Goal: Task Accomplishment & Management: Manage account settings

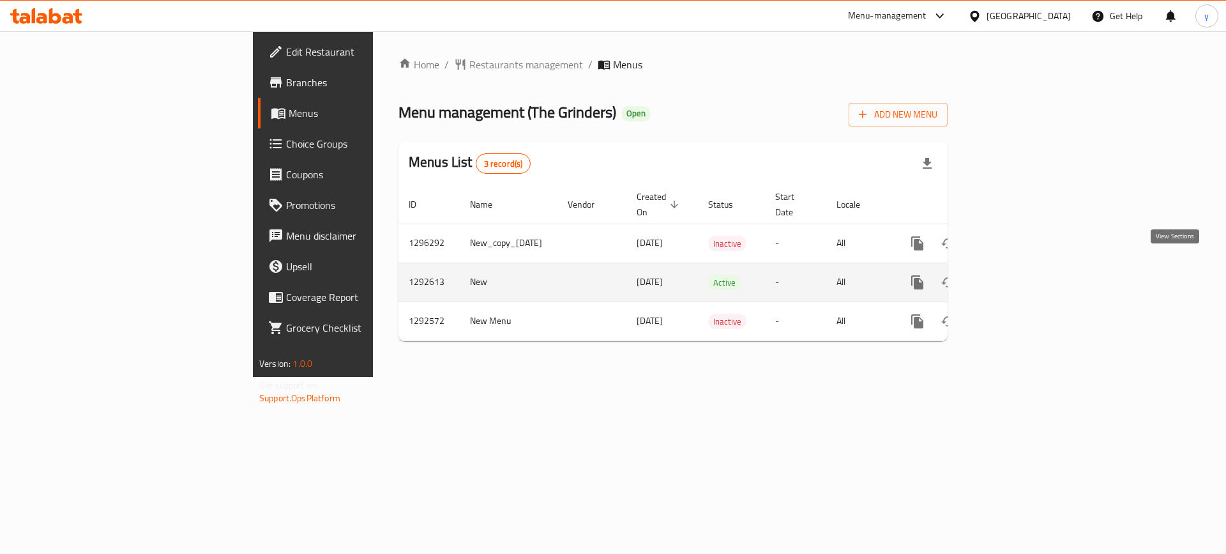
click at [1016, 277] on icon "enhanced table" at bounding box center [1009, 282] width 11 height 11
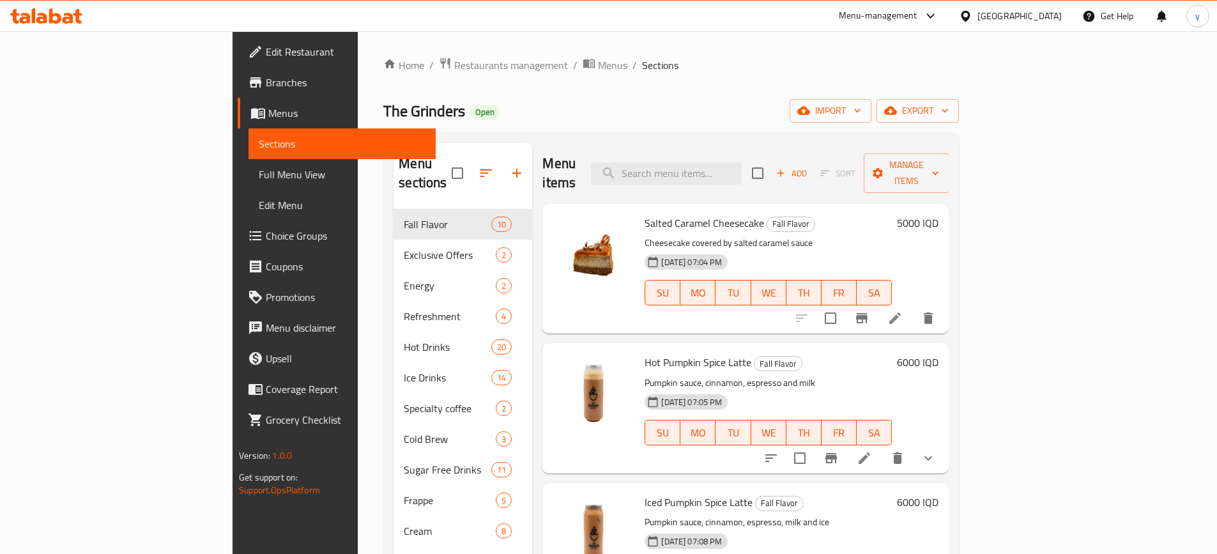
click at [585, 101] on div "The Grinders Open import export" at bounding box center [670, 111] width 575 height 24
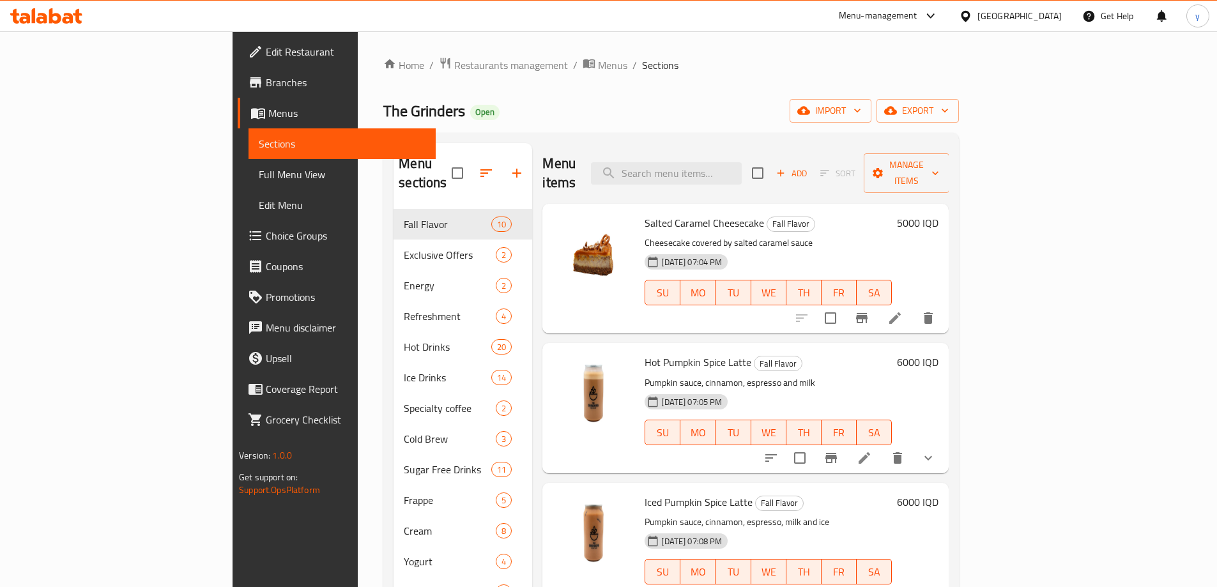
click at [598, 63] on span "Menus" at bounding box center [612, 64] width 29 height 15
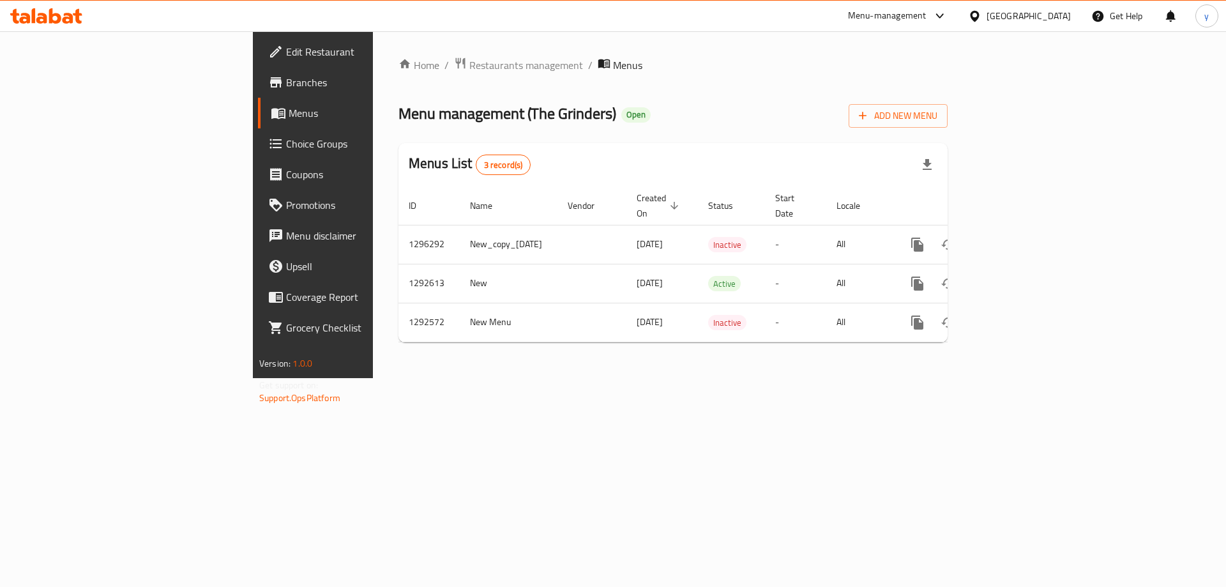
click at [52, 13] on icon at bounding box center [55, 15] width 12 height 15
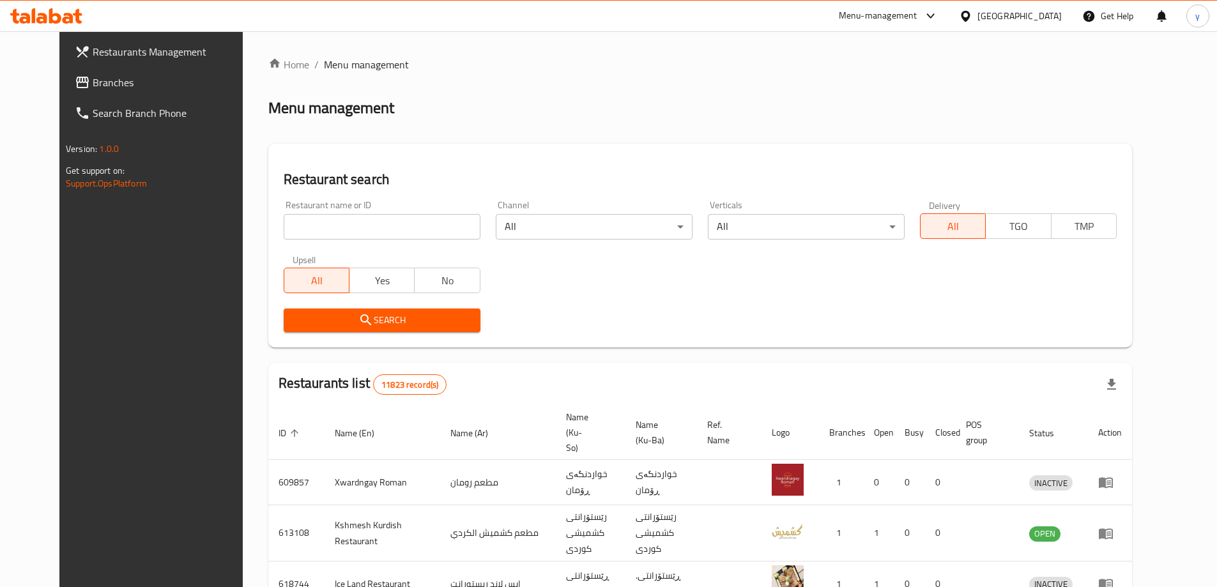
click at [133, 82] on span "Branches" at bounding box center [173, 82] width 160 height 15
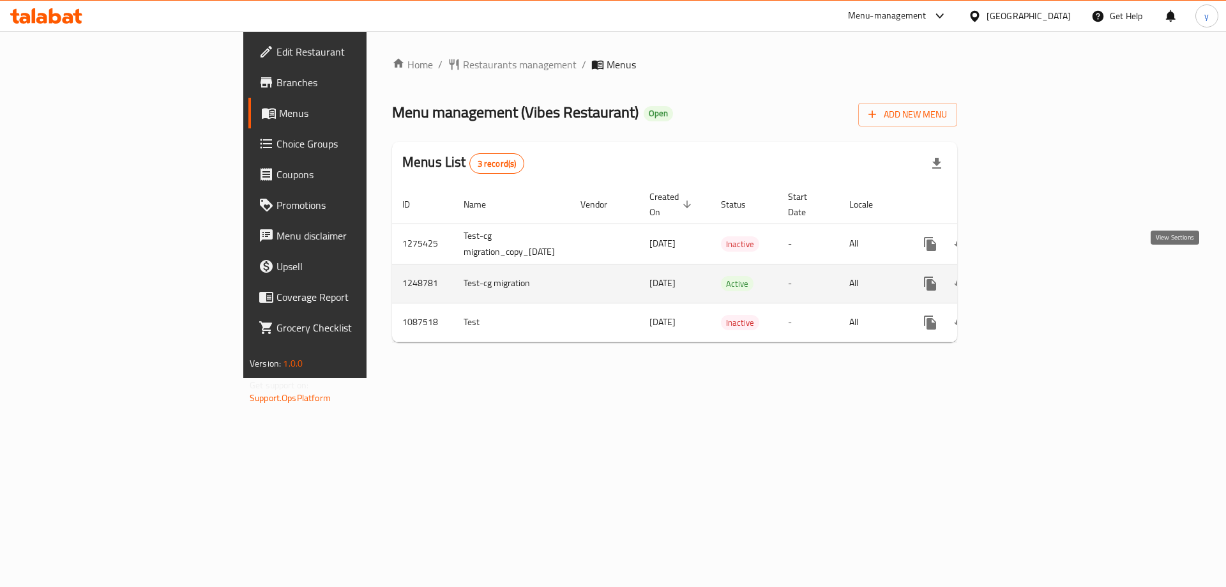
click at [1030, 276] on icon "enhanced table" at bounding box center [1022, 283] width 15 height 15
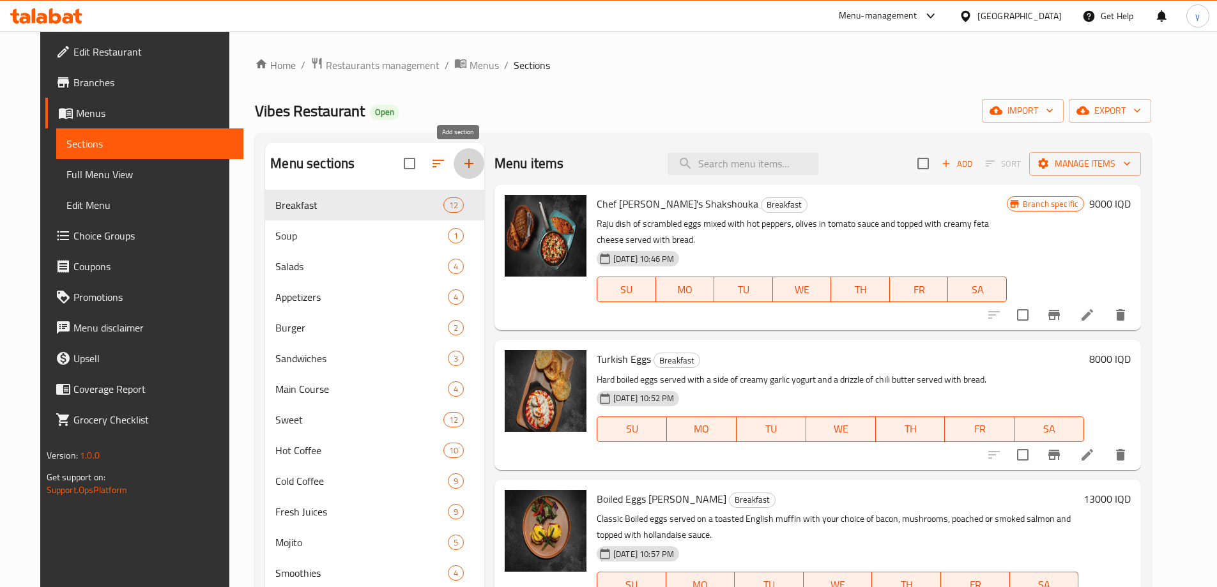
click at [464, 165] on icon "button" at bounding box center [468, 163] width 9 height 9
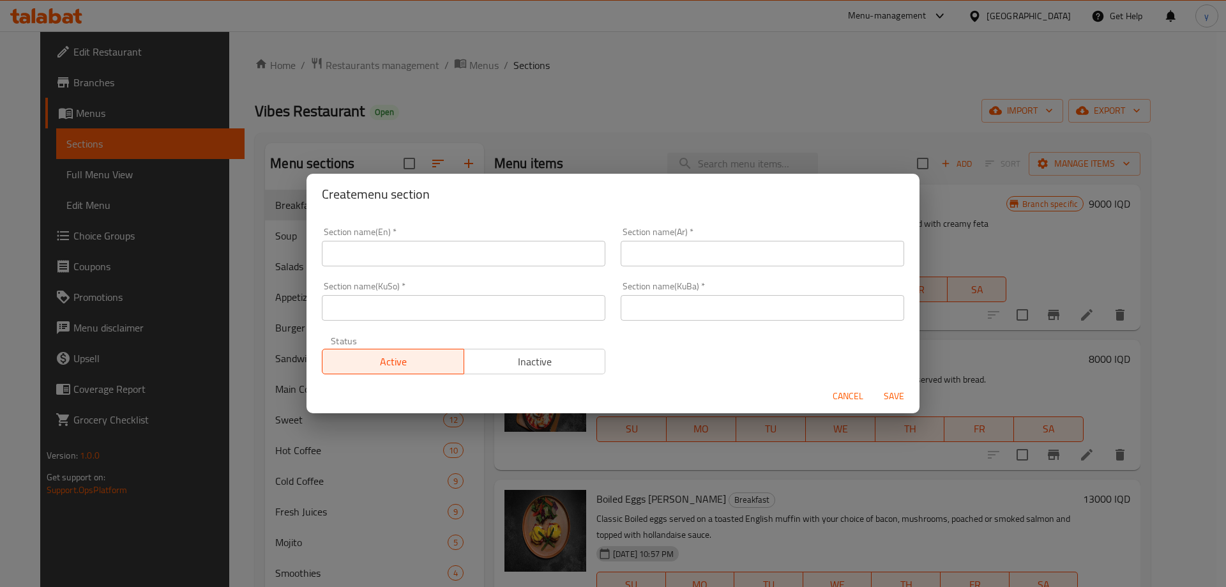
drag, startPoint x: 509, startPoint y: 256, endPoint x: 303, endPoint y: 150, distance: 232.0
click at [509, 256] on input "text" at bounding box center [464, 254] width 284 height 26
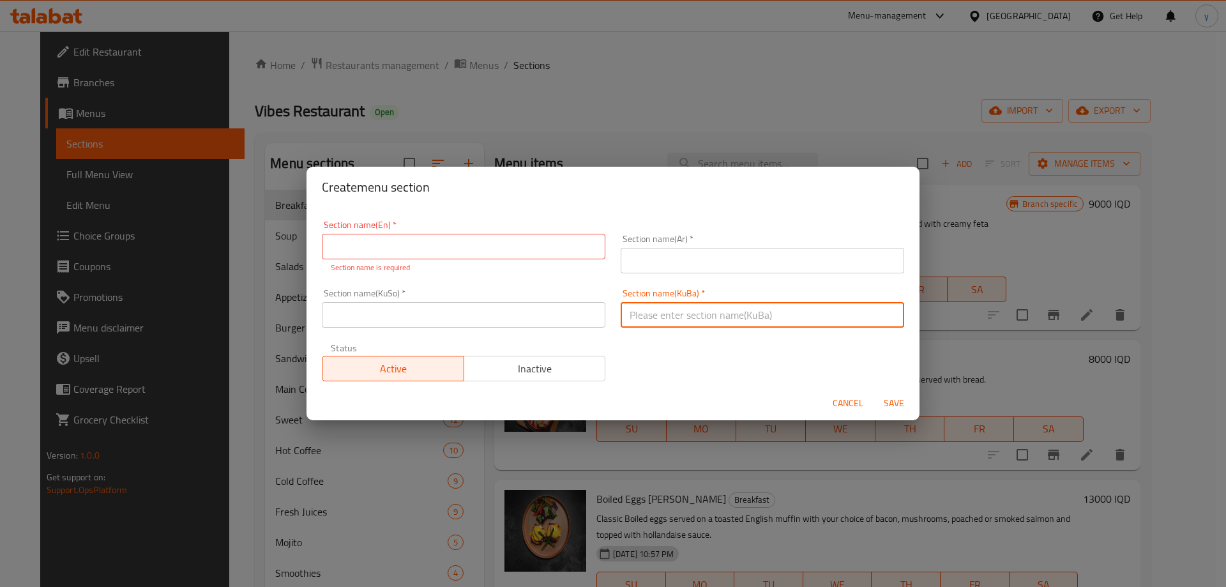
click at [647, 314] on input "text" at bounding box center [763, 315] width 284 height 26
paste input "مەناقیش"
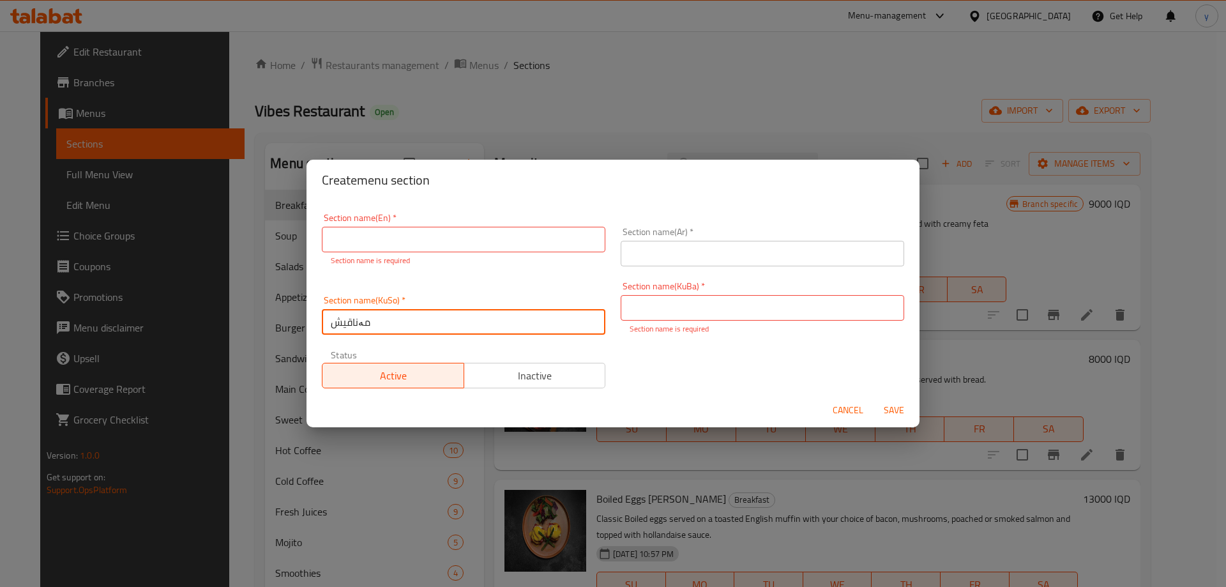
click at [574, 309] on div "Section name(KuSo)   * مەناقیش Section name(KuSo) *" at bounding box center [464, 315] width 284 height 39
paste input "مەناقیش"
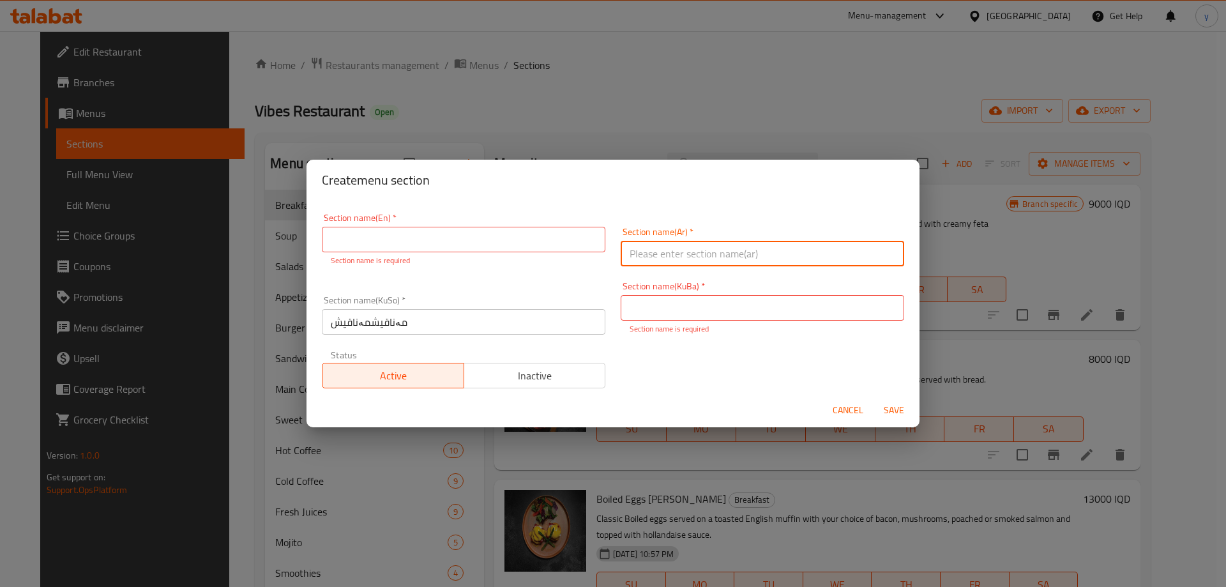
click at [663, 256] on input "text" at bounding box center [763, 254] width 284 height 26
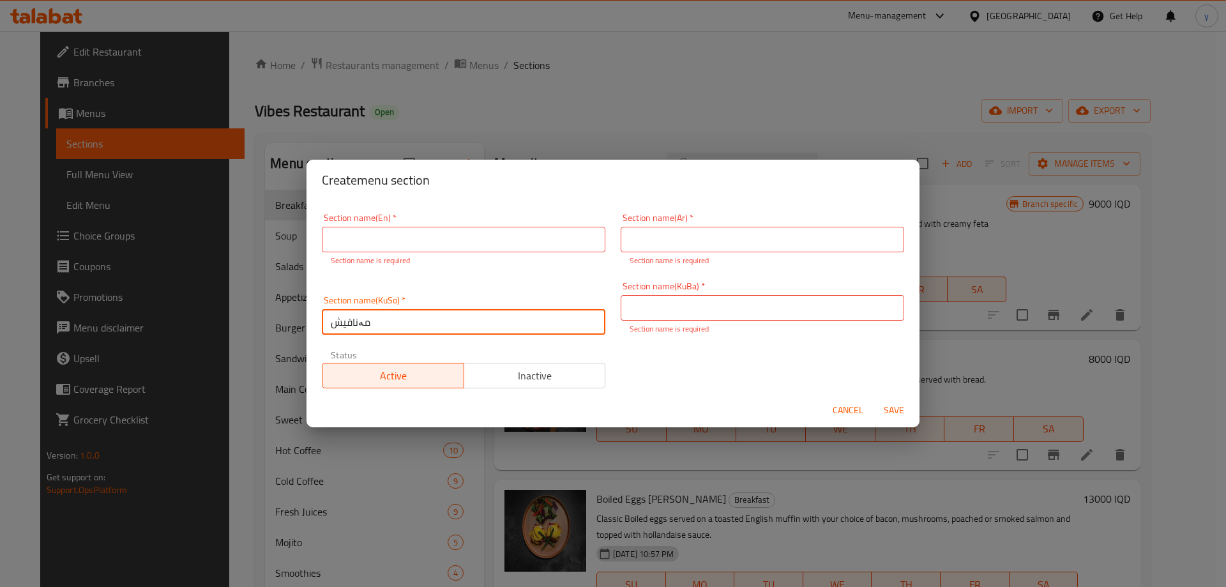
type input "مەناقیش"
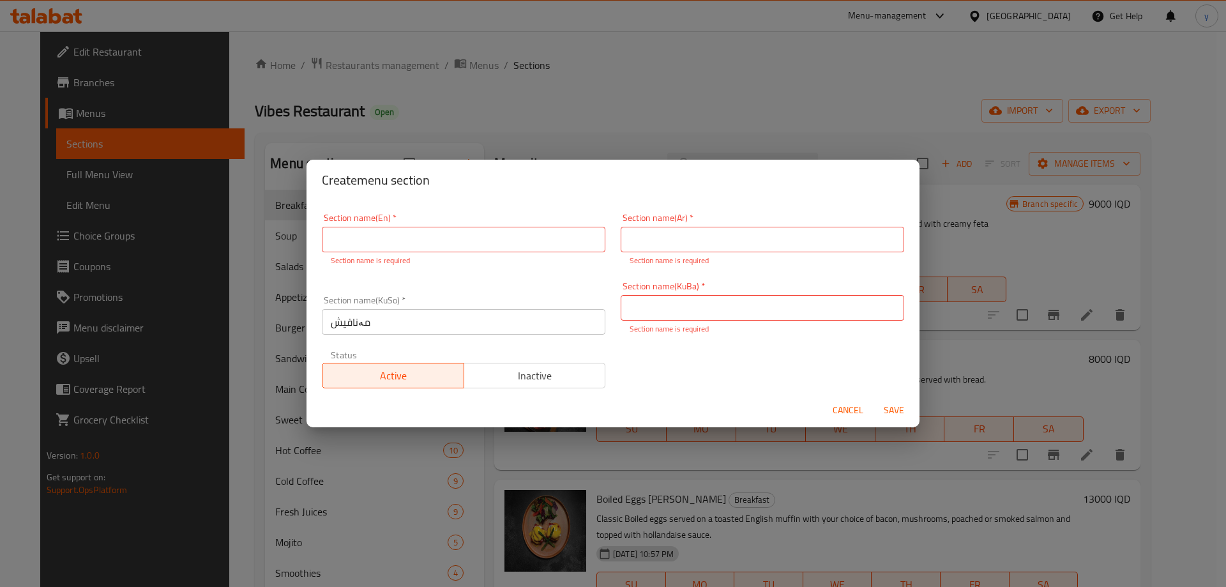
click at [644, 321] on div "Section name(KuBa)   * Section name(KuBa) * Section name is required" at bounding box center [763, 308] width 284 height 53
click at [656, 300] on input "text" at bounding box center [763, 308] width 284 height 26
paste input "مەناقیش"
type input "مەناقیش"
click at [672, 243] on input "text" at bounding box center [763, 240] width 284 height 26
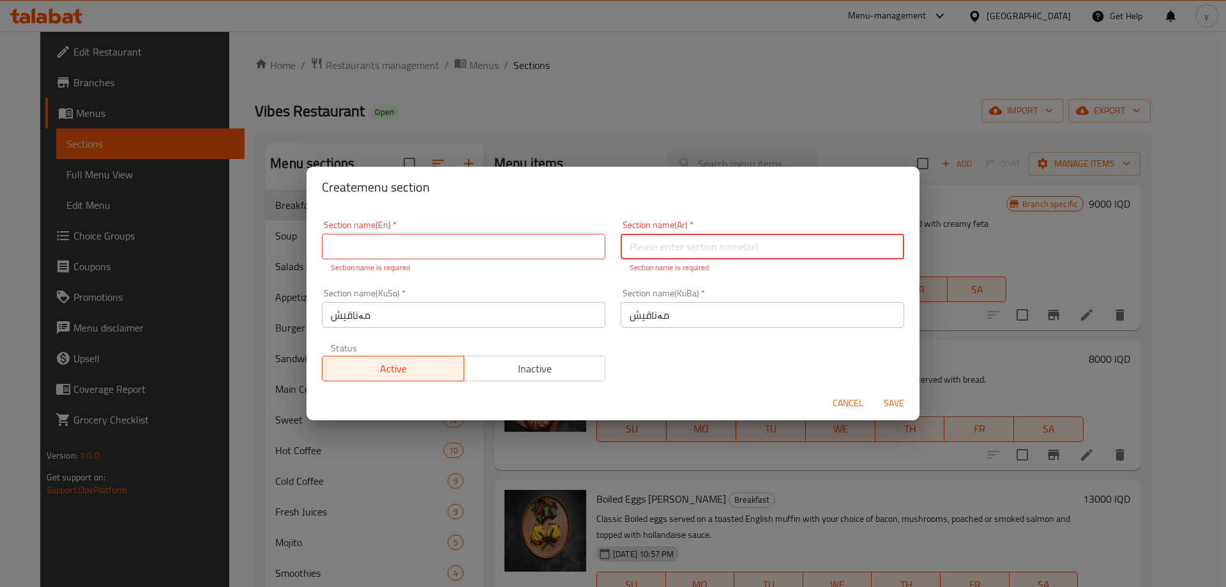
paste input "المناقيش"
type input "المناقيش"
click at [549, 251] on input "text" at bounding box center [464, 247] width 284 height 26
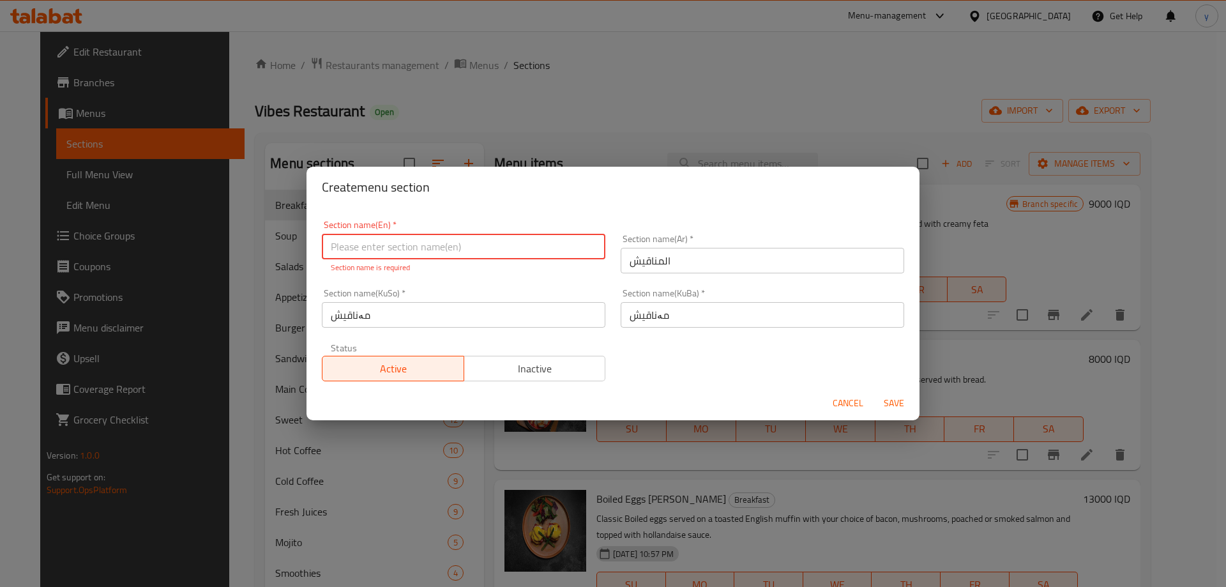
paste input "Manakish"
type input "Manakish"
click at [897, 404] on button "Save" at bounding box center [894, 404] width 41 height 24
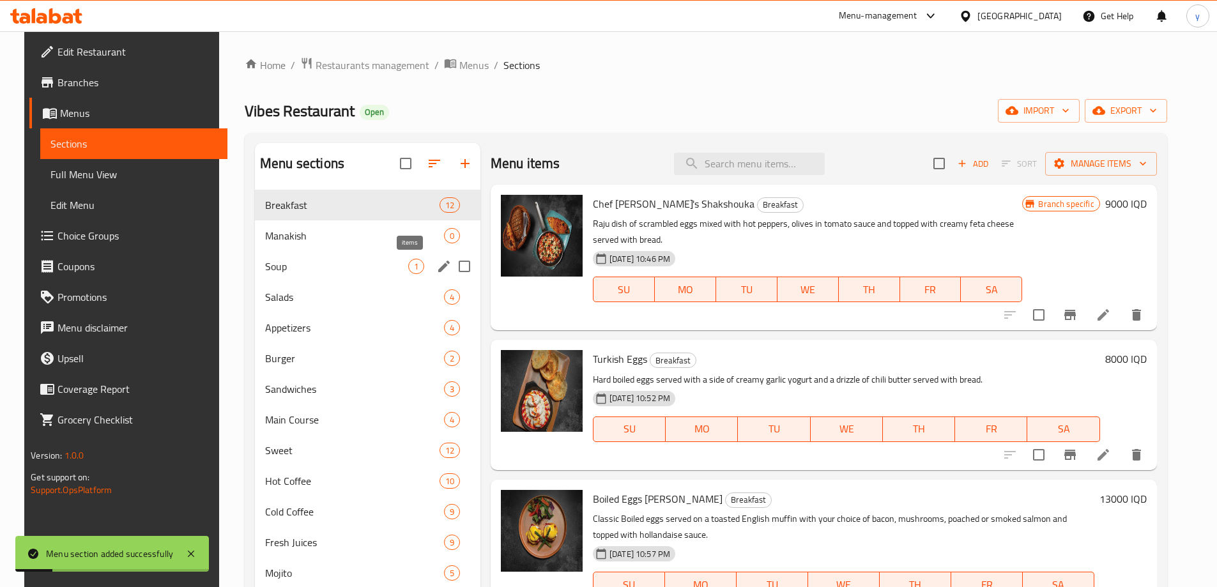
click at [445, 241] on span "0" at bounding box center [452, 236] width 15 height 12
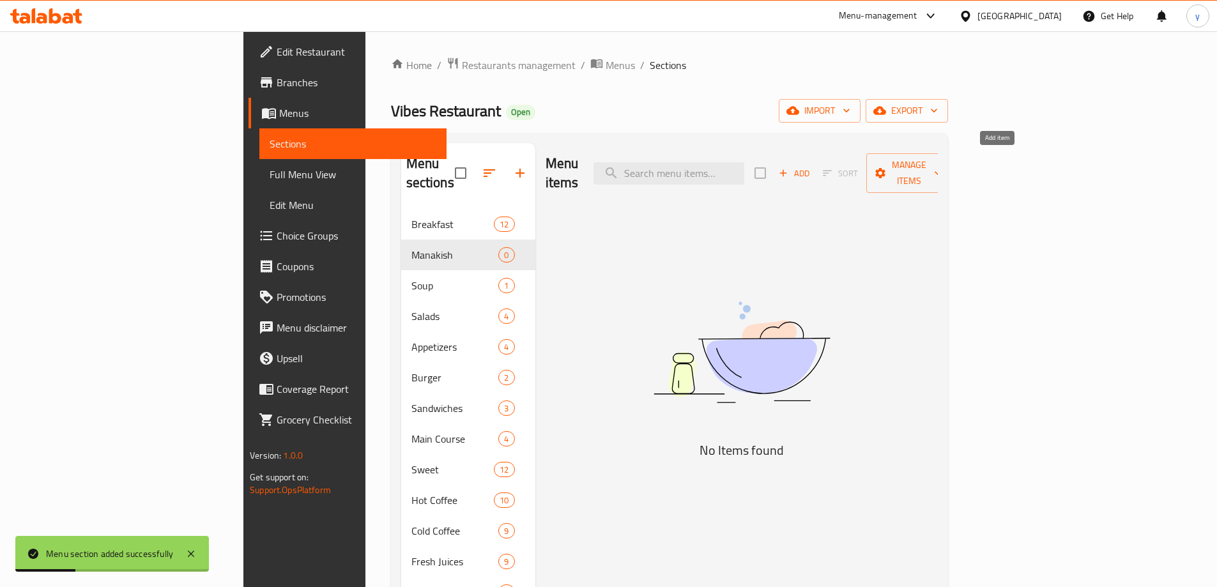
click at [811, 166] on span "Add" at bounding box center [794, 173] width 34 height 15
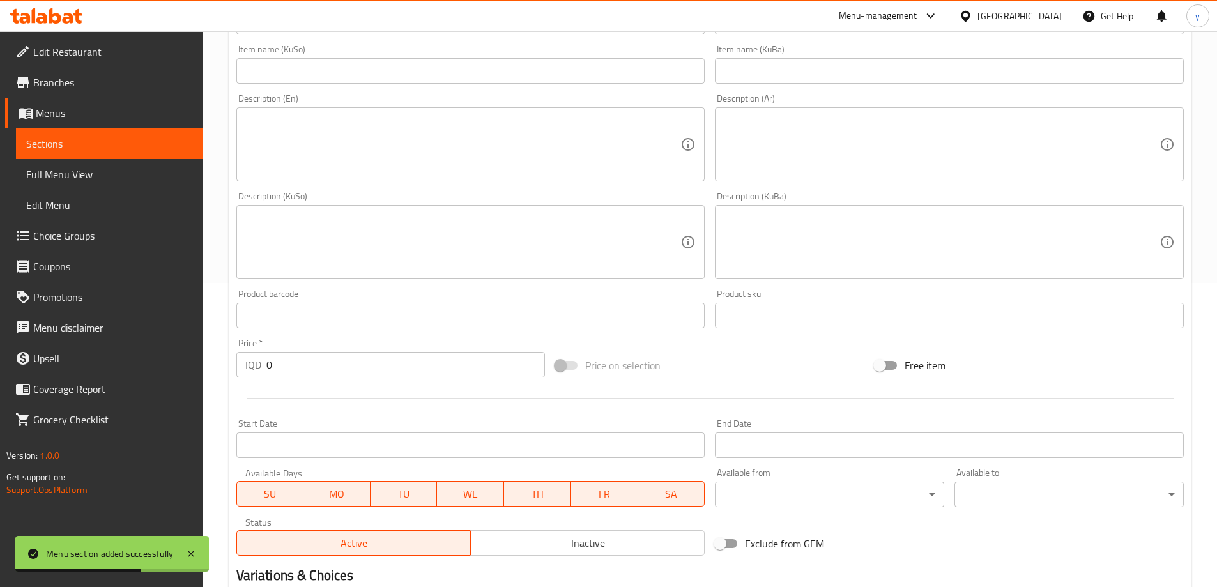
scroll to position [462, 0]
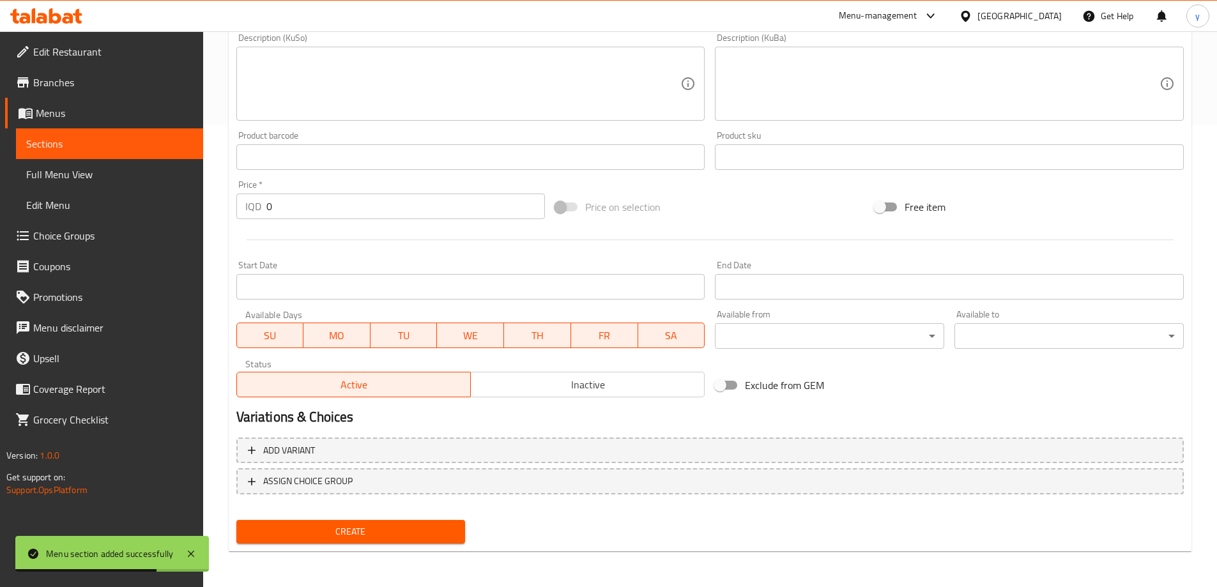
click at [300, 183] on div "Price   * IQD 0 Price *" at bounding box center [390, 199] width 309 height 39
click at [303, 197] on input "0" at bounding box center [405, 207] width 279 height 26
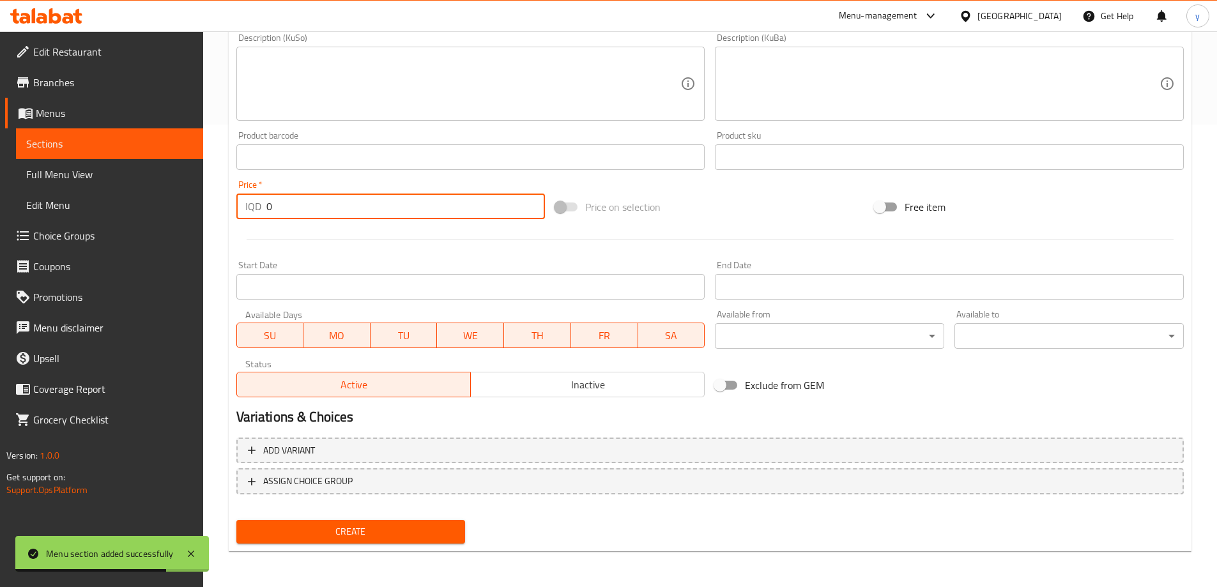
click at [303, 197] on input "0" at bounding box center [405, 207] width 279 height 26
paste input "500"
type input "5000"
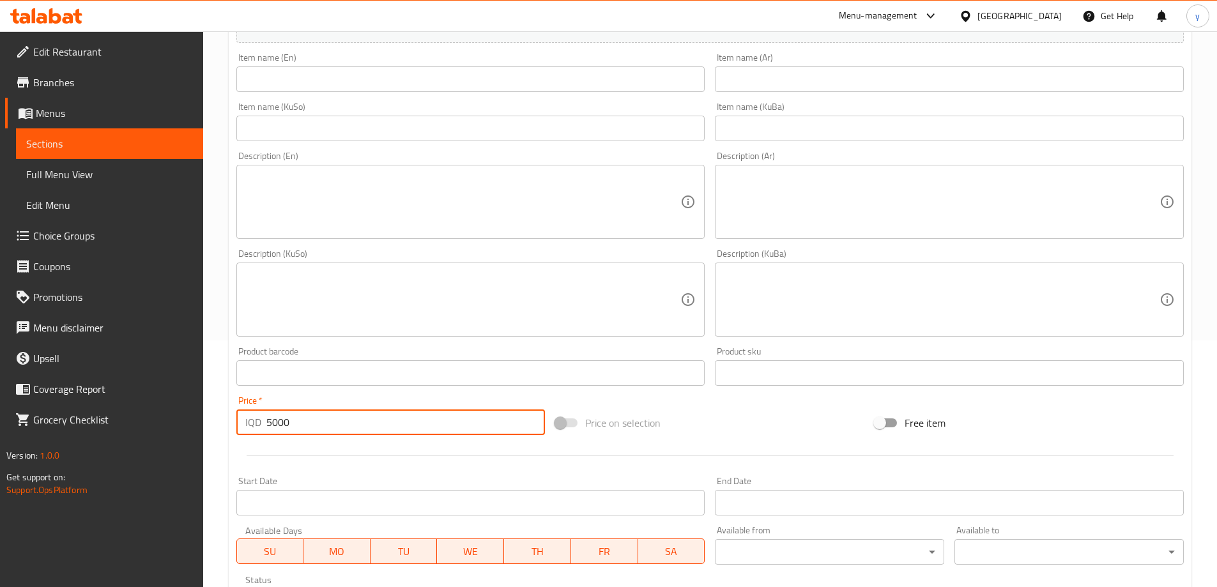
scroll to position [207, 0]
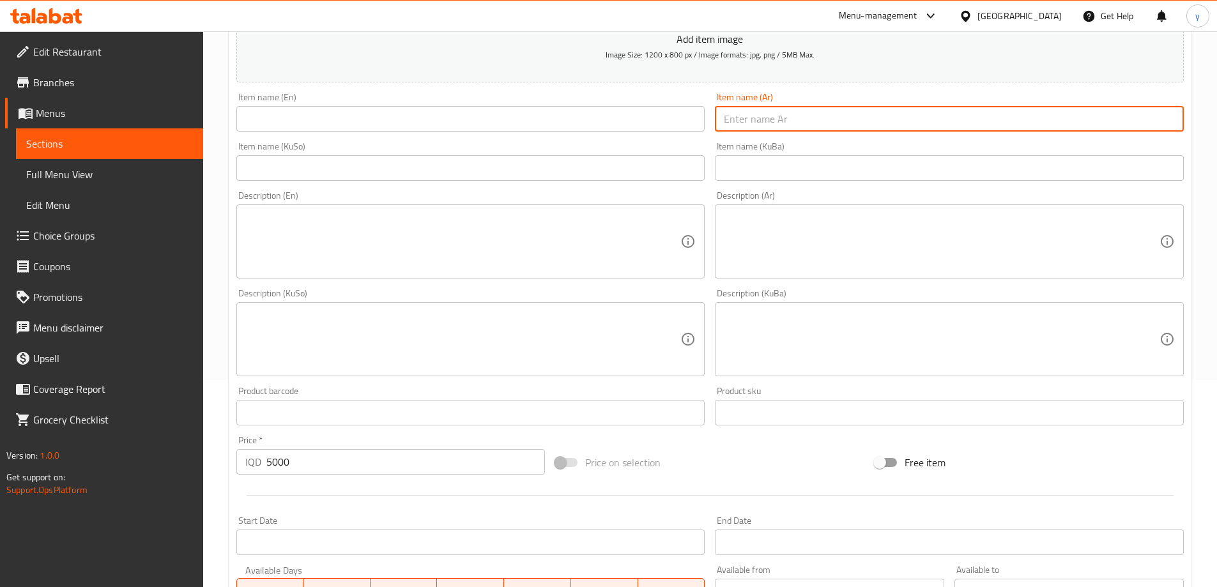
click at [775, 118] on input "text" at bounding box center [949, 119] width 469 height 26
paste input "Cheese Manakish"
type input "Cheese Manakish"
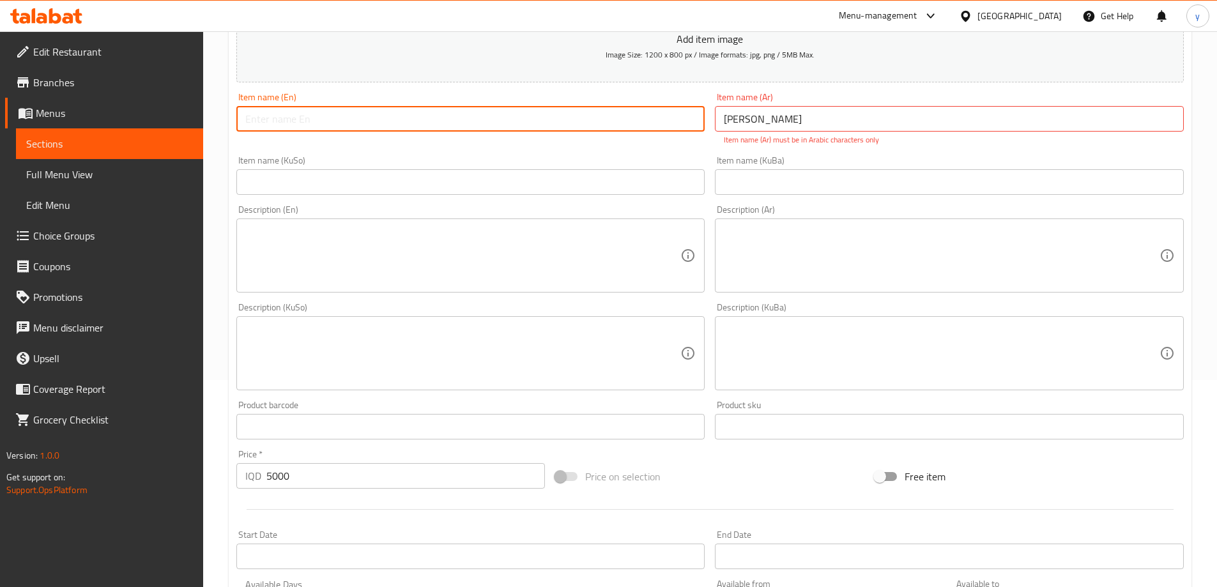
click at [624, 120] on input "text" at bounding box center [470, 119] width 469 height 26
paste input "Cheese Manakish"
type input "Cheese Manakish"
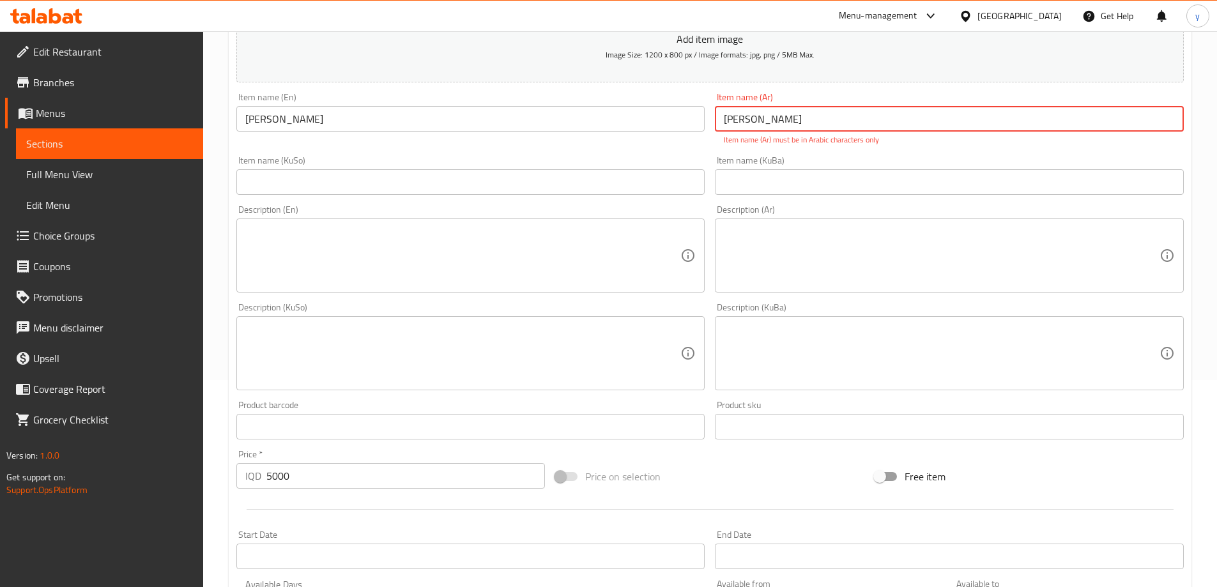
click at [784, 128] on input "Cheese Manakish" at bounding box center [949, 119] width 469 height 26
paste input "منقوشة بالجبن"
type input "منقوشة بالجبن"
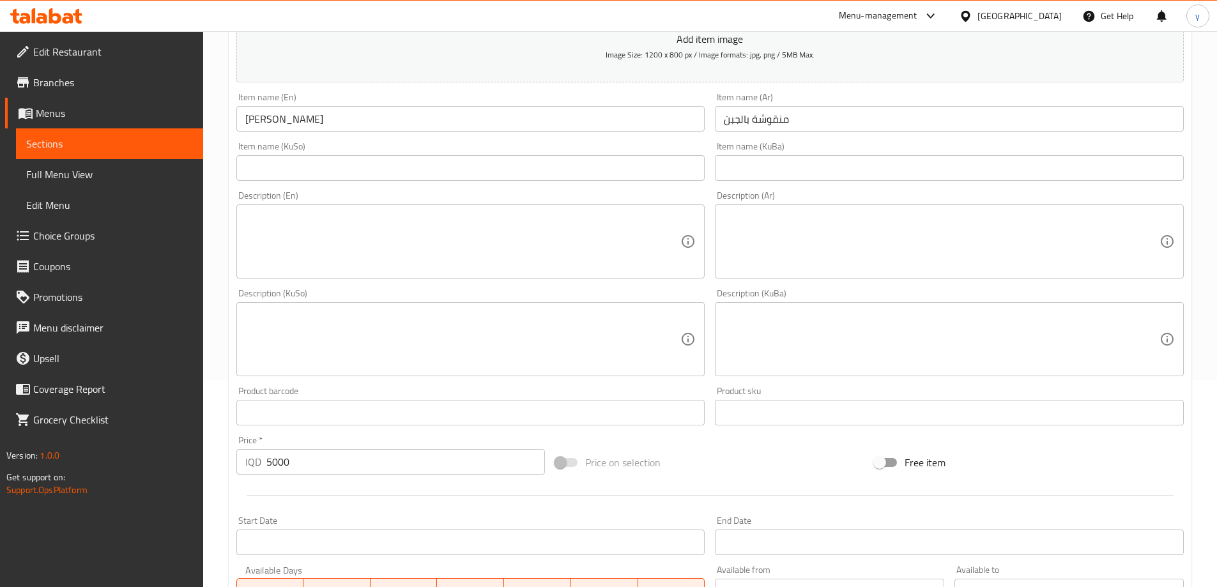
click at [630, 164] on div "Item name (KuSo) Item name (KuSo)" at bounding box center [470, 161] width 469 height 39
click at [659, 144] on div "Item name (KuSo) Item name (KuSo)" at bounding box center [470, 161] width 469 height 39
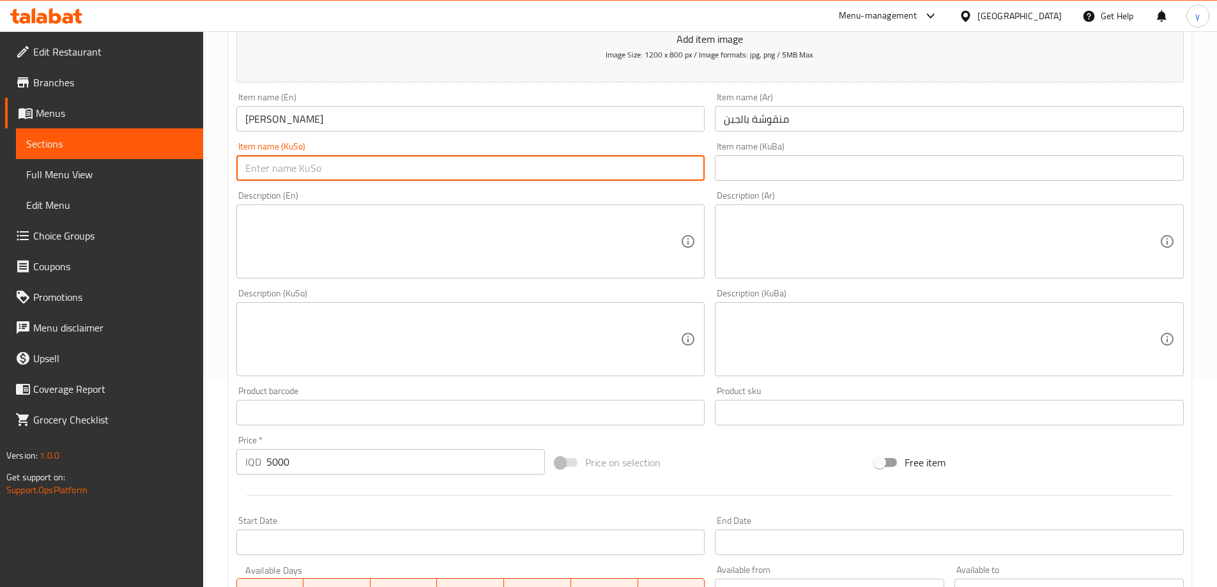
click at [659, 162] on input "text" at bounding box center [470, 168] width 469 height 26
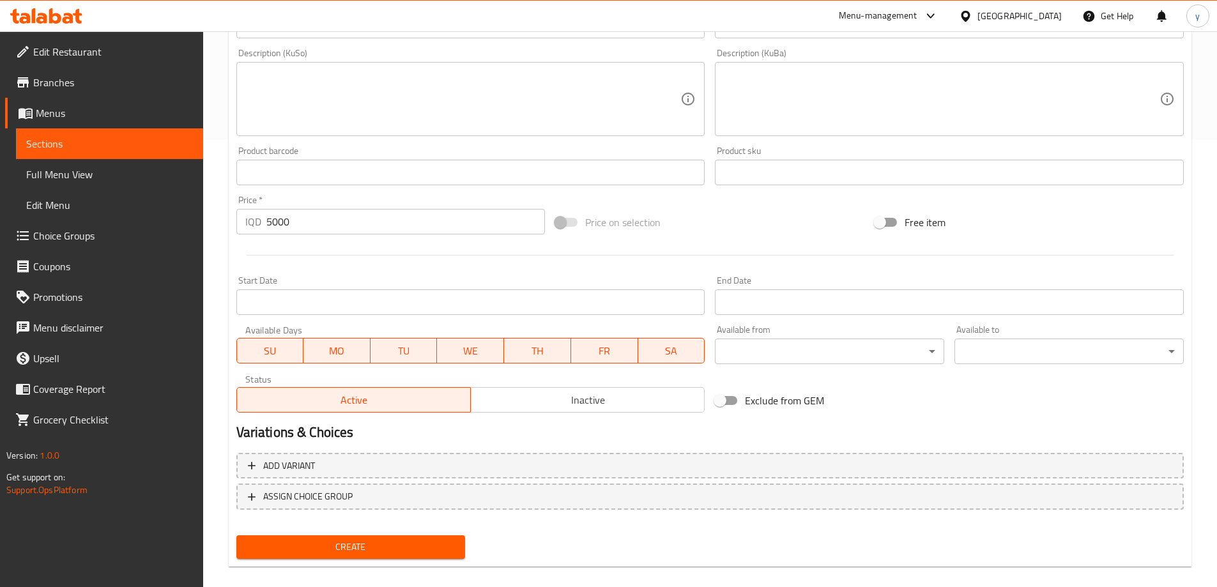
scroll to position [462, 0]
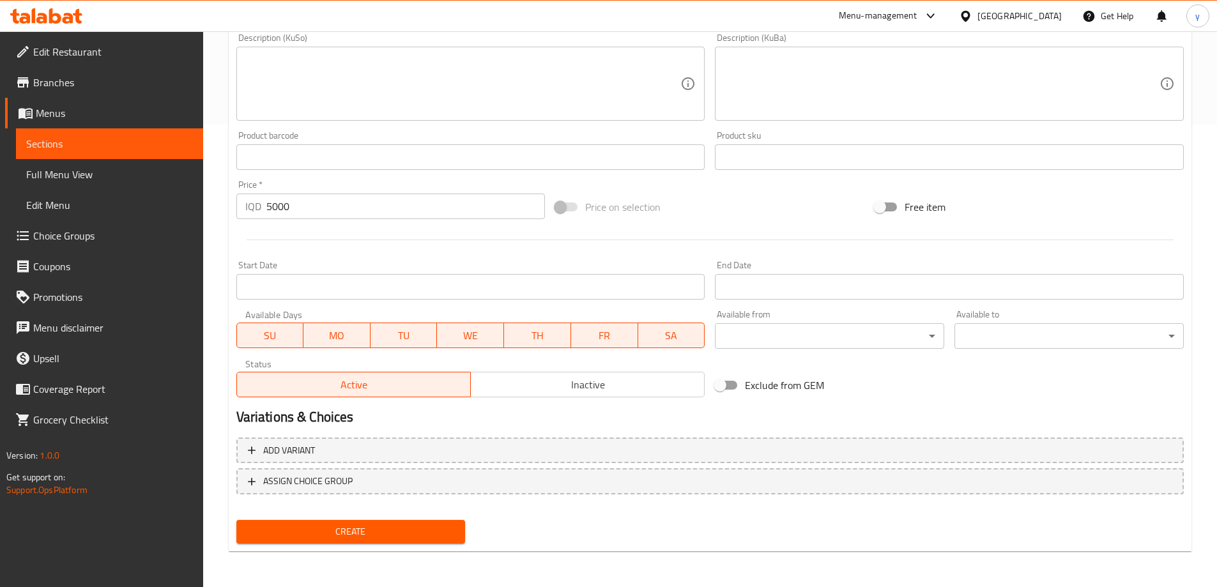
type input "مەنقوشە بە پەنیر"
click at [423, 521] on button "Create" at bounding box center [350, 532] width 229 height 24
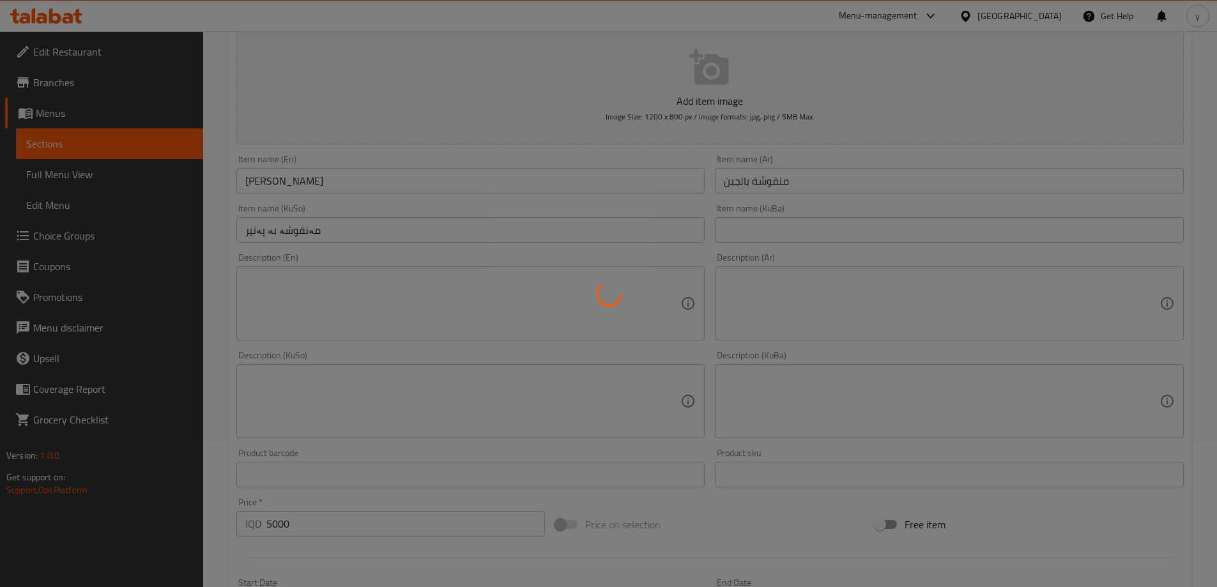
scroll to position [0, 0]
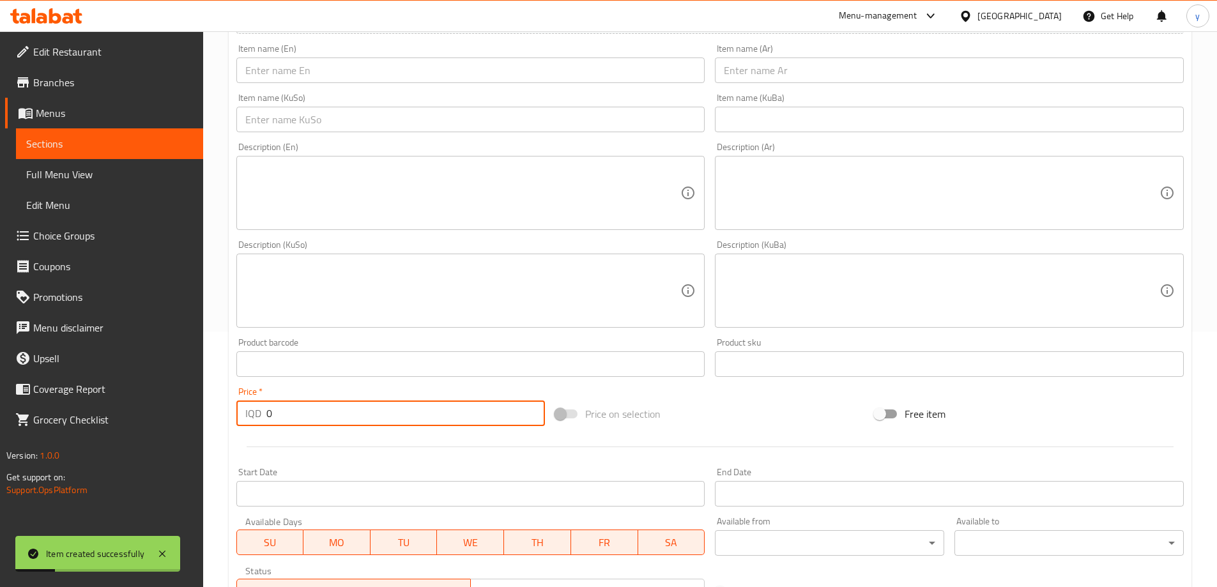
drag, startPoint x: 278, startPoint y: 417, endPoint x: 257, endPoint y: 413, distance: 20.9
click at [257, 417] on div "IQD 0 Price *" at bounding box center [390, 413] width 309 height 26
paste input "300"
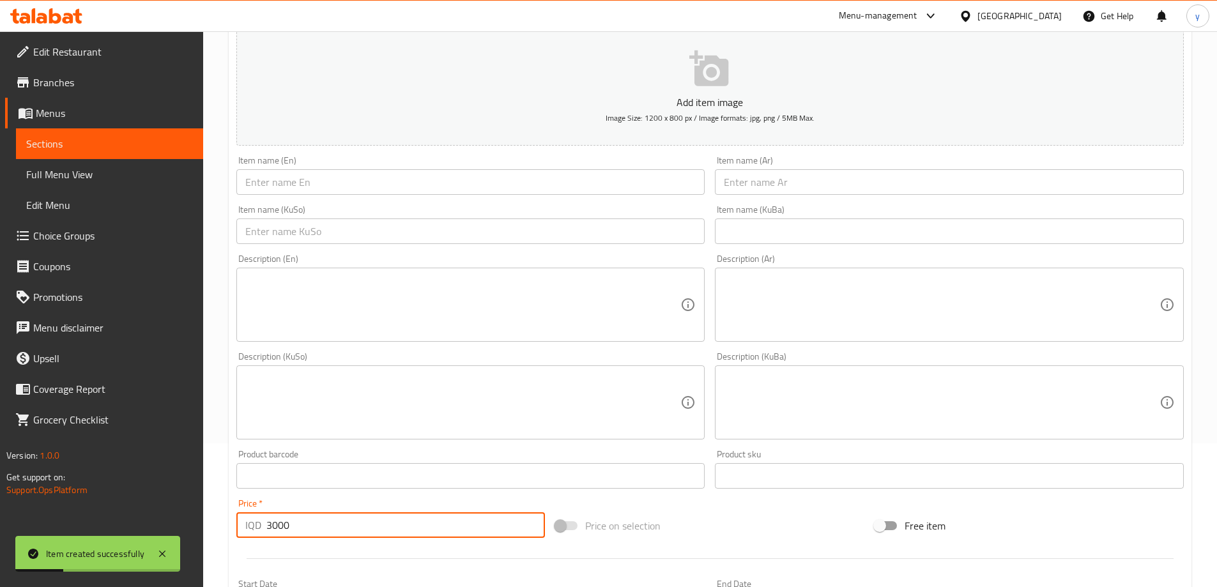
scroll to position [128, 0]
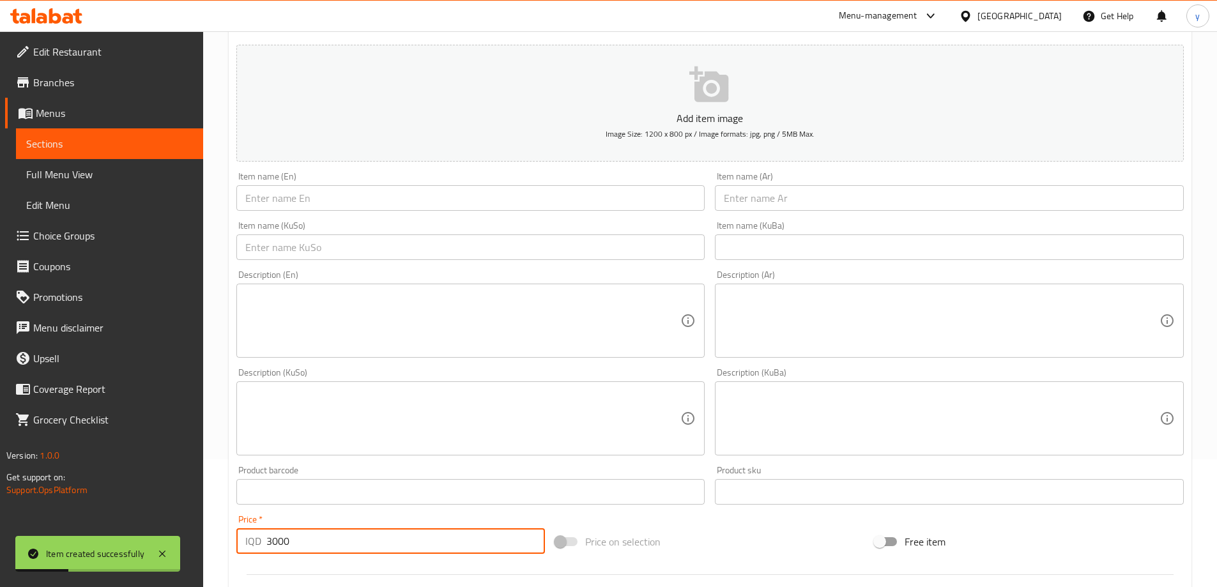
type input "3000"
click at [494, 206] on input "text" at bounding box center [470, 198] width 469 height 26
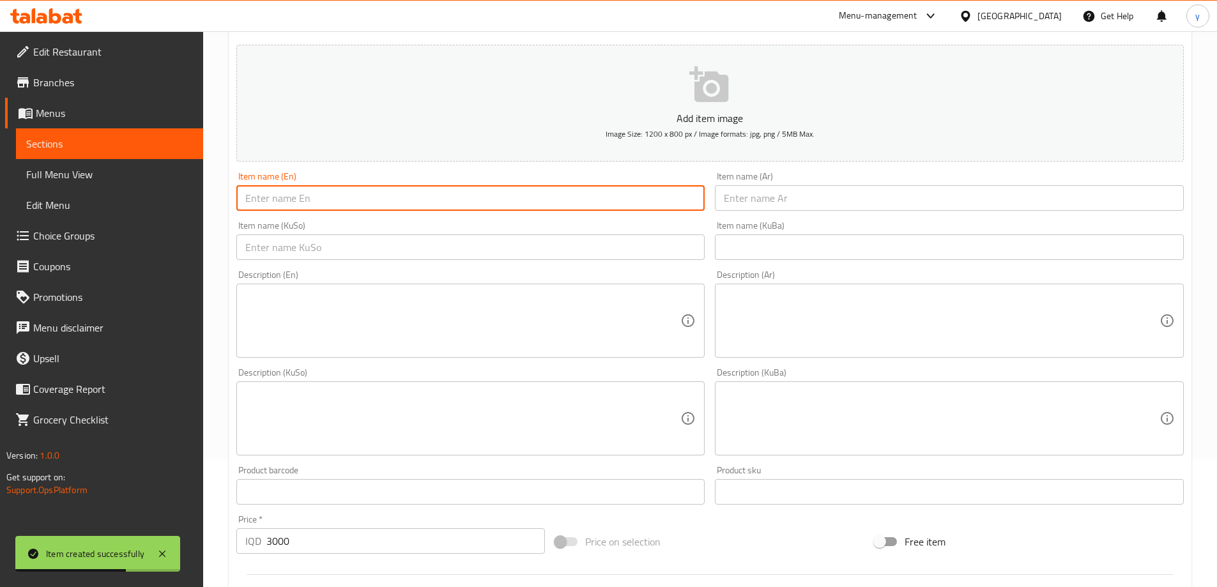
click at [694, 180] on div "Item name (En) Item name (En)" at bounding box center [470, 191] width 469 height 39
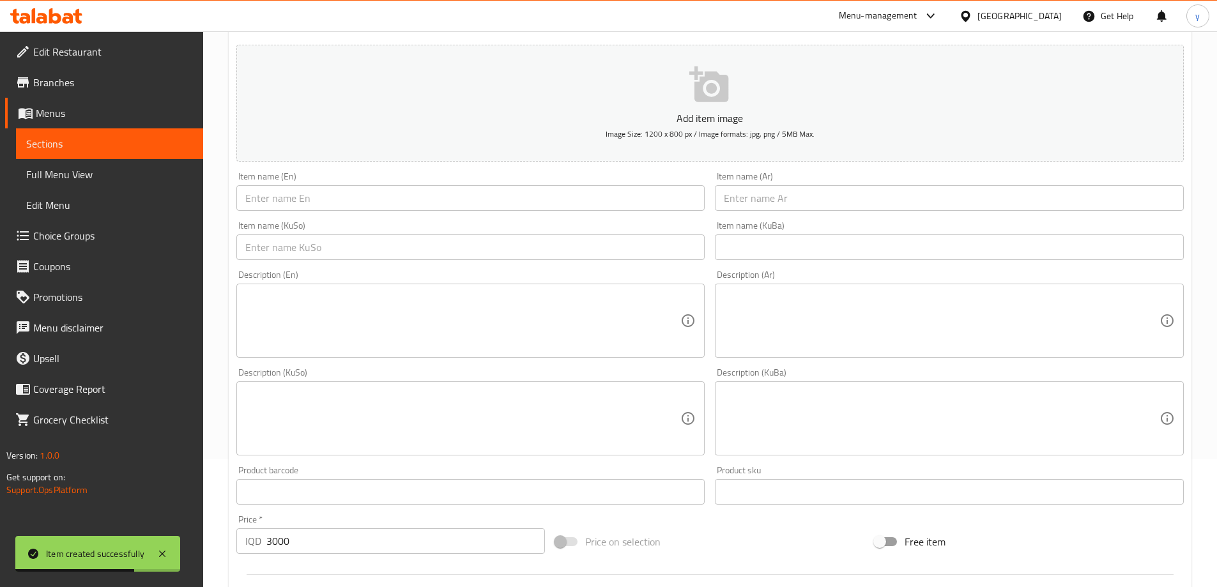
click at [658, 185] on input "text" at bounding box center [470, 198] width 469 height 26
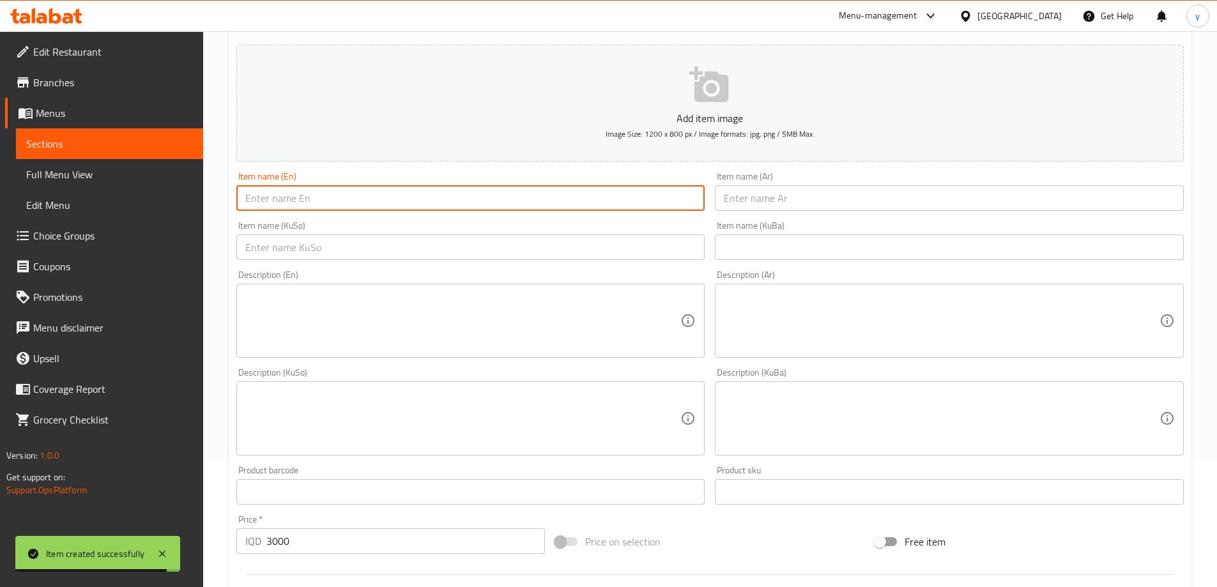
paste input "Za'atar Manakish"
type input "Za'atar Manakish"
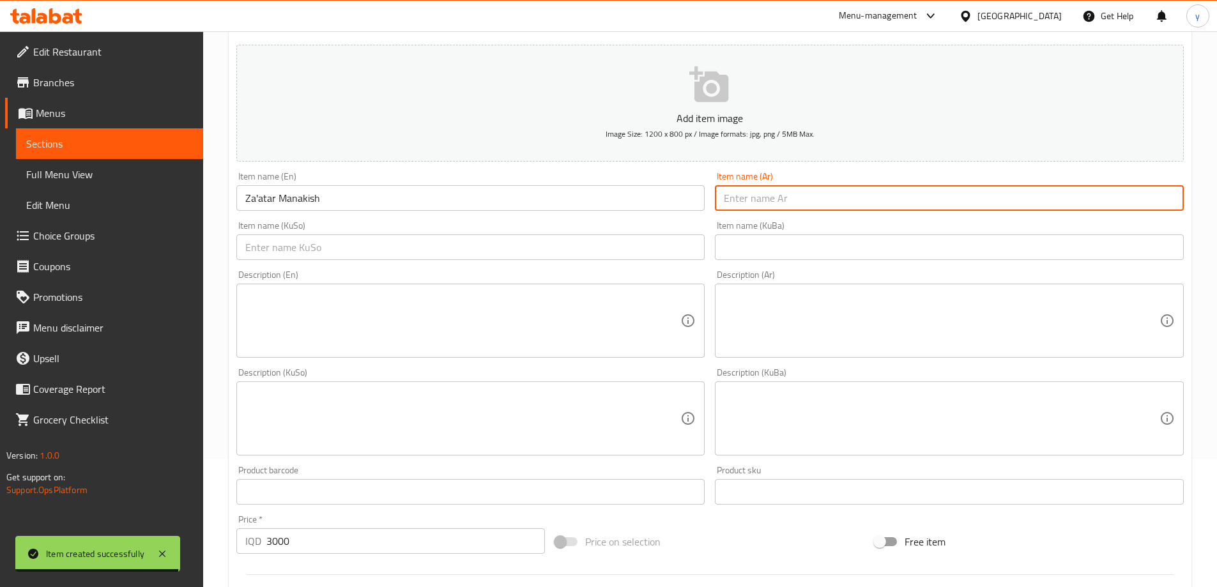
click at [727, 193] on input "text" at bounding box center [949, 198] width 469 height 26
paste input "منقوشة بالزعتر"
type input "منقوشة بالزعتر"
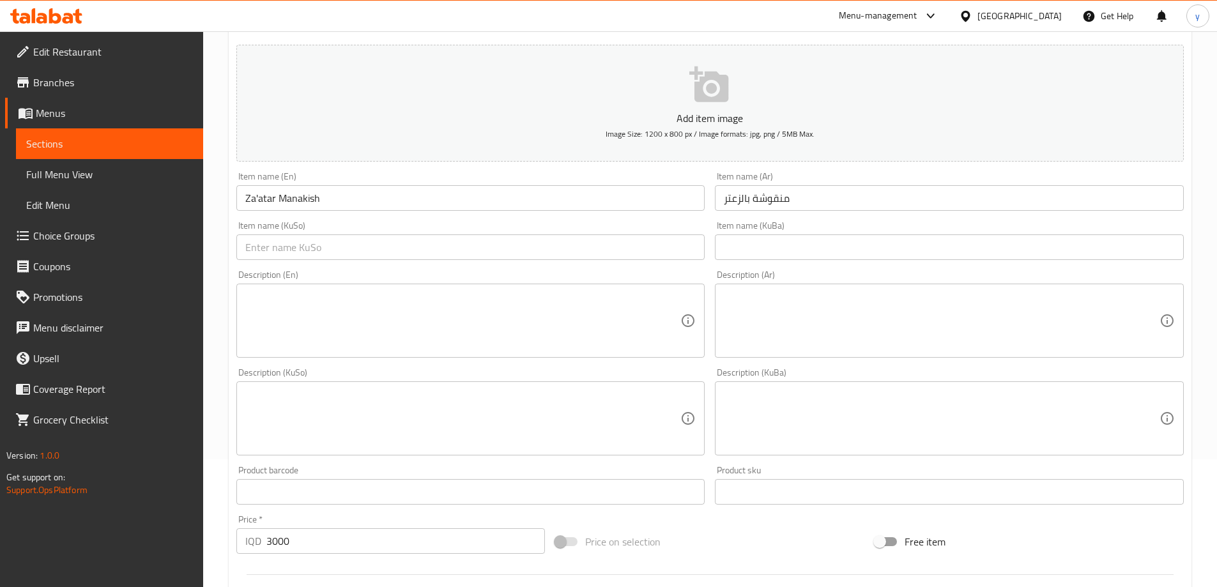
click at [675, 233] on div "Item name (KuSo) Item name (KuSo)" at bounding box center [470, 240] width 469 height 39
click at [675, 239] on input "text" at bounding box center [470, 247] width 469 height 26
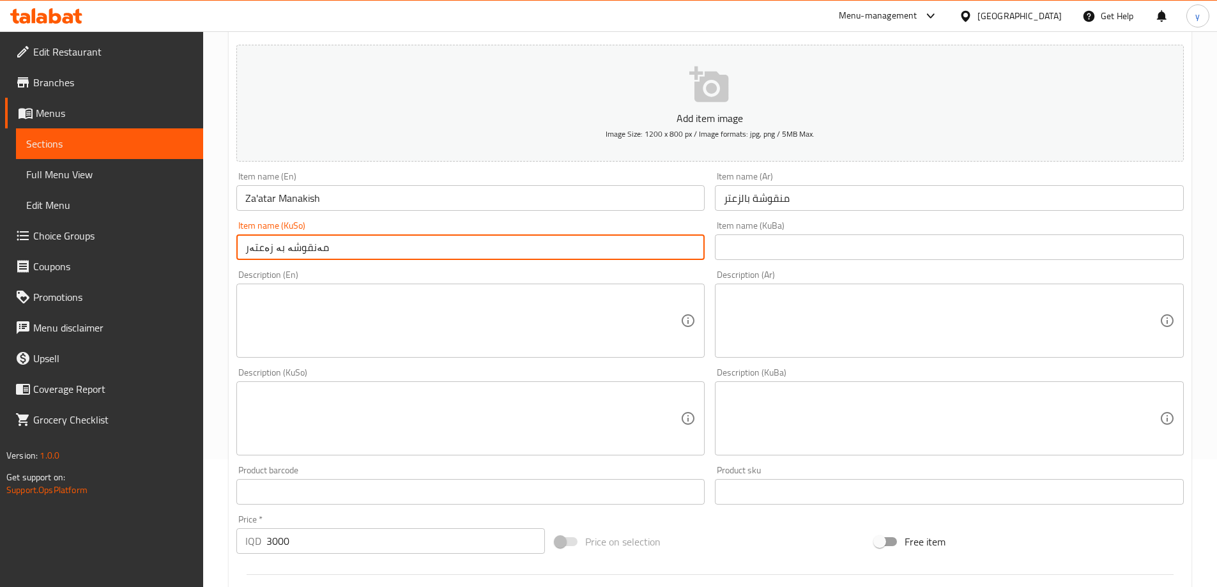
scroll to position [462, 0]
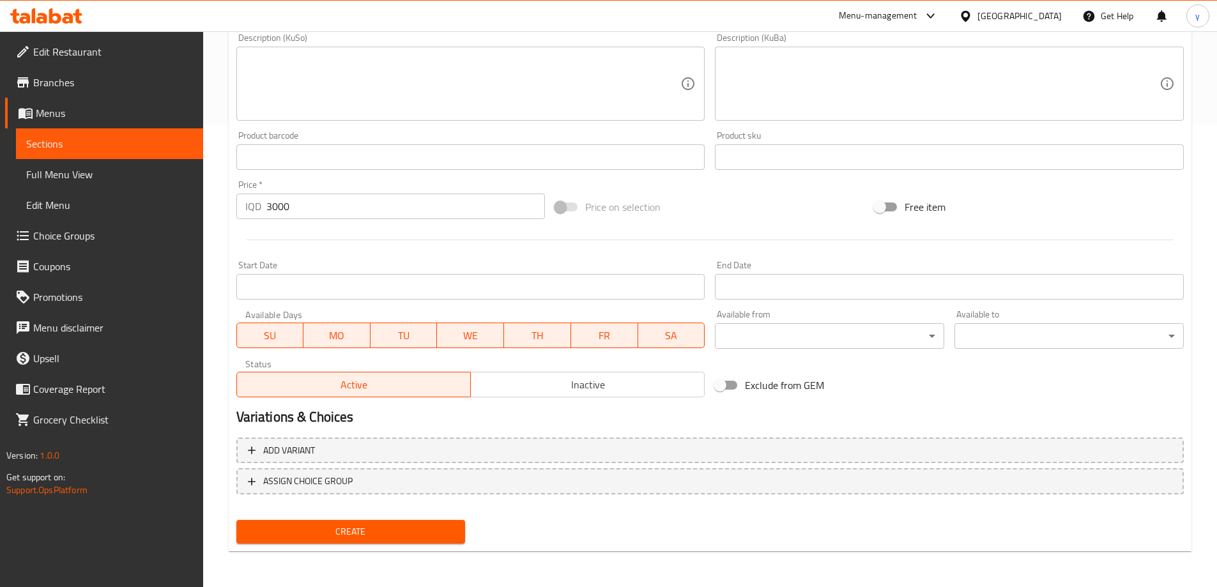
type input "مەنقوشە بە زەعتەر"
click at [361, 531] on span "Create" at bounding box center [351, 532] width 209 height 16
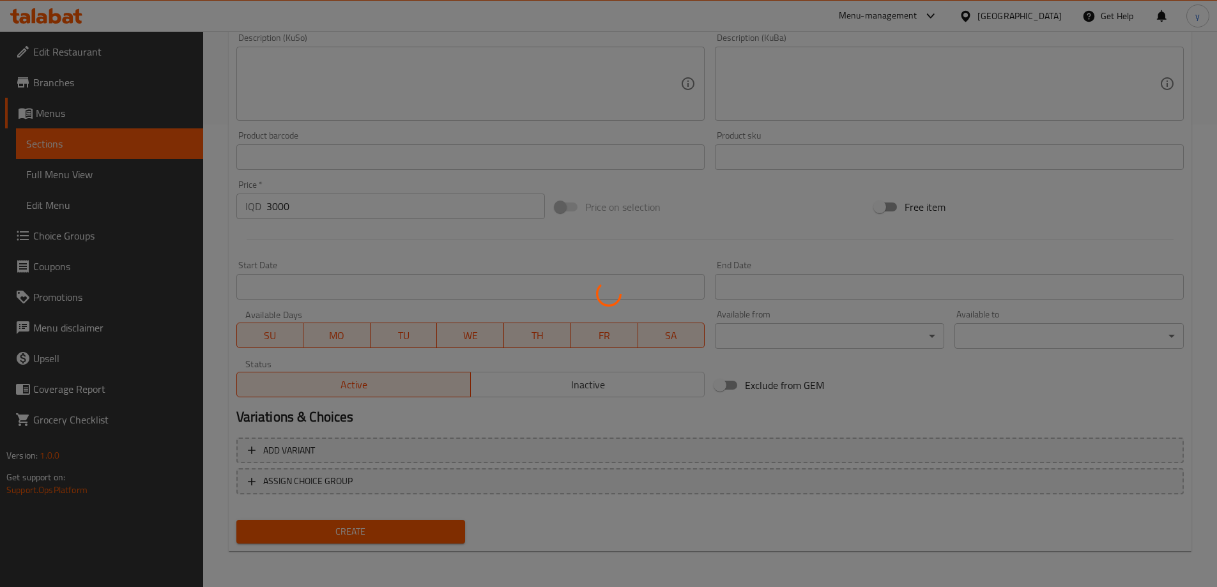
type input "0"
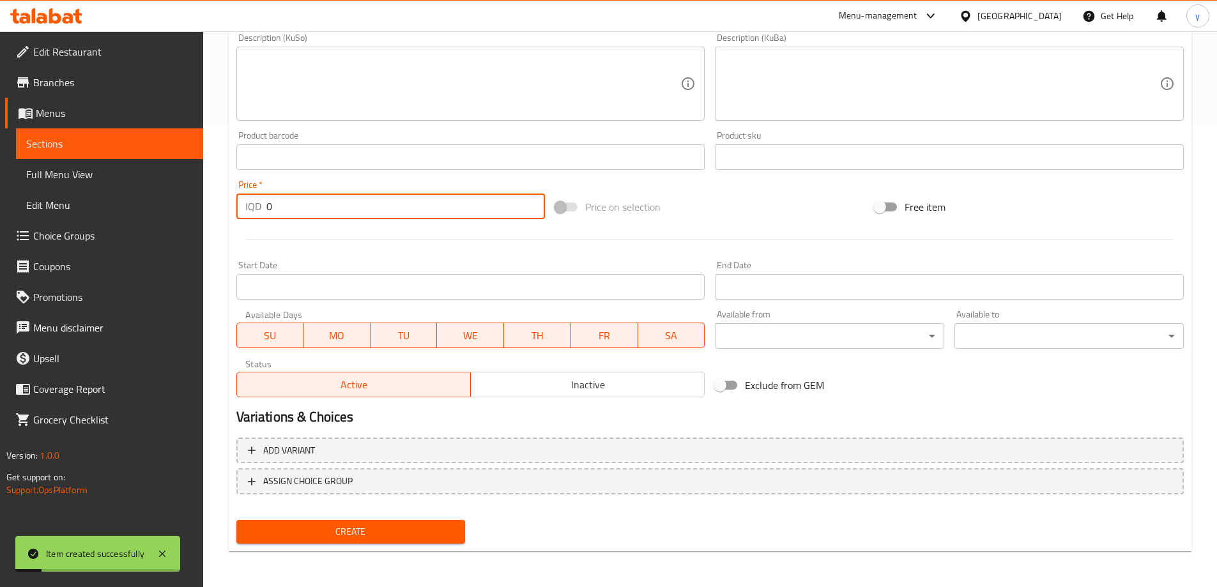
paste input "5000"
drag, startPoint x: 277, startPoint y: 202, endPoint x: 270, endPoint y: 205, distance: 7.5
click at [270, 205] on input "0" at bounding box center [405, 207] width 279 height 26
click at [284, 208] on input "05000" at bounding box center [405, 207] width 279 height 26
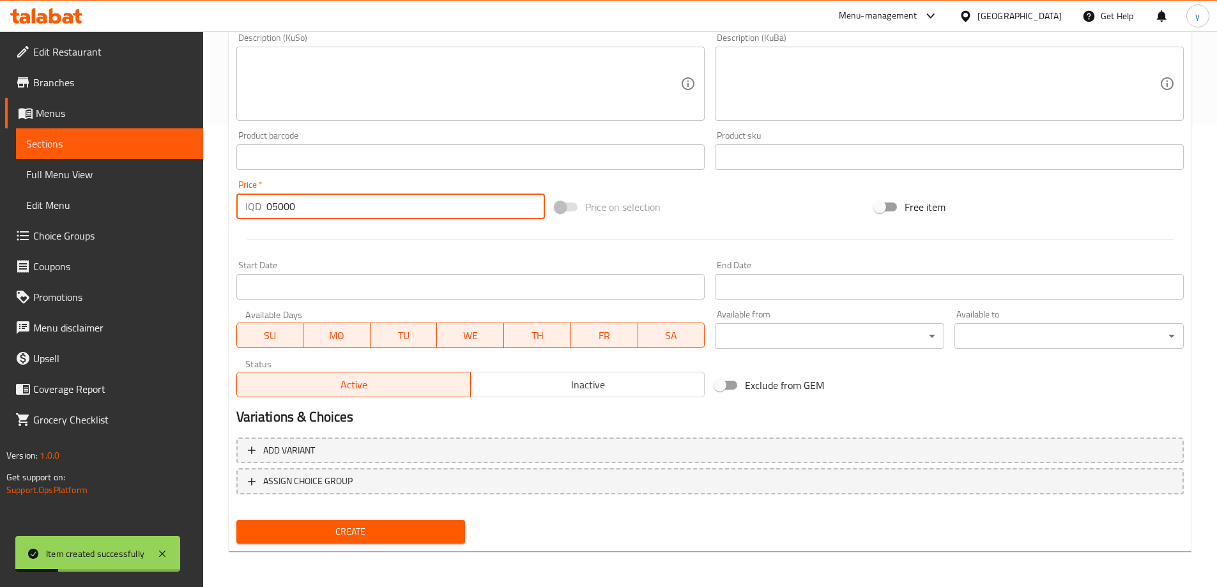
paste input "number"
type input "5000"
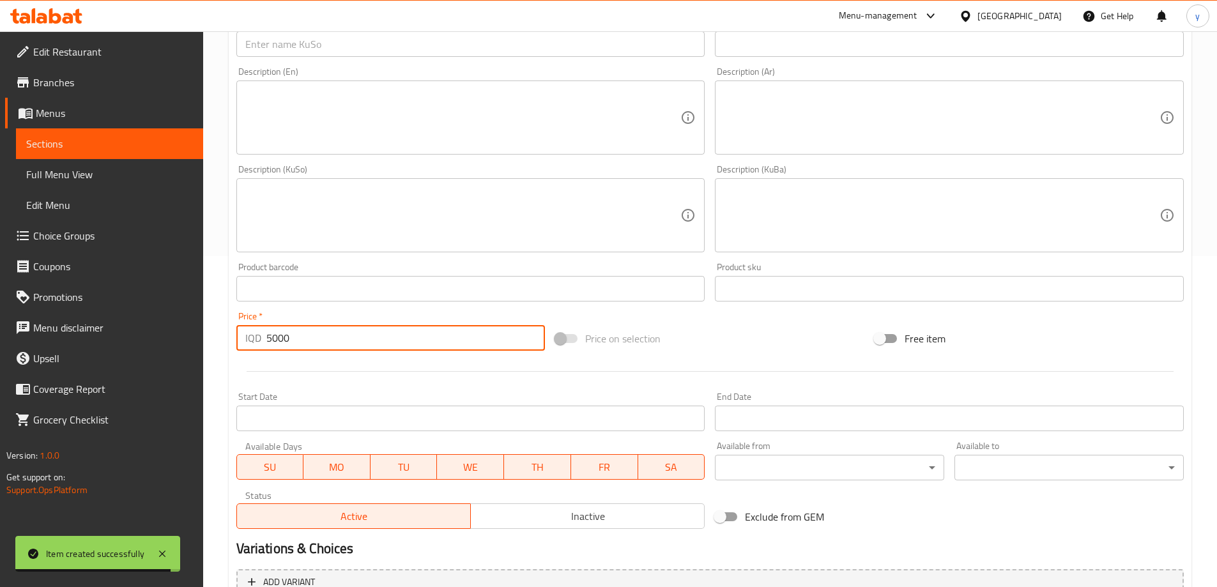
scroll to position [207, 0]
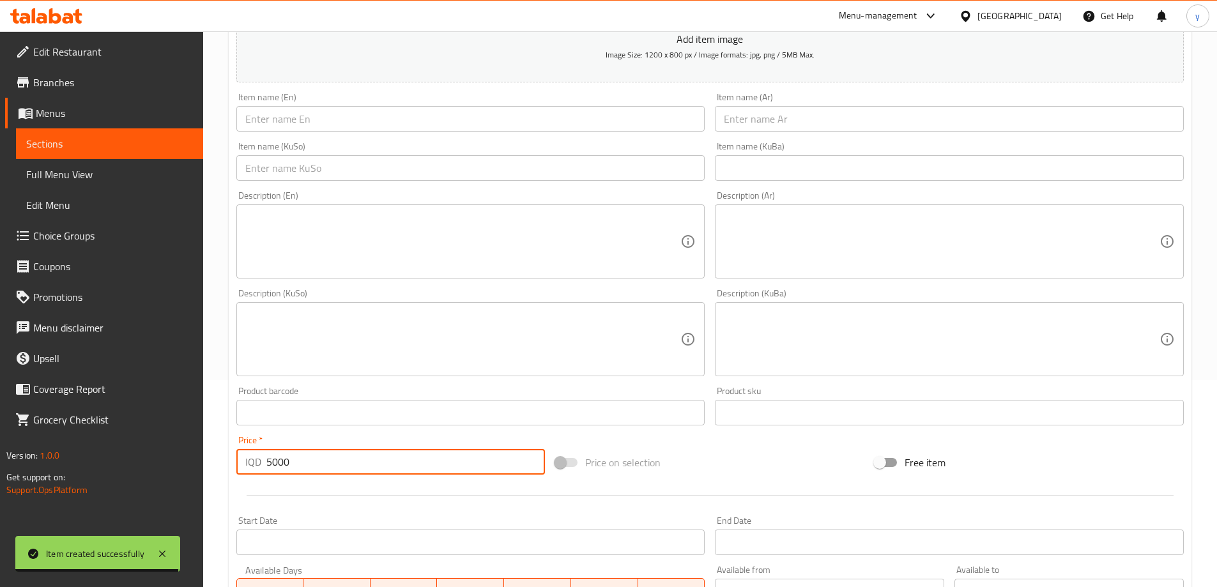
drag, startPoint x: 558, startPoint y: 168, endPoint x: 558, endPoint y: 150, distance: 17.9
click at [558, 168] on input "text" at bounding box center [470, 168] width 469 height 26
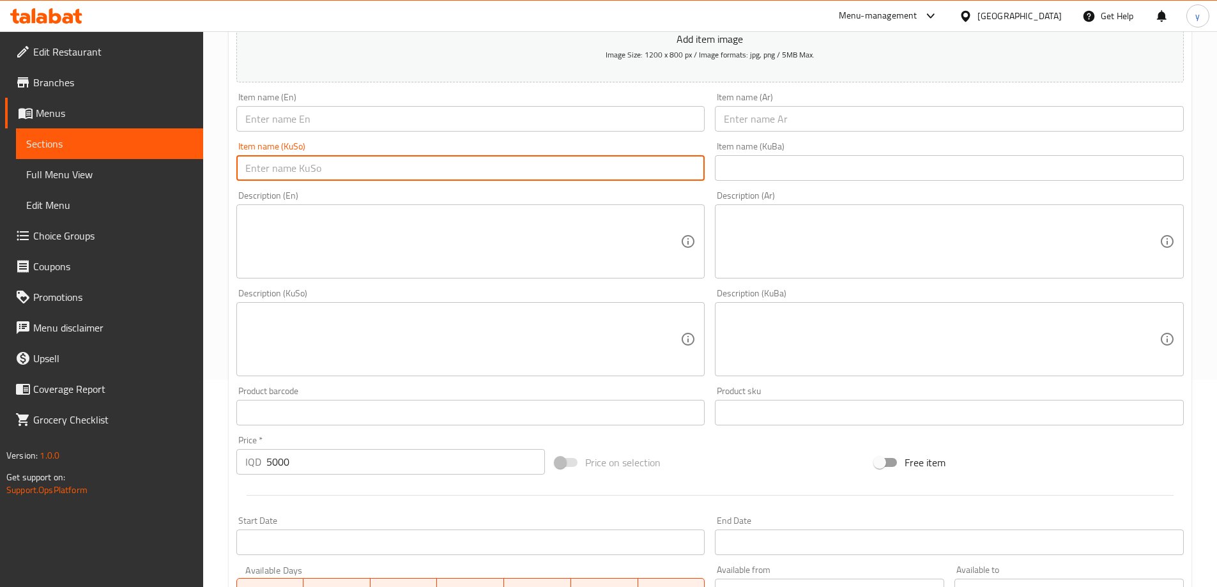
click at [557, 125] on input "text" at bounding box center [470, 119] width 469 height 26
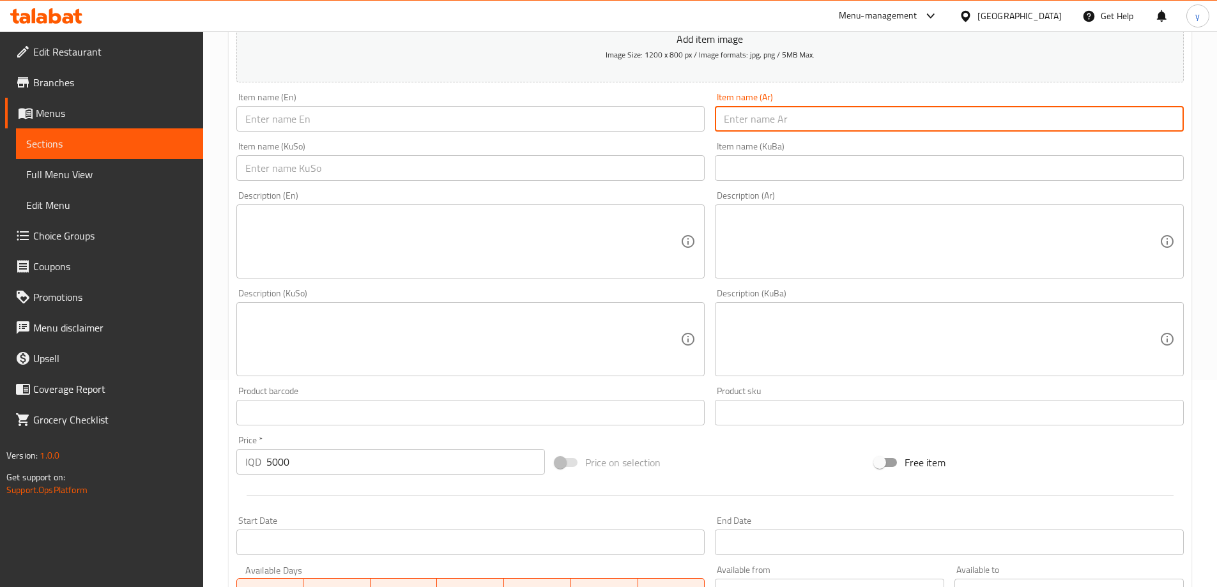
drag, startPoint x: 747, startPoint y: 116, endPoint x: 741, endPoint y: 119, distance: 6.6
click at [747, 116] on input "text" at bounding box center [949, 119] width 469 height 26
paste input "Cheese and Zaatar Manakish"
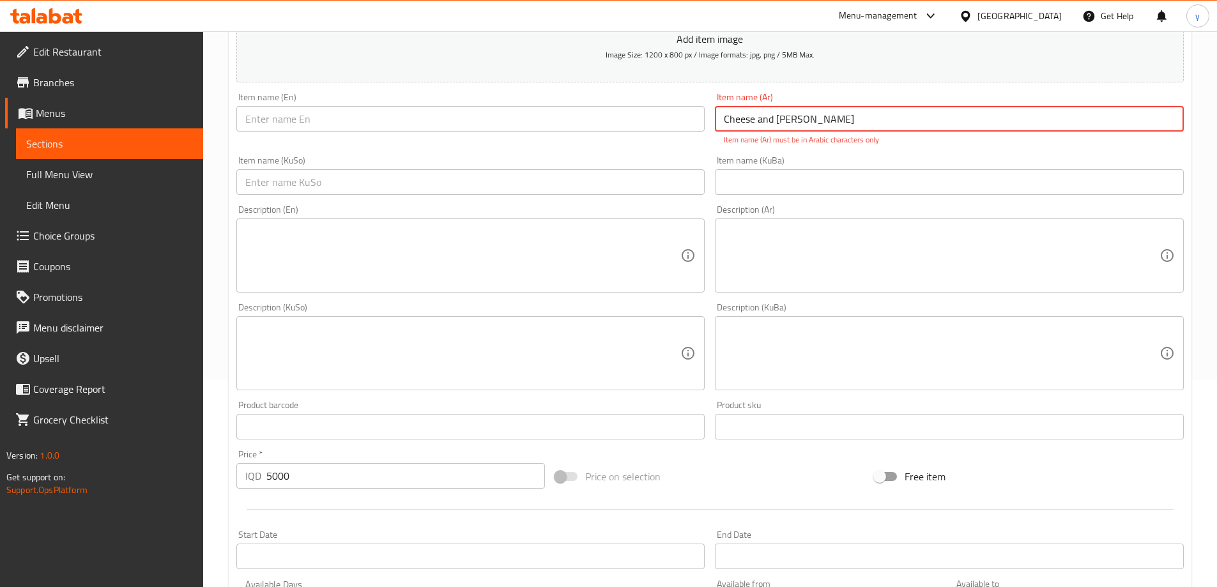
type input "Cheese and Zaatar Manakish"
click at [621, 126] on input "text" at bounding box center [470, 119] width 469 height 26
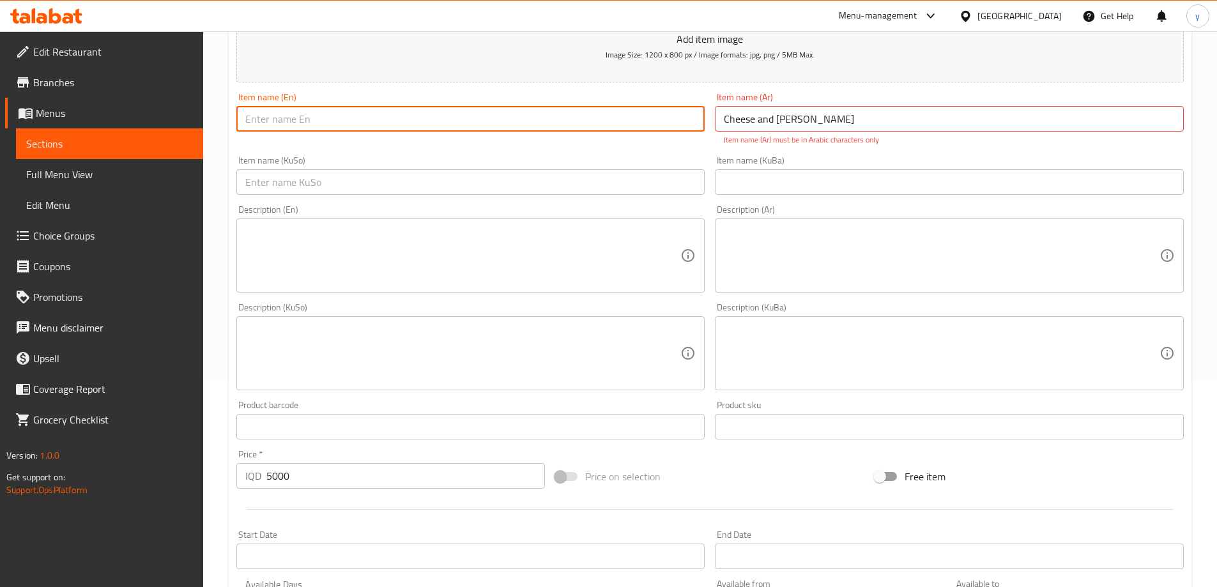
paste input "Cheese and Zaatar Manakish"
type input "Cheese and Zaatar Manakish"
click at [761, 128] on input "Cheese and Zaatar Manakish" at bounding box center [949, 119] width 469 height 26
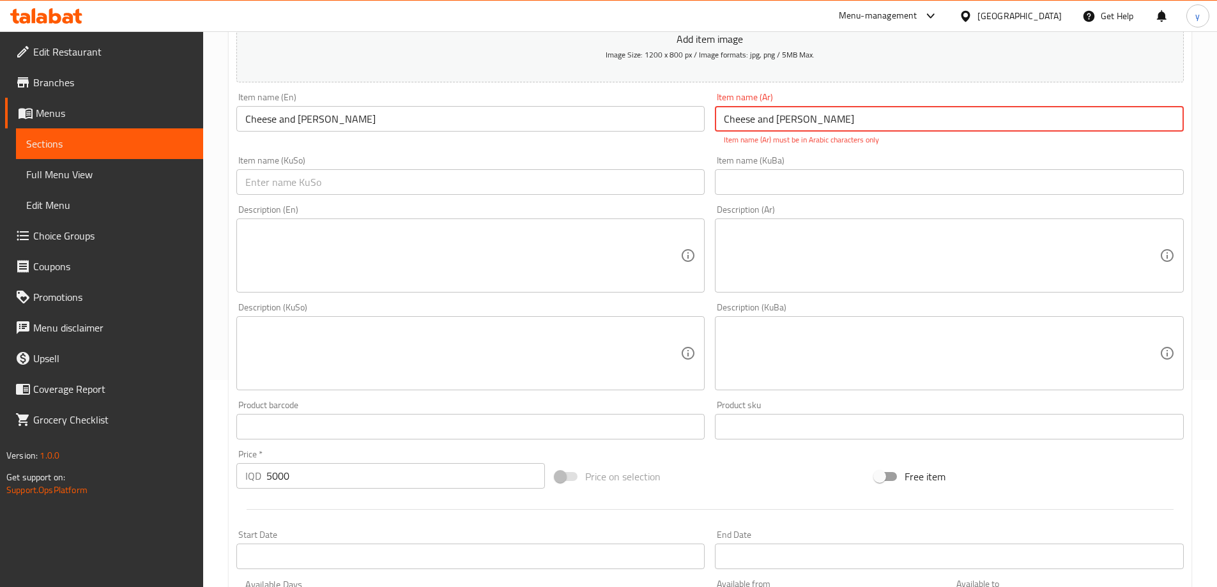
click at [761, 128] on input "Cheese and Zaatar Manakish" at bounding box center [949, 119] width 469 height 26
paste input "مناقيش بالجبن وزعتر"
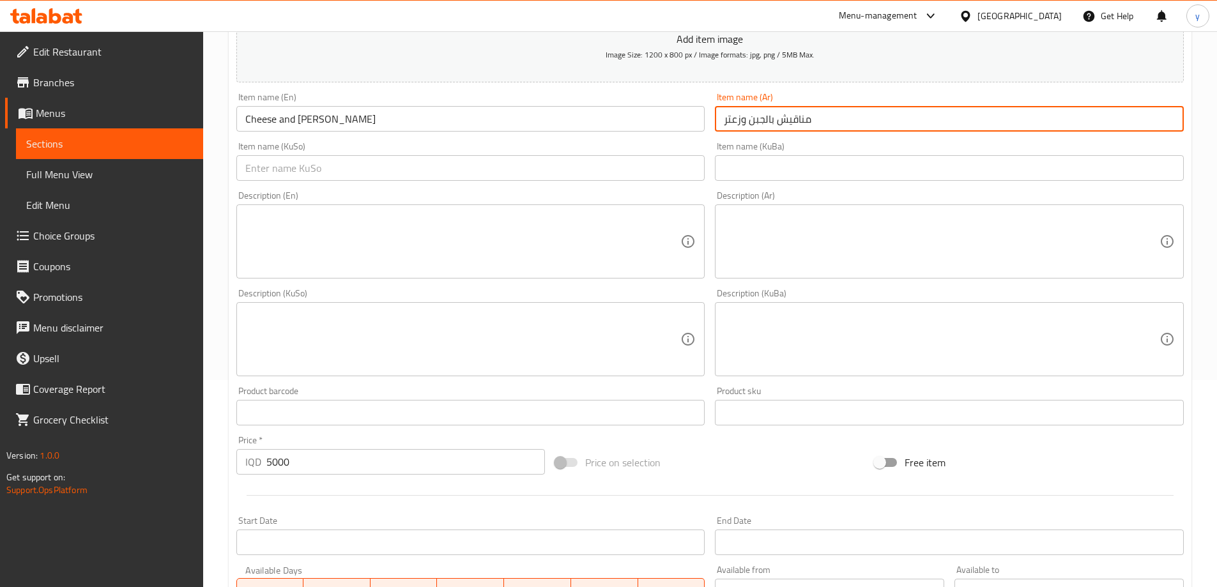
type input "مناقيش بالجبن وزعتر"
click at [685, 172] on input "text" at bounding box center [470, 168] width 469 height 26
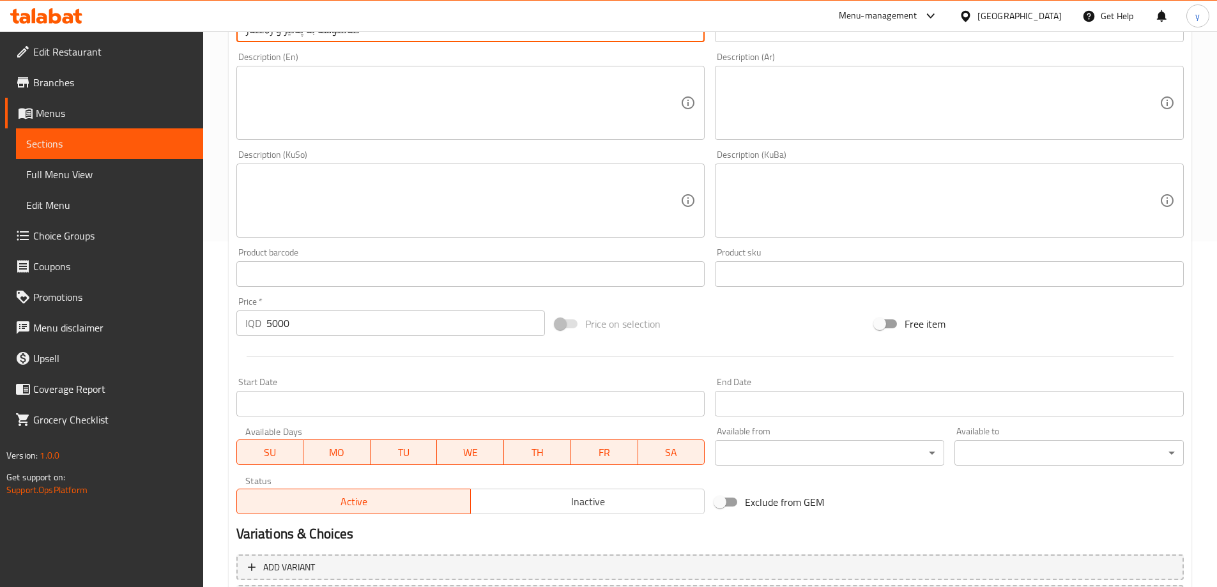
scroll to position [462, 0]
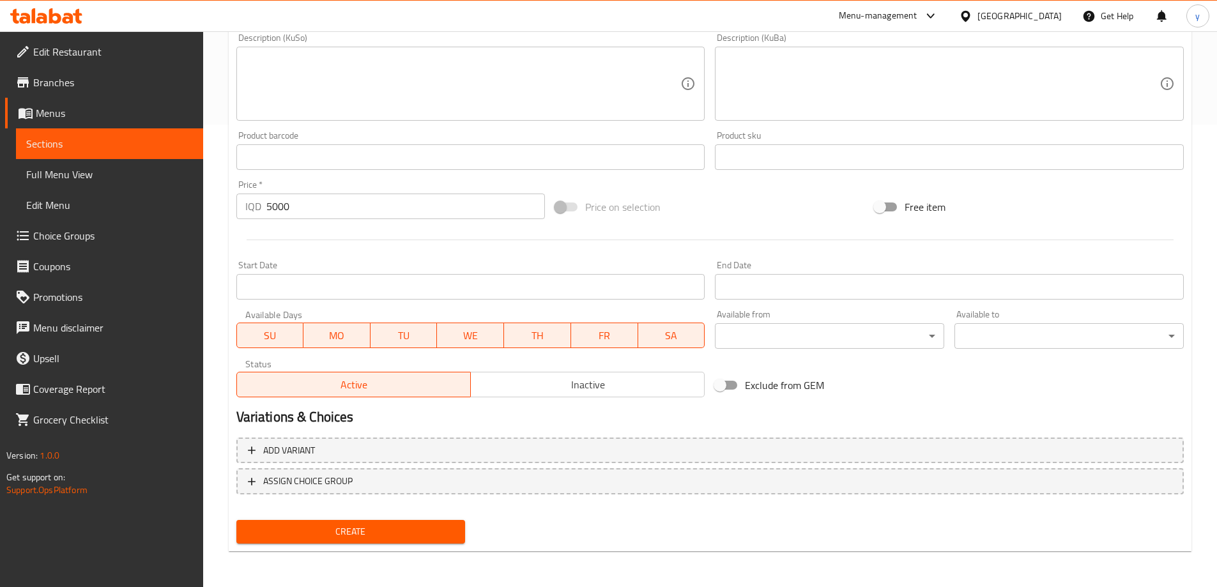
type input "مەنقوشە بە پەنیر و زەعتەر"
click at [427, 512] on div "Add variant ASSIGN CHOICE GROUP" at bounding box center [709, 473] width 957 height 83
click at [406, 525] on span "Create" at bounding box center [351, 532] width 209 height 16
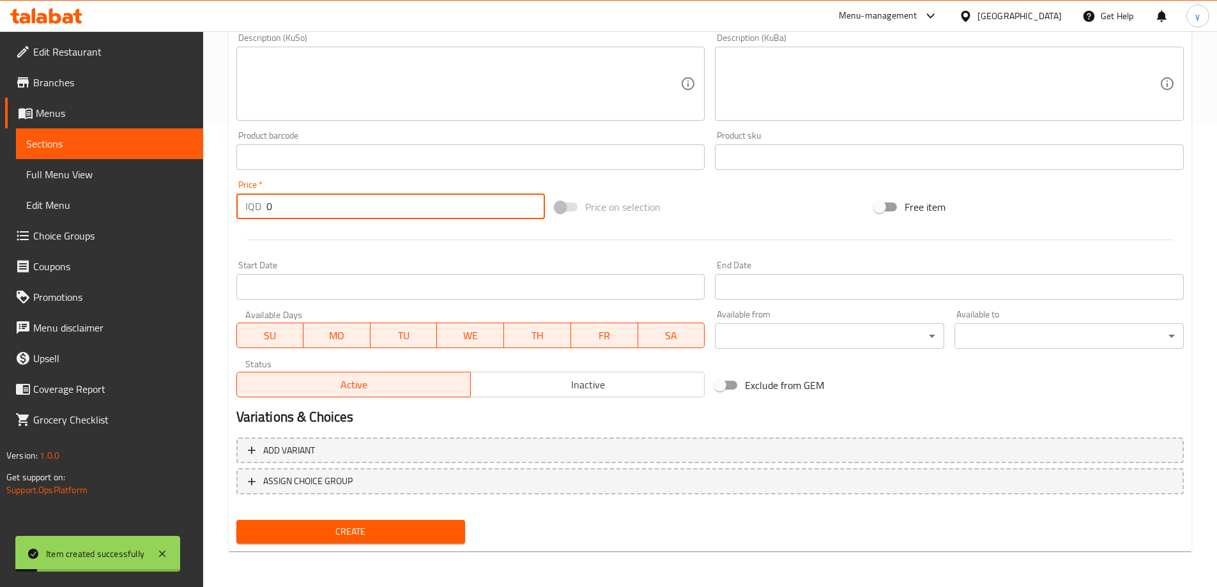
drag, startPoint x: 282, startPoint y: 206, endPoint x: 262, endPoint y: 207, distance: 20.4
click at [262, 207] on div "IQD 0 Price *" at bounding box center [390, 207] width 309 height 26
paste input "600"
type input "6000"
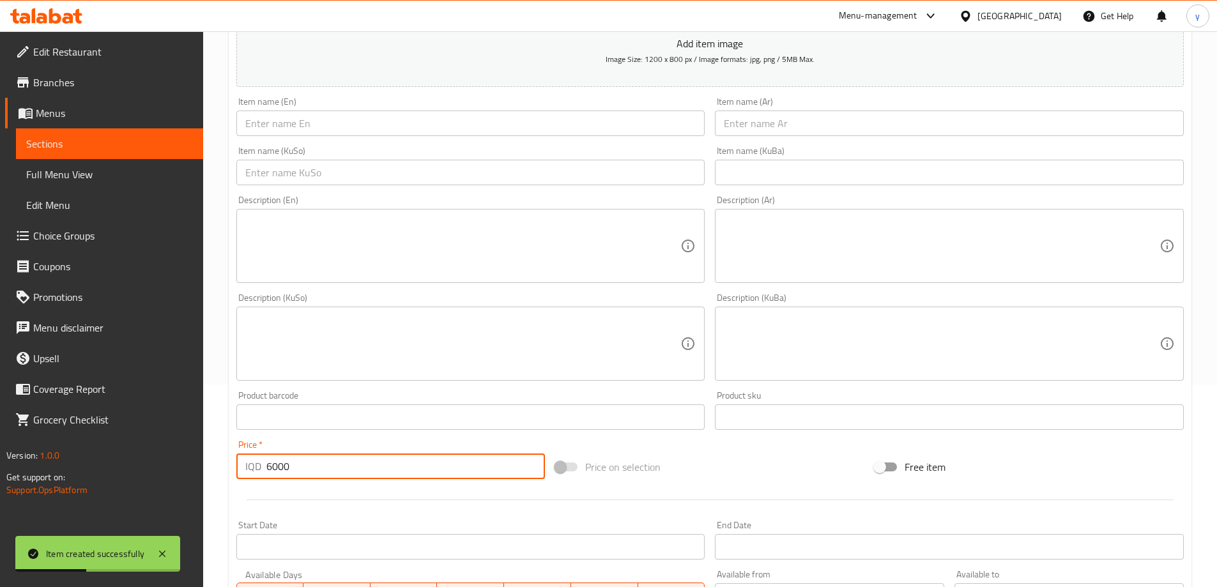
scroll to position [79, 0]
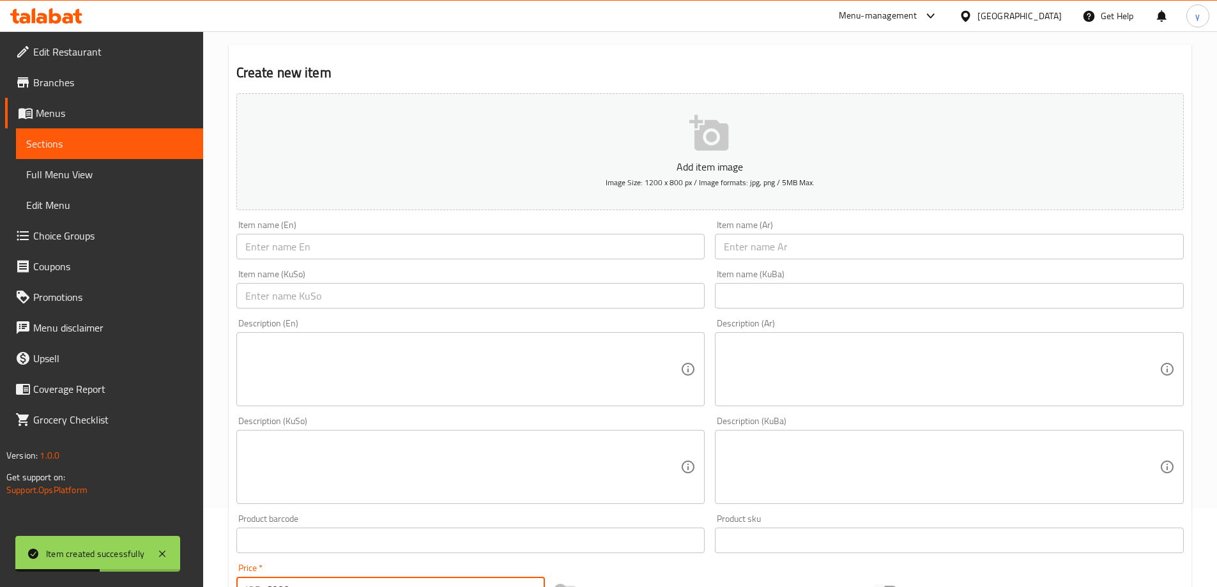
click at [641, 292] on input "text" at bounding box center [470, 296] width 469 height 26
paste input "کولێرە بە قیمە"
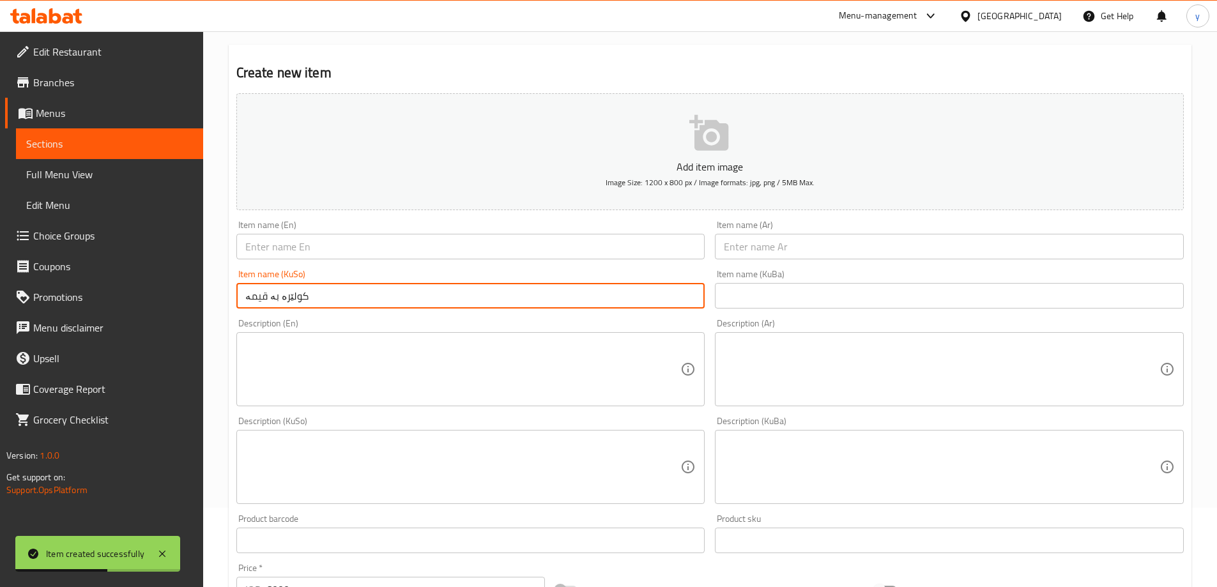
type input "کولێرە بە قیمە"
click at [761, 243] on input "text" at bounding box center [949, 247] width 469 height 26
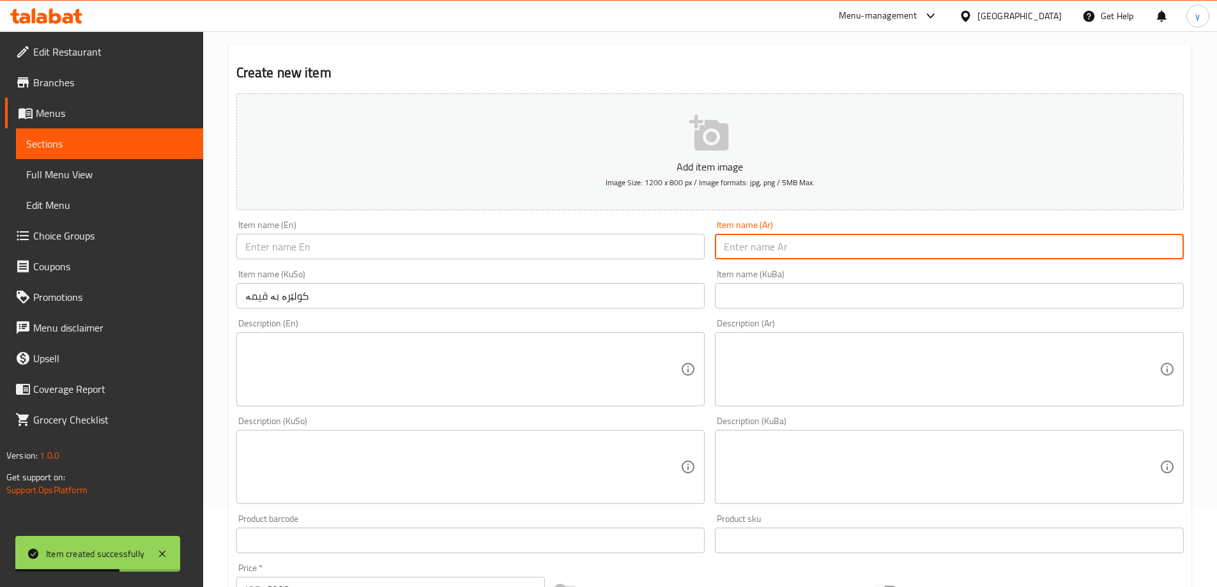
paste input "لحم بالعجين"
type input "لحم بالعجين"
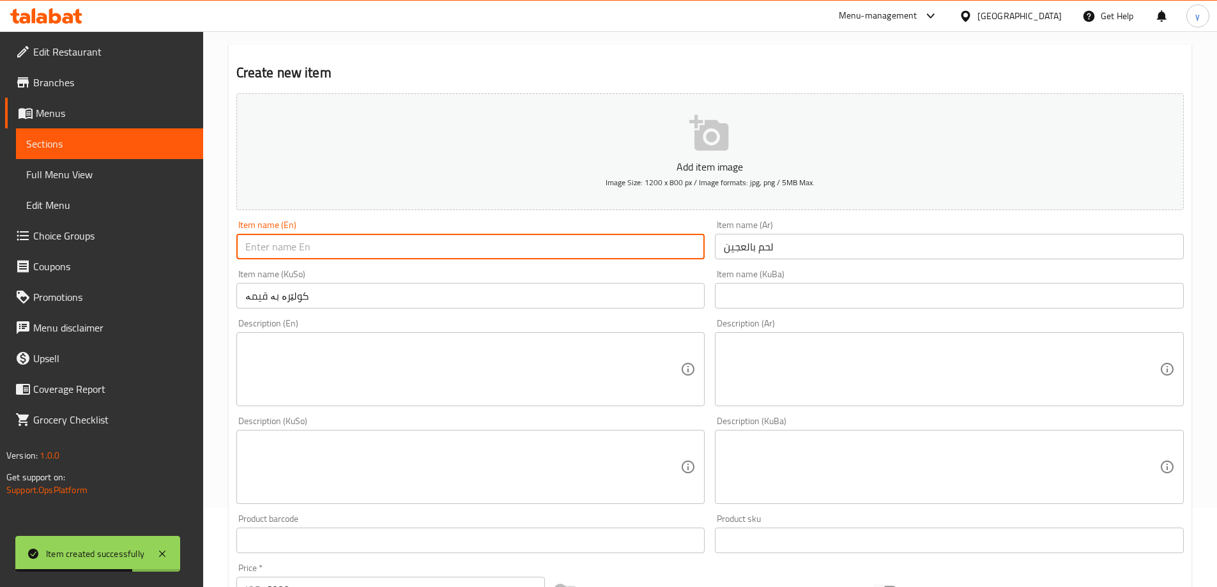
click at [583, 239] on input "text" at bounding box center [470, 247] width 469 height 26
paste input "Laham B'ajeen"
click at [285, 240] on input "Laham B'ajeen" at bounding box center [470, 247] width 469 height 26
click at [284, 247] on input "Laham B ajeen" at bounding box center [470, 247] width 469 height 26
click at [279, 248] on input "Laham B ajeen" at bounding box center [470, 247] width 469 height 26
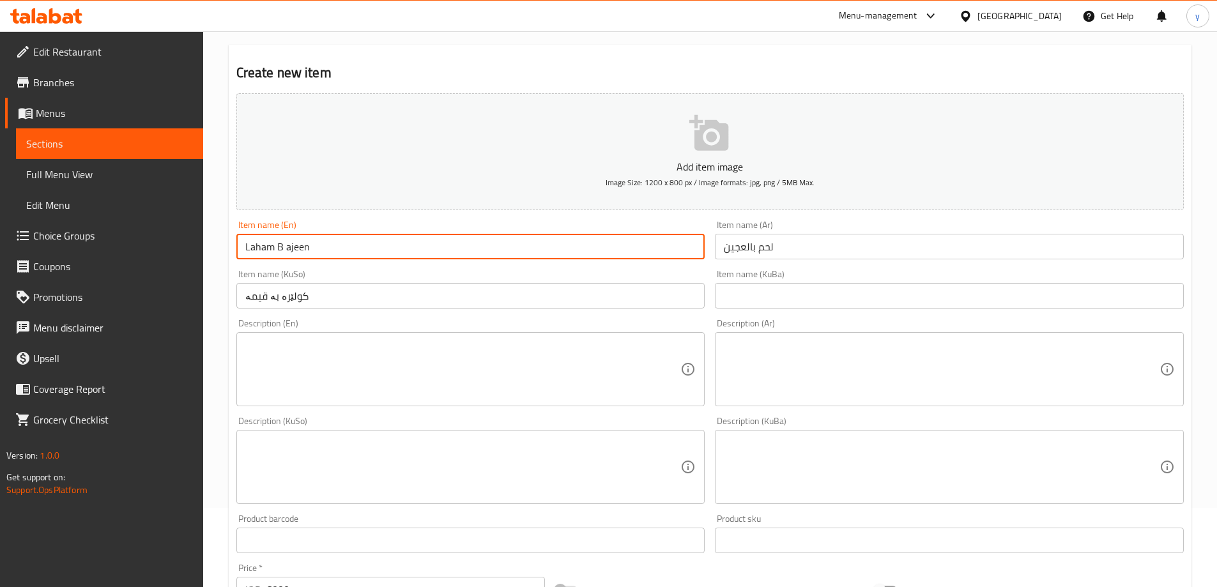
click at [282, 246] on input "Laham B ajeen" at bounding box center [470, 247] width 469 height 26
paste input "i"
click at [288, 246] on input "Laham Bi SAjeen" at bounding box center [470, 247] width 469 height 26
click at [291, 243] on input "Laham Bi SAjeen" at bounding box center [470, 247] width 469 height 26
type input "Laham Bi Ajeen"
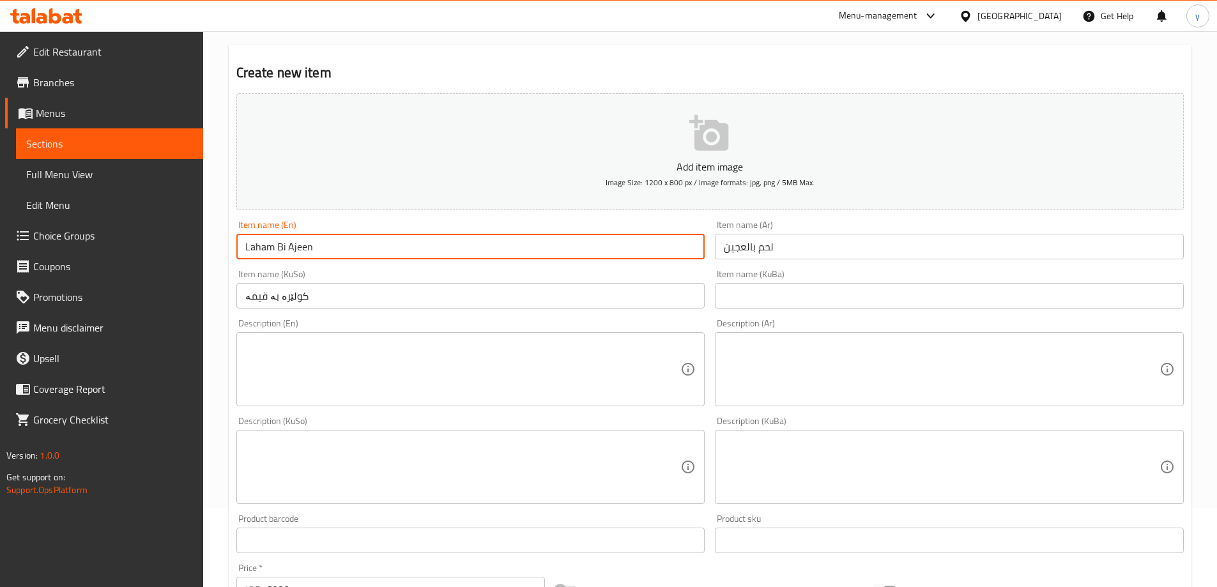
click at [298, 264] on div "Item name (KuSo) کولێرە بە قیمە Item name (KuSo)" at bounding box center [470, 288] width 479 height 49
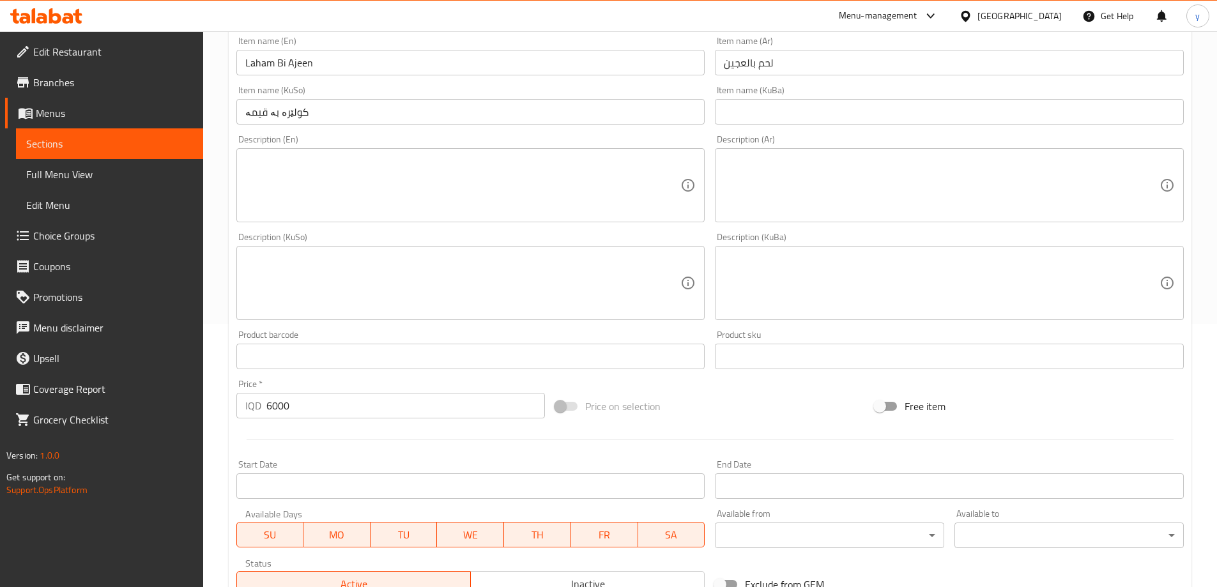
scroll to position [462, 0]
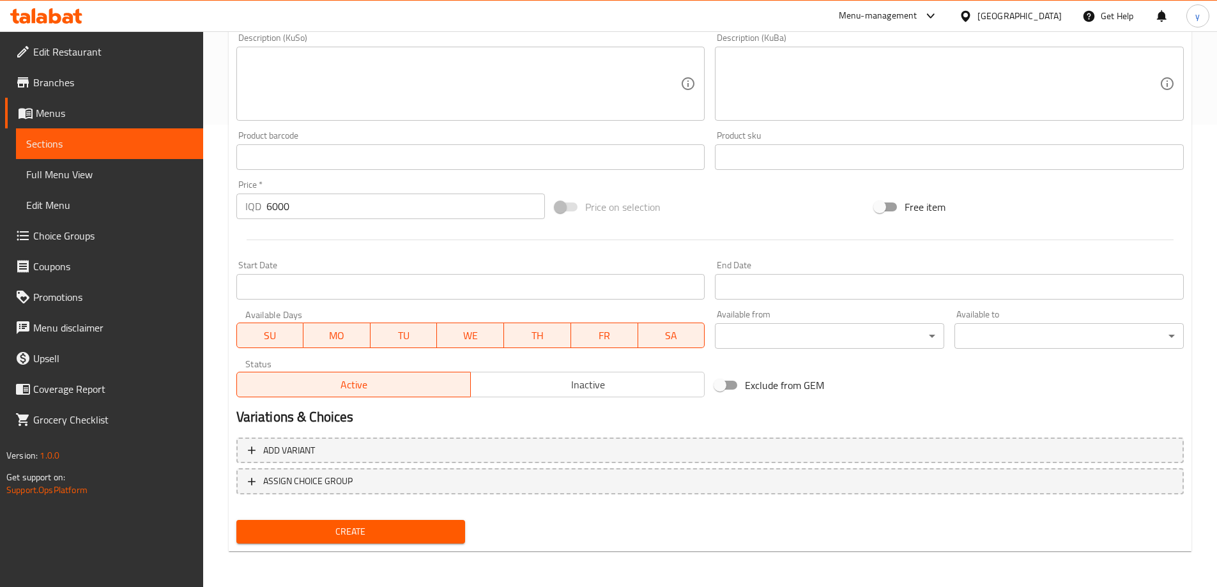
click at [375, 510] on div "Add variant ASSIGN CHOICE GROUP" at bounding box center [709, 473] width 957 height 83
click at [380, 525] on span "Create" at bounding box center [351, 532] width 209 height 16
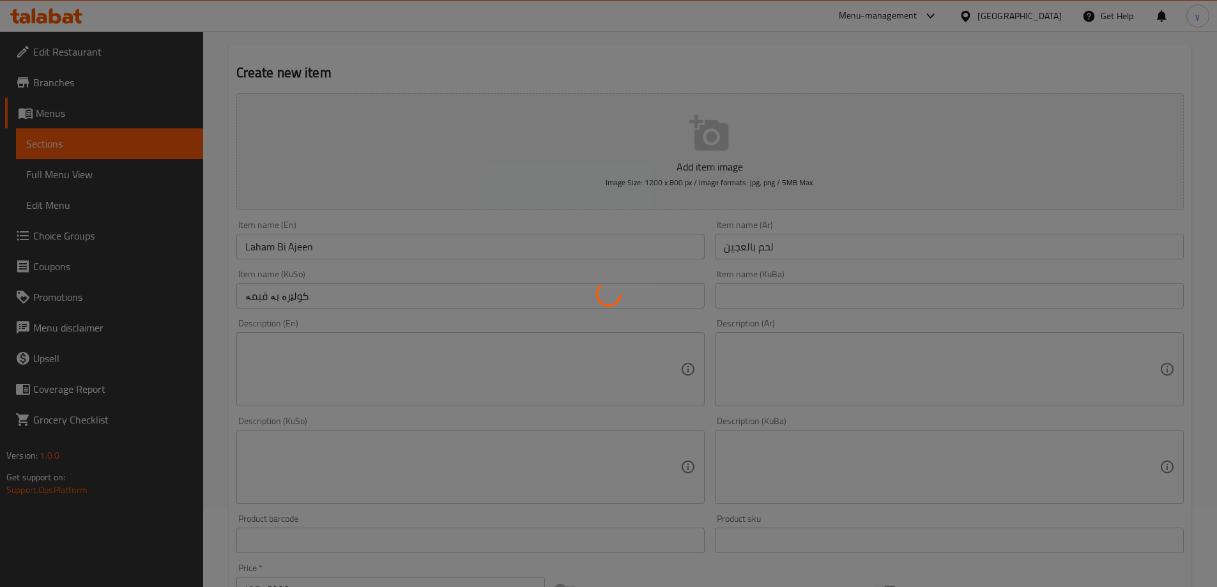
type input "0"
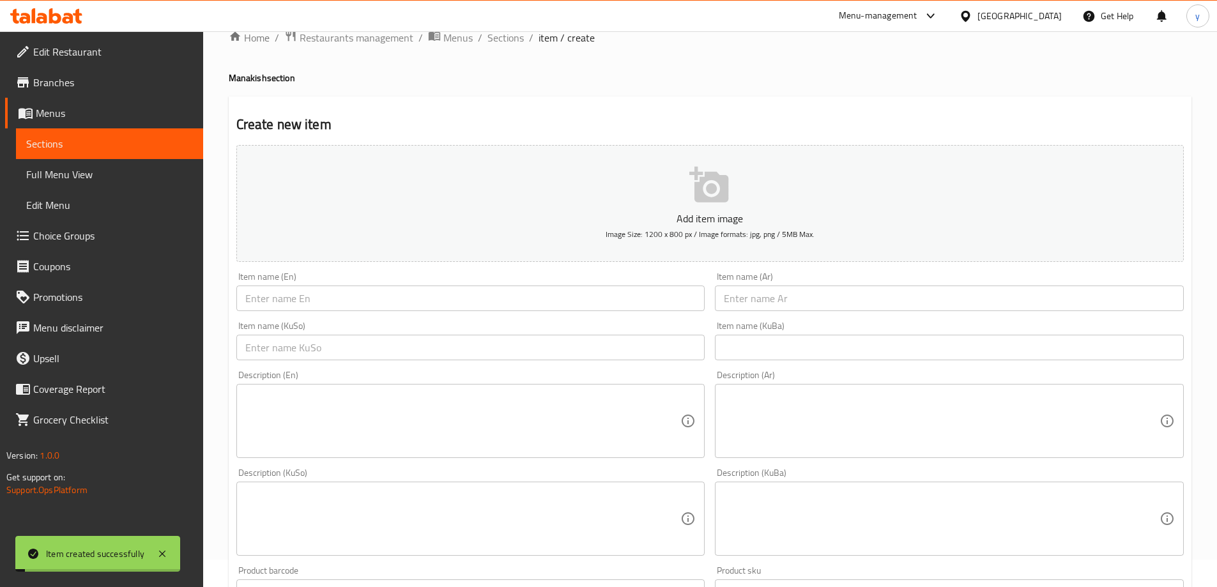
scroll to position [0, 0]
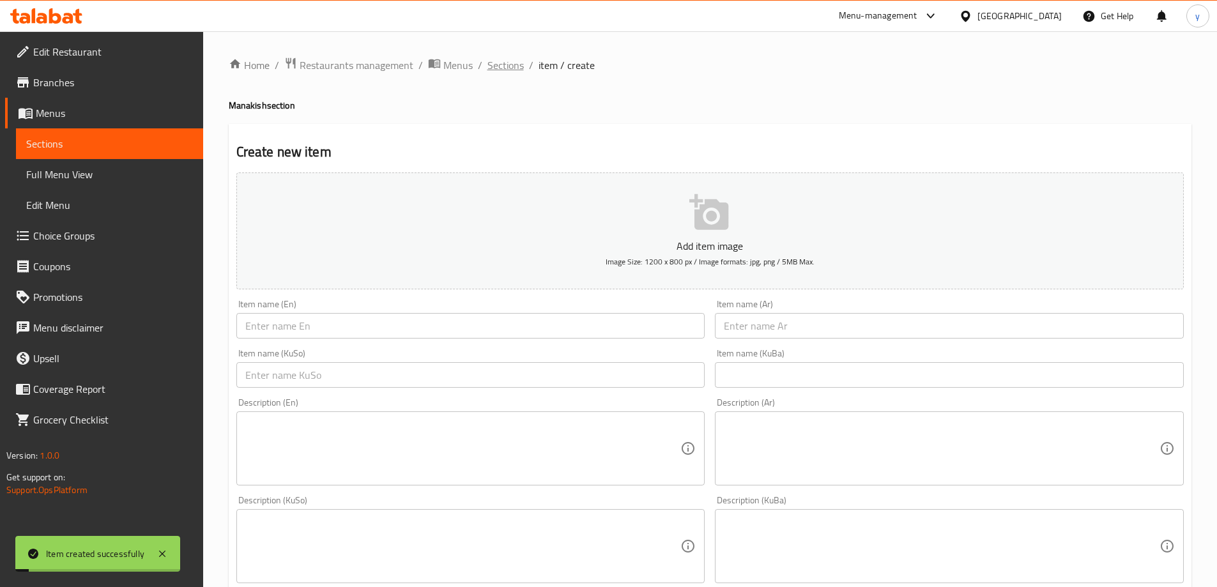
click at [487, 63] on span "Sections" at bounding box center [505, 64] width 36 height 15
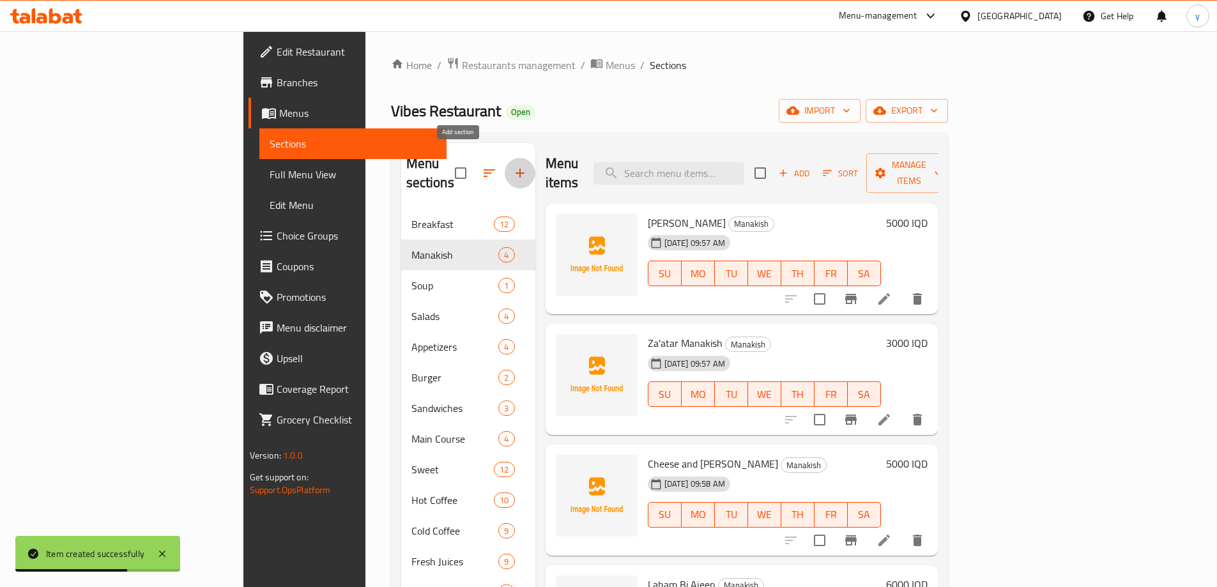
click at [512, 165] on icon "button" at bounding box center [519, 172] width 15 height 15
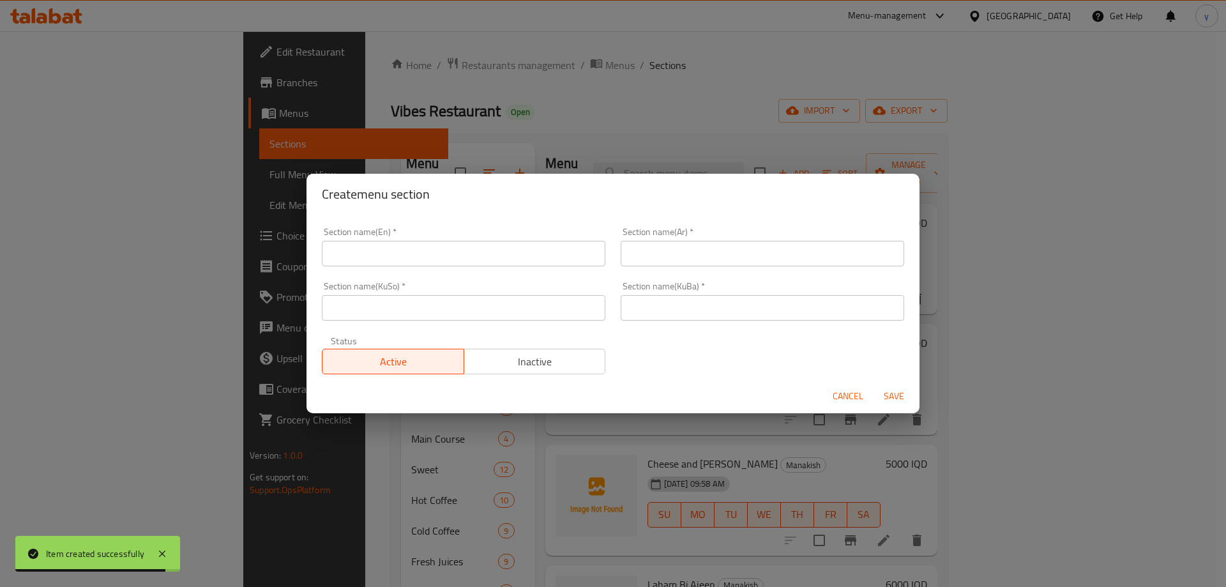
click at [685, 324] on div "Section name(KuBa)   * Section name(KuBa) *" at bounding box center [762, 301] width 299 height 54
click at [615, 298] on div "Section name(KuBa)   * Section name(KuBa) *" at bounding box center [762, 301] width 299 height 54
click at [640, 305] on input "text" at bounding box center [763, 308] width 284 height 26
paste input "پیتزا"
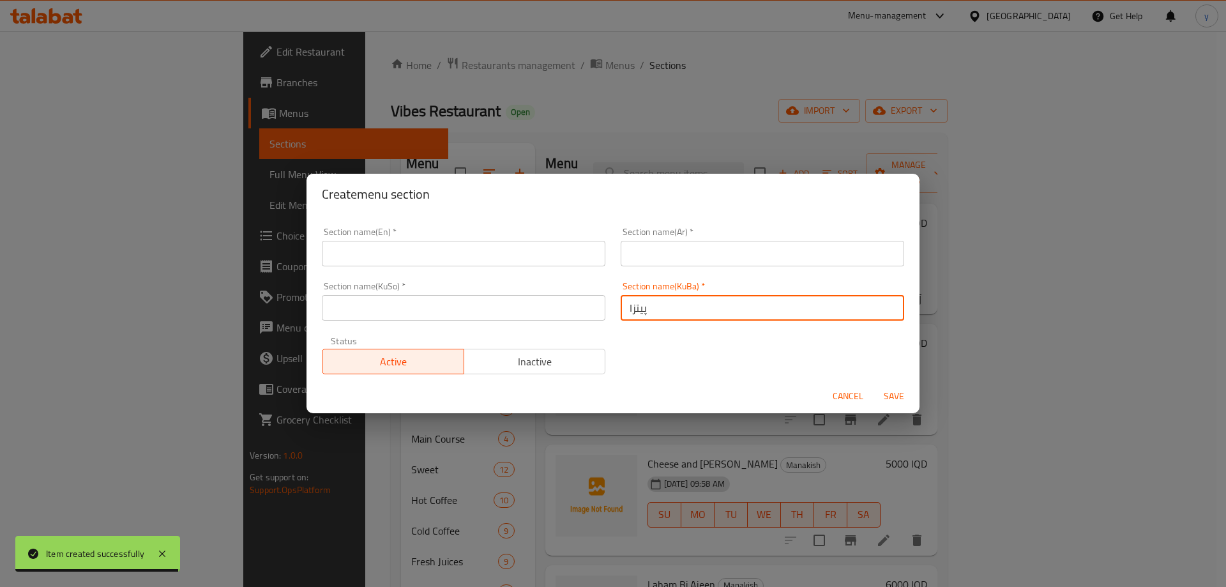
type input "پیتزا"
click at [535, 309] on input "text" at bounding box center [464, 308] width 284 height 26
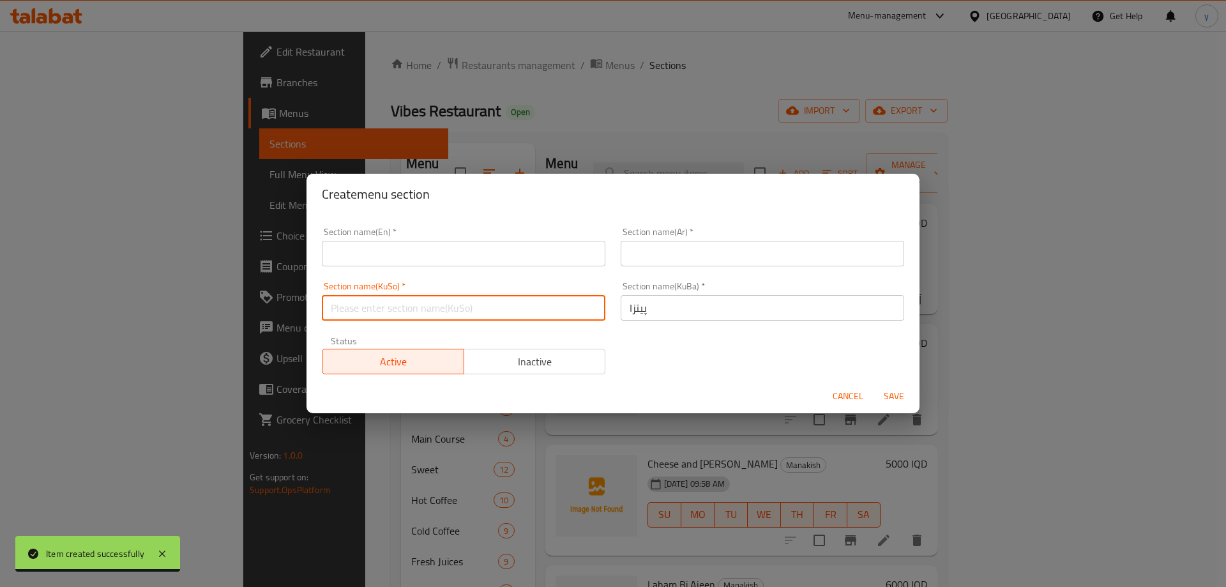
paste input "پیتزا"
type input "پیتزا"
click at [669, 241] on input "text" at bounding box center [763, 254] width 284 height 26
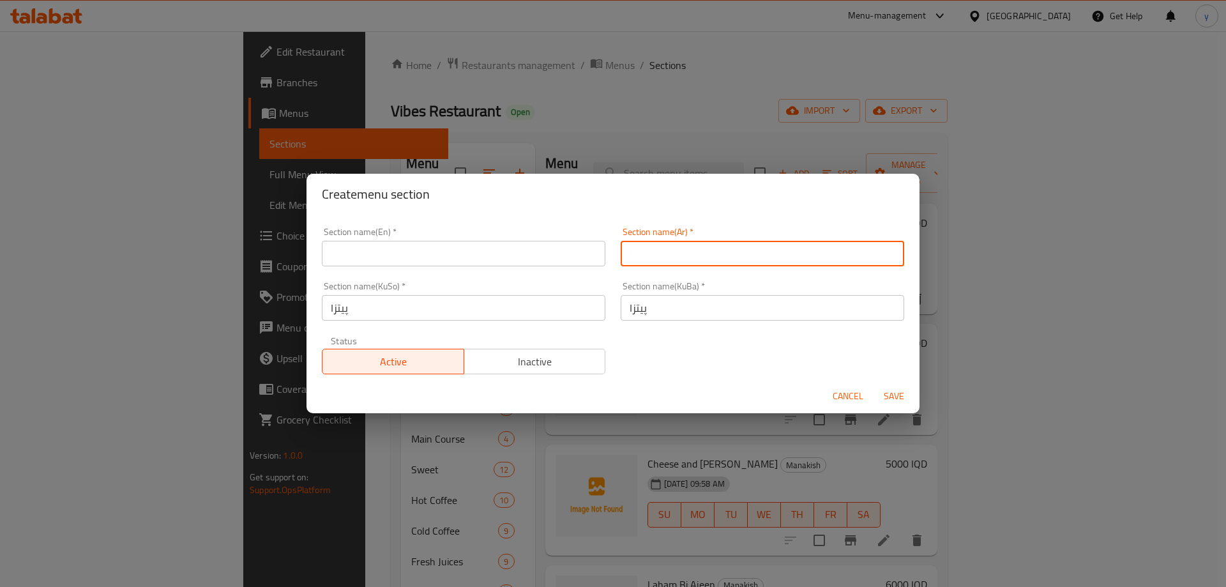
paste input "البيتزا"
type input "البيتزا"
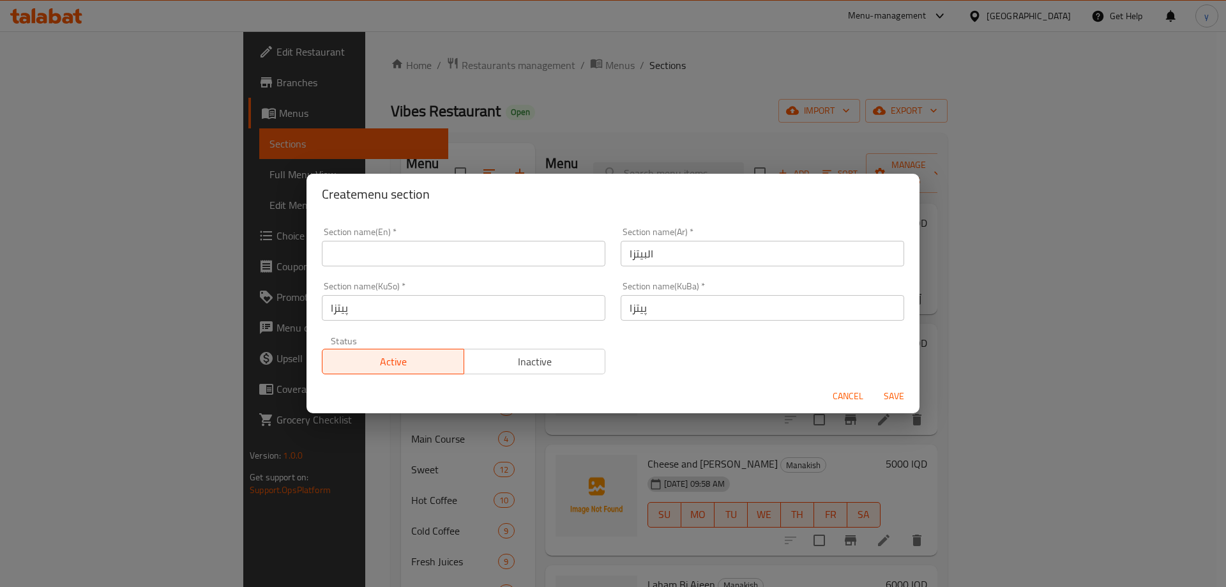
click at [515, 232] on div "Section name(En)   * Section name(En) *" at bounding box center [464, 246] width 284 height 39
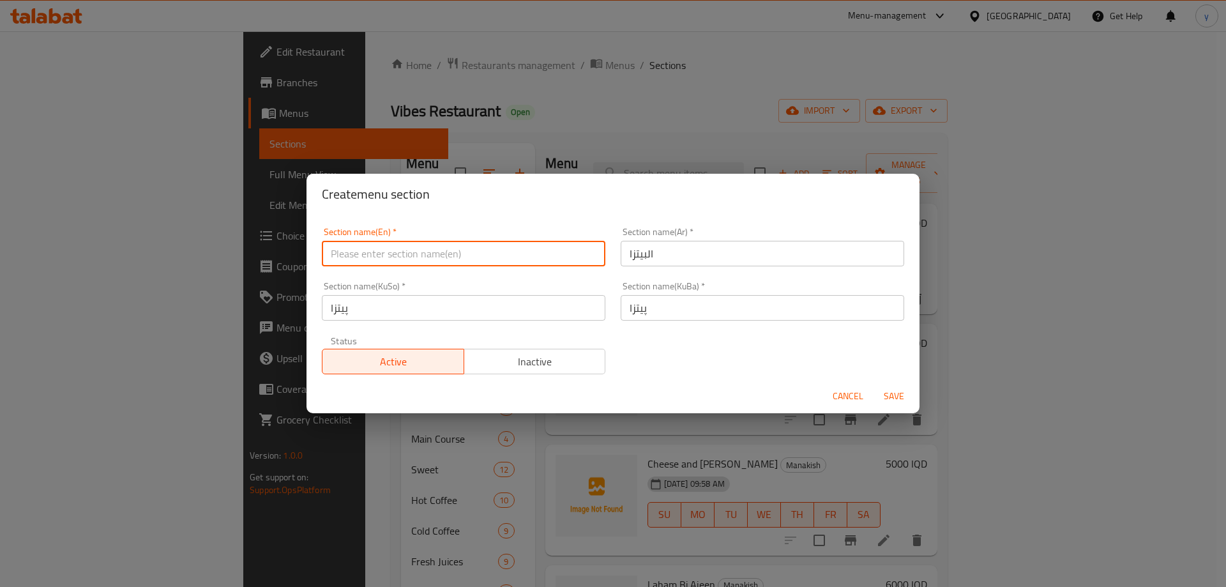
click at [506, 253] on input "text" at bounding box center [464, 254] width 284 height 26
paste input "Pizza"
type input "Pizza"
click at [895, 385] on button "Save" at bounding box center [894, 397] width 41 height 24
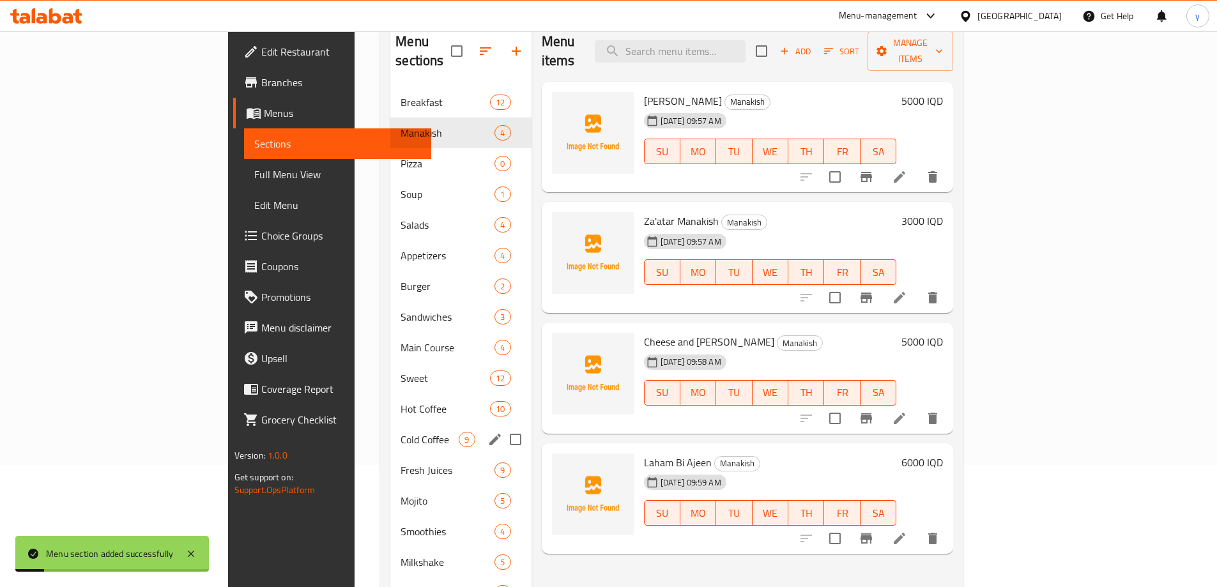
scroll to position [128, 0]
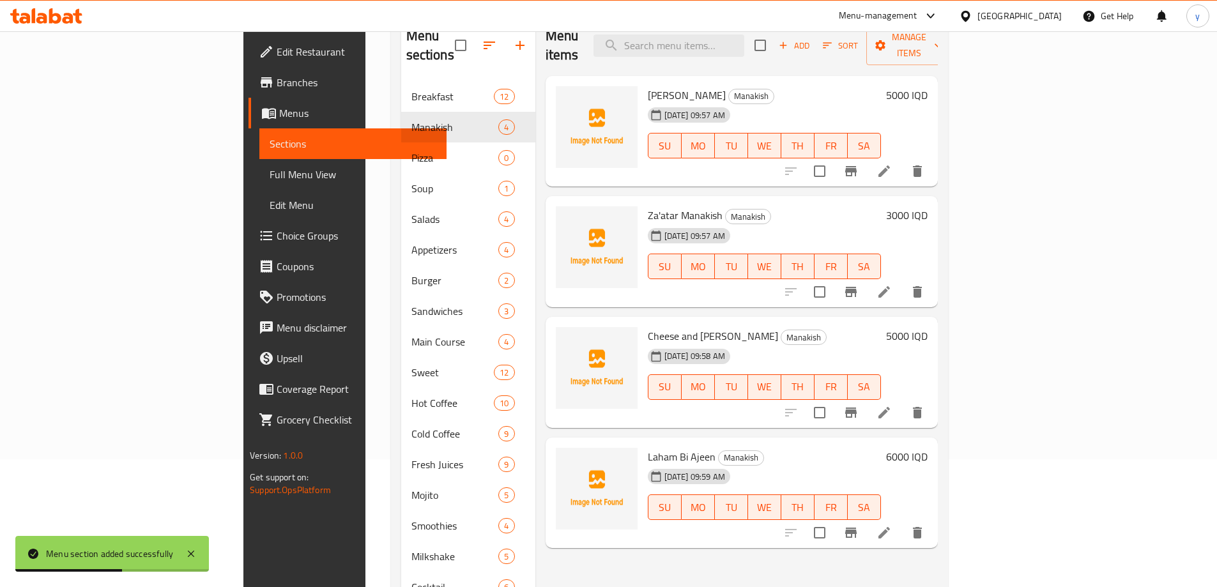
click at [650, 86] on span "Cheese Manakish" at bounding box center [687, 95] width 78 height 19
copy h6 "Manakish"
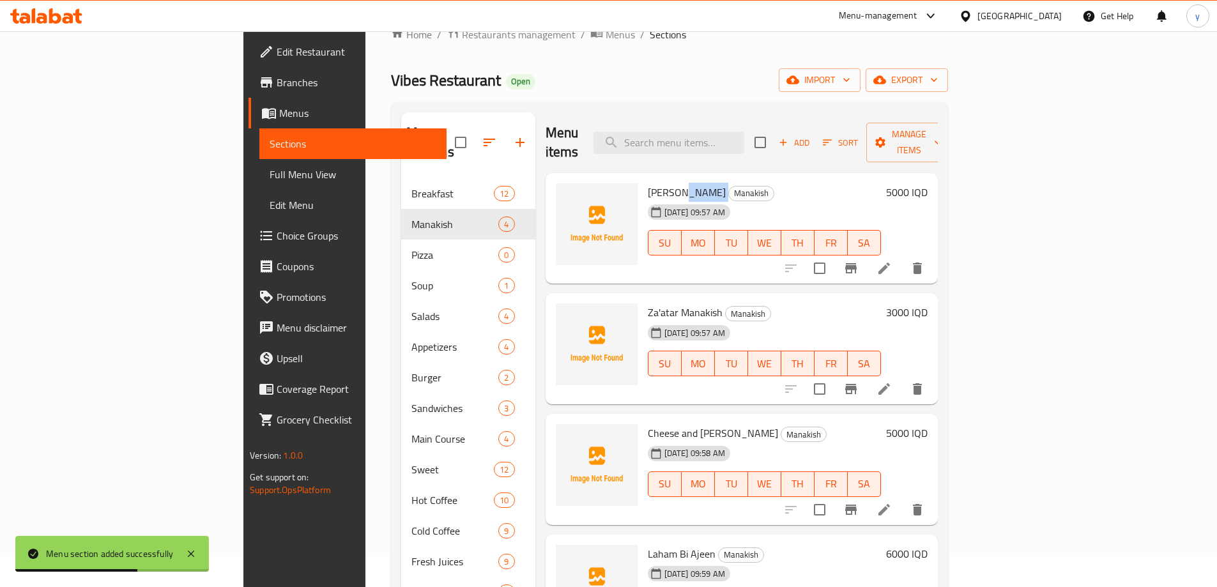
scroll to position [0, 0]
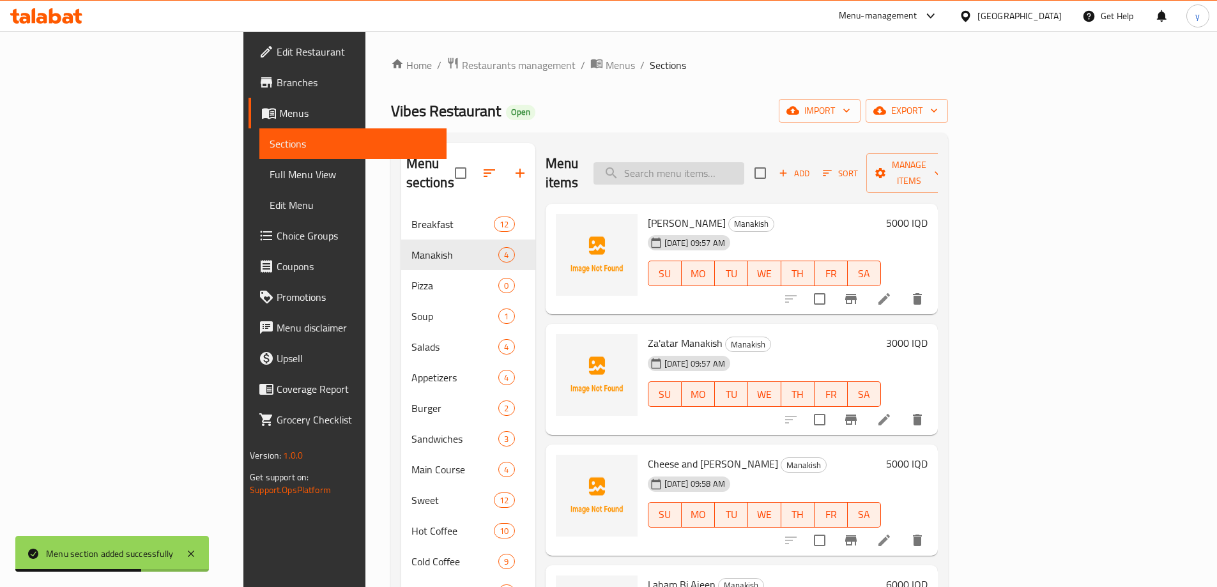
click at [744, 162] on input "search" at bounding box center [668, 173] width 151 height 22
paste input "Manakish"
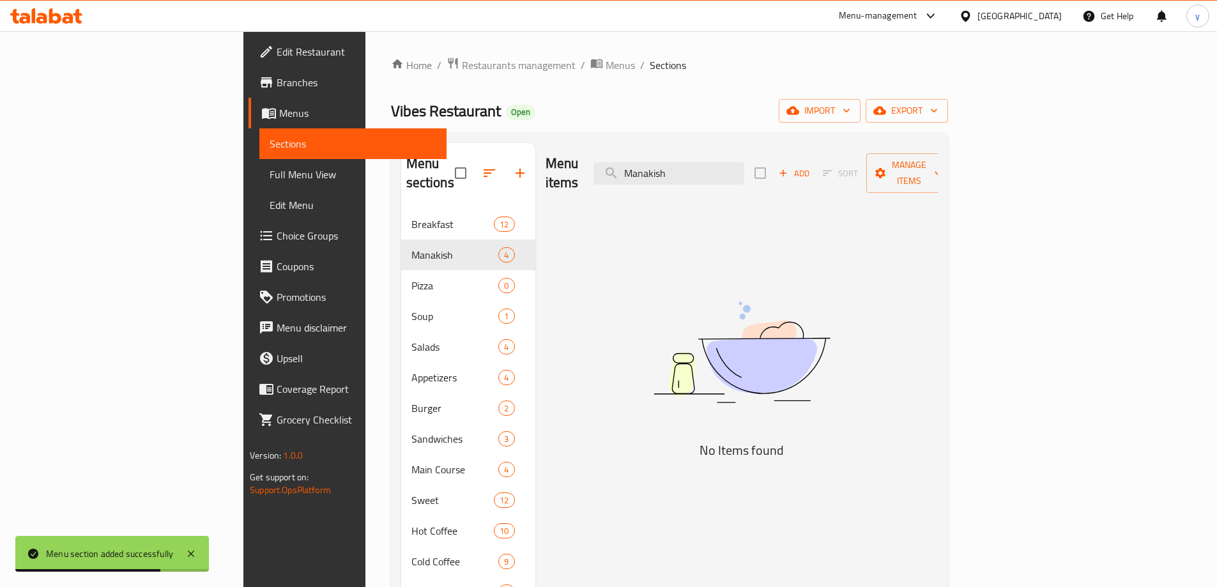
type input "Manakish"
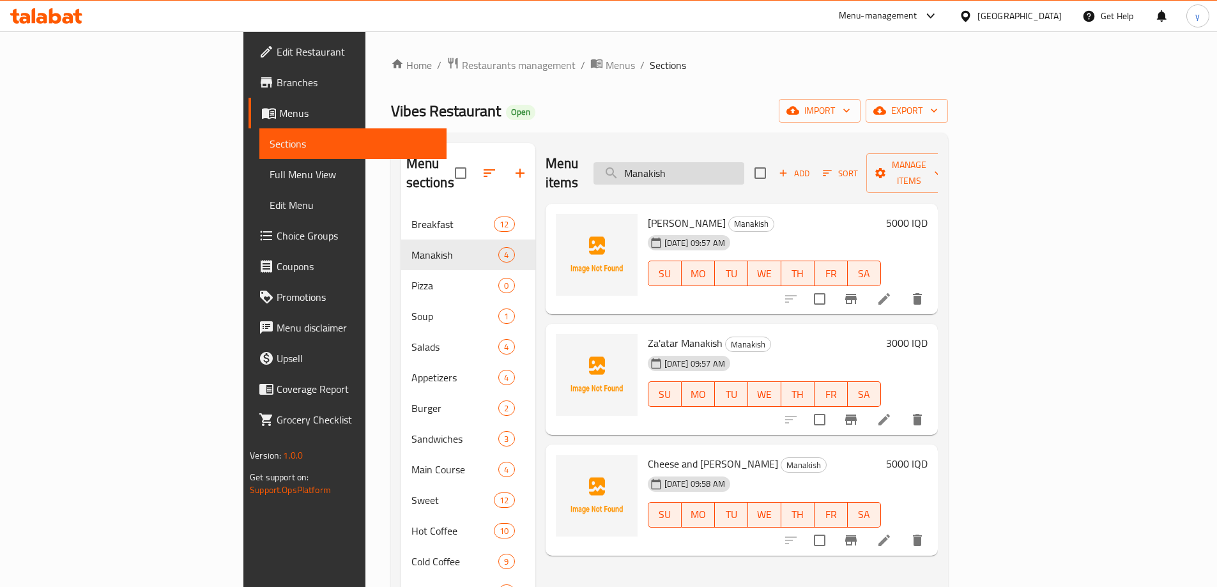
click at [743, 165] on input "Manakish" at bounding box center [668, 173] width 151 height 22
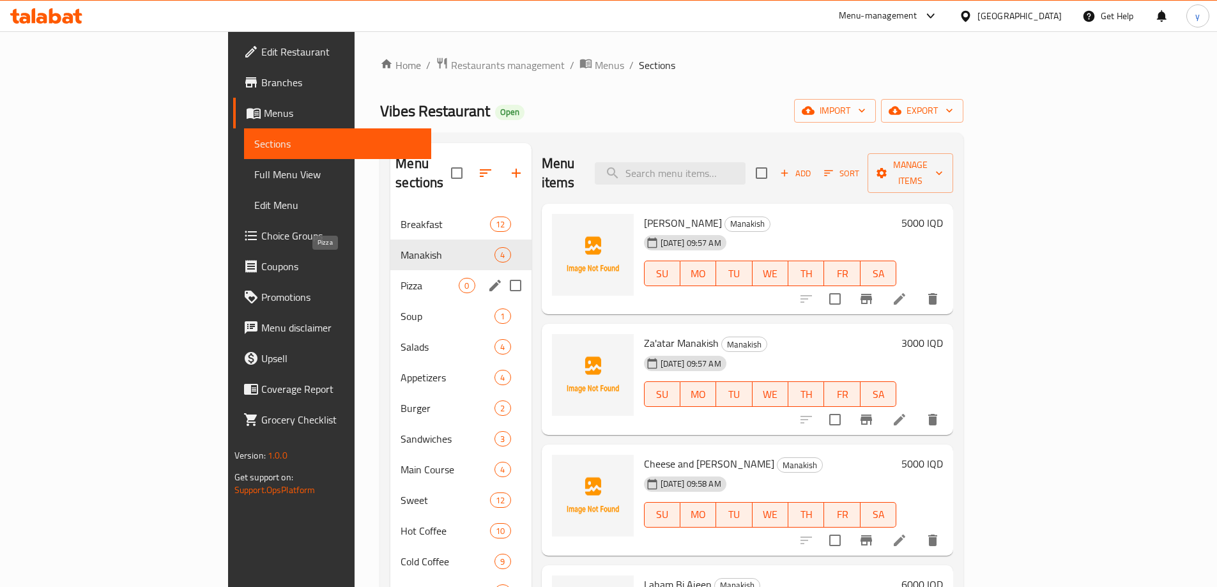
click at [400, 278] on span "Pizza" at bounding box center [429, 285] width 58 height 15
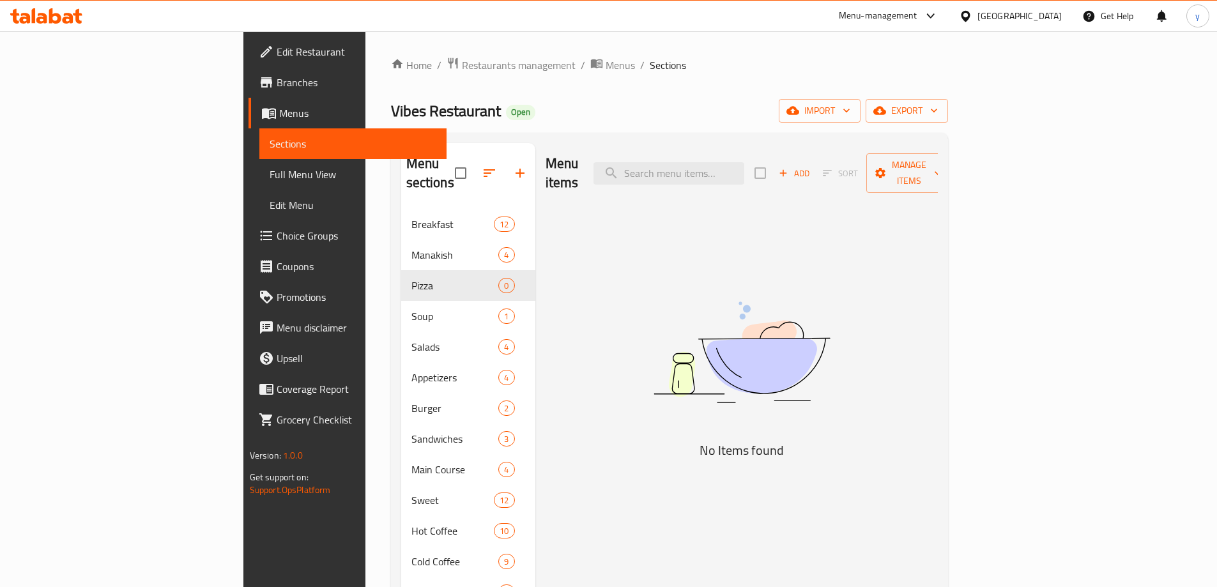
click at [770, 146] on div "Menu items Add Sort Manage items" at bounding box center [741, 173] width 392 height 61
click at [744, 162] on input "search" at bounding box center [668, 173] width 151 height 22
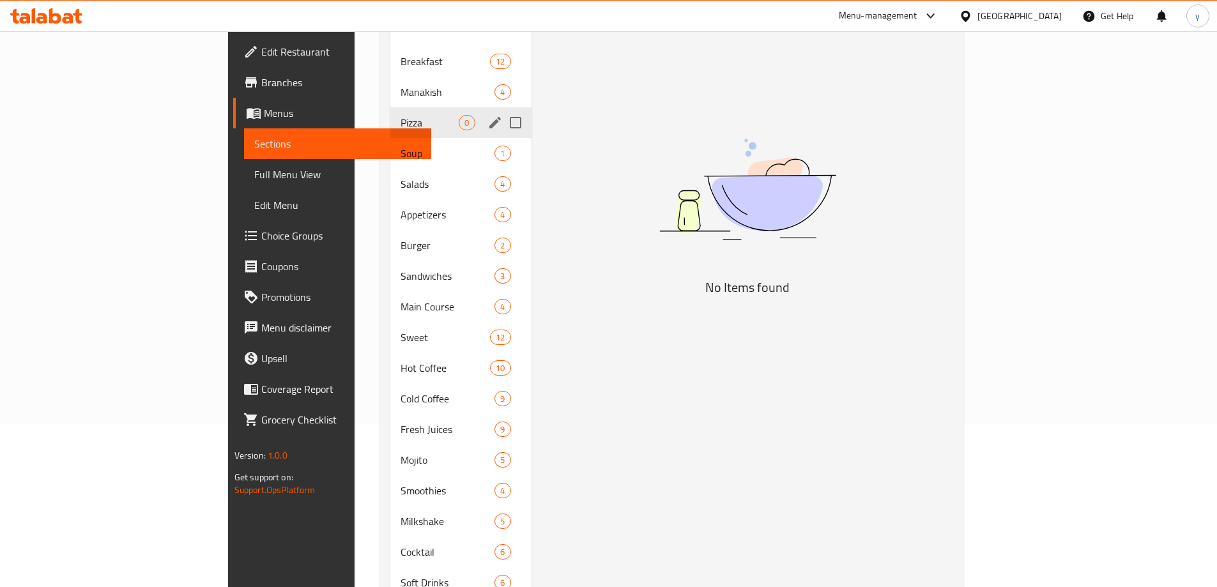
scroll to position [195, 0]
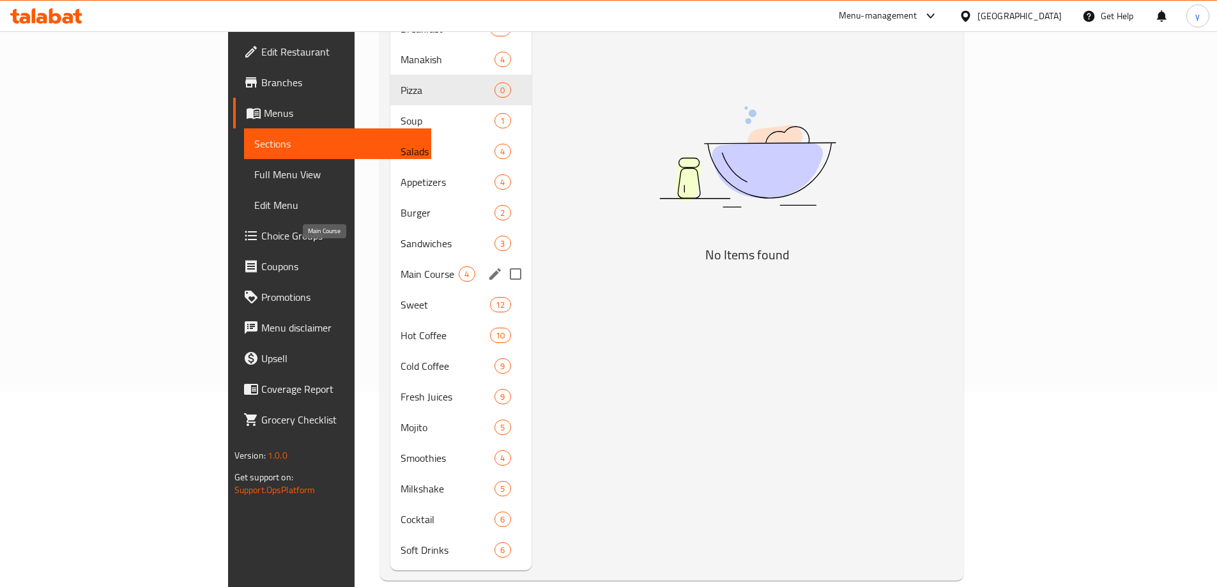
click at [400, 266] on span "Main Course" at bounding box center [429, 273] width 58 height 15
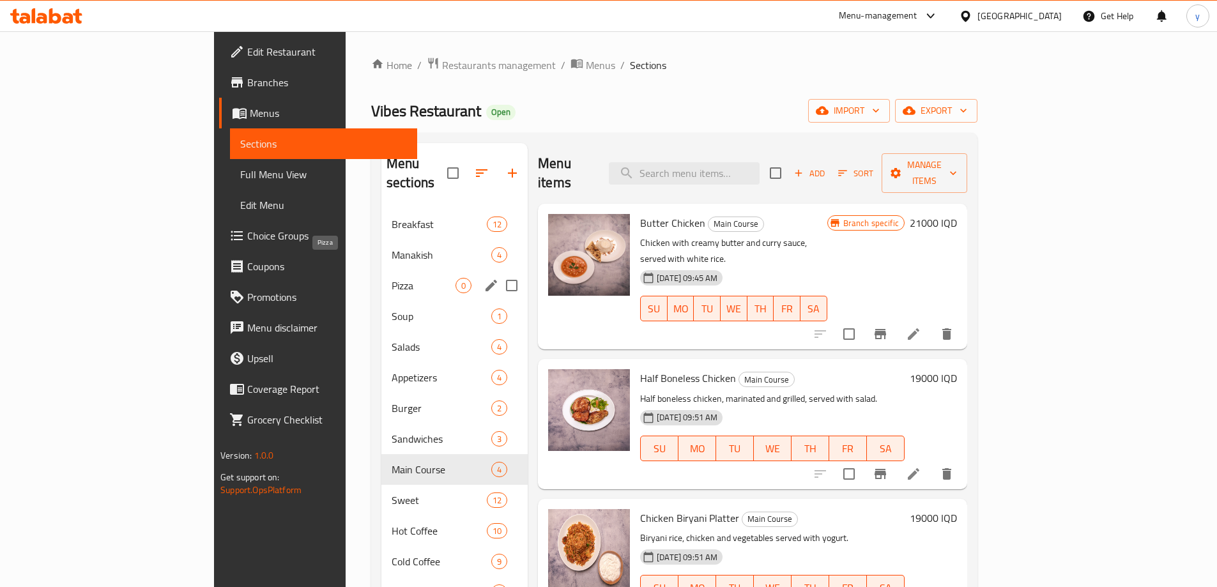
click at [392, 278] on span "Pizza" at bounding box center [424, 285] width 64 height 15
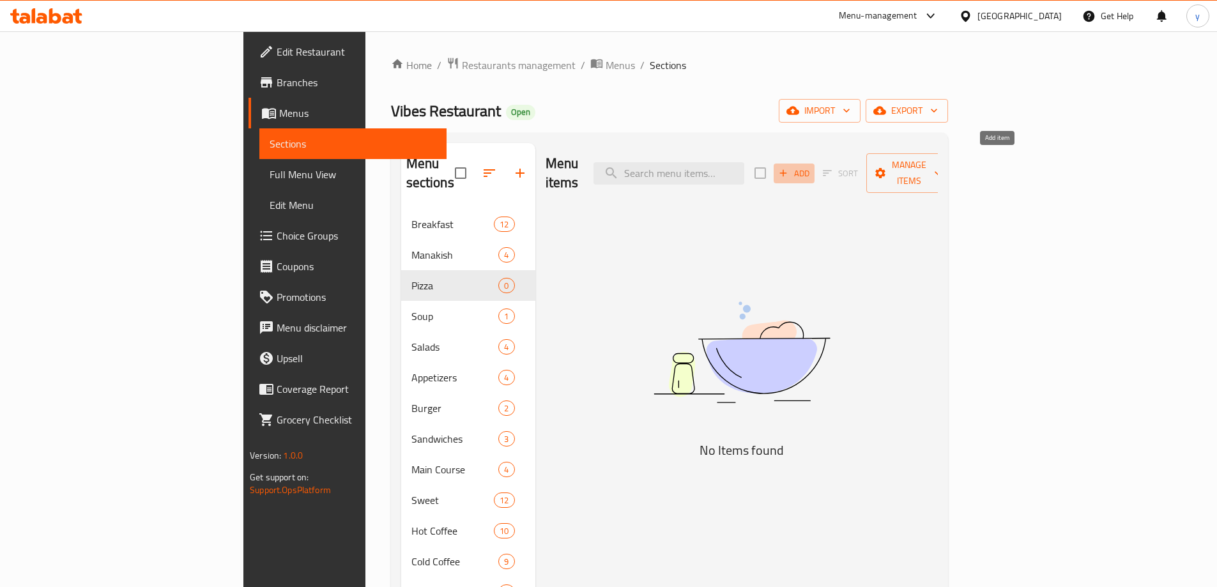
click at [811, 166] on span "Add" at bounding box center [794, 173] width 34 height 15
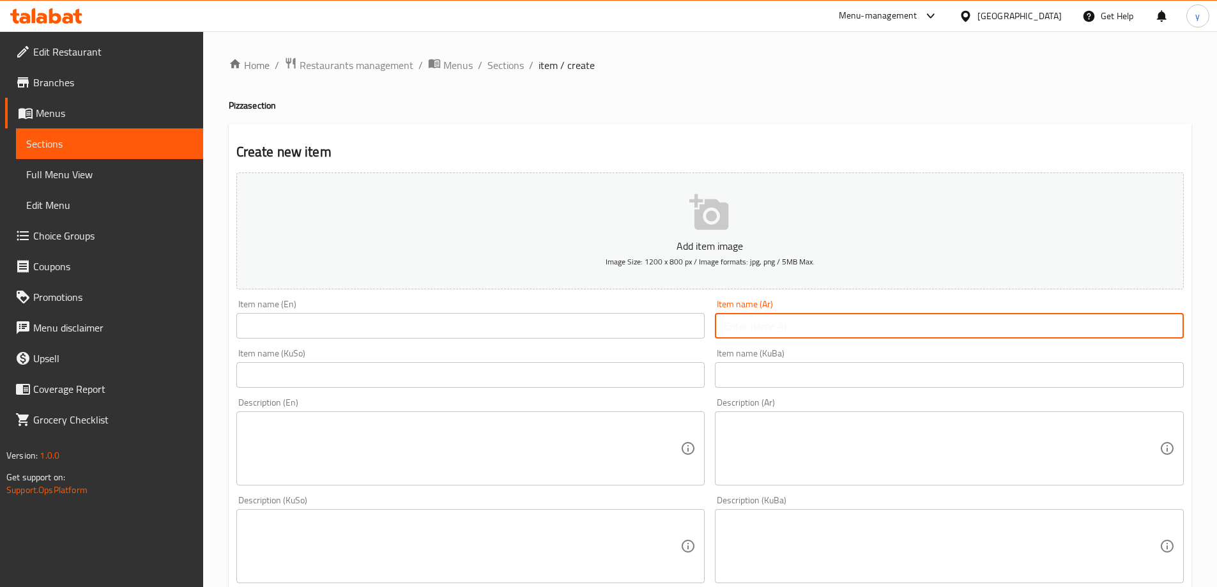
click at [811, 328] on input "text" at bounding box center [949, 326] width 469 height 26
drag, startPoint x: 664, startPoint y: 319, endPoint x: 646, endPoint y: 323, distance: 17.7
click at [664, 319] on input "text" at bounding box center [470, 326] width 469 height 26
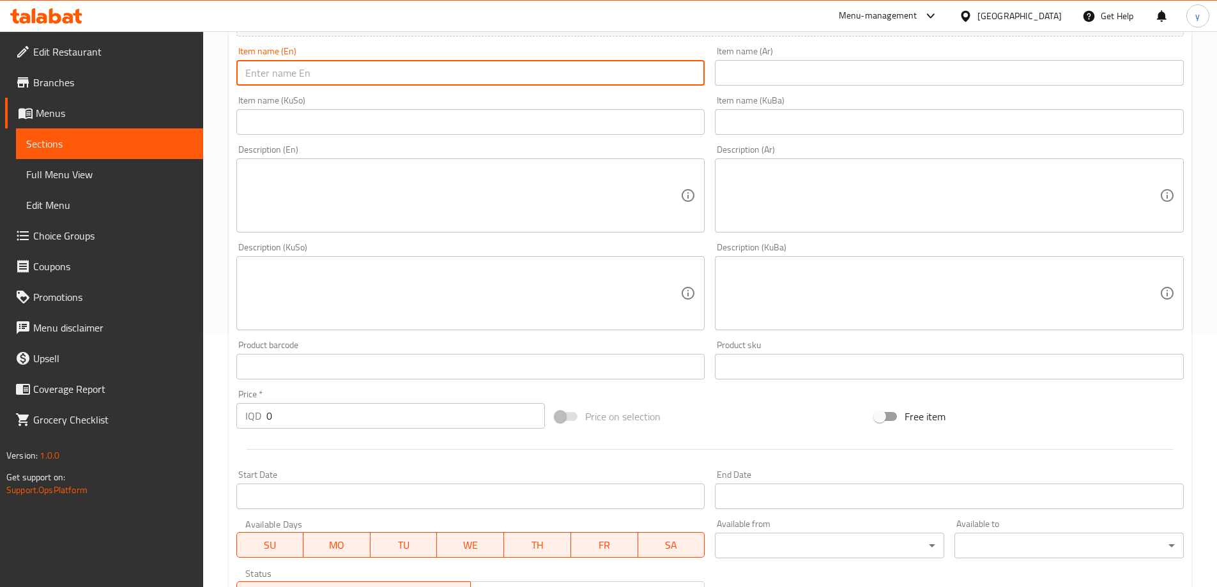
scroll to position [255, 0]
paste input "Pepperoni Pizza"
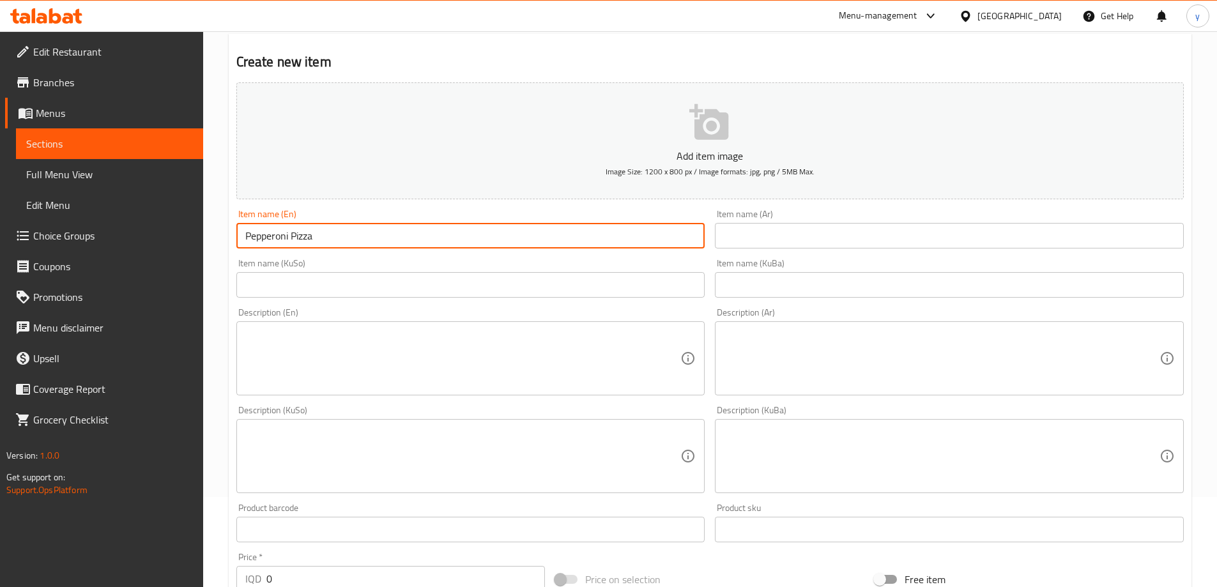
scroll to position [0, 0]
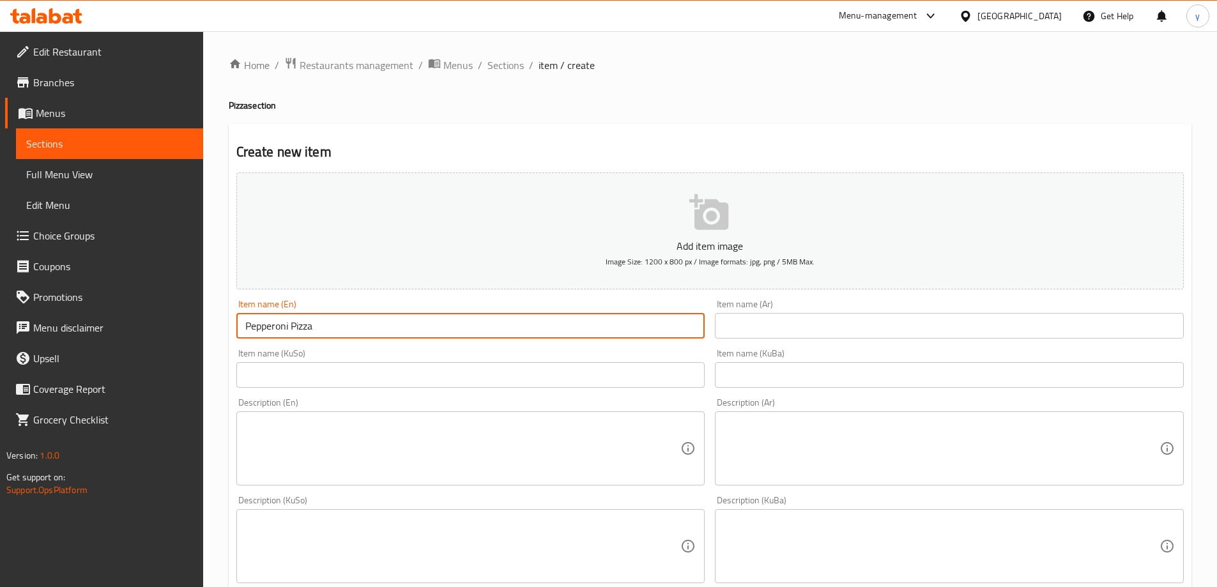
type input "Pepperoni Pizza"
drag, startPoint x: 515, startPoint y: 379, endPoint x: 576, endPoint y: 368, distance: 62.3
click at [515, 379] on input "text" at bounding box center [470, 375] width 469 height 26
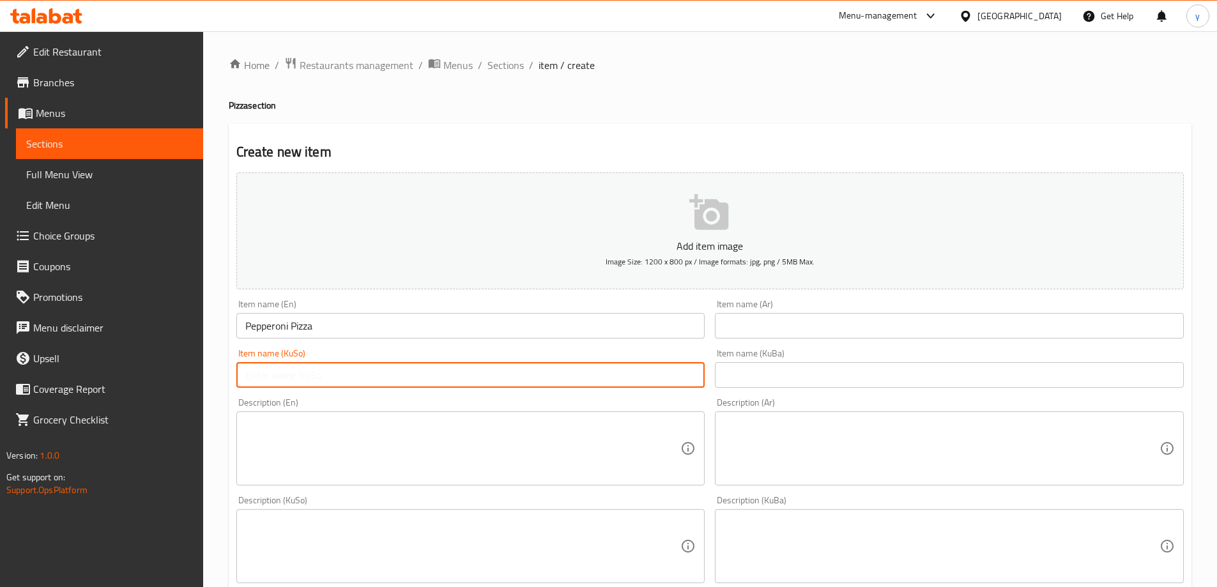
paste input "پیتزای پێپرۆنی"
type input "پیتزای پێپرۆنی"
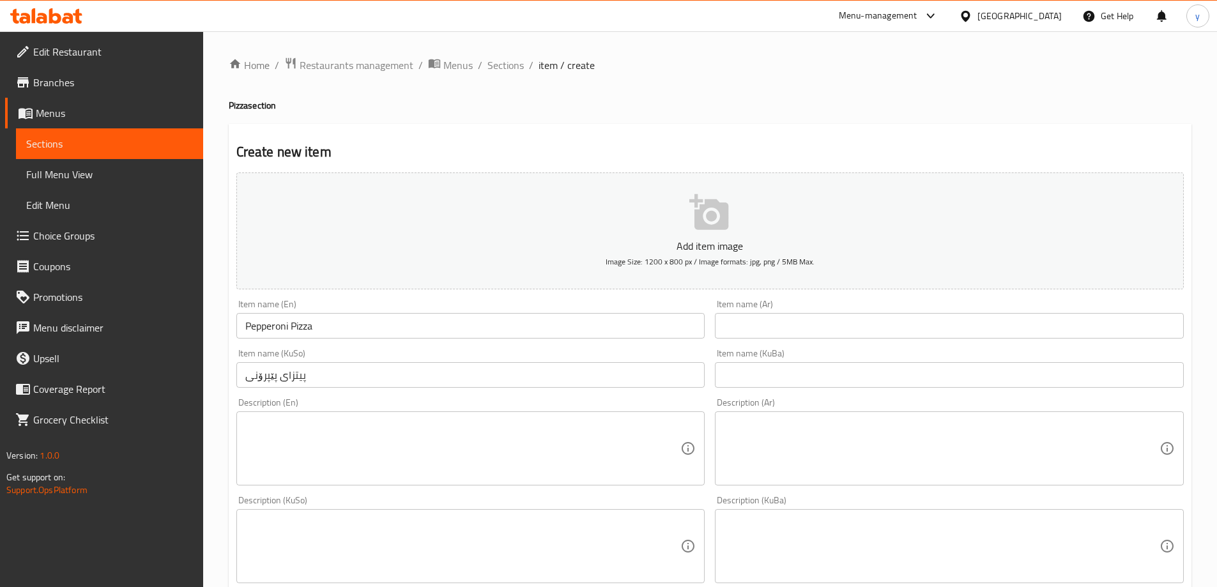
click at [785, 312] on div "Item name (Ar) Item name (Ar)" at bounding box center [949, 319] width 469 height 39
click at [782, 324] on input "text" at bounding box center [949, 326] width 469 height 26
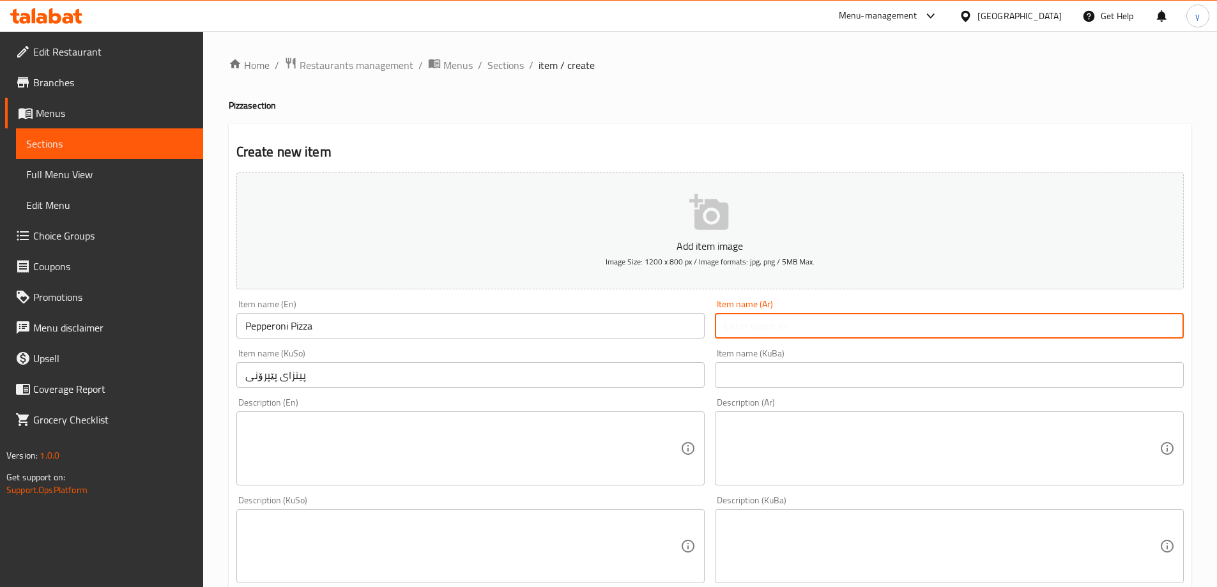
paste input "بيتزا بيبروني"
type input "بيتزا بيبروني"
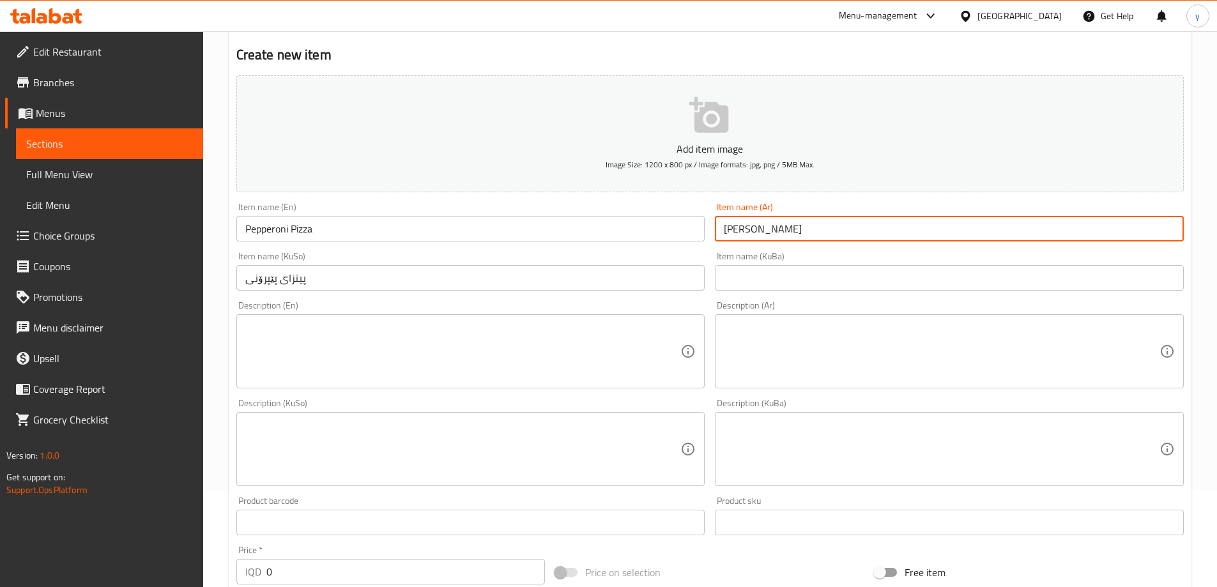
scroll to position [128, 0]
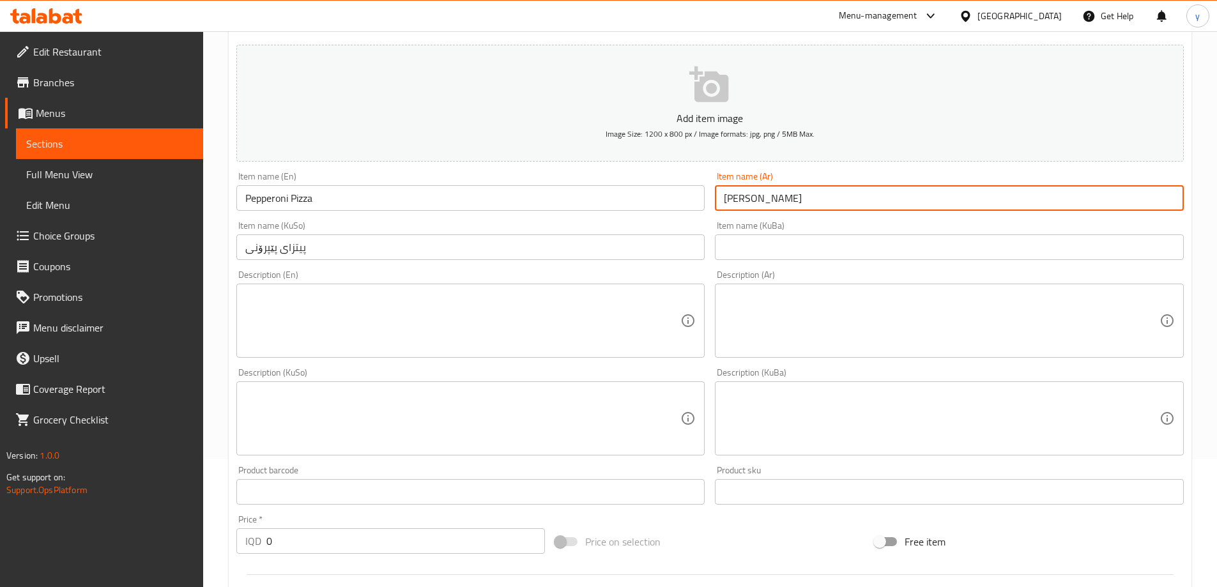
click at [574, 323] on textarea at bounding box center [463, 321] width 436 height 61
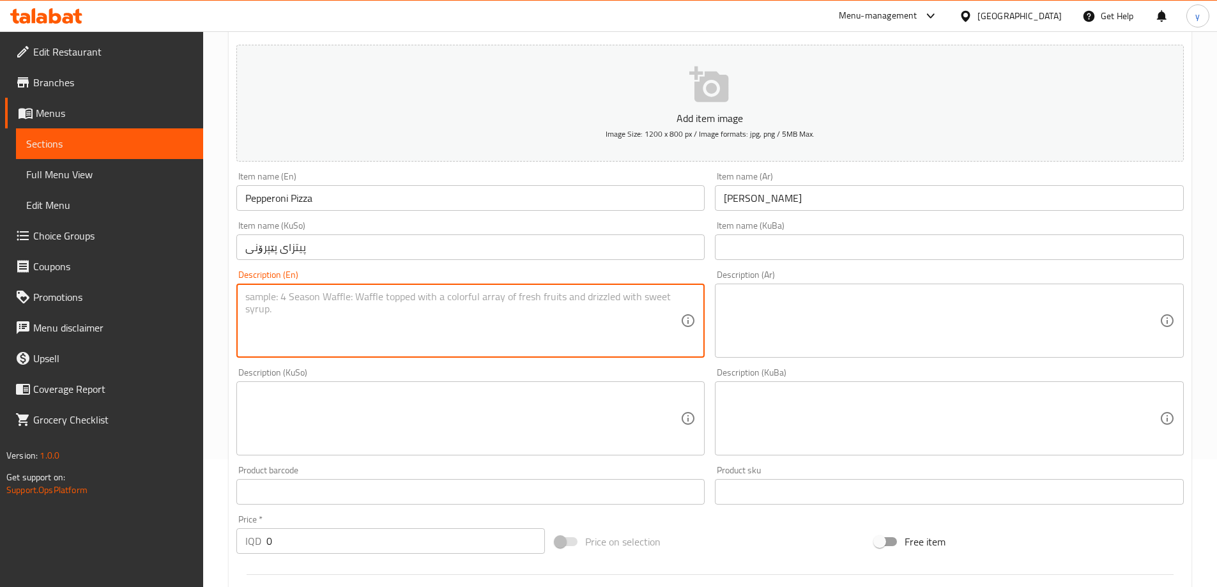
click at [823, 311] on textarea at bounding box center [942, 321] width 436 height 61
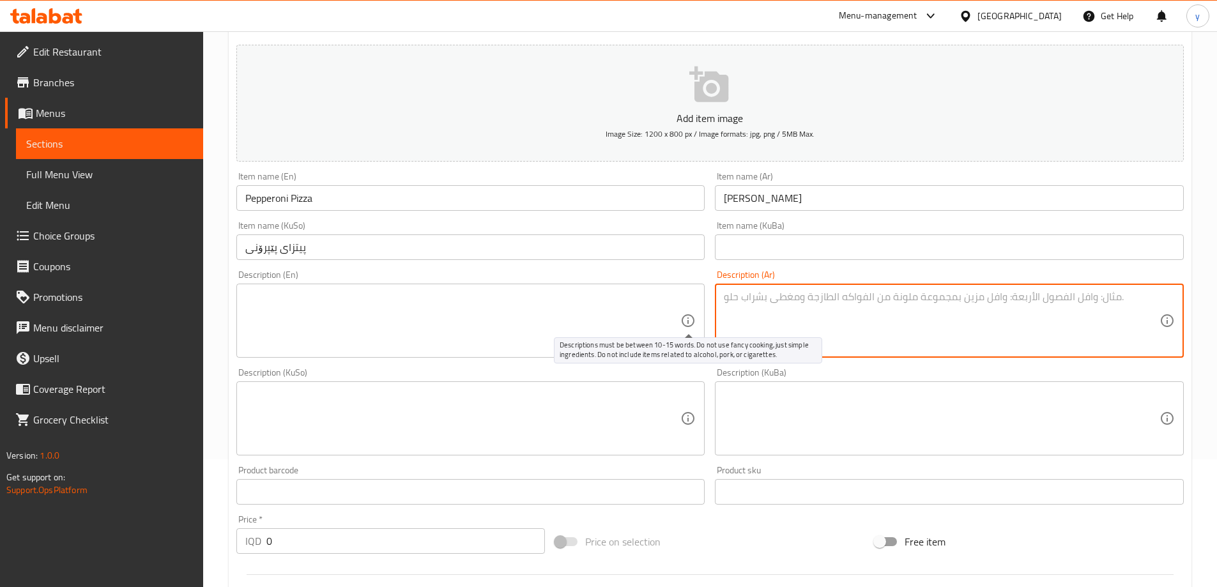
click at [653, 316] on textarea at bounding box center [463, 321] width 436 height 61
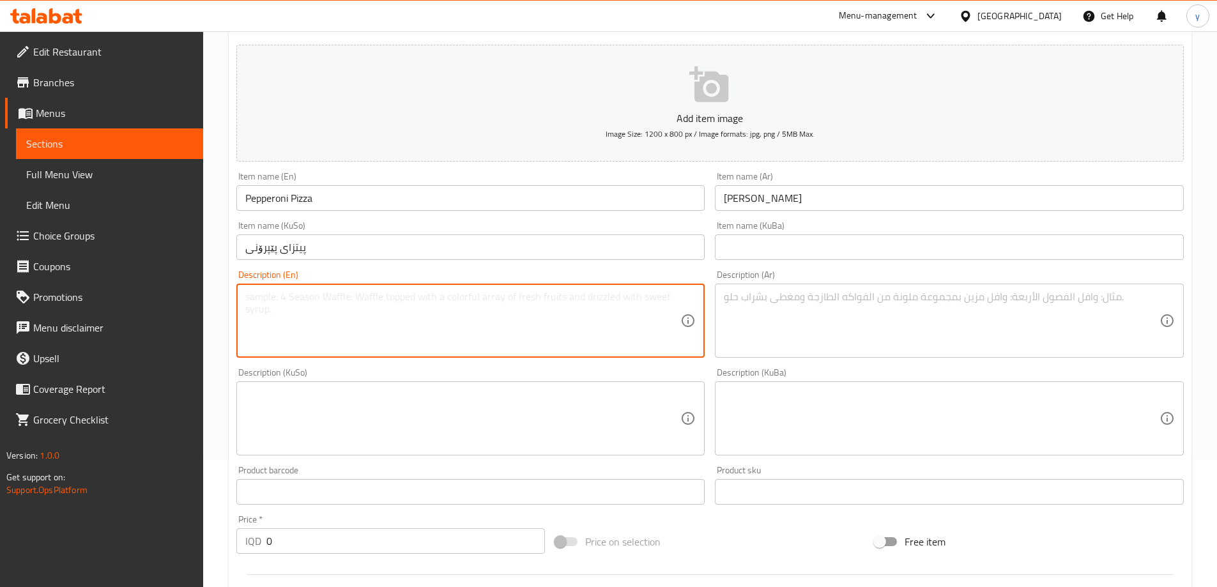
paste textarea "Tomato sauce, Mozzarella cheese and pepperoni"
type textarea "Tomato sauce, Mozzarella cheese and pepperoni"
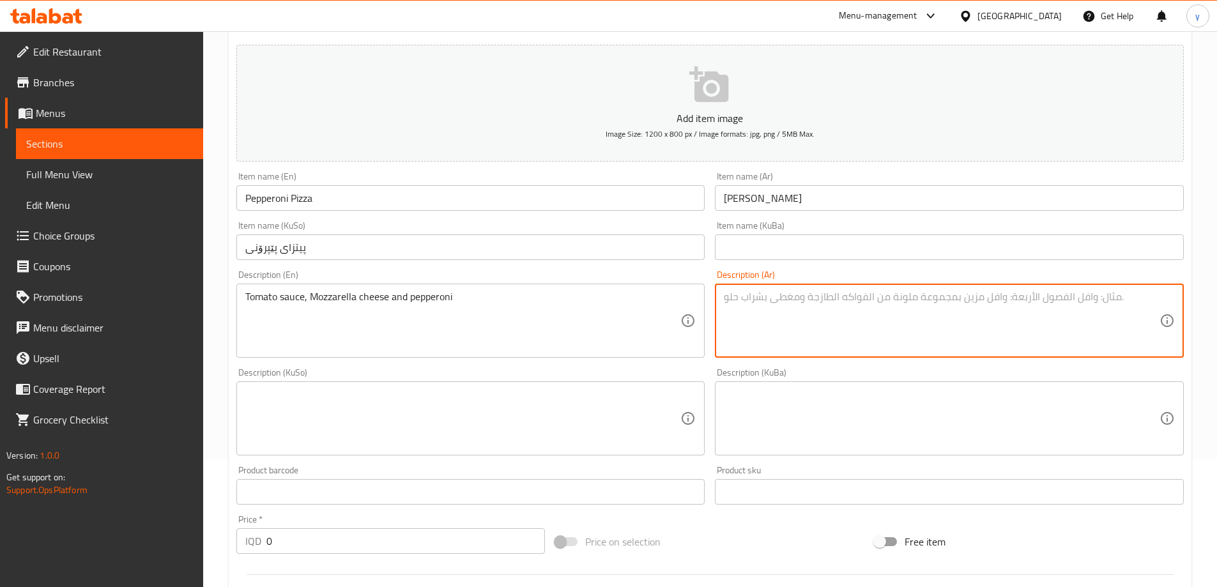
click at [822, 302] on textarea at bounding box center [942, 321] width 436 height 61
paste textarea "صلصة طماطم، جبنة موزاريلا وبيبروني"
type textarea "صلصة طماطم، جبنة موزاريلا وبيبروني"
click at [634, 398] on textarea at bounding box center [463, 418] width 436 height 61
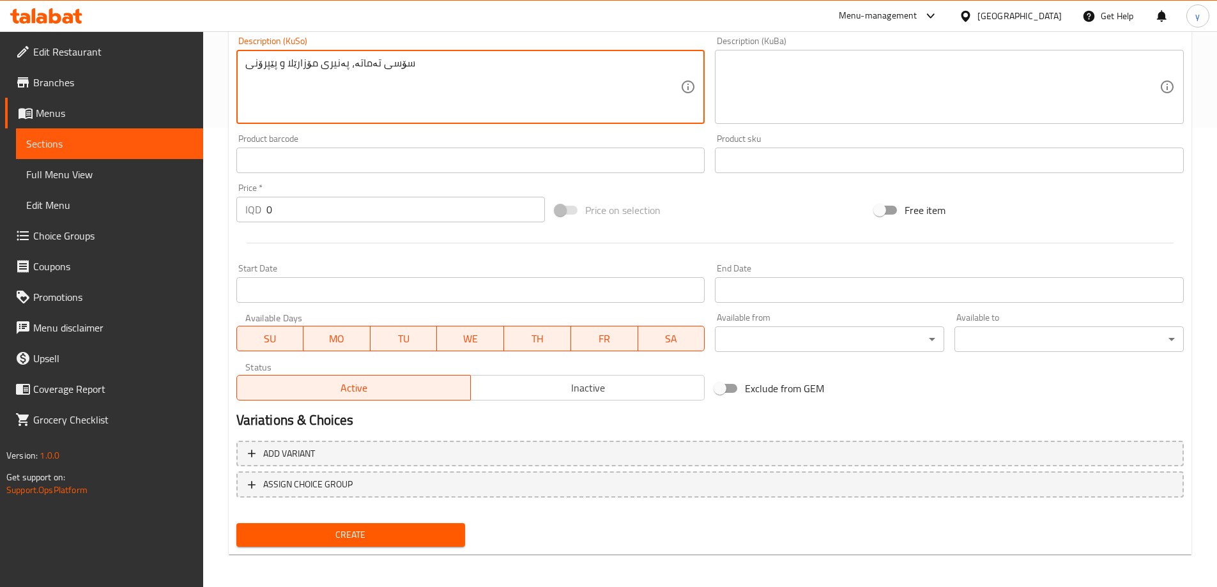
scroll to position [462, 0]
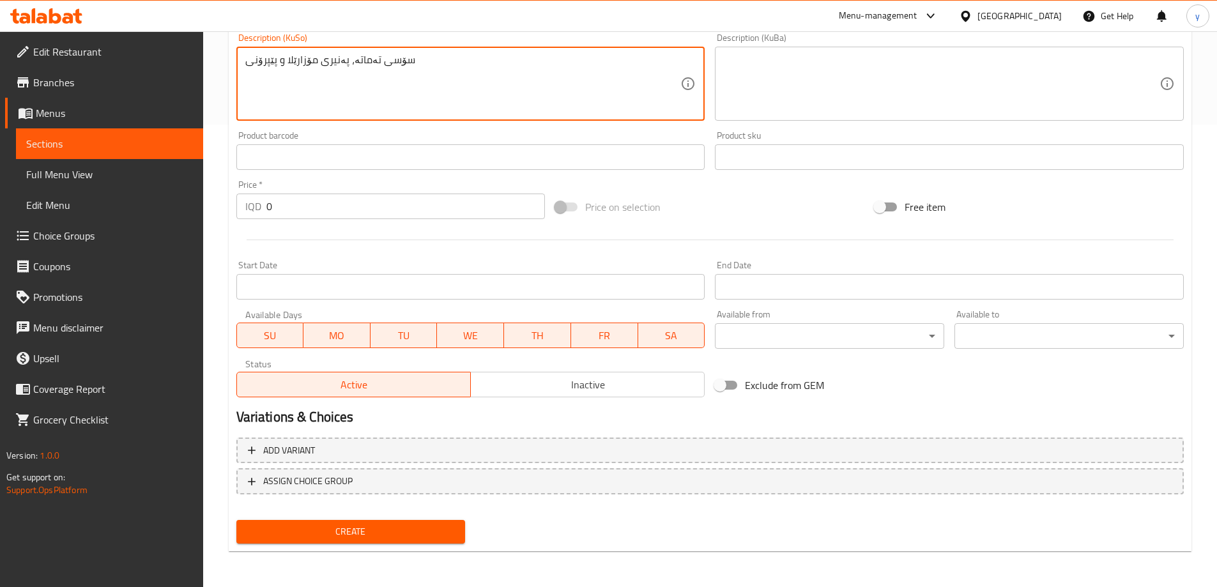
type textarea "سۆسی تەماتە، پەنیری مۆزارێلا و پێپرۆنی"
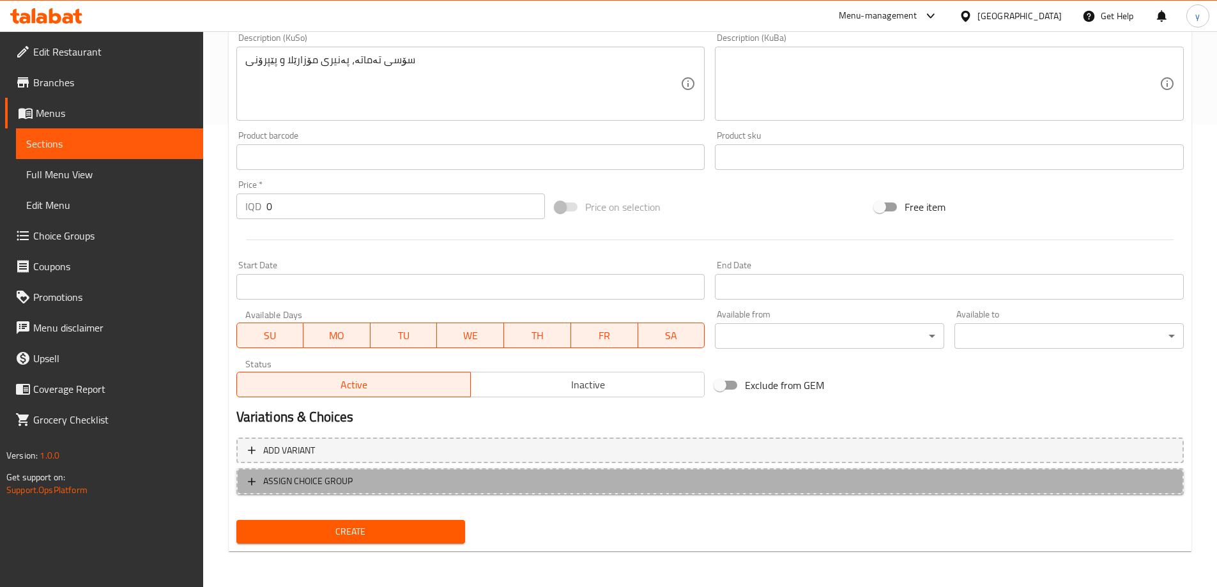
click at [534, 473] on button "ASSIGN CHOICE GROUP" at bounding box center [709, 481] width 947 height 26
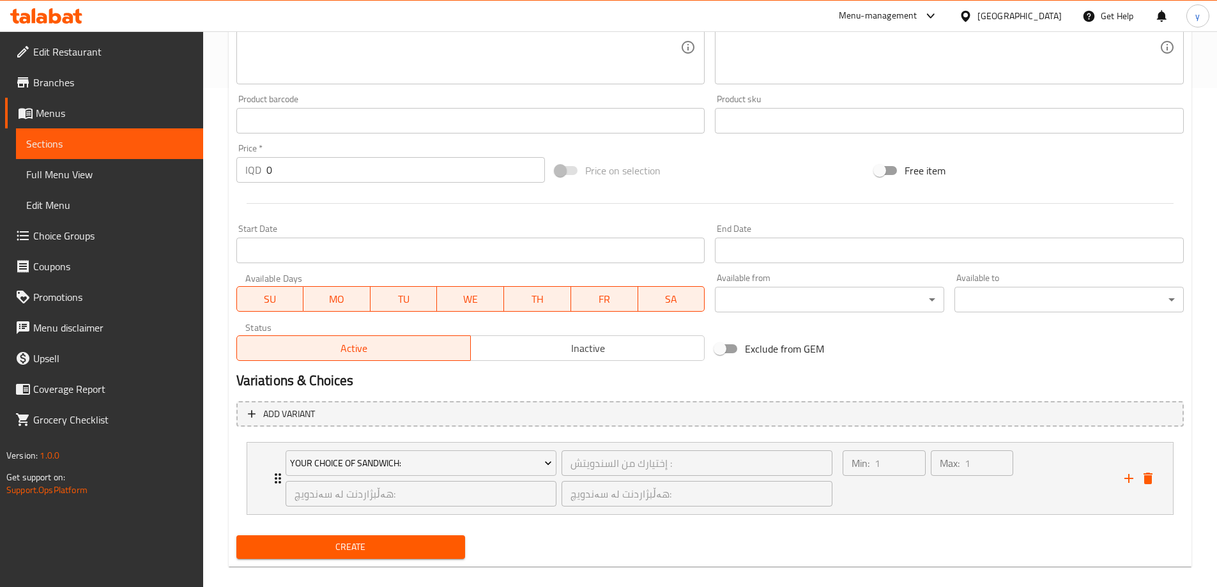
scroll to position [514, 0]
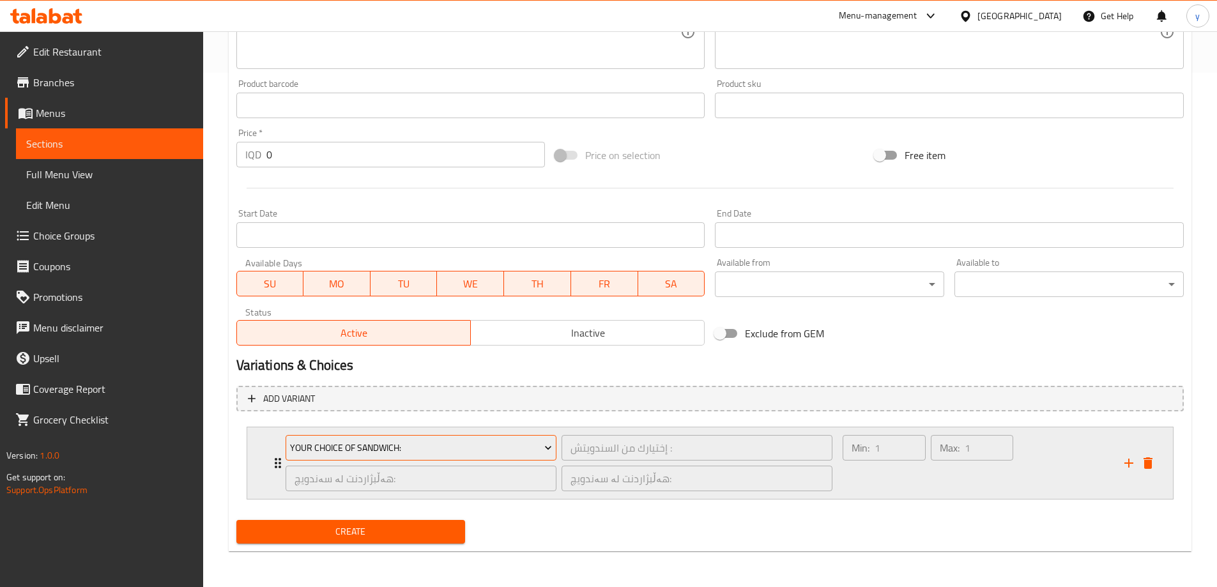
click at [498, 441] on span "Your Choice Of Sandwich:" at bounding box center [421, 448] width 262 height 16
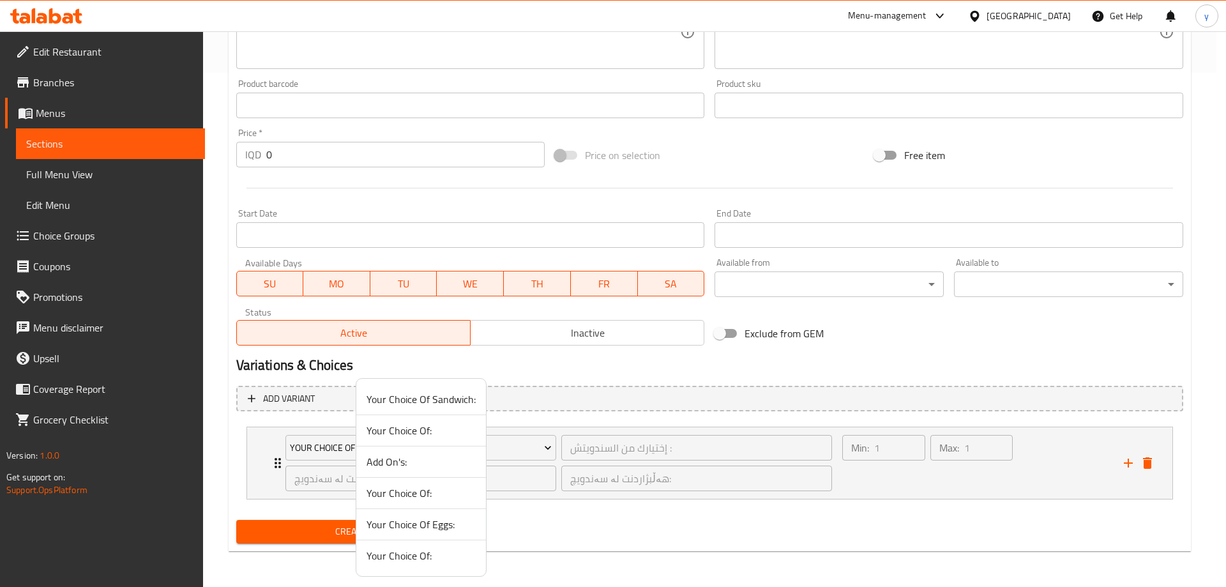
click at [632, 552] on div at bounding box center [613, 293] width 1226 height 587
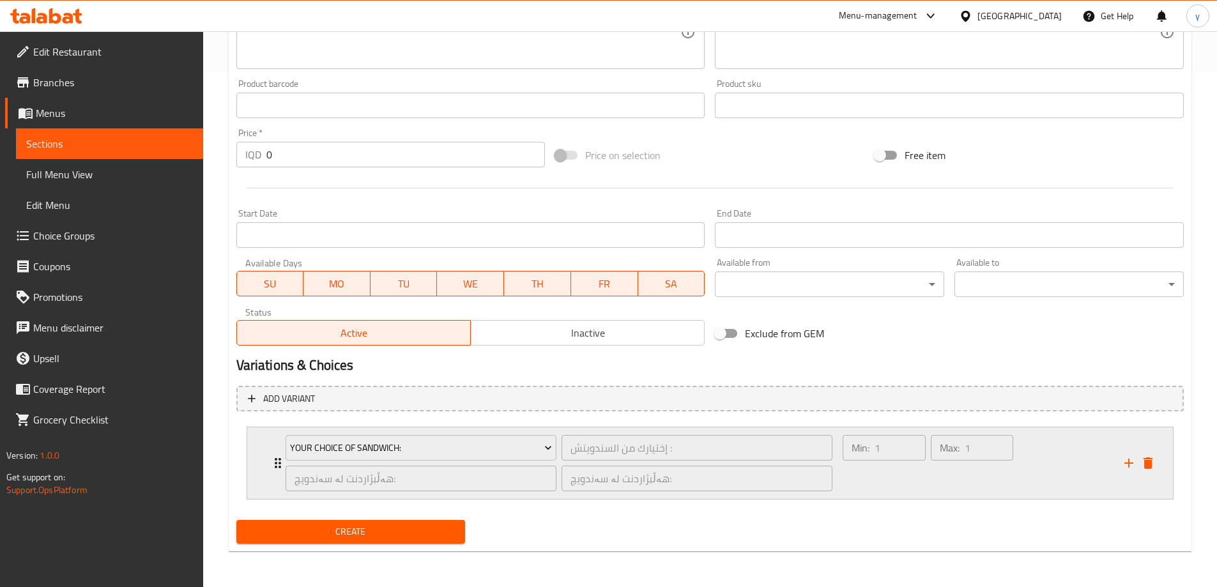
click at [1154, 452] on div "Your Choice Of Sandwich: إختيارك من السندويتش : ​ هەڵبژاردنت لە سەندویچ: ​ هەڵب…" at bounding box center [713, 463] width 887 height 72
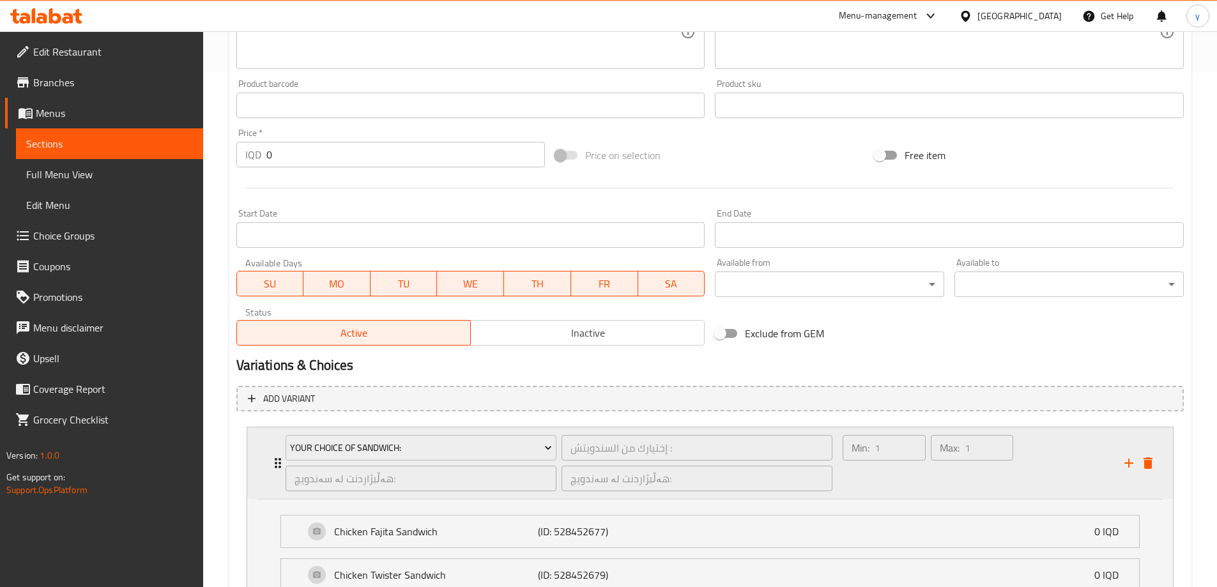
click at [1152, 458] on icon "delete" at bounding box center [1147, 462] width 15 height 15
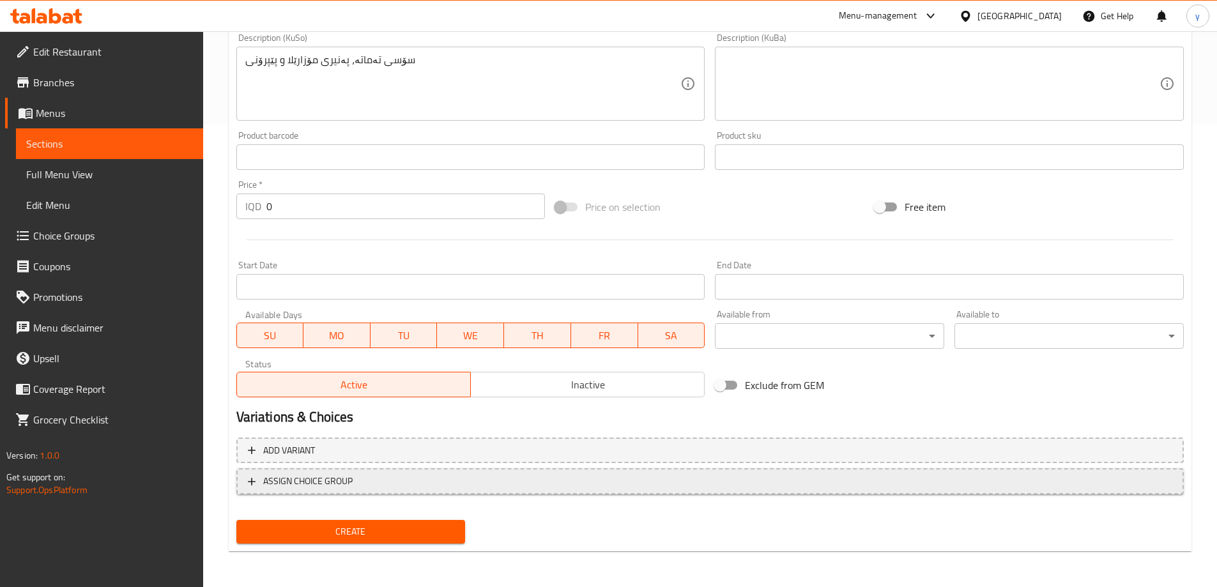
scroll to position [462, 0]
click at [349, 540] on span "Create" at bounding box center [351, 532] width 209 height 16
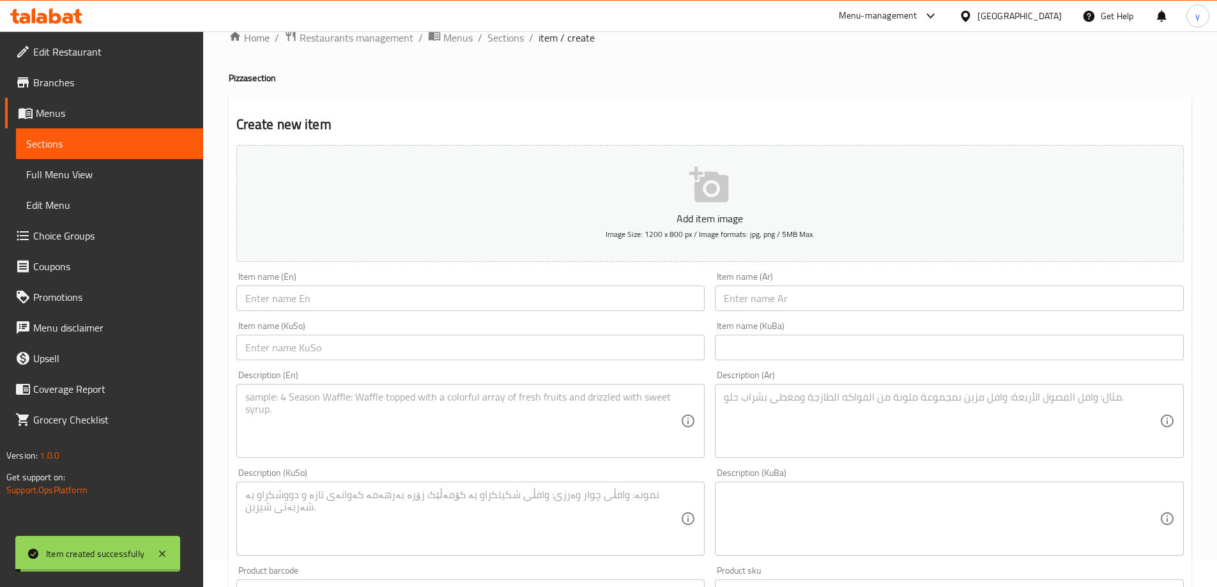
scroll to position [0, 0]
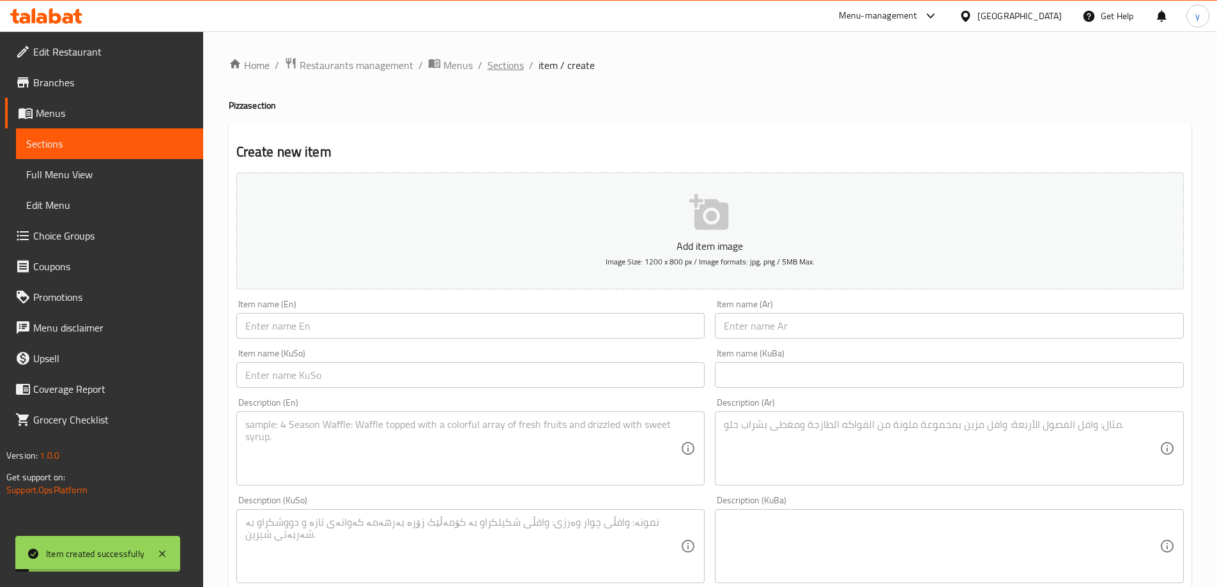
click at [499, 72] on span "Sections" at bounding box center [505, 64] width 36 height 15
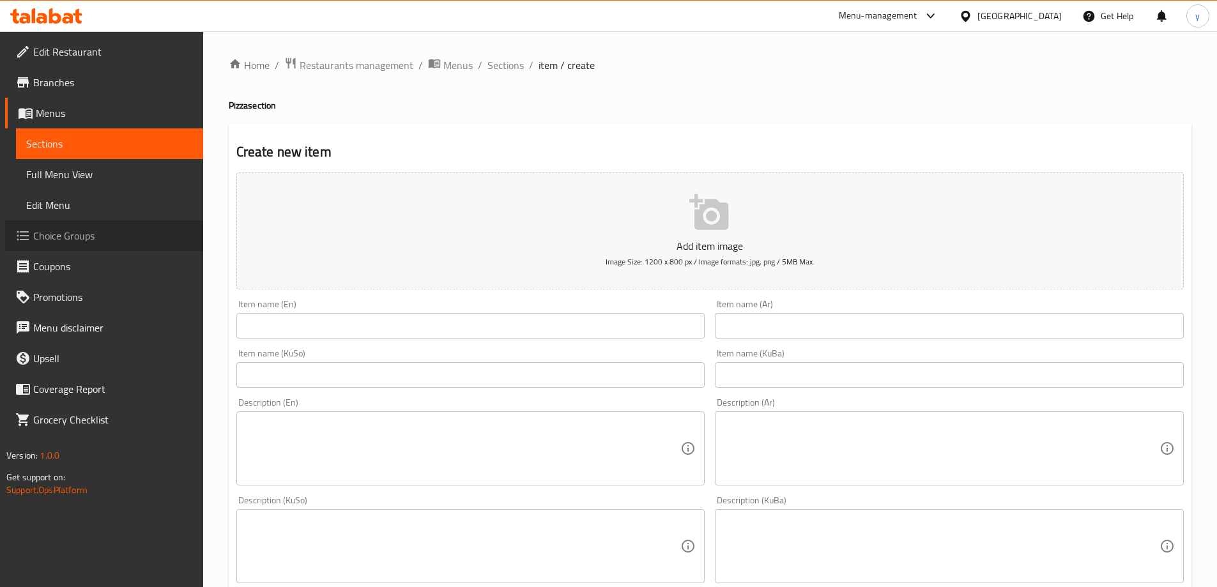
click at [126, 240] on span "Choice Groups" at bounding box center [113, 235] width 160 height 15
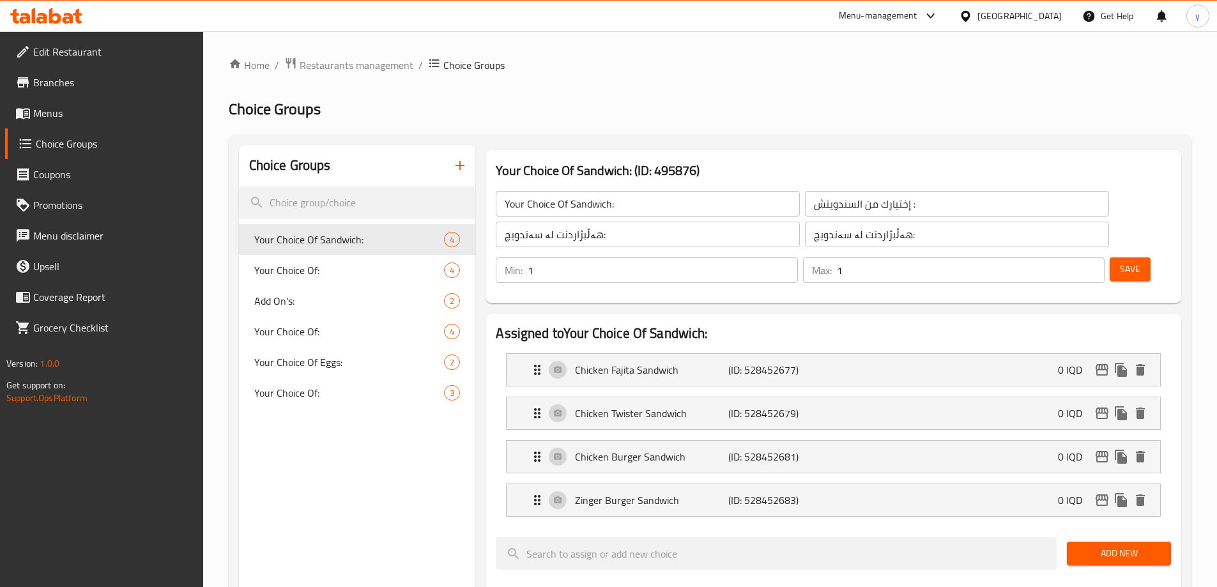
click at [462, 174] on button "button" at bounding box center [460, 165] width 31 height 31
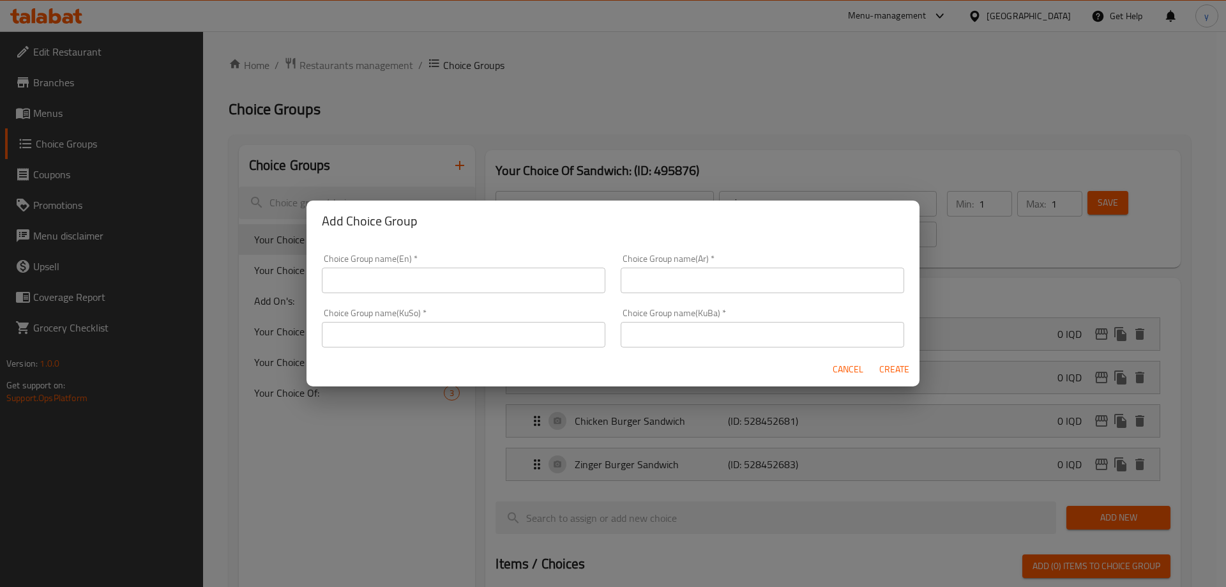
click at [536, 325] on input "text" at bounding box center [464, 335] width 284 height 26
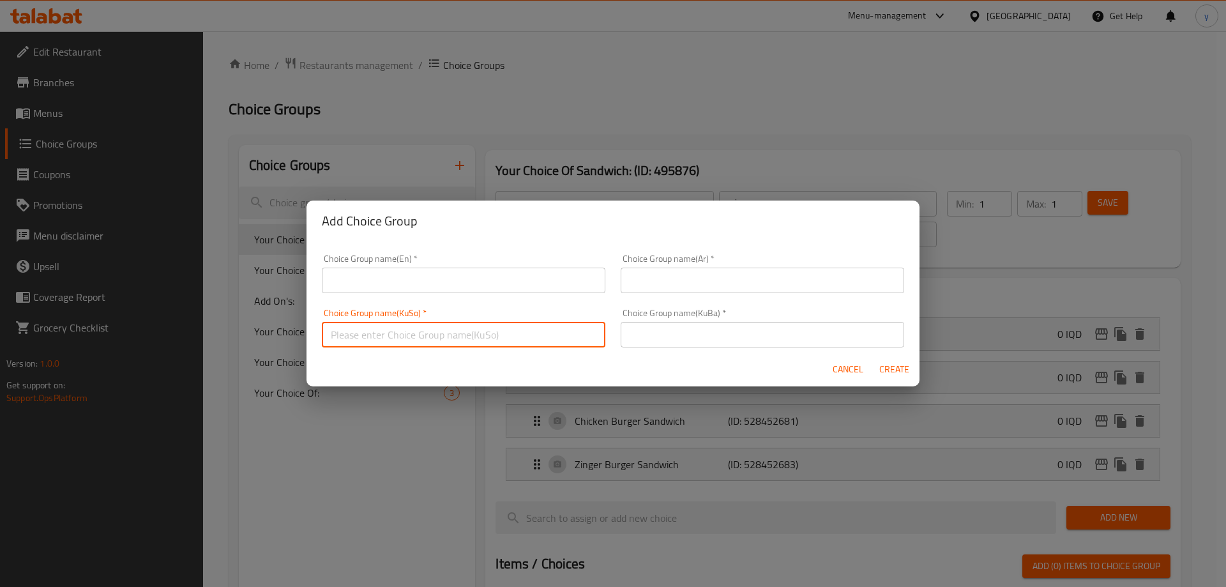
paste input "هەڵبژاردنت لە قەبارە:"
type input "هەڵبژاردنت لە قەبارە:"
click at [726, 346] on input "text" at bounding box center [763, 335] width 284 height 26
paste input "هەڵبژاردنت لە قەبارە:"
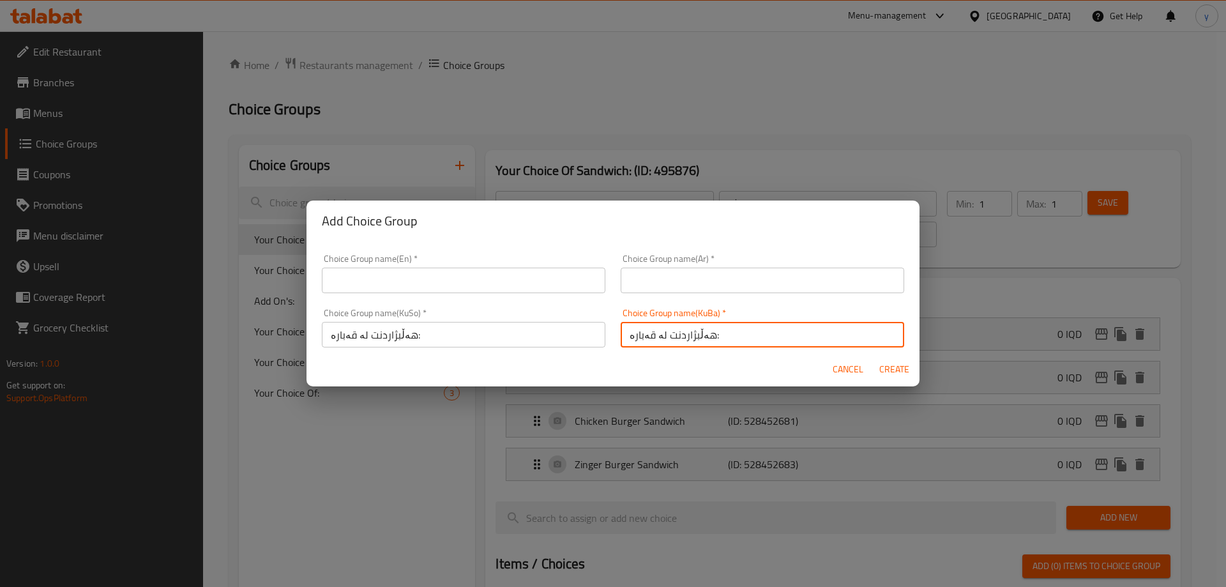
type input "هەڵبژاردنت لە قەبارە:"
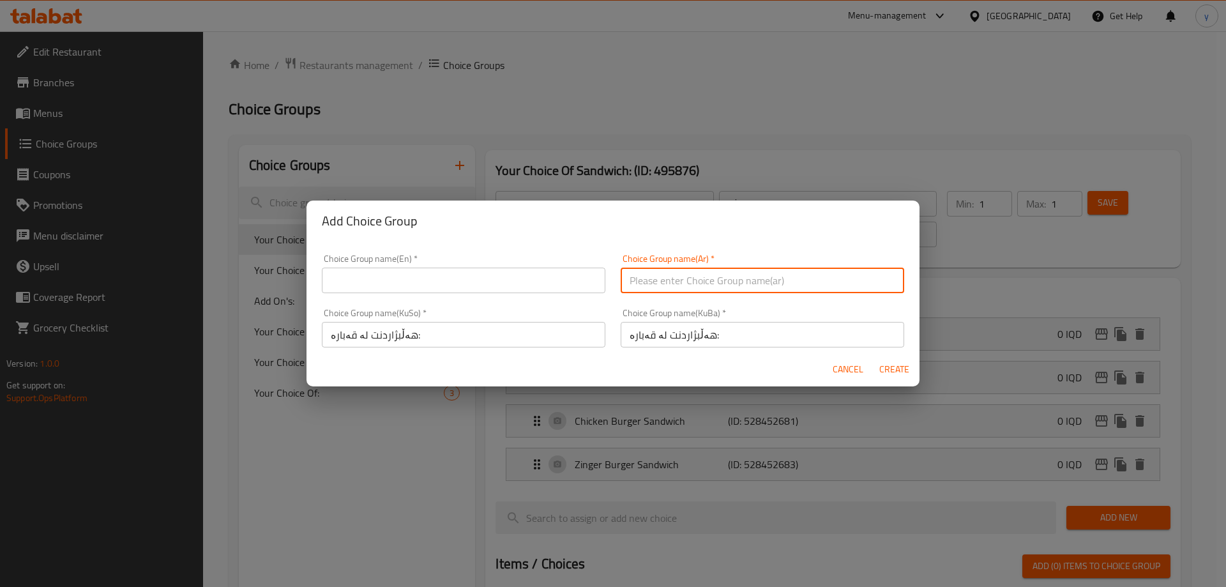
click at [711, 277] on input "text" at bounding box center [763, 281] width 284 height 26
paste input "إختيارك من الحجم:"
type input "إختيارك من الحجم:"
click at [568, 282] on input "text" at bounding box center [464, 281] width 284 height 26
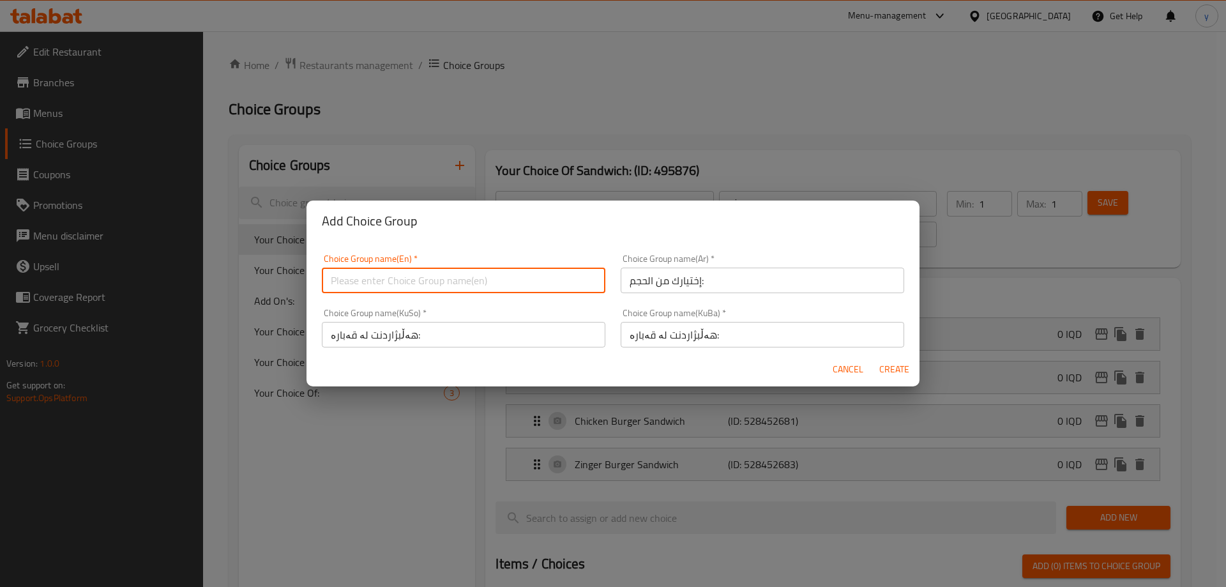
paste input "Your Choice Of Size:"
type input "Your Choice Of Size:"
click at [890, 372] on span "Create" at bounding box center [894, 370] width 31 height 16
type input "Your Choice Of Size:"
type input "إختيارك من الحجم:"
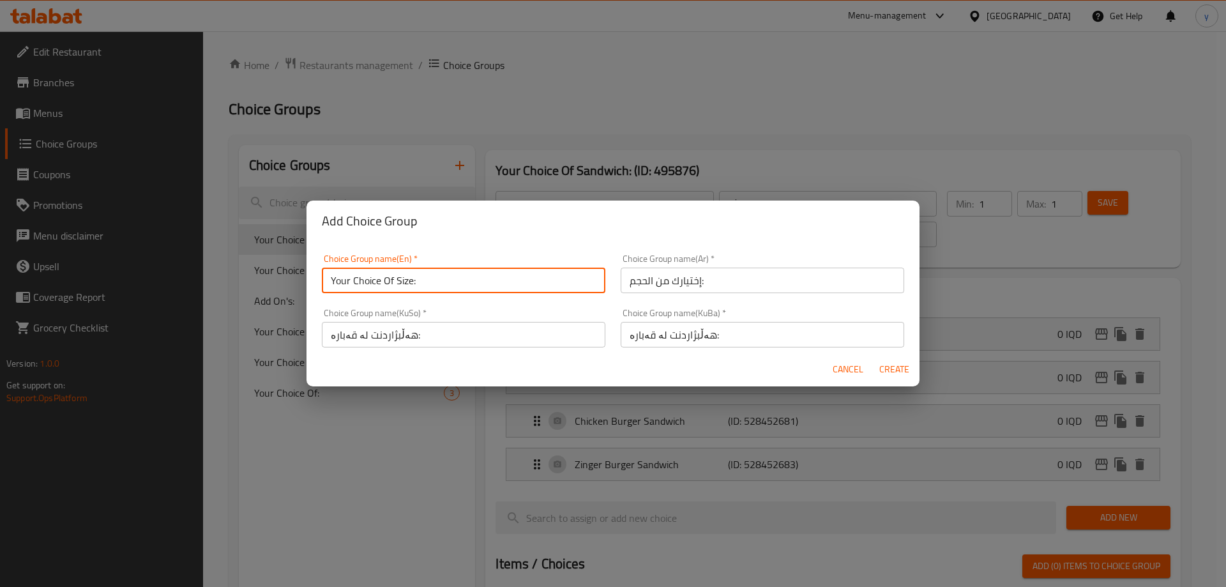
type input "هەڵبژاردنت لە قەبارە:"
type input "0"
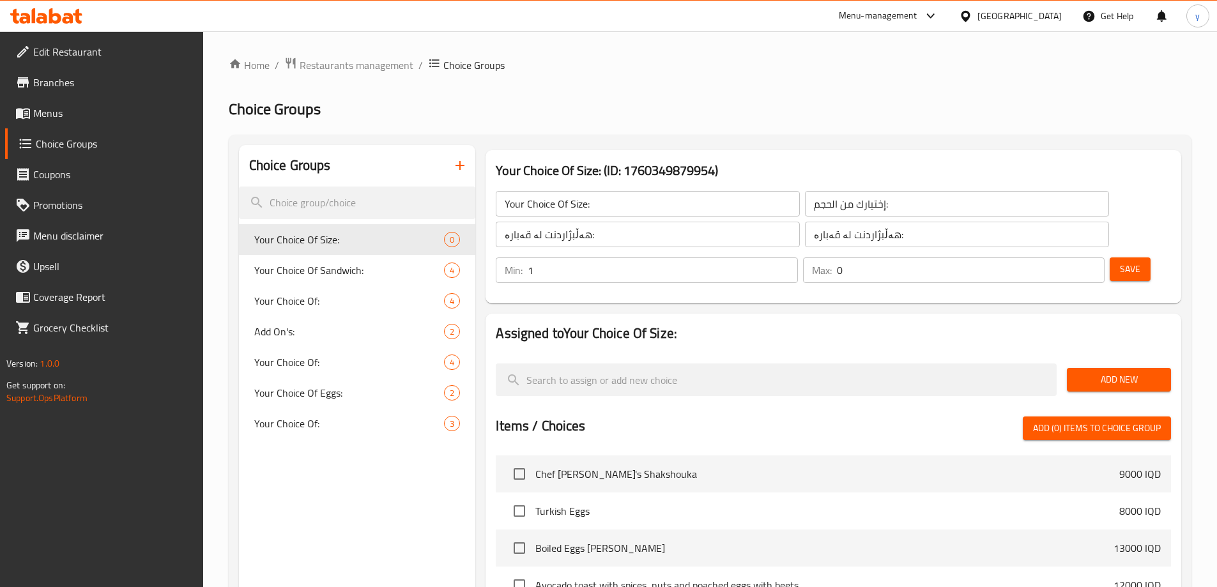
type input "1"
click at [797, 257] on input "1" at bounding box center [663, 270] width 270 height 26
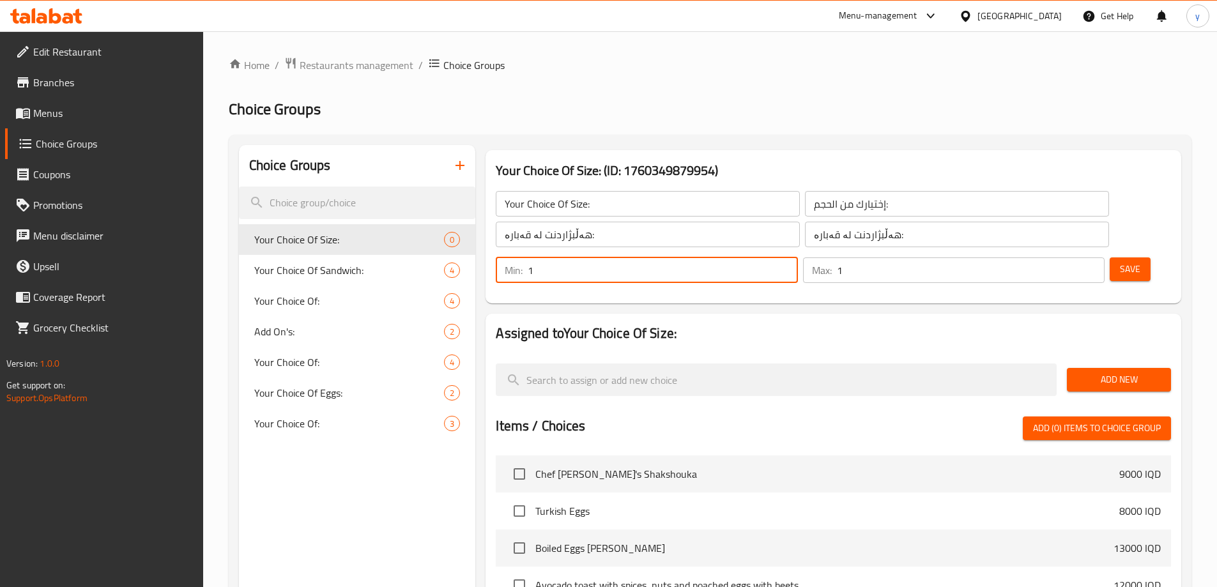
type input "1"
click at [1067, 257] on input "1" at bounding box center [971, 270] width 268 height 26
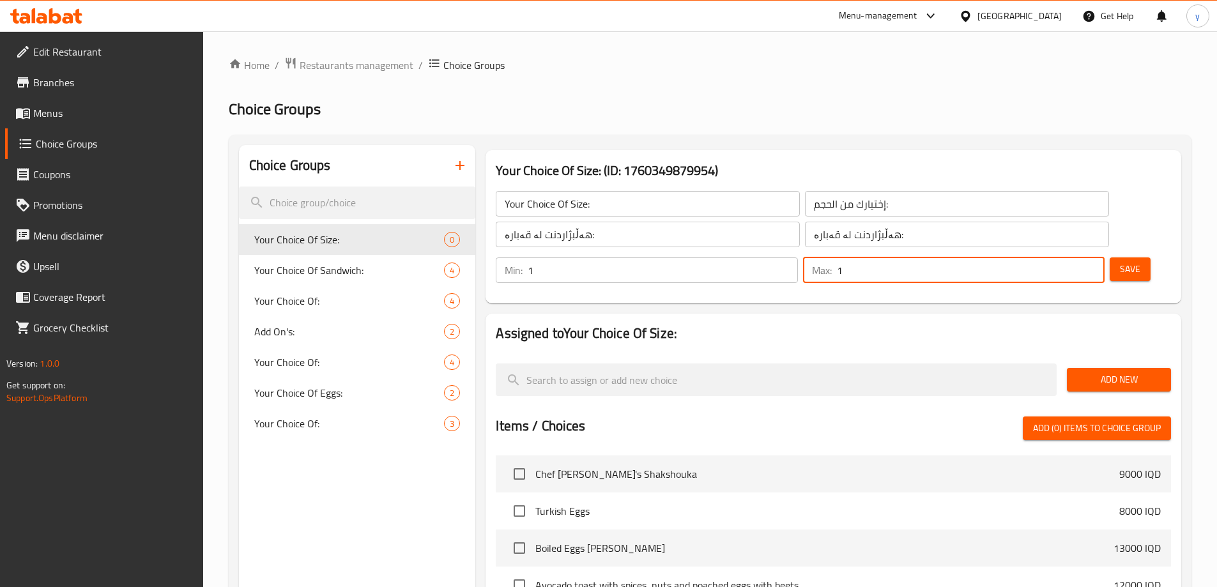
click at [1122, 257] on button "Save" at bounding box center [1129, 269] width 41 height 24
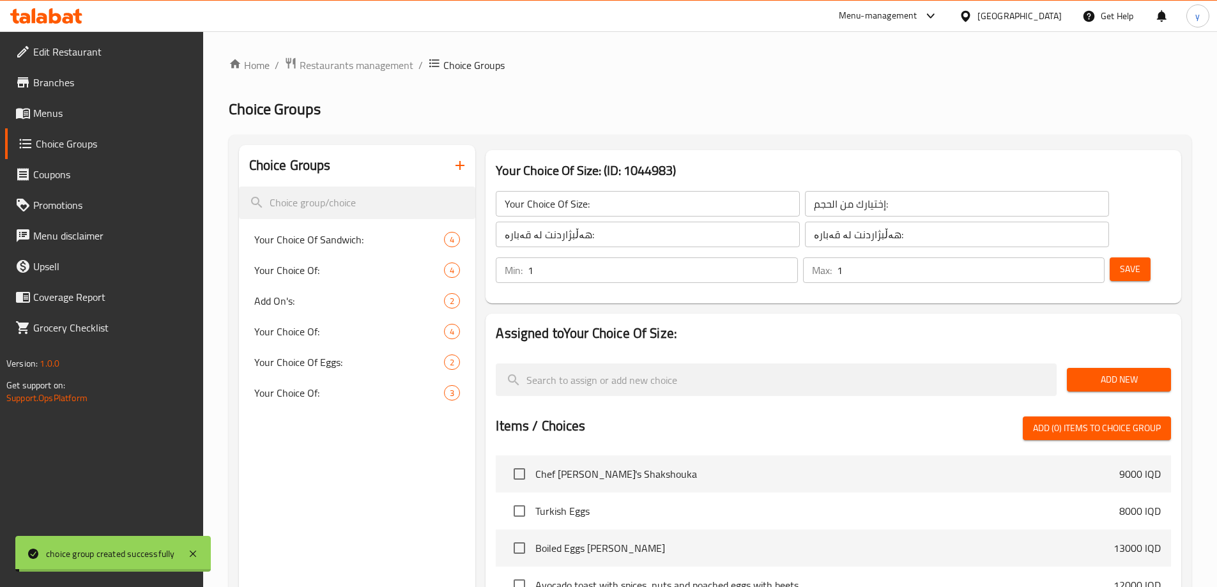
click at [1101, 372] on span "Add New" at bounding box center [1119, 380] width 84 height 16
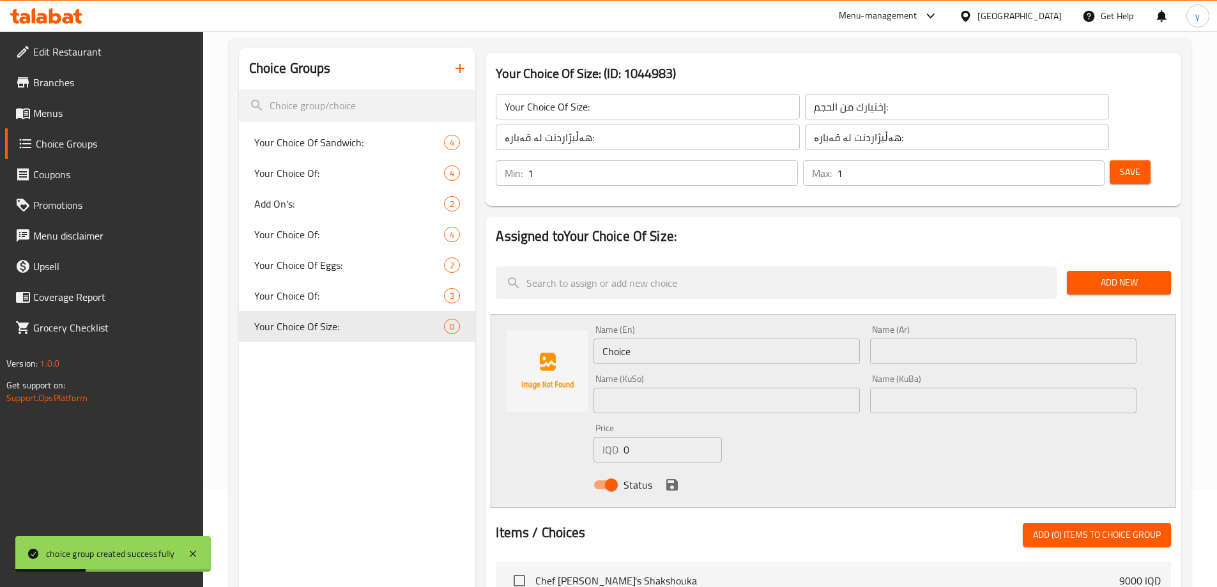
scroll to position [128, 0]
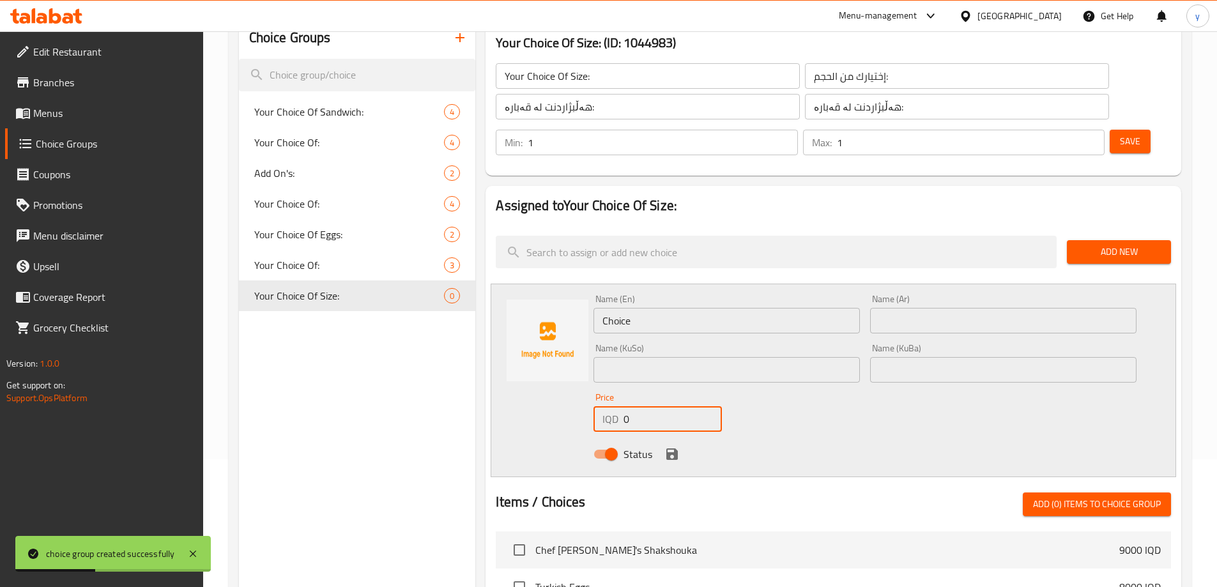
click at [648, 406] on input "0" at bounding box center [672, 419] width 98 height 26
paste input "13000"
click at [648, 406] on input "013000" at bounding box center [672, 419] width 98 height 26
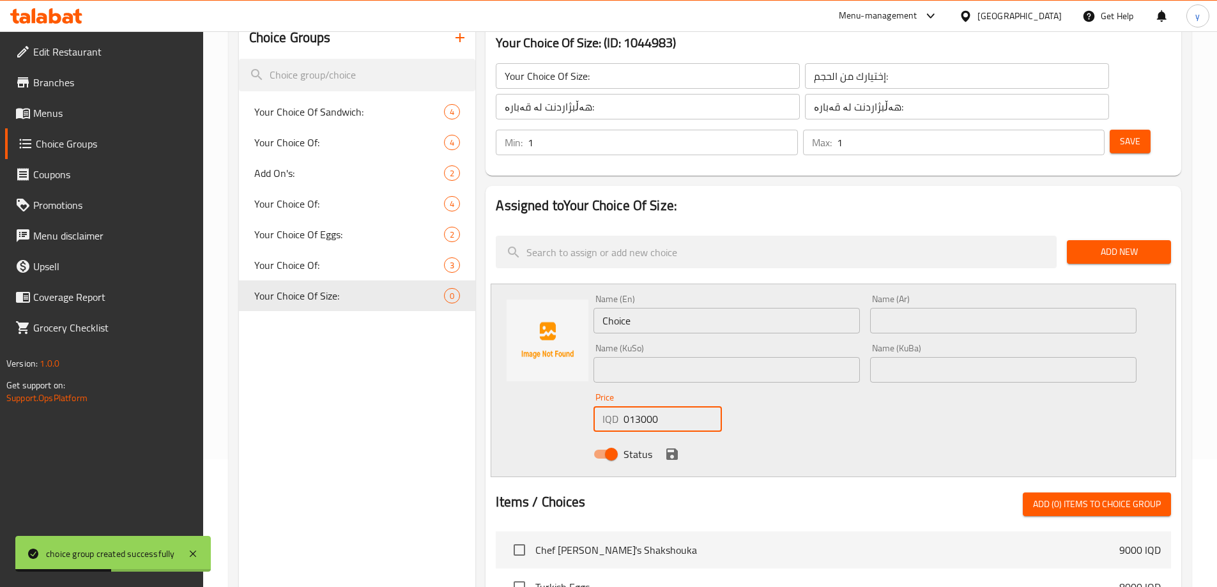
paste input "number"
type input "13000"
click at [643, 308] on input "Choice" at bounding box center [726, 321] width 266 height 26
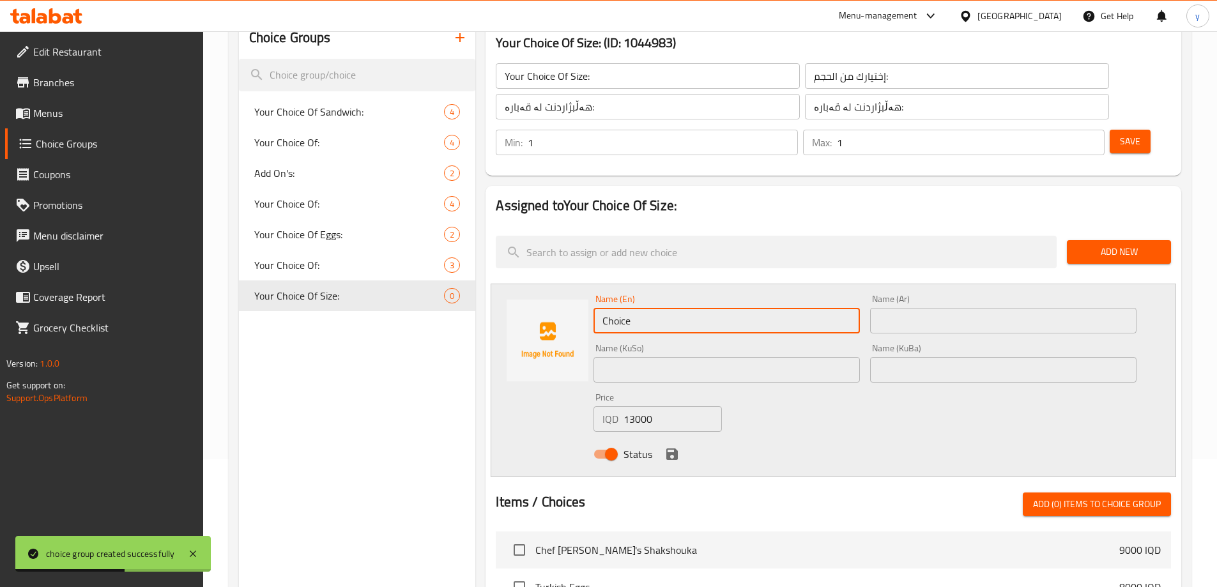
click at [643, 308] on input "Choice" at bounding box center [726, 321] width 266 height 26
type input "Large"
drag, startPoint x: 849, startPoint y: 281, endPoint x: 911, endPoint y: 280, distance: 62.6
click at [849, 308] on input "Large" at bounding box center [726, 321] width 266 height 26
click at [919, 308] on input "text" at bounding box center [1003, 321] width 266 height 26
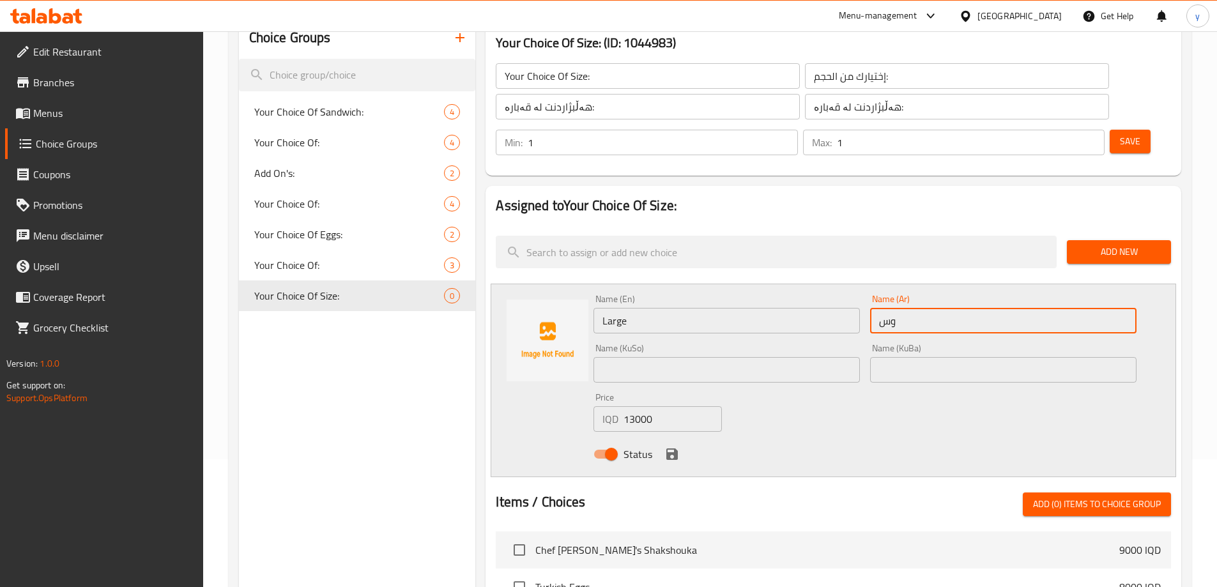
type input "وسط"
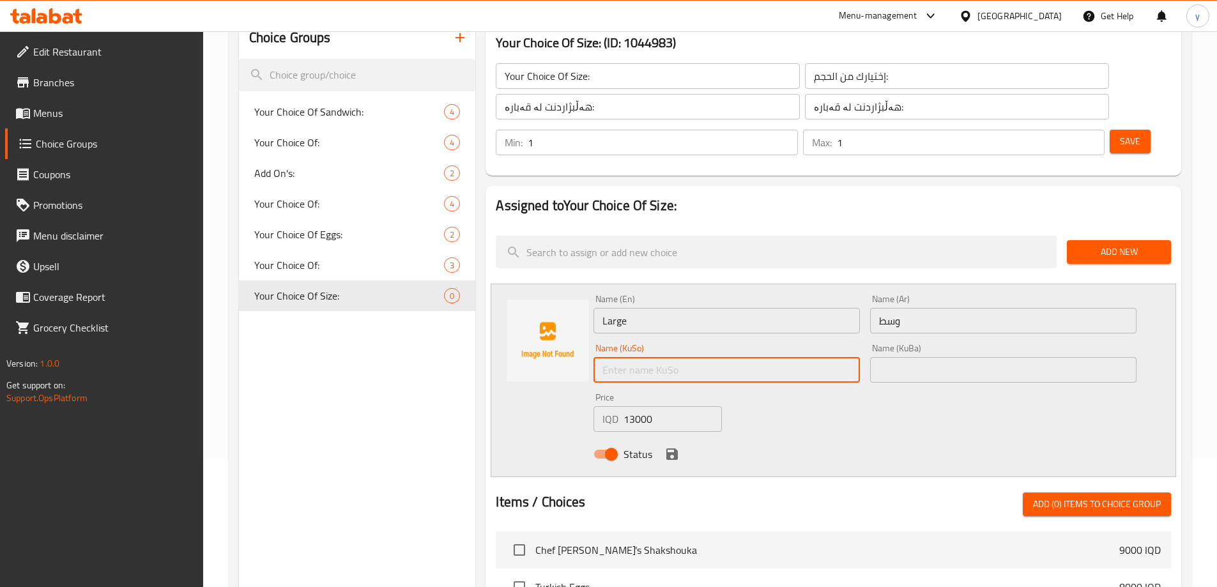
click at [766, 357] on input "text" at bounding box center [726, 370] width 266 height 26
type input "ناوەند"
click at [654, 357] on input "ناوەند" at bounding box center [726, 370] width 266 height 26
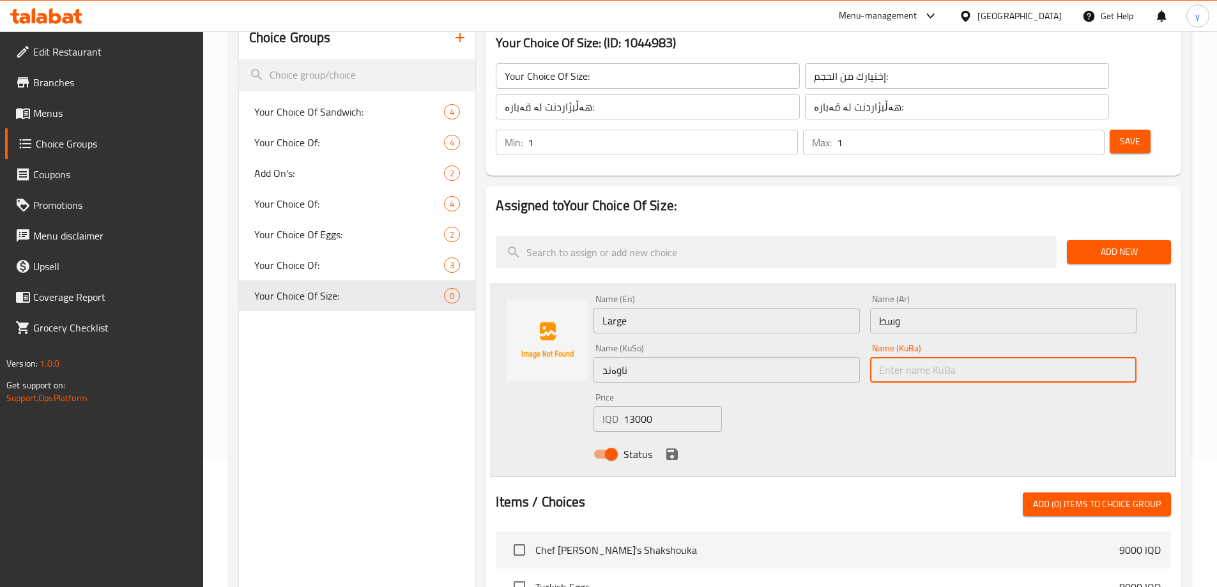
click at [877, 357] on input "text" at bounding box center [1003, 370] width 266 height 26
paste input "ناوەند"
type input "ناوەند"
click at [673, 446] on icon "save" at bounding box center [671, 453] width 15 height 15
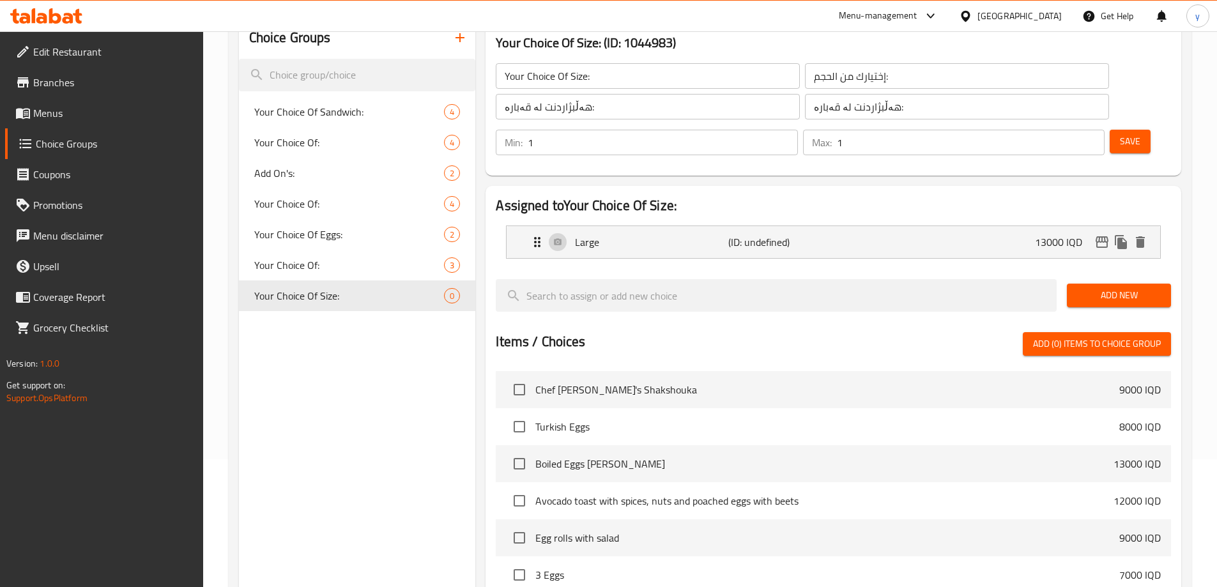
click at [1119, 284] on button "Add New" at bounding box center [1119, 296] width 104 height 24
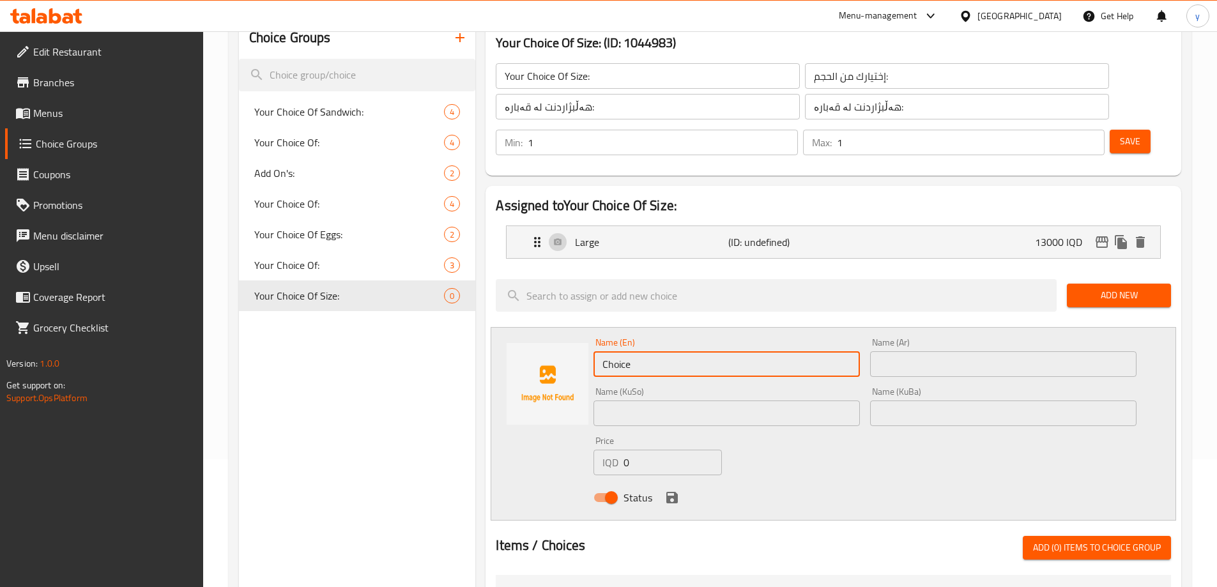
click at [648, 351] on input "Choice" at bounding box center [726, 364] width 266 height 26
paste input "10,000"
type input "10,000"
click at [636, 450] on input "0" at bounding box center [672, 463] width 98 height 26
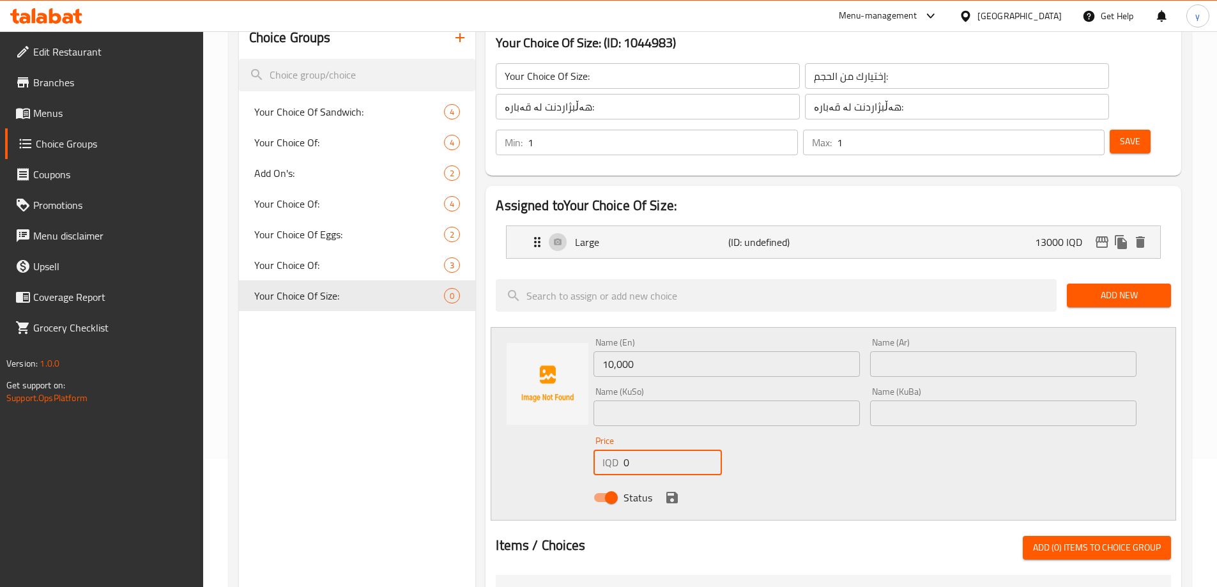
click at [636, 450] on input "0" at bounding box center [672, 463] width 98 height 26
paste input "1000"
type input "10000"
click at [618, 351] on input "10,000" at bounding box center [726, 364] width 266 height 26
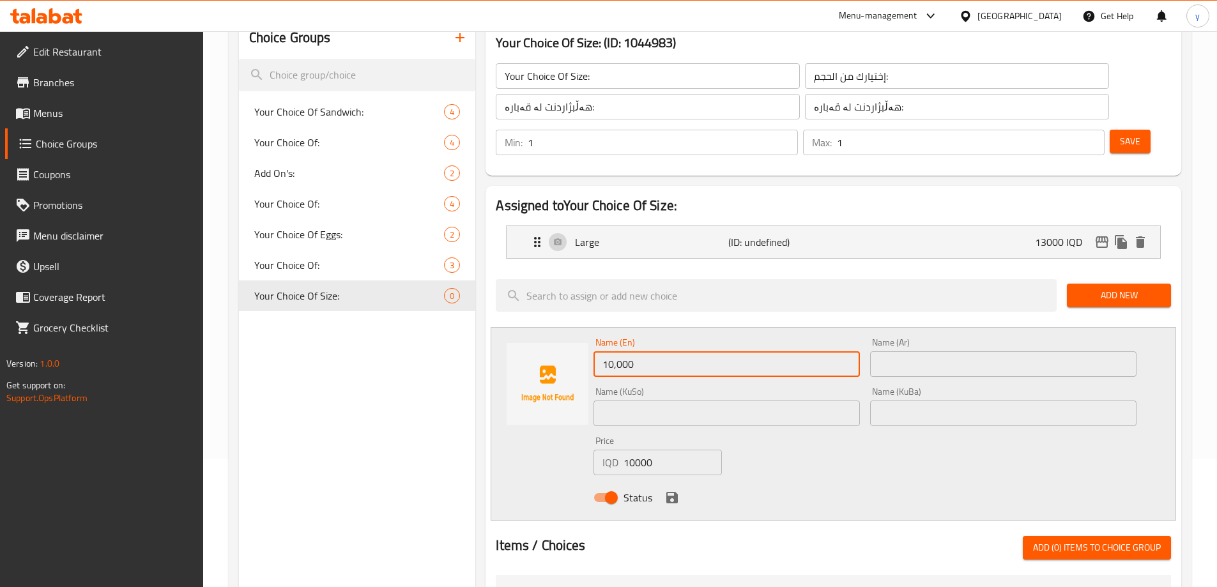
click at [618, 351] on input "10,000" at bounding box center [726, 364] width 266 height 26
type input "ـ"
click at [671, 227] on li "Large (ID: undefined) 13000 IQD Name (En) Large Name (En) Name (Ar) وسط Name (A…" at bounding box center [833, 241] width 675 height 43
click at [705, 226] on div "Large (ID: undefined) 13000 IQD" at bounding box center [837, 242] width 615 height 32
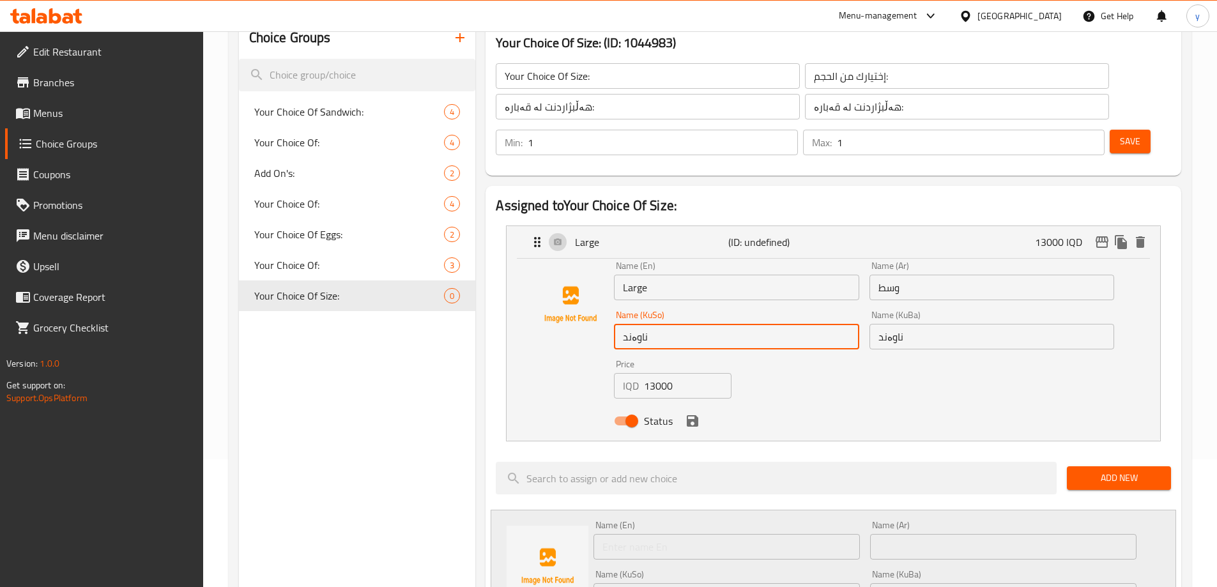
click at [777, 324] on input "ناوەند" at bounding box center [736, 337] width 245 height 26
click at [722, 275] on input "Large" at bounding box center [736, 288] width 245 height 26
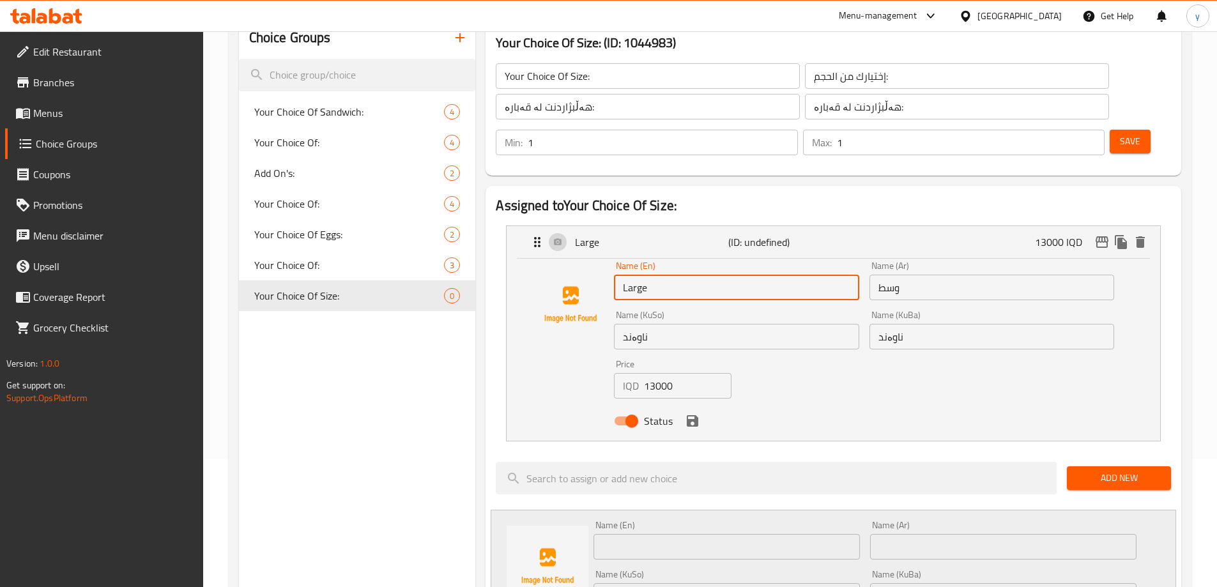
click at [722, 275] on input "Large" at bounding box center [736, 288] width 245 height 26
type input "ـ"
type input "Medium"
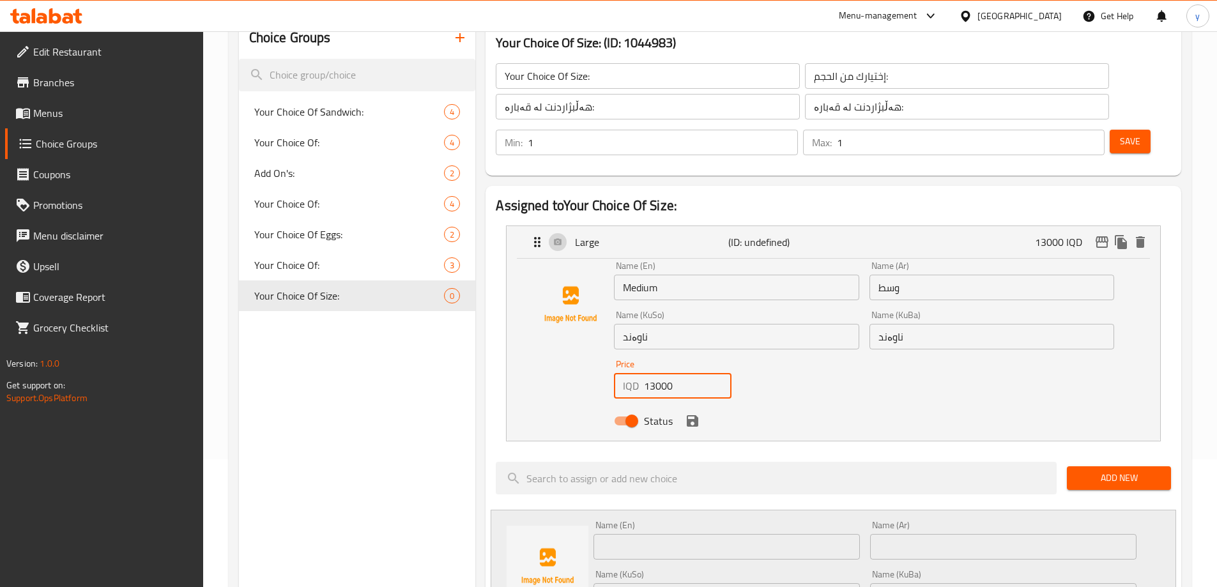
drag, startPoint x: 680, startPoint y: 340, endPoint x: 628, endPoint y: 349, distance: 52.5
click at [628, 373] on div "IQD 13000 Price" at bounding box center [673, 386] width 118 height 26
paste input "0"
click at [693, 413] on icon "save" at bounding box center [692, 420] width 15 height 15
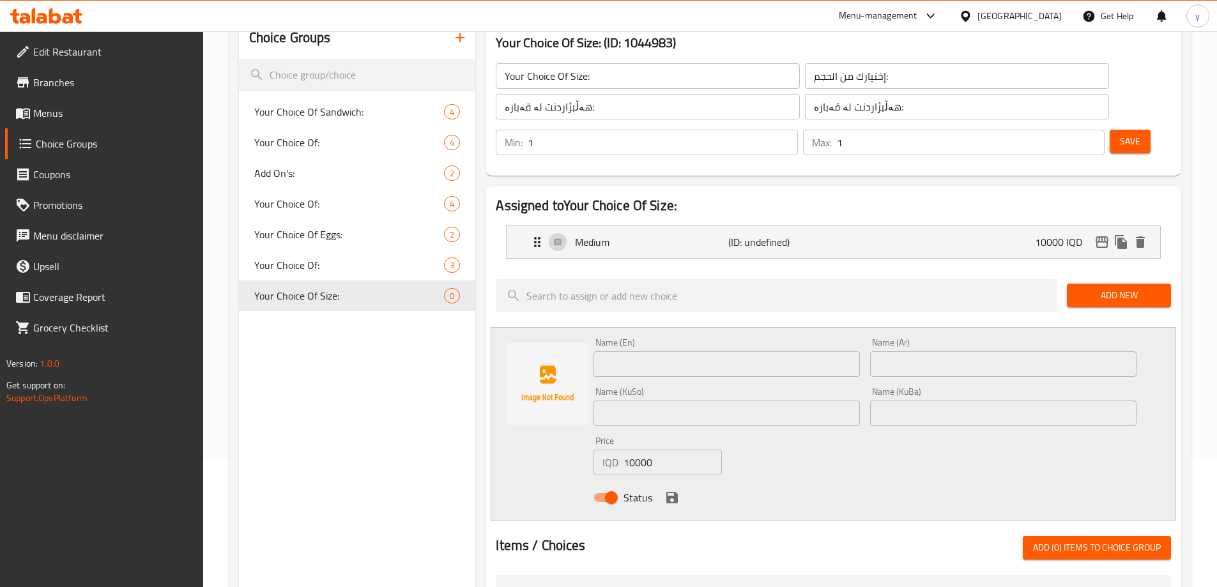
type input "10000"
click at [710, 351] on input "text" at bounding box center [726, 364] width 266 height 26
click at [643, 450] on input "10000" at bounding box center [672, 463] width 98 height 26
paste input "3"
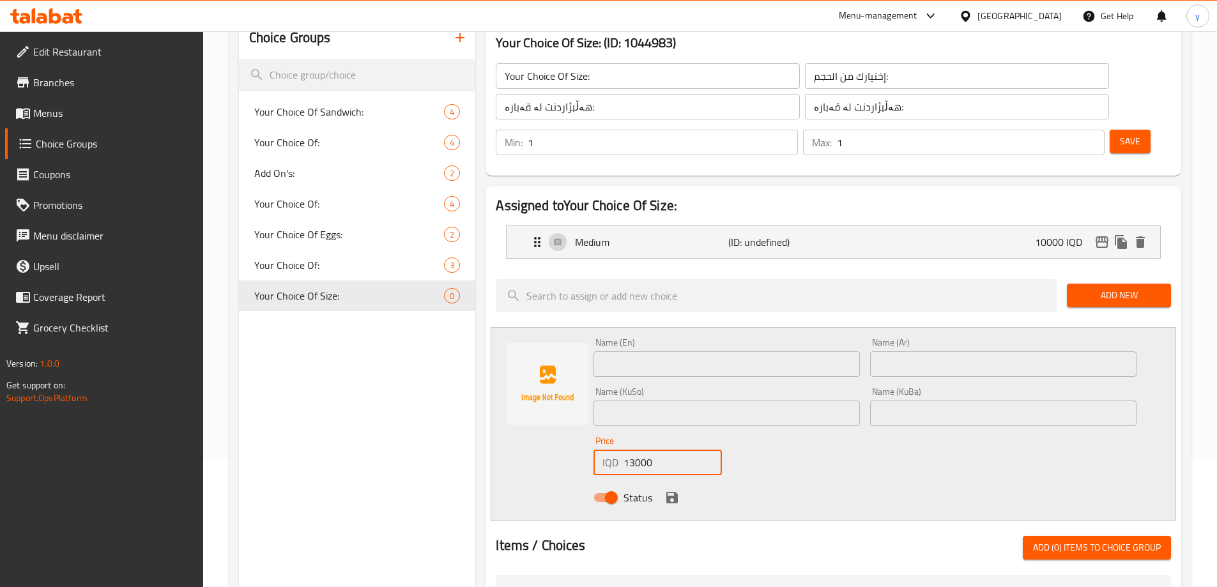
type input "13000"
click at [630, 344] on div "Name (En) Name (En)" at bounding box center [726, 357] width 277 height 49
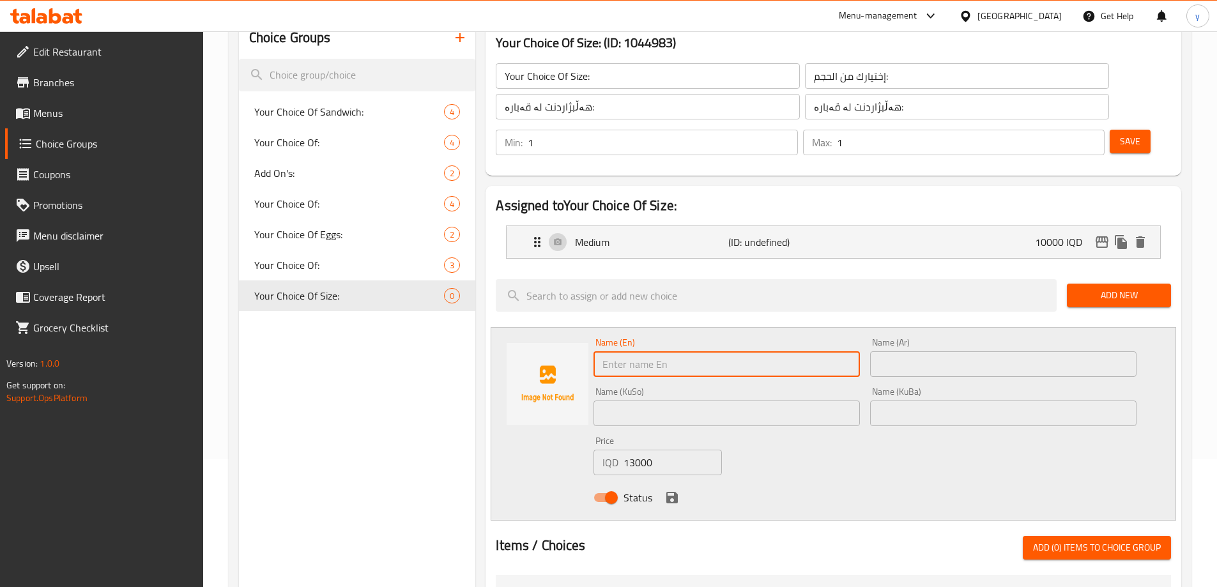
click at [647, 351] on input "text" at bounding box center [726, 364] width 266 height 26
type input "Large"
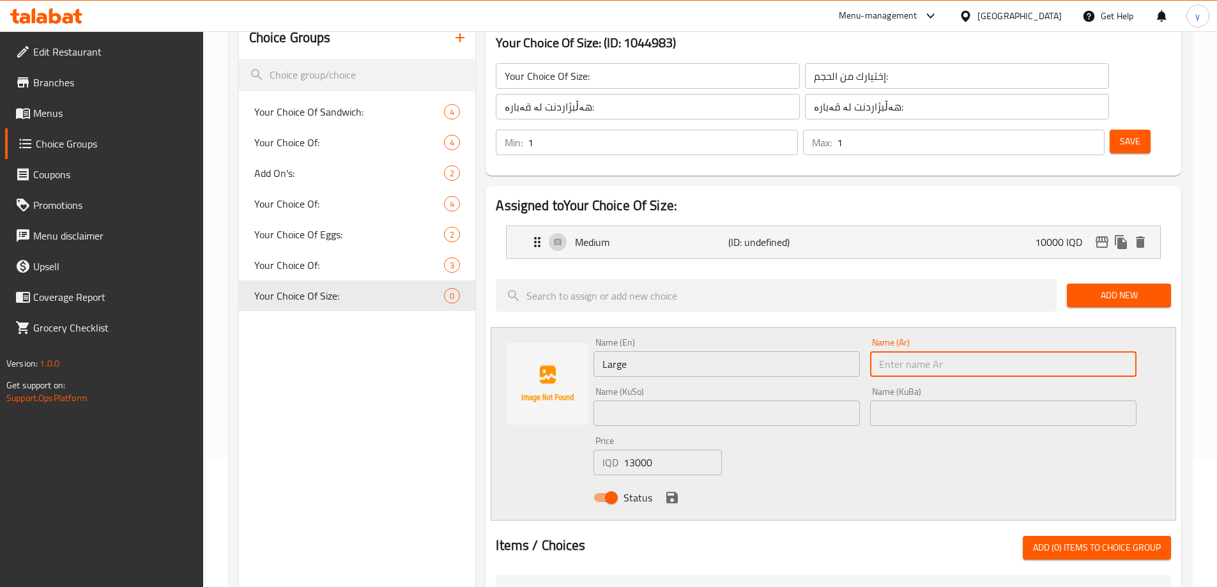
click at [880, 351] on input "text" at bounding box center [1003, 364] width 266 height 26
type input "كبير"
click at [837, 400] on input "text" at bounding box center [726, 413] width 266 height 26
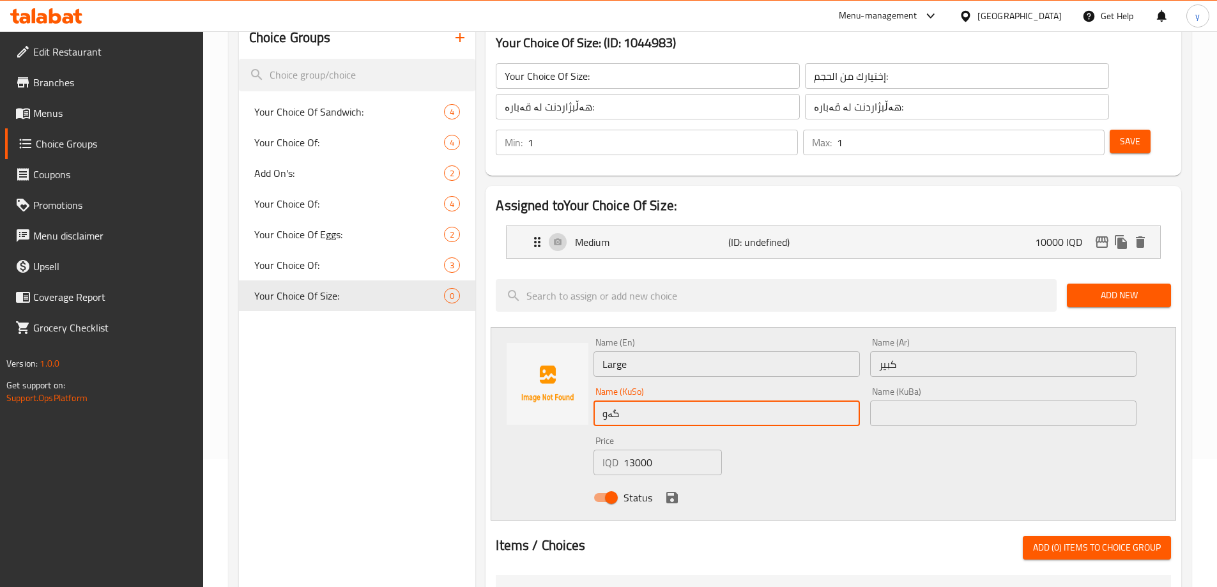
type input "گەورە"
drag, startPoint x: 860, startPoint y: 376, endPoint x: 899, endPoint y: 375, distance: 39.6
click at [861, 382] on div "Name (KuSo) گەورە Name (KuSo)" at bounding box center [726, 406] width 277 height 49
drag, startPoint x: 899, startPoint y: 376, endPoint x: 861, endPoint y: 397, distance: 43.7
click at [900, 400] on input "text" at bounding box center [1003, 413] width 266 height 26
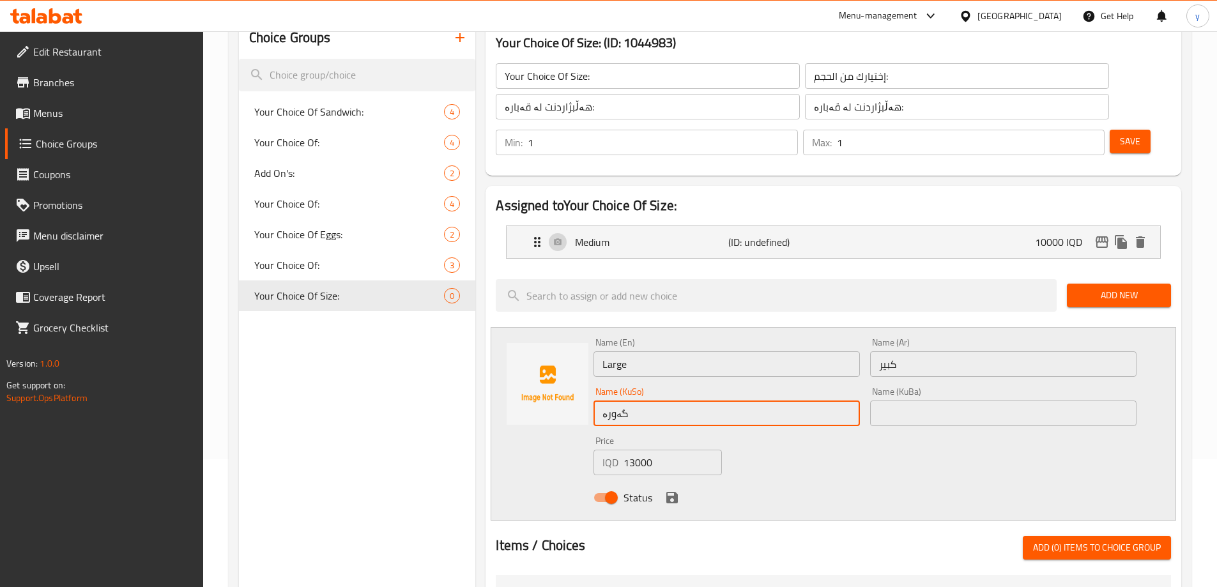
paste input "گەورە"
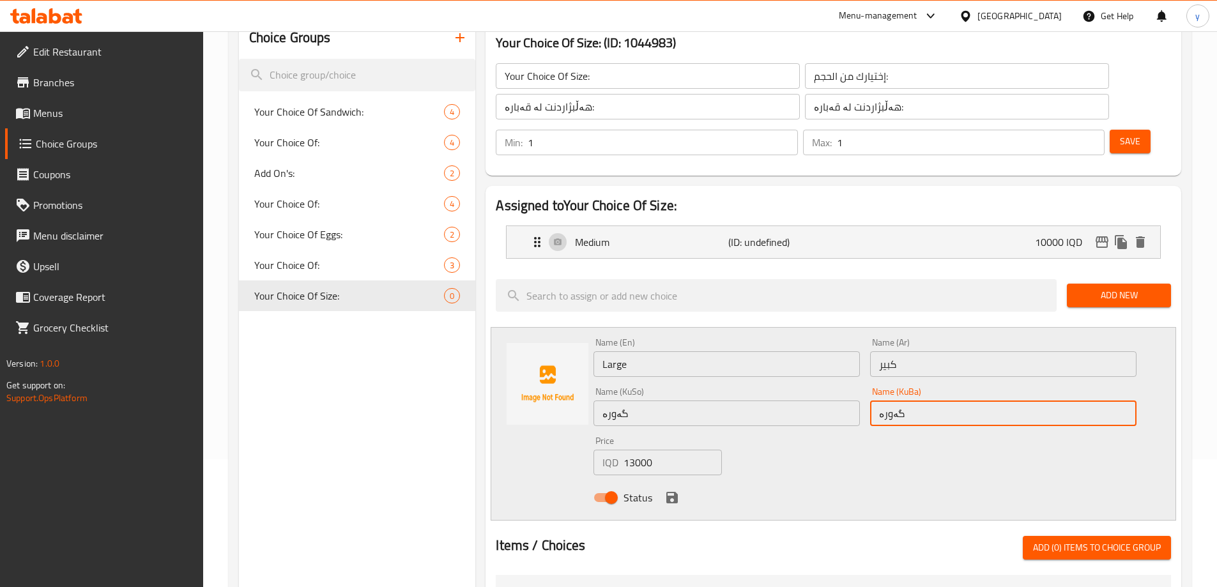
type input "گەورە"
click at [671, 492] on icon "save" at bounding box center [671, 497] width 11 height 11
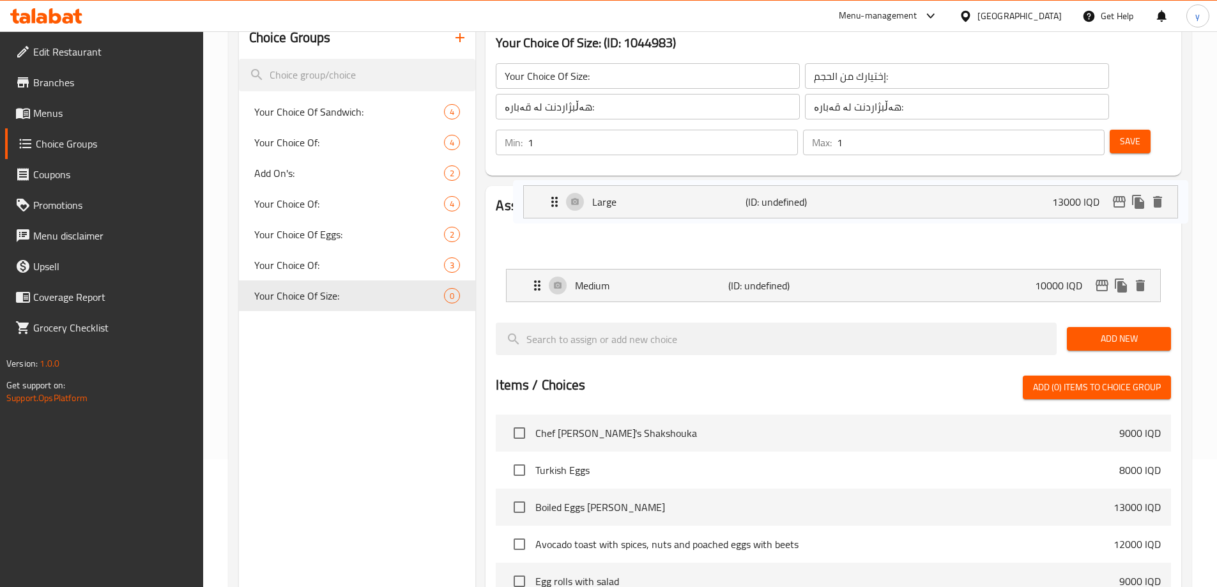
drag, startPoint x: 774, startPoint y: 253, endPoint x: 814, endPoint y: 190, distance: 74.8
click at [794, 215] on nav "Medium (ID: undefined) 10000 IQD Name (En) Medium Name (En) Name (Ar) وسط Name …" at bounding box center [833, 263] width 675 height 97
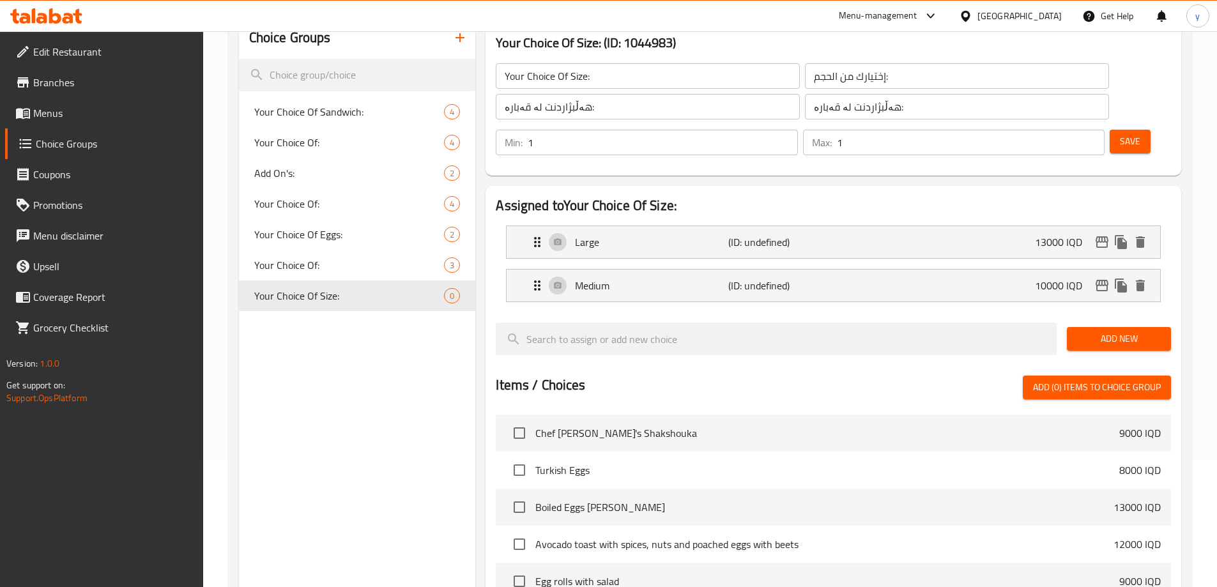
click at [1120, 133] on span "Save" at bounding box center [1130, 141] width 20 height 16
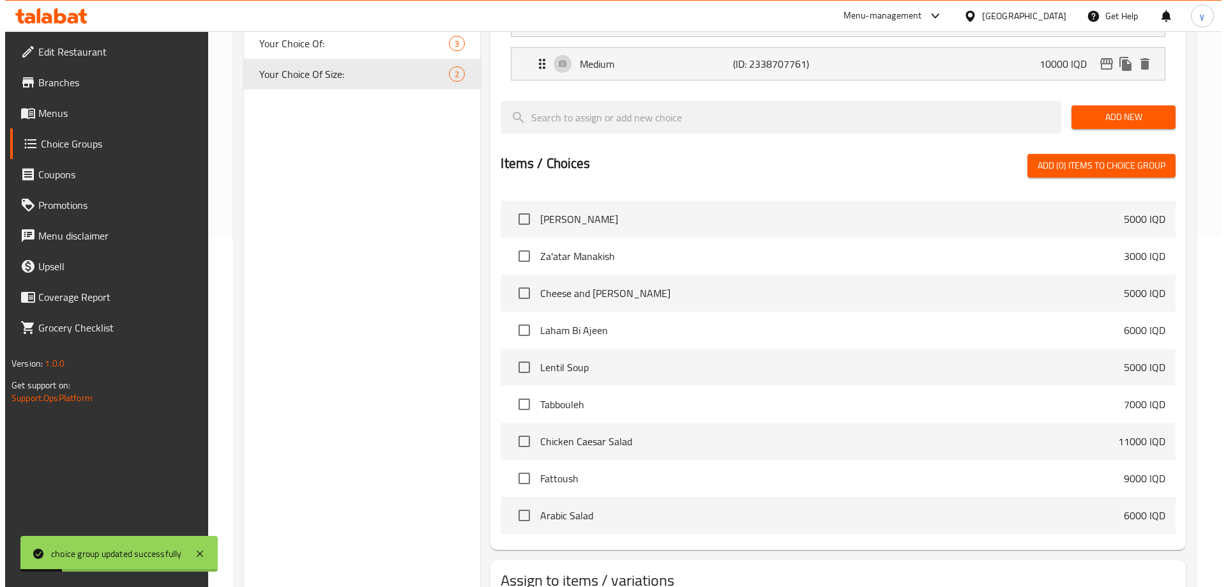
scroll to position [407, 0]
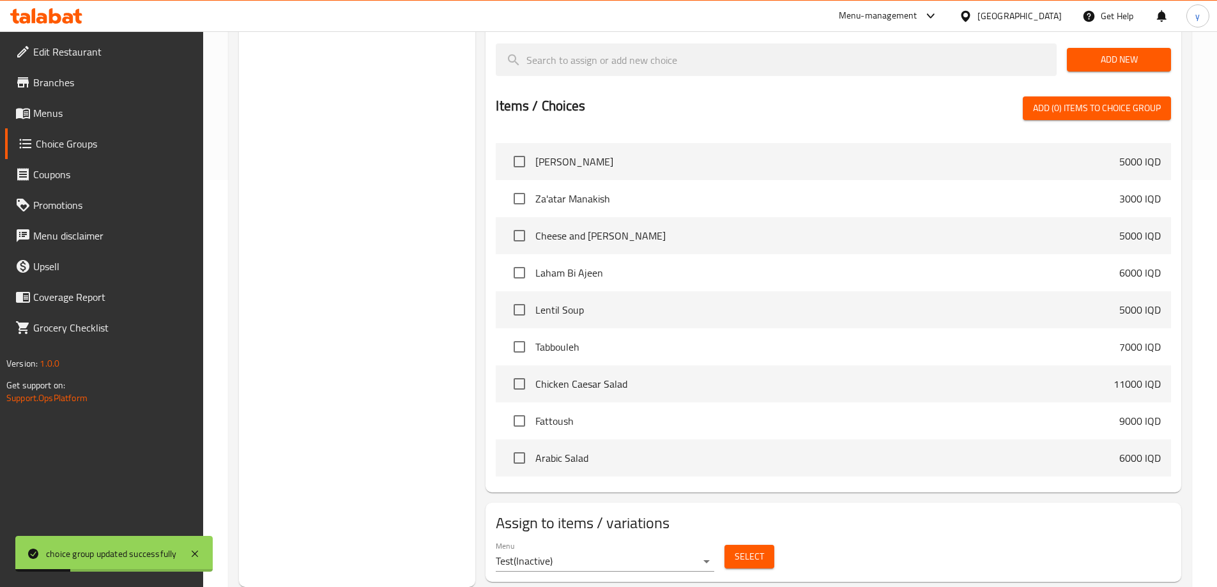
click at [742, 549] on span "Select" at bounding box center [749, 557] width 29 height 16
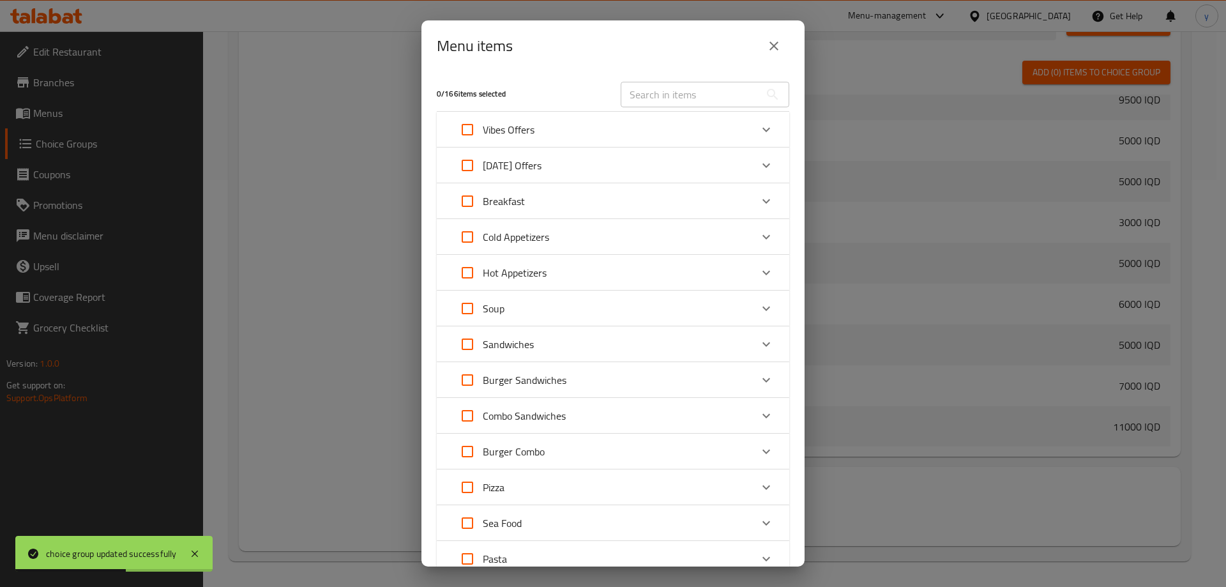
click at [772, 38] on icon "close" at bounding box center [773, 45] width 15 height 15
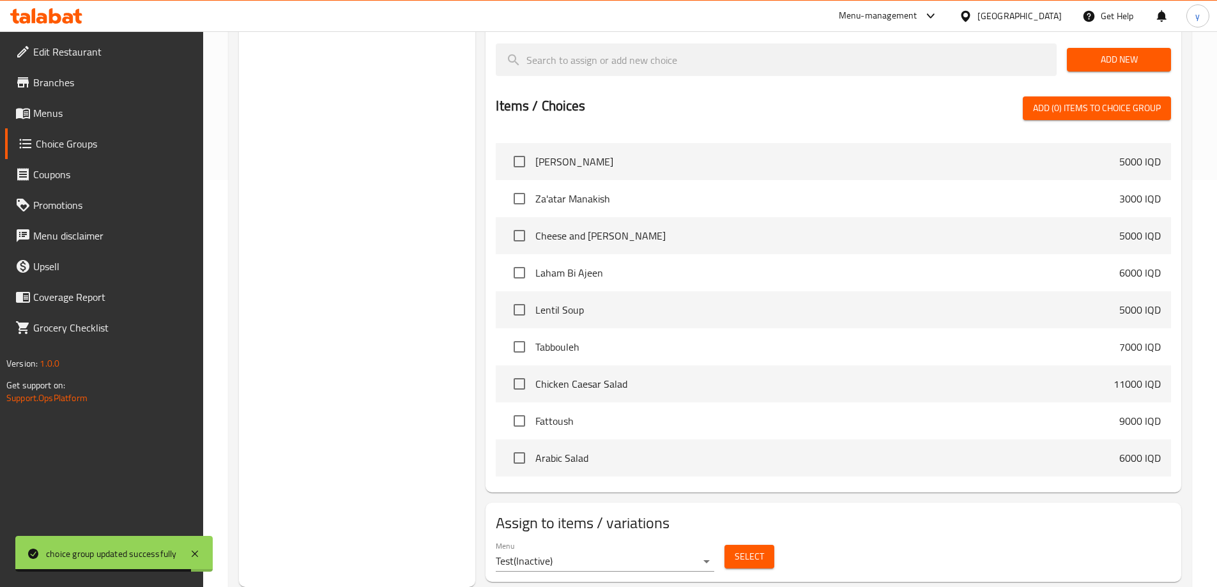
click at [761, 549] on span "Select" at bounding box center [749, 557] width 29 height 16
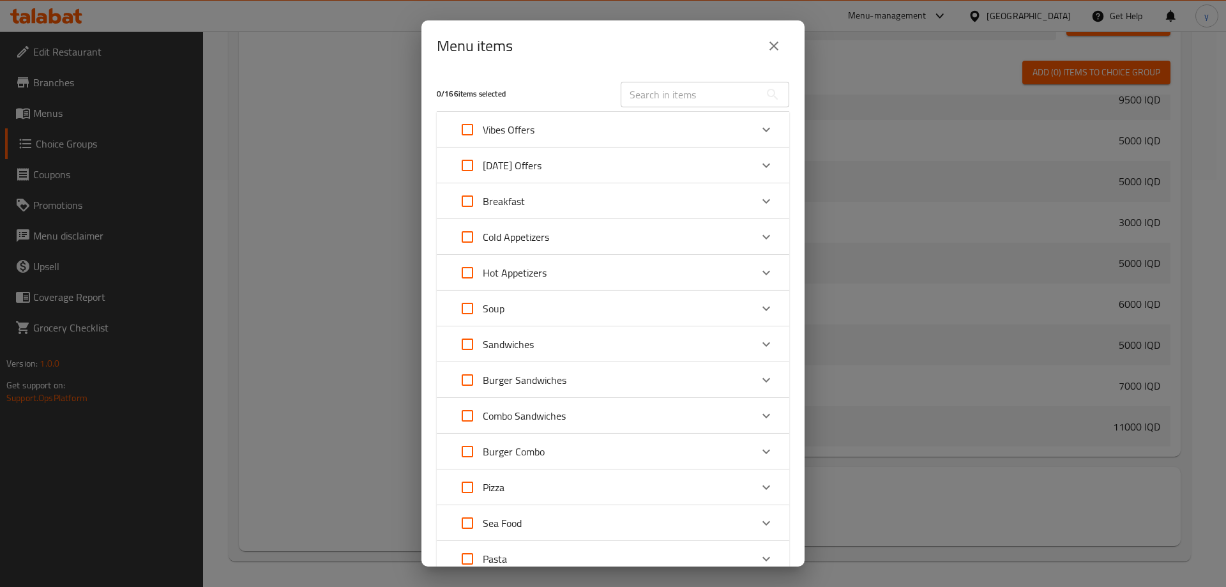
click at [765, 43] on button "close" at bounding box center [774, 46] width 31 height 31
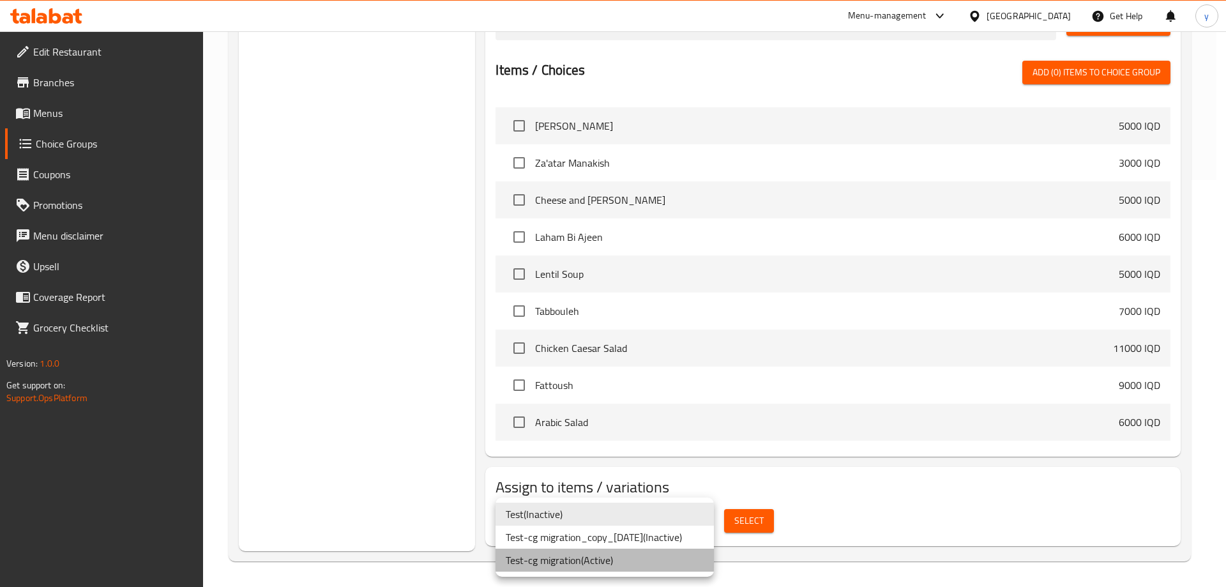
click at [617, 553] on li "Test-cg migration ( Active )" at bounding box center [605, 560] width 218 height 23
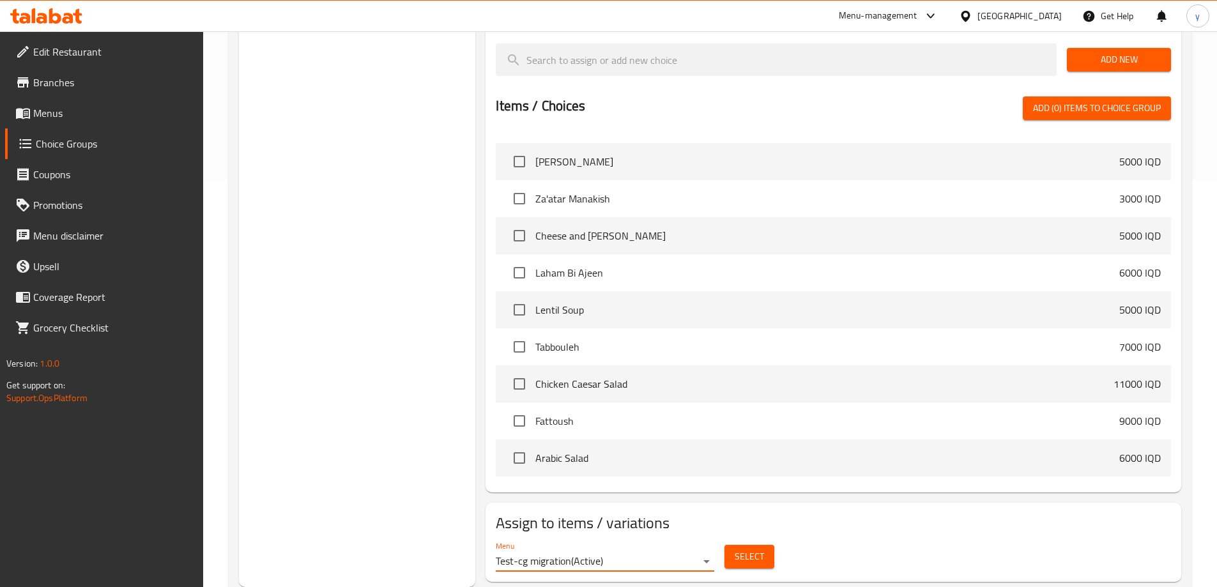
click at [738, 549] on span "Select" at bounding box center [749, 557] width 29 height 16
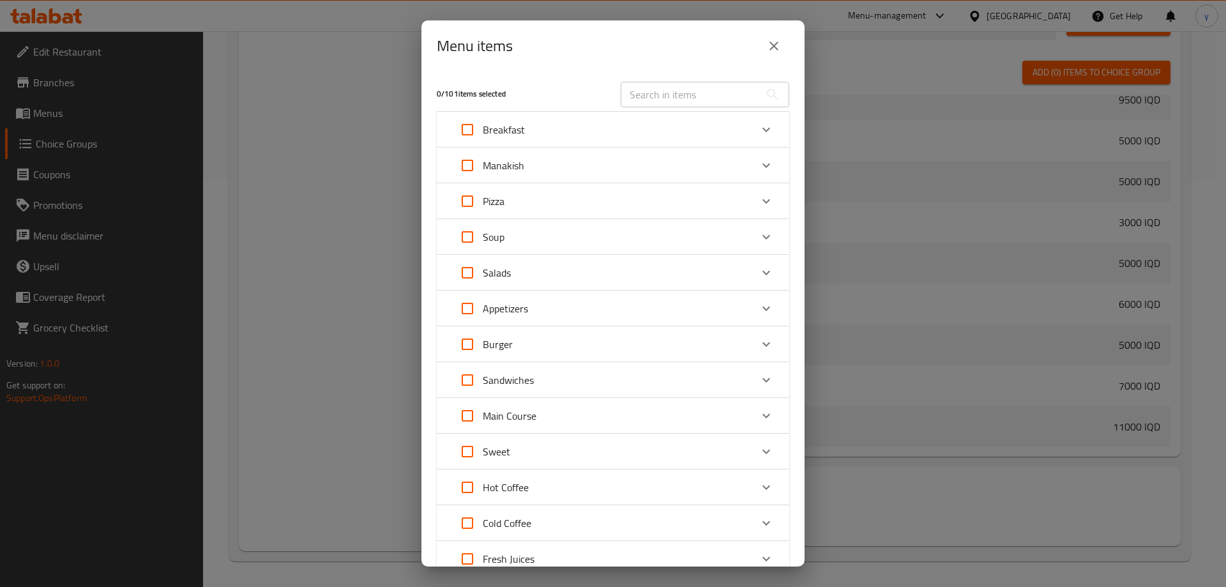
click at [604, 215] on div "Pizza" at bounding box center [601, 201] width 299 height 31
click at [491, 265] on input "Expand" at bounding box center [485, 269] width 31 height 31
checkbox input "true"
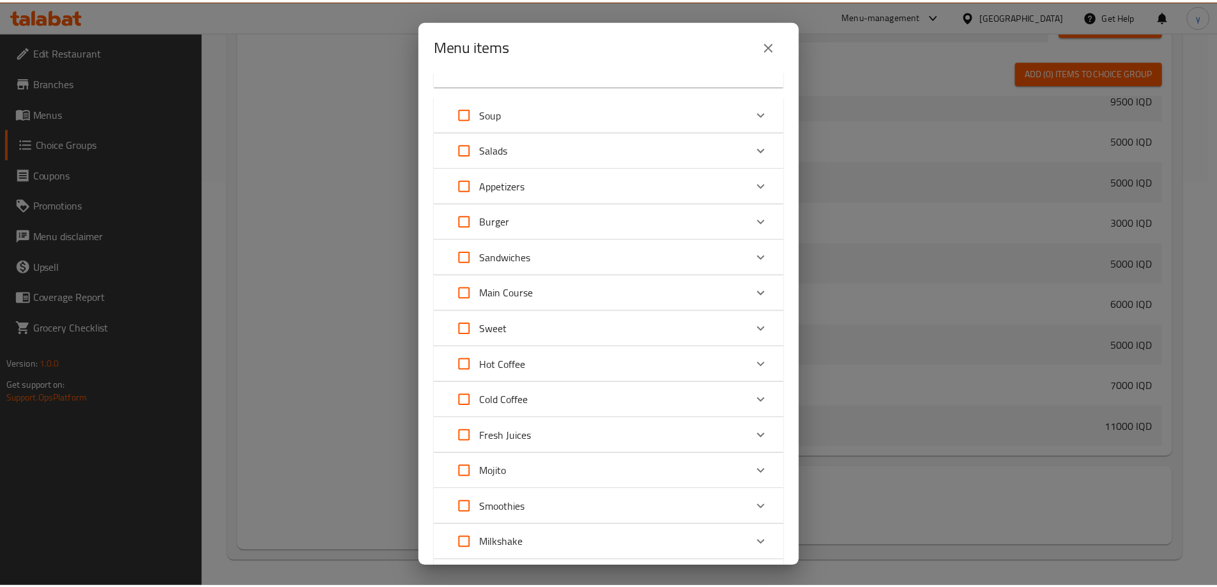
scroll to position [384, 0]
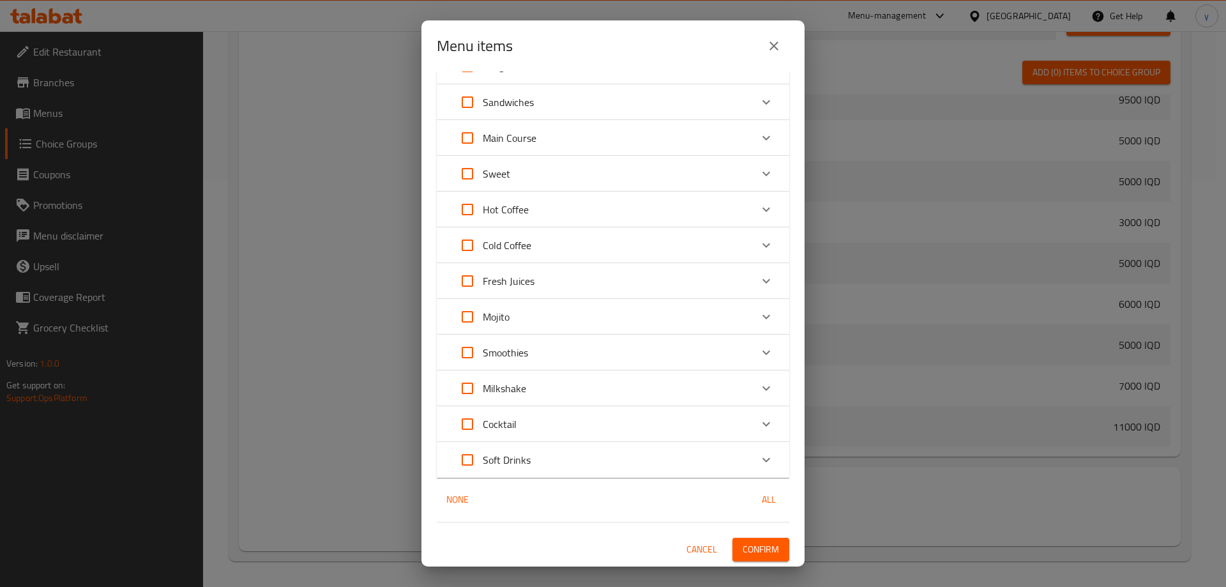
click at [777, 535] on div "1 / 101 items selected ​ Breakfast Chef Raju's Shakshouka 9000 IQD Turkish Eggs…" at bounding box center [613, 319] width 383 height 495
click at [767, 542] on span "Confirm" at bounding box center [761, 550] width 36 height 16
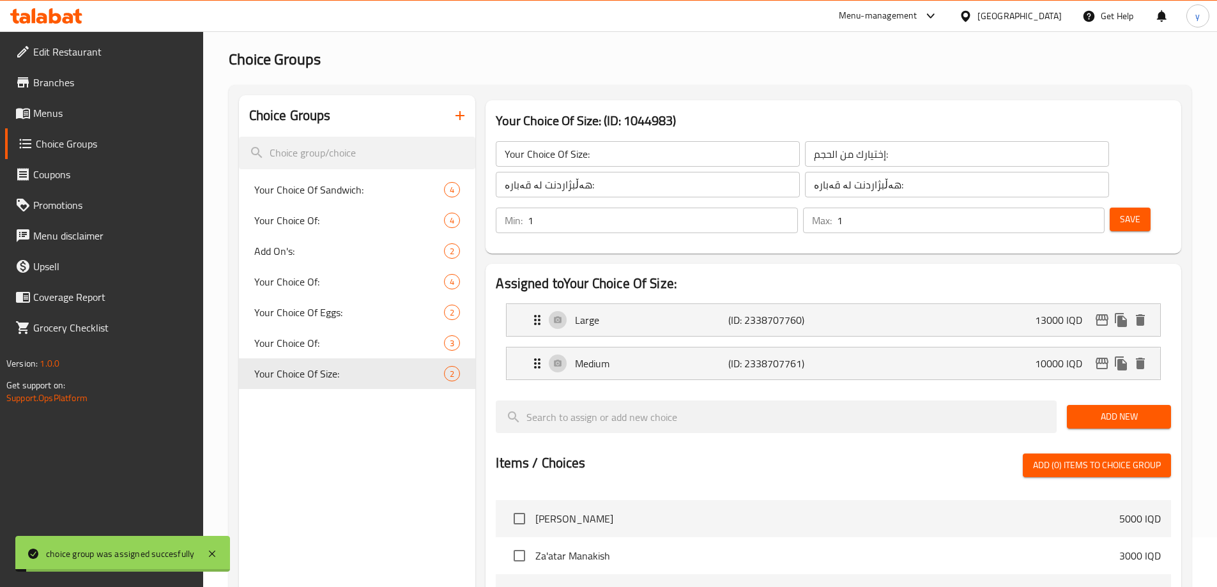
scroll to position [24, 0]
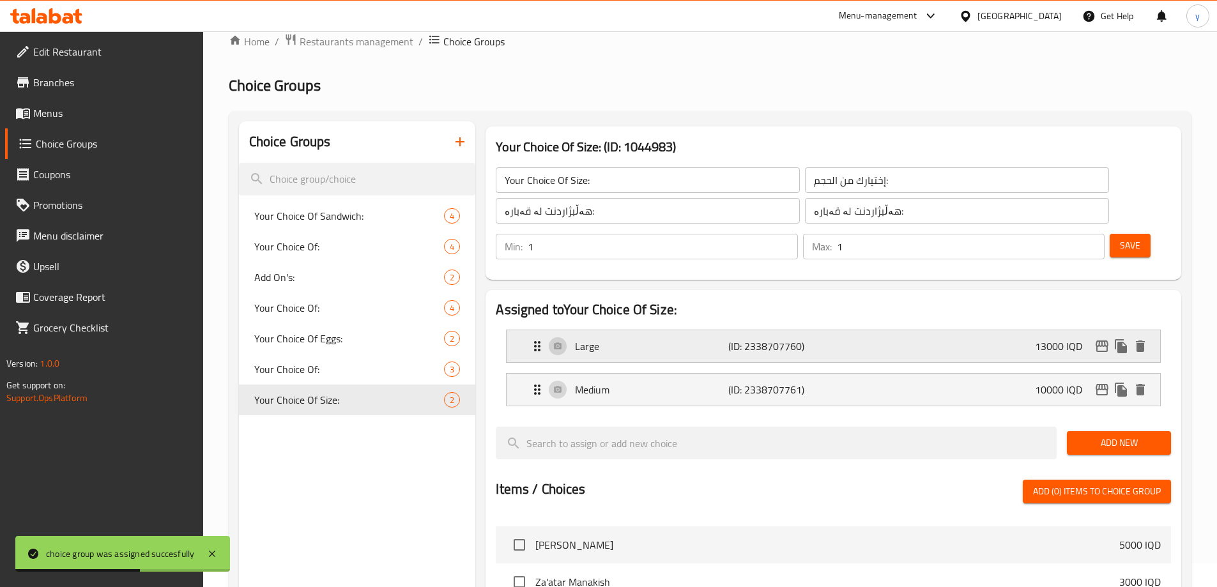
click at [761, 330] on div "Large (ID: 2338707760) 13000 IQD" at bounding box center [837, 346] width 615 height 32
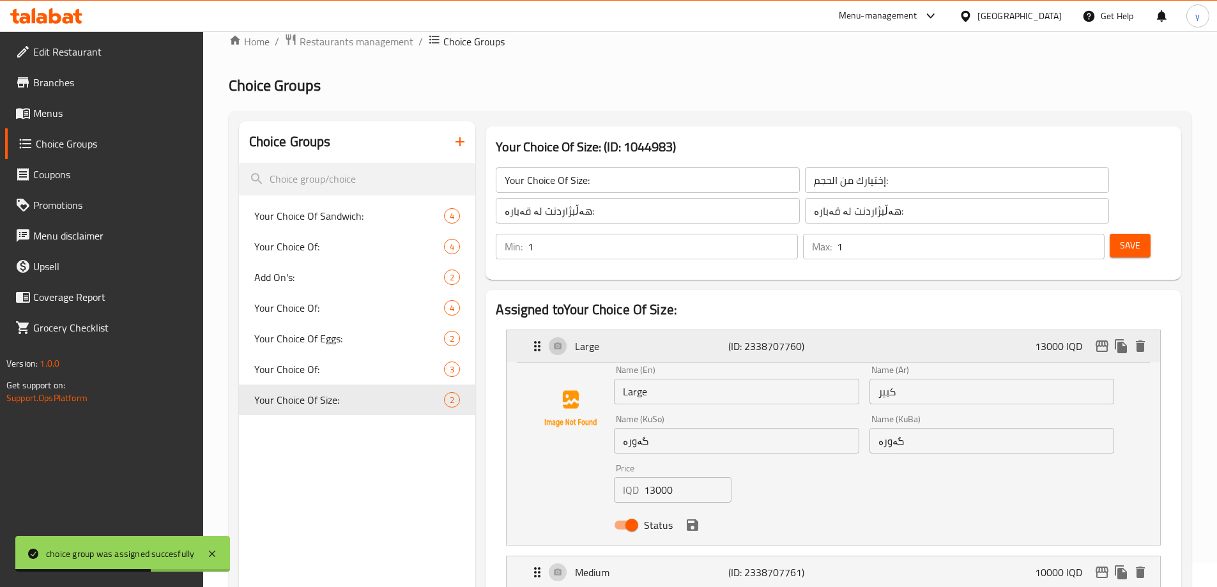
click at [775, 339] on p "(ID: 2338707760)" at bounding box center [779, 346] width 102 height 15
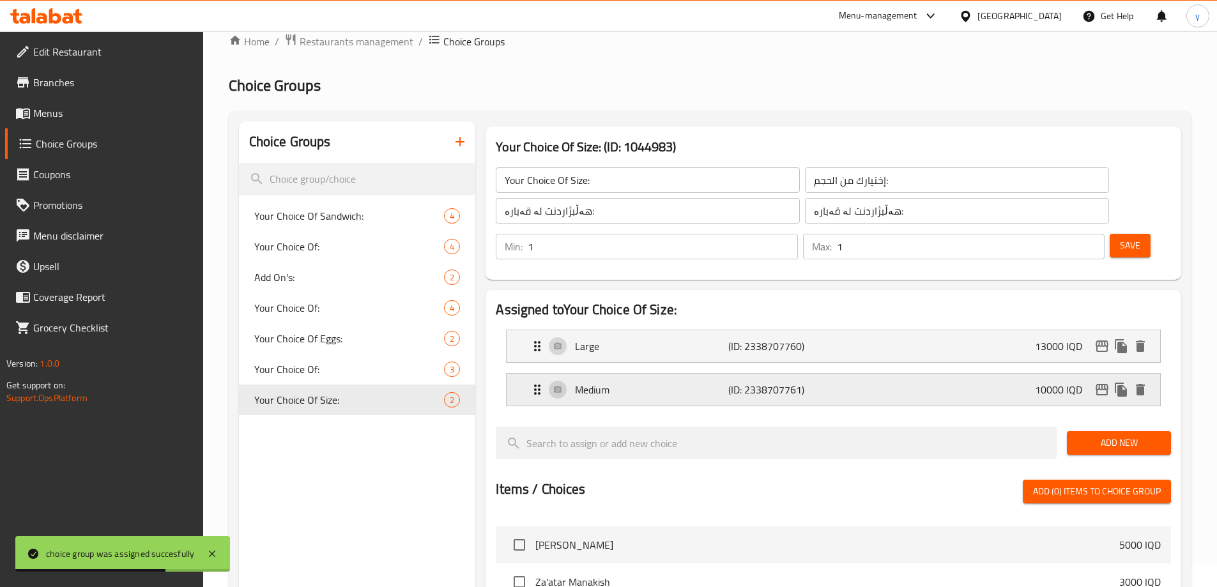
click at [759, 382] on p "(ID: 2338707761)" at bounding box center [779, 389] width 102 height 15
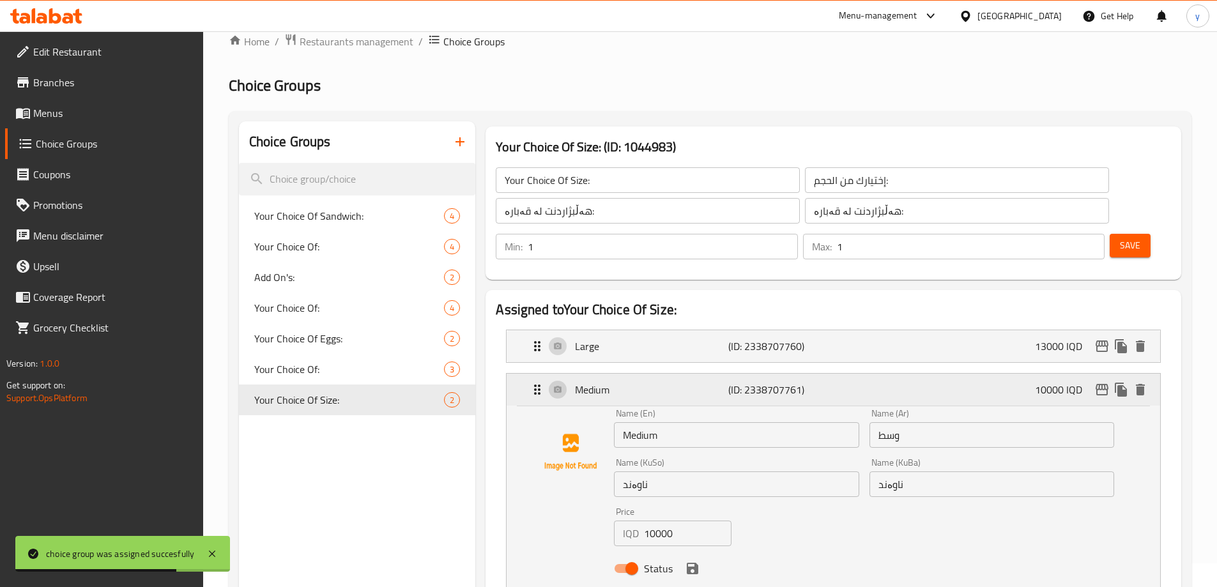
click at [794, 382] on p "(ID: 2338707761)" at bounding box center [779, 389] width 102 height 15
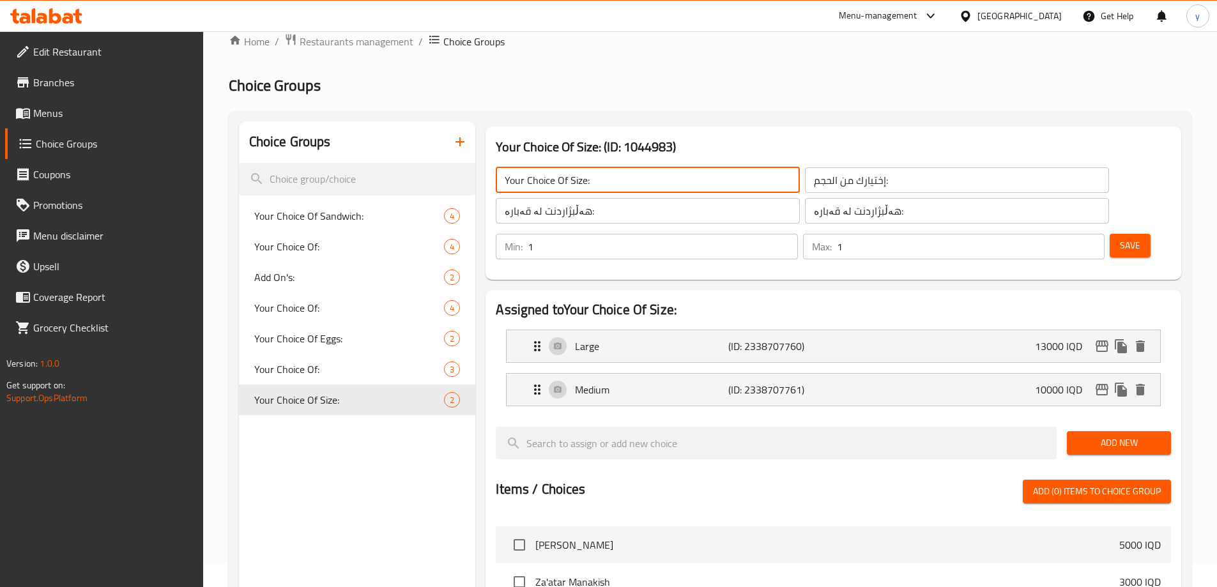
click at [578, 182] on input "Your Choice Of Size:" at bounding box center [648, 180] width 304 height 26
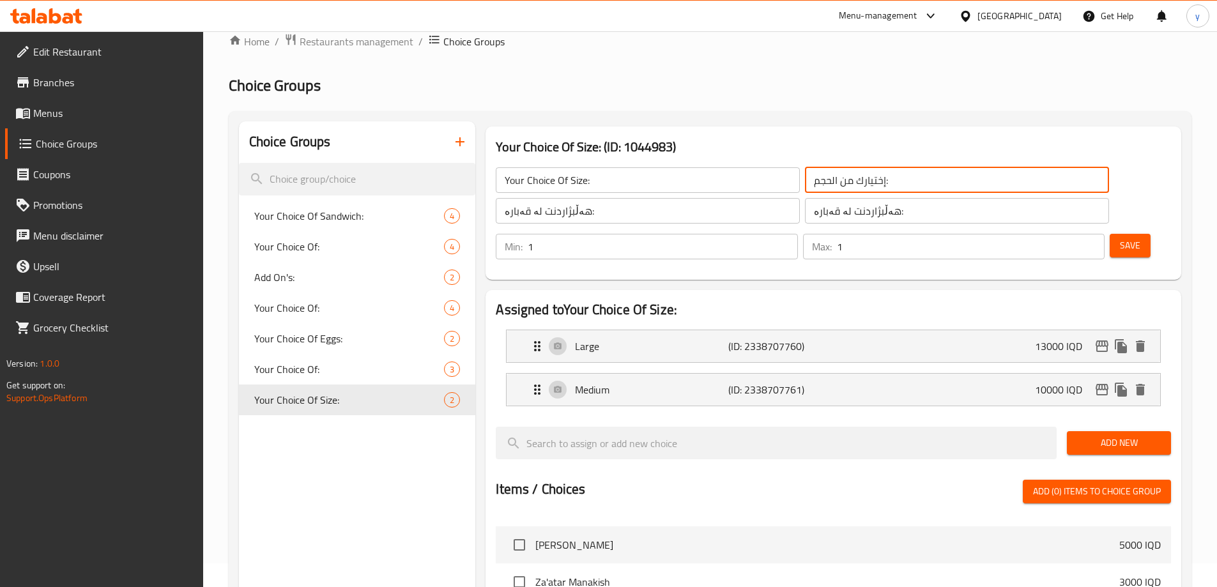
click at [805, 172] on input "إختيارك من الحجم:" at bounding box center [957, 180] width 304 height 26
click at [650, 201] on input "هەڵبژاردنت لە قەبارە:" at bounding box center [648, 211] width 304 height 26
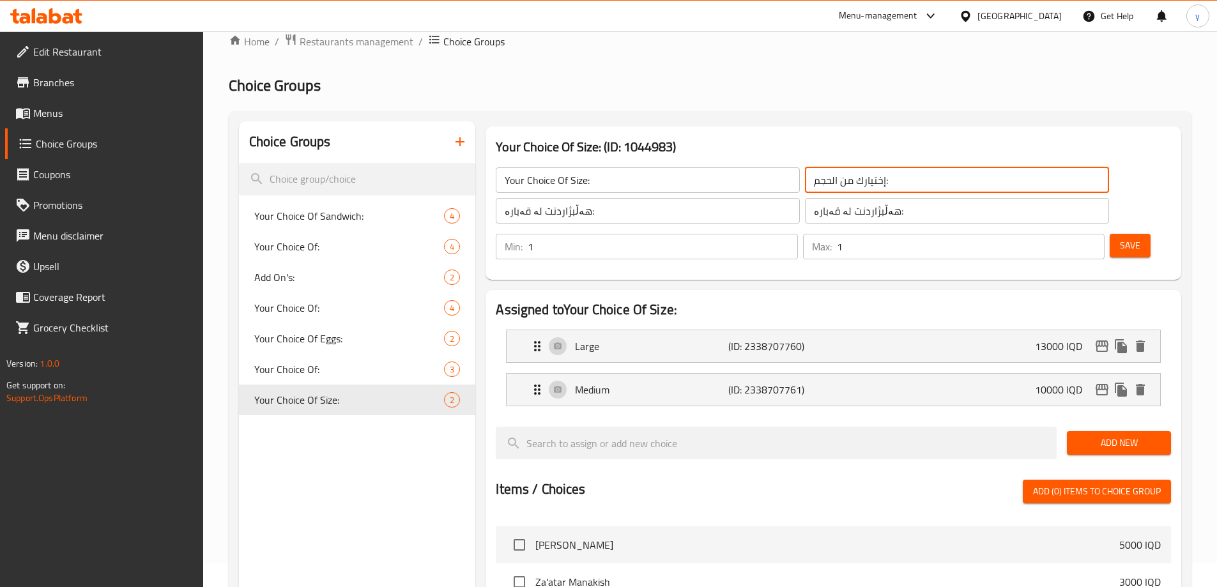
click at [650, 201] on input "هەڵبژاردنت لە قەبارە:" at bounding box center [648, 211] width 304 height 26
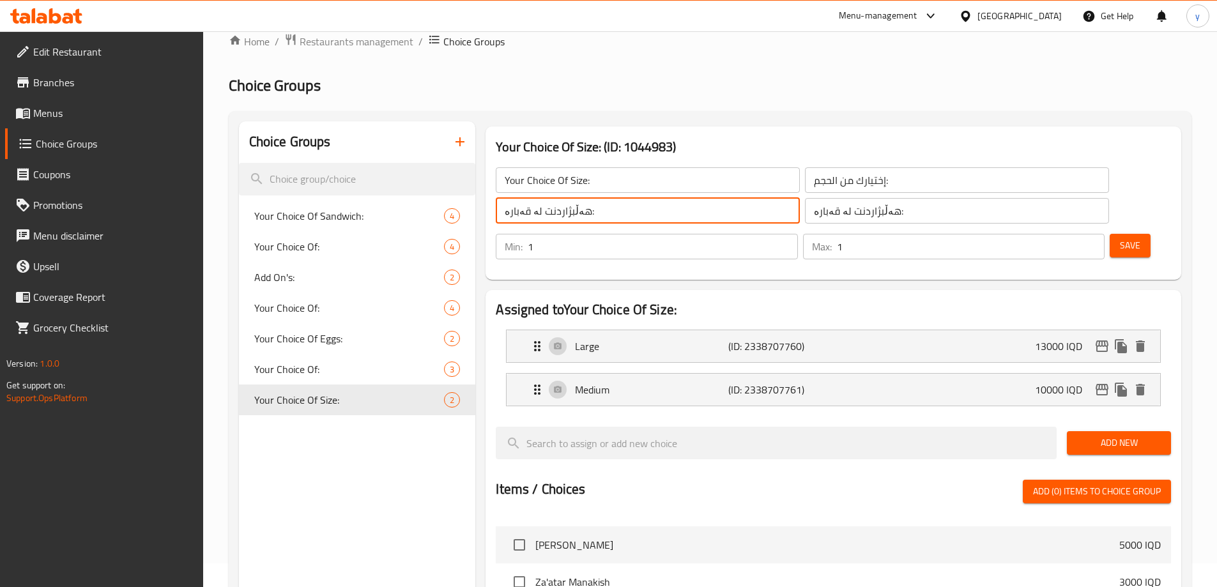
click at [650, 201] on input "هەڵبژاردنت لە قەبارە:" at bounding box center [648, 211] width 304 height 26
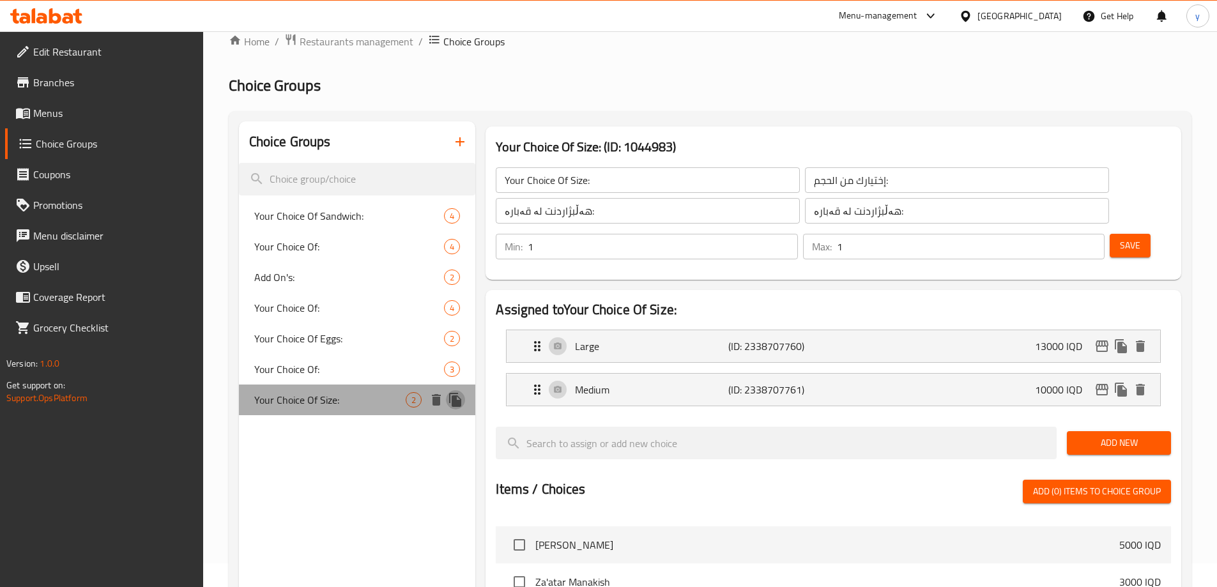
click at [460, 401] on icon "duplicate" at bounding box center [455, 400] width 12 height 14
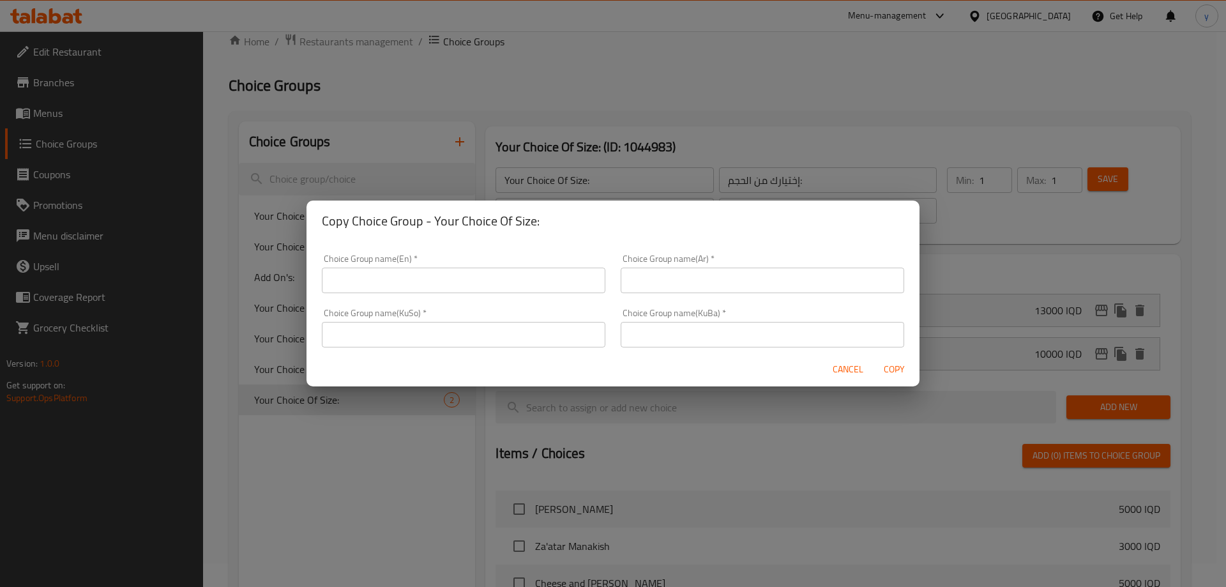
drag, startPoint x: 521, startPoint y: 326, endPoint x: 535, endPoint y: 332, distance: 14.9
click at [521, 326] on input "text" at bounding box center [464, 335] width 284 height 26
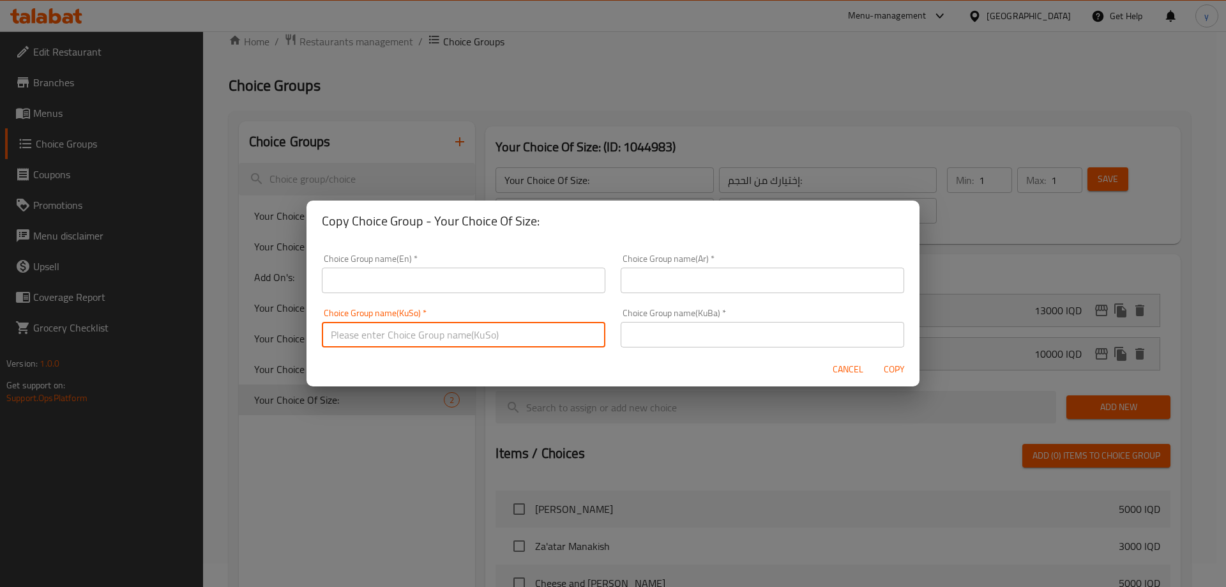
paste input "هەڵبژاردنت لە قەبارە:"
click at [639, 332] on input "هەڵبژاردنت لە قەبارە:" at bounding box center [763, 335] width 284 height 26
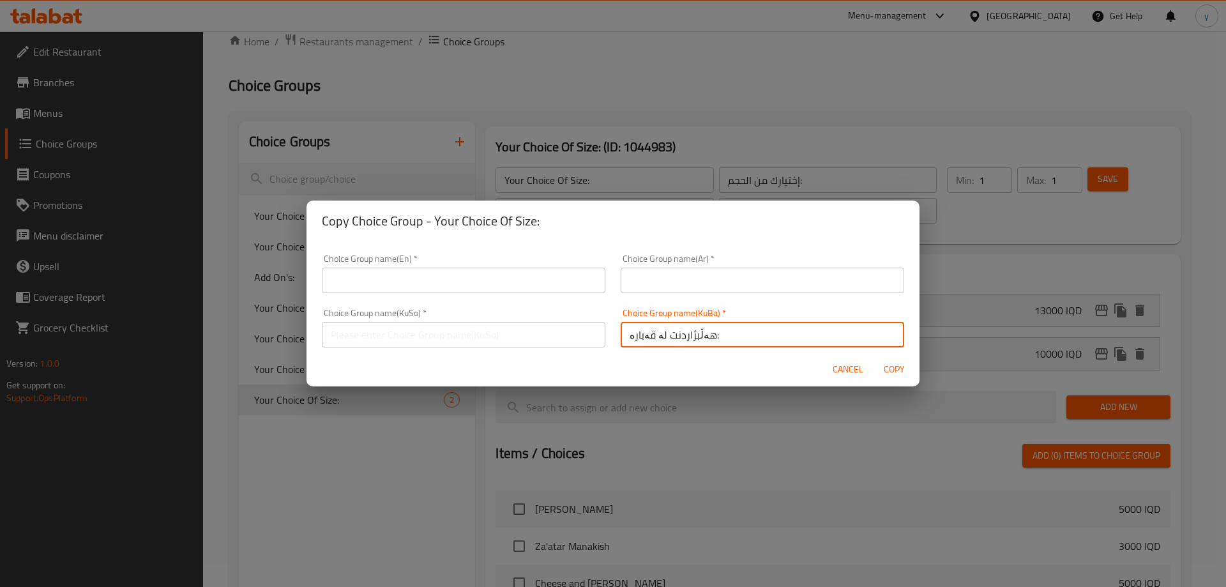
type input "هەڵبژاردنت لە قەبارە:"
click at [563, 341] on input "text" at bounding box center [464, 335] width 284 height 26
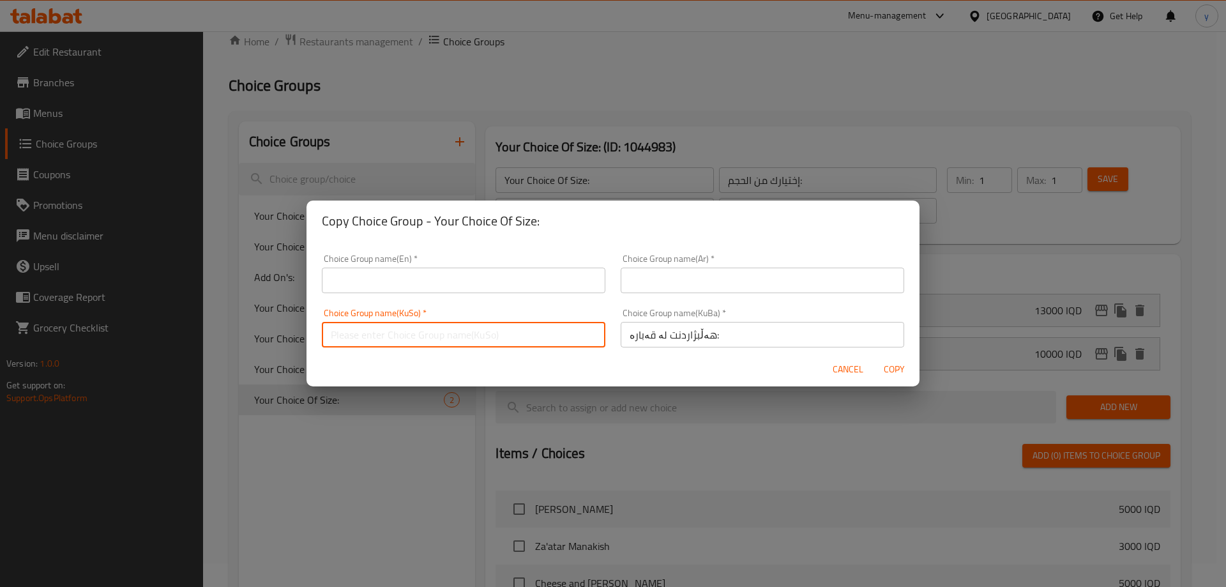
paste input "هەڵبژاردنت لە قەبارە:"
type input "هەڵبژاردنت لە قەبارە:"
click at [636, 283] on input "text" at bounding box center [763, 281] width 284 height 26
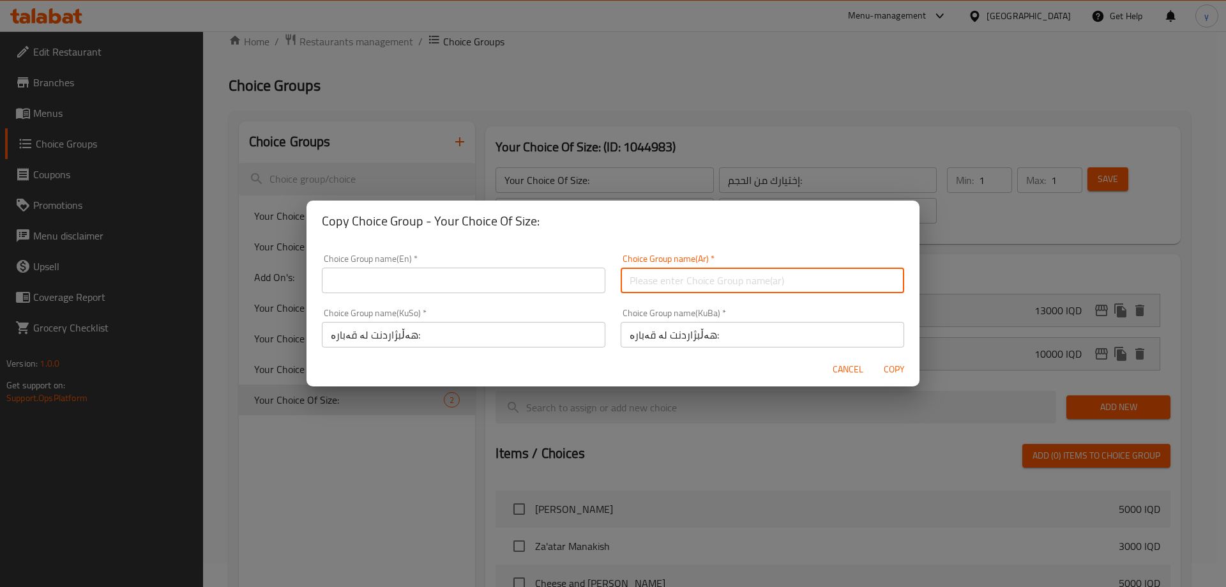
paste input "إختيارك من الحجم:"
type input "إختيارك من الحجم:"
click at [535, 294] on div "Choice Group name(En)   * Choice Group name(En) *" at bounding box center [463, 274] width 299 height 54
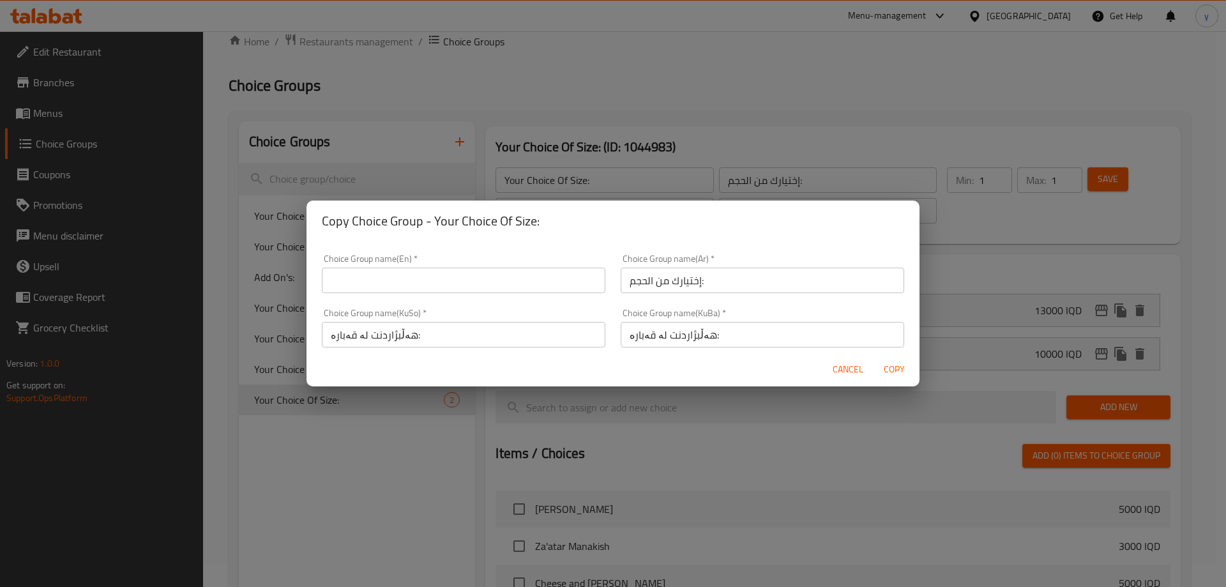
click at [513, 279] on input "text" at bounding box center [464, 281] width 284 height 26
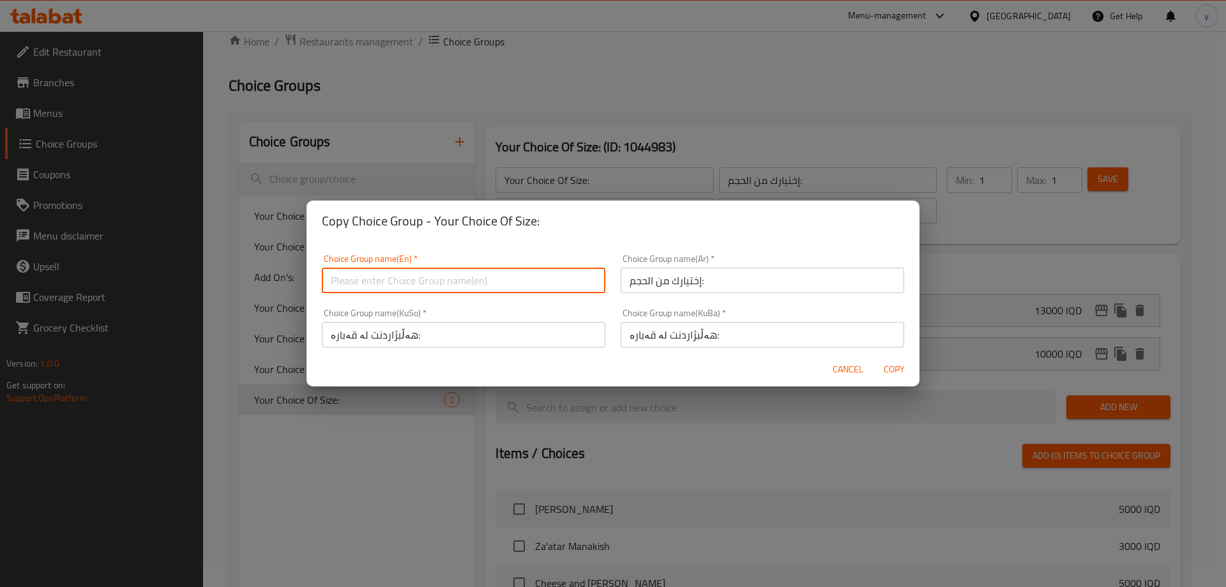
paste input "Your Choice Of Size:"
type input "Your Choice Of Size:"
click at [888, 372] on span "Copy" at bounding box center [894, 370] width 31 height 16
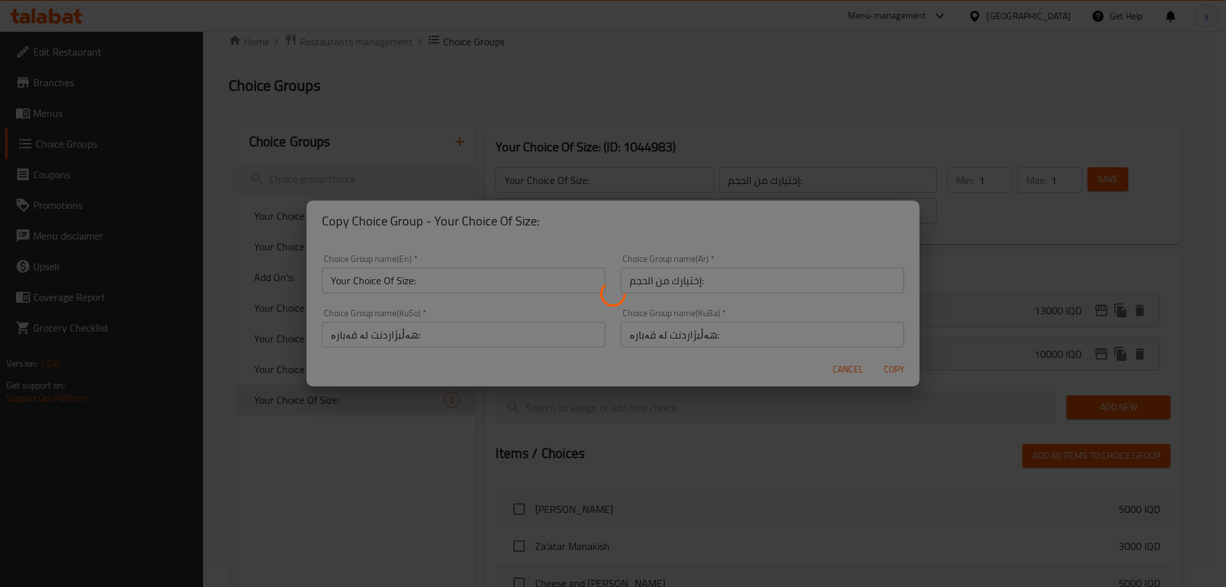
type input "Your Choice Of Size:"
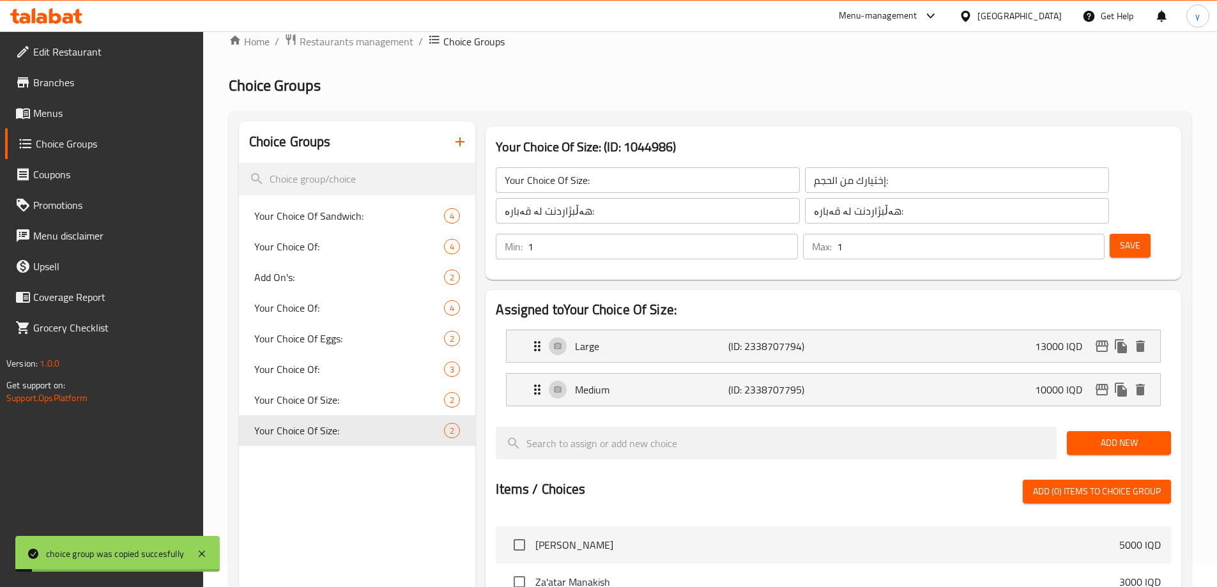
scroll to position [151, 0]
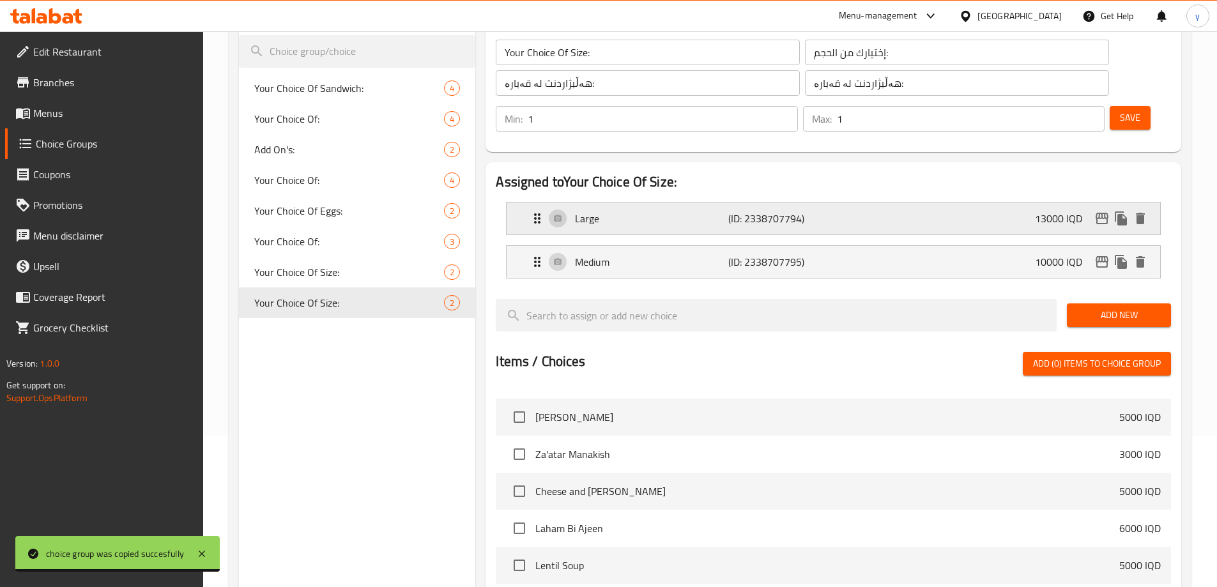
click at [993, 202] on div "Large (ID: 2338707794) 13000 IQD" at bounding box center [837, 218] width 615 height 32
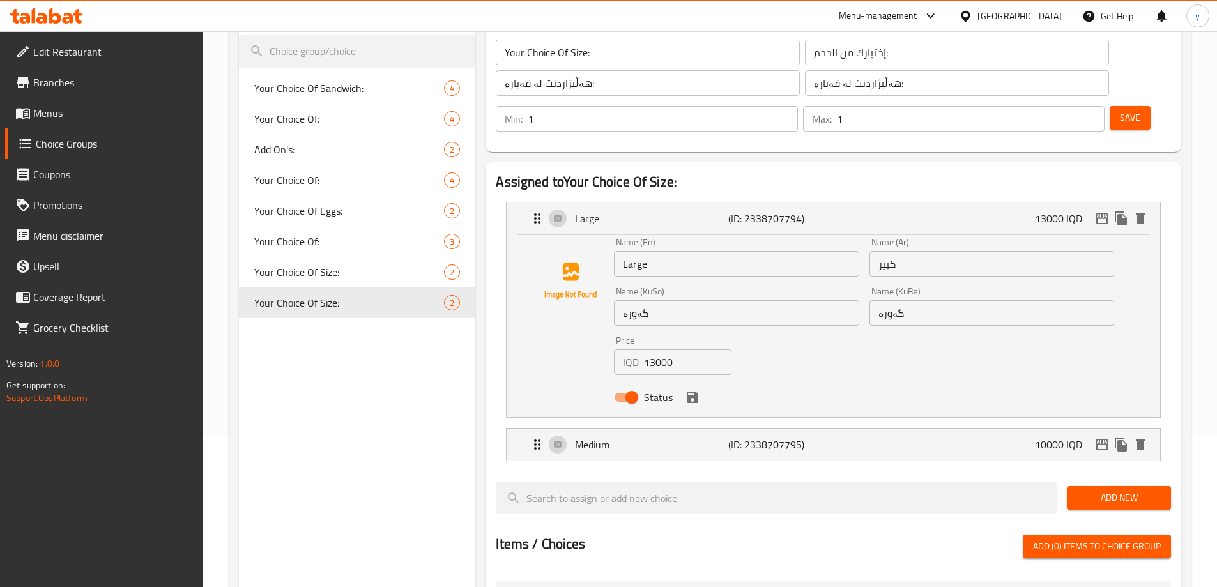
click at [678, 349] on input "13000" at bounding box center [688, 362] width 88 height 26
click at [665, 349] on input "13000" at bounding box center [688, 362] width 88 height 26
paste input "2"
click at [682, 380] on div "Status" at bounding box center [864, 397] width 510 height 34
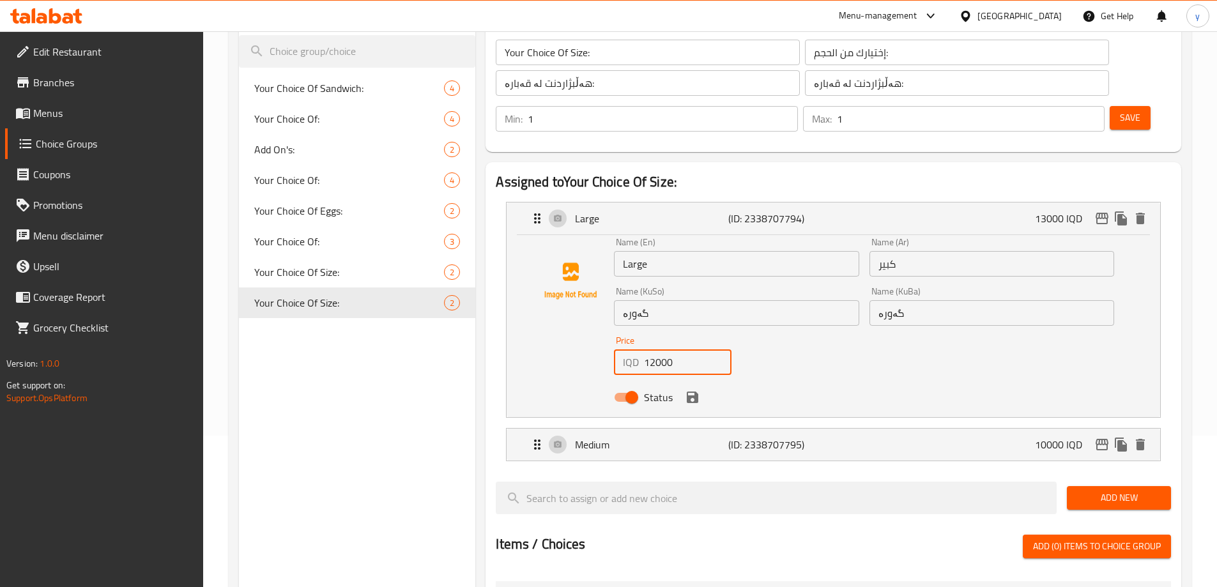
click at [694, 390] on icon "save" at bounding box center [692, 397] width 15 height 15
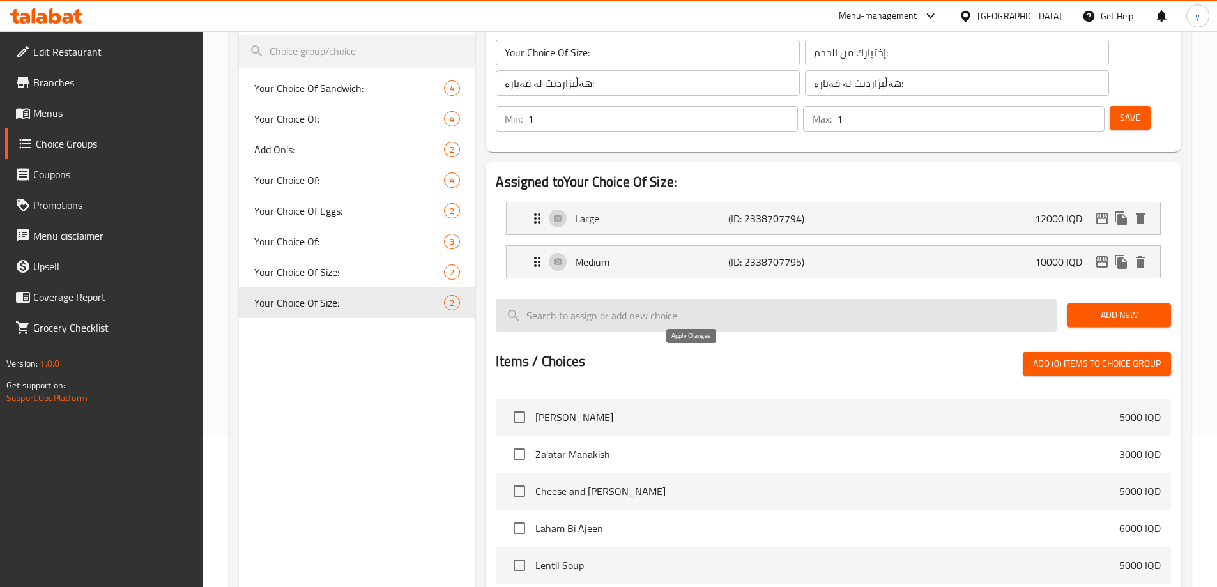
type input "12000"
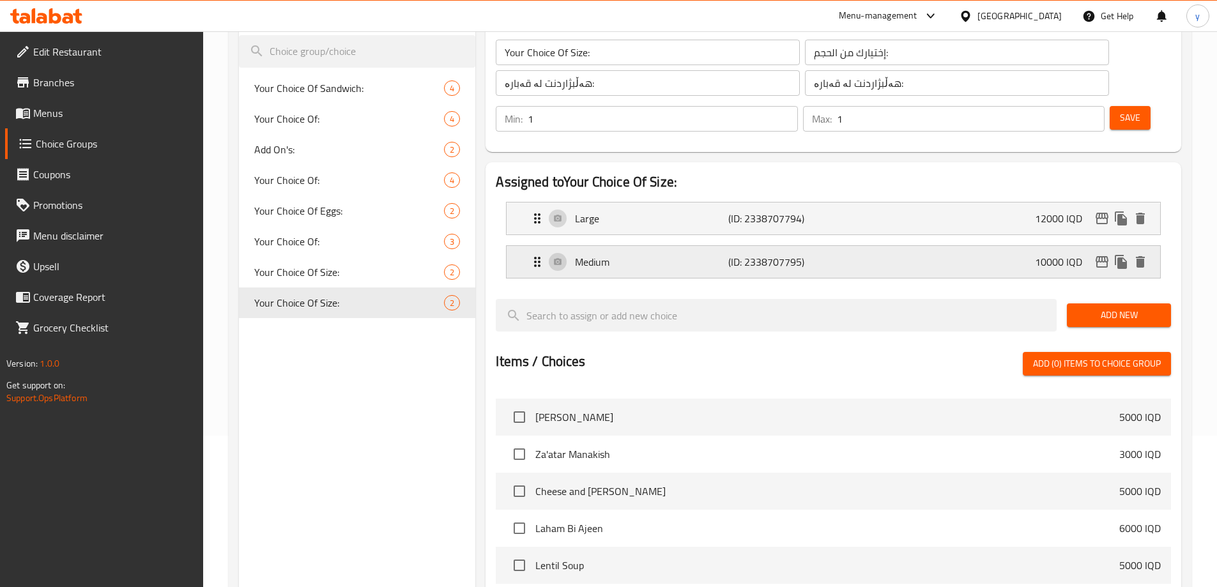
click at [691, 254] on p "Medium" at bounding box center [651, 261] width 153 height 15
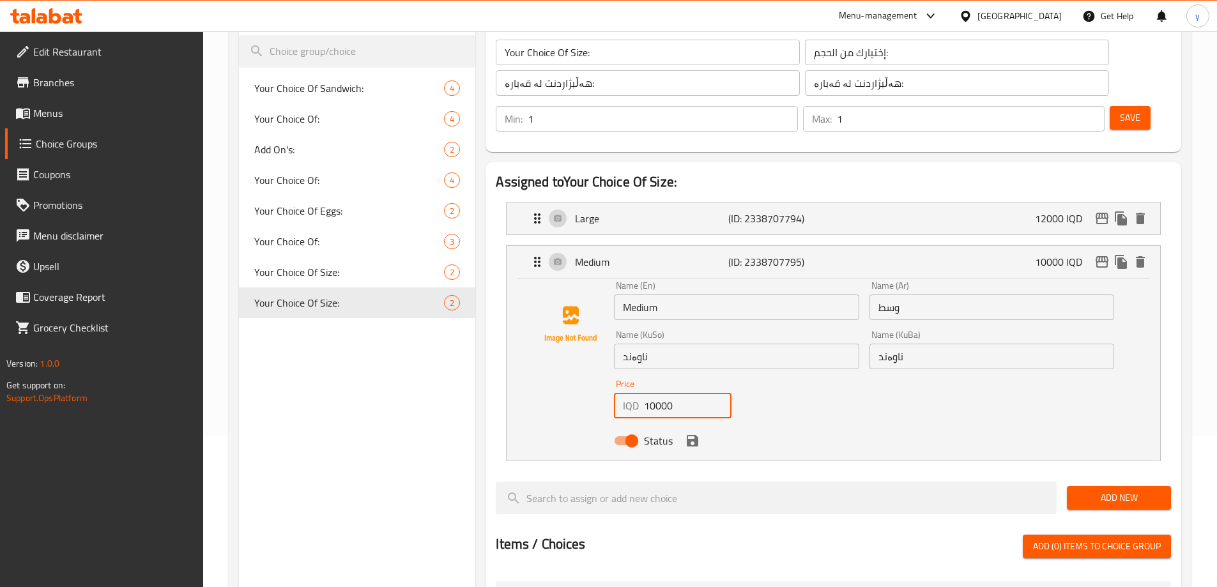
click at [652, 393] on input "10000" at bounding box center [688, 406] width 88 height 26
paste input "9"
click at [699, 433] on icon "save" at bounding box center [692, 440] width 15 height 15
type input "9000"
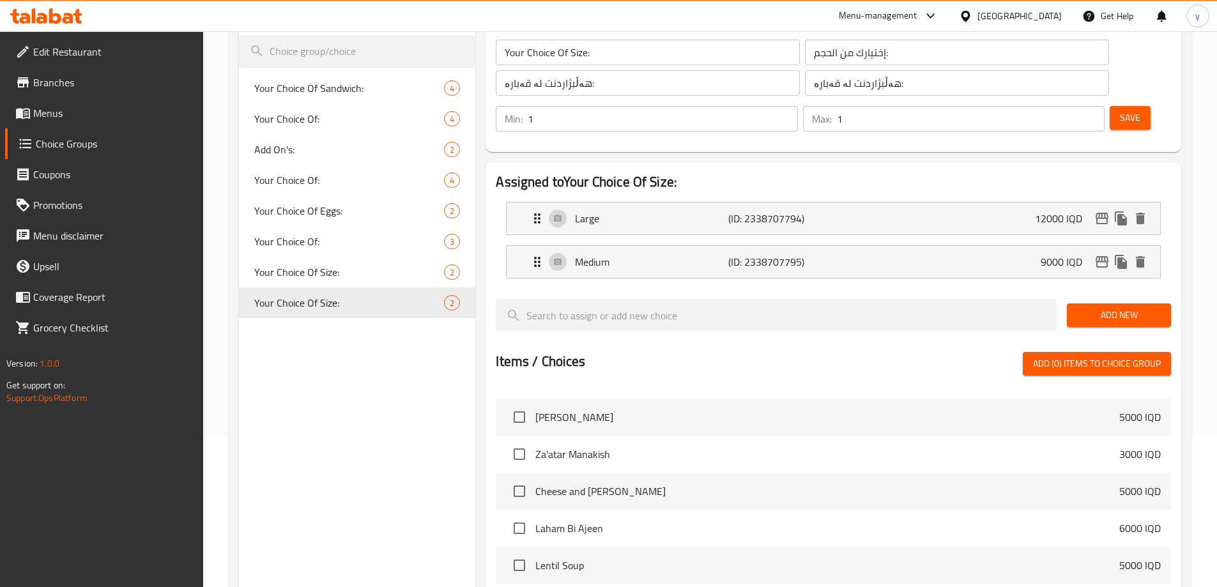
click at [692, 406] on div "Items / Choices Add (0) items to choice group Chef Raju's Shakshouka 9000 IQD T…" at bounding box center [833, 545] width 675 height 386
click at [1114, 103] on div "Save" at bounding box center [1135, 118] width 56 height 31
click at [1107, 103] on div "Save" at bounding box center [1135, 118] width 56 height 31
click at [1109, 106] on button "Save" at bounding box center [1129, 118] width 41 height 24
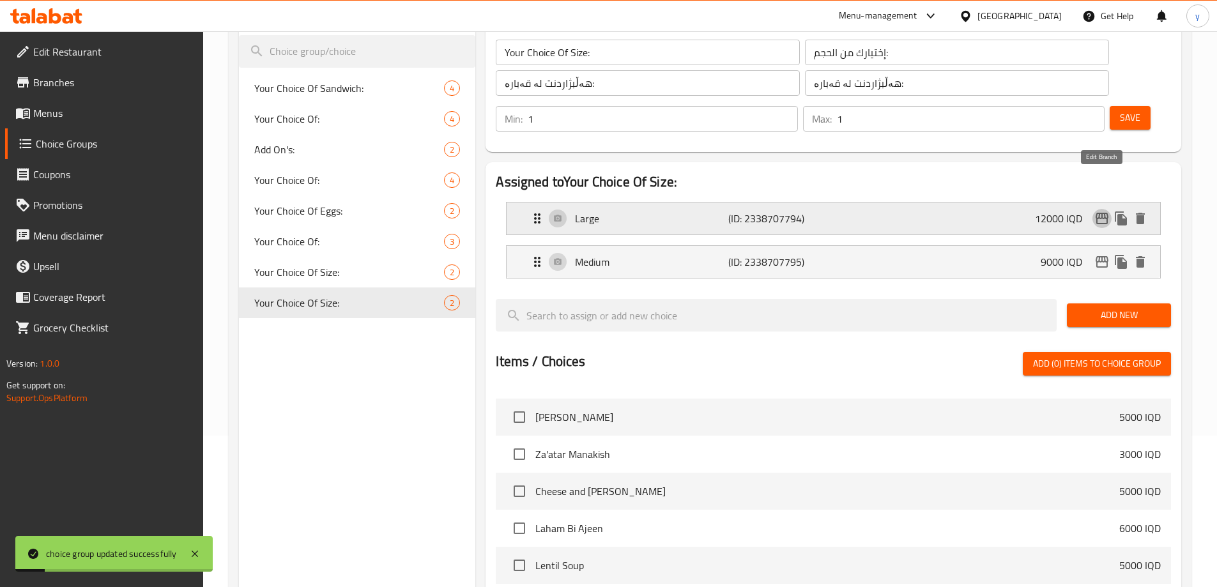
click at [1095, 211] on icon "edit" at bounding box center [1101, 218] width 15 height 15
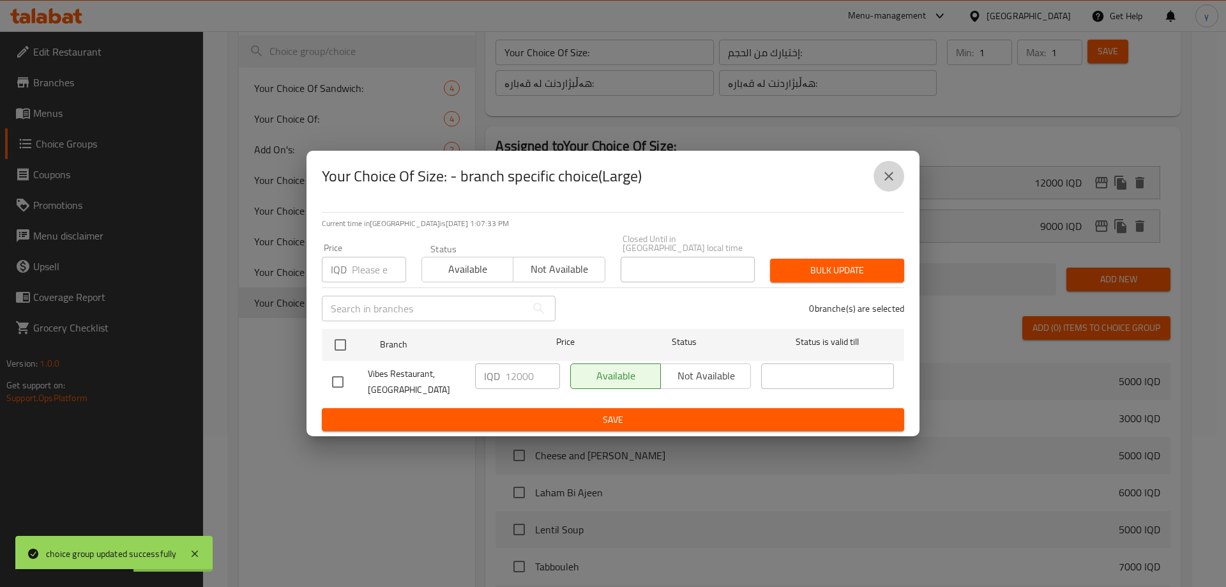
click at [884, 184] on icon "close" at bounding box center [888, 176] width 15 height 15
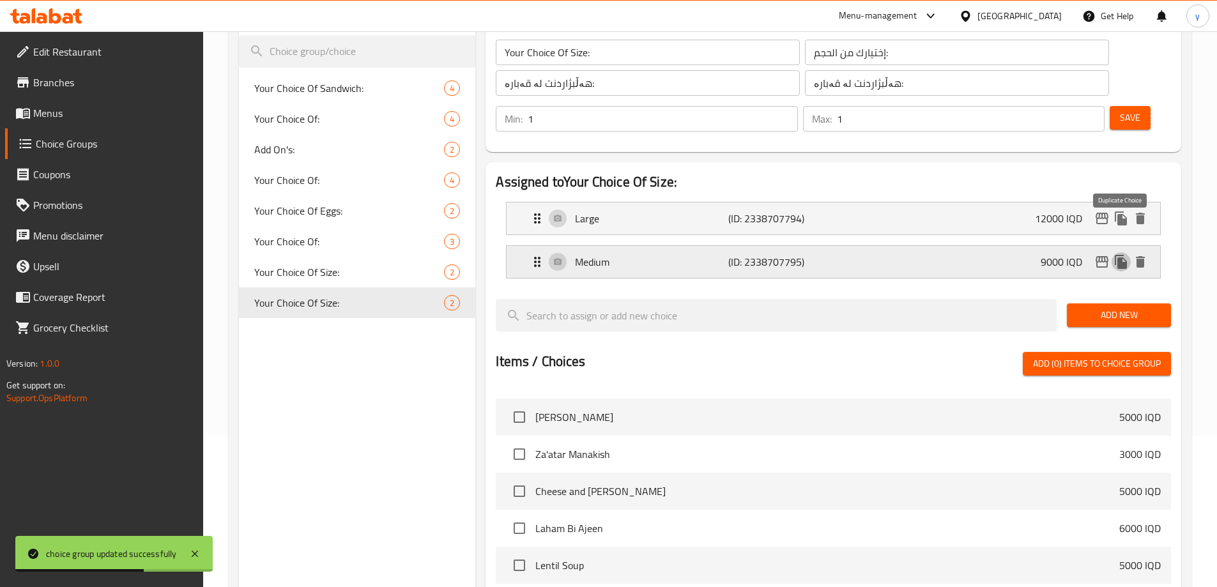
click at [1115, 254] on icon "duplicate" at bounding box center [1120, 261] width 15 height 15
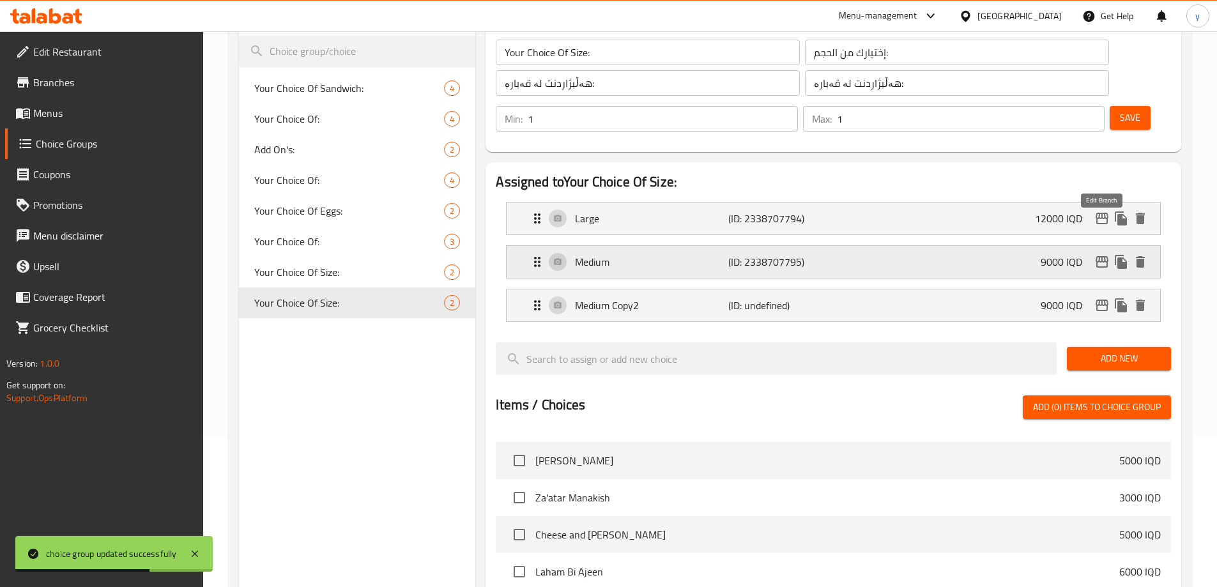
click at [1108, 256] on icon "edit" at bounding box center [1101, 261] width 13 height 11
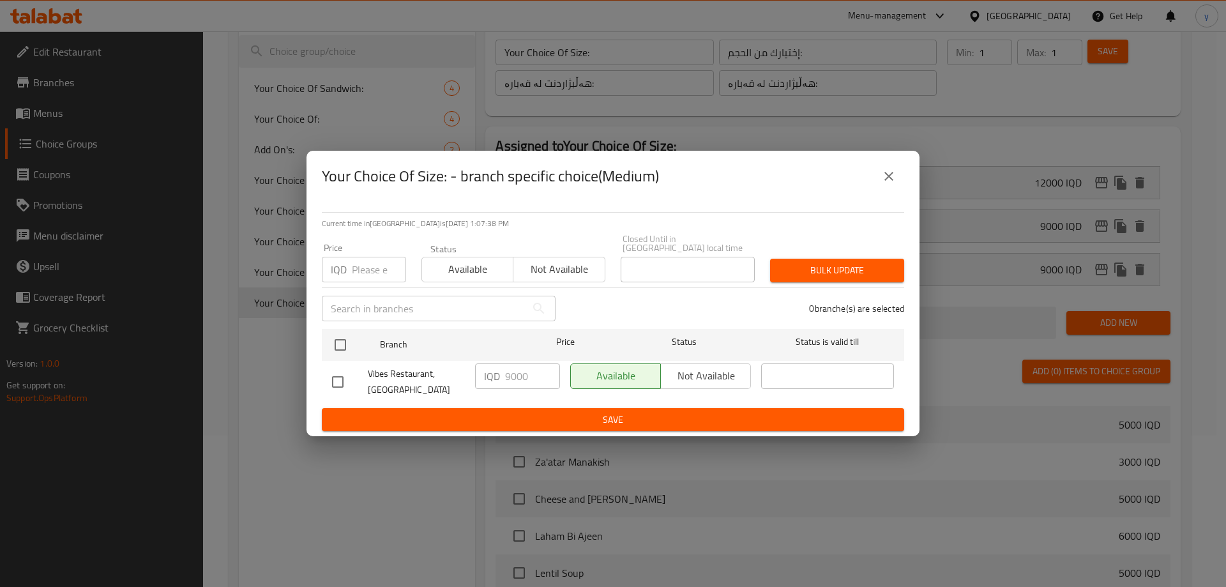
click at [891, 184] on icon "close" at bounding box center [888, 176] width 15 height 15
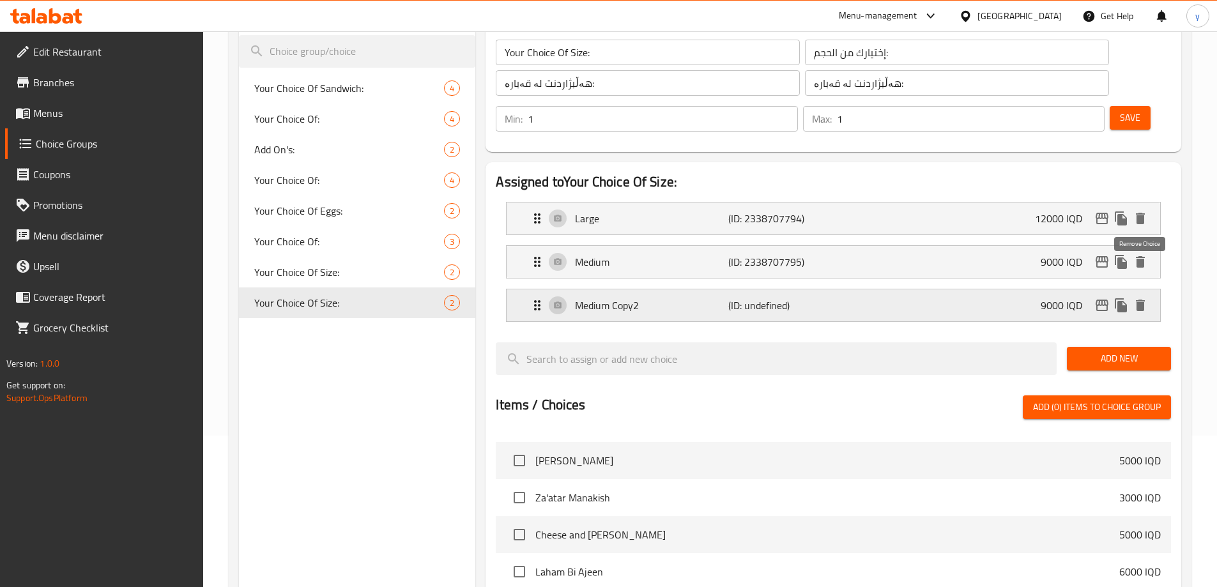
click at [1139, 300] on icon "delete" at bounding box center [1140, 305] width 9 height 11
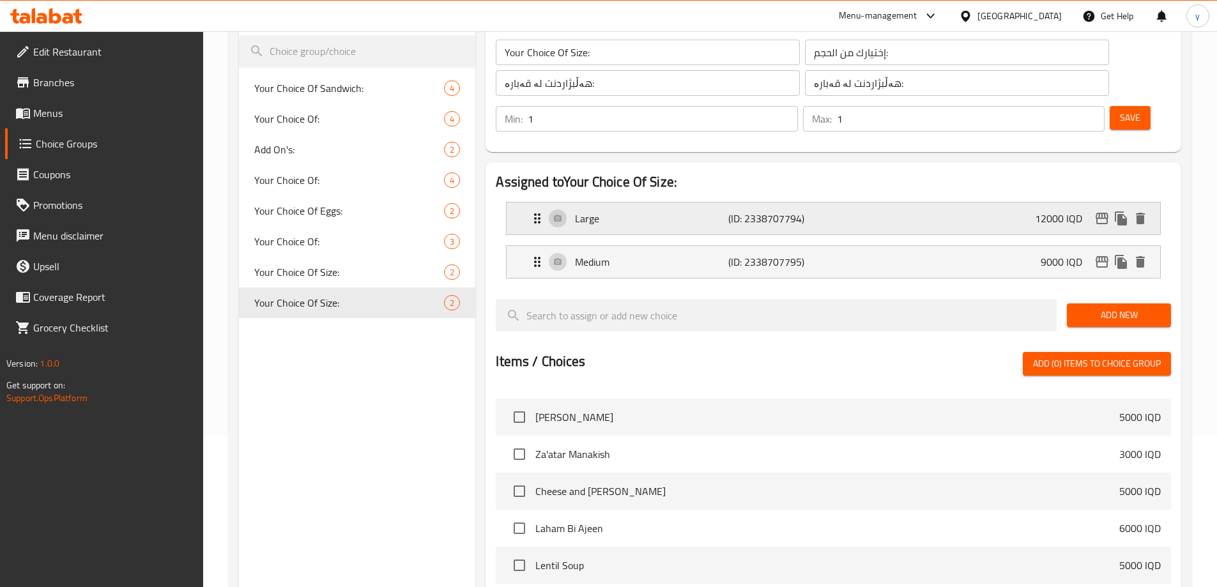
click at [610, 202] on div "Large (ID: 2338707794) 12000 IQD" at bounding box center [837, 218] width 615 height 32
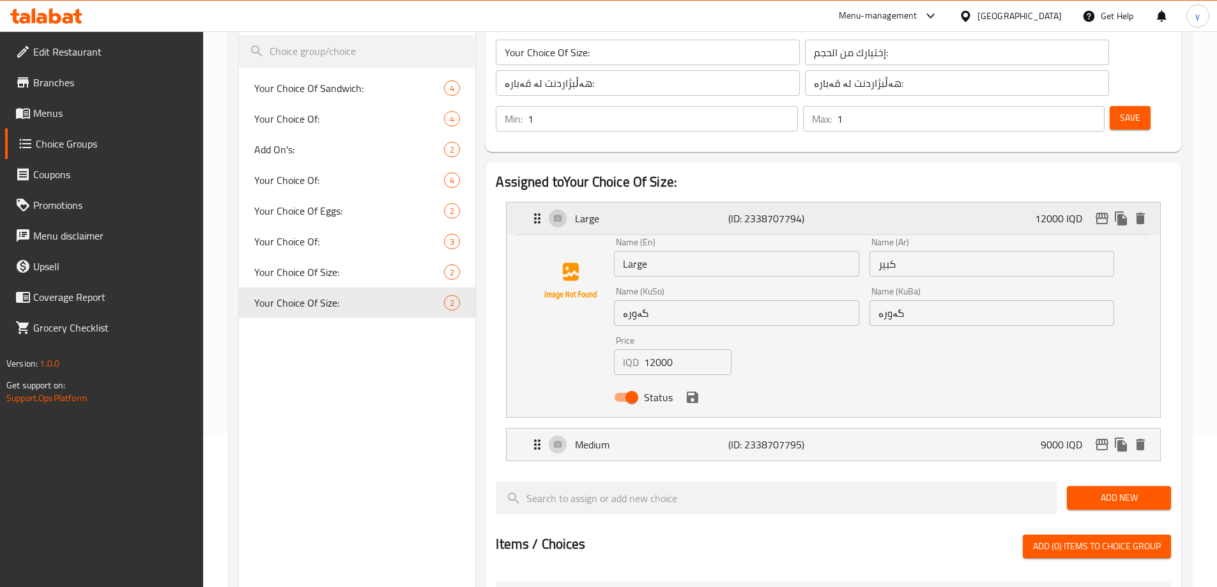
click at [756, 211] on p "(ID: 2338707794)" at bounding box center [779, 218] width 102 height 15
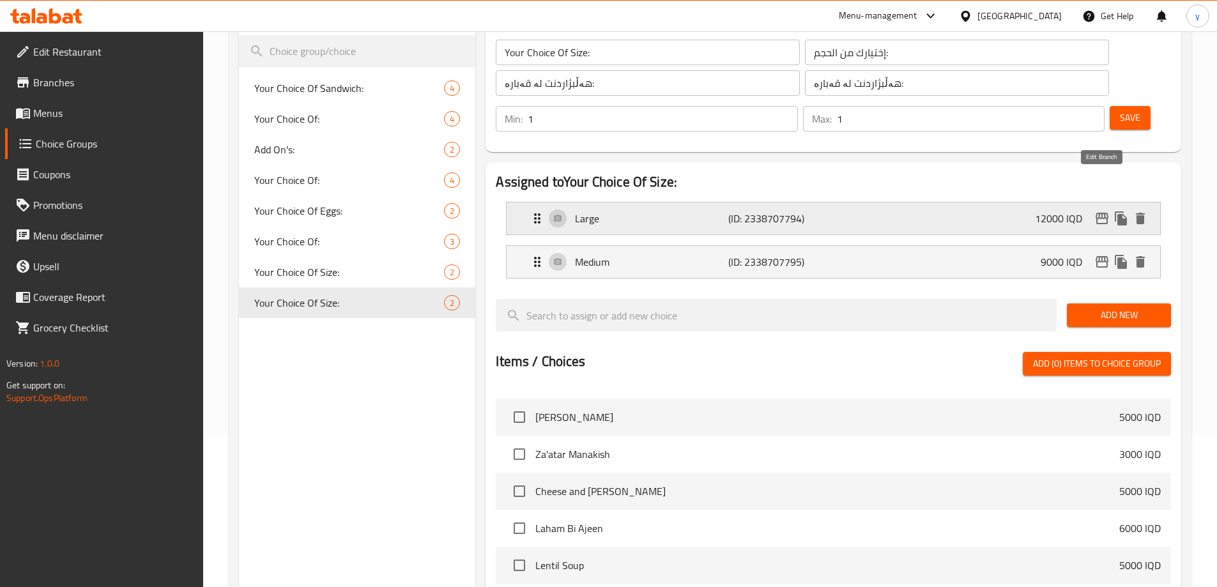
click at [1105, 211] on icon "edit" at bounding box center [1101, 218] width 15 height 15
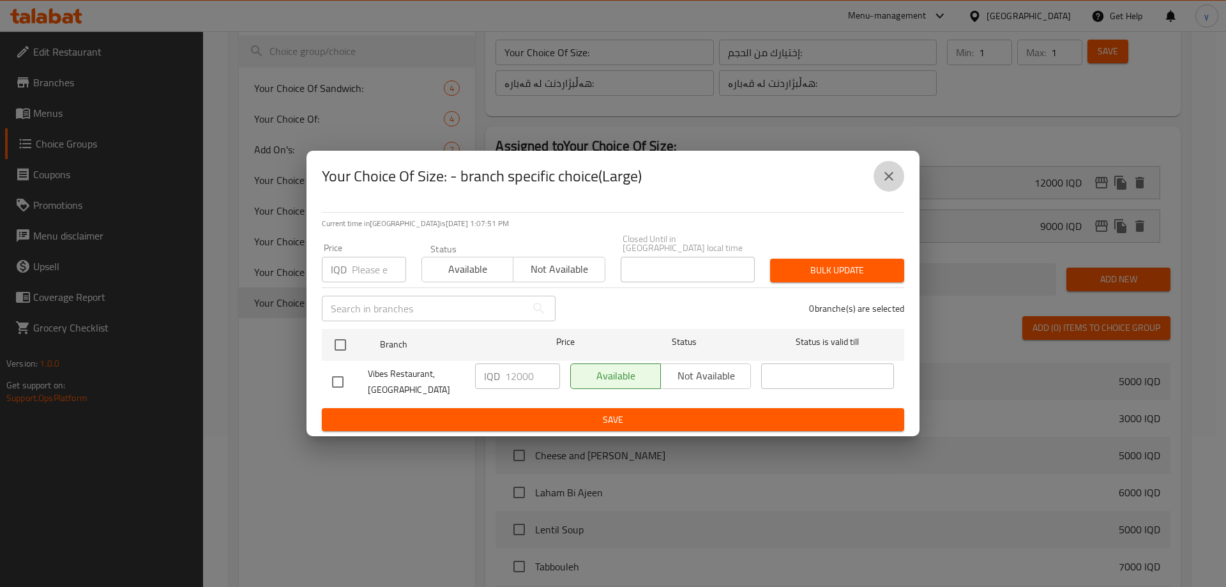
click at [901, 183] on button "close" at bounding box center [889, 176] width 31 height 31
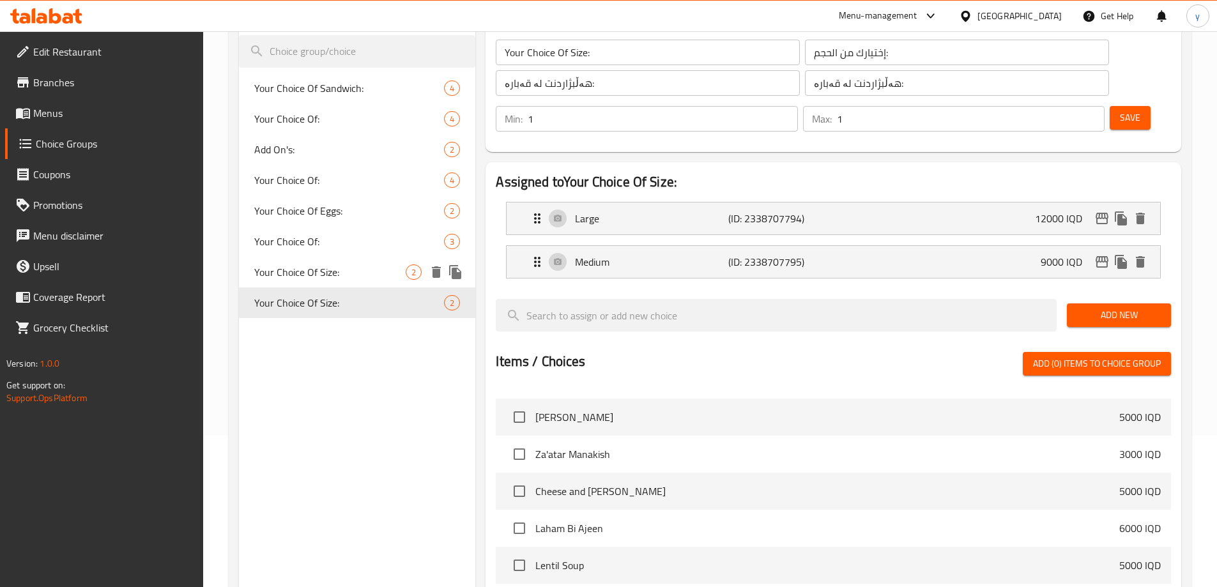
click at [300, 274] on span "Your Choice Of Size:" at bounding box center [330, 271] width 152 height 15
type input "Your Choice Of Size:"
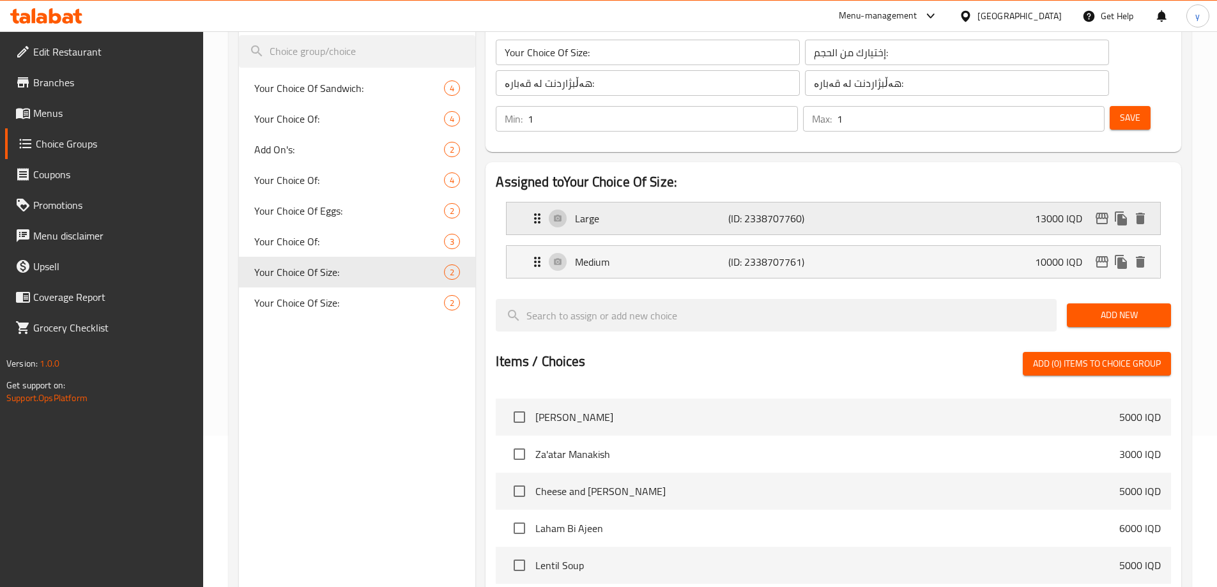
click at [645, 202] on div "Large (ID: 2338707760) 13000 IQD" at bounding box center [837, 218] width 615 height 32
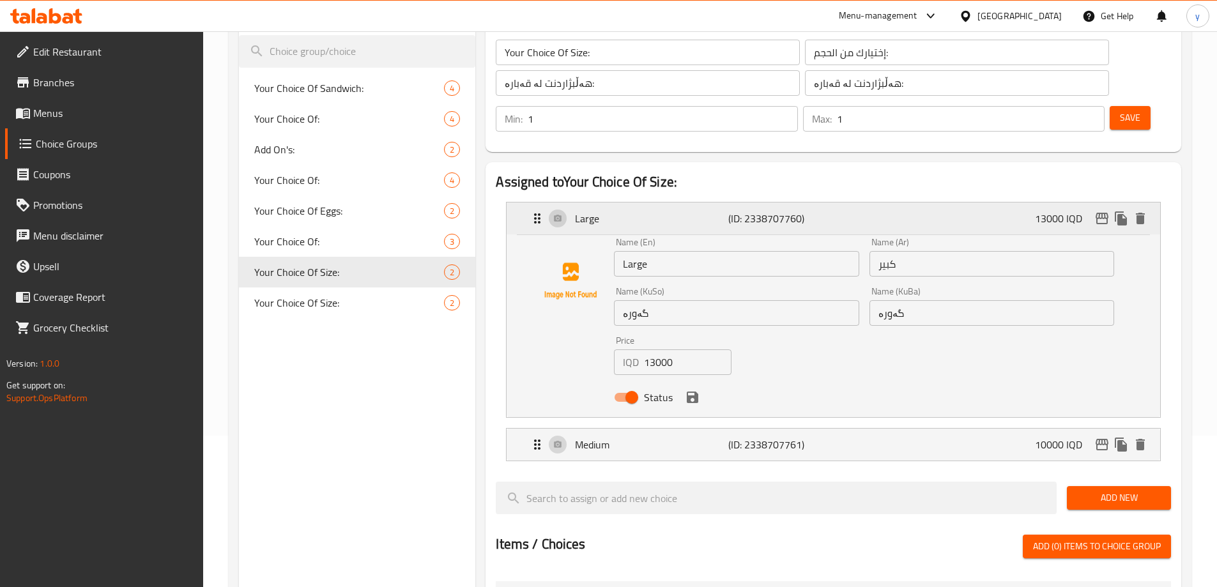
click at [615, 211] on p "Large" at bounding box center [651, 218] width 153 height 15
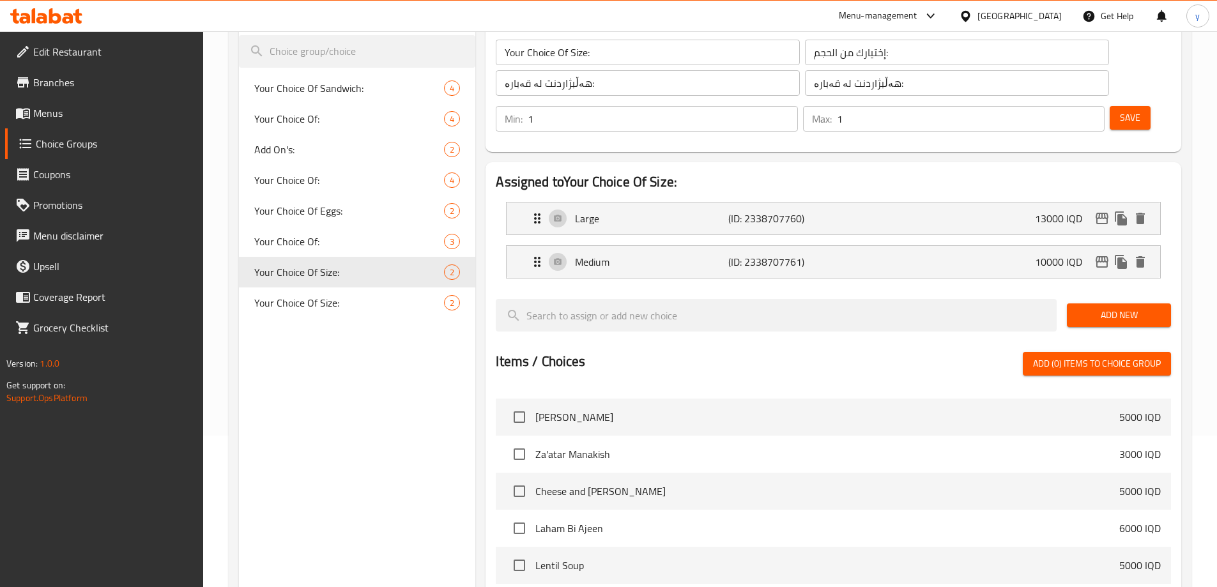
click at [541, 83] on input "هەڵبژاردنت لە قەبارە:" at bounding box center [648, 83] width 304 height 26
click at [805, 49] on input "إختيارك من الحجم:" at bounding box center [957, 53] width 304 height 26
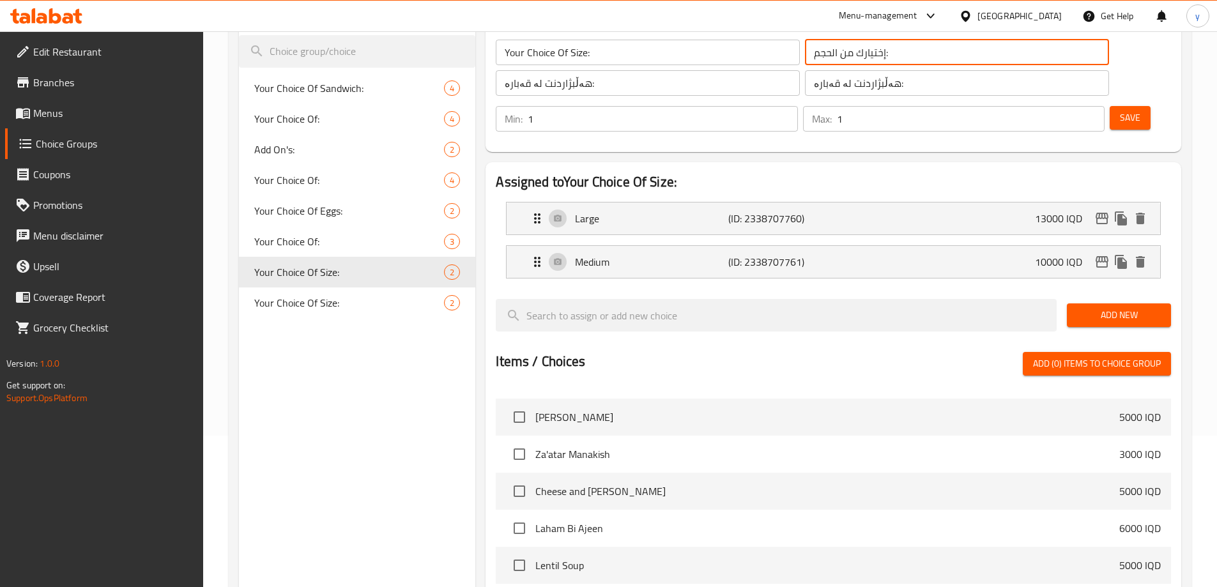
click at [805, 49] on input "إختيارك من الحجم:" at bounding box center [957, 53] width 304 height 26
click at [663, 54] on input "Your Choice Of Size:" at bounding box center [648, 53] width 304 height 26
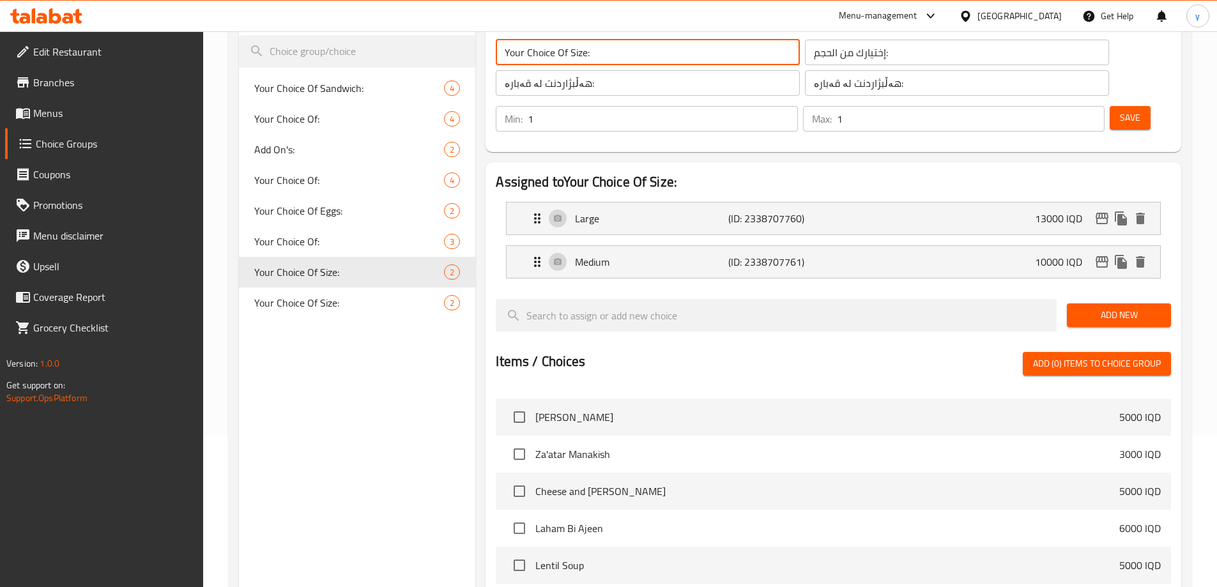
click at [663, 54] on input "Your Choice Of Size:" at bounding box center [648, 53] width 304 height 26
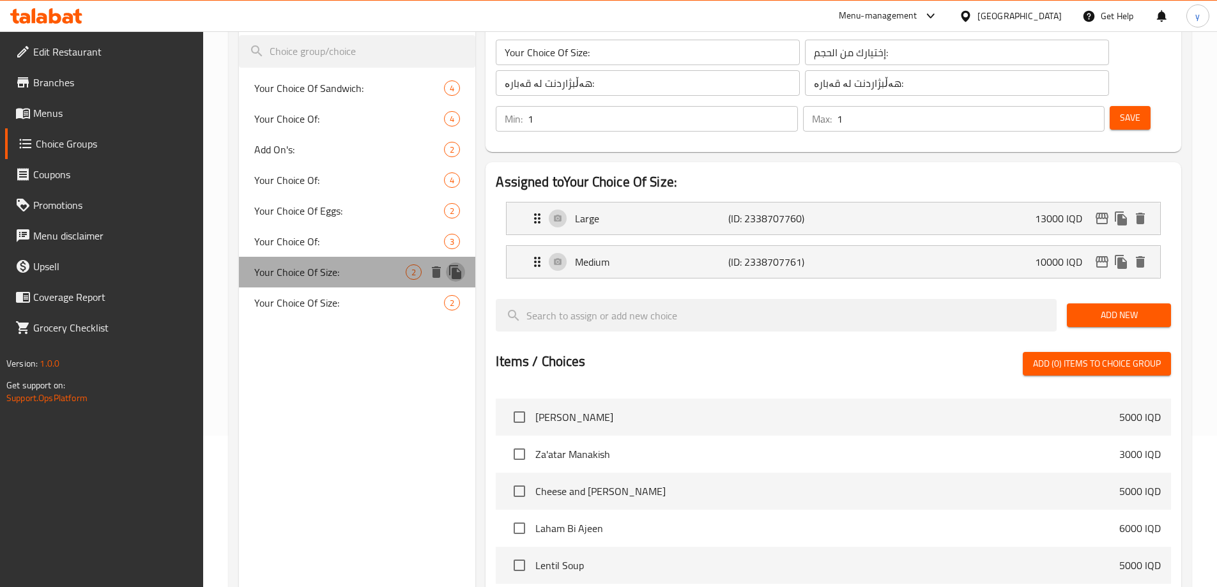
click at [451, 270] on icon "duplicate" at bounding box center [455, 271] width 15 height 15
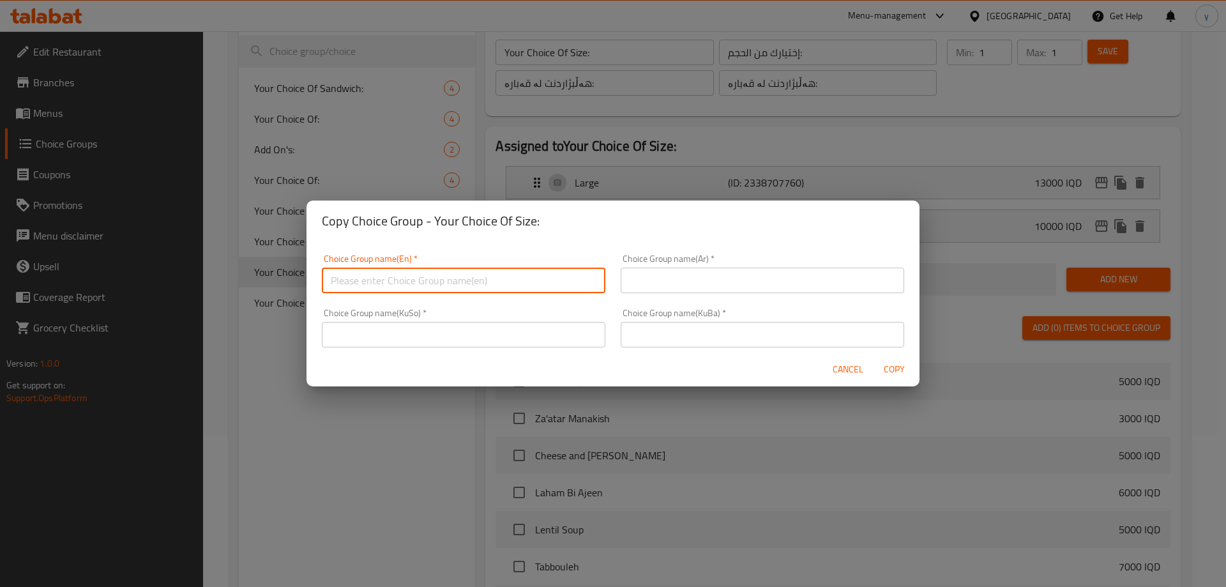
click at [546, 273] on input "text" at bounding box center [464, 281] width 284 height 26
paste input "Your Choice Of Size:"
type input "Your Choice Of Size:"
click at [677, 262] on div "Choice Group name(Ar)   * Choice Group name(Ar) *" at bounding box center [763, 273] width 284 height 39
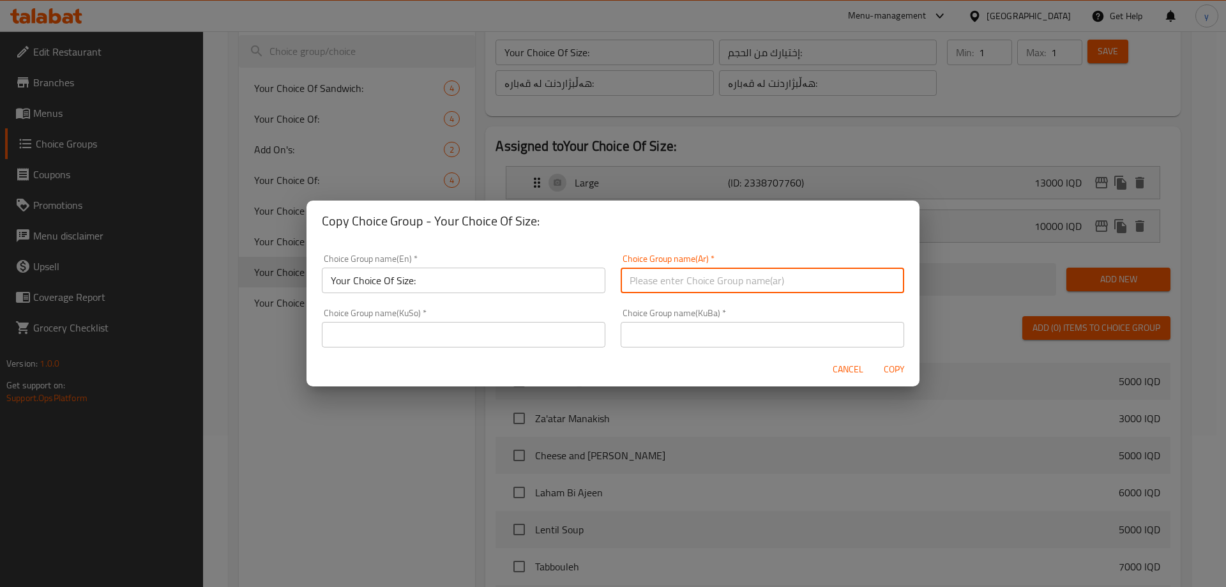
click at [678, 271] on input "text" at bounding box center [763, 281] width 284 height 26
paste input "إختيارك من الحجم:"
type input "إختيارك من الحجم:"
click at [517, 335] on input "text" at bounding box center [464, 335] width 284 height 26
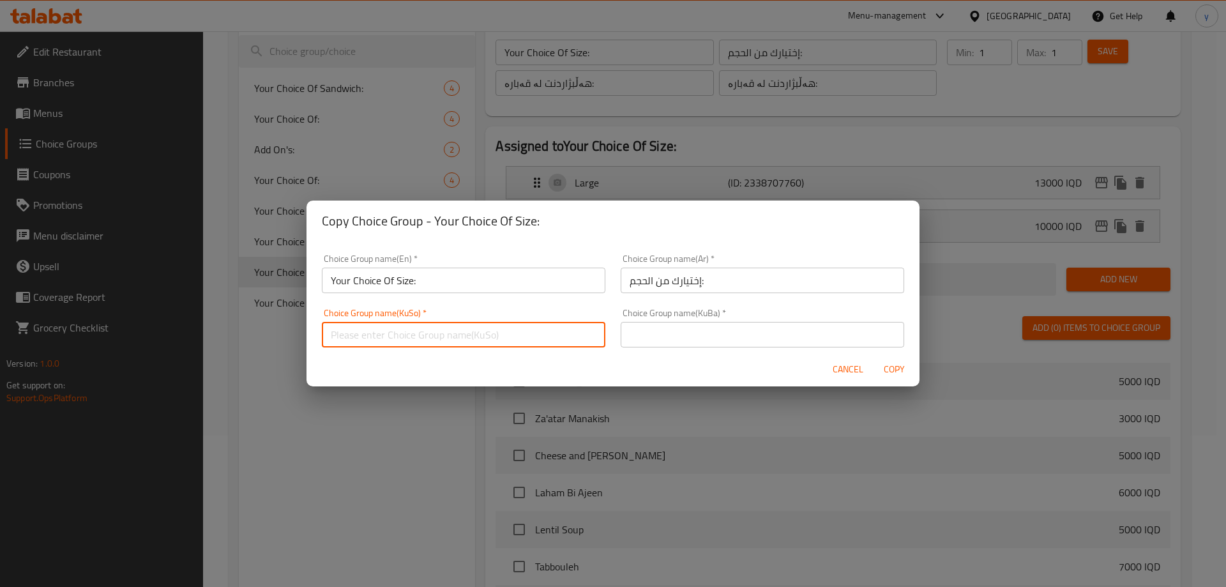
paste input "هەڵبژاردنت لە قەبارە:"
type input "هەڵبژاردنت لە قەبارە:"
click at [677, 314] on div "Choice Group name(KuBa)   * Choice Group name(KuBa) *" at bounding box center [763, 328] width 284 height 39
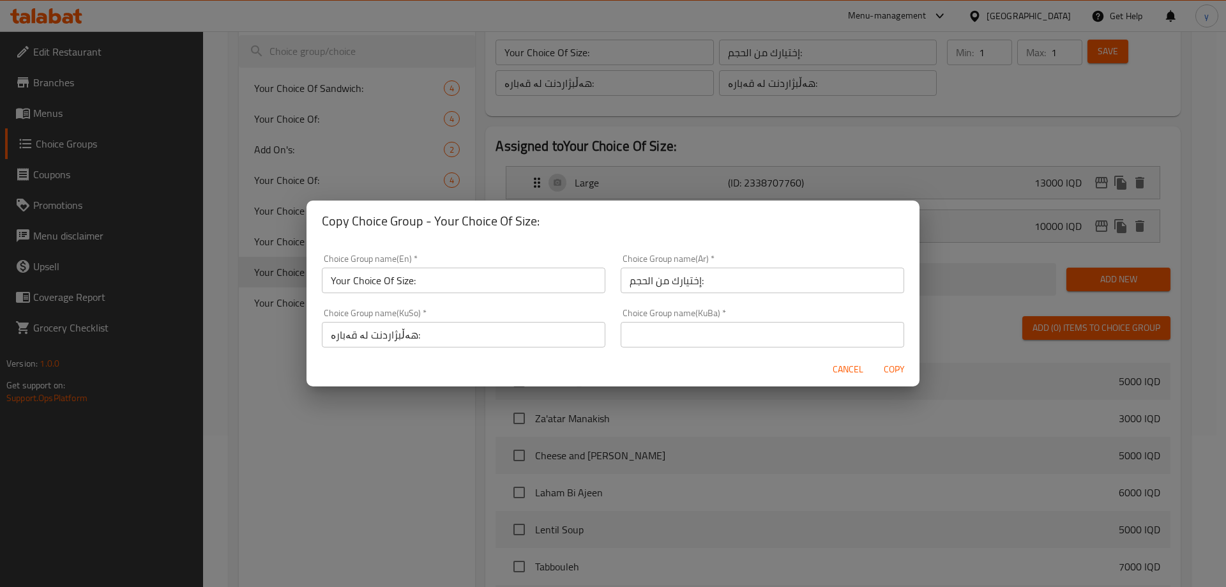
click at [684, 330] on input "text" at bounding box center [763, 335] width 284 height 26
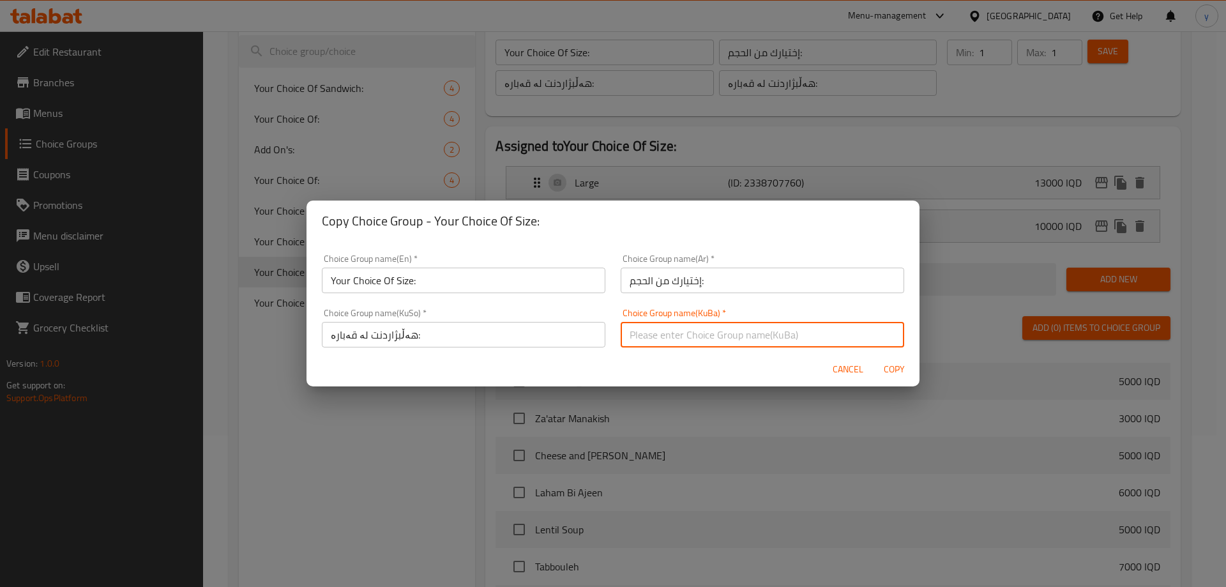
paste input "هەڵبژاردنت لە قەبارە:"
type input "هەڵبژاردنت لە قەبارە:"
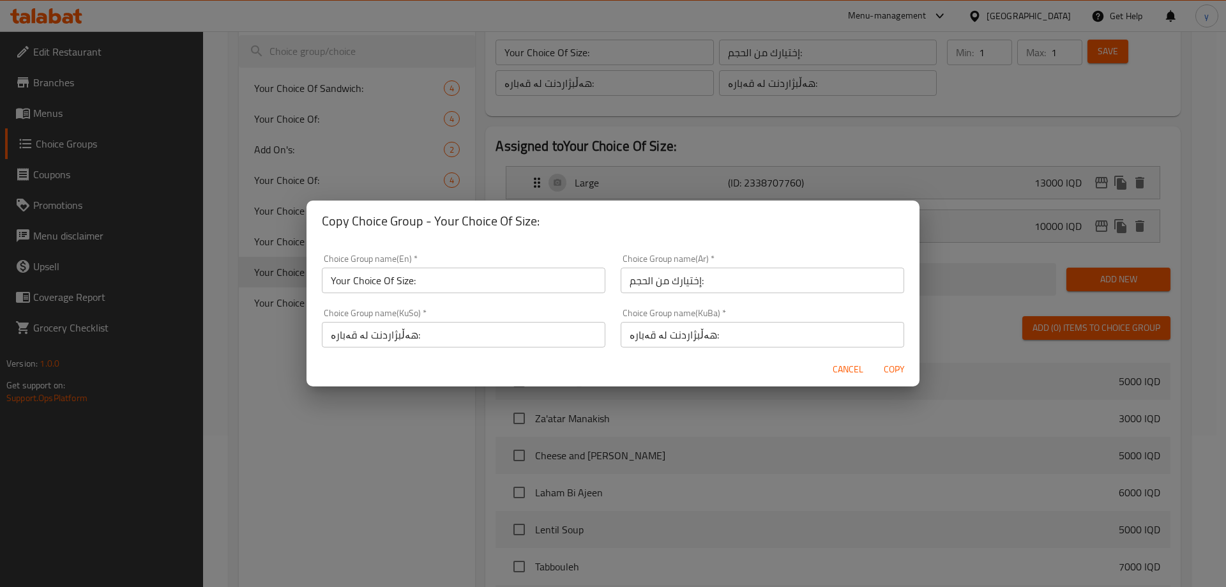
click at [517, 295] on div "Choice Group name(En)   * Your Choice Of Size: Choice Group name(En) *" at bounding box center [463, 274] width 299 height 54
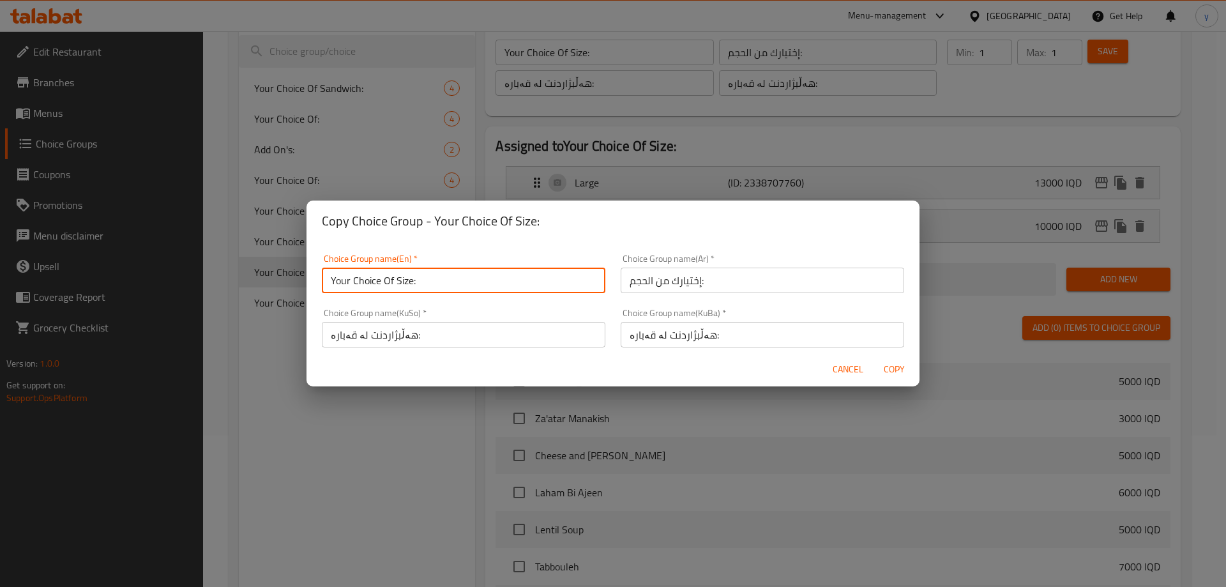
click at [528, 275] on input "Your Choice Of Size:" at bounding box center [464, 281] width 284 height 26
type input "Your Choice Of Size:"
click at [887, 358] on div "Cancel Copy" at bounding box center [613, 370] width 613 height 34
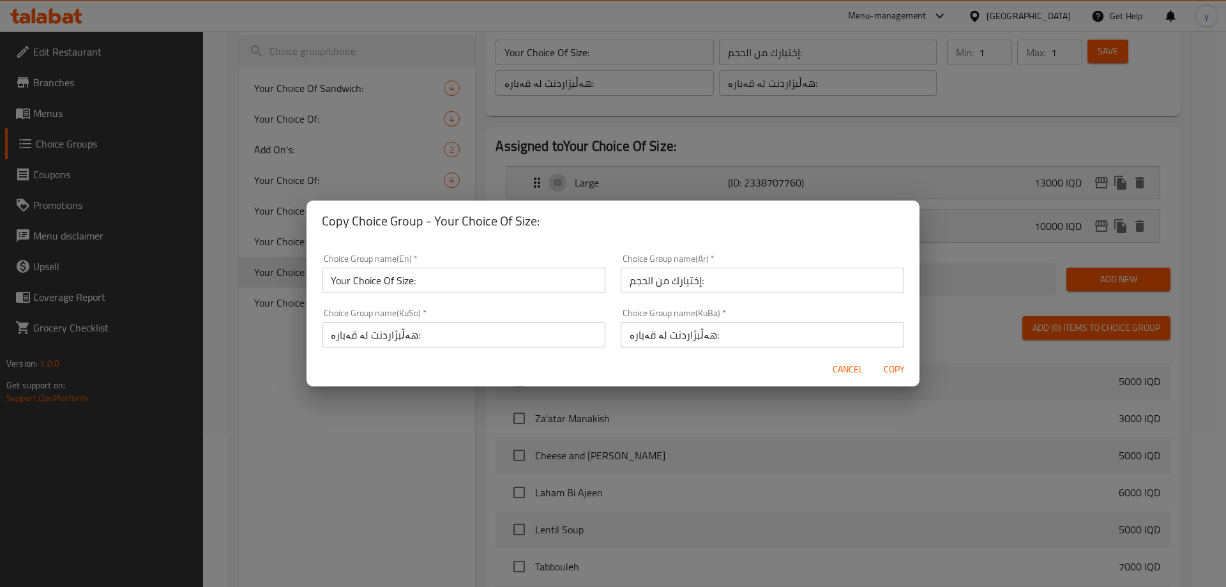
click at [888, 363] on span "Copy" at bounding box center [894, 370] width 31 height 16
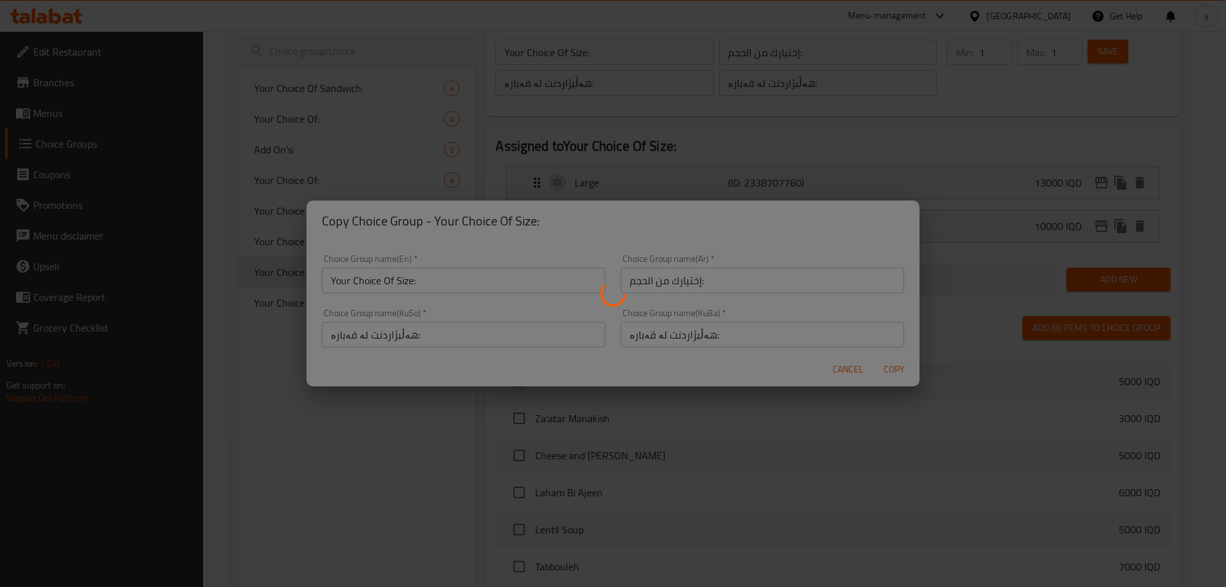
type input "Your Choice Of Size:"
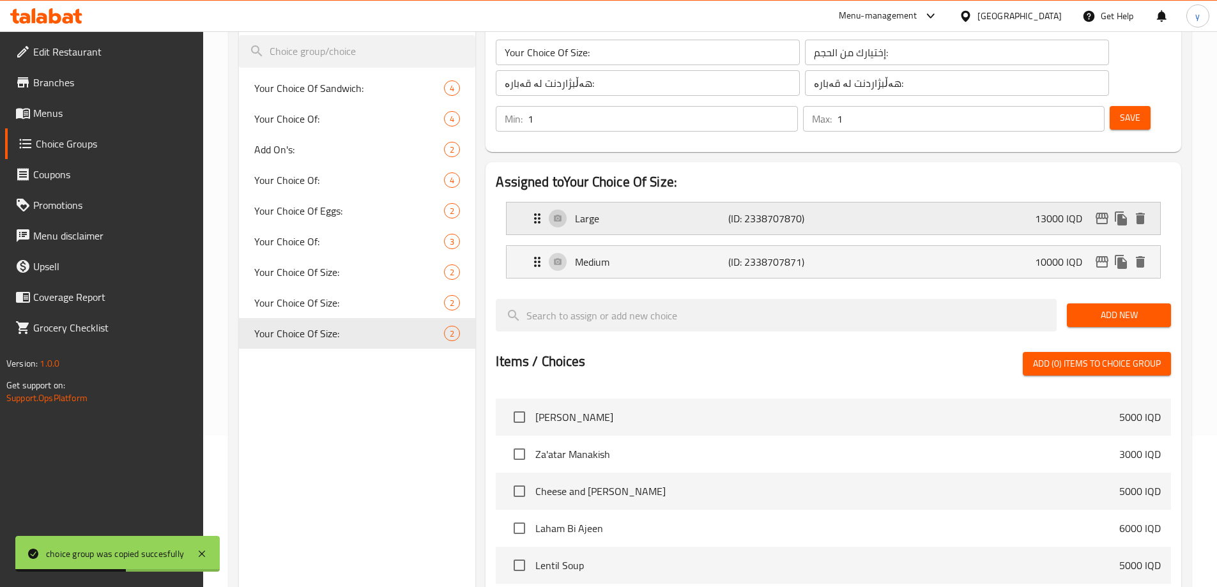
click at [986, 202] on div "Large (ID: 2338707870) 13000 IQD" at bounding box center [837, 218] width 615 height 32
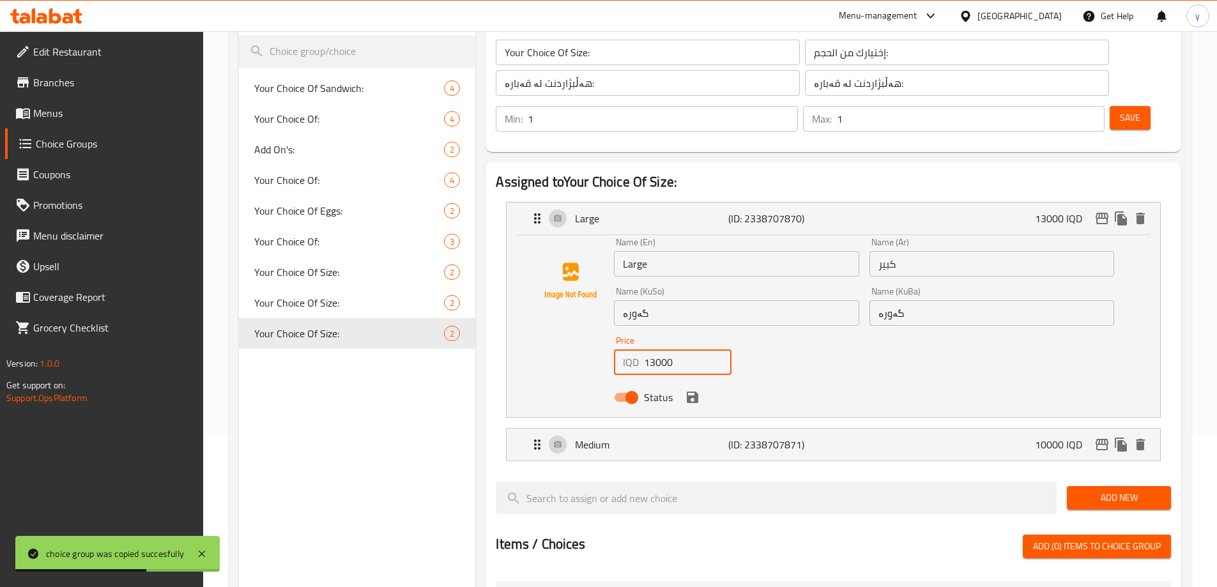
click at [662, 349] on input "13000" at bounding box center [688, 362] width 88 height 26
paste input "5"
click at [691, 392] on icon "save" at bounding box center [692, 397] width 11 height 11
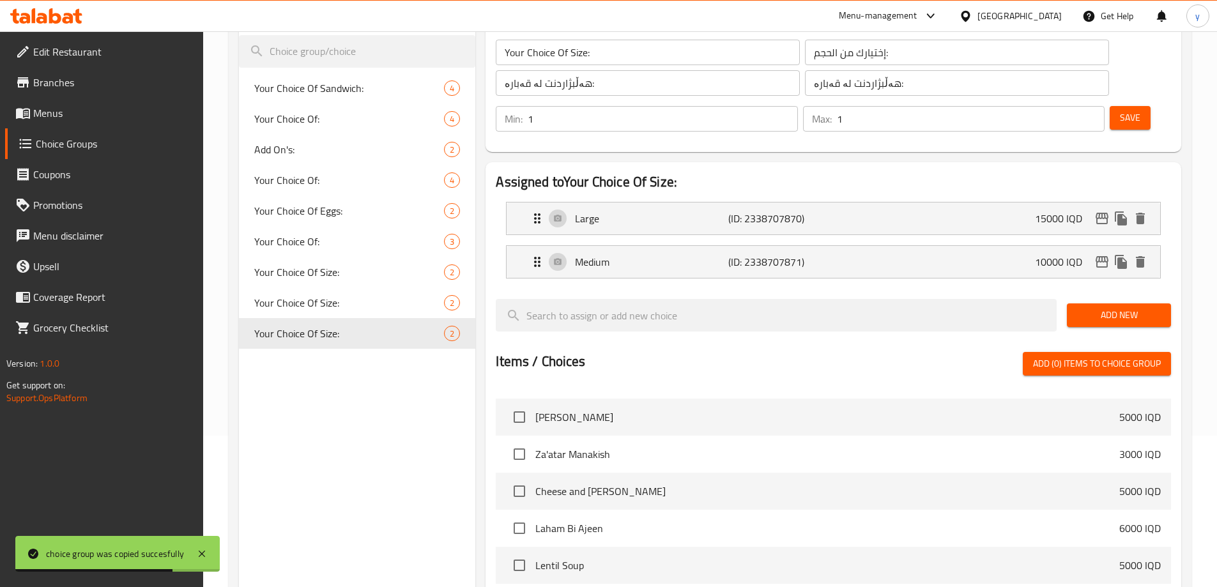
type input "15000"
click at [960, 204] on li "Large (ID: 2338707870) 15000 IQD Name (En) Large Name (En) Name (Ar) كبير Name …" at bounding box center [833, 218] width 675 height 43
click at [957, 246] on div "Medium (ID: 2338707871) 10000 IQD" at bounding box center [837, 262] width 615 height 32
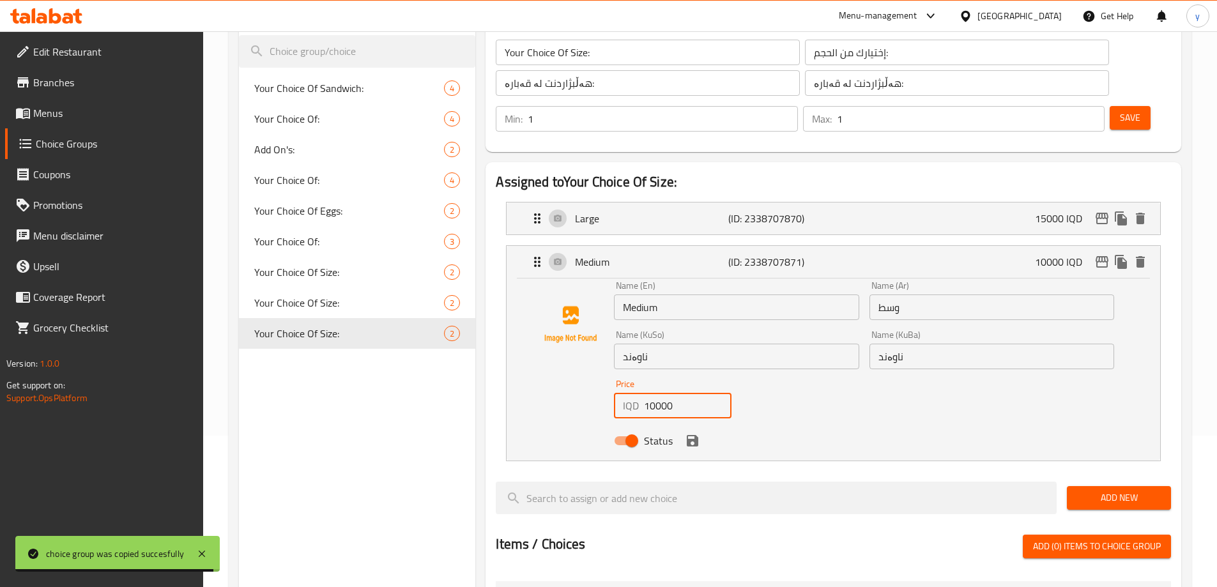
click at [655, 393] on input "10000" at bounding box center [688, 406] width 88 height 26
click at [659, 393] on input "10000" at bounding box center [688, 406] width 88 height 26
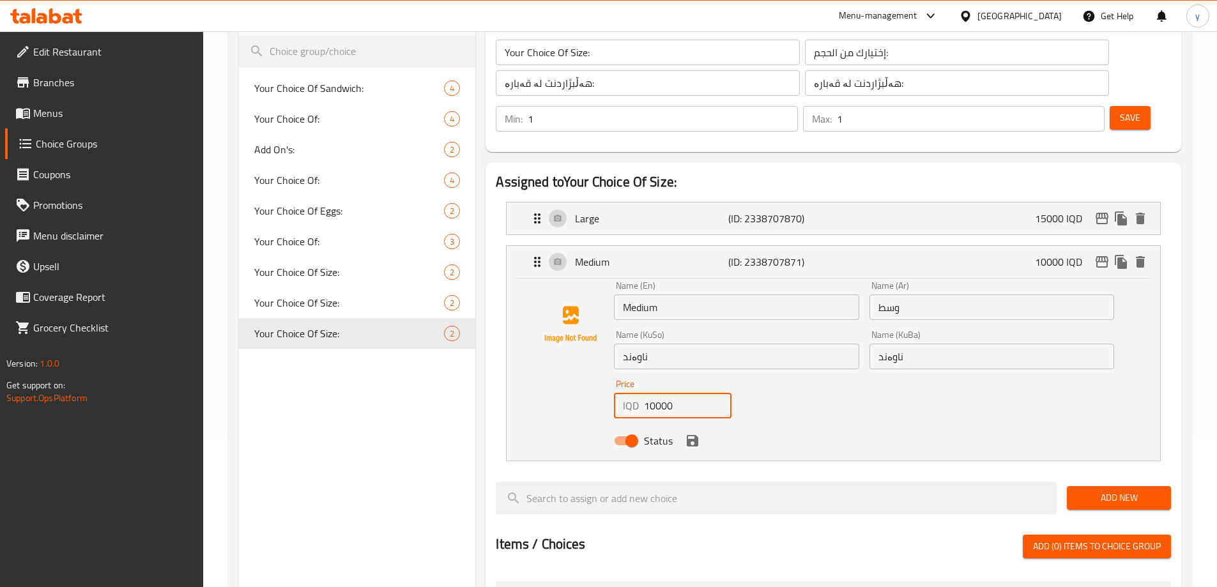
click at [659, 393] on input "10000" at bounding box center [688, 406] width 88 height 26
paste input "3"
click at [699, 433] on icon "save" at bounding box center [692, 440] width 15 height 15
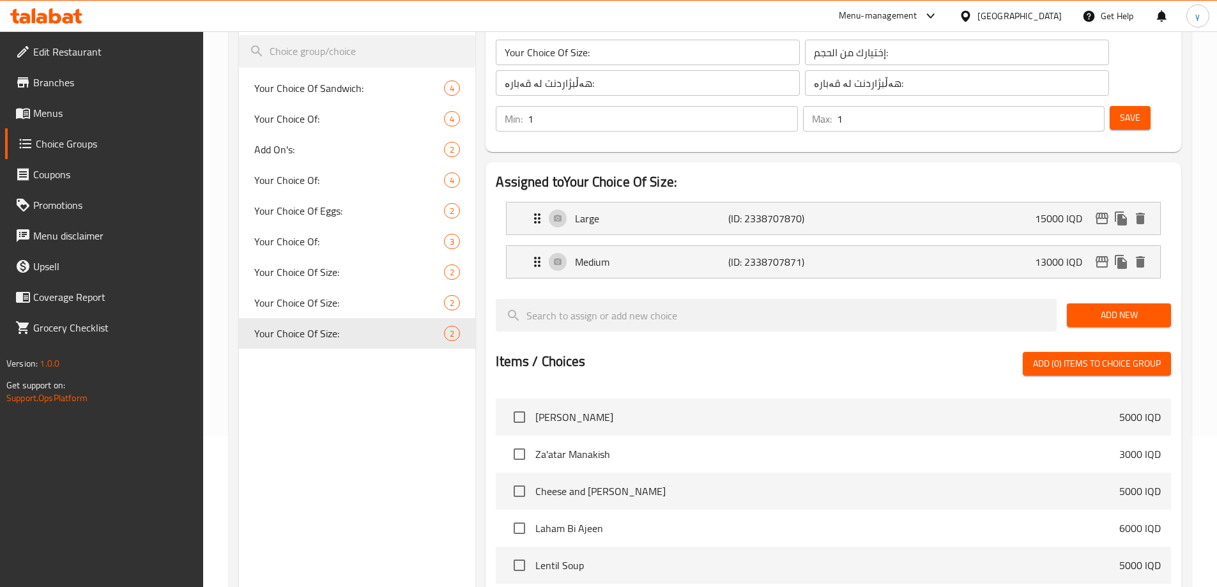
type input "13000"
click at [1120, 110] on span "Save" at bounding box center [1130, 118] width 20 height 16
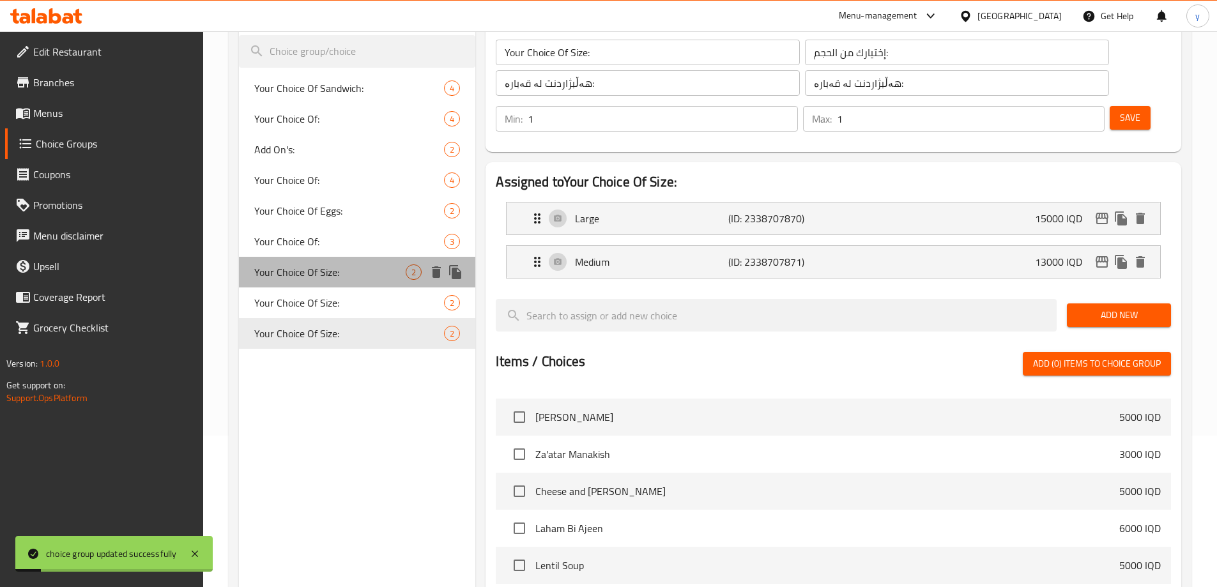
click at [385, 266] on span "Your Choice Of Size:" at bounding box center [330, 271] width 152 height 15
type input "Your Choice Of Size:"
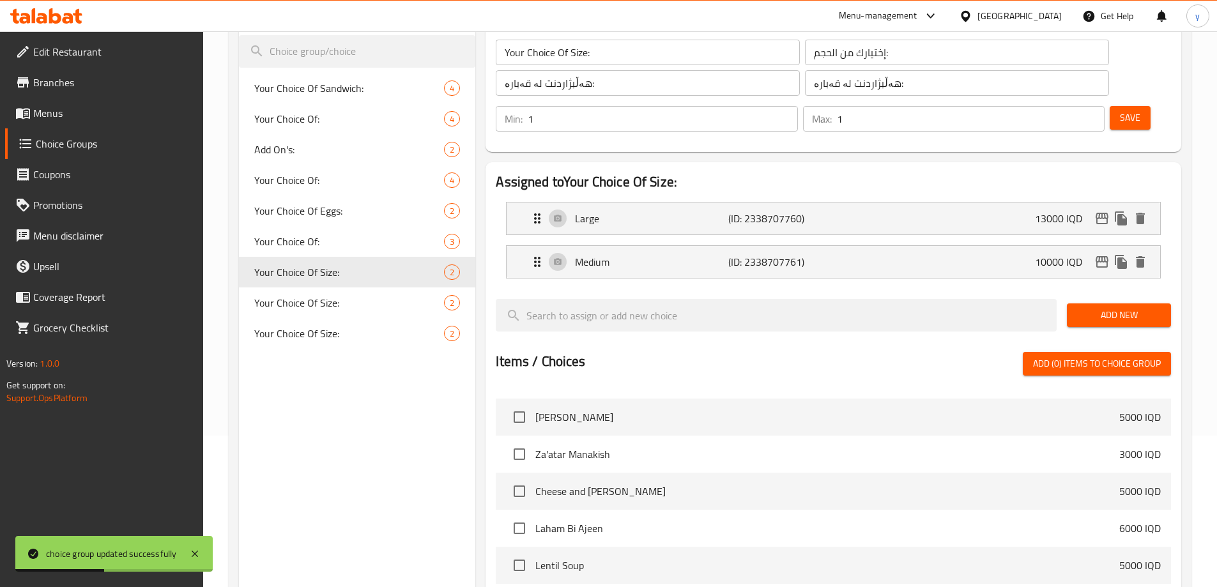
click at [579, 49] on input "Your Choice Of Size:" at bounding box center [648, 53] width 304 height 26
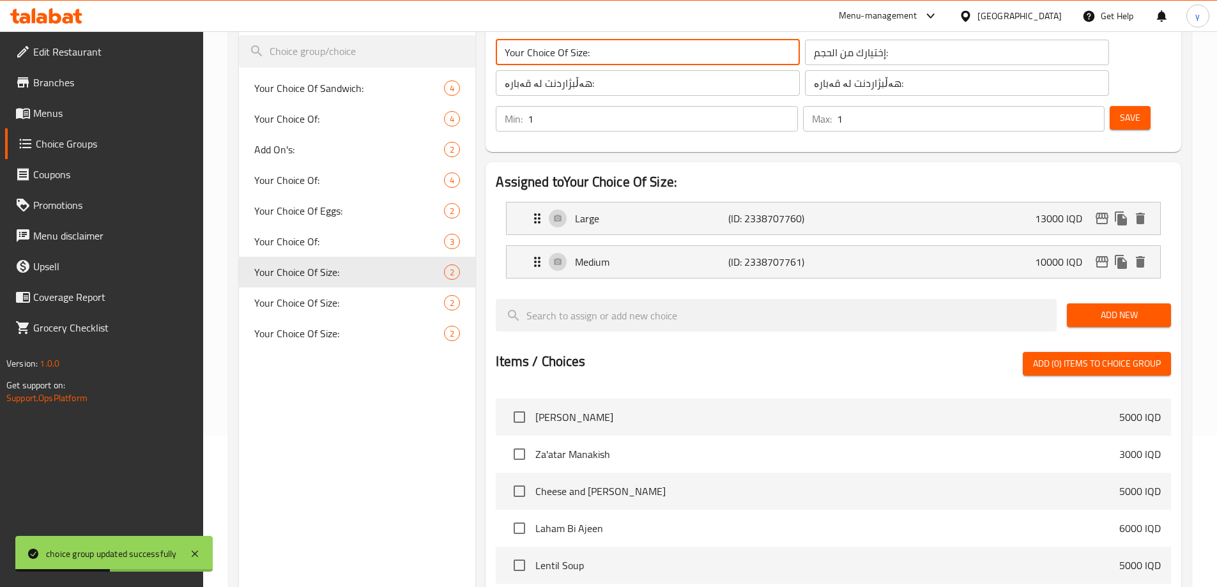
click at [579, 49] on input "Your Choice Of Size:" at bounding box center [648, 53] width 304 height 26
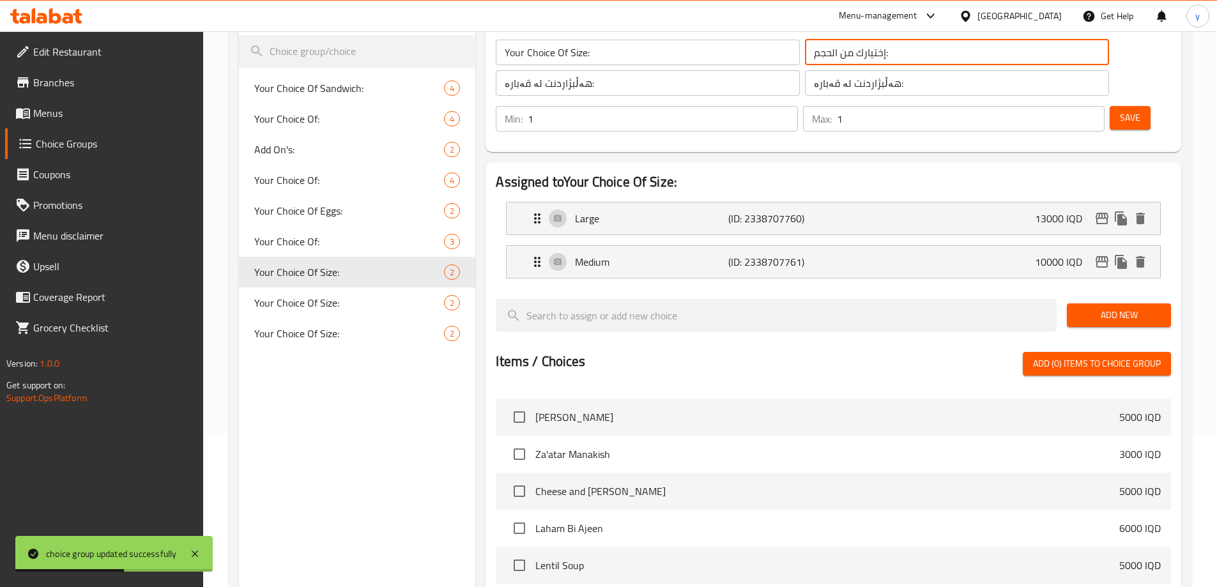
click at [805, 52] on input "إختيارك من الحجم:" at bounding box center [957, 53] width 304 height 26
click at [616, 90] on input "هەڵبژاردنت لە قەبارە:" at bounding box center [648, 83] width 304 height 26
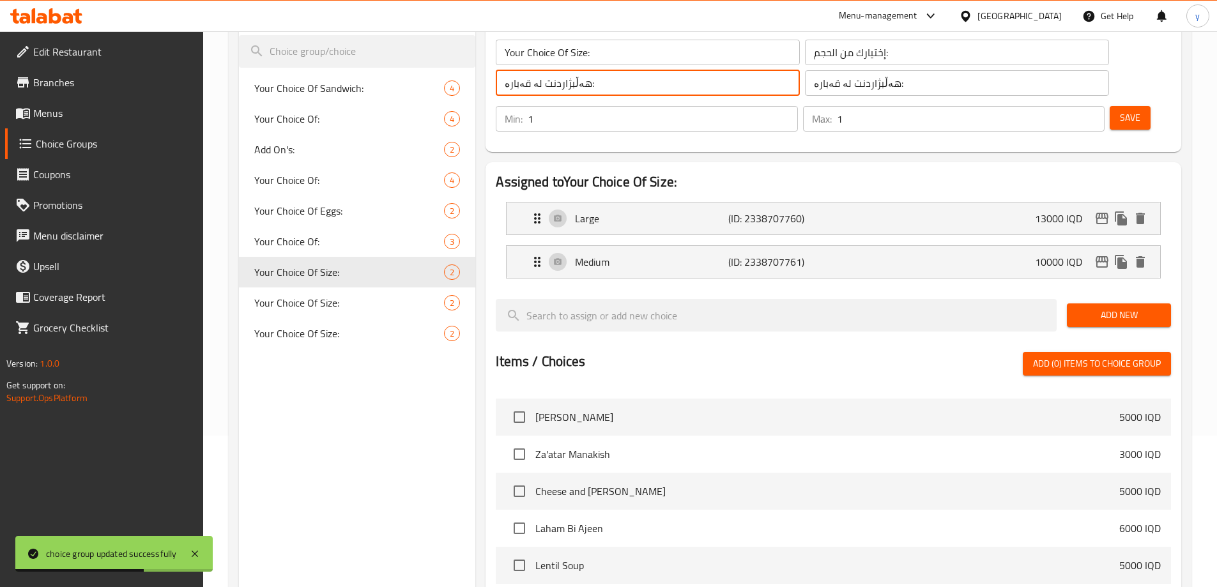
click at [616, 90] on input "هەڵبژاردنت لە قەبارە:" at bounding box center [648, 83] width 304 height 26
click at [453, 269] on icon "duplicate" at bounding box center [455, 272] width 12 height 14
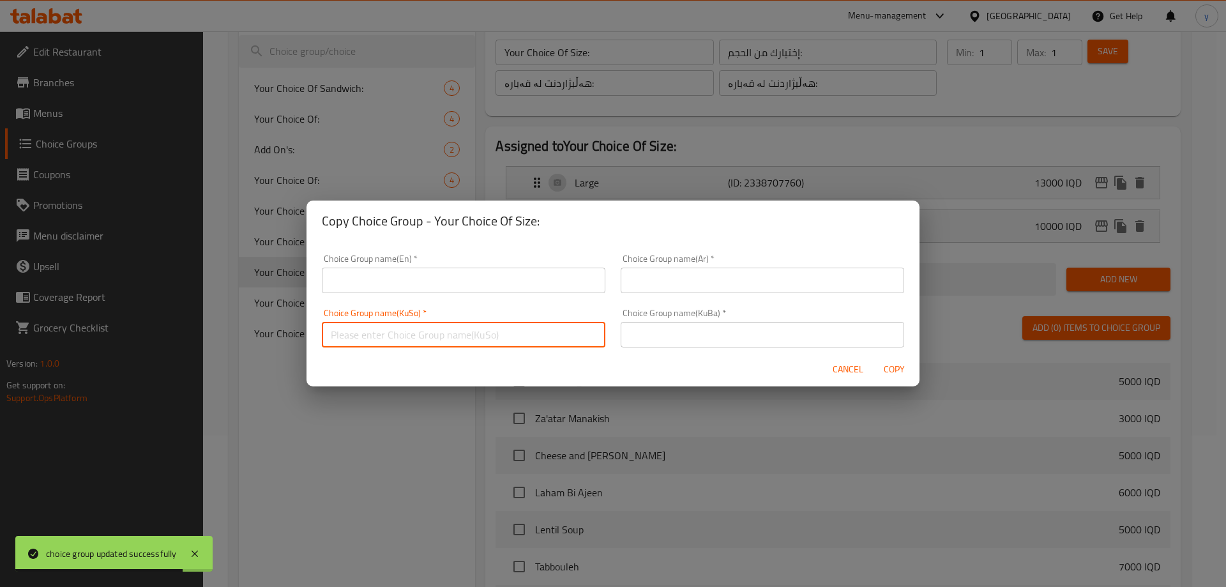
drag, startPoint x: 499, startPoint y: 340, endPoint x: 537, endPoint y: 345, distance: 38.0
click at [499, 340] on input "text" at bounding box center [464, 335] width 284 height 26
paste input "هەڵبژاردنت لە قەبارە:"
type input "هەڵبژاردنت لە قەبارە:"
drag, startPoint x: 634, startPoint y: 339, endPoint x: 639, endPoint y: 330, distance: 9.7
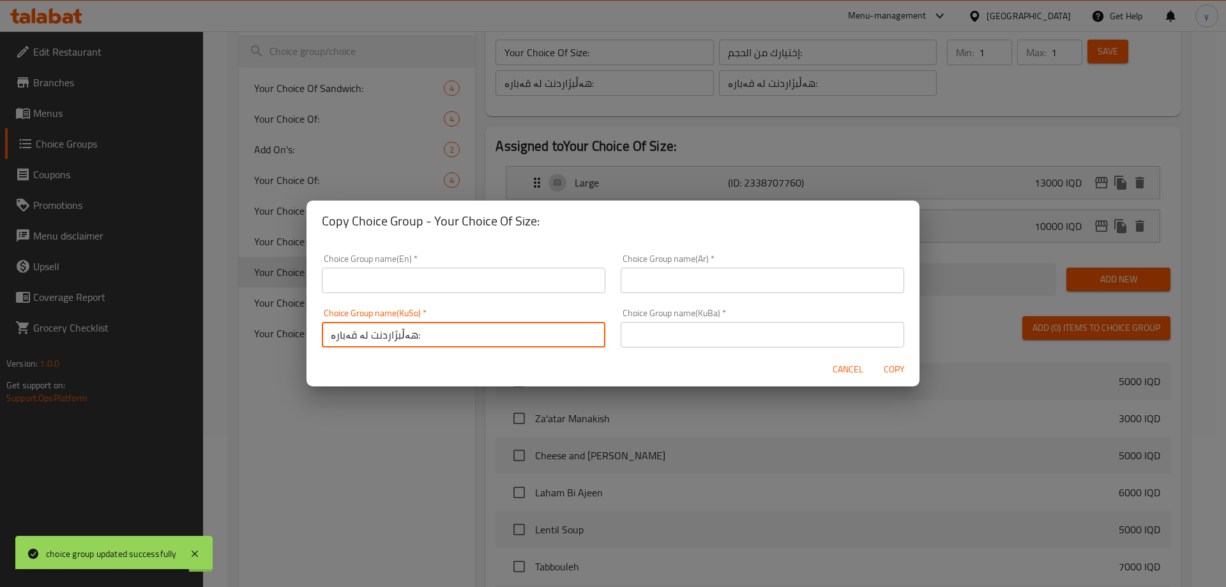
click at [634, 339] on input "text" at bounding box center [763, 335] width 284 height 26
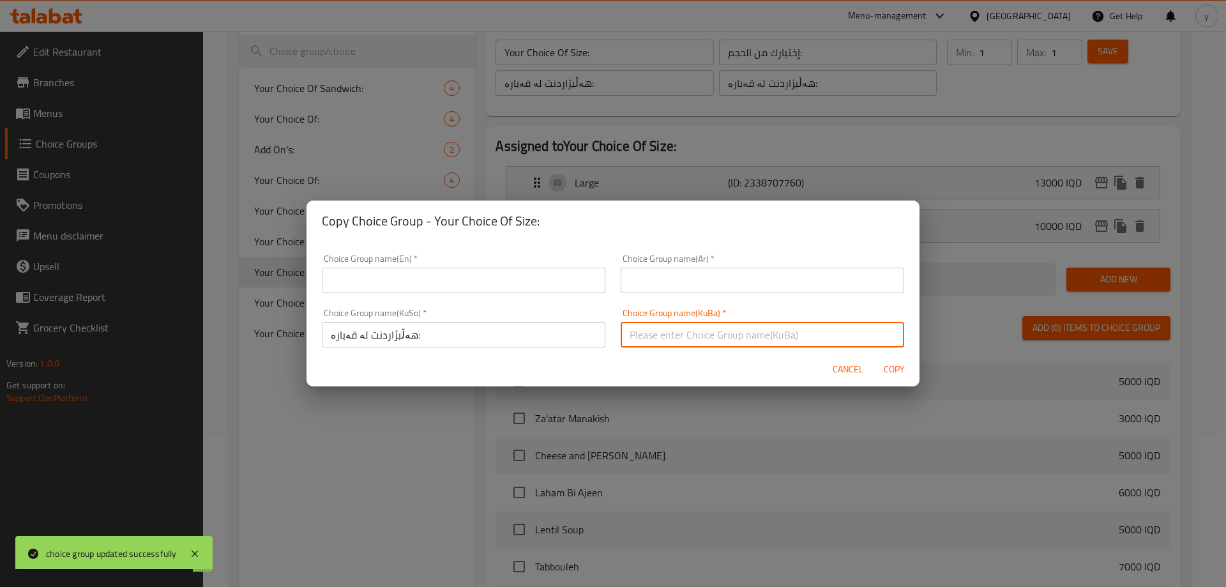
paste input "هەڵبژاردنت لە قەبارە:"
type input "هەڵبژاردنت لە قەبارە:"
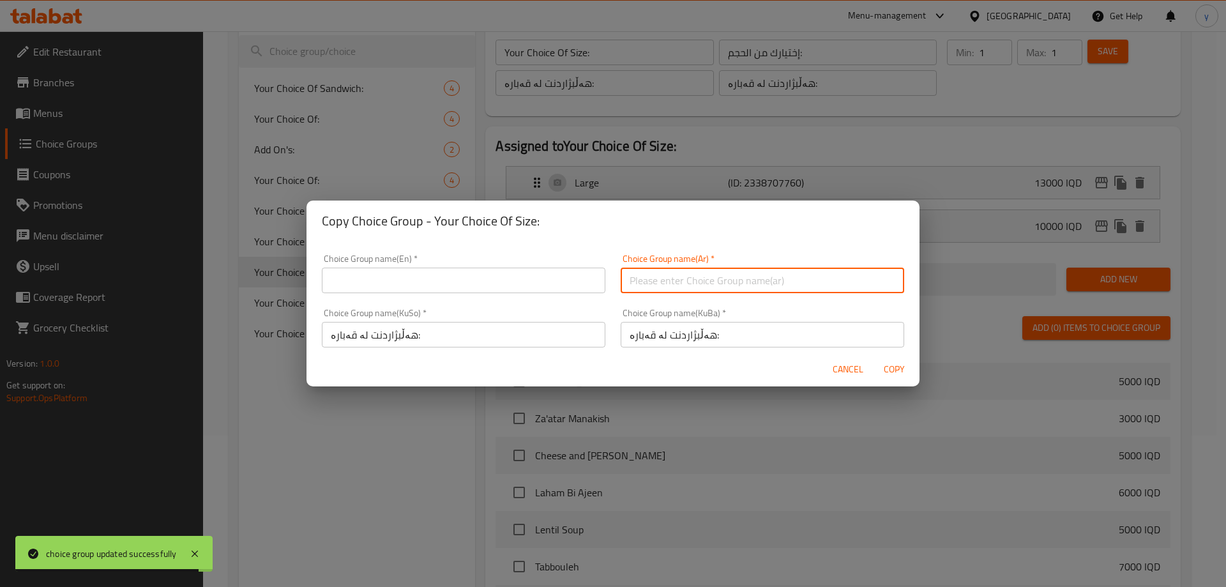
click at [650, 286] on input "text" at bounding box center [763, 281] width 284 height 26
paste input "إختيارك من الحجم:"
type input "إختيارك من الحجم:"
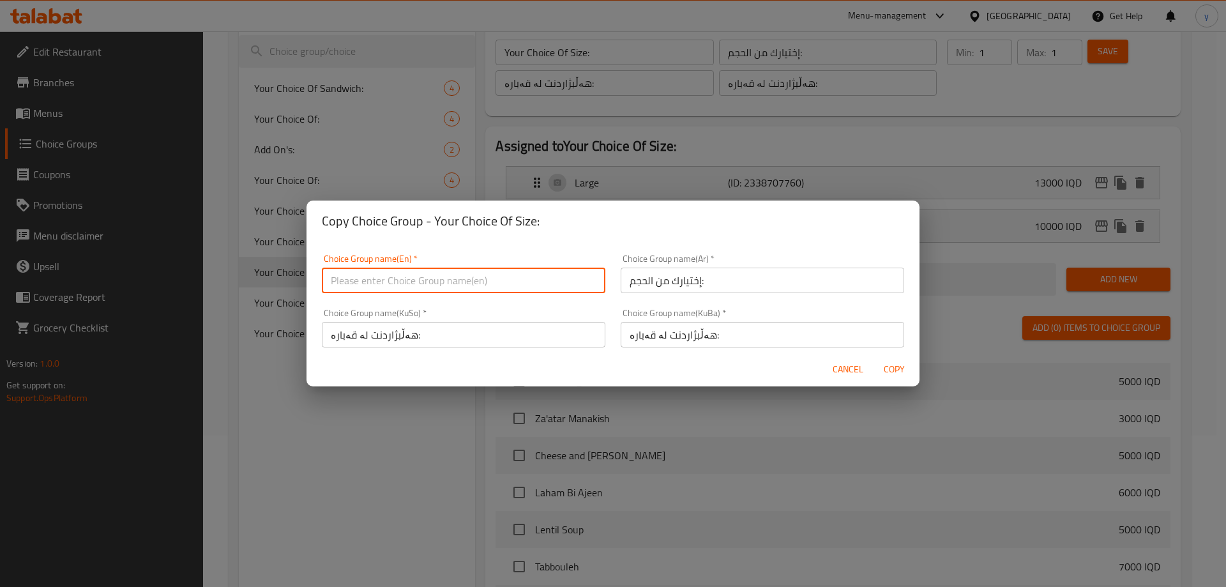
click at [558, 280] on input "text" at bounding box center [464, 281] width 284 height 26
paste input "Your Choice Of Size:"
type input "Your Choice Of Size:"
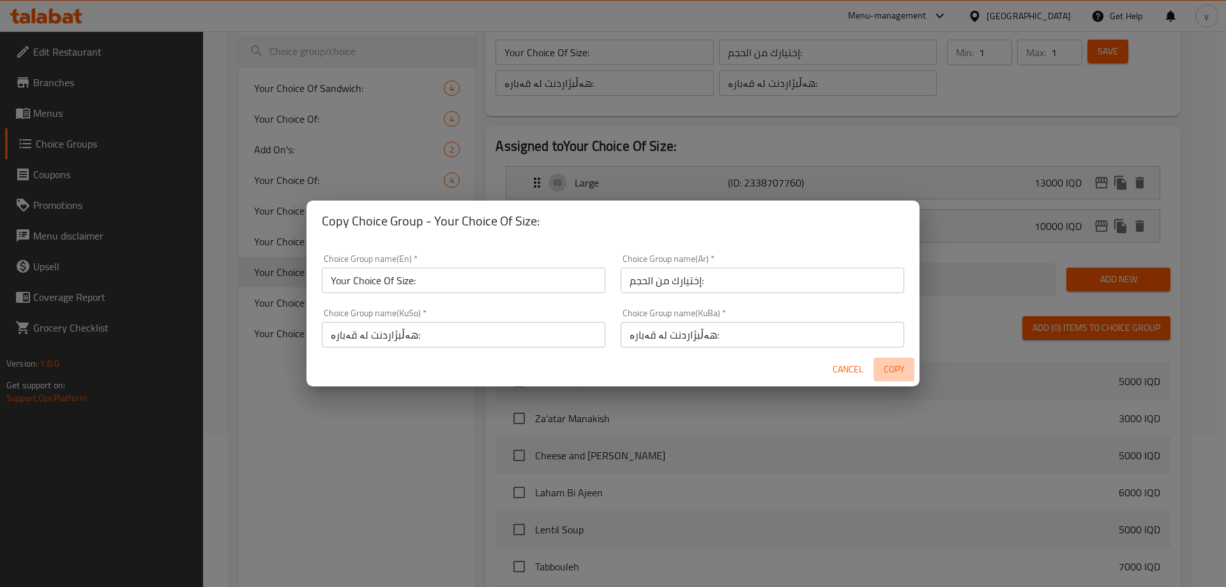
click at [906, 367] on span "Copy" at bounding box center [894, 370] width 31 height 16
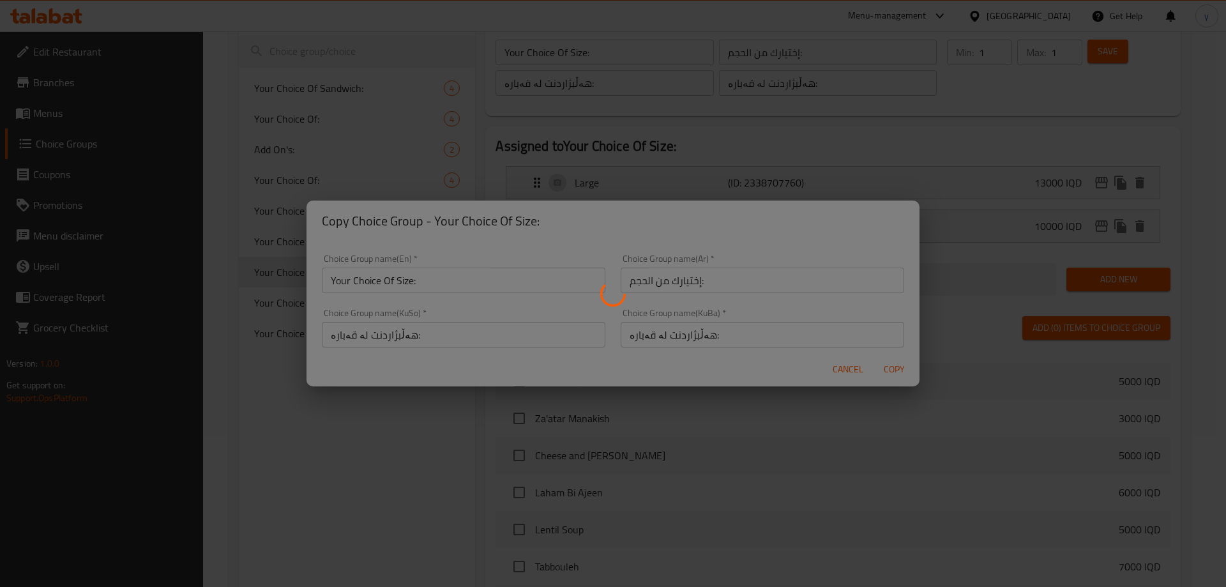
type input "Your Choice Of Size:"
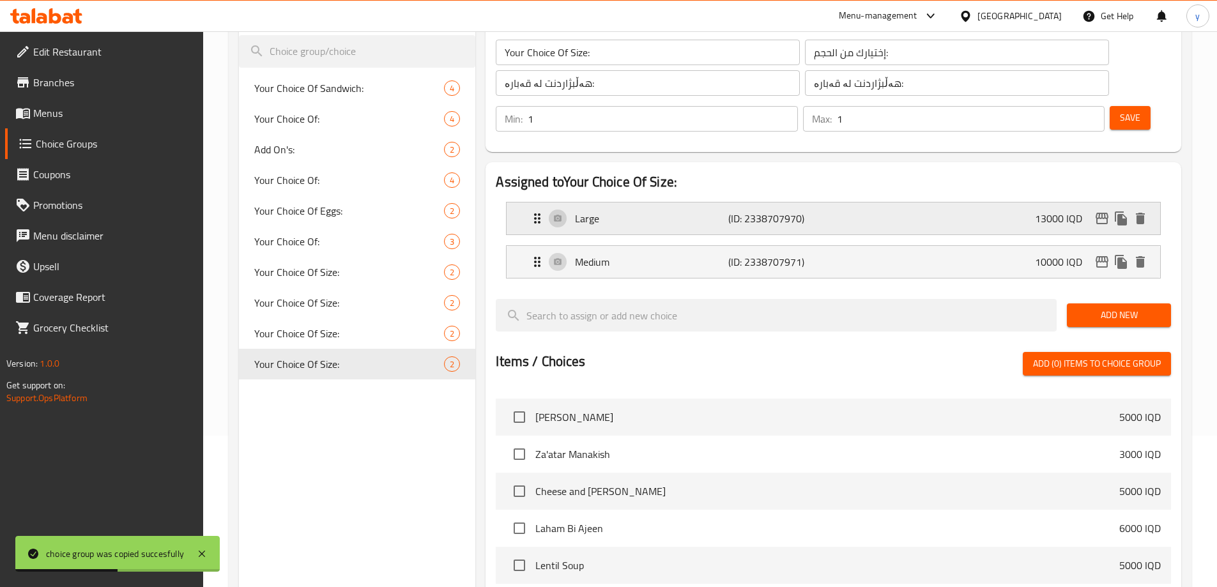
click at [766, 211] on p "(ID: 2338707970)" at bounding box center [779, 218] width 102 height 15
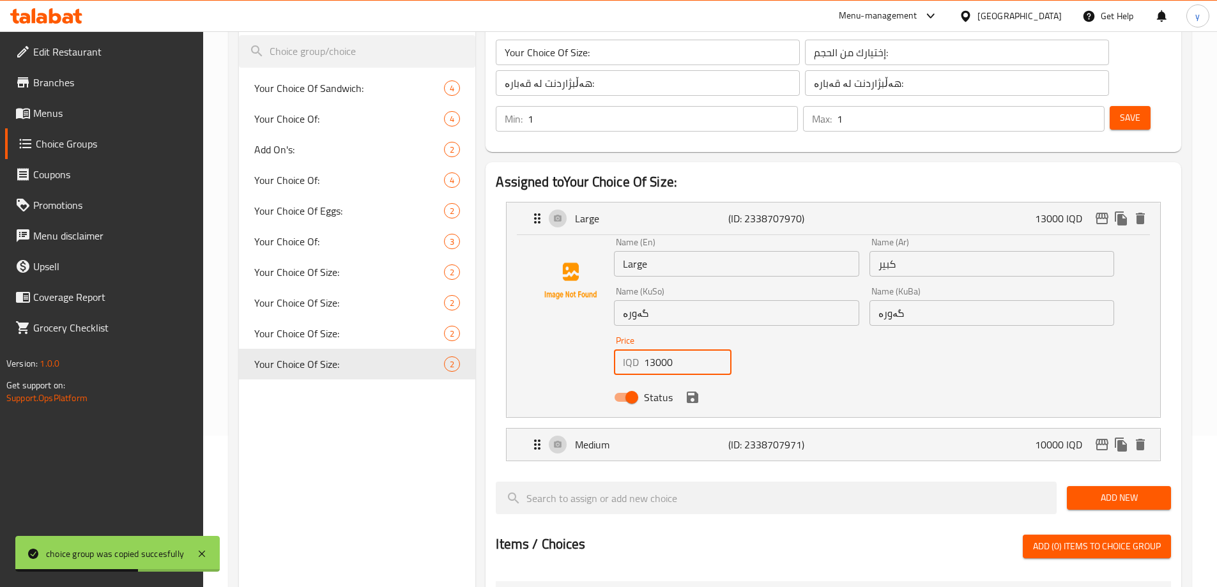
click at [657, 349] on input "13000" at bounding box center [688, 362] width 88 height 26
paste input "4"
click at [687, 392] on icon "save" at bounding box center [692, 397] width 11 height 11
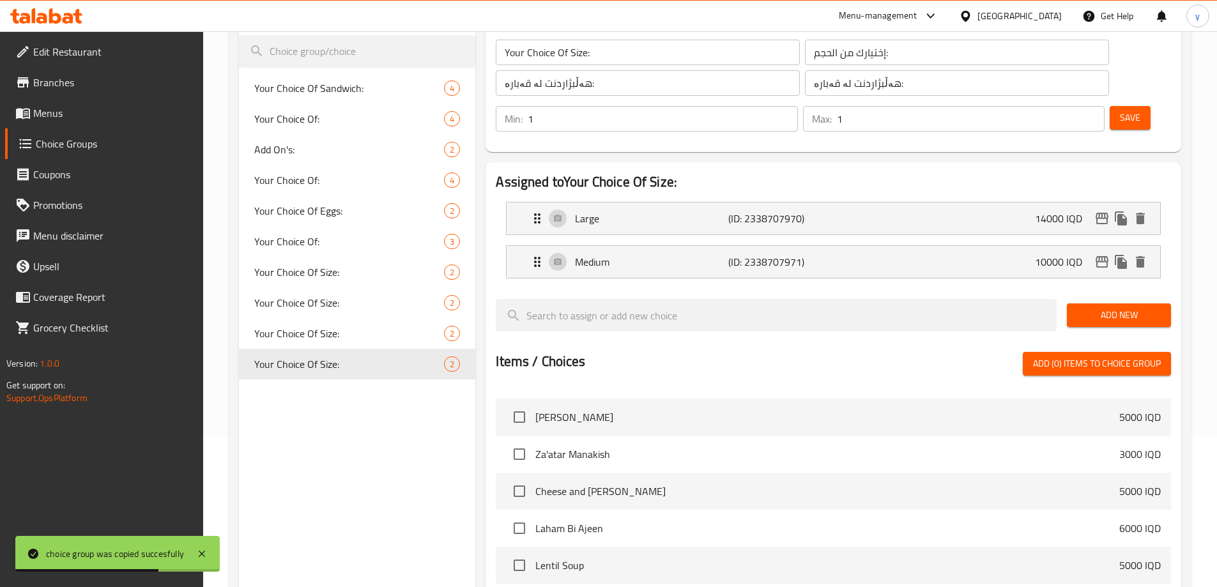
type input "14000"
click at [651, 254] on p "Medium" at bounding box center [651, 261] width 153 height 15
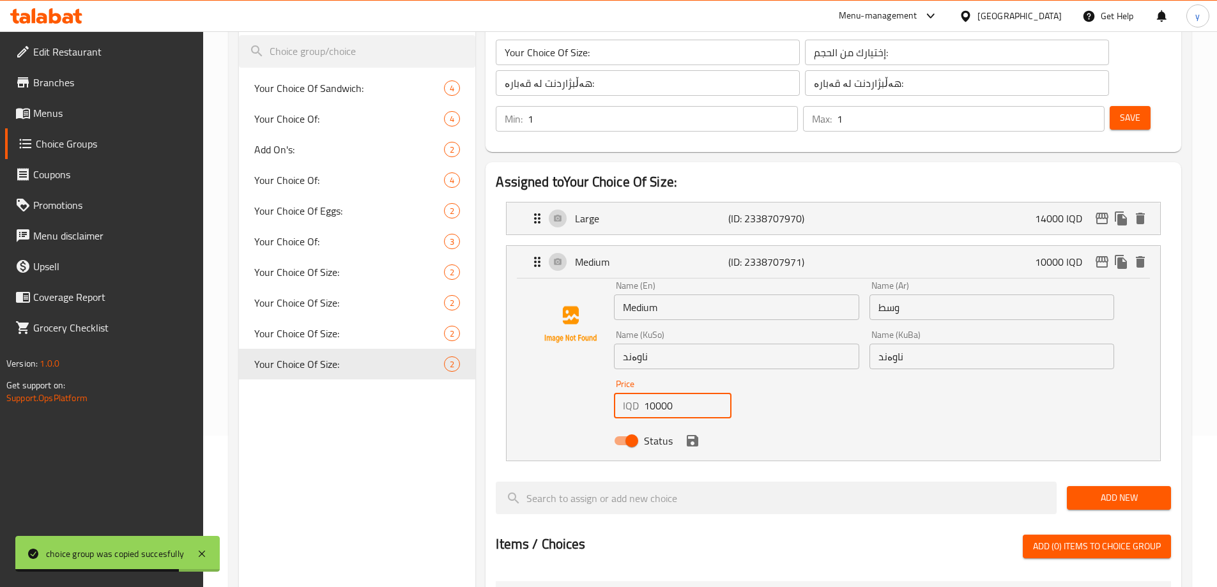
click at [669, 393] on input "10000" at bounding box center [688, 406] width 88 height 26
paste input "1"
click at [695, 435] on icon "save" at bounding box center [692, 440] width 11 height 11
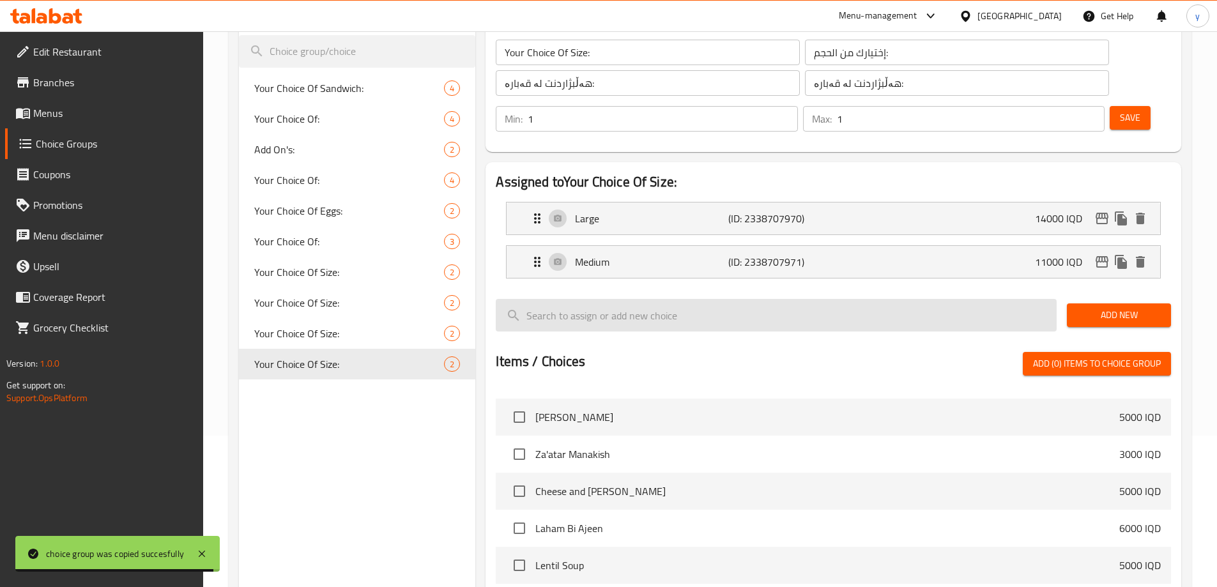
type input "11000"
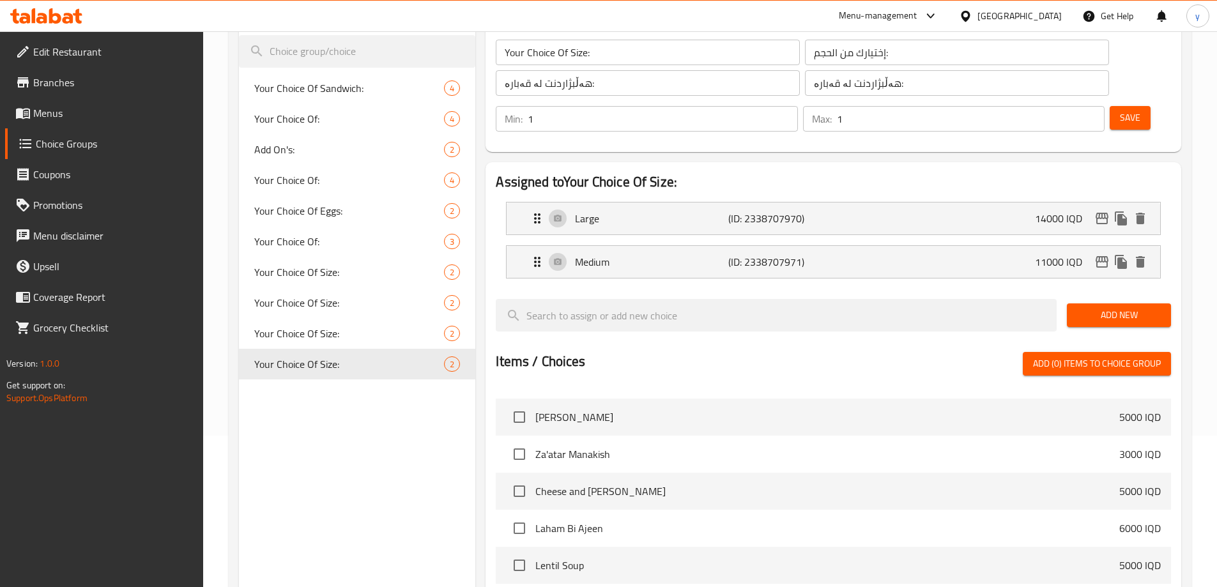
click at [1120, 110] on span "Save" at bounding box center [1130, 118] width 20 height 16
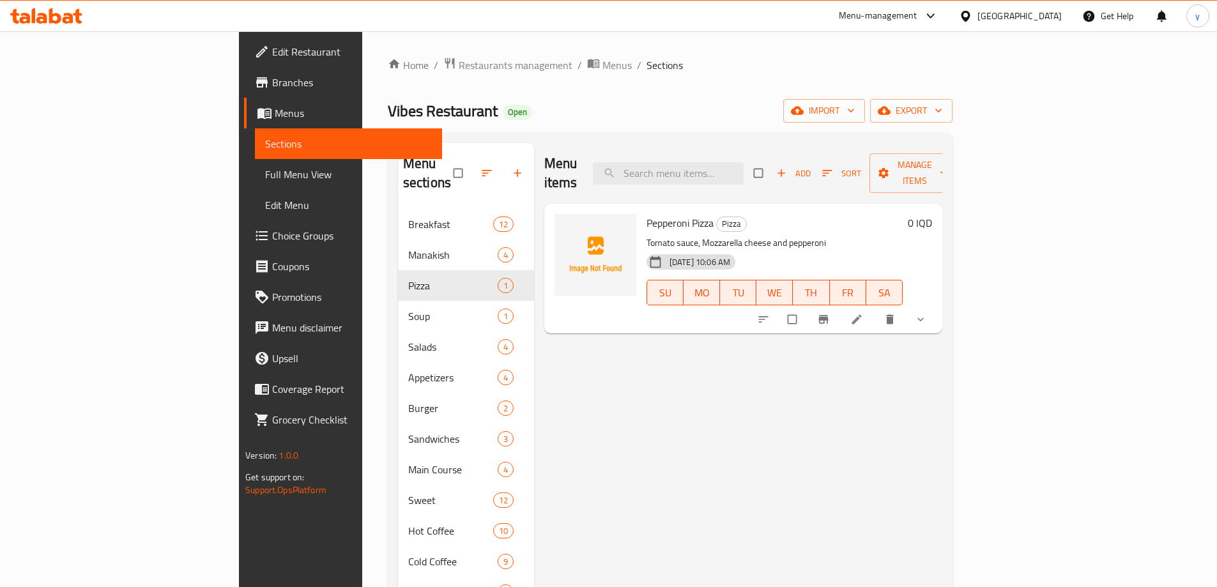
click at [811, 166] on span "Add" at bounding box center [793, 173] width 34 height 15
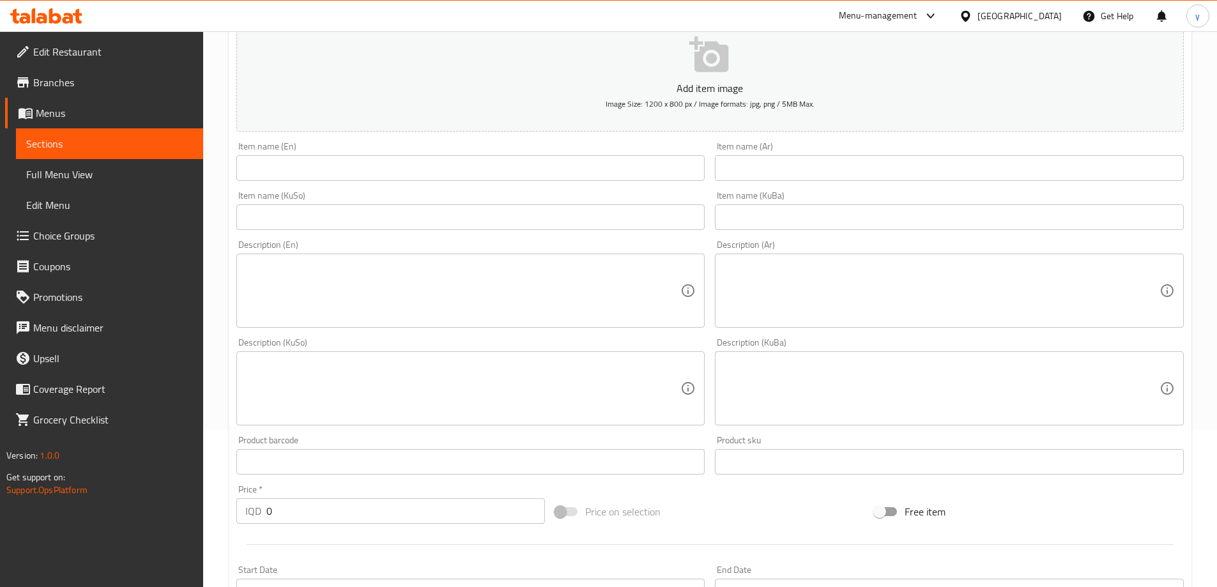
scroll to position [128, 0]
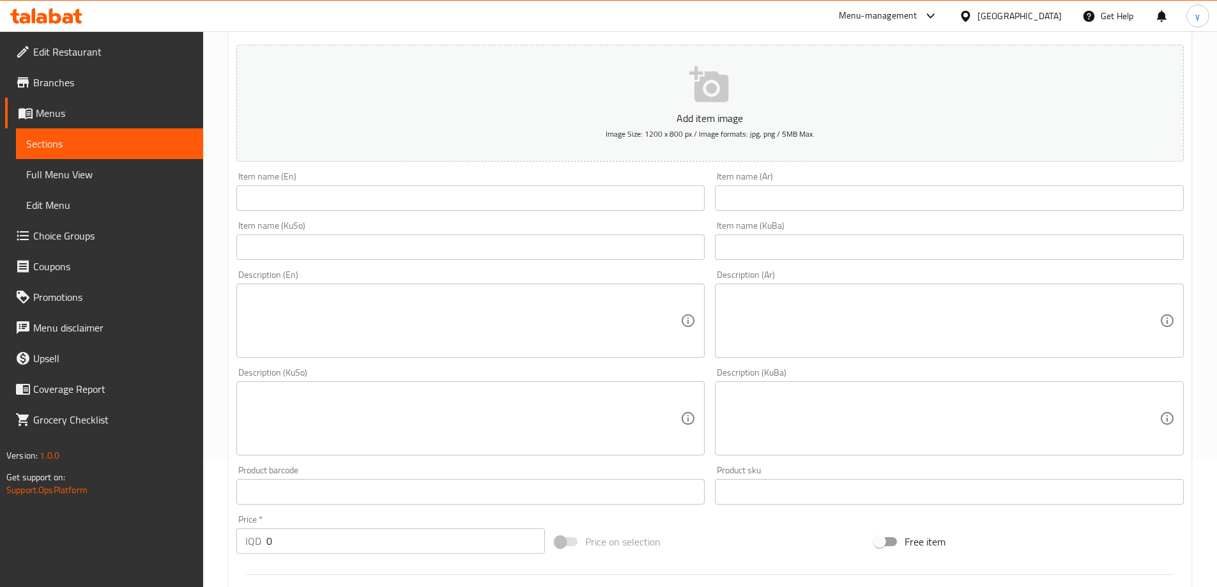
click at [563, 211] on div "Item name (En) Item name (En)" at bounding box center [470, 191] width 479 height 49
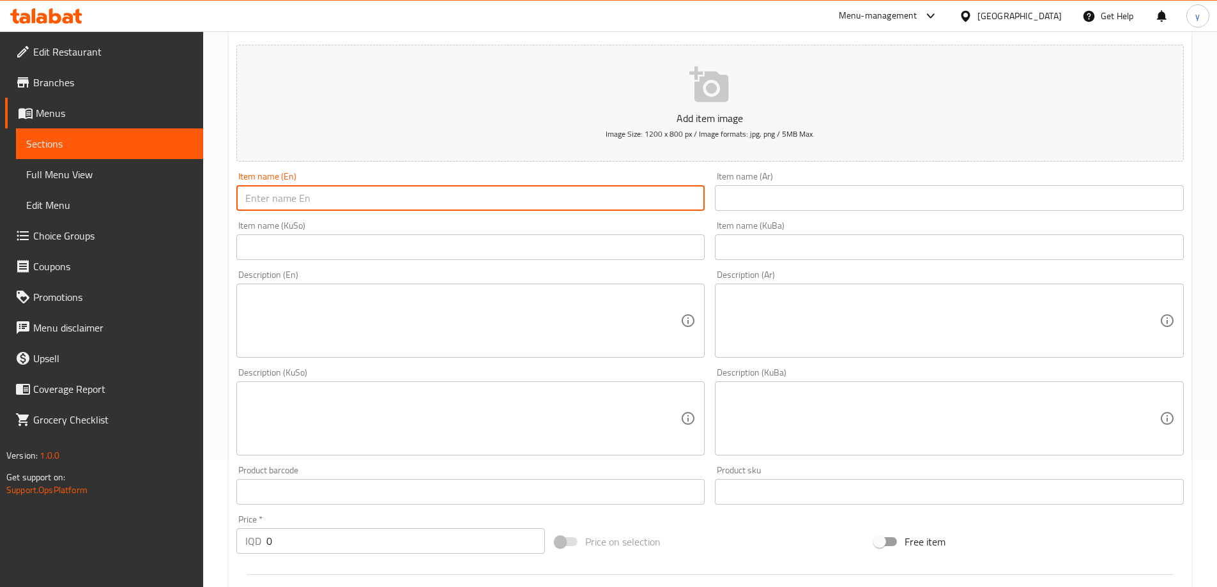
click at [575, 204] on input "text" at bounding box center [470, 198] width 469 height 26
paste input "Vegetable Pizza"
type input "Vegetable Pizza"
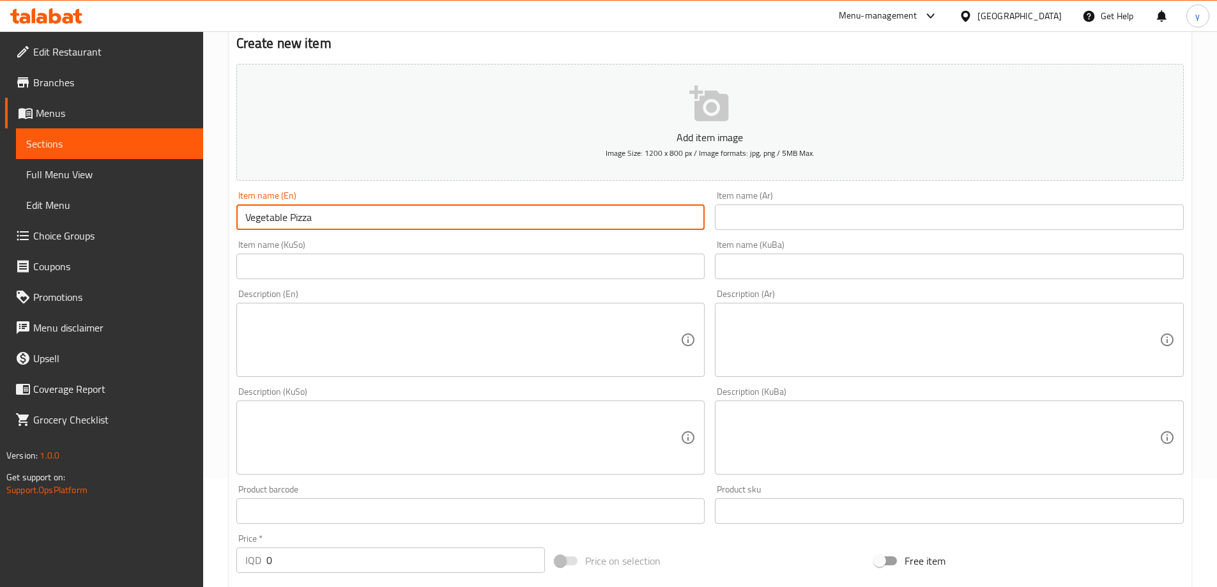
scroll to position [79, 0]
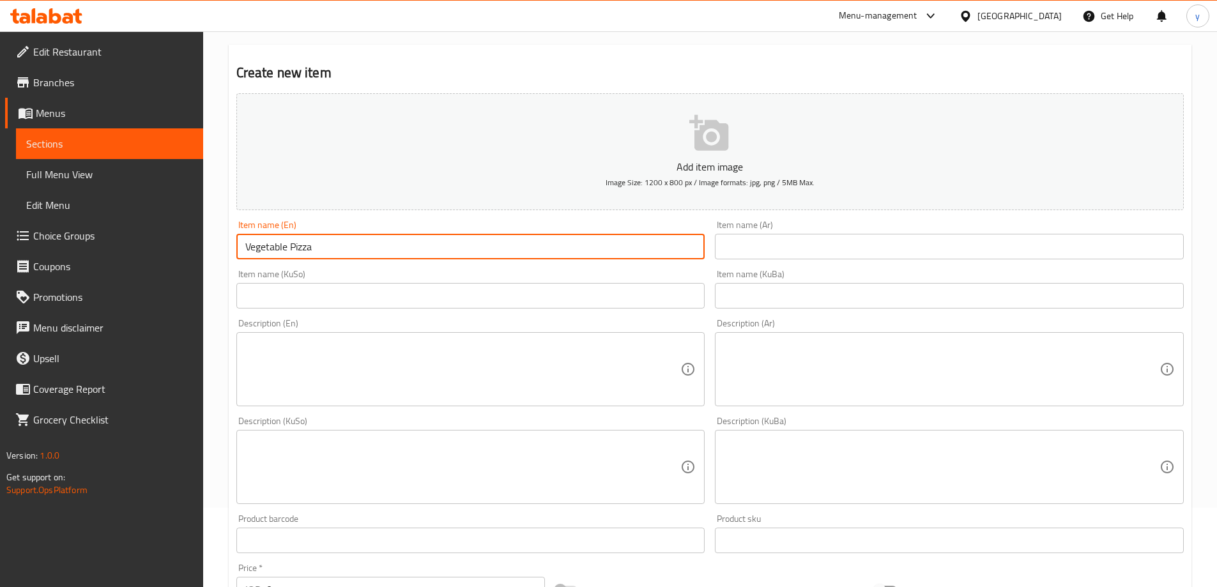
click at [563, 346] on textarea at bounding box center [463, 369] width 436 height 61
paste textarea "Tomato Sauce, Mozzarella Cheese, Red Onion, Capsicum, Corn, Mushrooms, Cherry T…"
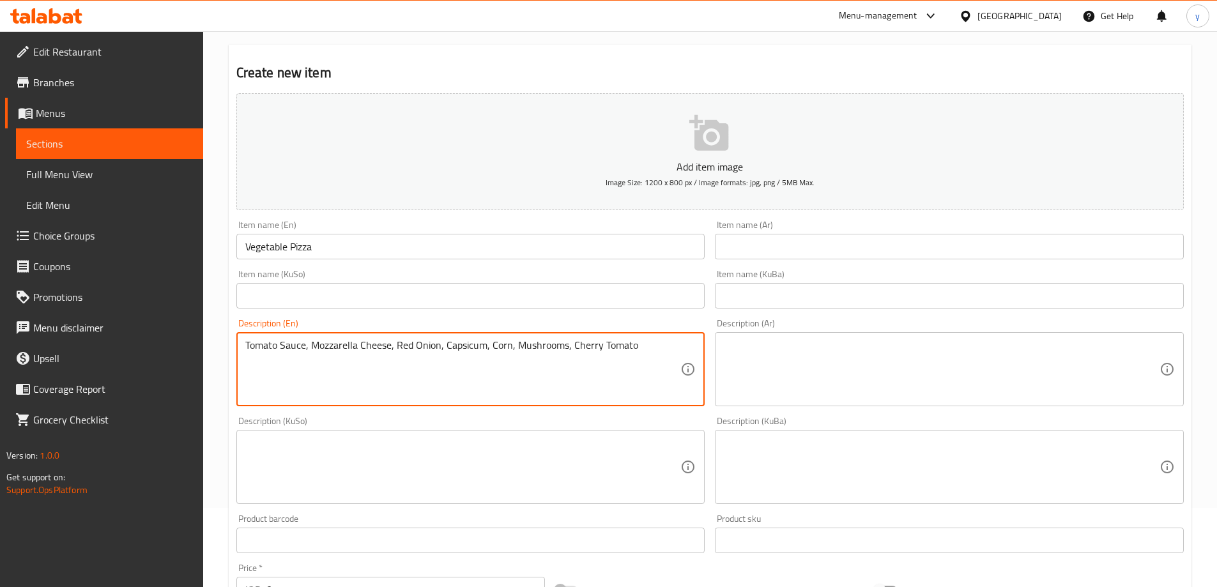
click at [596, 351] on textarea "Tomato Sauce, Mozzarella Cheese, Red Onion, Capsicum, Corn, Mushrooms, Cherry T…" at bounding box center [463, 369] width 436 height 61
type textarea "Tomato Sauce, Mozzarella Cheese, Red Onion, Capsicum, Corn, Mushrooms, Cherry T…"
drag, startPoint x: 671, startPoint y: 298, endPoint x: 683, endPoint y: 289, distance: 14.2
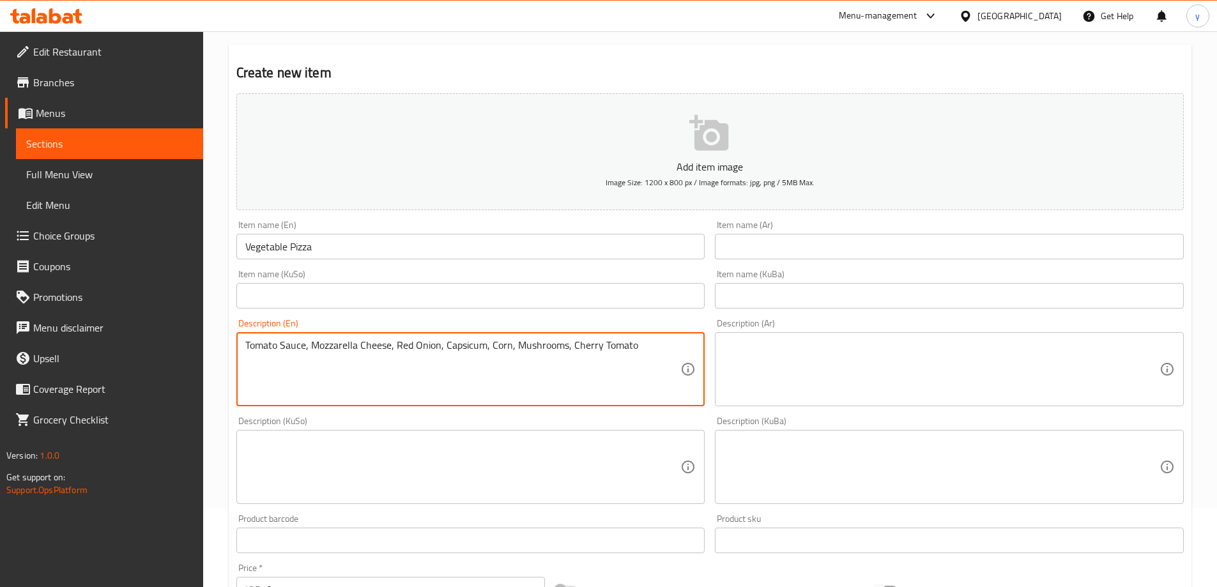
click at [671, 298] on input "text" at bounding box center [470, 296] width 469 height 26
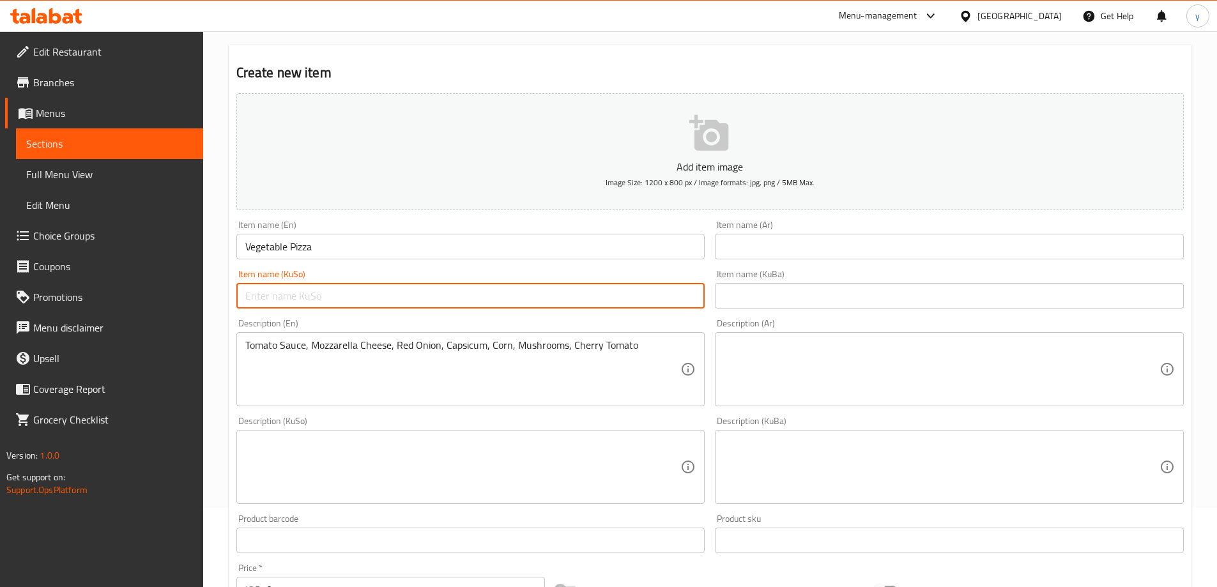
paste input "پیتزای سەوزەوات"
type input "پیتزای سەوزەوات"
click at [744, 250] on input "text" at bounding box center [949, 247] width 469 height 26
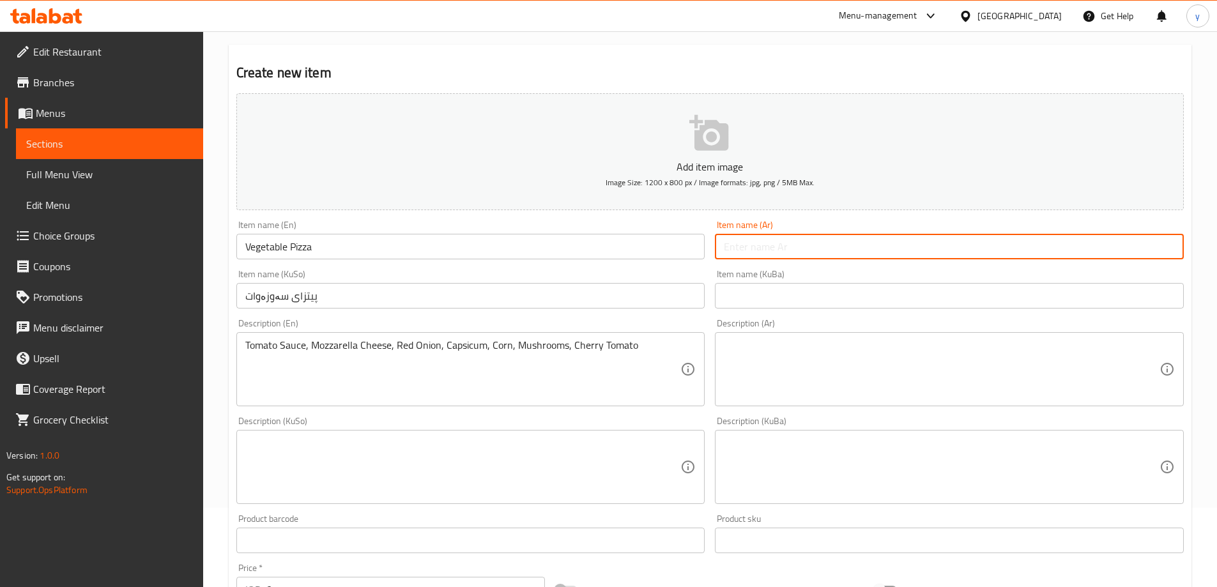
paste input "بيتزا خضروات"
type input "بيتزا خضروات"
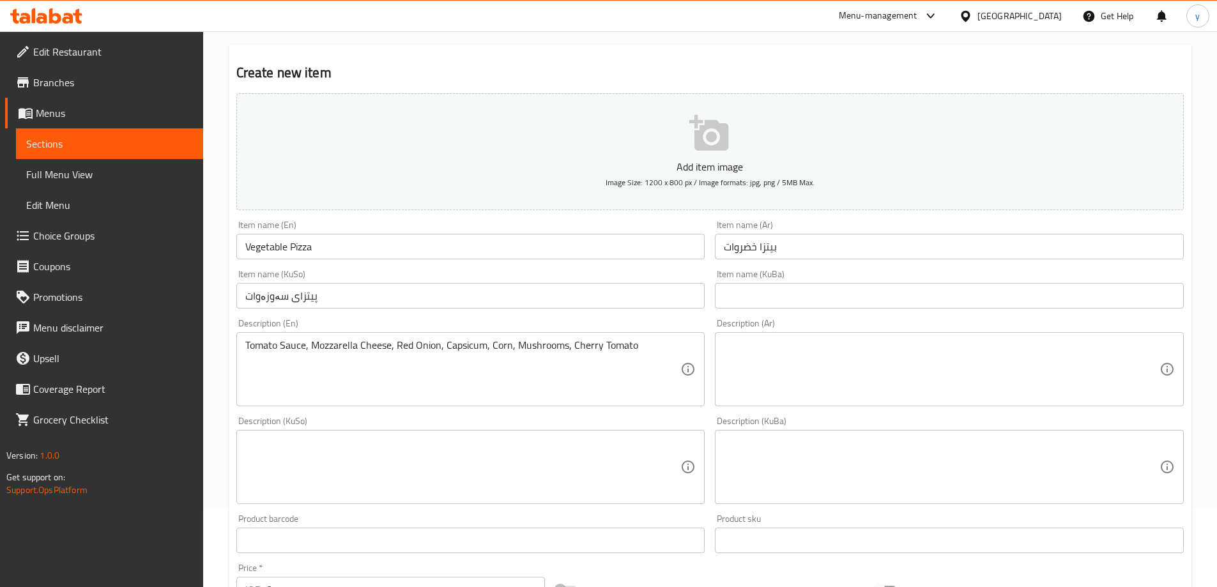
click at [688, 321] on div "Description (En) Tomato Sauce, Mozzarella Cheese, Red Onion, Capsicum, Corn, Mu…" at bounding box center [470, 363] width 469 height 88
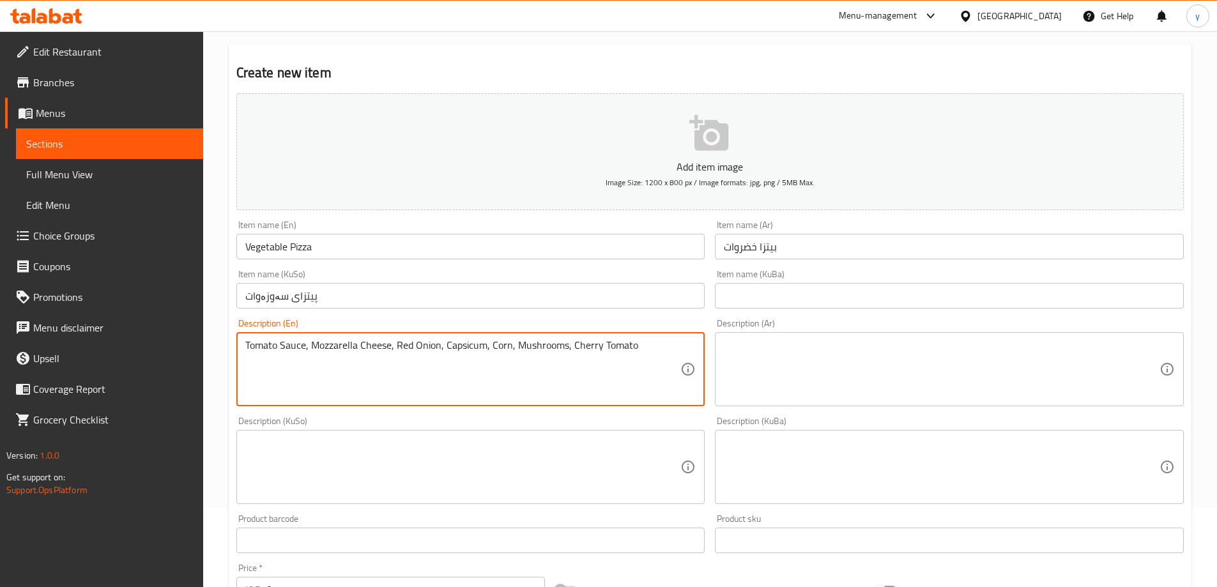
click at [665, 351] on textarea "Tomato Sauce, Mozzarella Cheese, Red Onion, Capsicum, Corn, Mushrooms, Cherry T…" at bounding box center [463, 369] width 436 height 61
paste textarea "sauce, mozzarella cheese, red onion, capsicum, corn, mushrooms and cherry t"
type textarea "Tomato sauce, mozzarella cheese, red onion, capsicum, corn, mushrooms and cherr…"
click at [778, 354] on textarea at bounding box center [942, 369] width 436 height 61
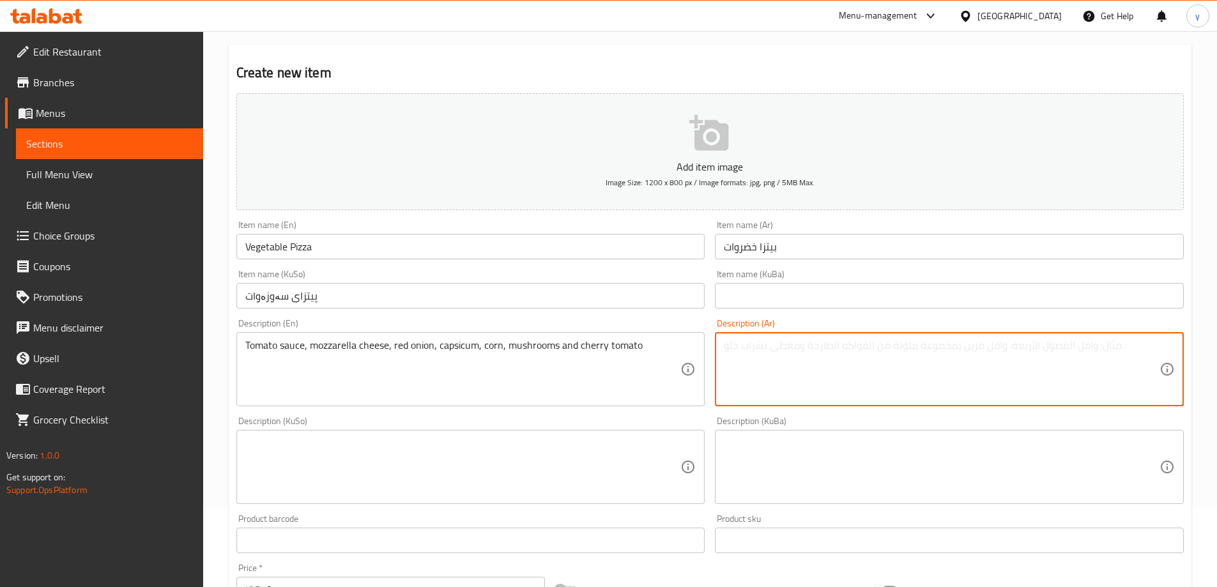
paste textarea "صلصة طماطم، جبنة موزاريلا، بصل أحمر، فليفلة، ذرة، فطر وطماطم كرزية"
type textarea "صلصة طماطم، جبنة موزاريلا، بصل أحمر، فليفلة، ذرة، فطر وطماطم كرزية"
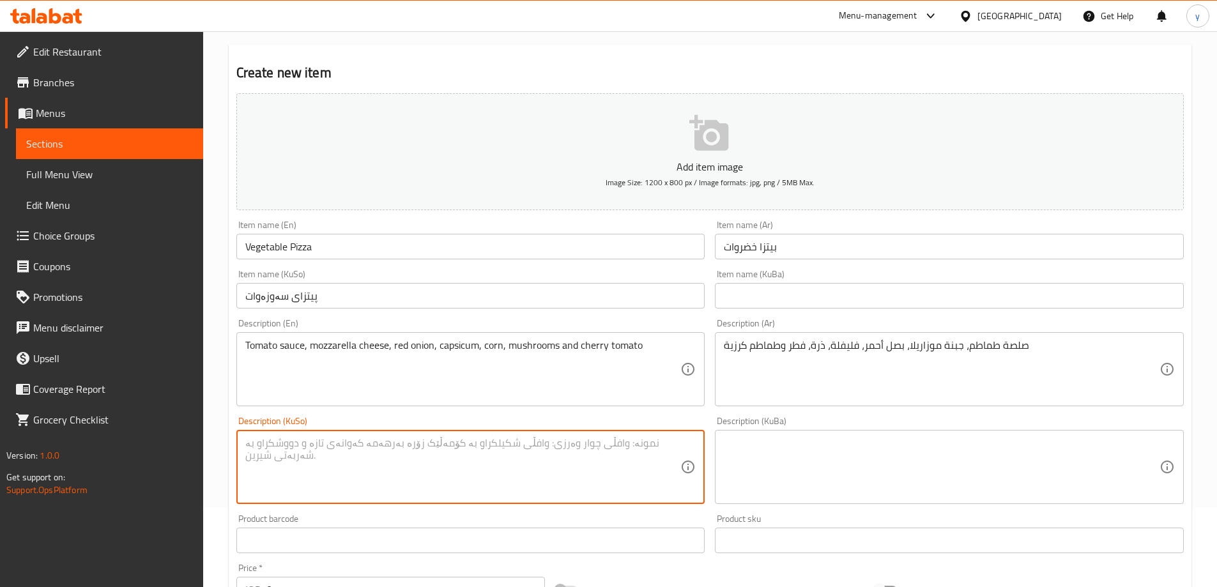
click at [649, 449] on textarea at bounding box center [463, 467] width 436 height 61
click at [340, 446] on textarea "سۆسی تەماتە، پەنیری مۆزارێلا، پیازی سوور، بیبەر، گەنمەشامی، قارچک" at bounding box center [463, 467] width 436 height 61
paste textarea "ی وەرزی"
click at [622, 453] on textarea "سۆسی تەماتە، پەنیری مۆزارێلا، پیازی سوور، بیبەری وەرزی، گەنمەشامی، قارچک" at bounding box center [463, 467] width 436 height 61
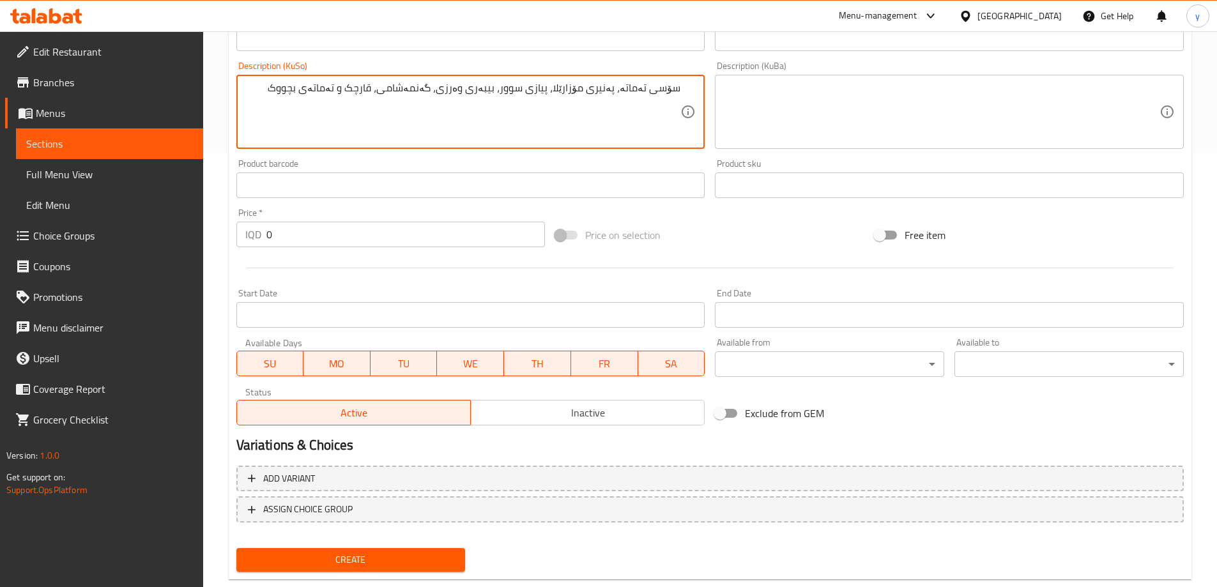
scroll to position [462, 0]
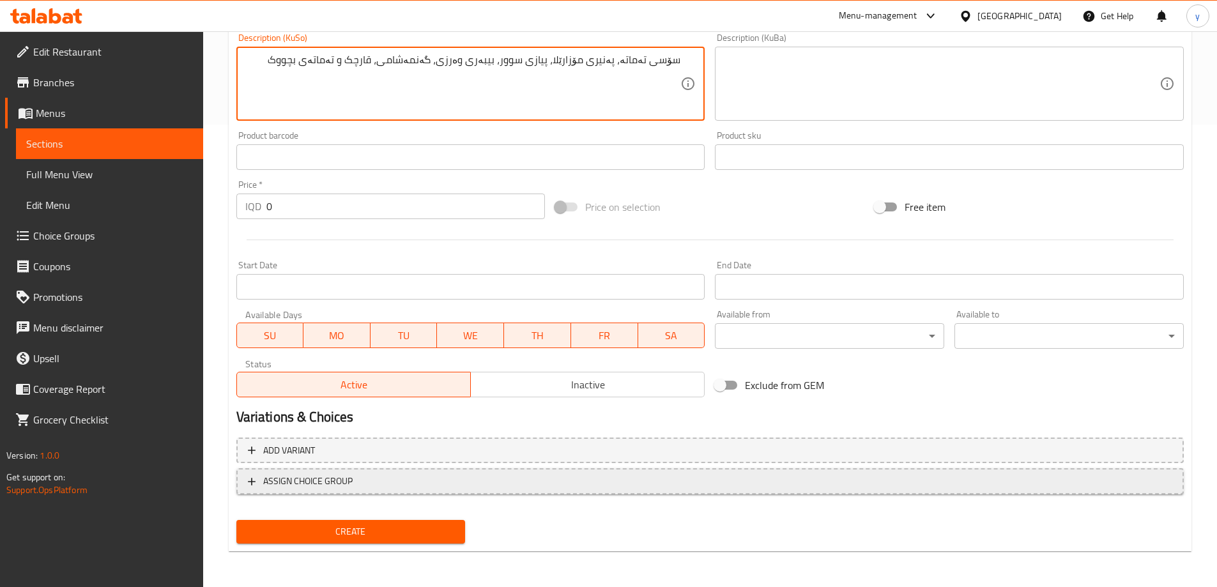
type textarea "سۆسی تەماتە، پەنیری مۆزارێلا، پیازی سوور، بیبەری وەرزی، گەنمەشامی، قارچک و تەما…"
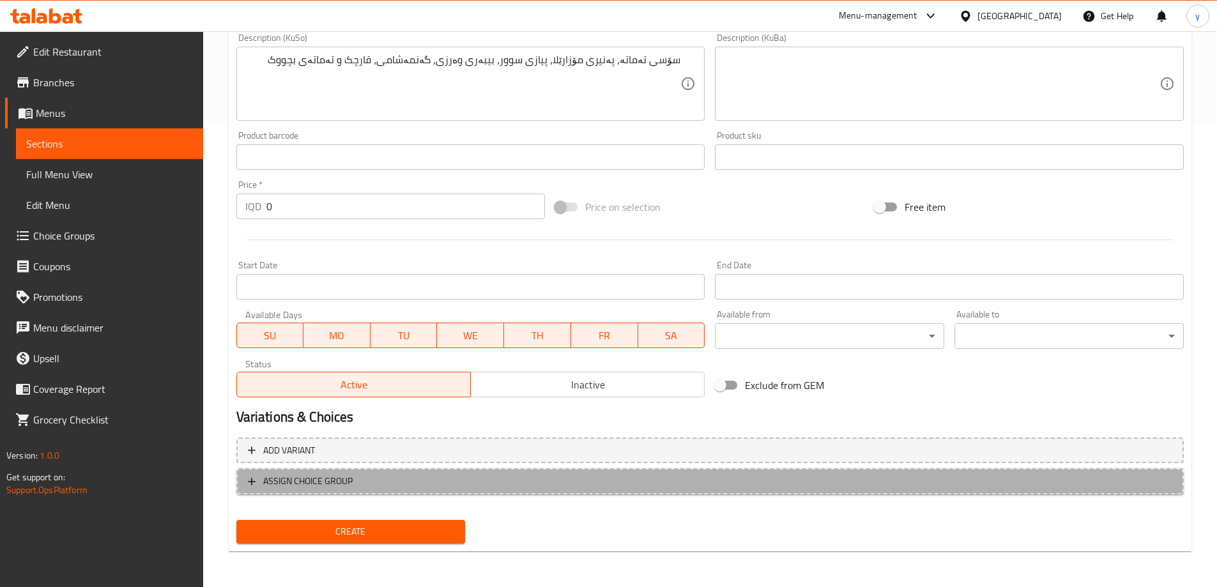
click at [422, 472] on button "ASSIGN CHOICE GROUP" at bounding box center [709, 481] width 947 height 26
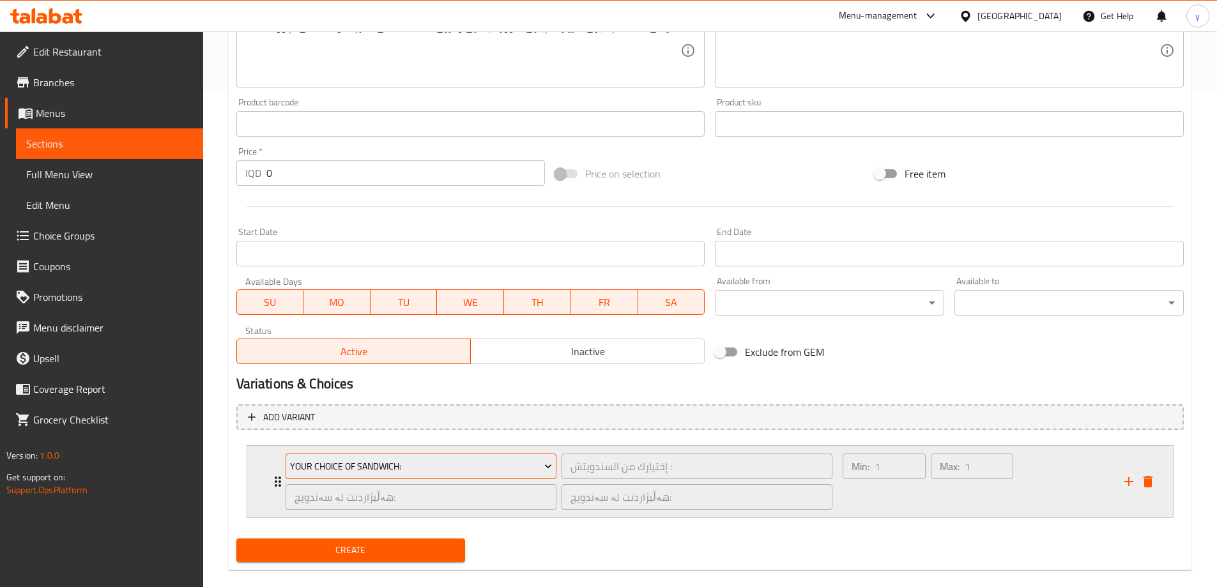
scroll to position [514, 0]
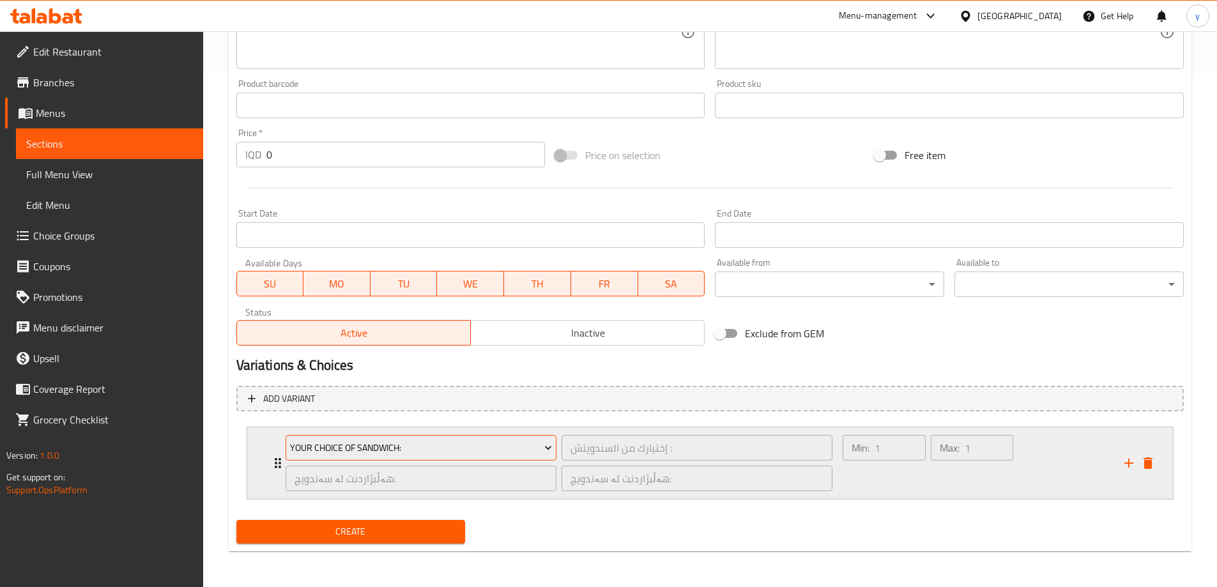
click at [432, 452] on span "Your Choice Of Sandwich:" at bounding box center [421, 448] width 262 height 16
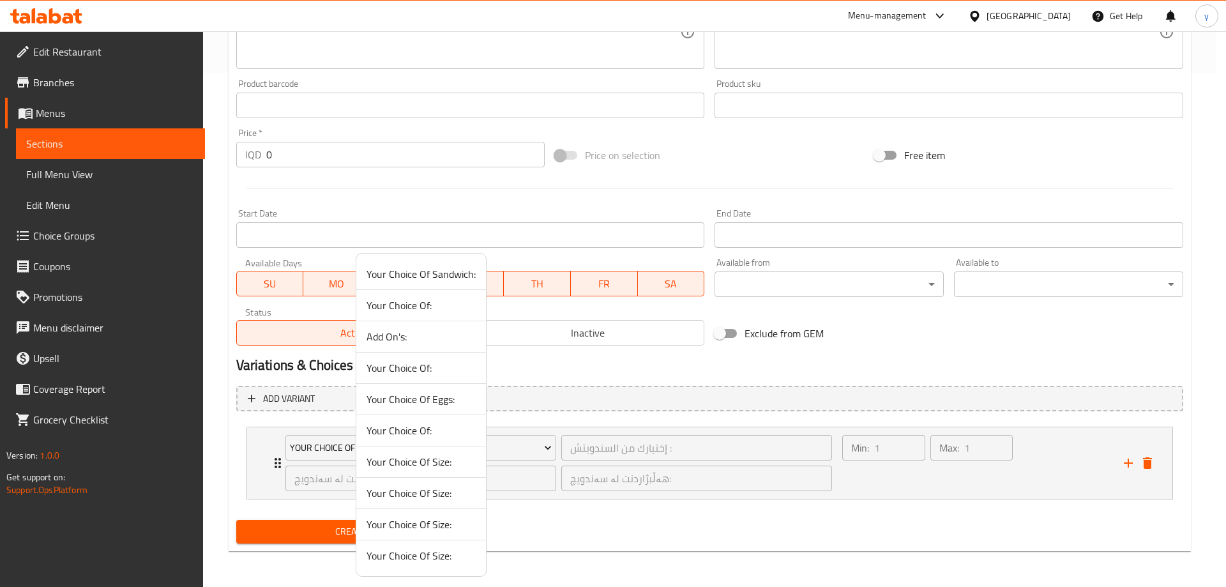
click at [620, 480] on div at bounding box center [613, 293] width 1226 height 587
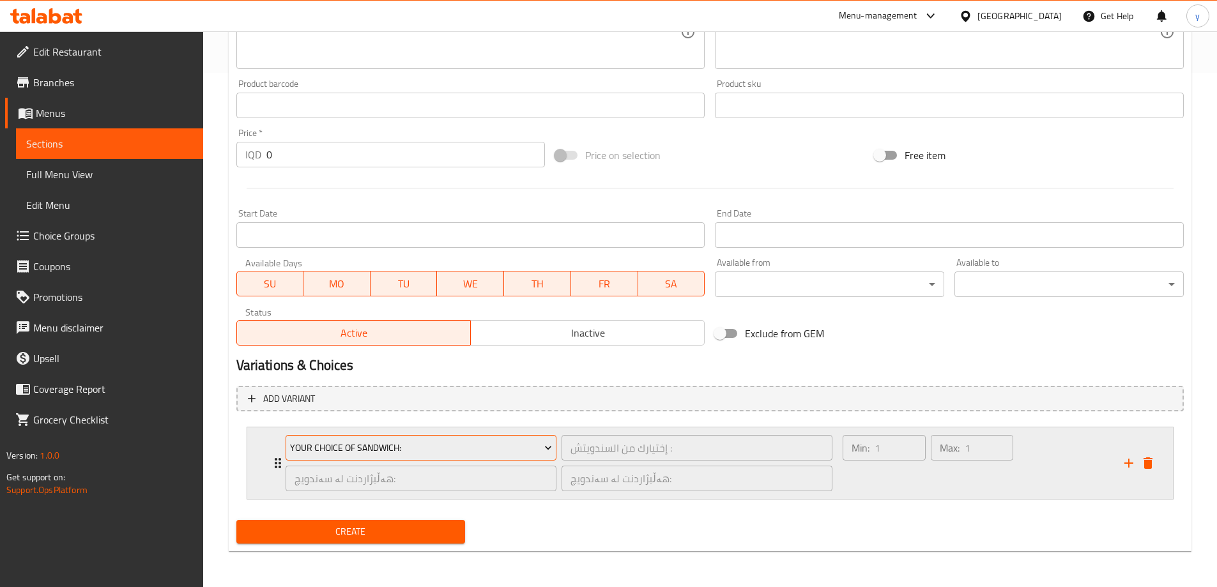
click at [358, 455] on span "Your Choice Of Sandwich:" at bounding box center [421, 448] width 262 height 16
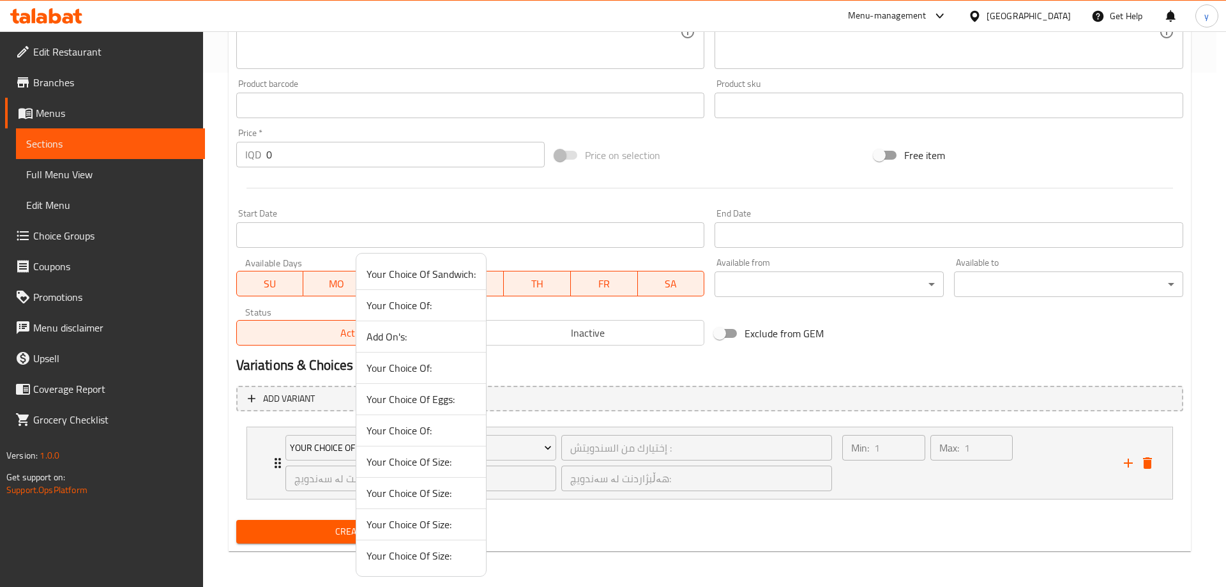
click at [432, 496] on span "Your Choice Of Size:" at bounding box center [421, 492] width 109 height 15
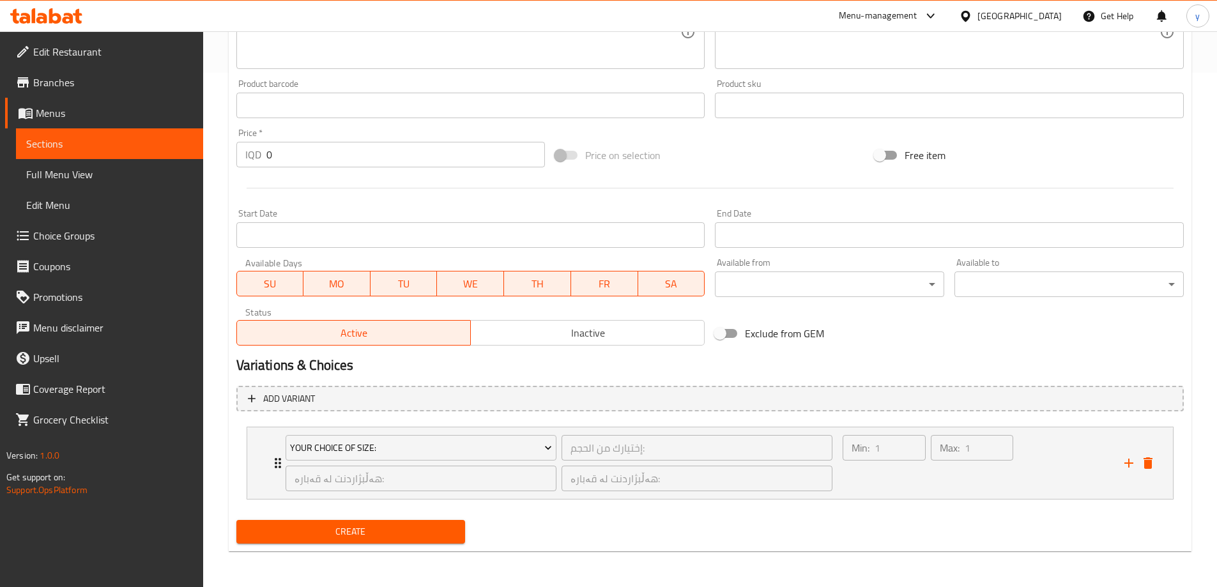
click at [245, 473] on li "Your Choice Of Size: إختيارك من الحجم: ​ هەڵبژاردنت لە قەبارە: ​ هەڵبژاردنت لە …" at bounding box center [709, 463] width 947 height 83
click at [262, 468] on div "Your Choice Of Size: إختيارك من الحجم: ​ هەڵبژاردنت لە قەبارە: ​ هەڵبژاردنت لە …" at bounding box center [710, 463] width 926 height 72
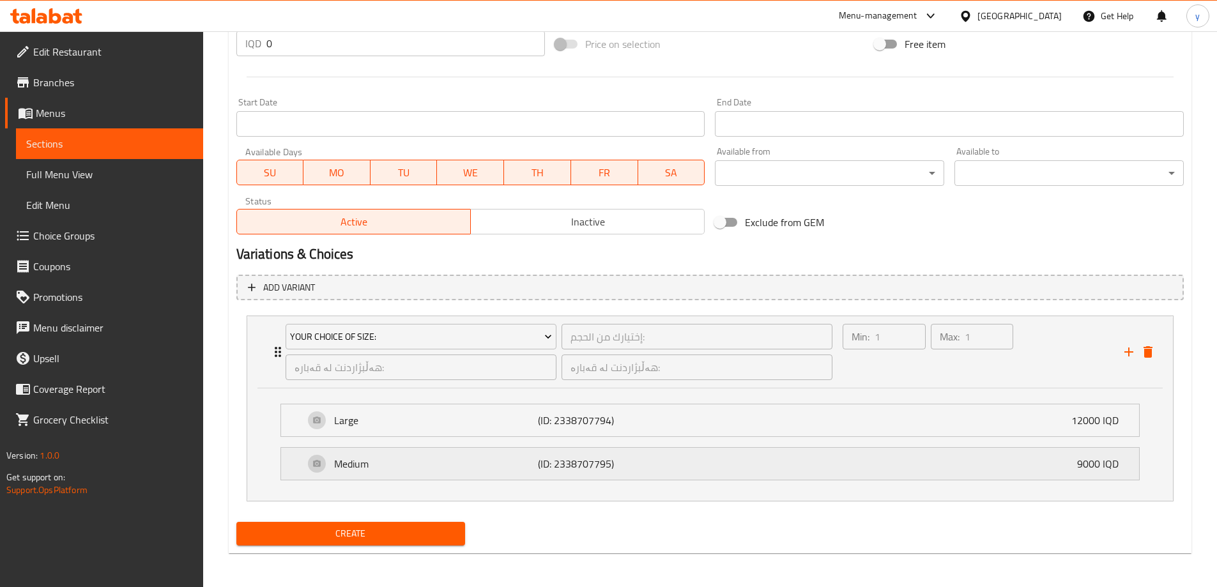
scroll to position [626, 0]
click at [378, 533] on span "Create" at bounding box center [351, 533] width 209 height 16
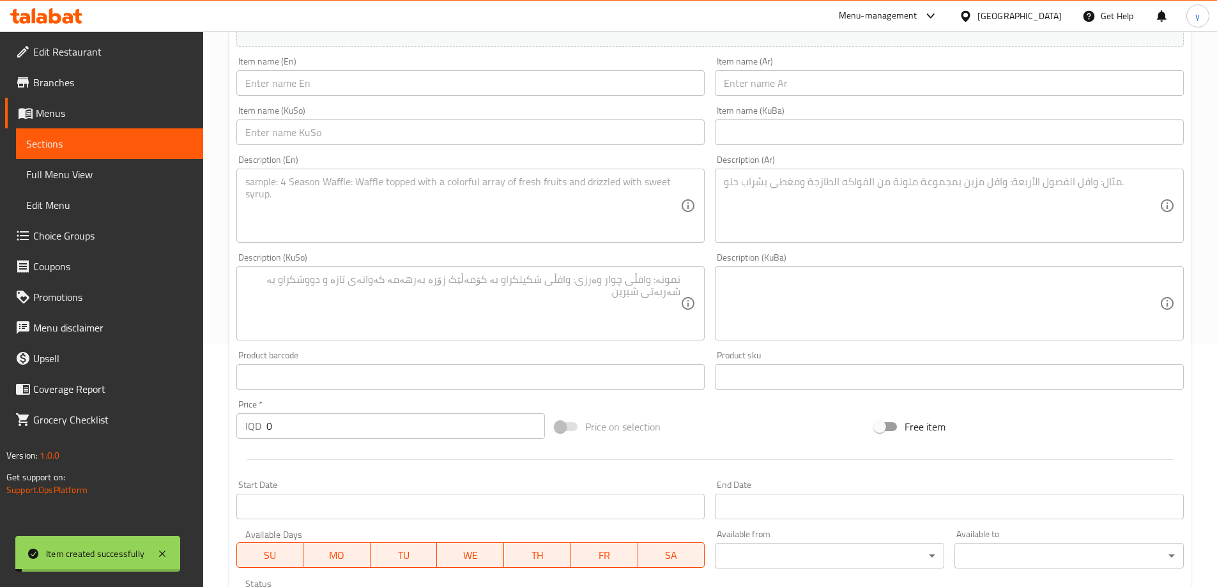
scroll to position [0, 0]
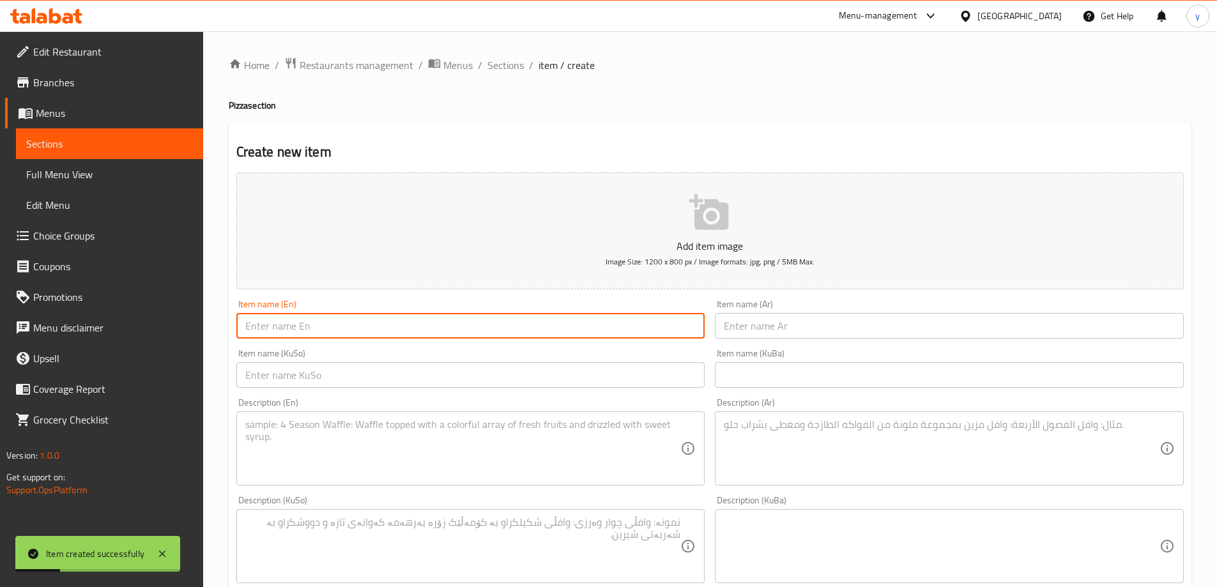
click at [553, 321] on input "text" at bounding box center [470, 326] width 469 height 26
paste input "Chicken Pizza"
type input "Chicken Pizza"
click at [850, 295] on div "Item name (Ar) Item name (Ar)" at bounding box center [949, 318] width 479 height 49
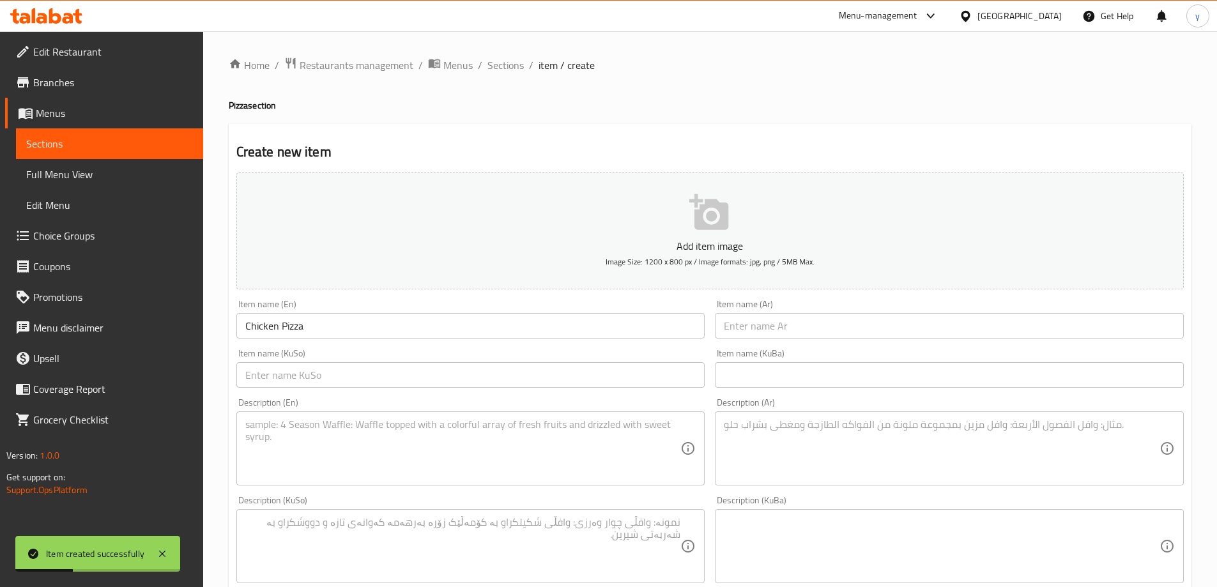
click at [850, 312] on div "Item name (Ar) Item name (Ar)" at bounding box center [949, 319] width 469 height 39
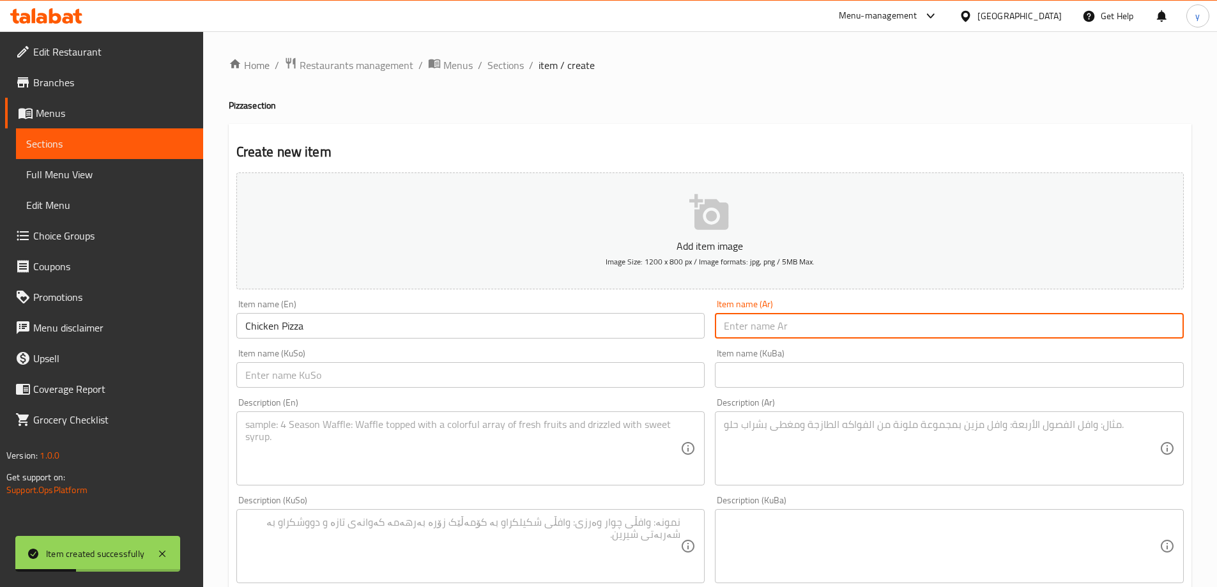
click at [849, 319] on input "text" at bounding box center [949, 326] width 469 height 26
type input "بيتزا دجاج"
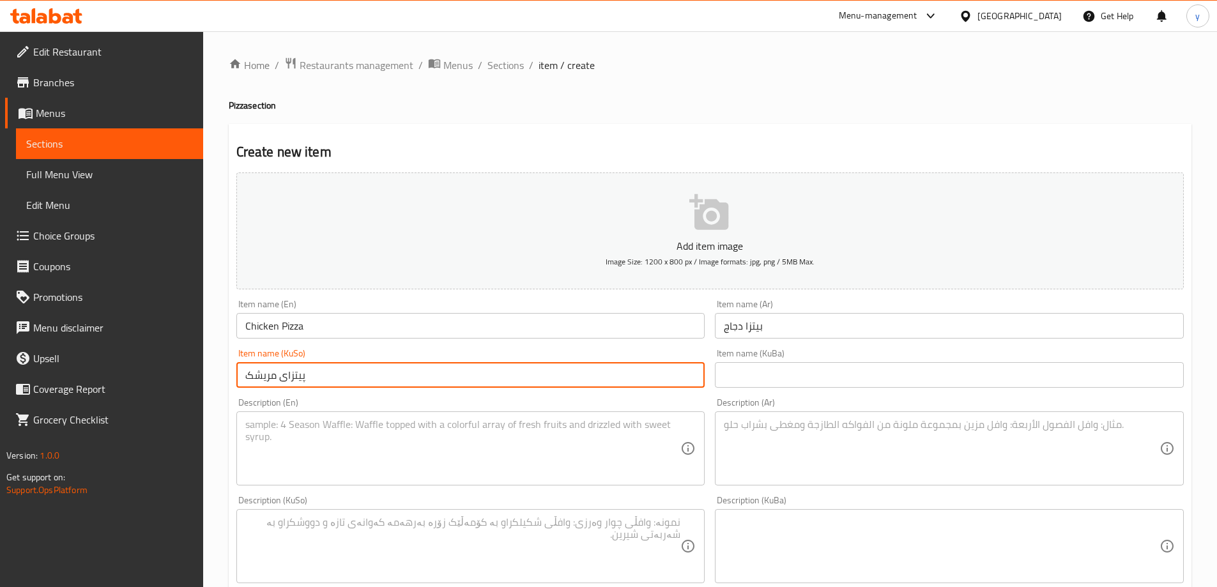
type input "پیتزای مریشک"
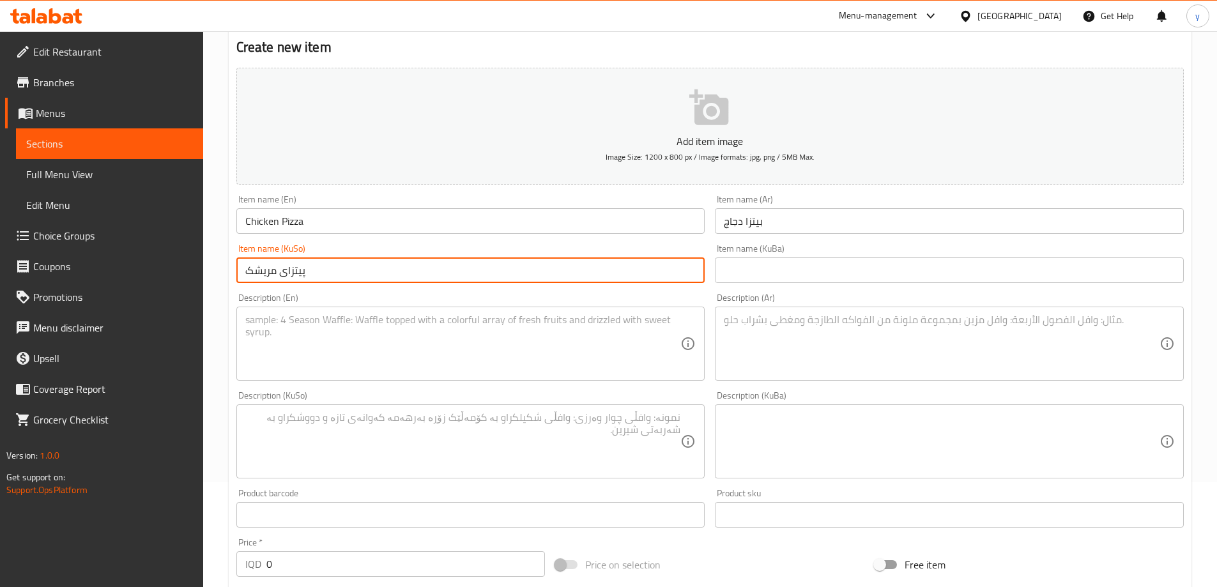
scroll to position [128, 0]
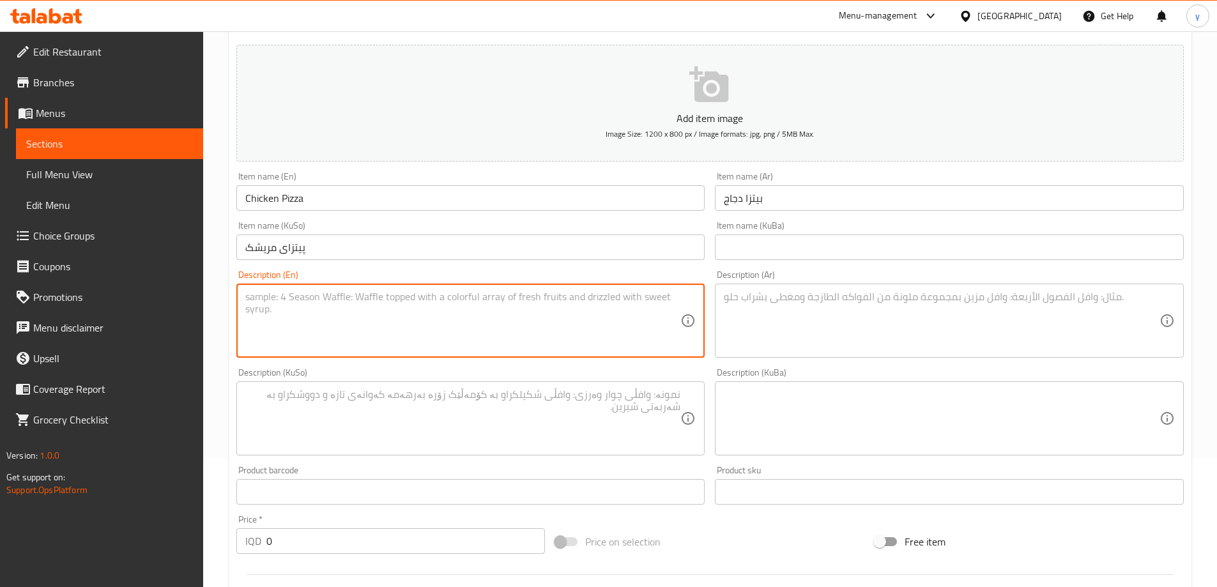
click at [594, 310] on textarea at bounding box center [463, 321] width 436 height 61
paste textarea "Chicken, tomato sauce, mozzarella cheese, red onion and cherry tomato"
type textarea "Chicken, tomato sauce, mozzarella cheese, red onion and cherry tomato"
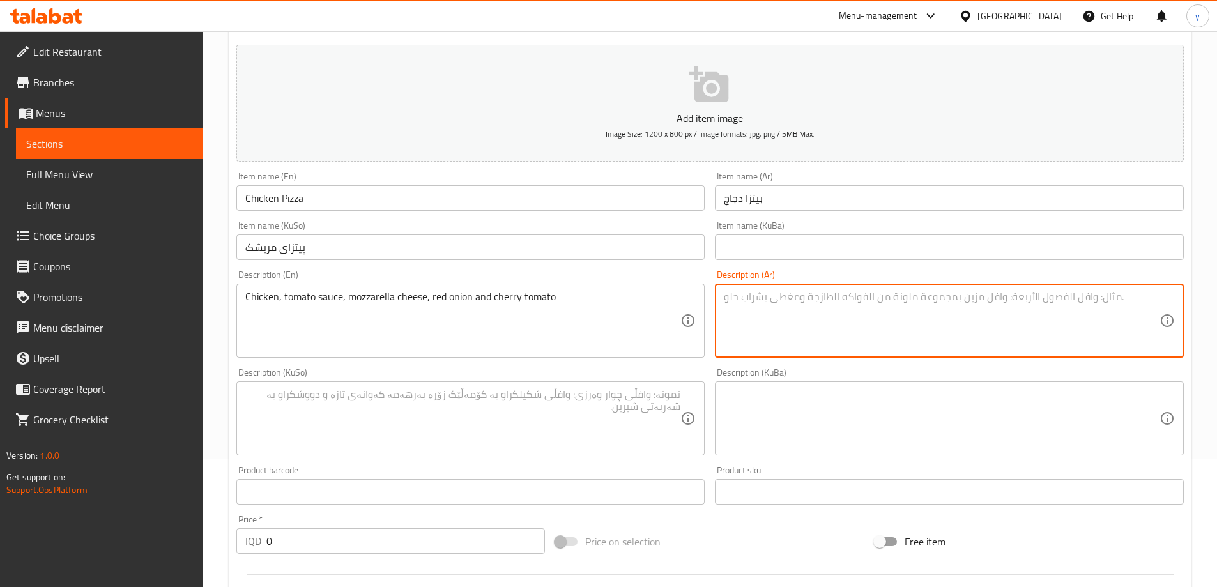
click at [834, 294] on textarea at bounding box center [942, 321] width 436 height 61
paste textarea "دجاج، صلصة طماطم، جبنة موزاريلا، بصل أحمر وطماطم كرزية"
type textarea "دجاج، صلصة طماطم، جبنة موزاريلا، بصل أحمر وطماطم كرزية"
click at [652, 392] on textarea at bounding box center [463, 418] width 436 height 61
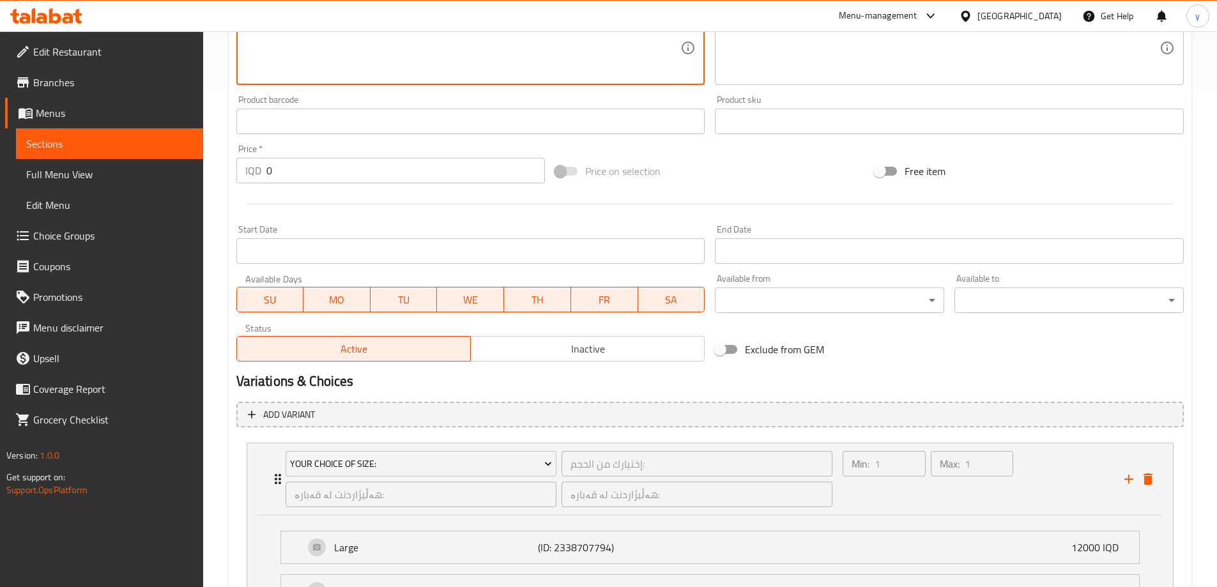
scroll to position [627, 0]
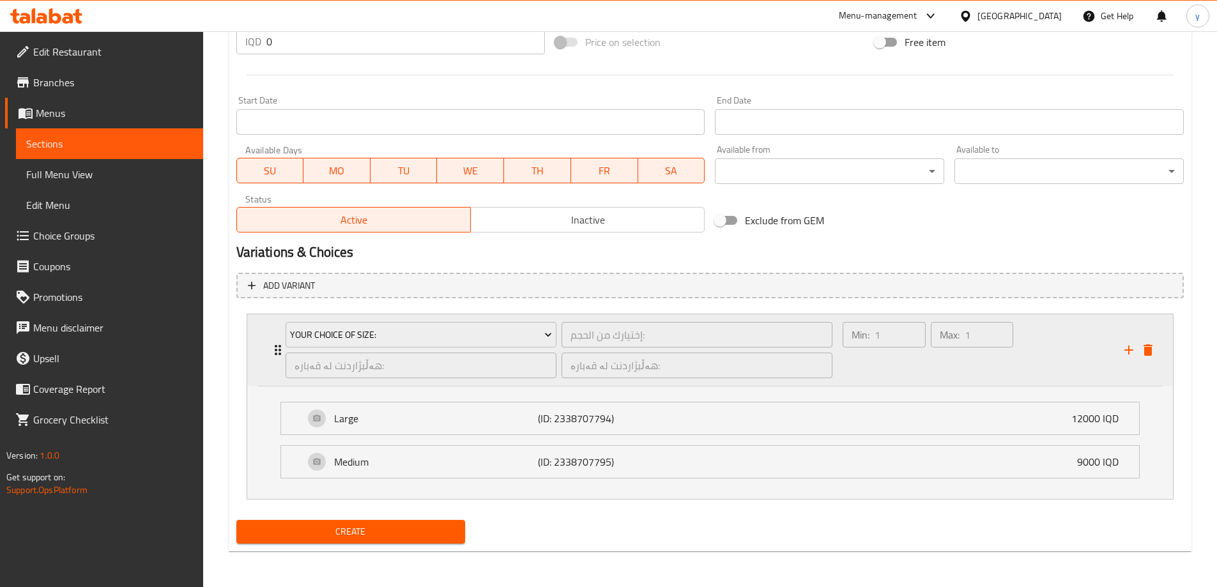
click at [1159, 347] on div "Your Choice Of Size: إختيارك من الحجم: ​ هەڵبژاردنت لە قەبارە: ​ هەڵبژاردنت لە …" at bounding box center [710, 350] width 926 height 72
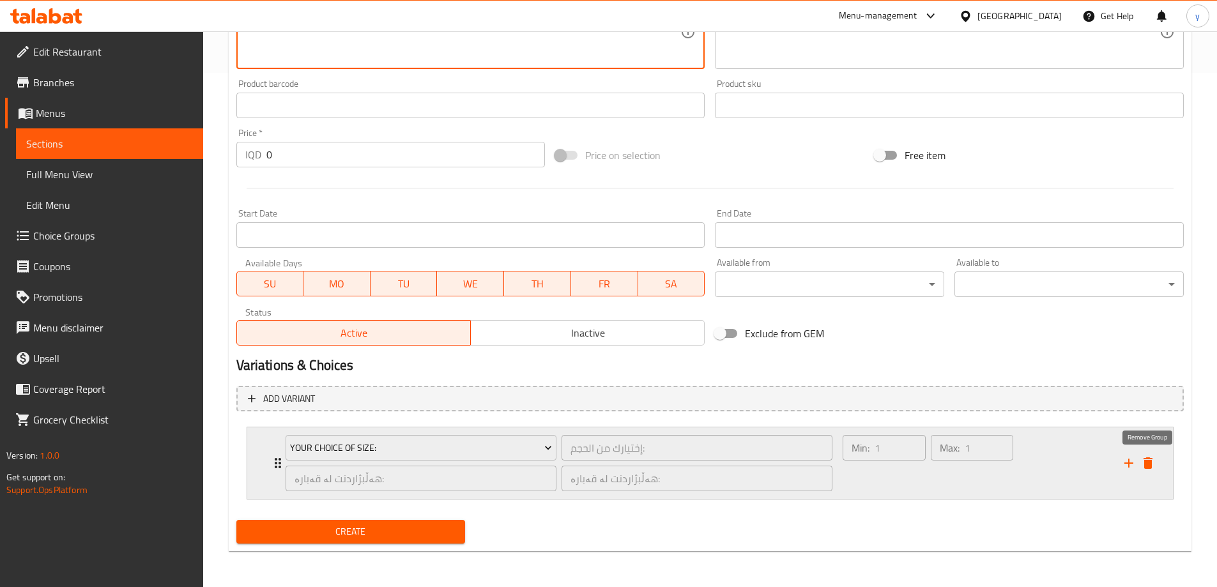
click at [1145, 465] on icon "delete" at bounding box center [1147, 462] width 9 height 11
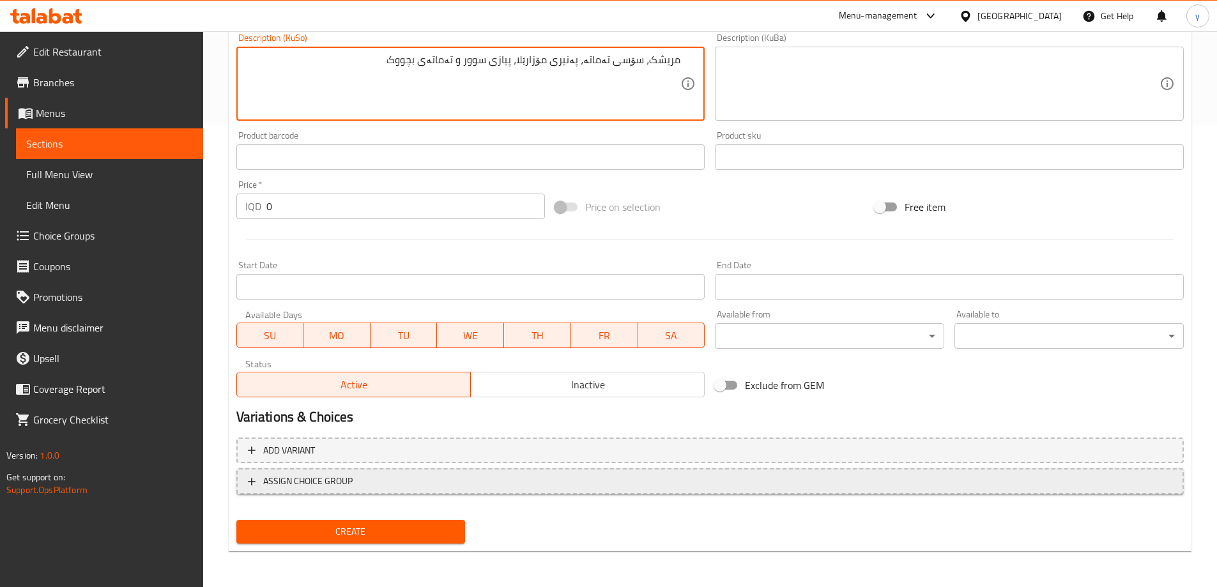
scroll to position [462, 0]
type textarea "مریشک، سۆسی تەماتە، پەنیری مۆزارێلا، پیازی سوور و تەماتەی بچووک"
click at [277, 478] on span "ASSIGN CHOICE GROUP" at bounding box center [307, 481] width 89 height 16
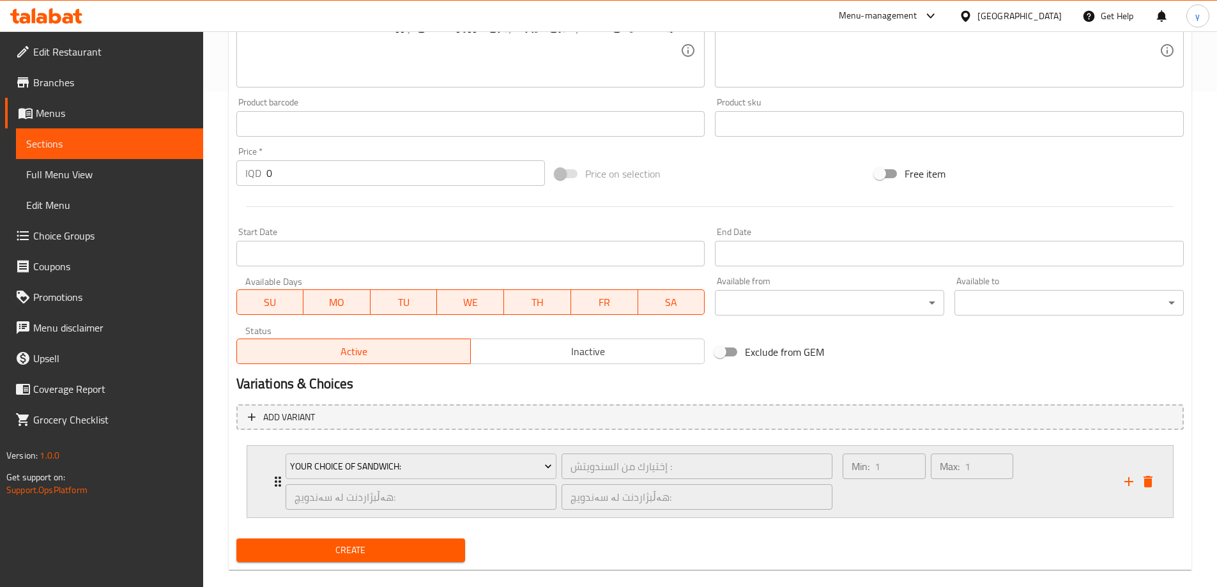
scroll to position [514, 0]
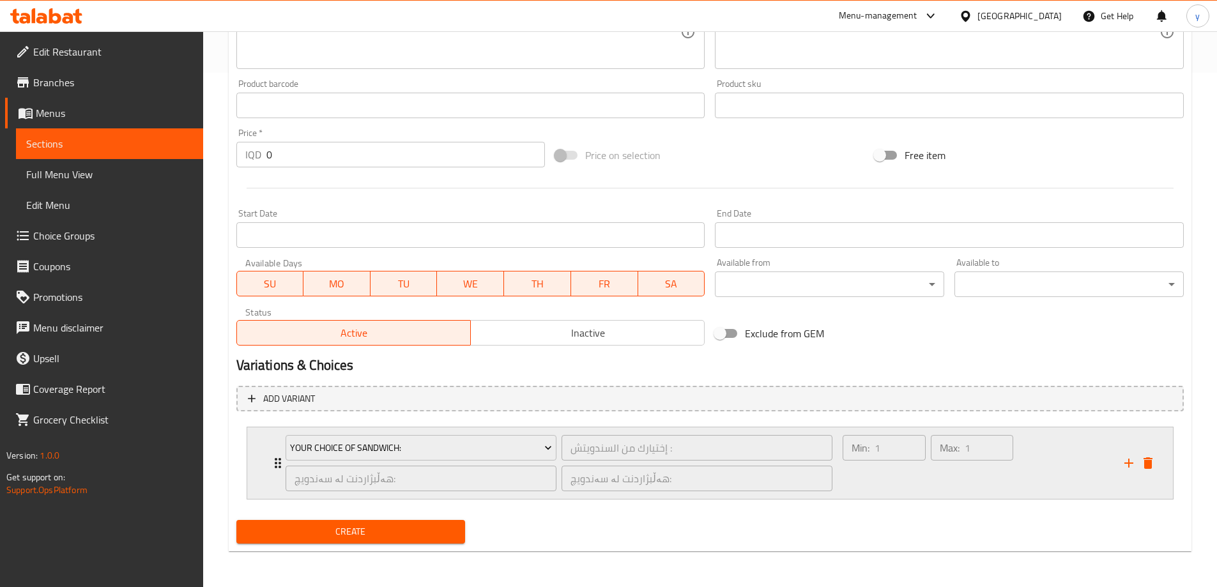
click at [273, 464] on icon "Expand" at bounding box center [277, 462] width 15 height 15
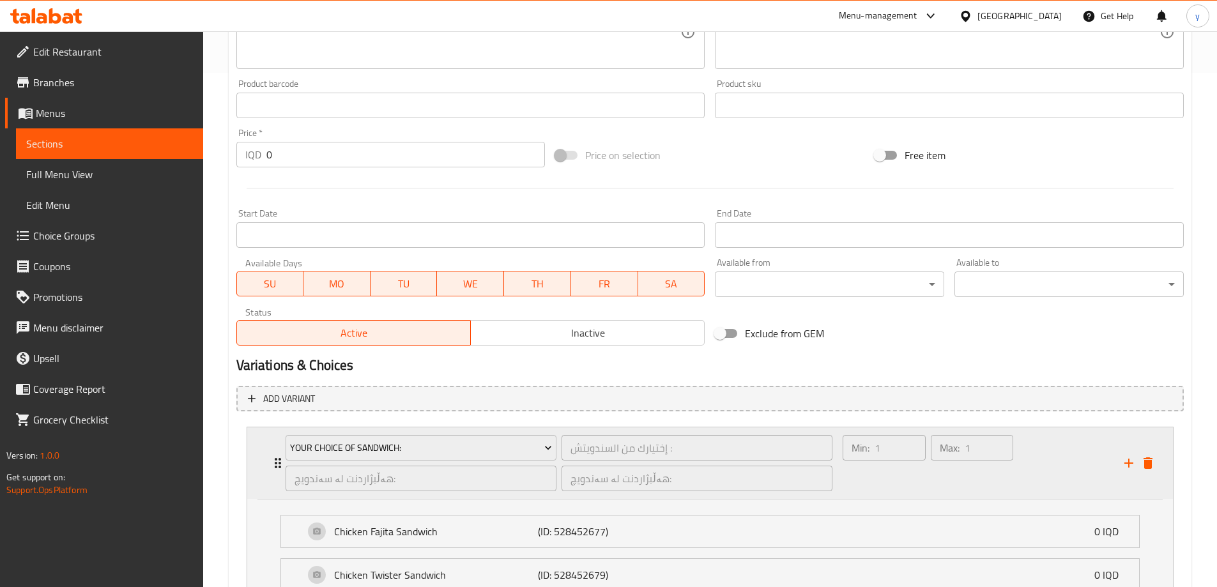
click at [366, 433] on div "Your Choice Of Sandwich:" at bounding box center [421, 447] width 276 height 31
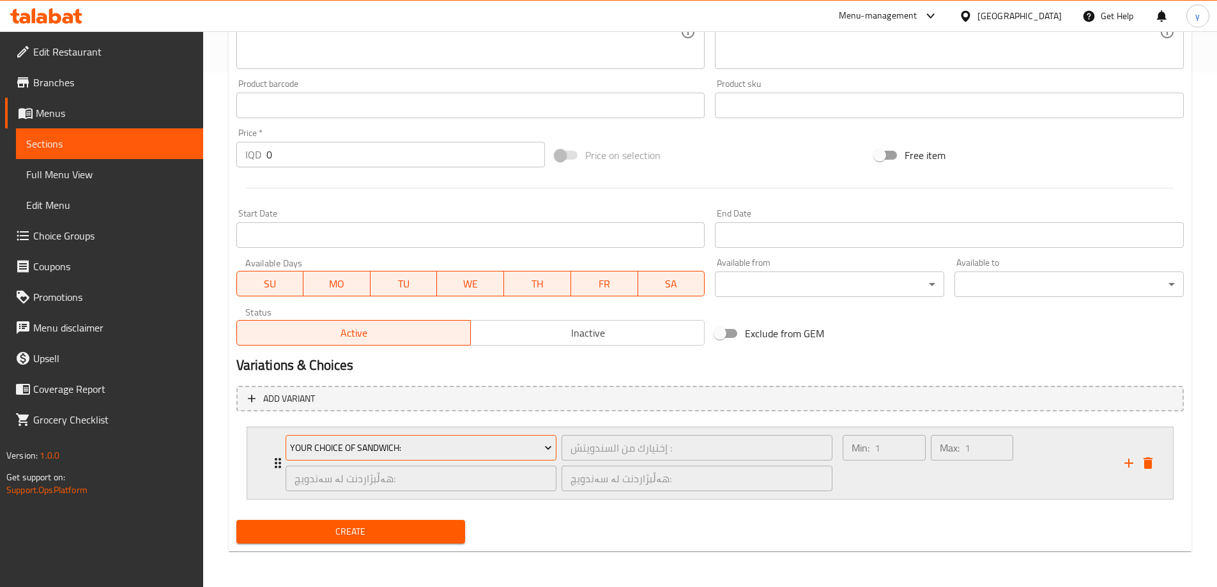
click at [360, 450] on span "Your Choice Of Sandwich:" at bounding box center [421, 448] width 262 height 16
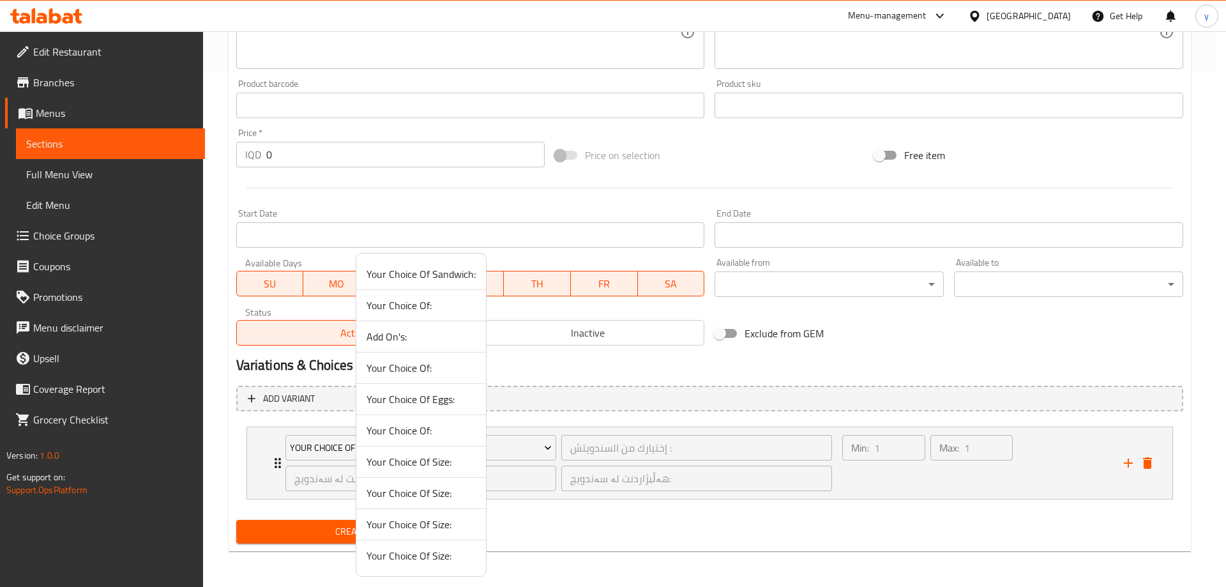
click at [409, 462] on span "Your Choice Of Size:" at bounding box center [421, 461] width 109 height 15
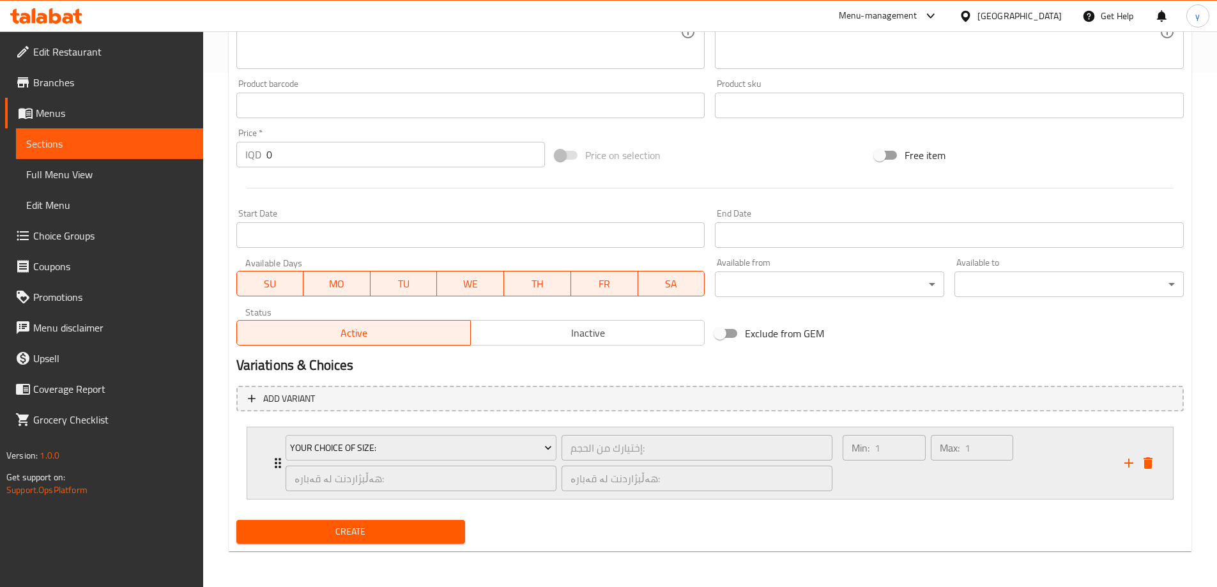
click at [852, 468] on div "Min: 1 ​" at bounding box center [884, 462] width 88 height 61
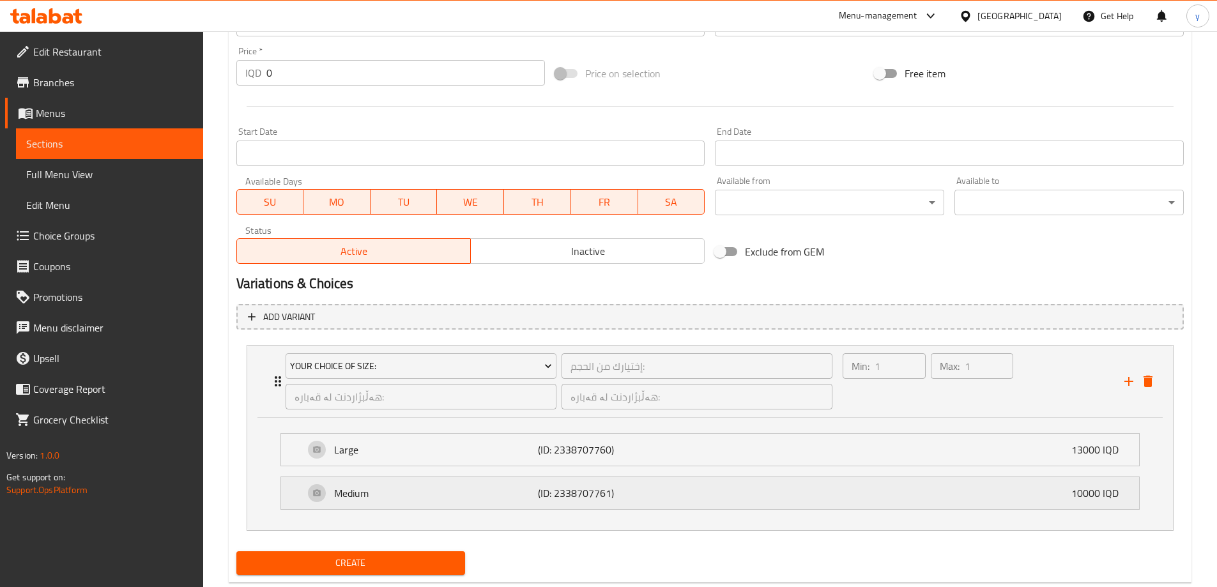
scroll to position [627, 0]
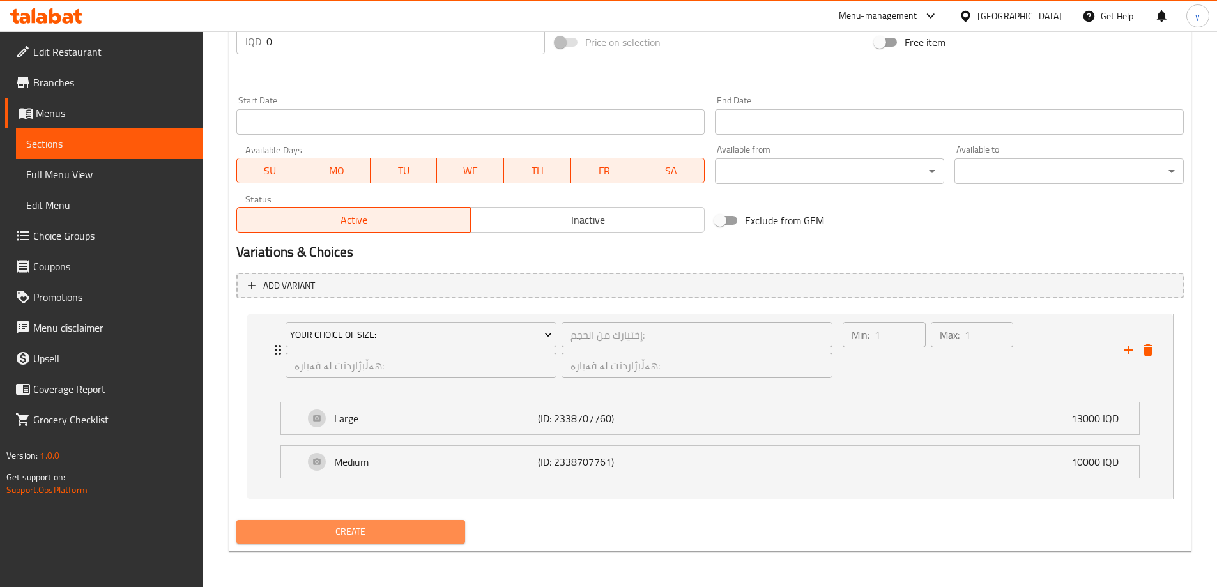
click at [439, 529] on span "Create" at bounding box center [351, 532] width 209 height 16
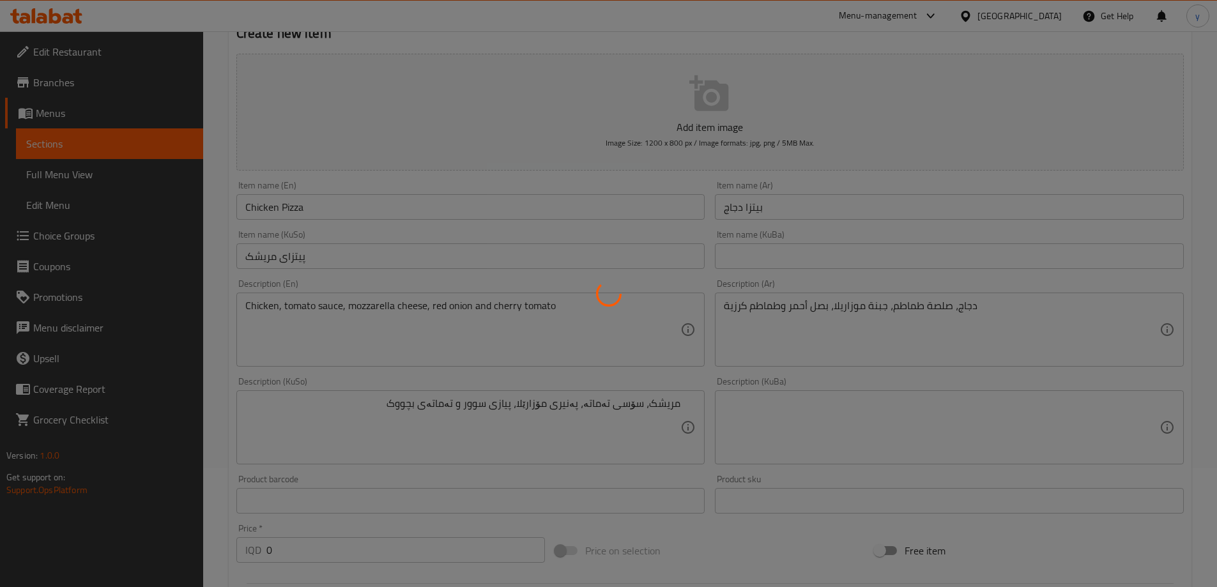
scroll to position [116, 0]
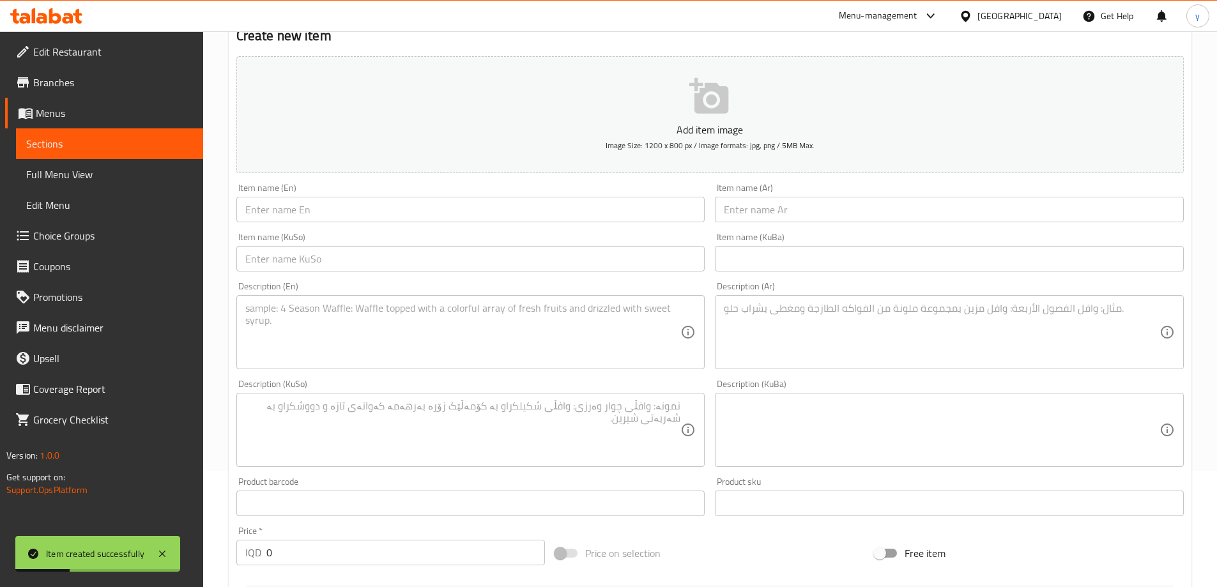
click at [415, 204] on input "text" at bounding box center [470, 210] width 469 height 26
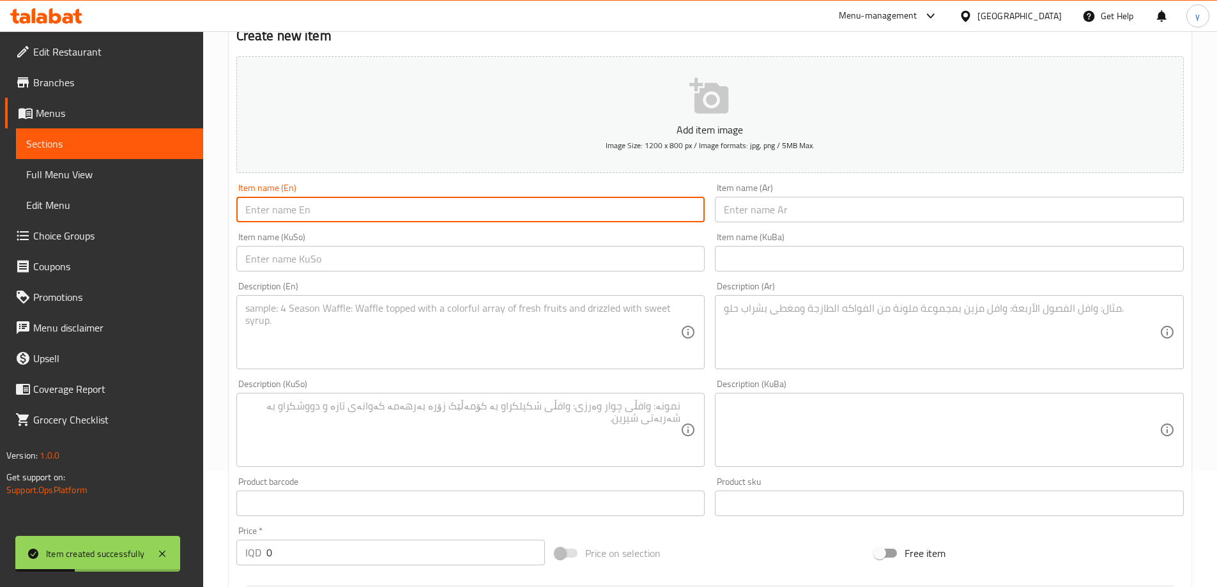
paste input "BBQ Beef Pizza"
type input "BBQ Beef Pizza"
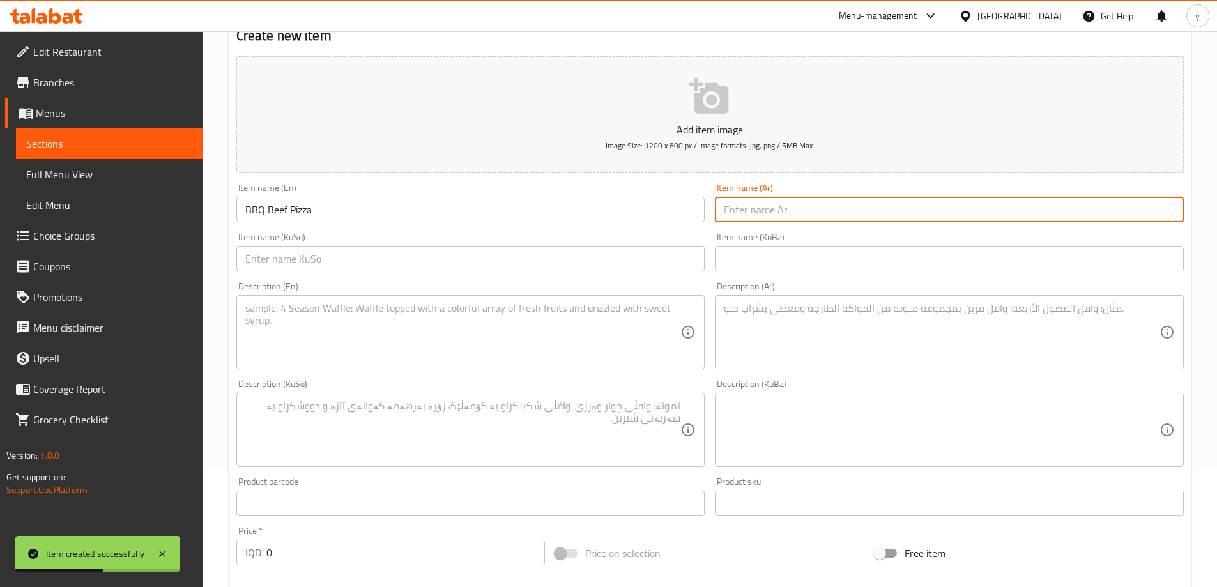
click at [784, 214] on input "text" at bounding box center [949, 210] width 469 height 26
click at [577, 206] on input "BBQ Beef Pizza" at bounding box center [470, 210] width 469 height 26
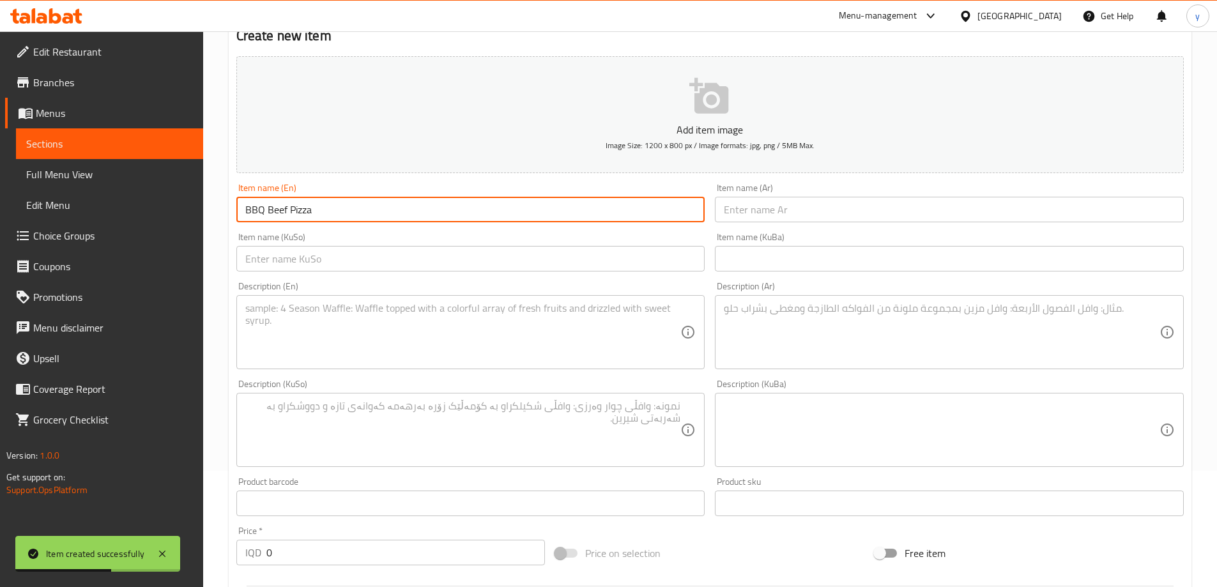
click at [577, 206] on input "BBQ Beef Pizza" at bounding box center [470, 210] width 469 height 26
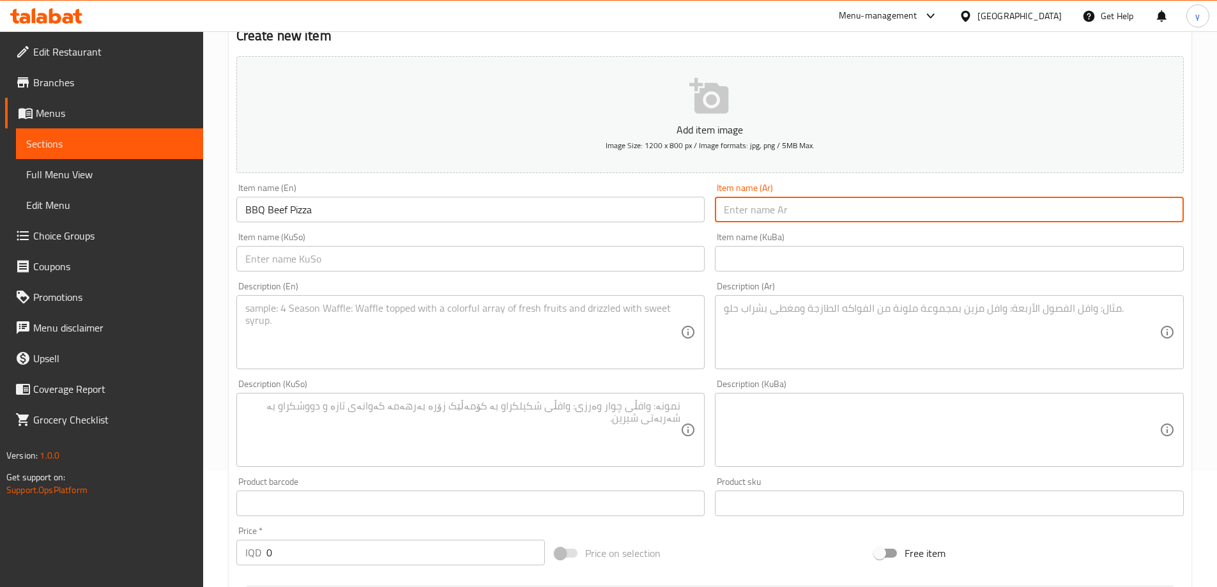
click at [754, 206] on input "text" at bounding box center [949, 210] width 469 height 26
paste input "بيتزا لحم البقر بالباربكيو"
type input "بيتزا لحم البقر بالباربكيو"
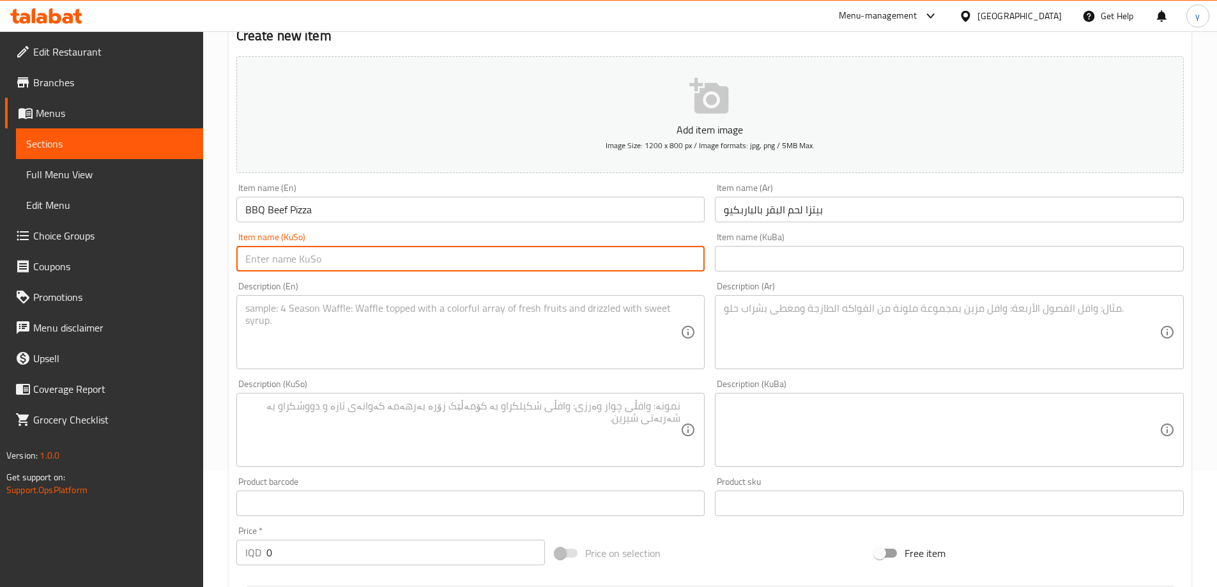
click at [611, 266] on input "text" at bounding box center [470, 259] width 469 height 26
type input "پیتزای گۆشتی مانگا بە باربیکیو"
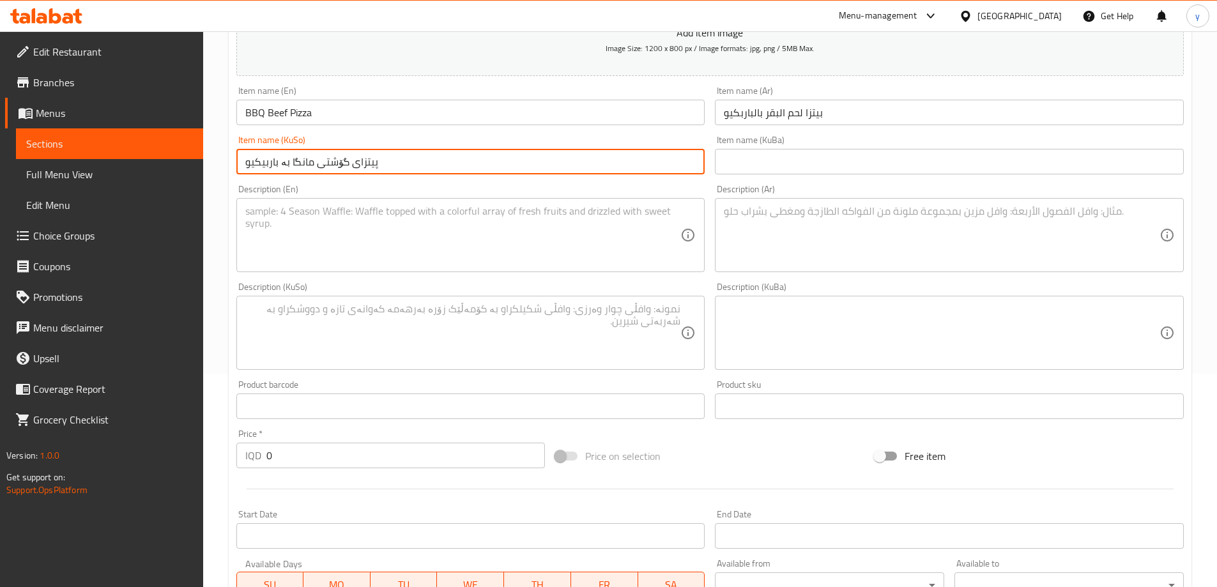
scroll to position [244, 0]
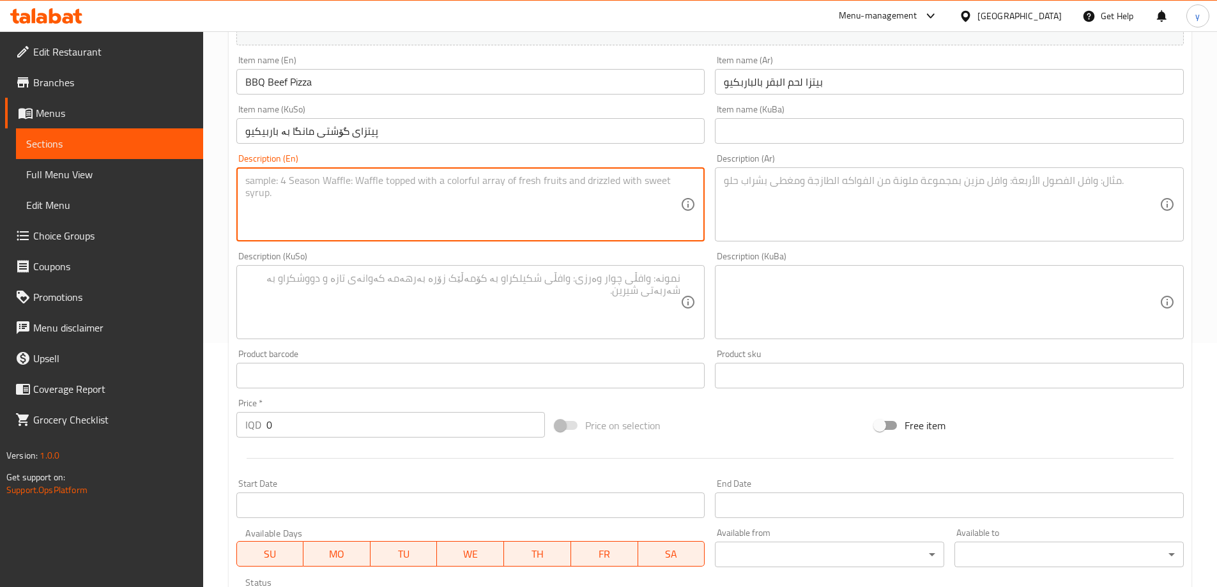
click at [423, 234] on textarea at bounding box center [463, 204] width 436 height 61
paste textarea "Beef tenderloin, tomato sauce, mozzarella cheese, red onion, jalapeno slices an…"
type textarea "Beef tenderloin, tomato sauce, mozzarella cheese, red onion, jalapeno slices an…"
click at [809, 206] on textarea at bounding box center [942, 204] width 436 height 61
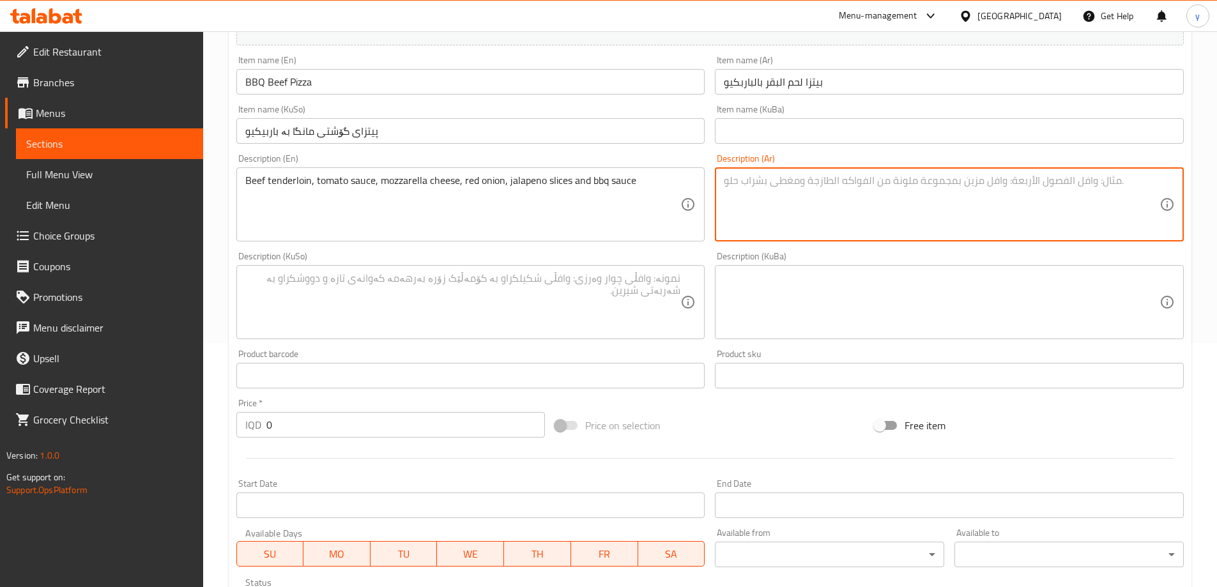
paste textarea "لحم بقري تندرلوين، صلصة طماطم، جبنة موزاريلا، بصل أحمر، شرائح هالبينو وصلصة بار…"
type textarea "لحم بقري تندرلوين، صلصة طماطم، جبنة موزاريلا، بصل أحمر، شرائح هالبينو وصلصة بار…"
click at [653, 282] on textarea at bounding box center [463, 302] width 436 height 61
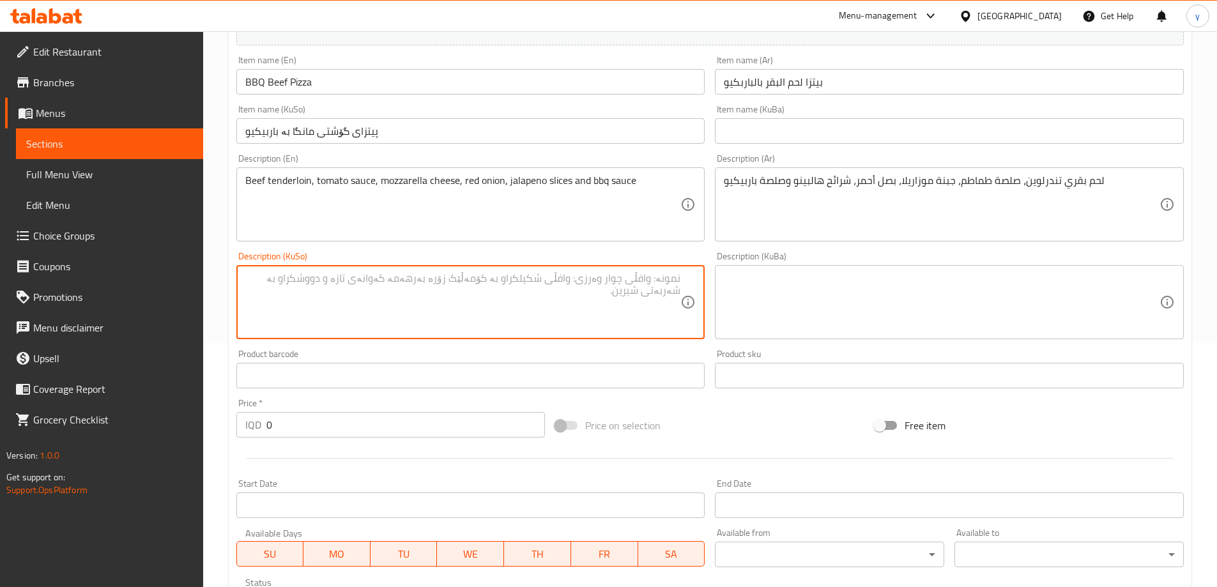
drag, startPoint x: 1104, startPoint y: 187, endPoint x: 1109, endPoint y: 194, distance: 8.9
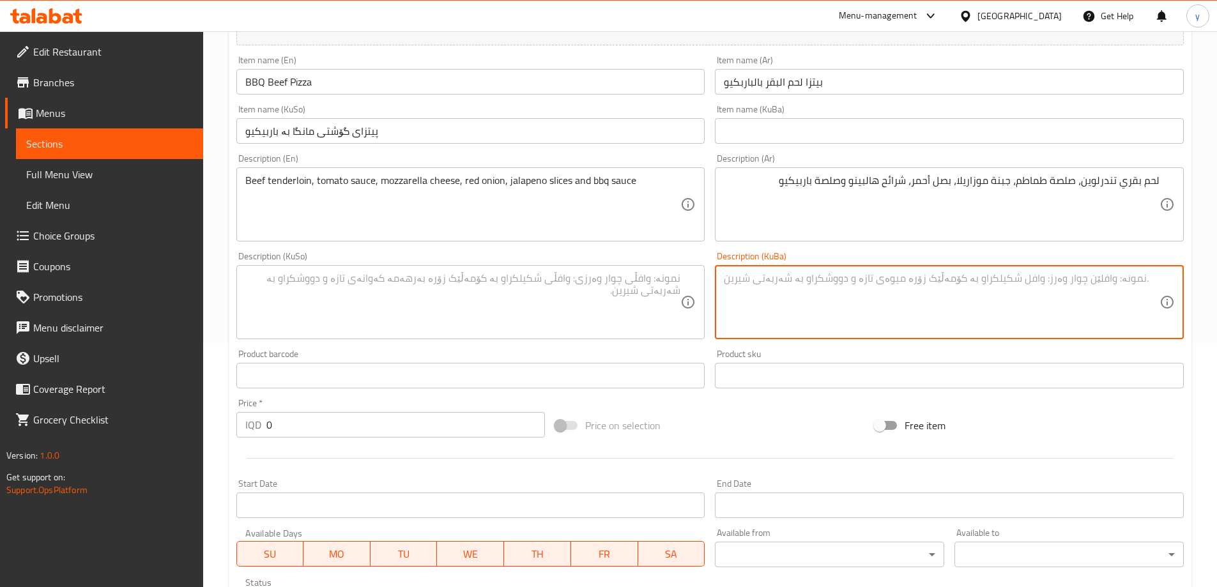
click at [856, 289] on textarea at bounding box center [942, 302] width 436 height 61
paste textarea "تەندەرلۆين"
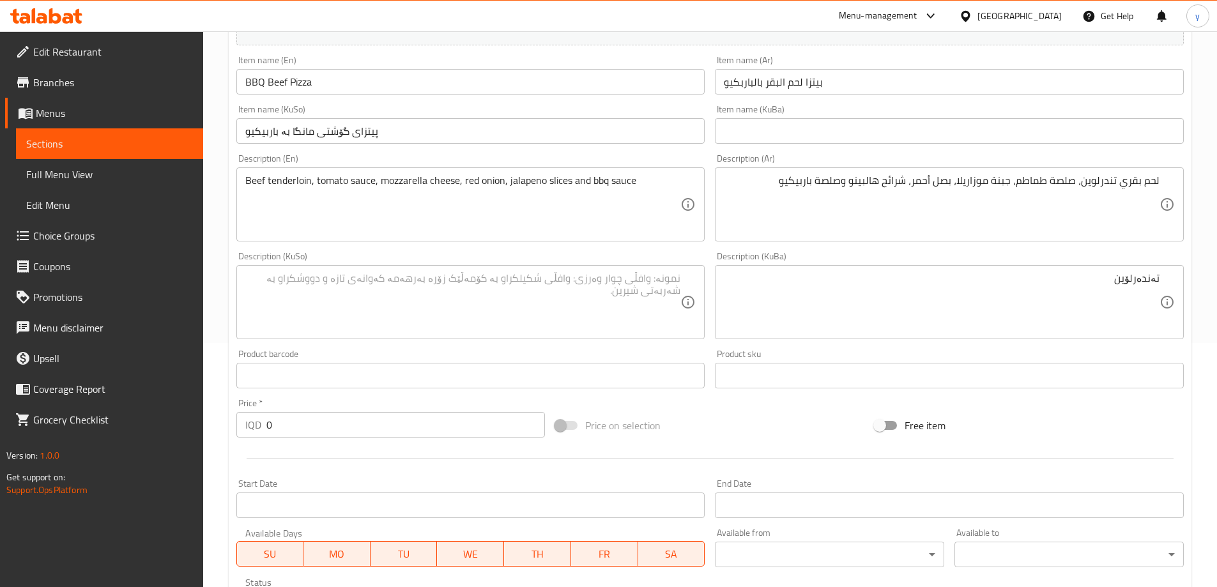
click at [1162, 279] on div "تەندەرلۆين Description (KuBa)" at bounding box center [949, 302] width 469 height 74
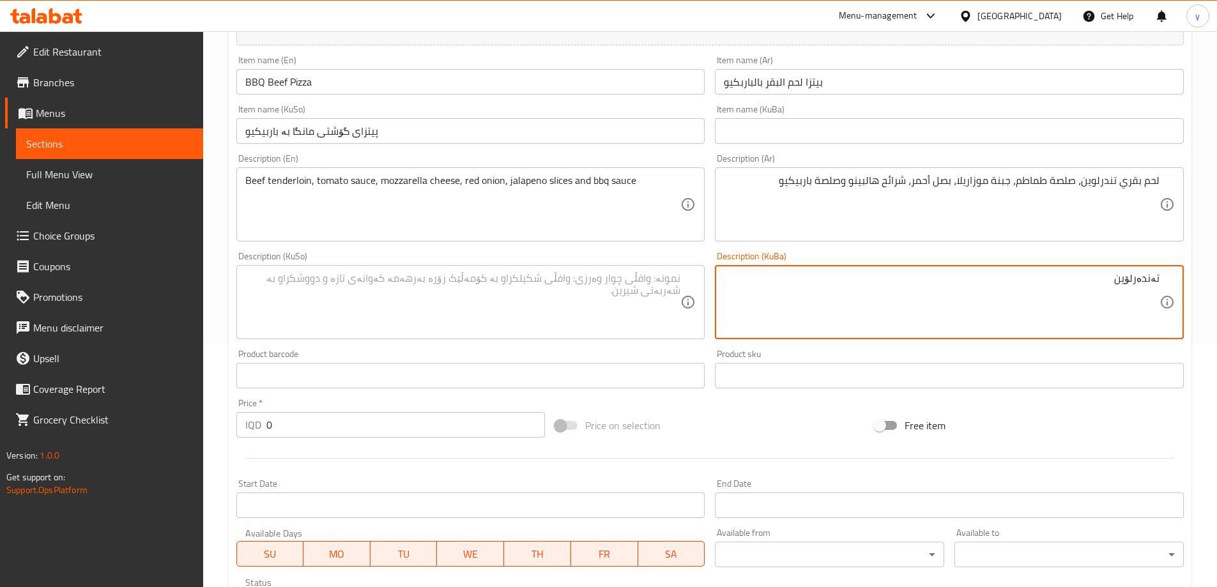
click at [1160, 279] on div "تەندەرلۆين Description (KuBa)" at bounding box center [949, 302] width 469 height 74
click at [1159, 280] on textarea "تەندەرلۆين" at bounding box center [942, 302] width 436 height 61
click at [1123, 285] on textarea "گۆشتی ،مانگای تەندەرلۆين" at bounding box center [942, 302] width 436 height 61
click at [1042, 284] on textarea "گۆشتی مانگای تەندەرلۆين" at bounding box center [942, 302] width 436 height 61
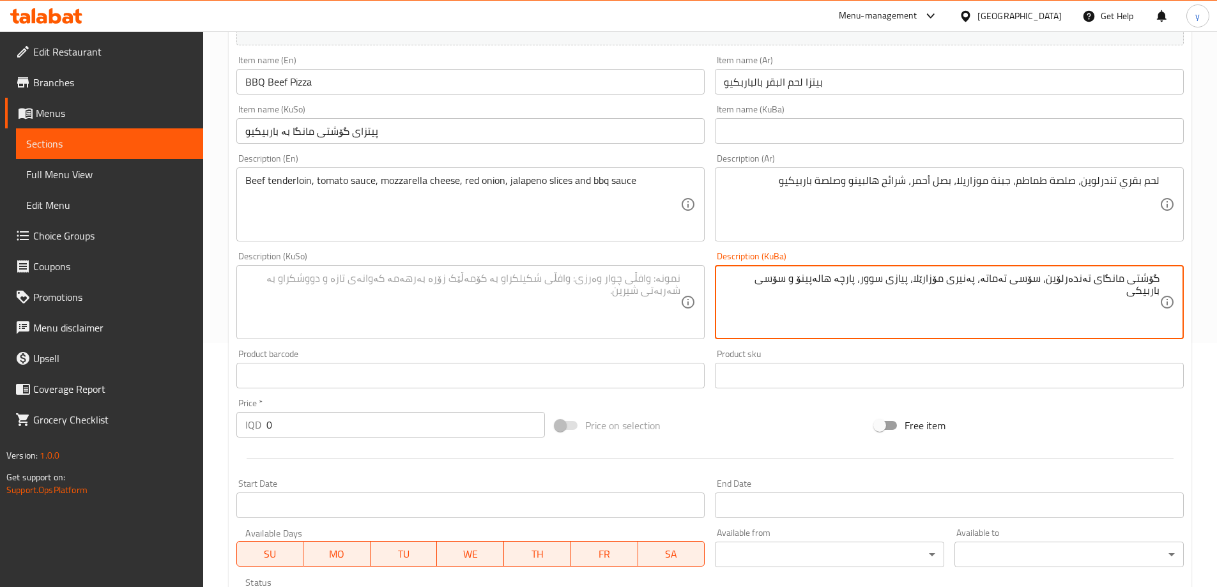
type textarea "گۆشتی مانگای تەندەرلۆين، سۆسی تەماتە، پەنیری مۆزارێلا، پیازی سوور، پارچە هالەپی…"
click at [984, 284] on textarea "گۆشتی مانگای تەندەرلۆين، سۆسی تەماتە، پەنیری مۆزارێلا، پیازی سوور، پارچە هالەپی…" at bounding box center [942, 302] width 436 height 61
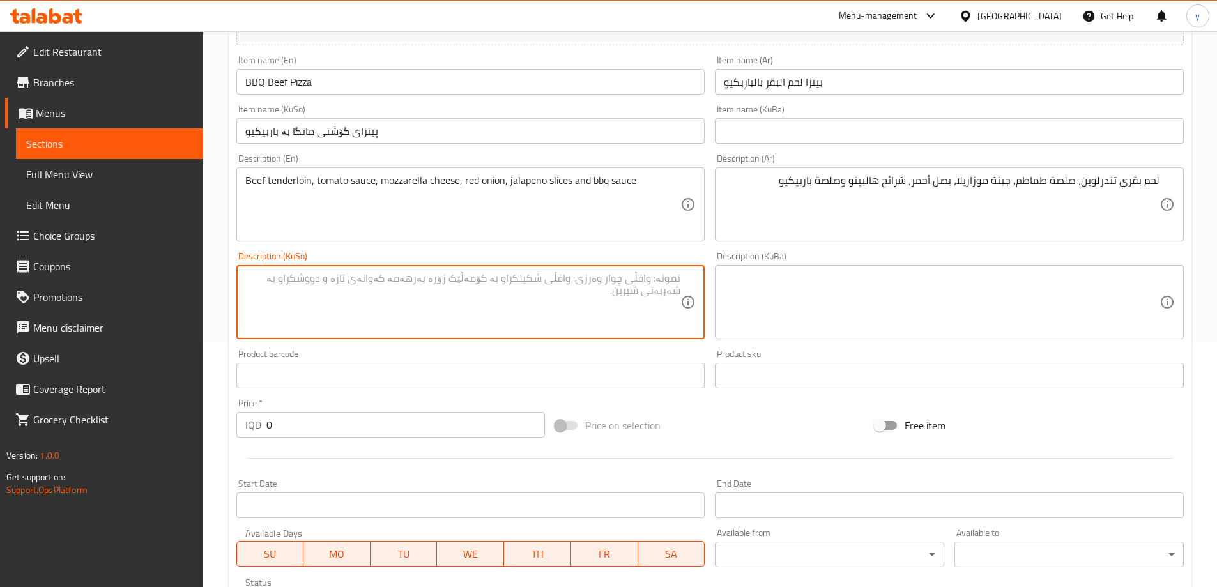
click at [555, 295] on textarea at bounding box center [463, 302] width 436 height 61
paste textarea "گۆشتی مانگای تەندەرلۆين، سۆسی تەماتە، پەنیری مۆزارێلا، پیازی سوور، پارچە هالەپی…"
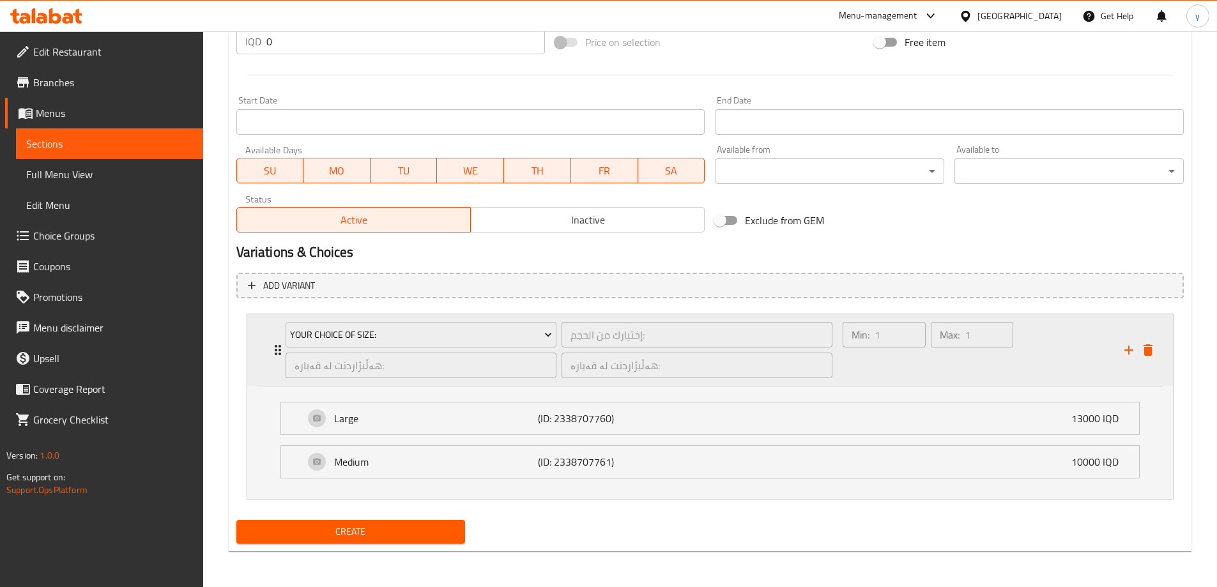
click at [278, 339] on div "Your Choice Of Size: إختيارك من الحجم: ​ هەڵبژاردنت لە قەبارە: ​ هەڵبژاردنت لە …" at bounding box center [559, 350] width 563 height 72
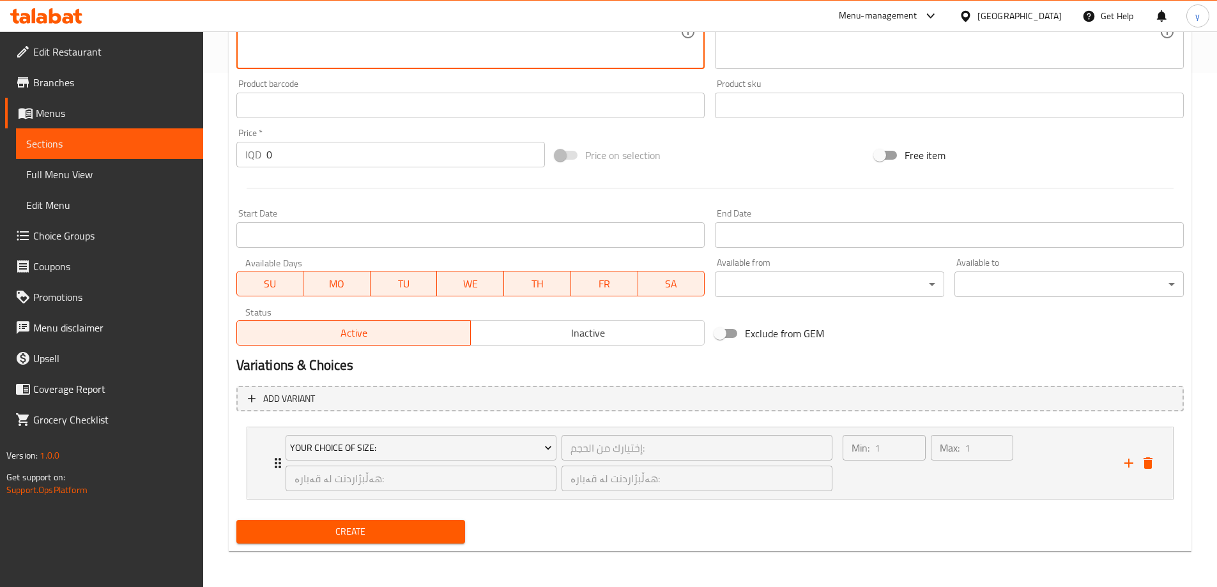
scroll to position [514, 0]
click at [263, 440] on div "Your Choice Of Size: إختيارك من الحجم: ​ هەڵبژاردنت لە قەبارە: ​ هەڵبژاردنت لە …" at bounding box center [710, 463] width 926 height 72
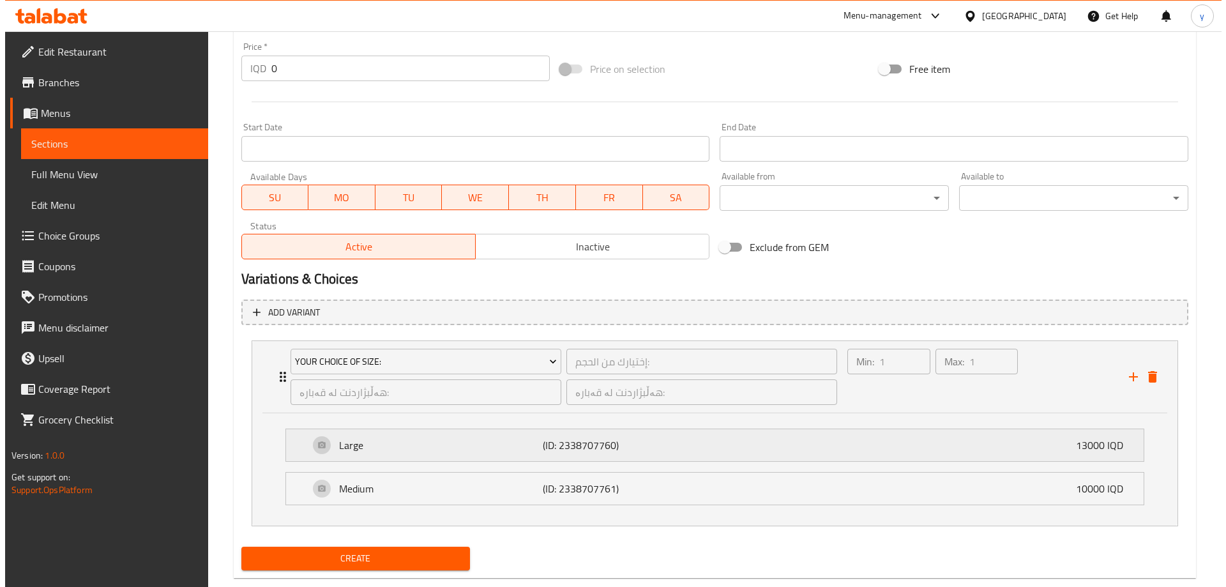
scroll to position [627, 0]
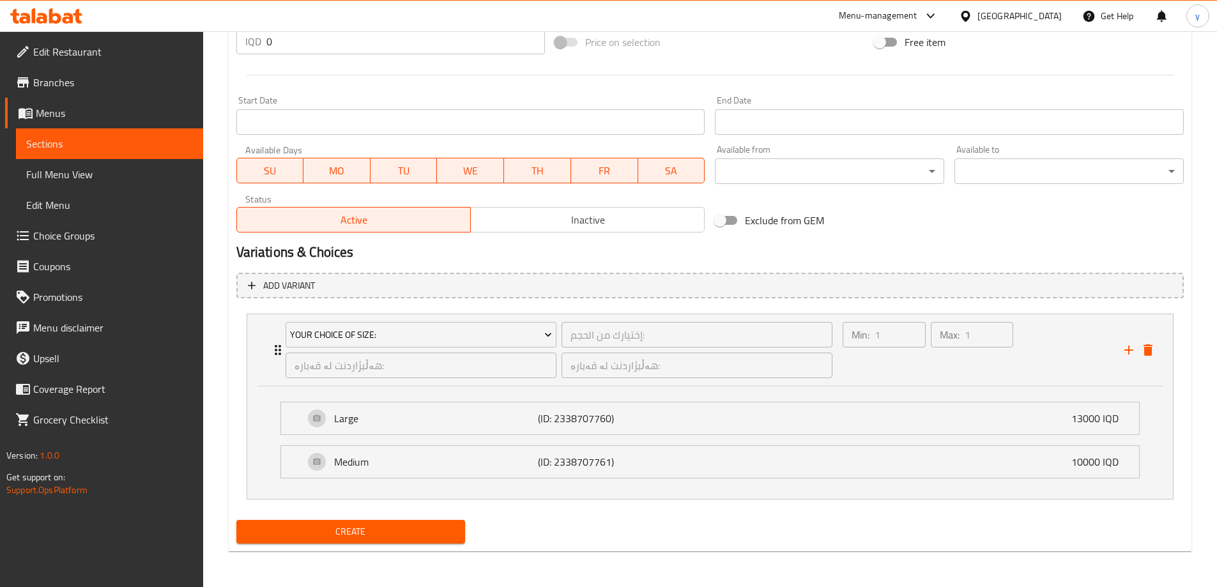
type textarea "گۆشتی مانگای تەندەرلۆين، سۆسی تەماتە، پەنیری مۆزارێلا، پیازی سوور، پارچە هالەپی…"
click at [544, 333] on icon "Expand" at bounding box center [548, 334] width 13 height 13
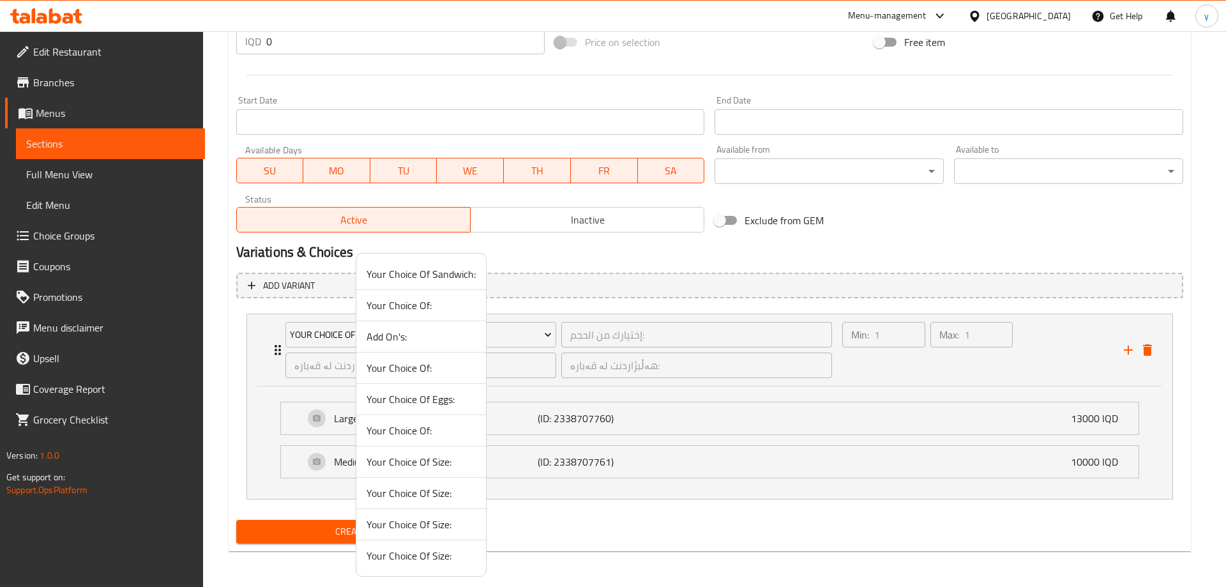
click at [429, 531] on span "Your Choice Of Size:" at bounding box center [421, 524] width 109 height 15
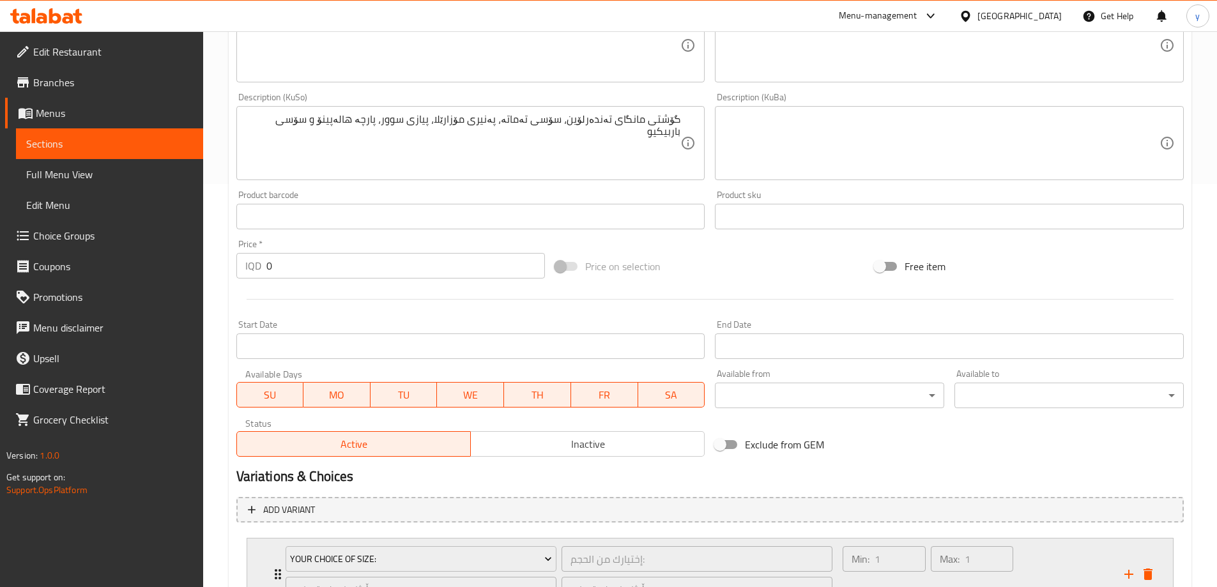
scroll to position [514, 0]
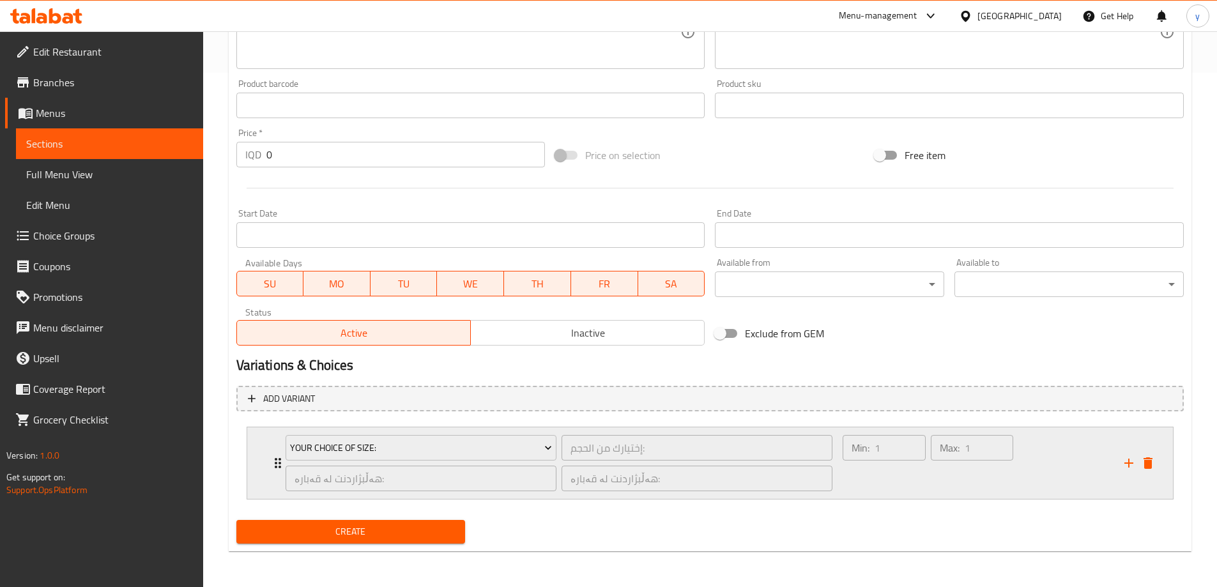
click at [949, 489] on div "Max: 1 ​" at bounding box center [972, 462] width 88 height 61
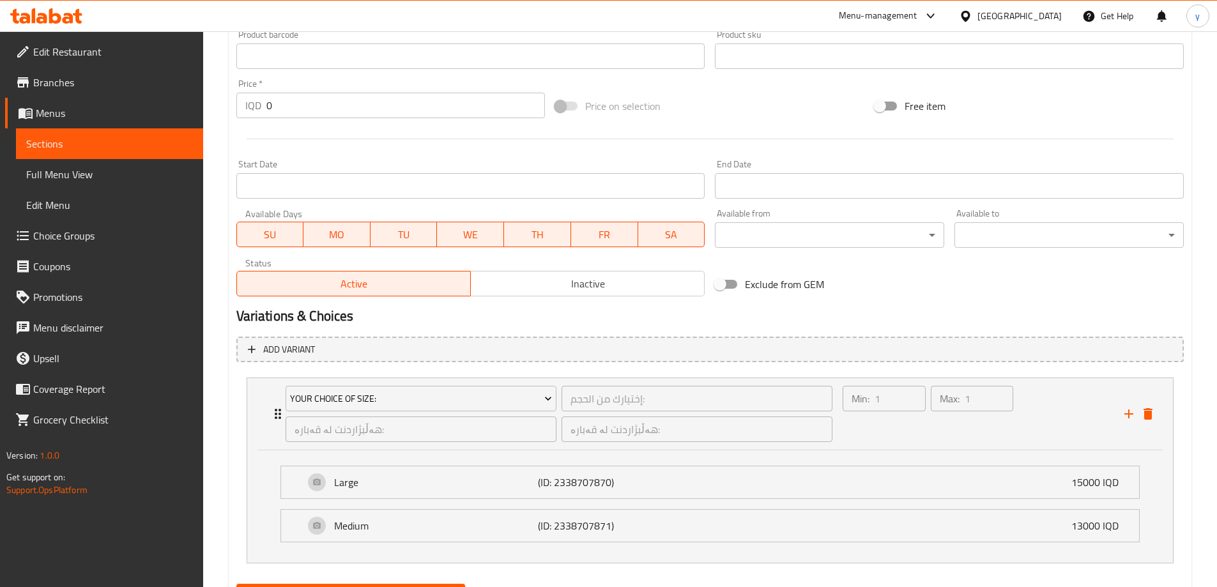
scroll to position [627, 0]
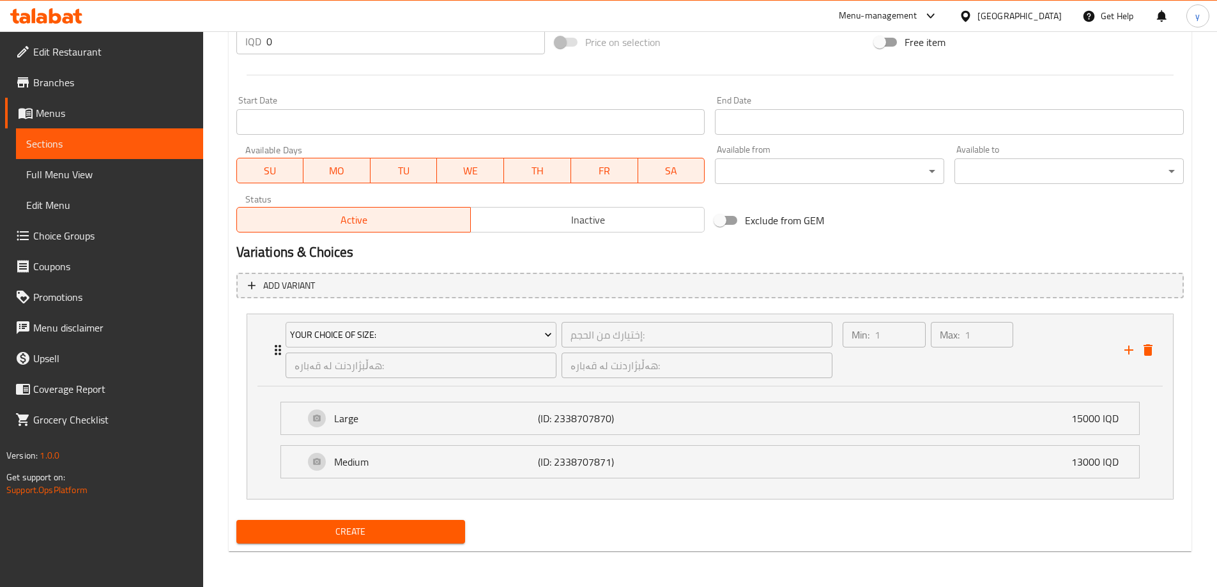
click at [412, 527] on span "Create" at bounding box center [351, 532] width 209 height 16
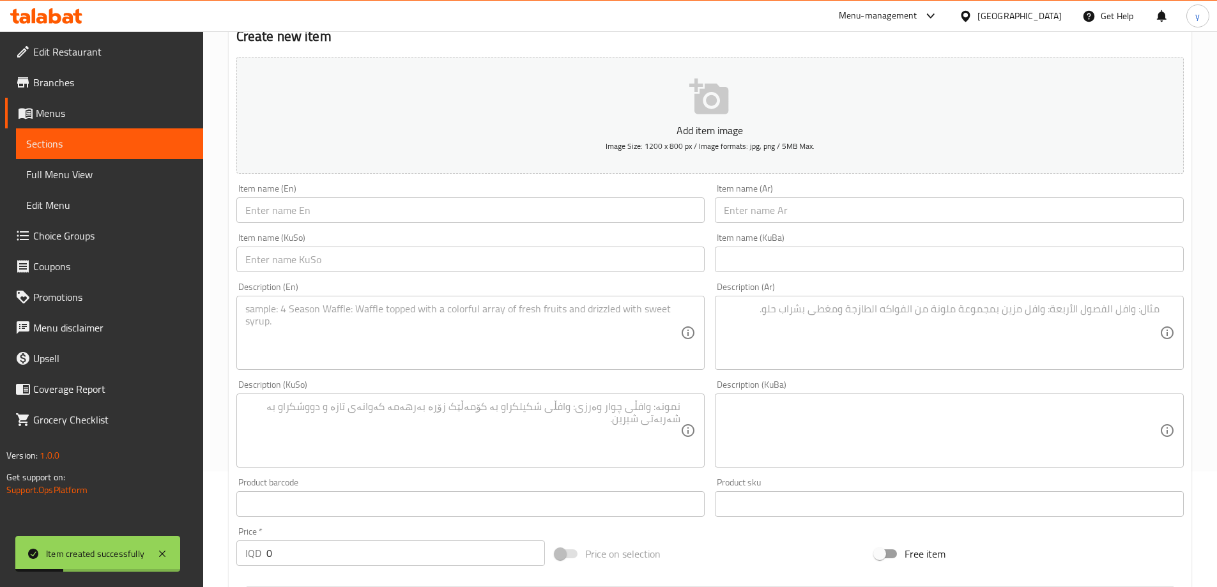
scroll to position [0, 0]
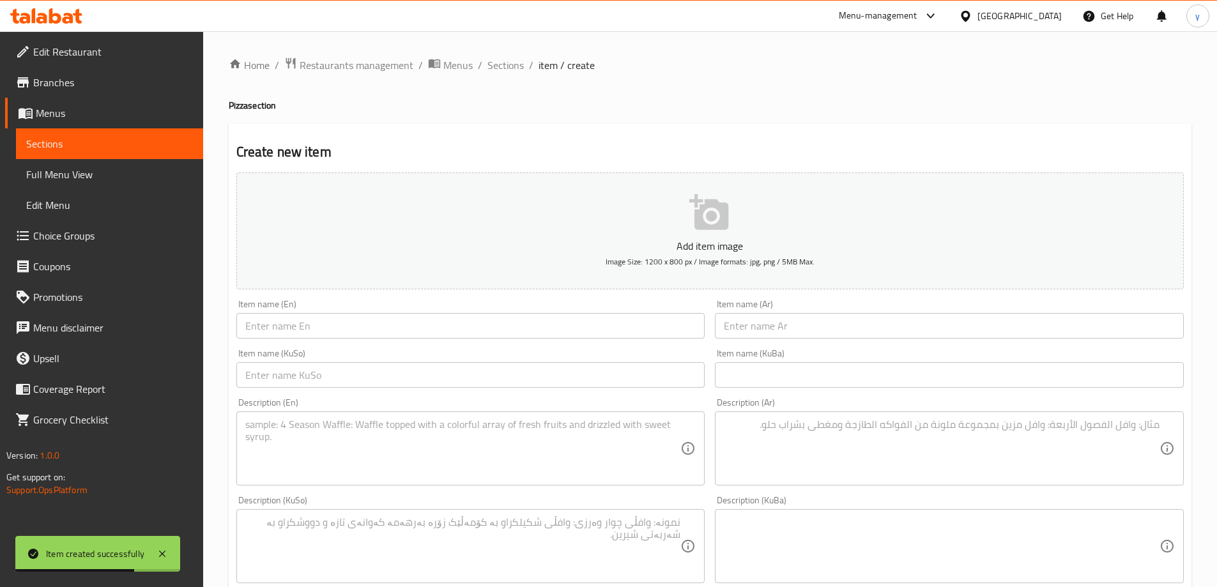
click at [526, 342] on div "Item name (En) Item name (En)" at bounding box center [470, 318] width 479 height 49
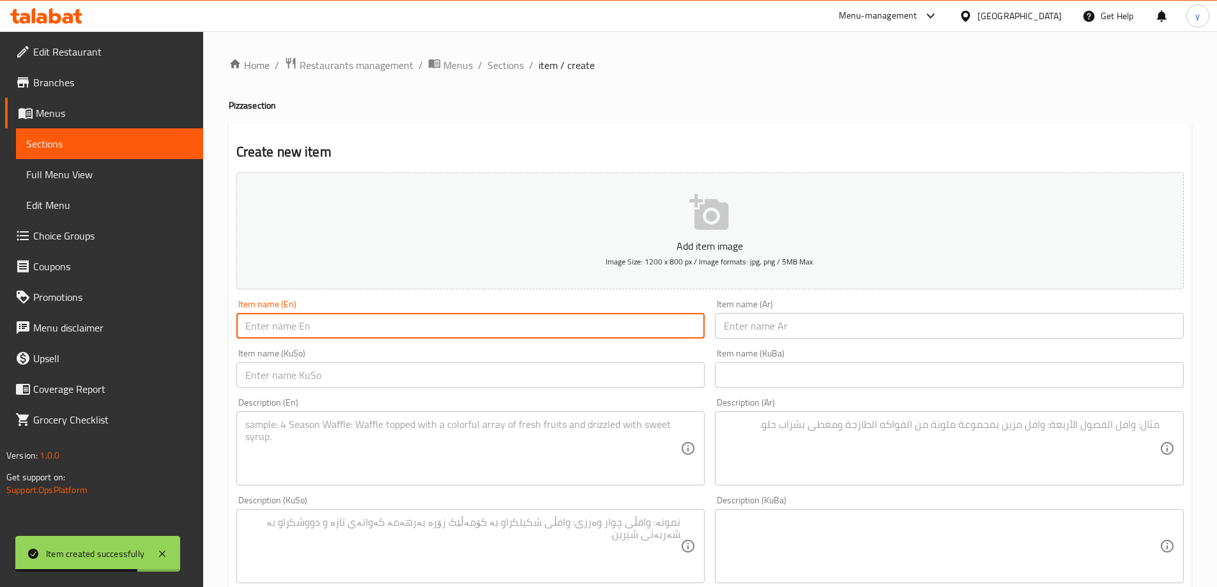
click at [540, 332] on input "text" at bounding box center [470, 326] width 469 height 26
paste input "Pesto Halloumi Pizza"
type input "Pesto Halloumi Pizza"
click at [547, 426] on textarea at bounding box center [463, 448] width 436 height 61
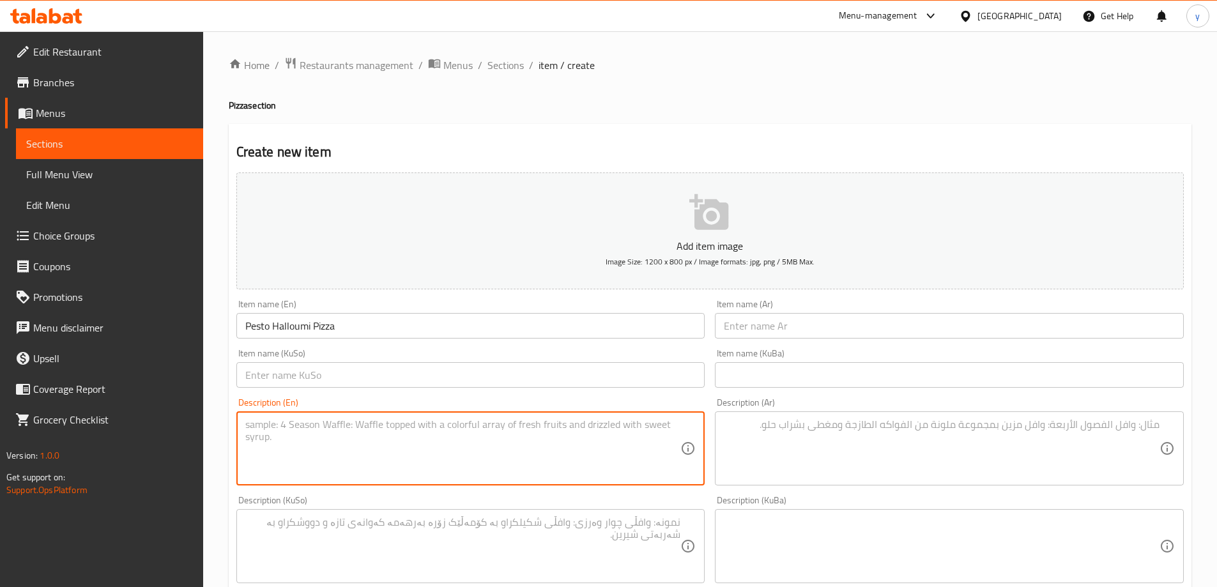
paste textarea "Basil pesto sauce and halloumi cheese slices"
type textarea "Basil pesto sauce and halloumi cheese slices"
click at [818, 434] on textarea at bounding box center [942, 448] width 436 height 61
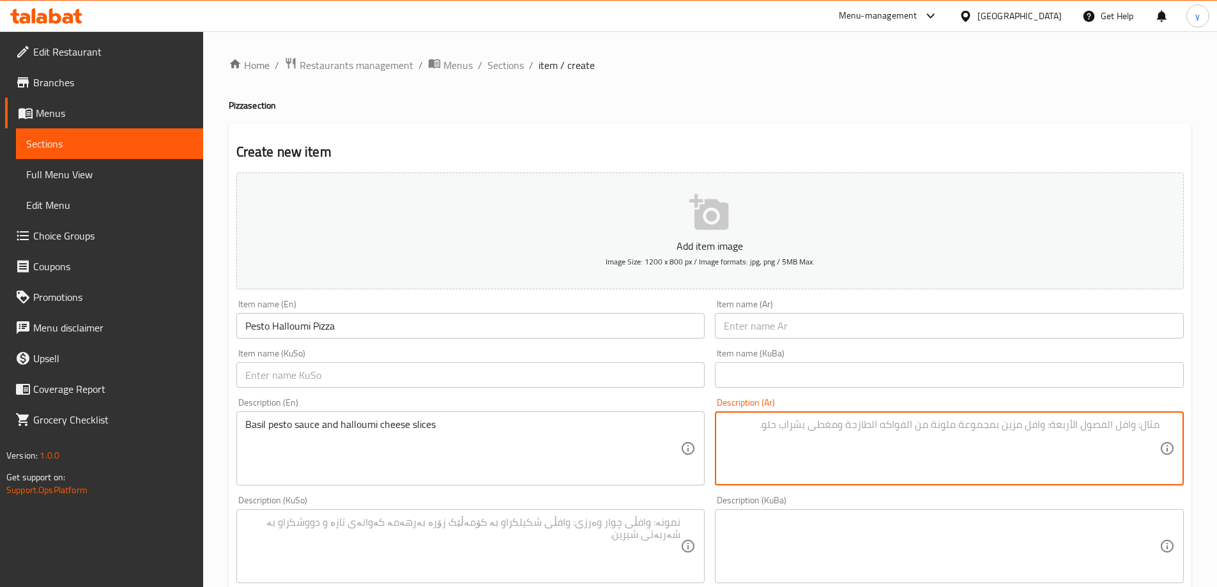
paste textarea "صلصة بيستو بالريحان وشرائح جبنة حلومي"
type textarea "صلصة بيستو بالريحان وشرائح جبنة حلومي"
click at [529, 330] on input "Pesto Halloumi Pizza" at bounding box center [470, 326] width 469 height 26
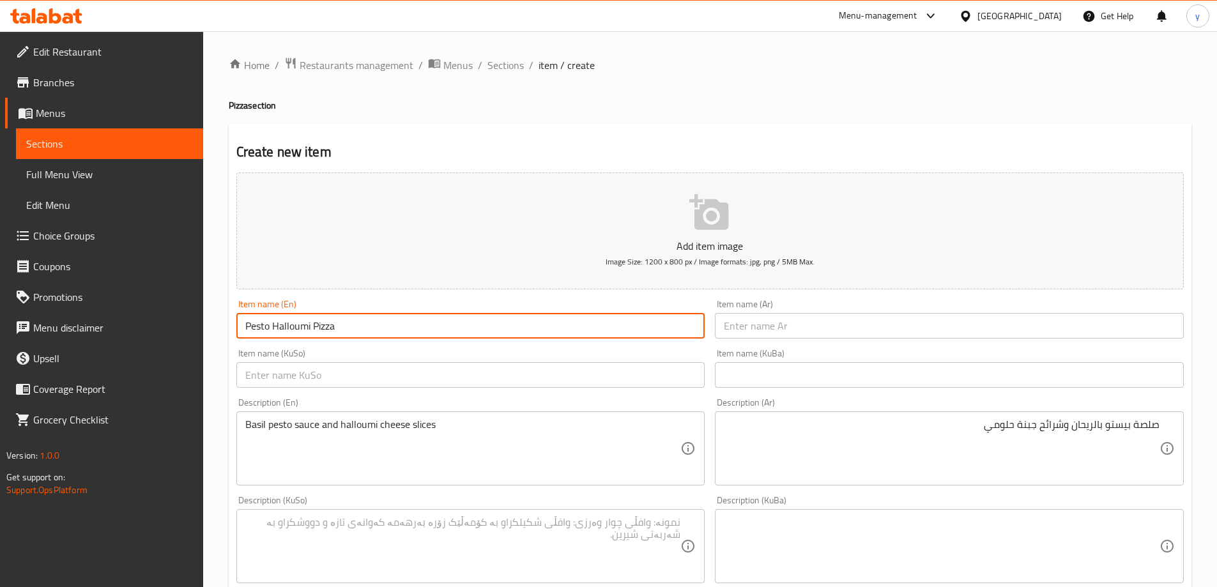
click at [529, 330] on input "Pesto Halloumi Pizza" at bounding box center [470, 326] width 469 height 26
click at [735, 320] on input "text" at bounding box center [949, 326] width 469 height 26
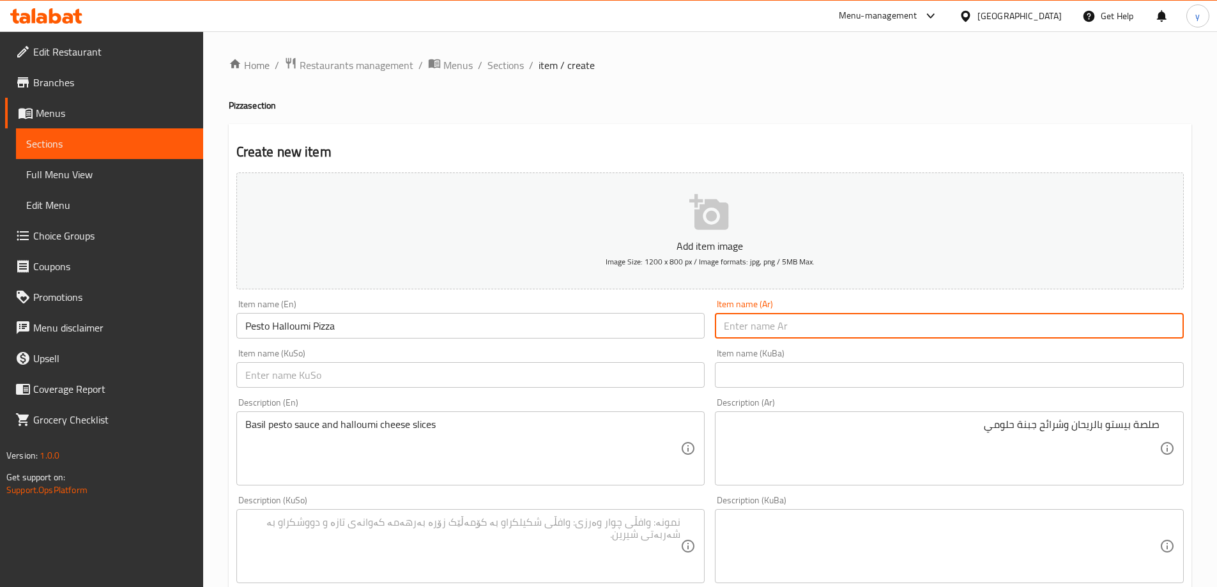
paste input "بيتزا حلومي بالبيستو"
type input "بيتزا حلومي بالبيستو"
click at [694, 362] on input "text" at bounding box center [470, 375] width 469 height 26
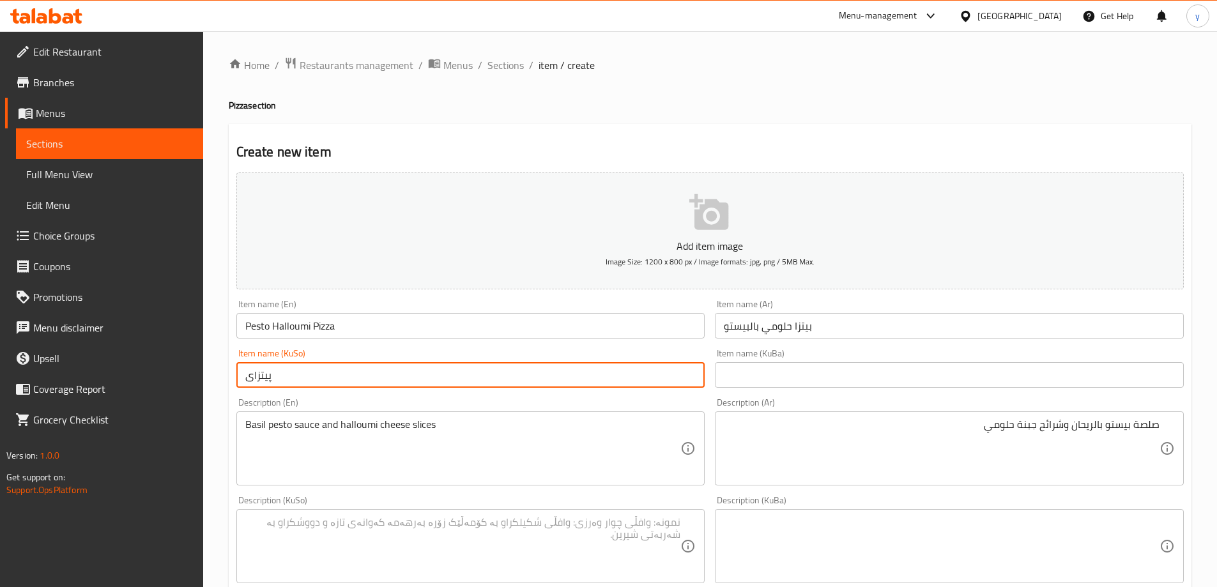
paste input "حەللومی"
drag, startPoint x: 719, startPoint y: 386, endPoint x: 726, endPoint y: 379, distance: 9.9
click at [716, 385] on input "text" at bounding box center [949, 375] width 469 height 26
click at [576, 377] on input "پیتزای حەللومی بە پێ" at bounding box center [470, 375] width 469 height 26
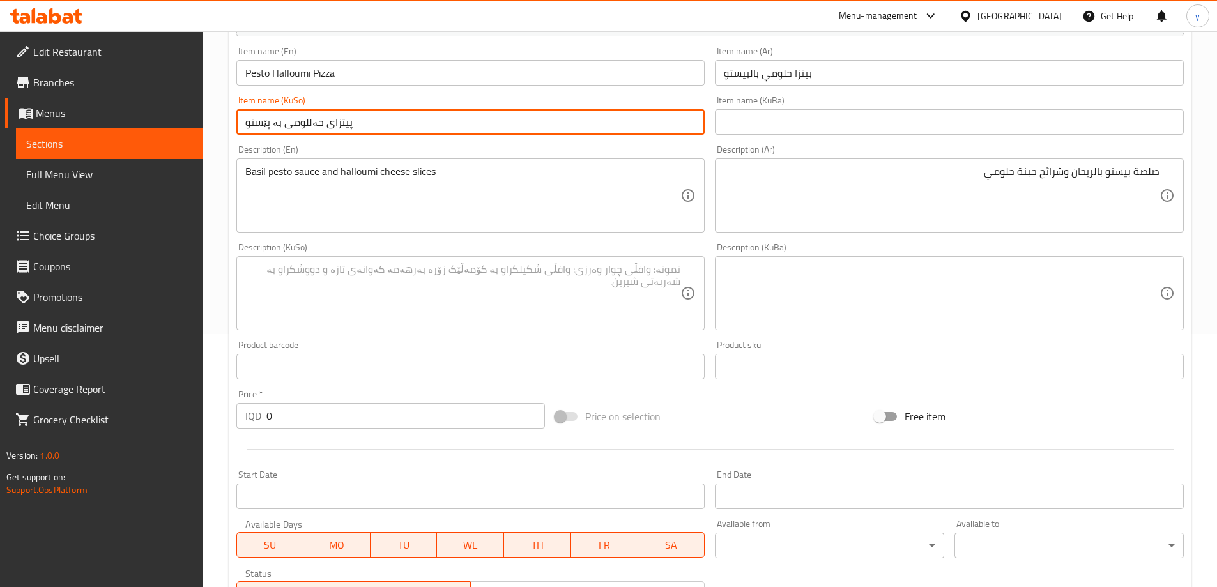
scroll to position [255, 0]
type input "پیتزای حەللومی بە پێستو"
click at [635, 299] on textarea at bounding box center [463, 291] width 436 height 61
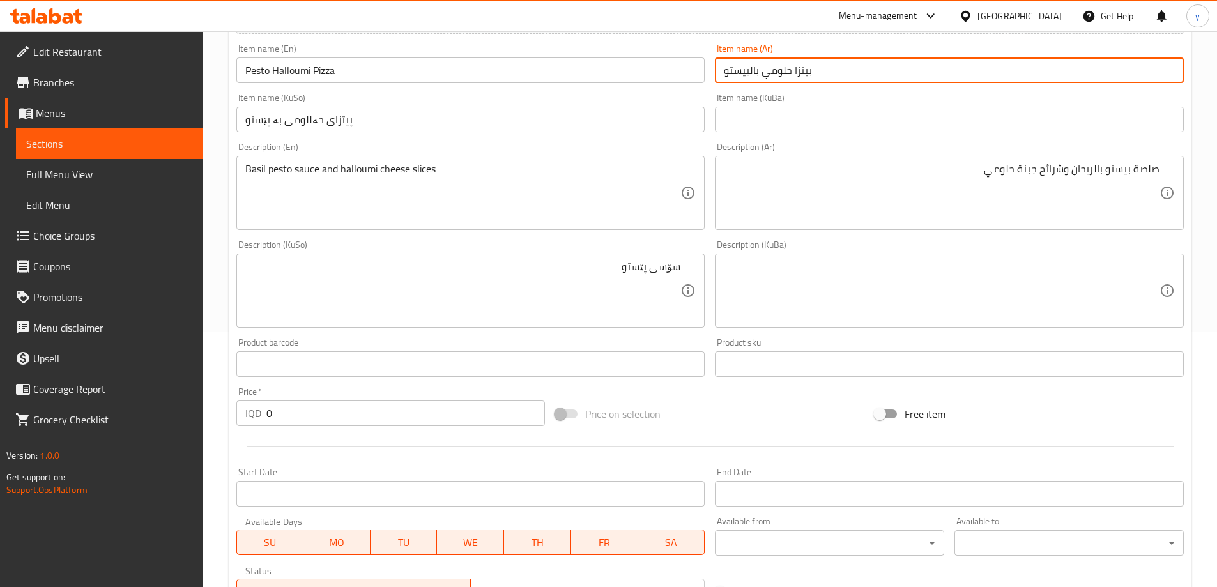
drag, startPoint x: 750, startPoint y: 73, endPoint x: 706, endPoint y: 73, distance: 44.1
click at [706, 73] on div "Add item image Image Size: 1200 x 800 px / Image formats: jpg, png / 5MB Max. I…" at bounding box center [709, 260] width 957 height 697
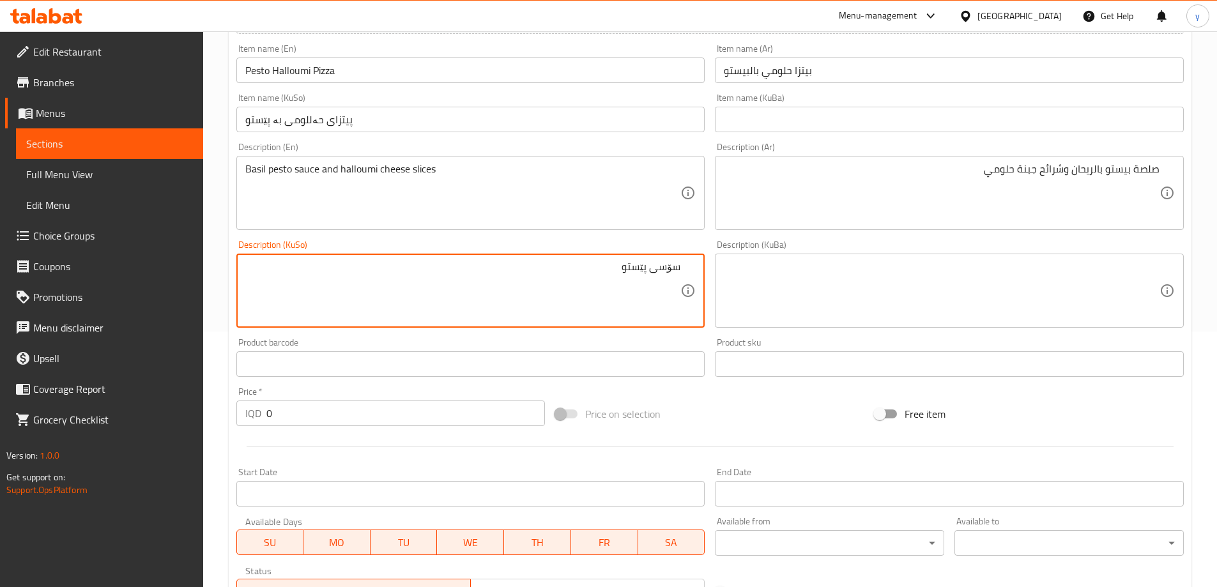
click at [632, 268] on textarea "سۆسی پێستو" at bounding box center [463, 291] width 436 height 61
drag, startPoint x: 629, startPoint y: 270, endPoint x: 621, endPoint y: 273, distance: 7.7
click at [621, 273] on textarea "سۆسی پێستو" at bounding box center [463, 291] width 436 height 61
click at [633, 267] on textarea "سۆسی پێستۆ" at bounding box center [463, 291] width 436 height 61
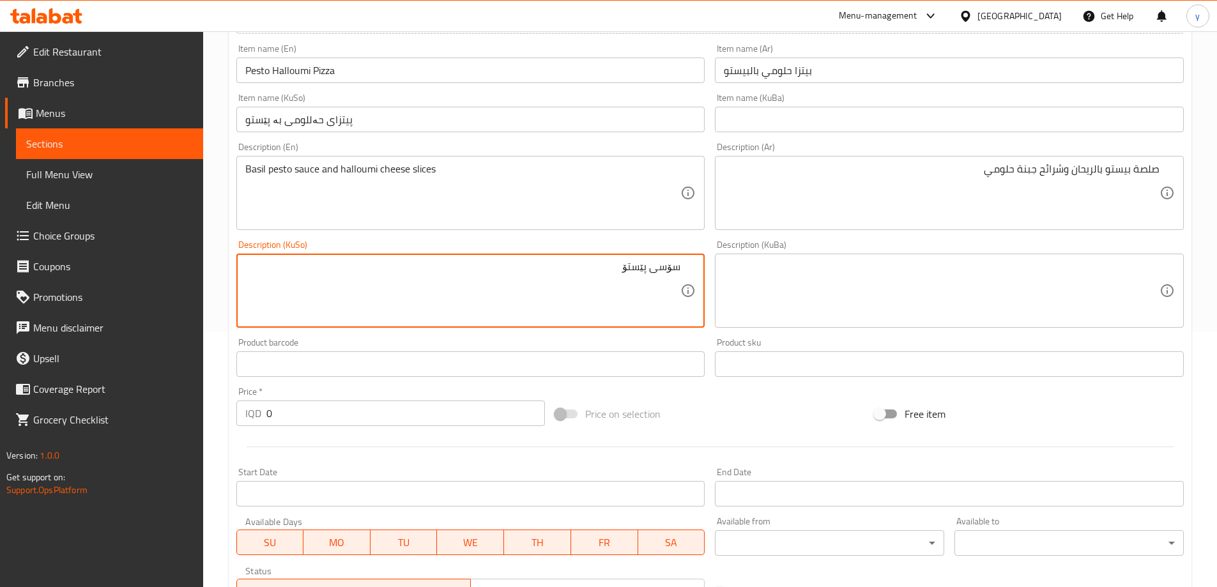
type textarea "سۆسی پێستۆ"
click at [258, 127] on input "پیتزای حەللومی بە پێستو" at bounding box center [470, 120] width 469 height 26
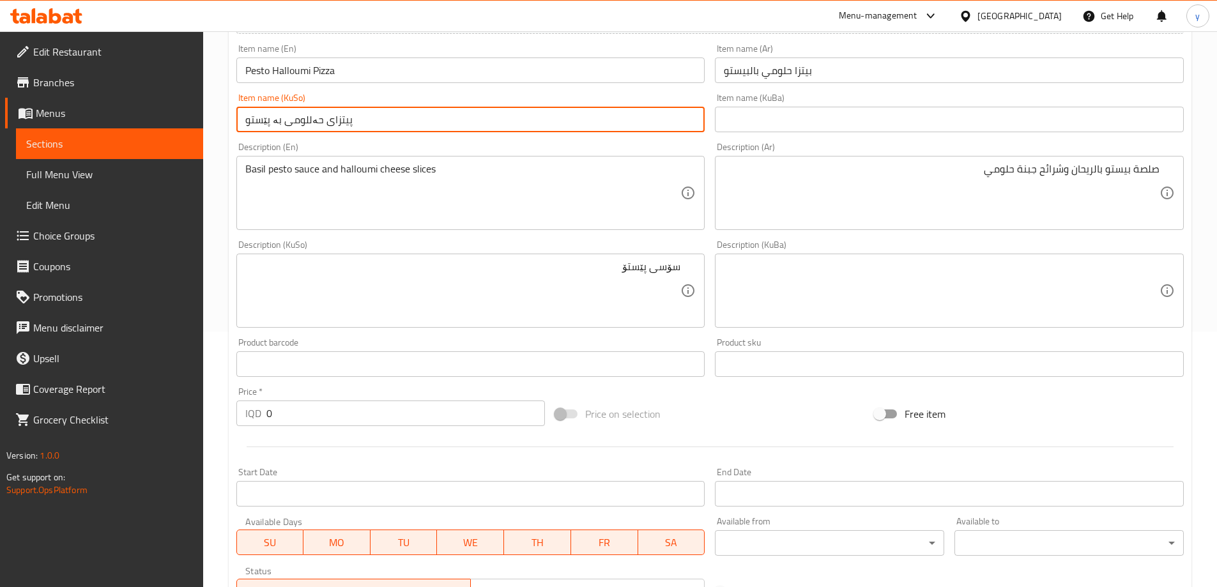
paste input "ۆ"
type input "پیتزای حەللومی بە پێستۆ"
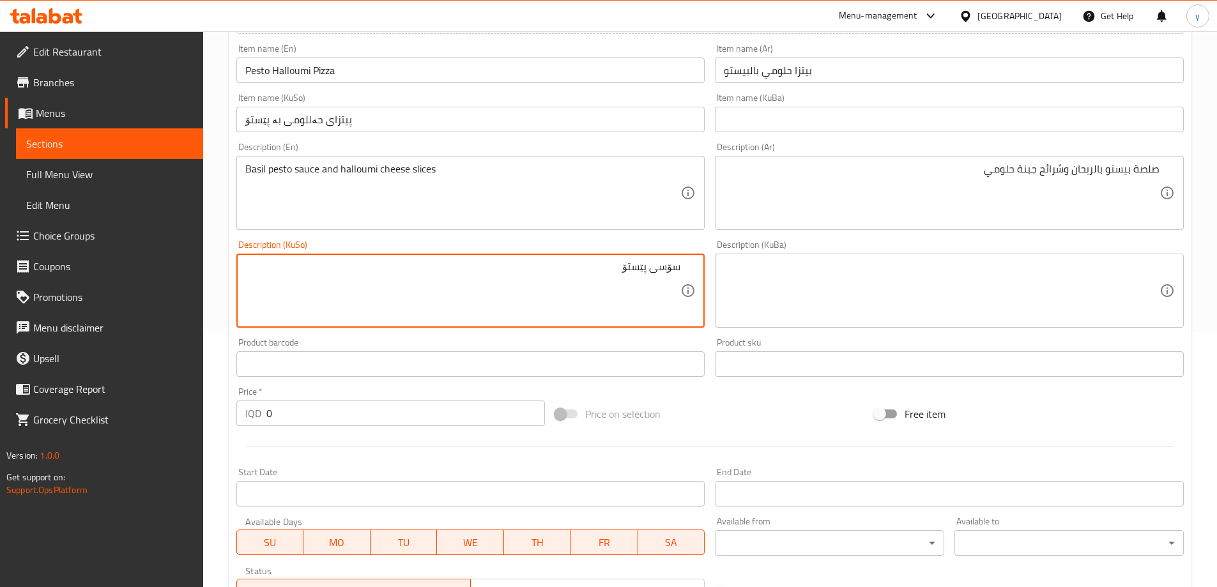
click at [611, 273] on textarea "سۆسی پێستۆ" at bounding box center [463, 291] width 436 height 61
click at [637, 271] on textarea "سۆسی پێستۆ" at bounding box center [463, 291] width 436 height 61
click at [597, 270] on textarea "سۆسی پێستۆ" at bounding box center [463, 291] width 436 height 61
click at [291, 122] on input "پیتزای حەللومی بە پێستۆ" at bounding box center [470, 120] width 469 height 26
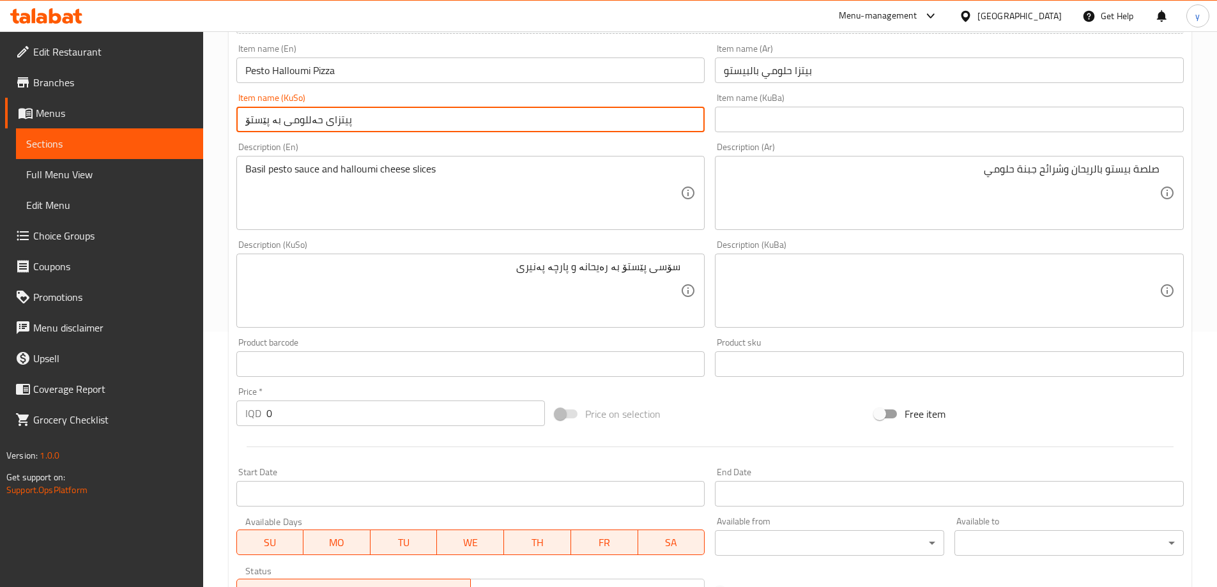
click at [291, 122] on input "پیتزای حەللومی بە پێستۆ" at bounding box center [470, 120] width 469 height 26
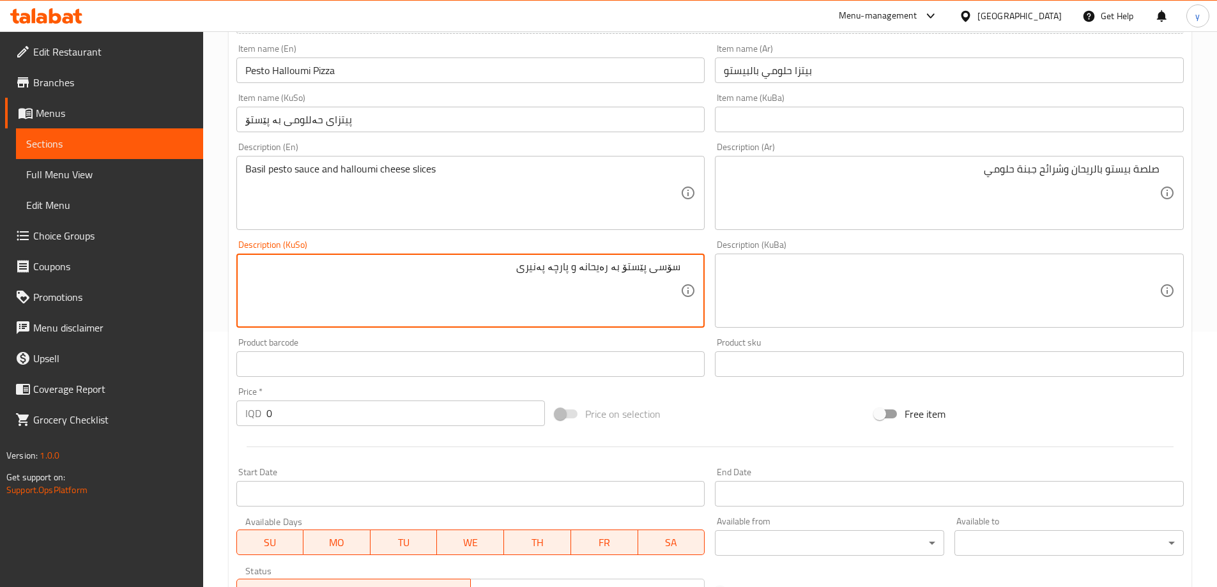
paste textarea "حەللومی"
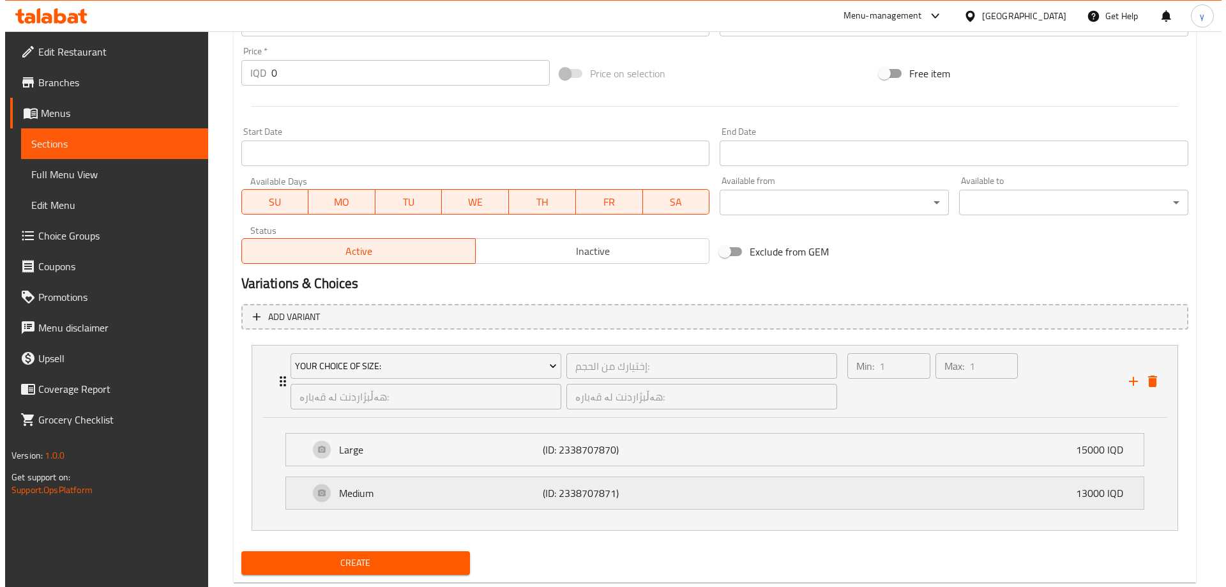
scroll to position [627, 0]
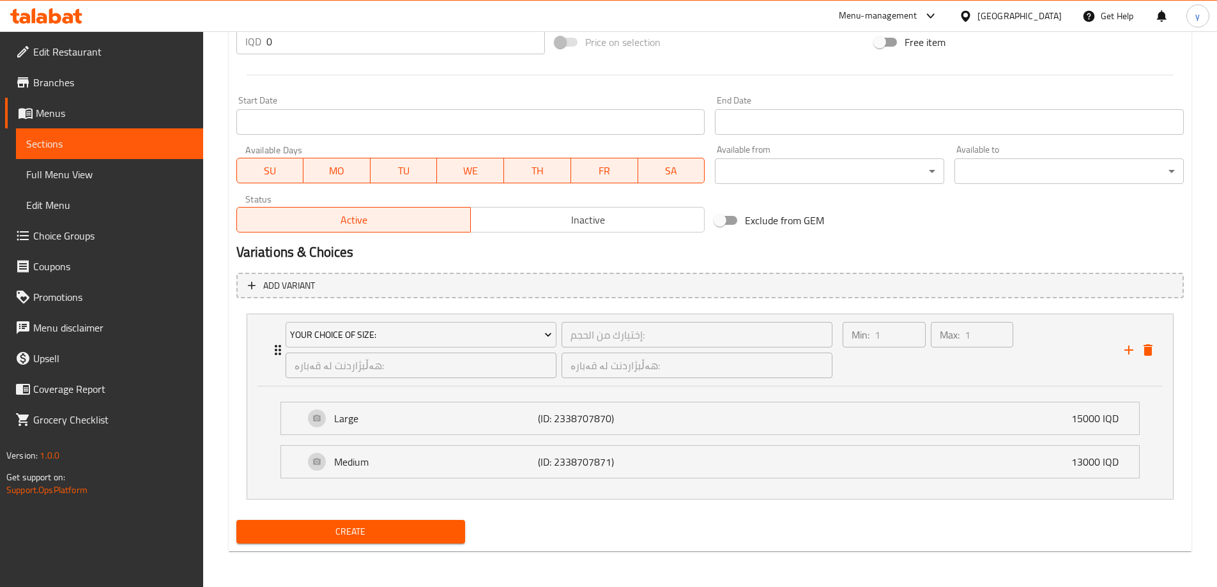
type textarea "سۆسی پێستۆ بە رەیحانە و پارچە پەنیری حەللومی"
click at [464, 327] on span "Your Choice Of Size:" at bounding box center [421, 335] width 262 height 16
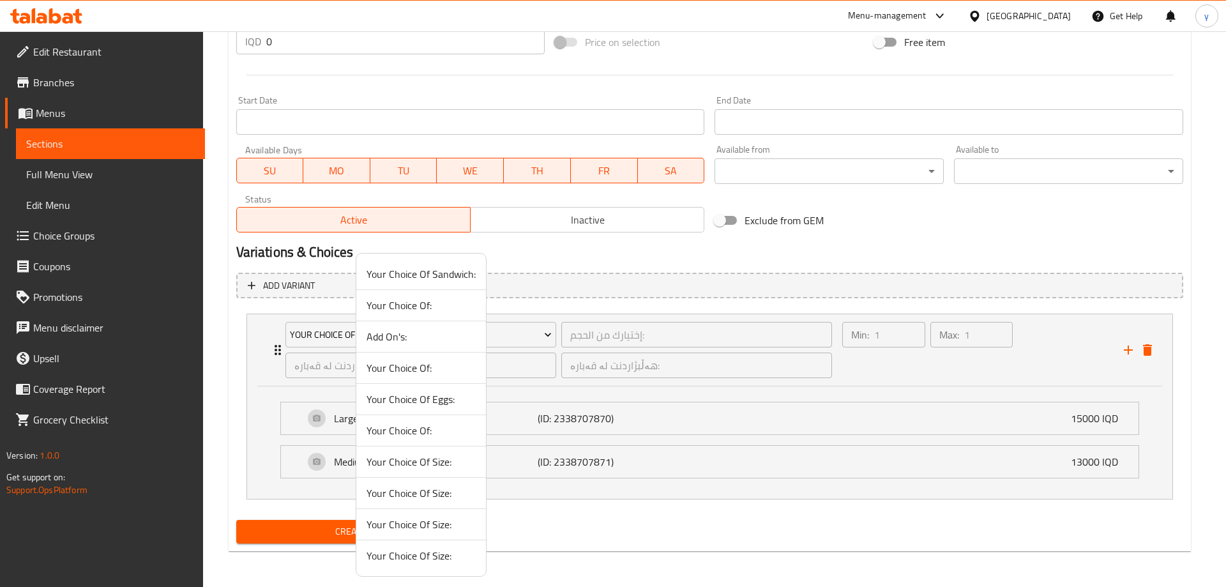
click at [427, 556] on span "Your Choice Of Size:" at bounding box center [421, 555] width 109 height 15
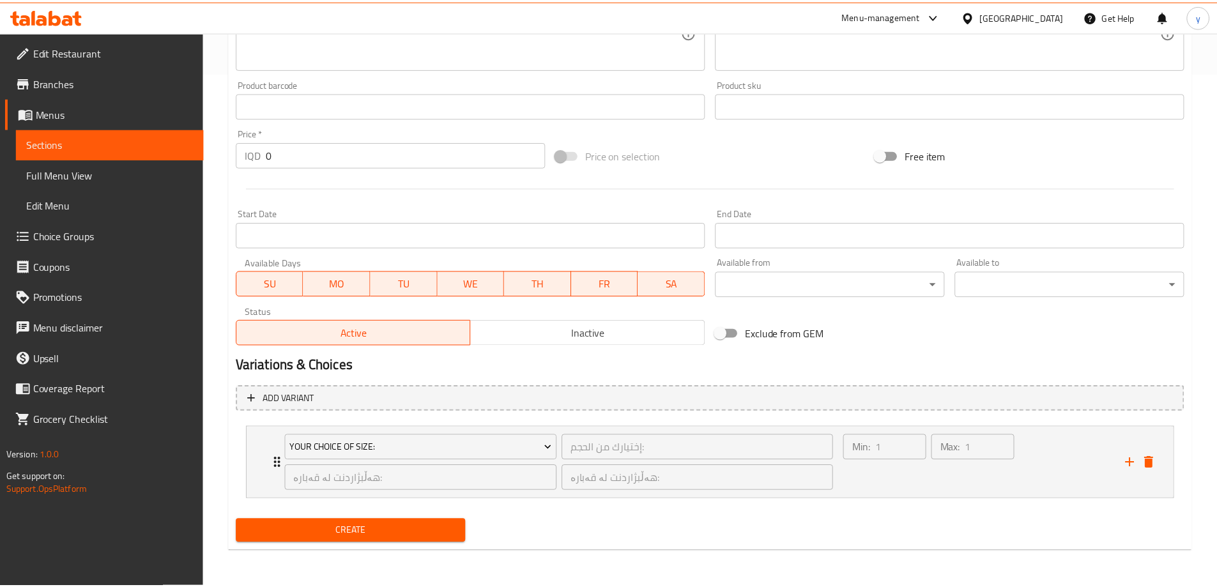
scroll to position [514, 0]
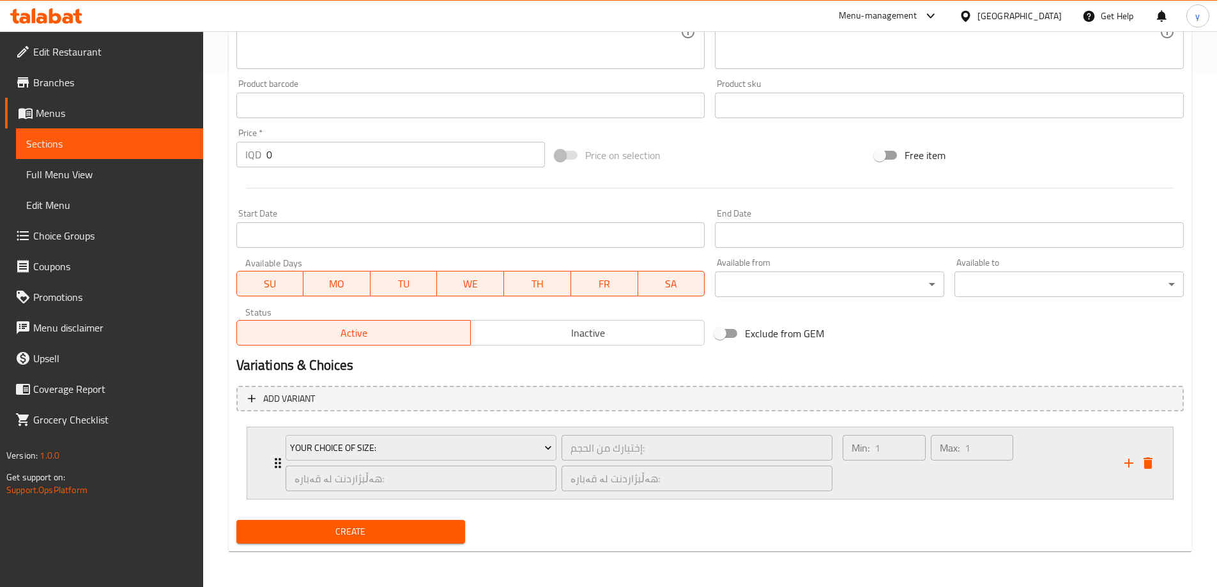
click at [895, 476] on div "Min: 1 ​" at bounding box center [884, 462] width 88 height 61
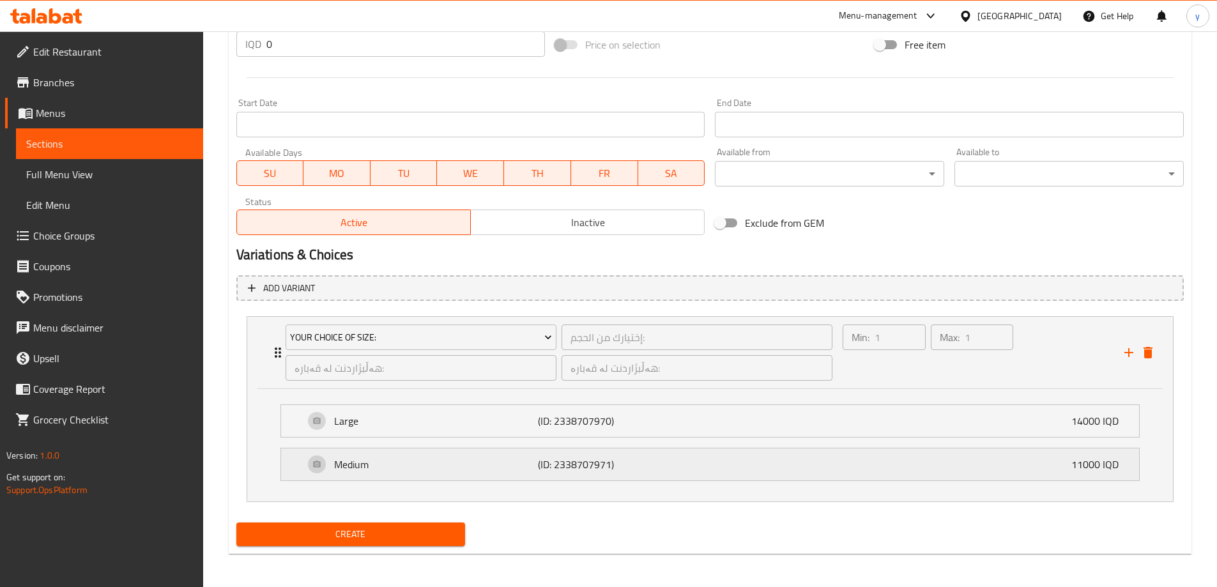
scroll to position [627, 0]
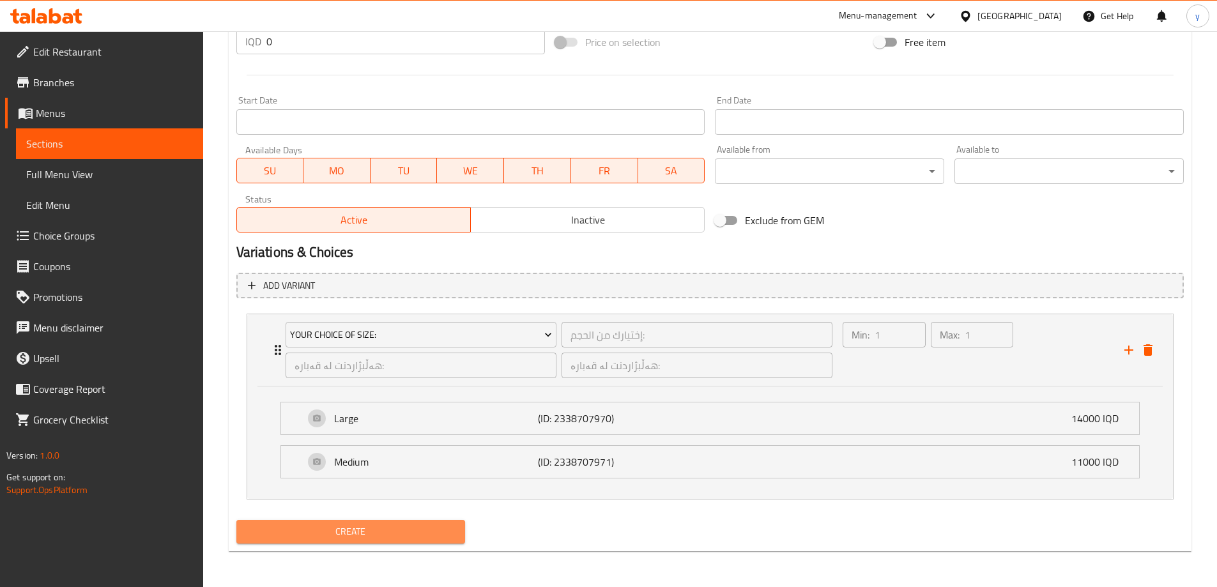
click at [399, 528] on span "Create" at bounding box center [351, 532] width 209 height 16
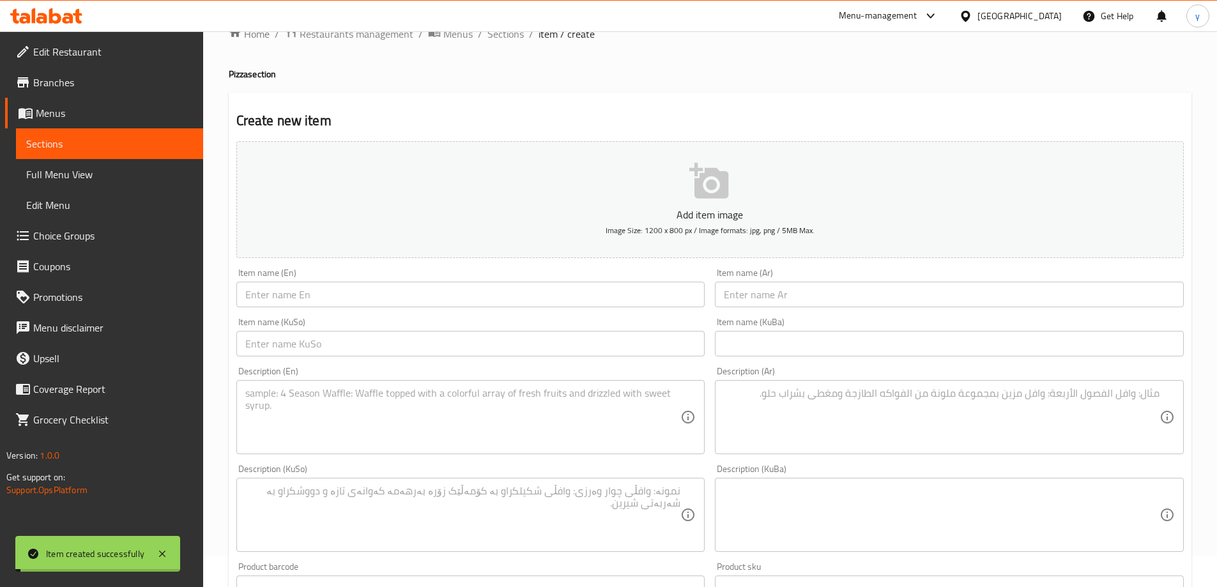
scroll to position [0, 0]
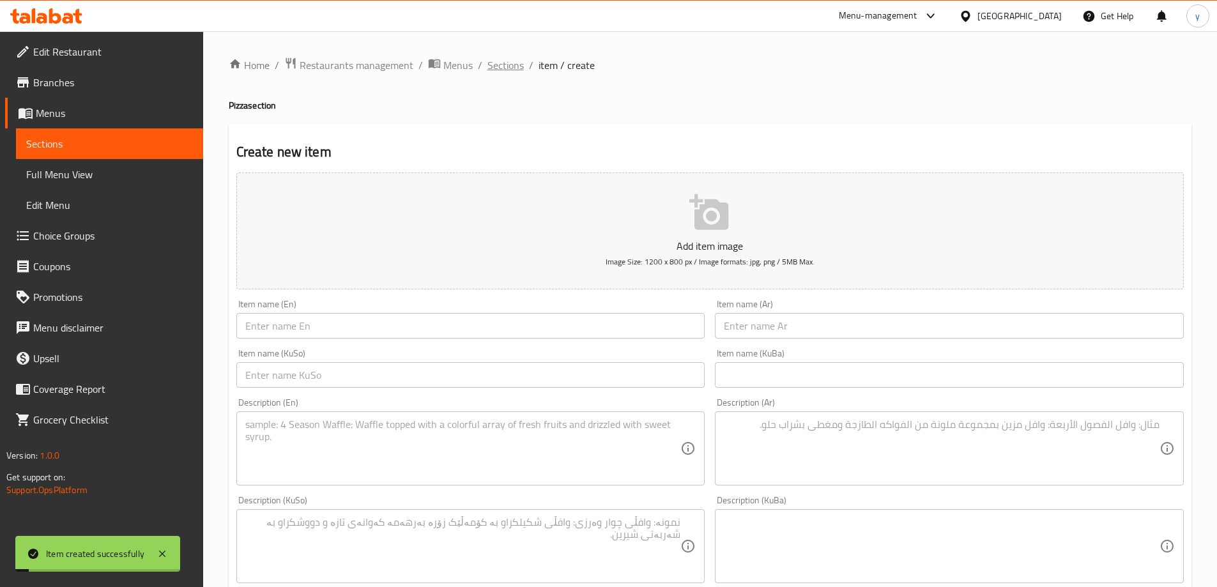
click at [508, 70] on span "Sections" at bounding box center [505, 64] width 36 height 15
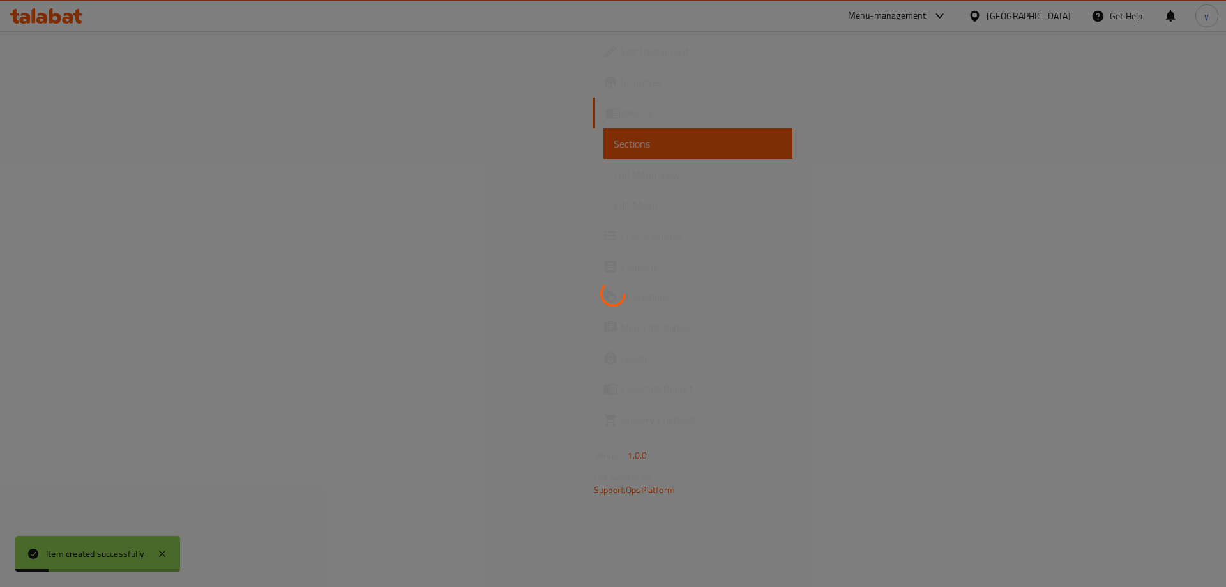
click at [96, 174] on div at bounding box center [613, 293] width 1226 height 587
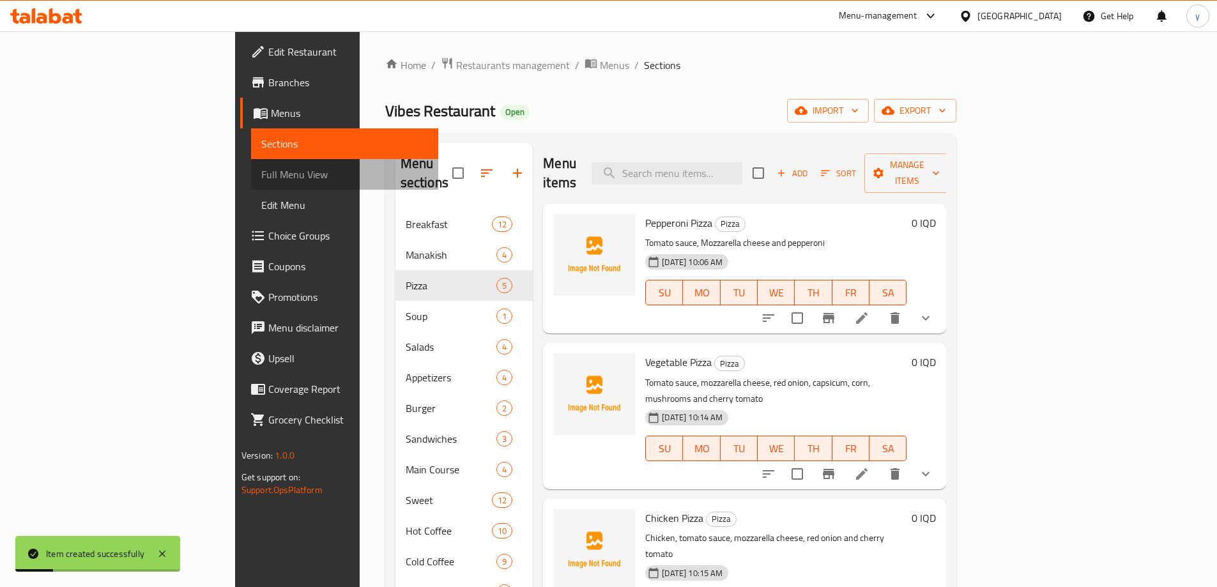
click at [261, 174] on span "Full Menu View" at bounding box center [344, 174] width 167 height 15
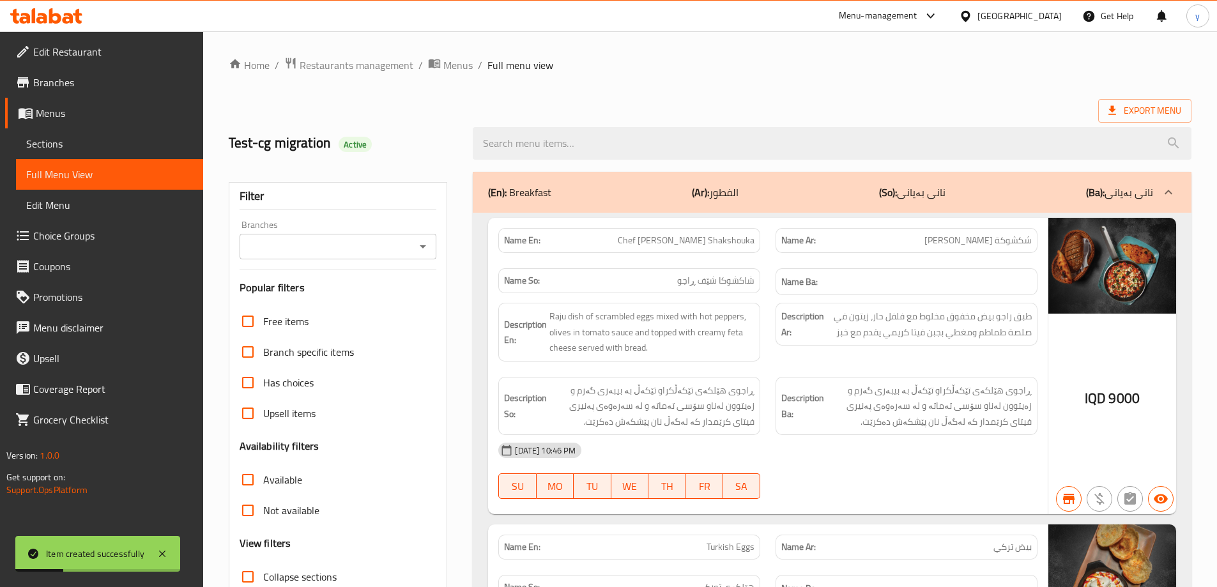
click at [422, 240] on icon "Open" at bounding box center [422, 246] width 15 height 15
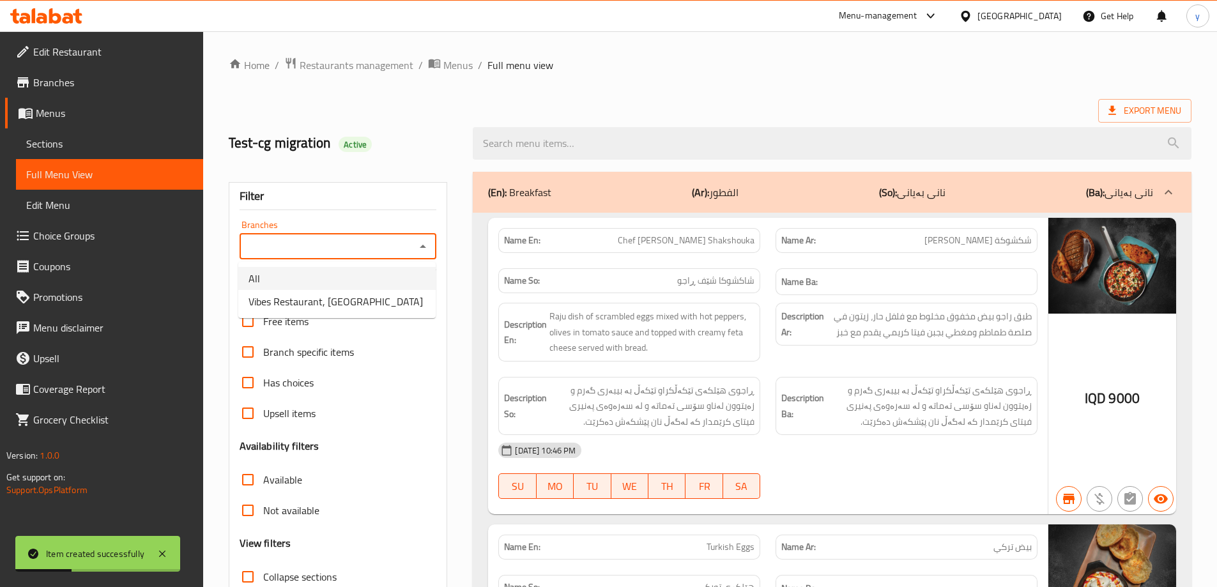
click at [378, 288] on li "All" at bounding box center [336, 278] width 197 height 23
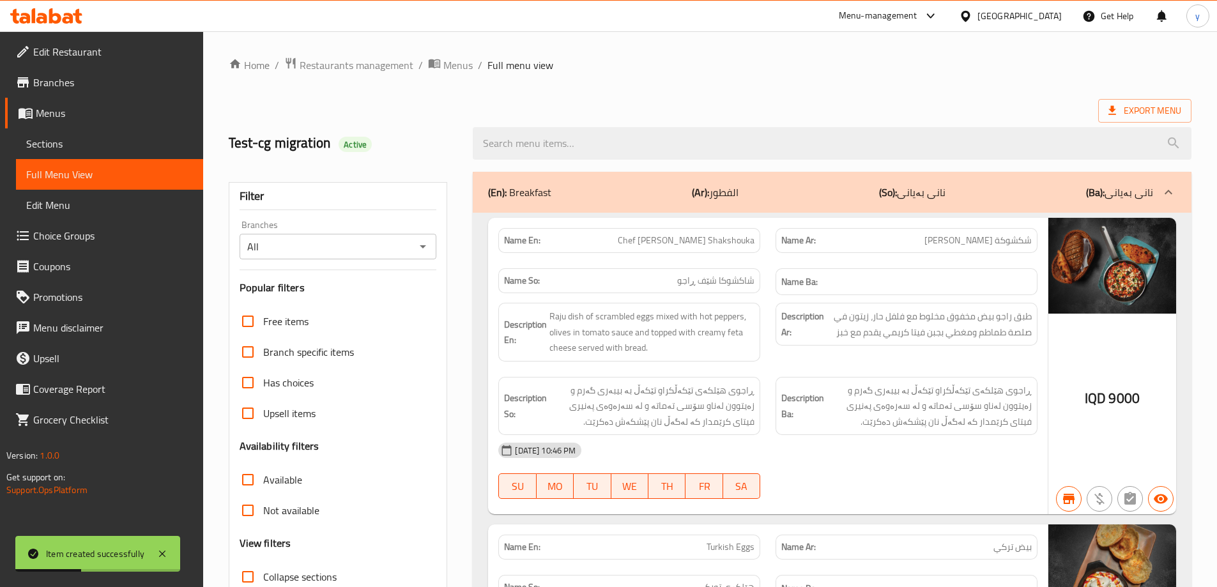
click at [439, 236] on div "Filter Branches All Branches Popular filters Free items Branch specific items H…" at bounding box center [338, 418] width 219 height 472
click at [429, 240] on icon "Open" at bounding box center [422, 246] width 15 height 15
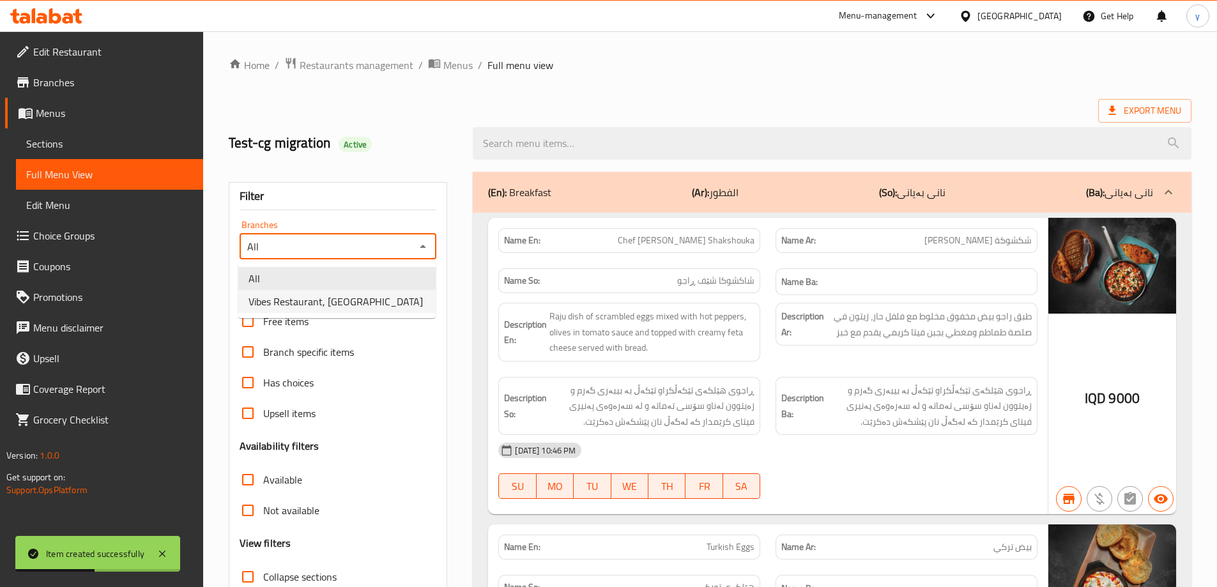
click at [381, 301] on li "Vibes Restaurant, Zayona" at bounding box center [336, 301] width 197 height 23
type input "Vibes Restaurant, Zayona"
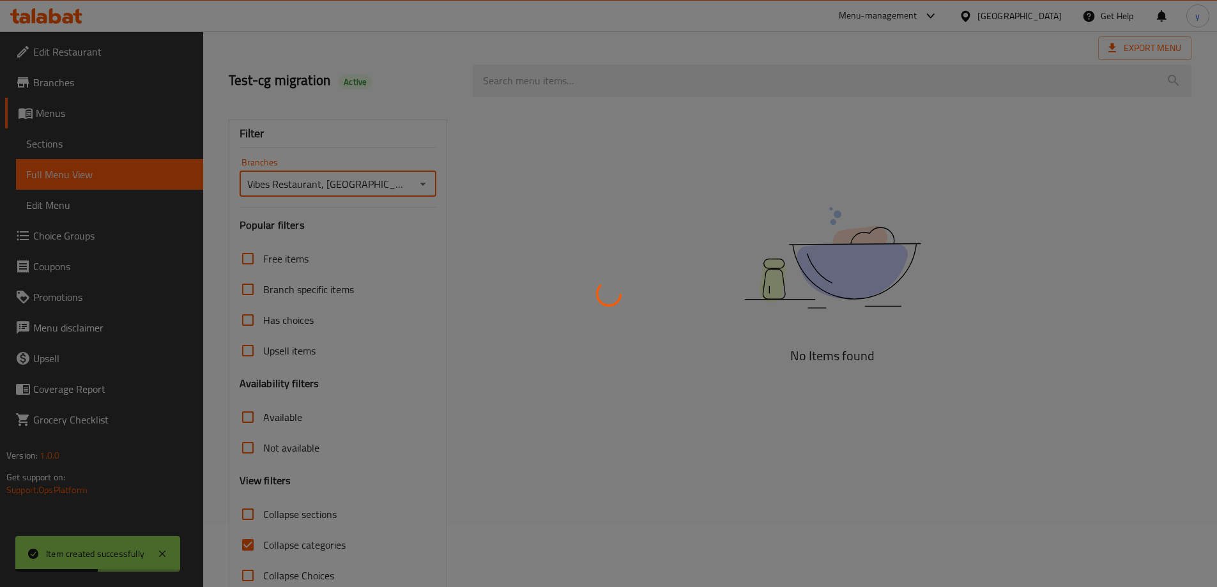
scroll to position [93, 0]
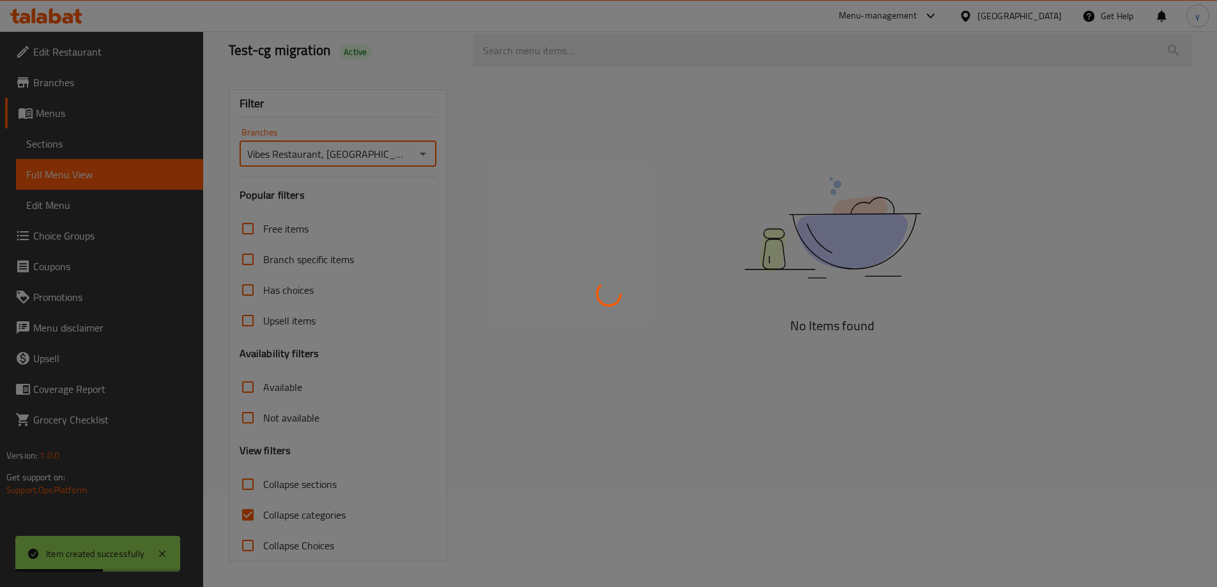
click at [255, 517] on div at bounding box center [608, 293] width 1217 height 587
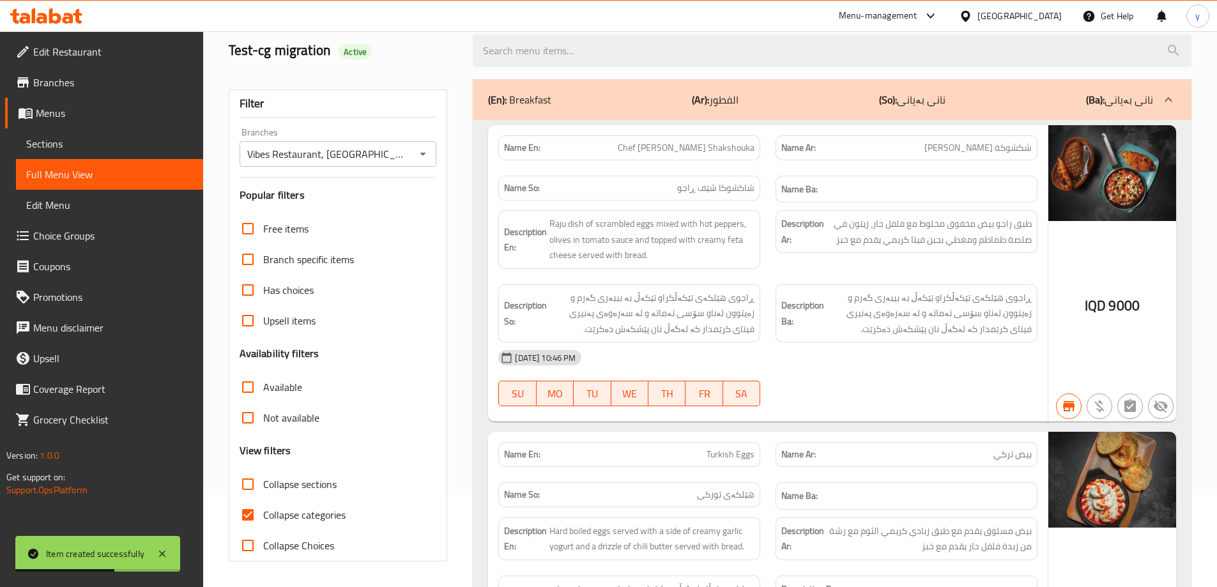
click at [254, 515] on input "Collapse categories" at bounding box center [247, 514] width 31 height 31
checkbox input "false"
click at [254, 492] on input "Collapse sections" at bounding box center [247, 484] width 31 height 31
checkbox input "true"
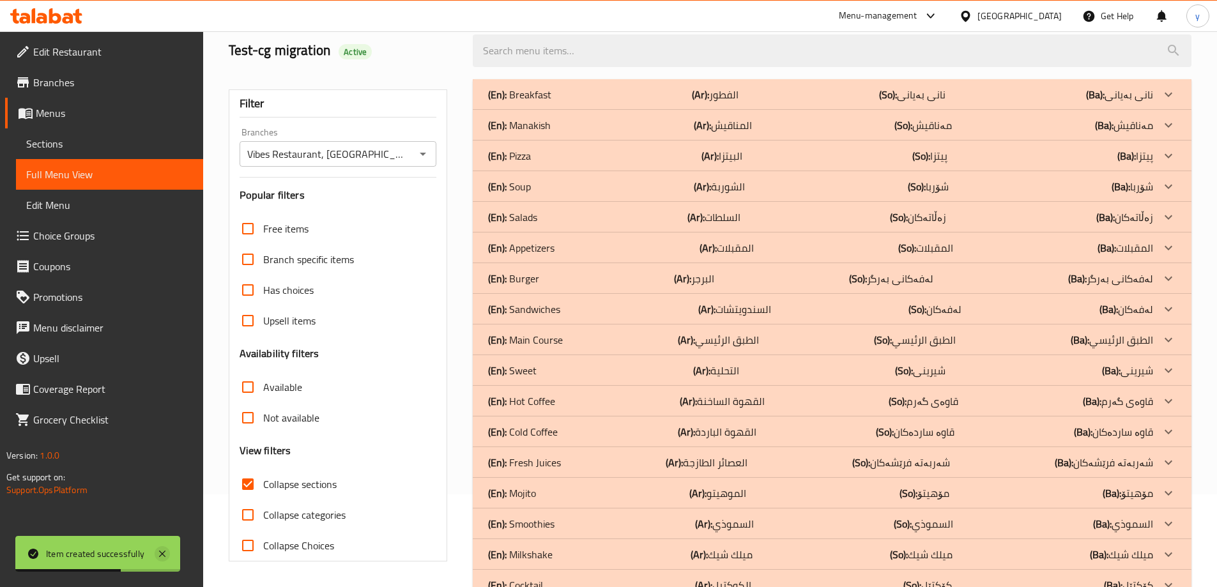
click at [163, 553] on icon at bounding box center [162, 554] width 6 height 6
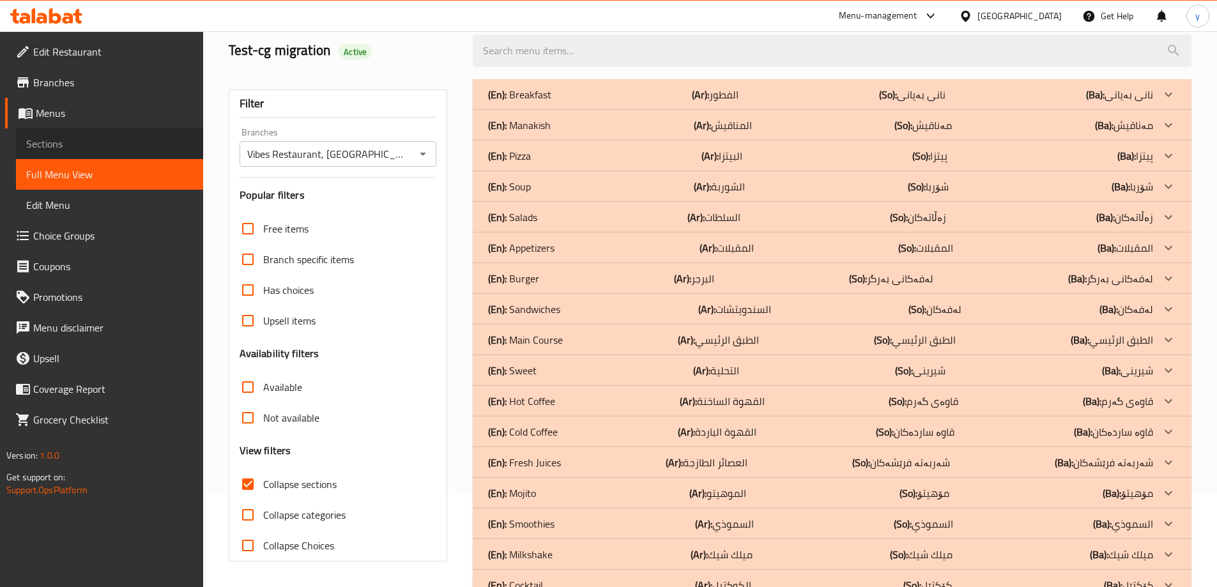
click at [126, 139] on span "Sections" at bounding box center [109, 143] width 167 height 15
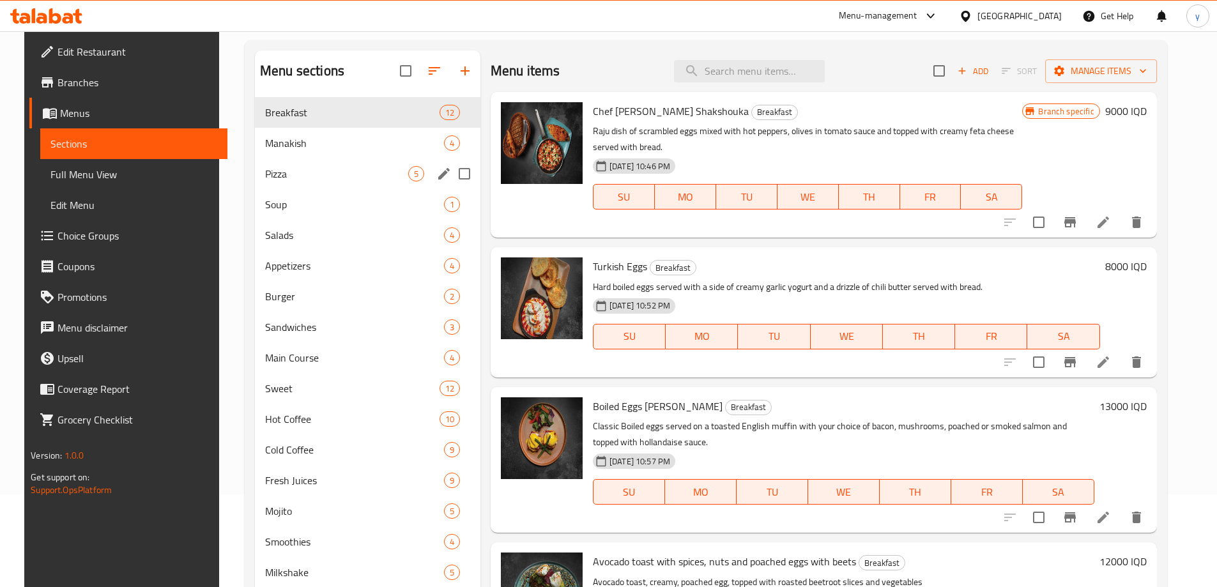
click at [377, 176] on span "Pizza" at bounding box center [336, 173] width 143 height 15
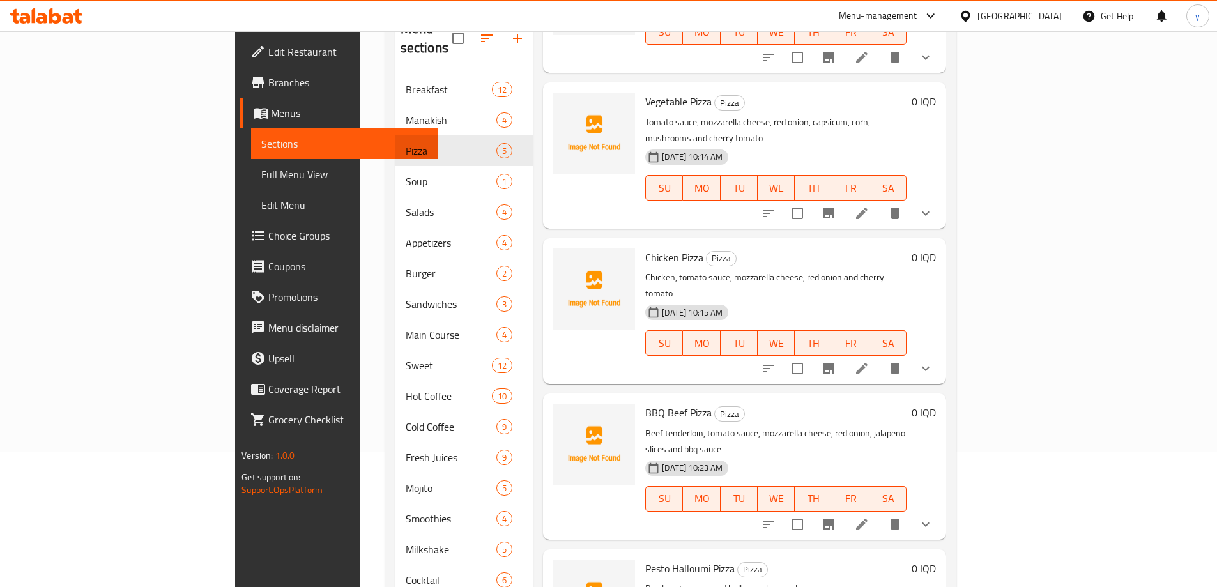
scroll to position [195, 0]
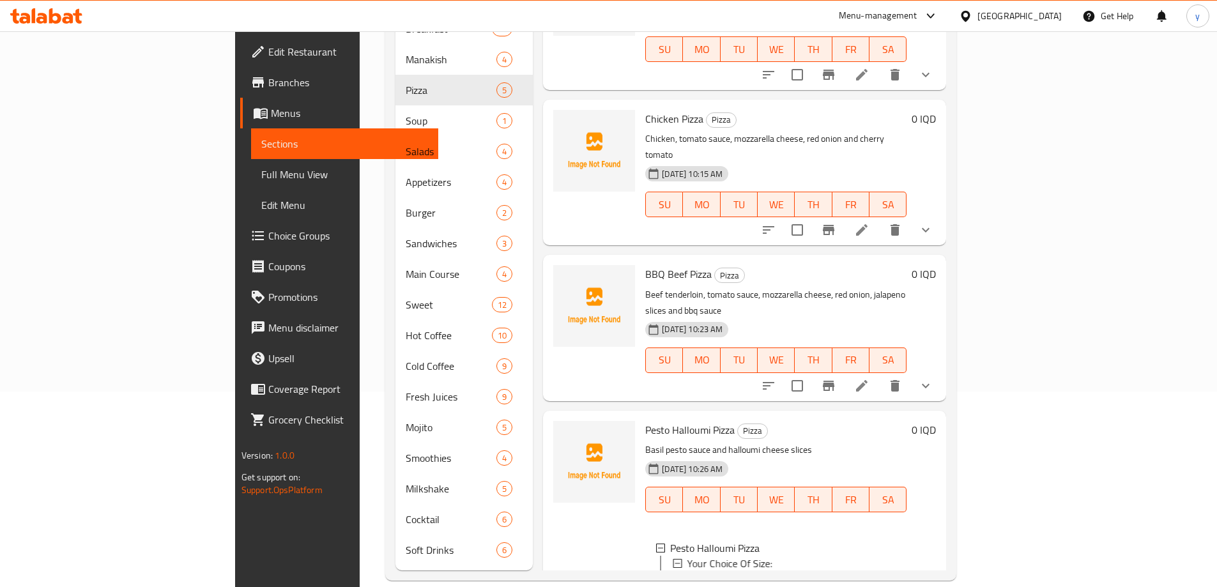
scroll to position [232, 0]
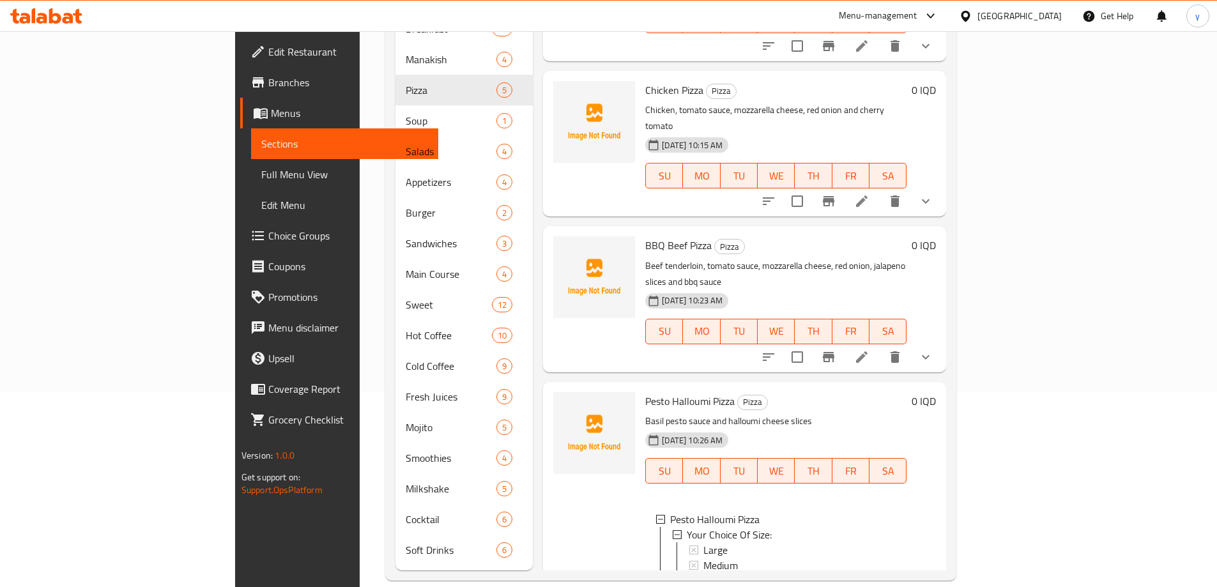
click at [261, 174] on span "Full Menu View" at bounding box center [344, 174] width 167 height 15
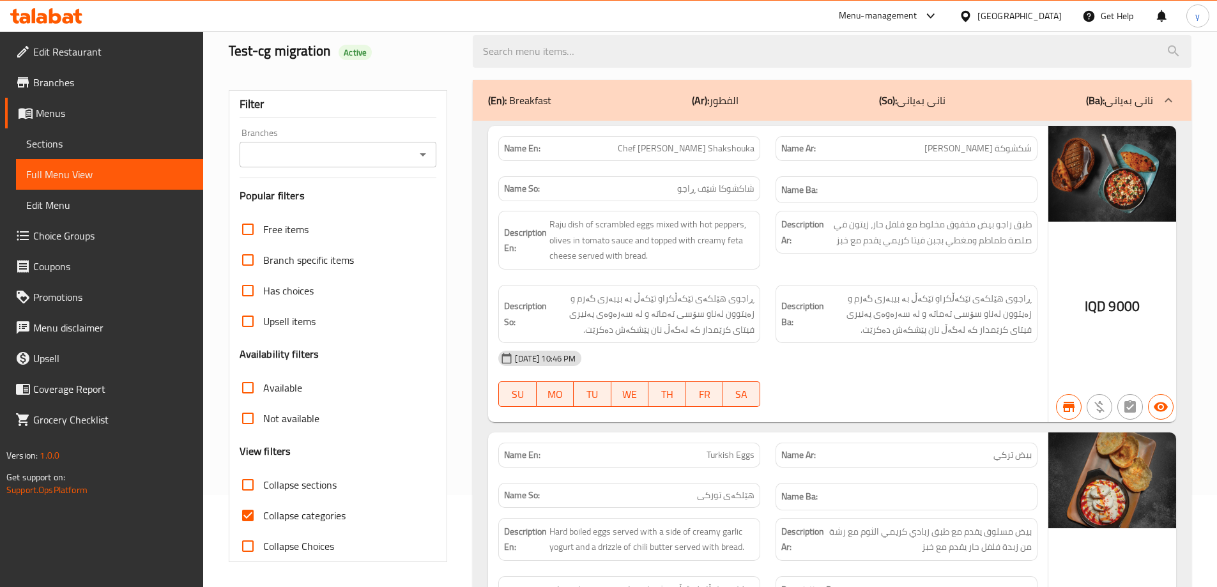
scroll to position [68, 0]
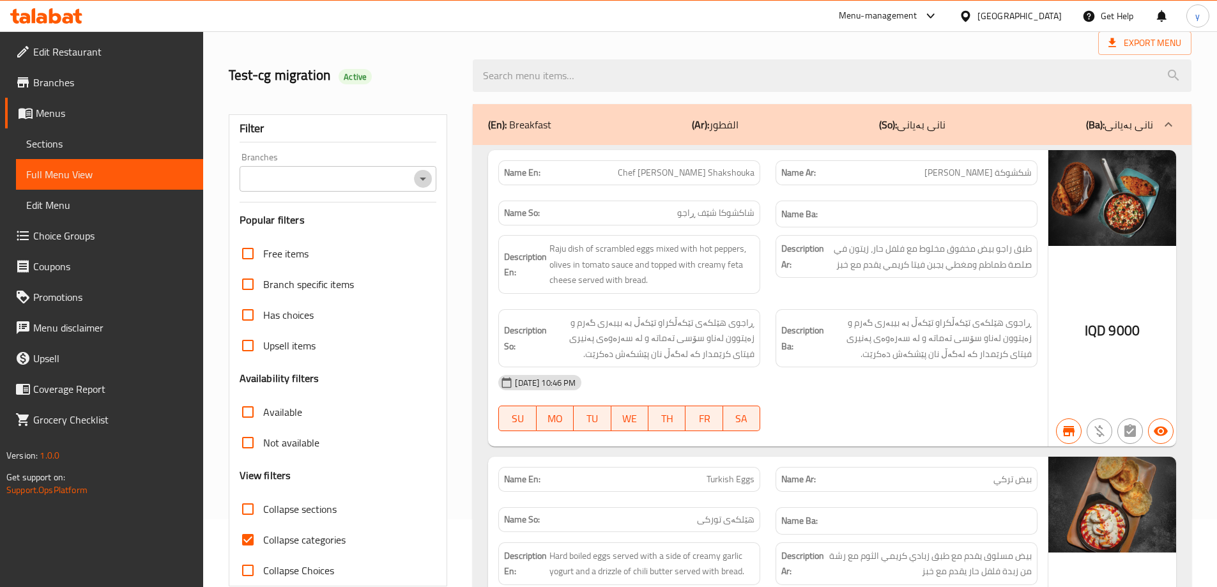
click at [424, 175] on icon "Open" at bounding box center [422, 178] width 15 height 15
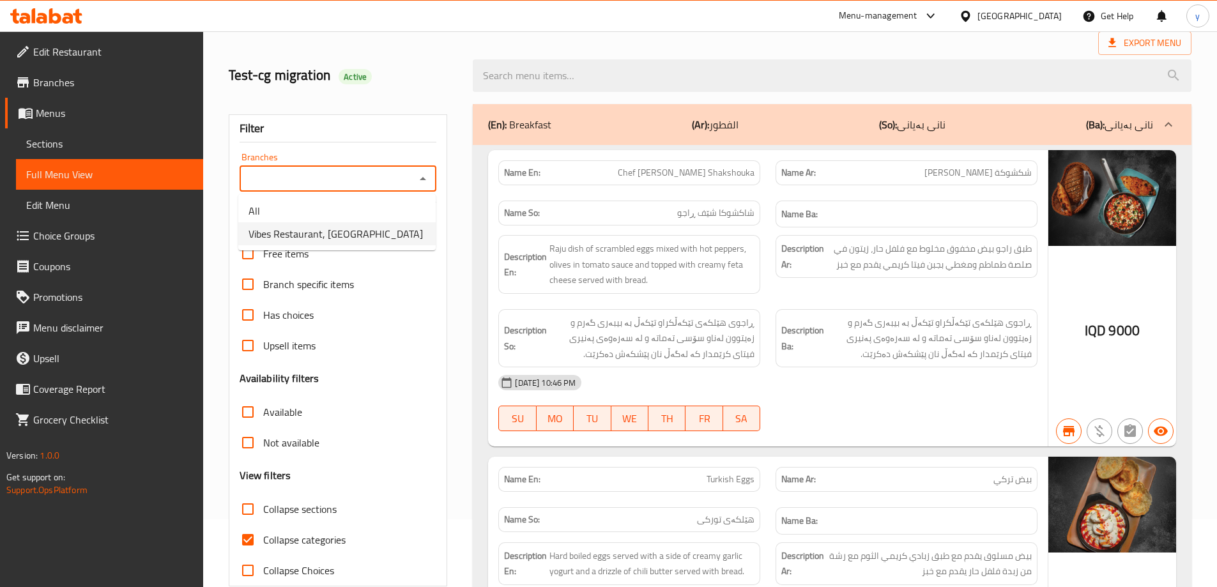
click at [391, 239] on li "Vibes Restaurant, Zayona" at bounding box center [336, 233] width 197 height 23
type input "Vibes Restaurant, Zayona"
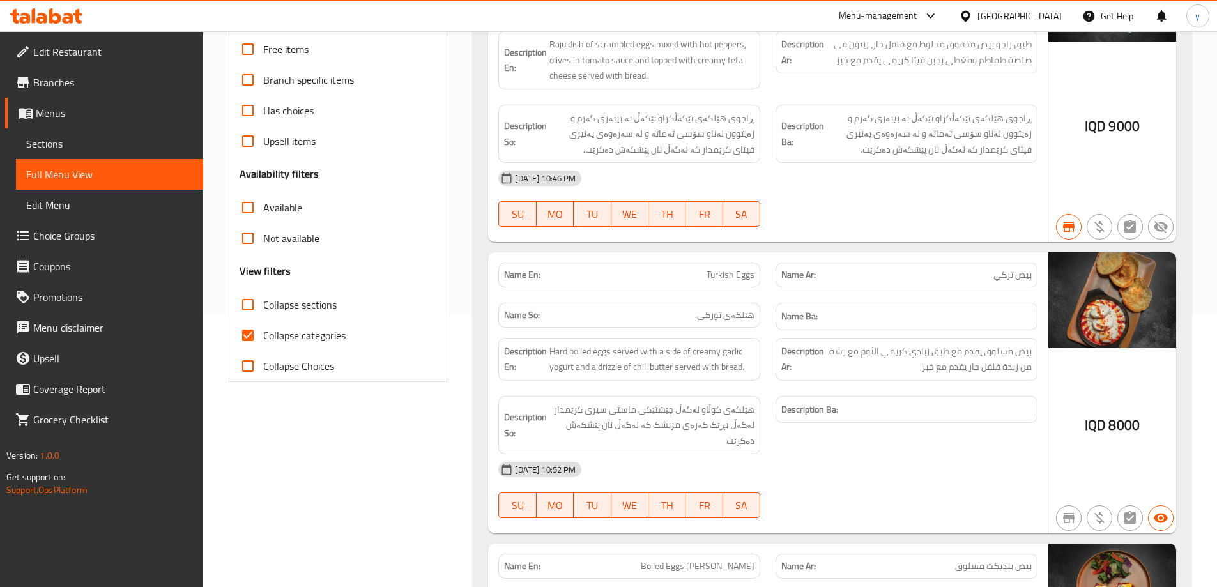
scroll to position [323, 0]
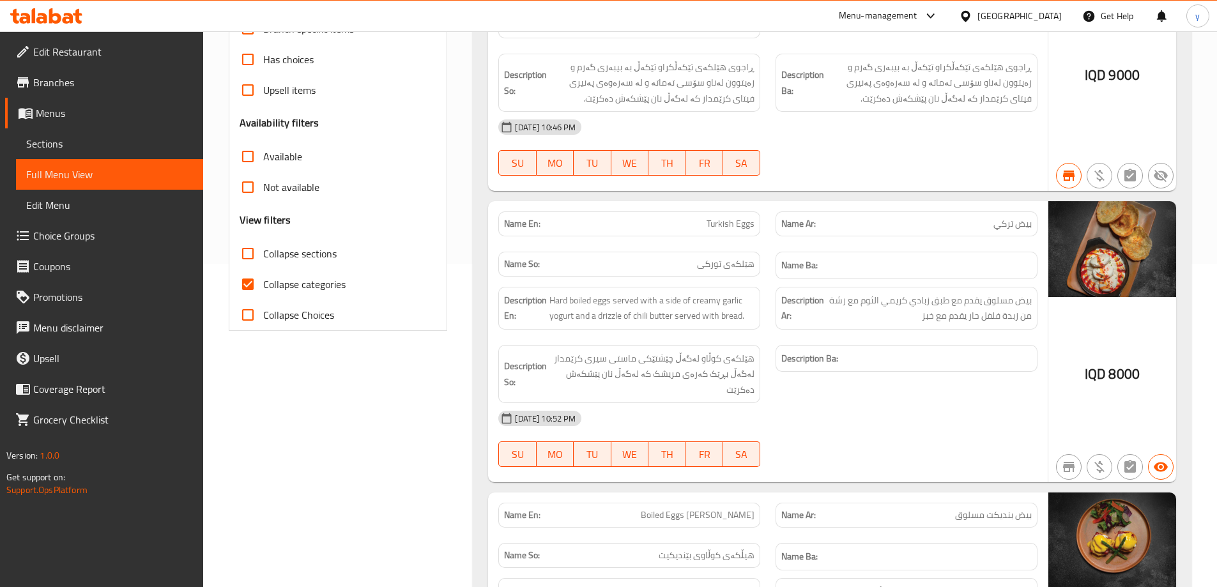
click at [252, 285] on input "Collapse categories" at bounding box center [247, 284] width 31 height 31
checkbox input "false"
click at [253, 246] on input "Collapse sections" at bounding box center [247, 253] width 31 height 31
checkbox input "true"
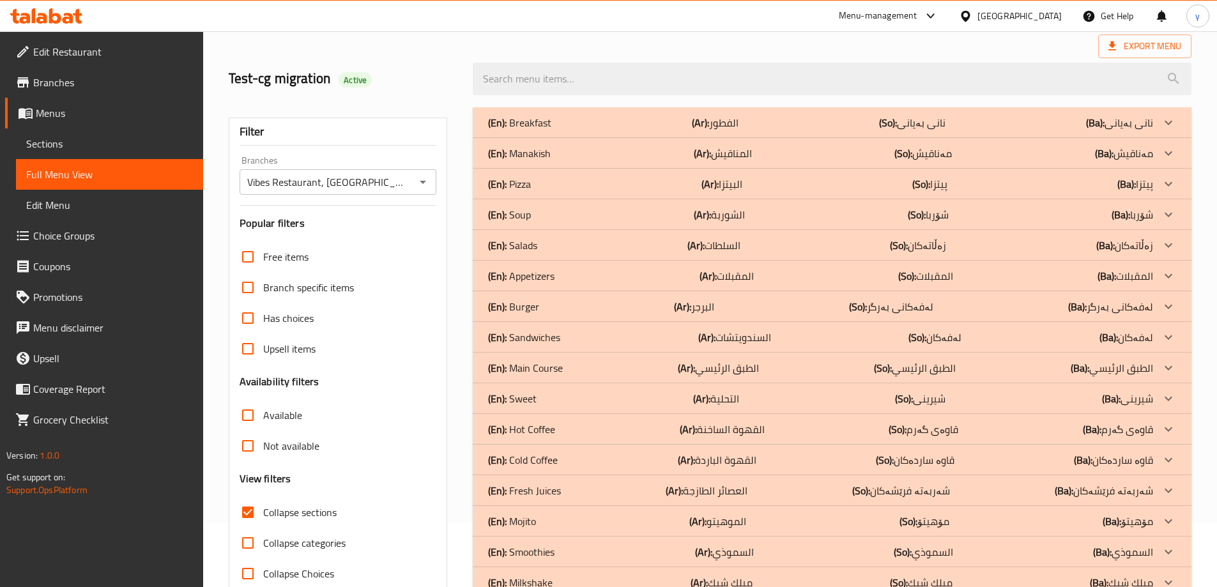
scroll to position [34, 0]
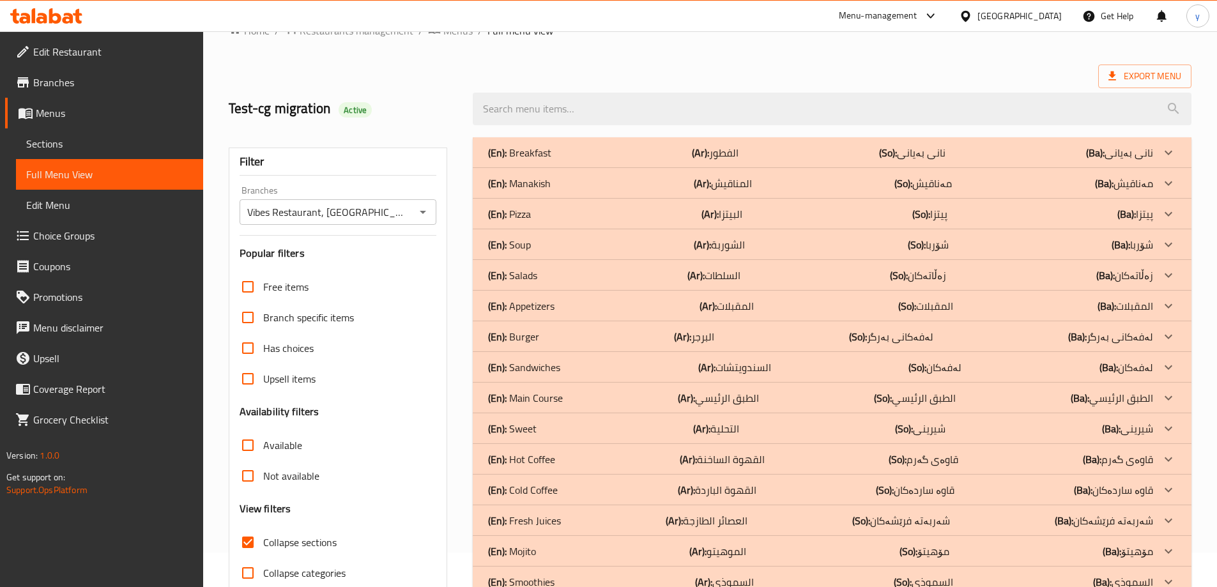
click at [210, 155] on div "Home / Restaurants management / Menus / Full menu view Export Menu Test-cg migr…" at bounding box center [710, 356] width 1014 height 718
click at [195, 147] on link "Sections" at bounding box center [109, 143] width 187 height 31
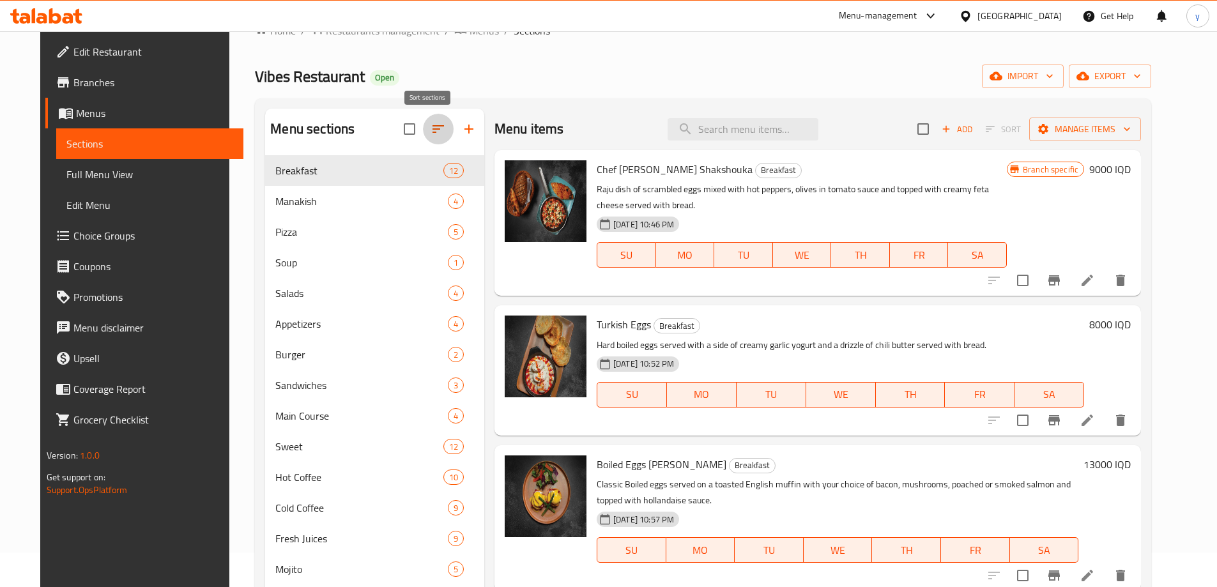
click at [435, 132] on icon "button" at bounding box center [438, 128] width 15 height 15
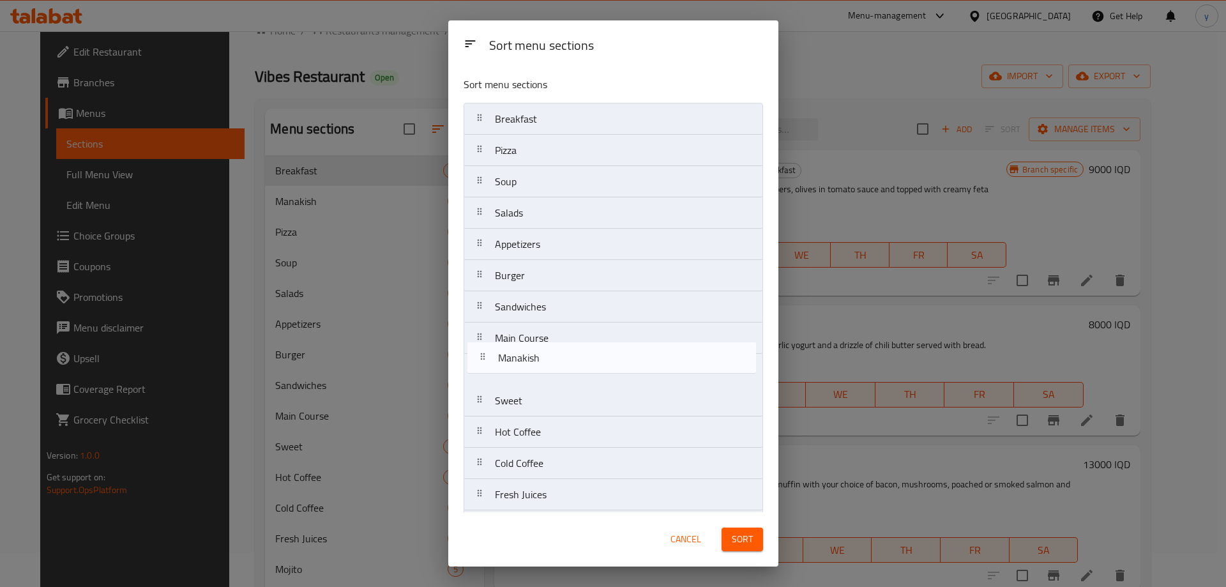
drag, startPoint x: 575, startPoint y: 156, endPoint x: 579, endPoint y: 370, distance: 214.0
click at [579, 370] on nav "Breakfast Manakish Pizza Soup Salads Appetizers Burger Sandwiches Main Course S…" at bounding box center [614, 385] width 300 height 565
drag, startPoint x: 564, startPoint y: 151, endPoint x: 644, endPoint y: 392, distance: 254.5
click at [568, 361] on nav "Breakfast Pizza Soup Salads Appetizers Burger Sandwiches Main Course Manakish S…" at bounding box center [614, 385] width 300 height 565
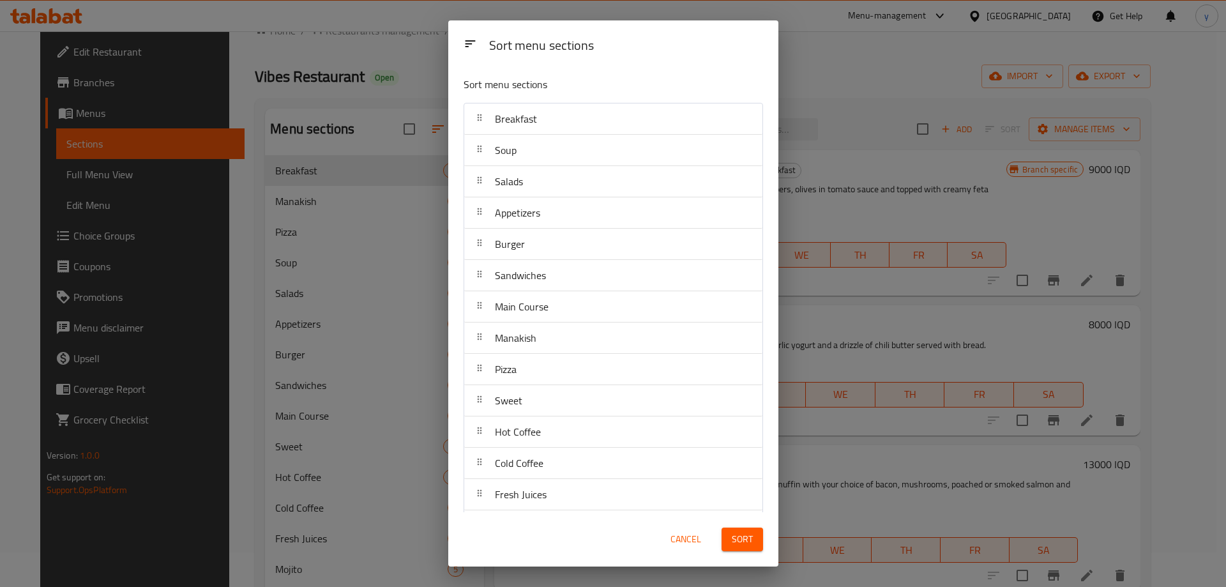
click at [740, 535] on span "Sort" at bounding box center [742, 539] width 21 height 16
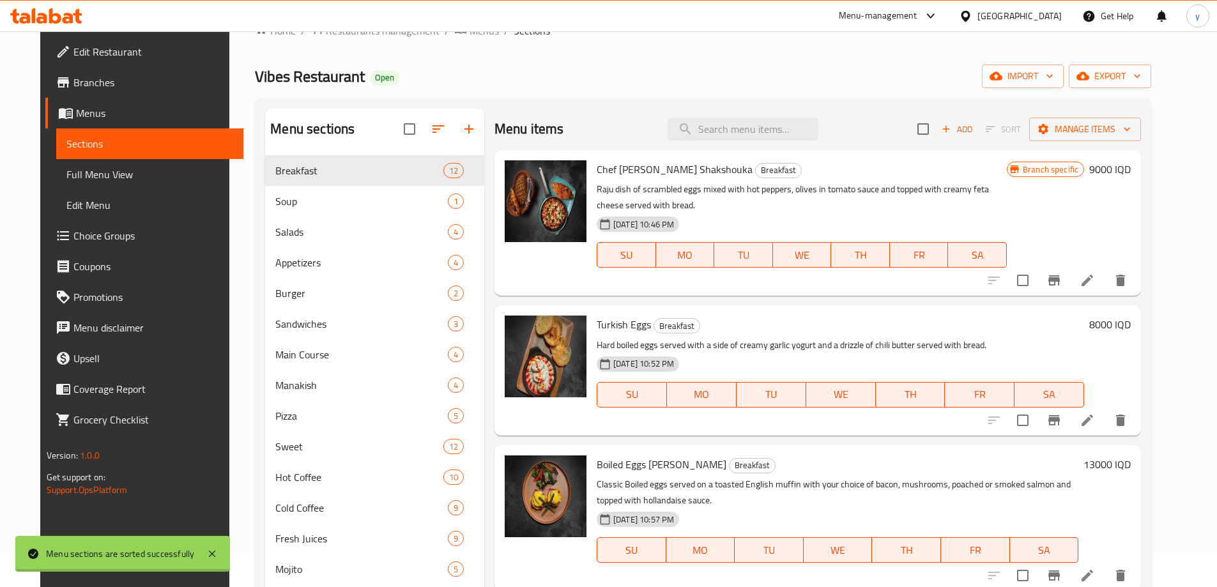
click at [148, 181] on span "Full Menu View" at bounding box center [149, 174] width 167 height 15
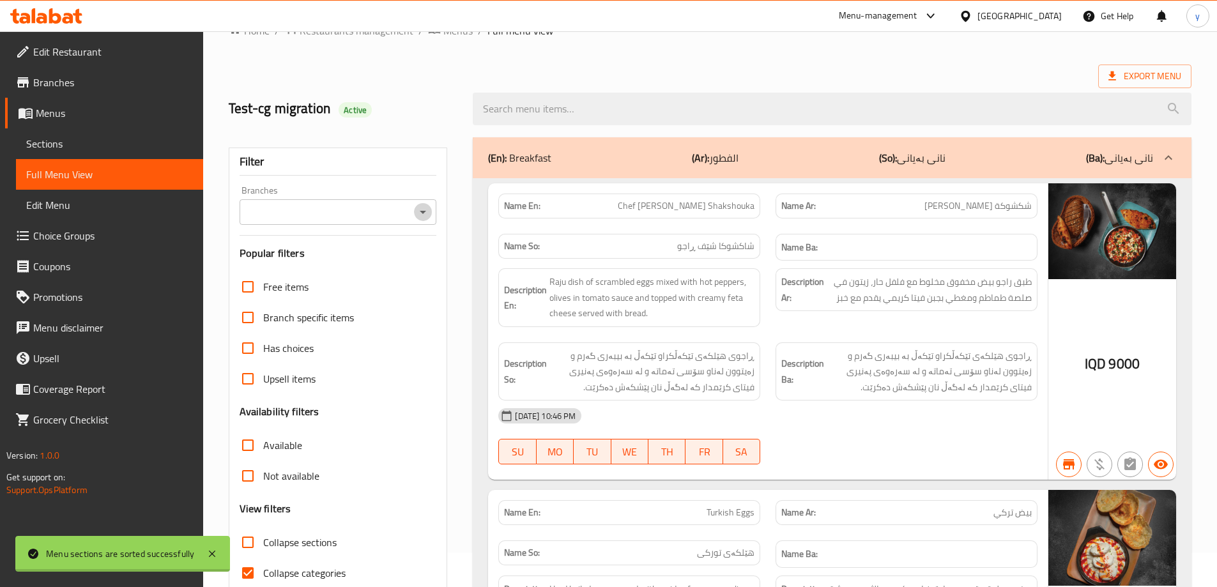
click at [420, 218] on icon "Open" at bounding box center [422, 211] width 15 height 15
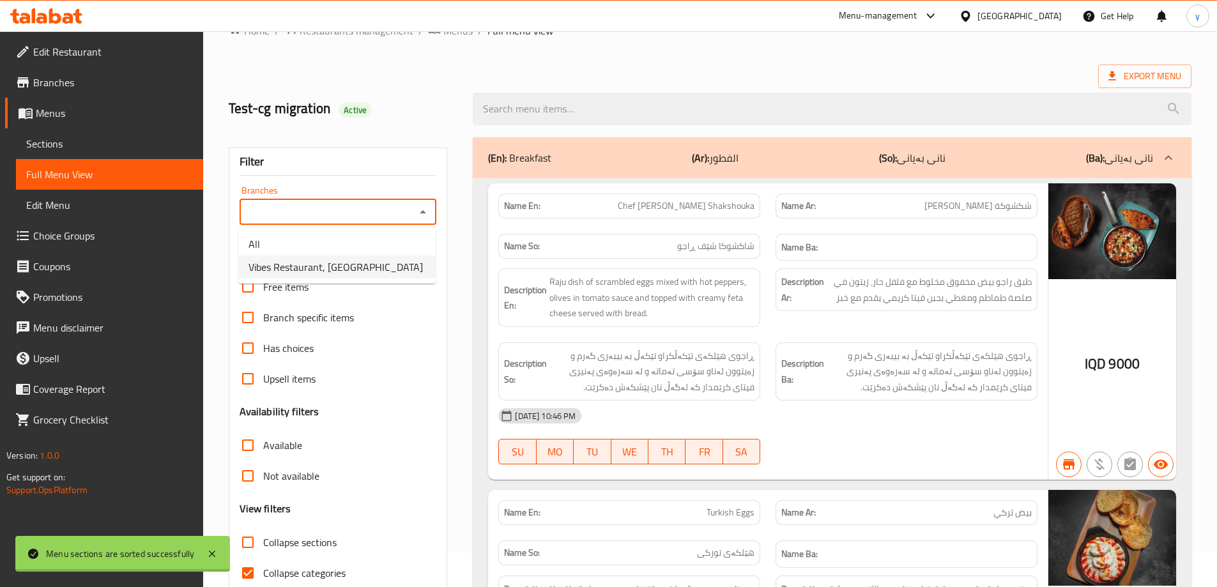
click at [374, 264] on li "Vibes Restaurant, Zayona" at bounding box center [336, 266] width 197 height 23
type input "Vibes Restaurant, Zayona"
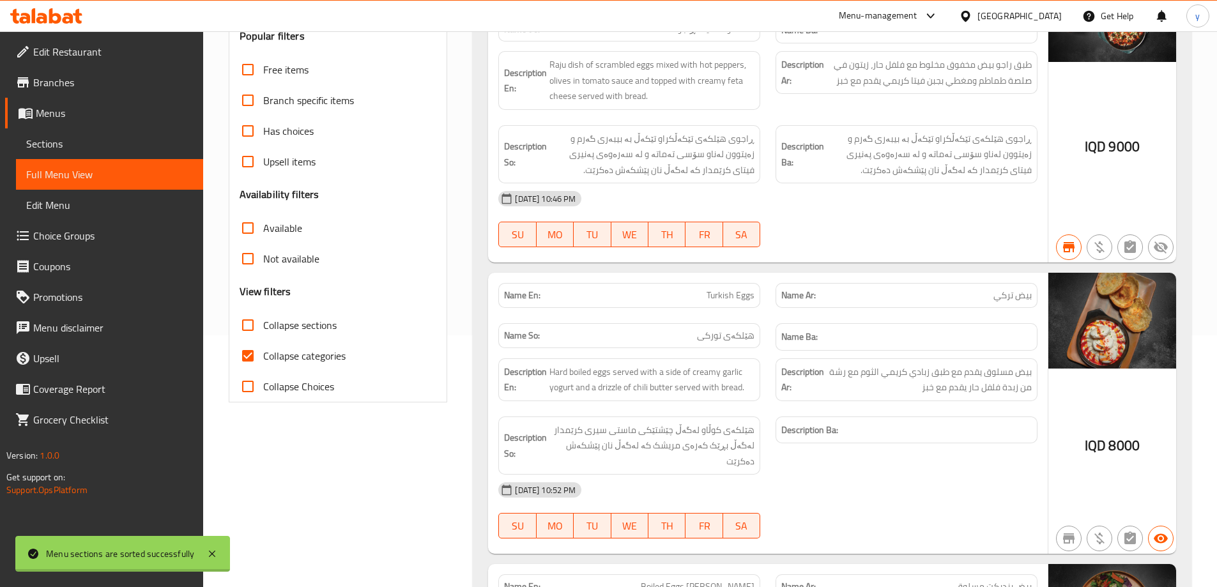
scroll to position [290, 0]
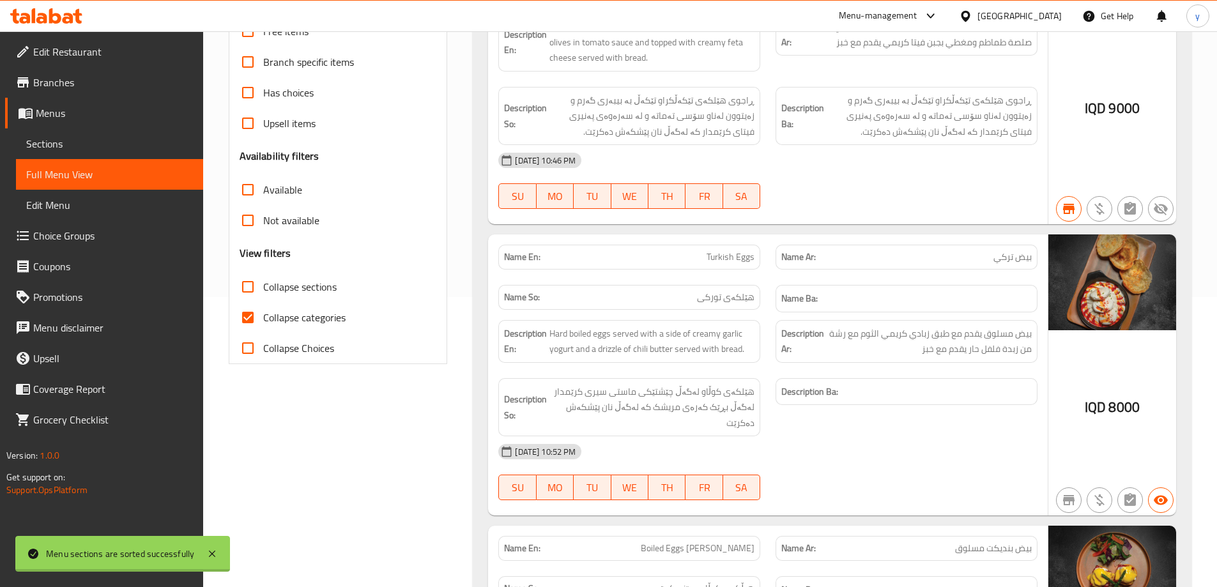
click at [248, 318] on input "Collapse categories" at bounding box center [247, 317] width 31 height 31
checkbox input "false"
click at [248, 271] on input "Collapse sections" at bounding box center [247, 286] width 31 height 31
checkbox input "true"
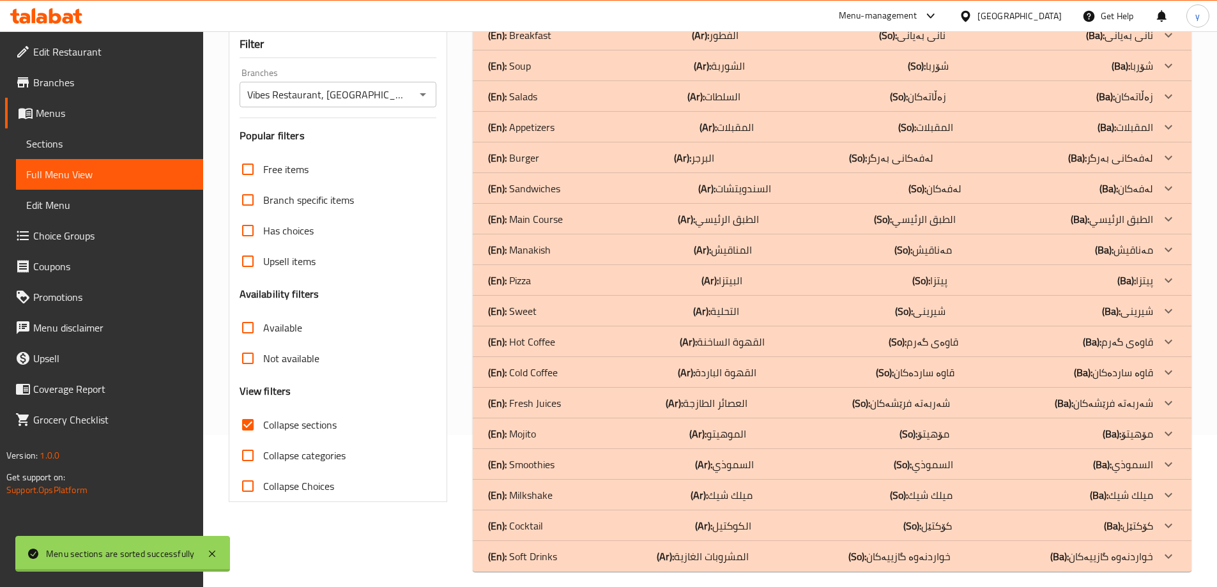
scroll to position [162, 0]
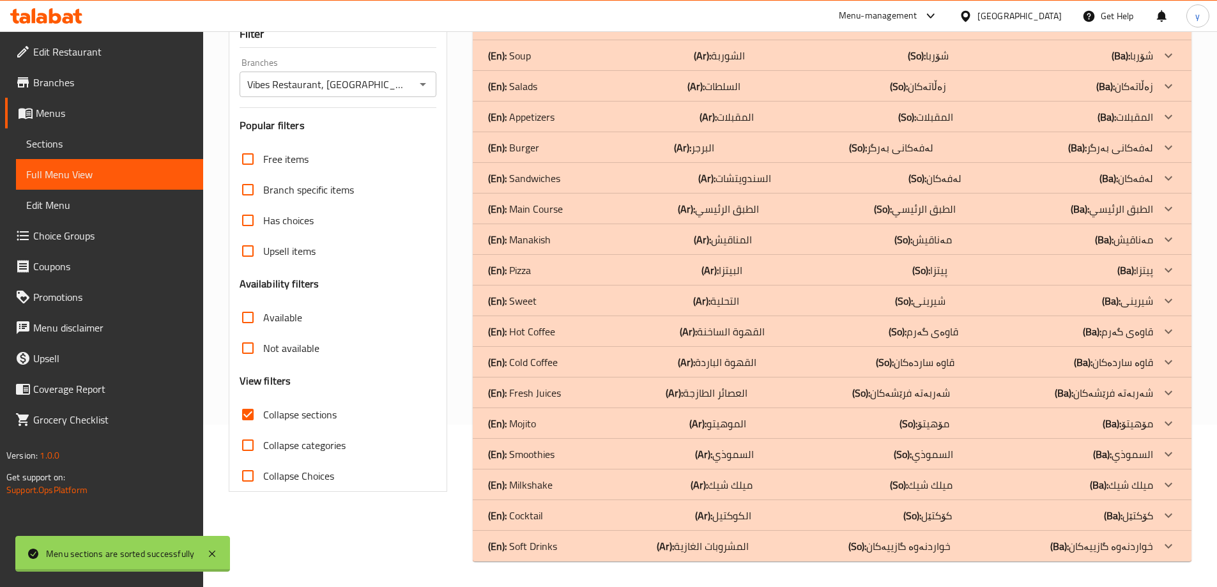
click at [660, 263] on div "(En): Pizza (Ar): البيتزا (So): پیتزا (Ba): پیتزا" at bounding box center [820, 270] width 665 height 15
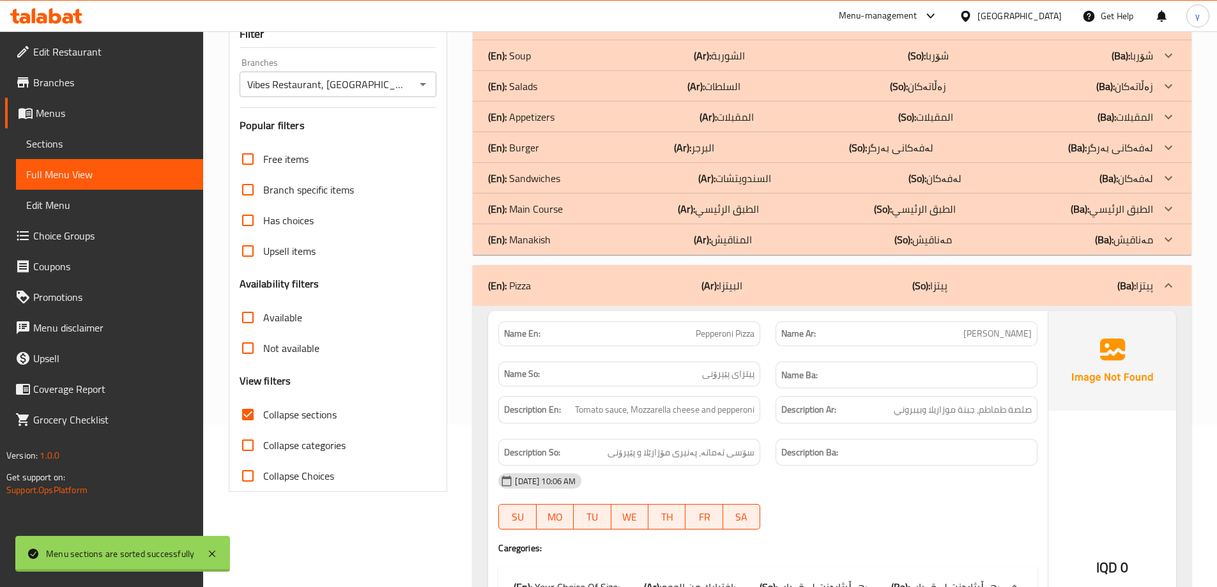
click at [673, 245] on div "(En): Manakish (Ar): المناقيش (So): مەناقیش (Ba): مەناقیش" at bounding box center [820, 239] width 665 height 15
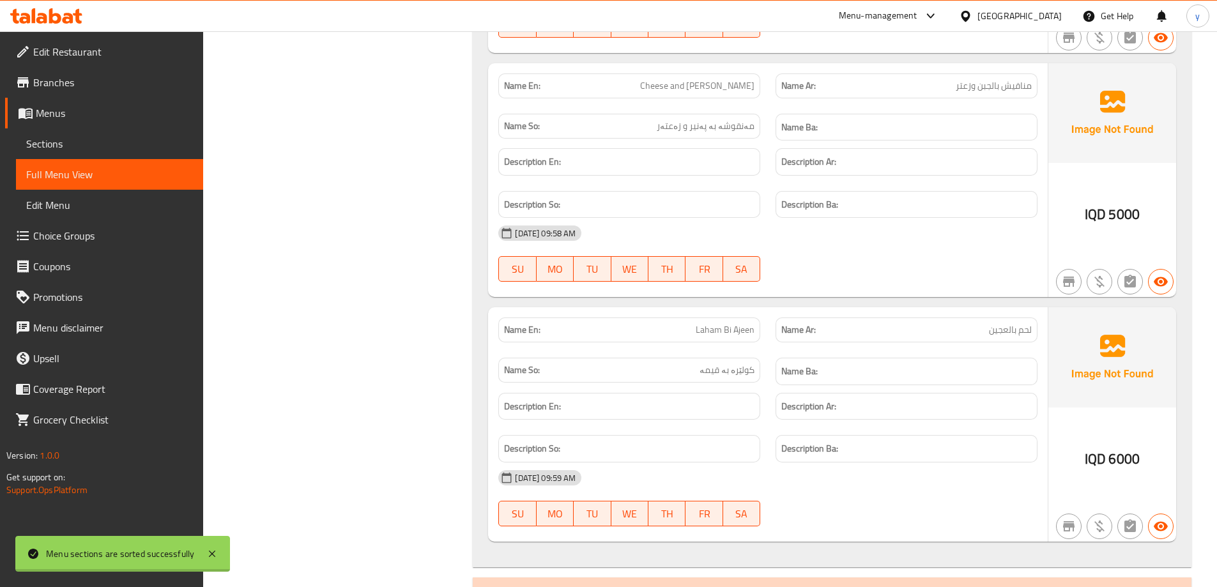
scroll to position [673, 0]
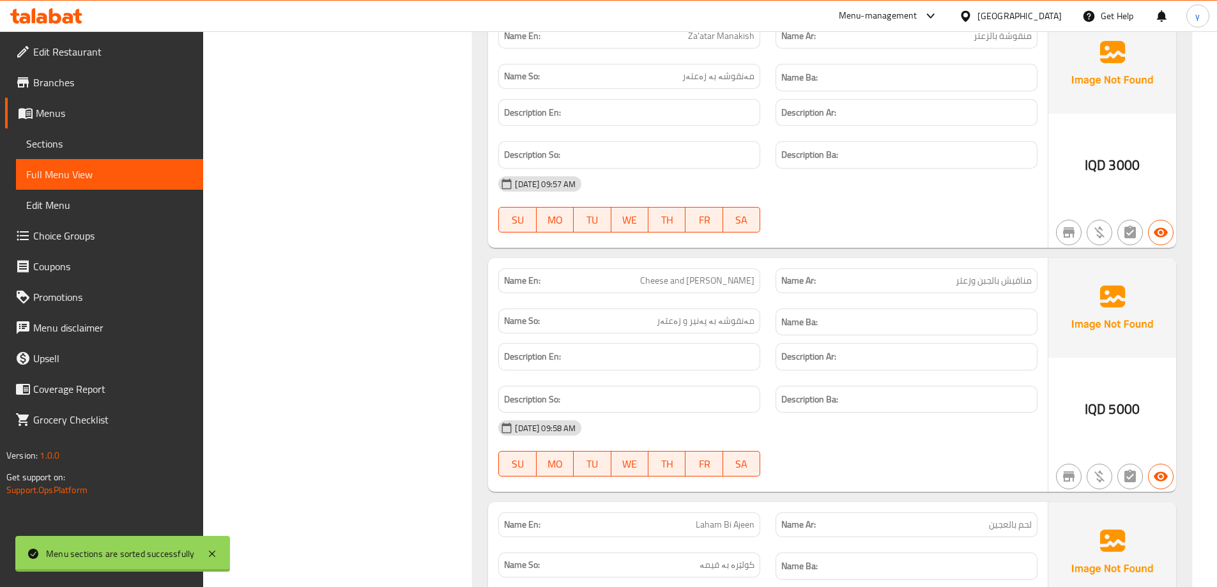
click at [205, 540] on div "Menu sections are sorted successfully" at bounding box center [122, 554] width 215 height 36
click at [208, 548] on icon at bounding box center [211, 553] width 15 height 15
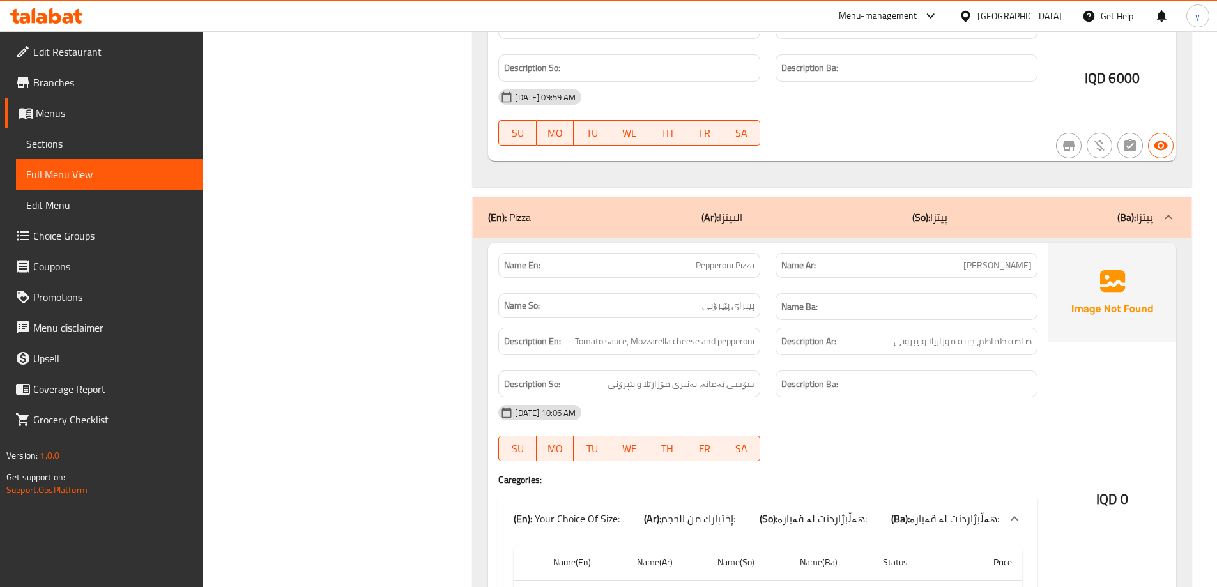
scroll to position [1277, 0]
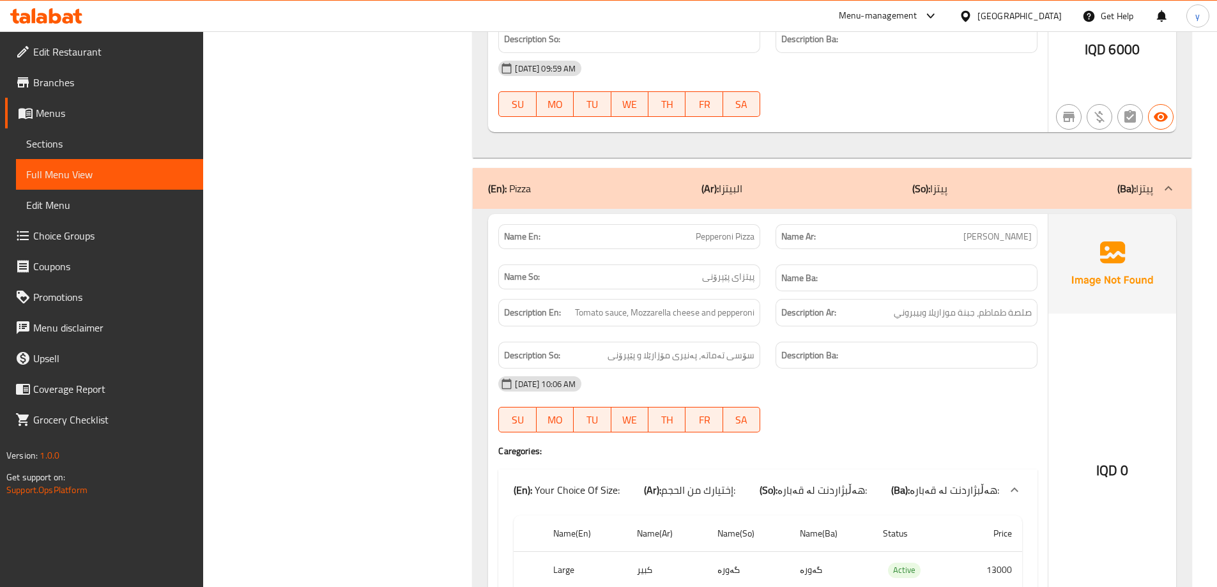
click at [62, 10] on icon at bounding box center [46, 15] width 72 height 15
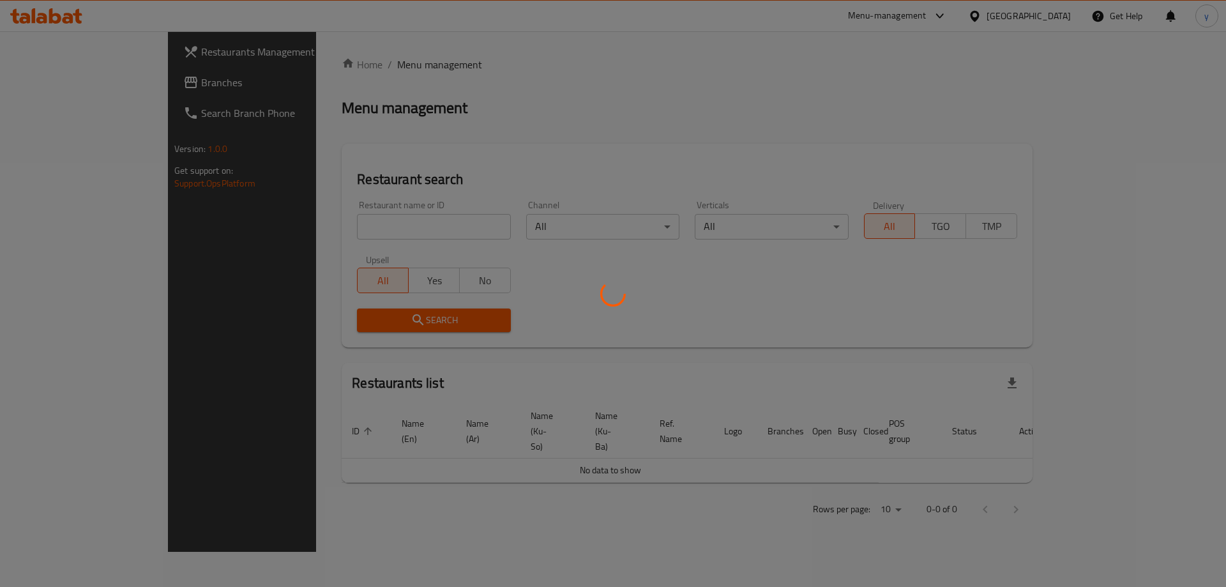
click at [328, 228] on div at bounding box center [613, 293] width 1226 height 587
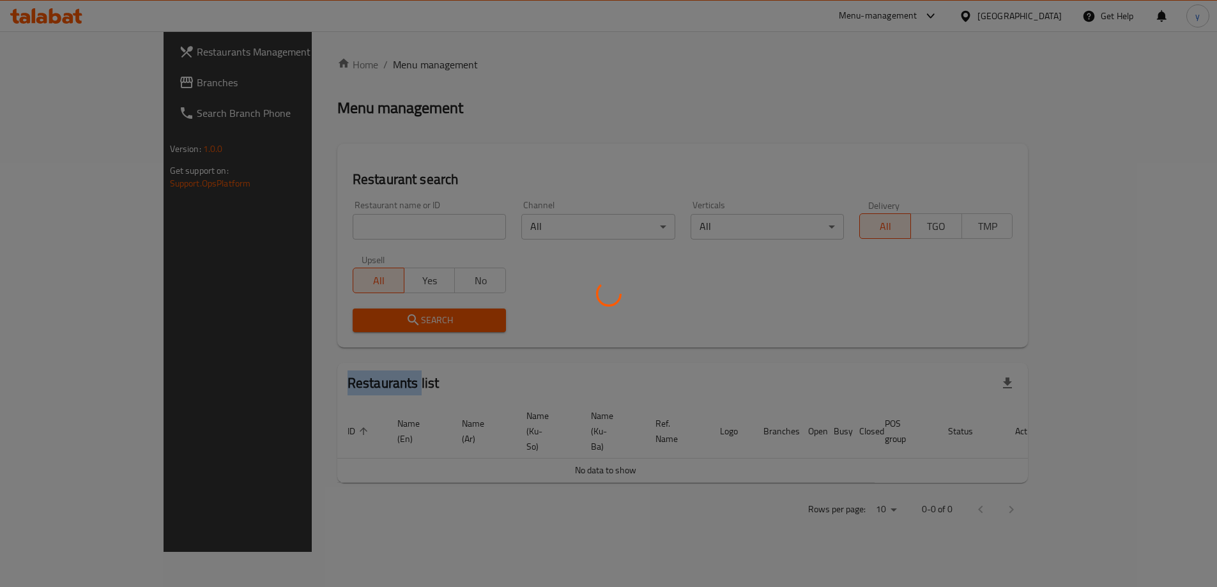
click at [328, 228] on div at bounding box center [608, 293] width 1217 height 587
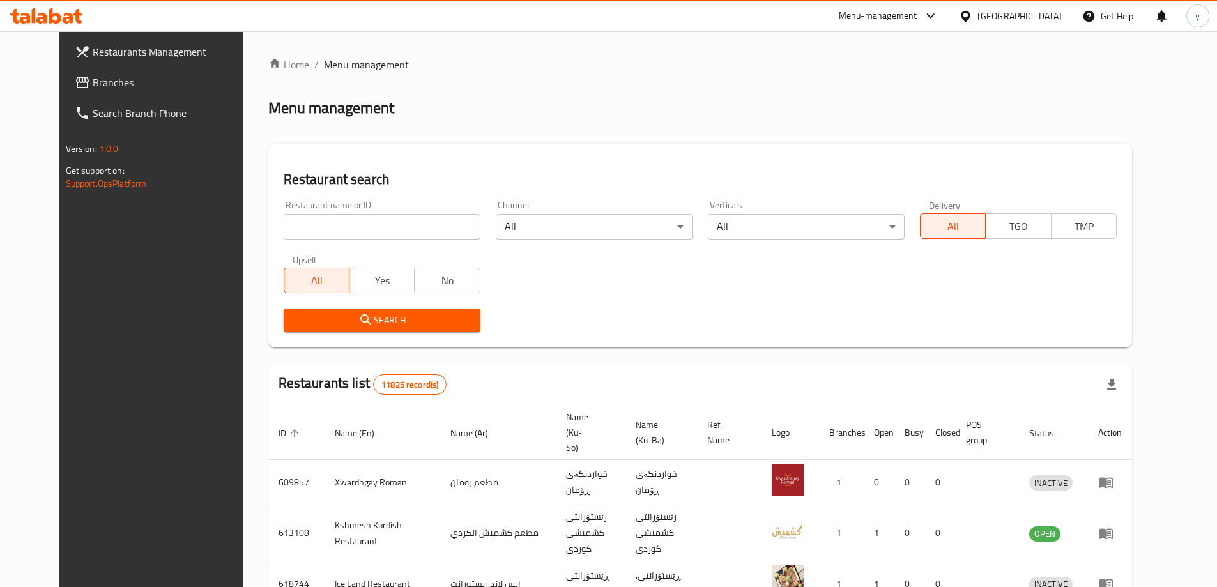
drag, startPoint x: 0, startPoint y: 0, endPoint x: 328, endPoint y: 228, distance: 399.7
click at [328, 228] on input "search" at bounding box center [382, 227] width 197 height 26
paste input "651422"
type input "651422"
click at [321, 318] on span "Search" at bounding box center [382, 320] width 176 height 16
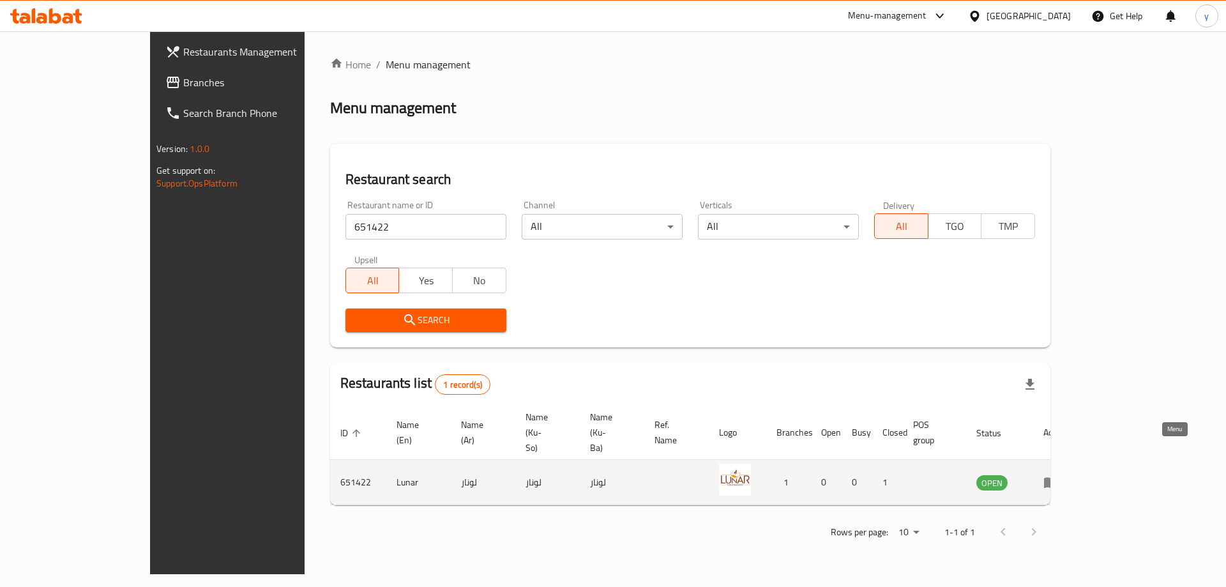
click at [1059, 475] on icon "enhanced table" at bounding box center [1051, 482] width 15 height 15
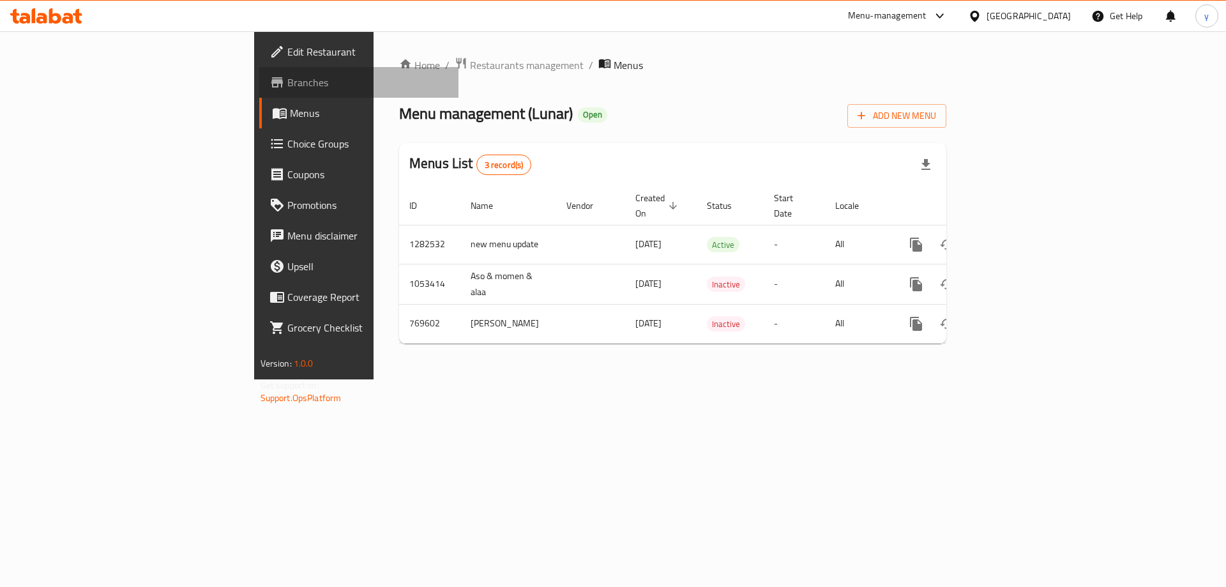
click at [287, 86] on span "Branches" at bounding box center [368, 82] width 162 height 15
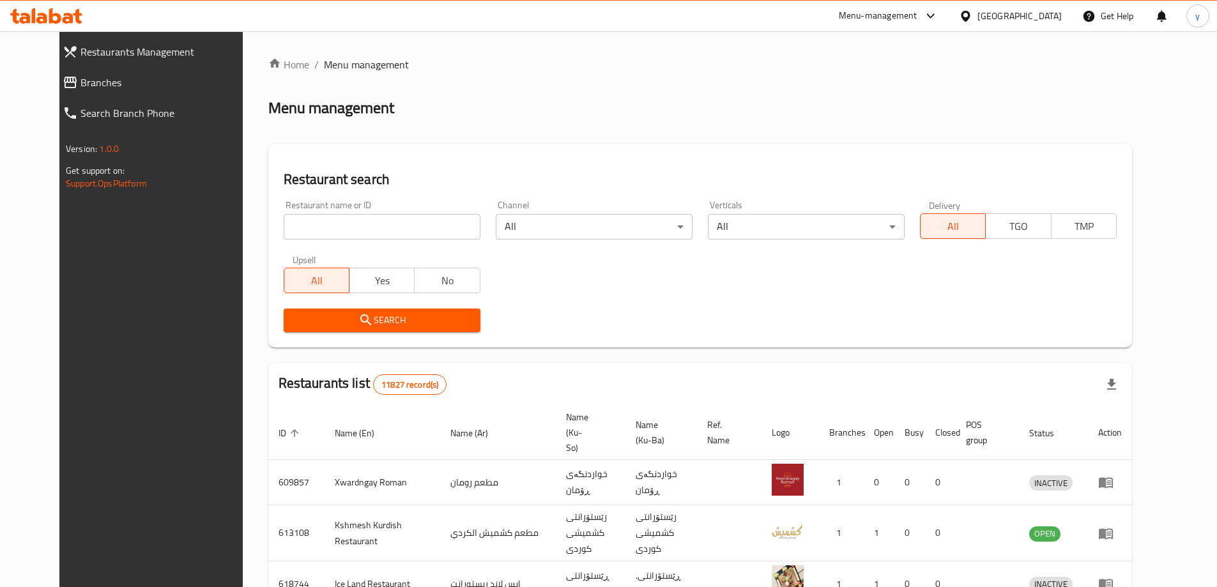
click at [125, 73] on link "Branches" at bounding box center [157, 82] width 210 height 31
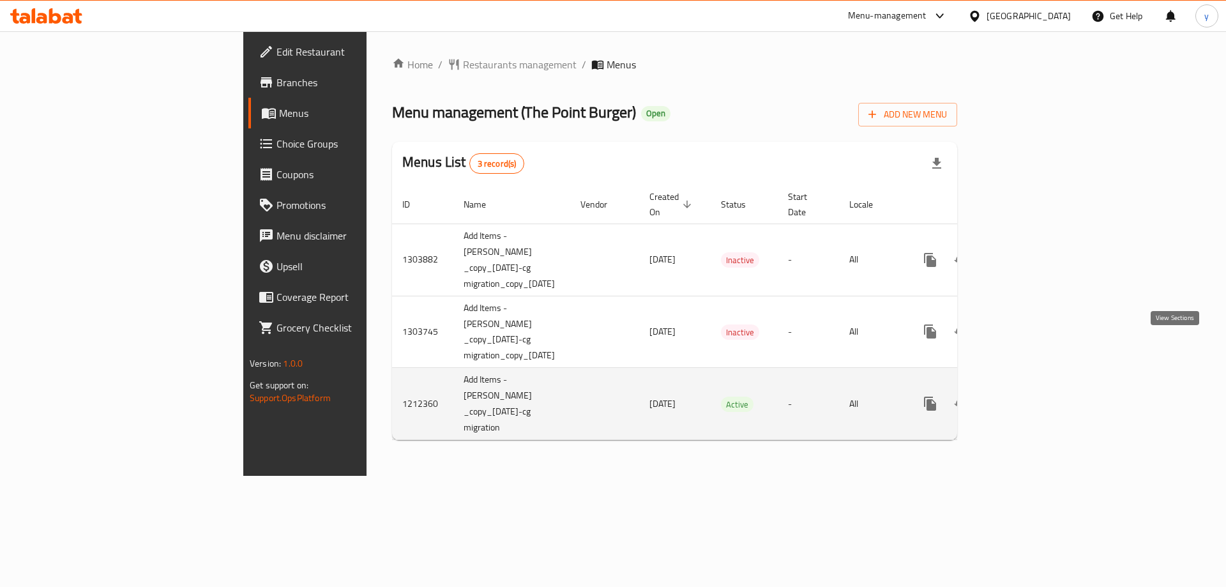
click at [1028, 398] on icon "enhanced table" at bounding box center [1022, 403] width 11 height 11
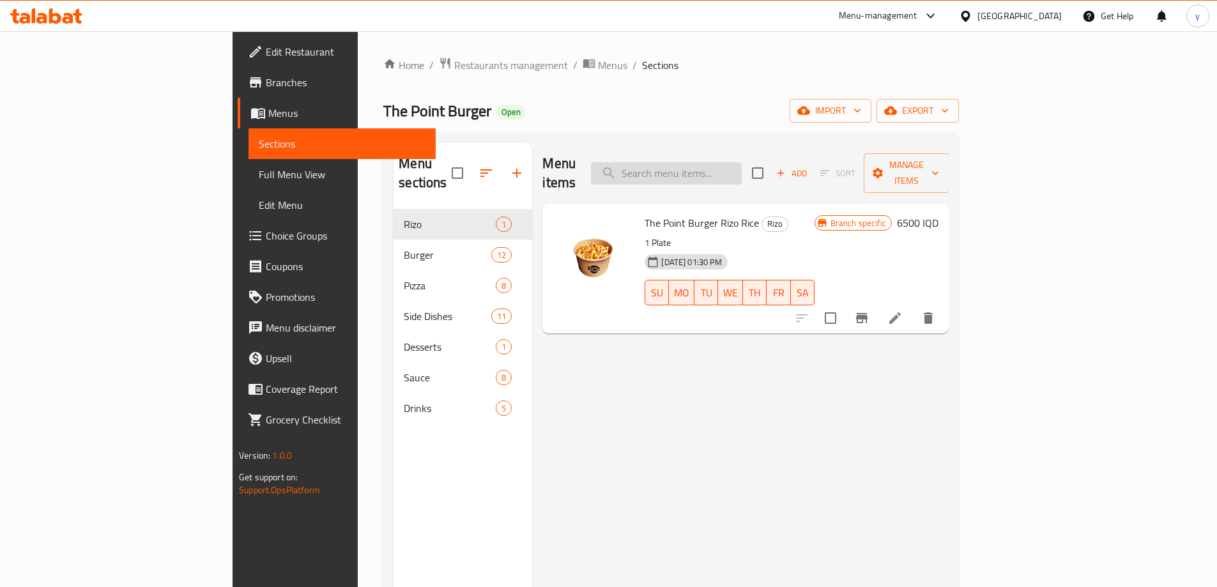
click at [742, 171] on input "search" at bounding box center [666, 173] width 151 height 22
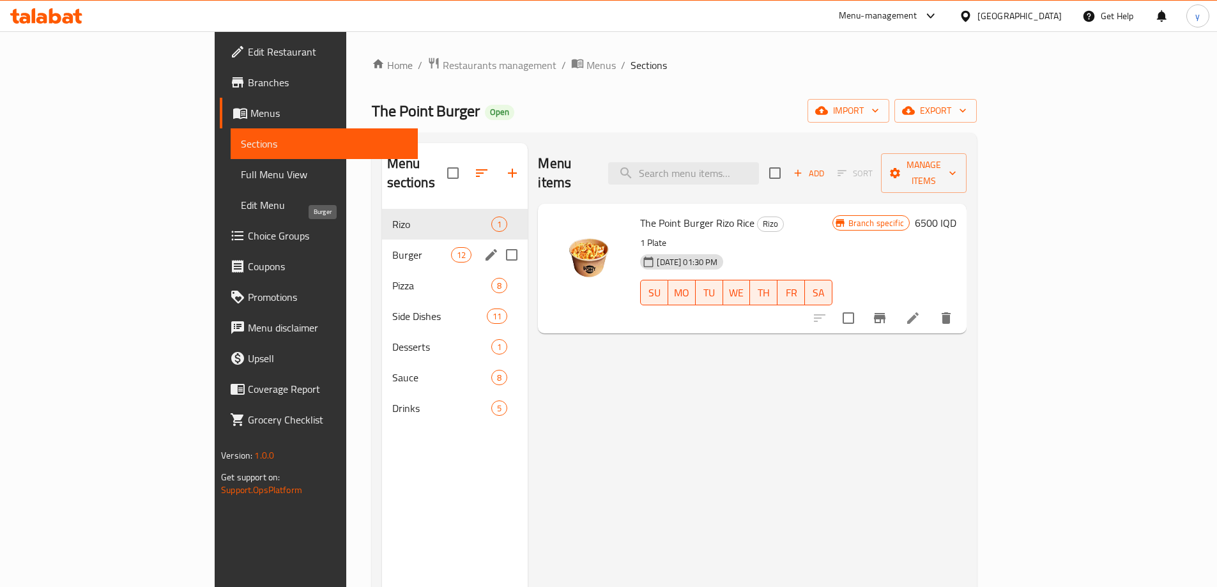
click at [394, 247] on span "Burger" at bounding box center [421, 254] width 59 height 15
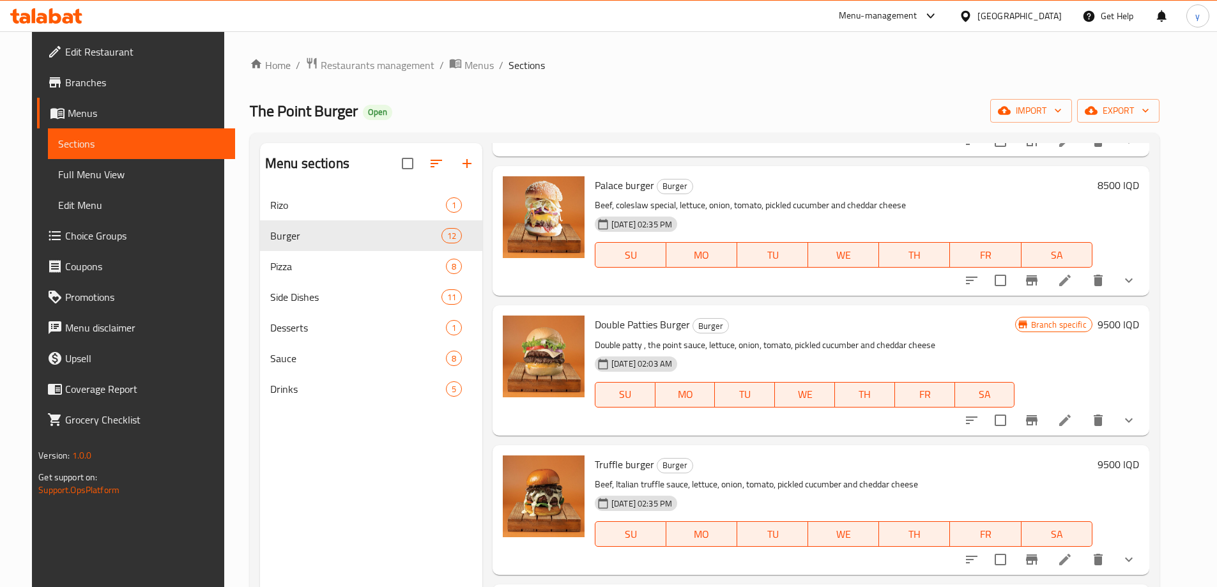
scroll to position [1007, 0]
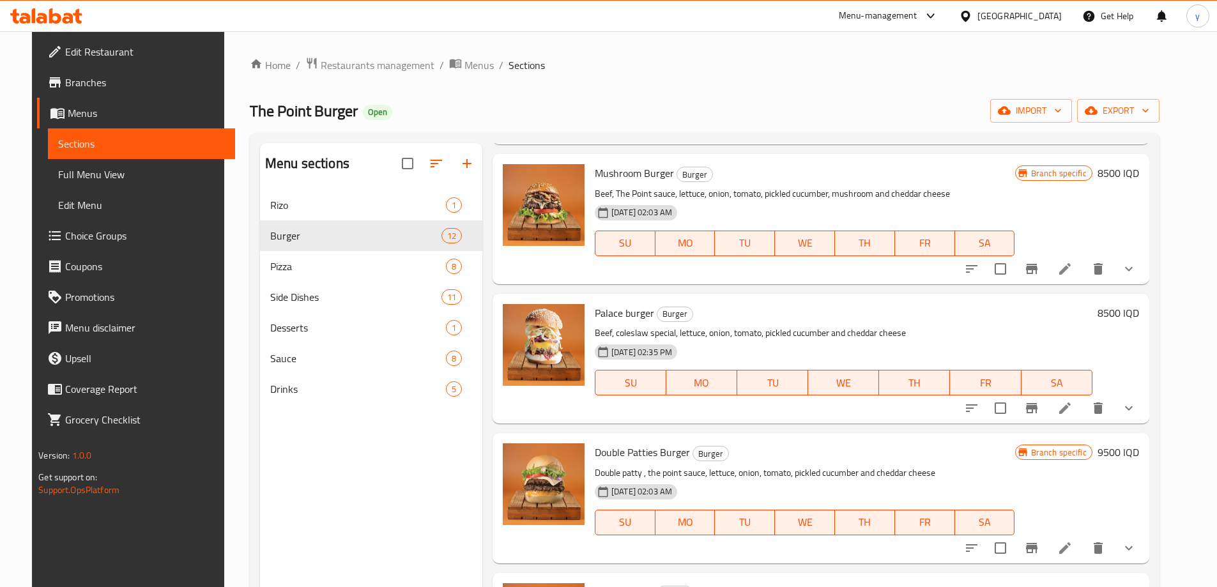
click at [634, 303] on span "Palace burger" at bounding box center [624, 312] width 59 height 19
click at [1072, 409] on icon at bounding box center [1064, 407] width 15 height 15
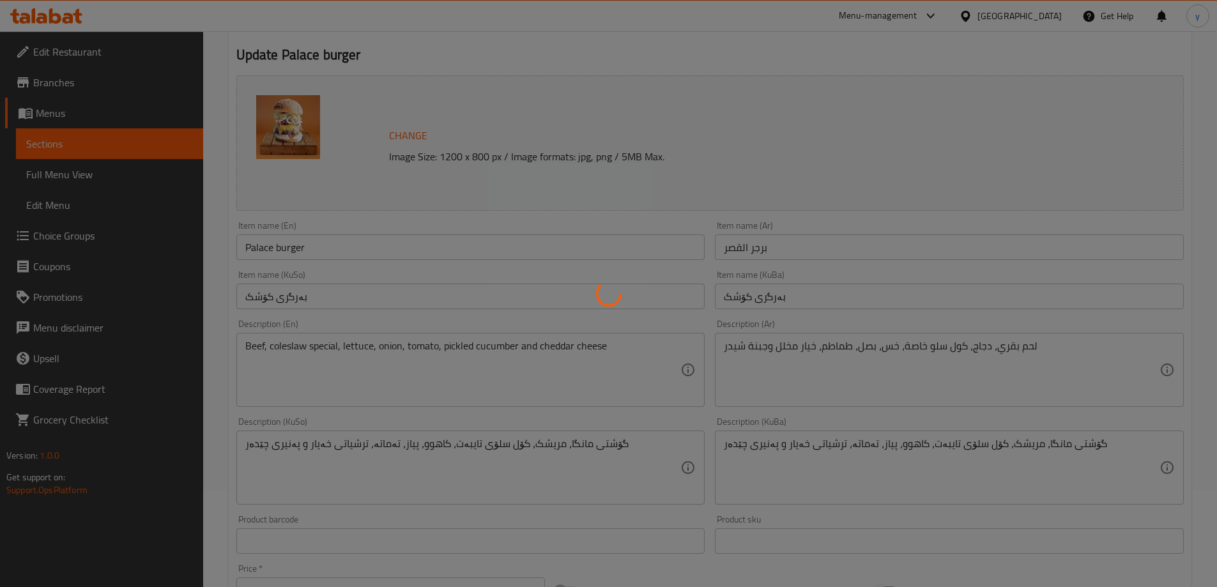
scroll to position [128, 0]
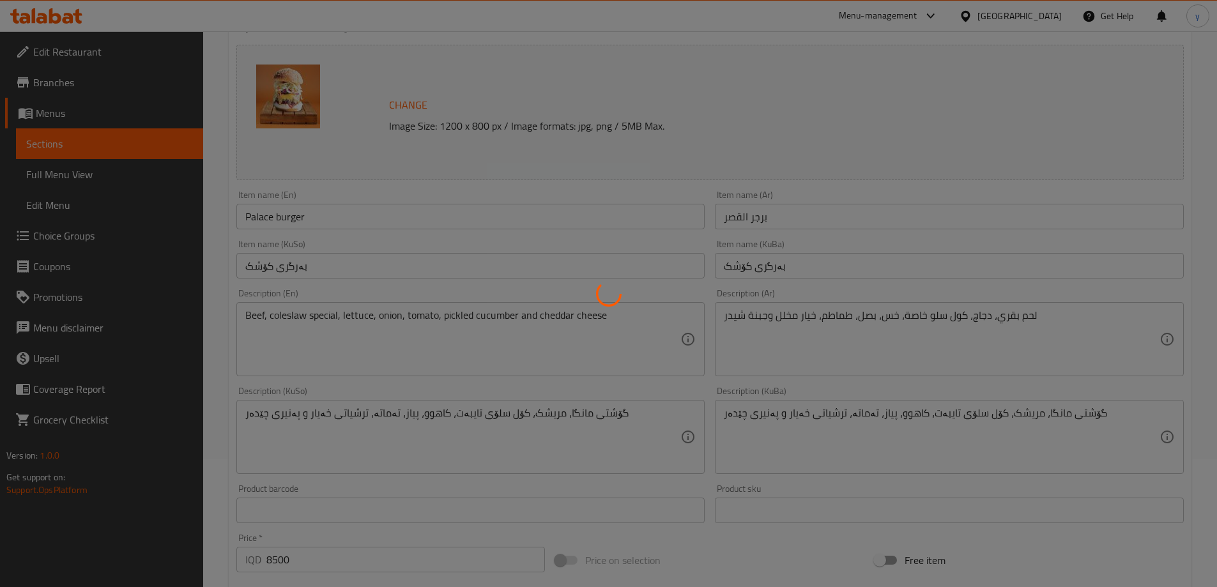
click at [1015, 330] on div at bounding box center [608, 293] width 1217 height 587
type input "الإضافات:"
type input "زیادە:"
type input "0"
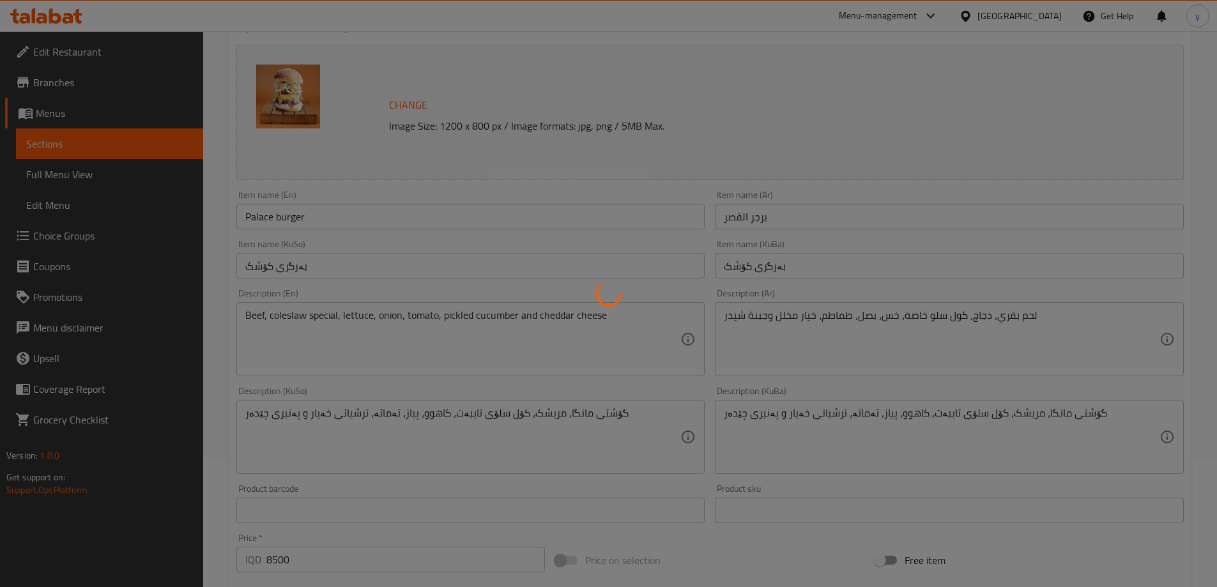
type input "0"
type input "إختيارك من:"
type input "هەڵبژاردنت لە:"
type input "1"
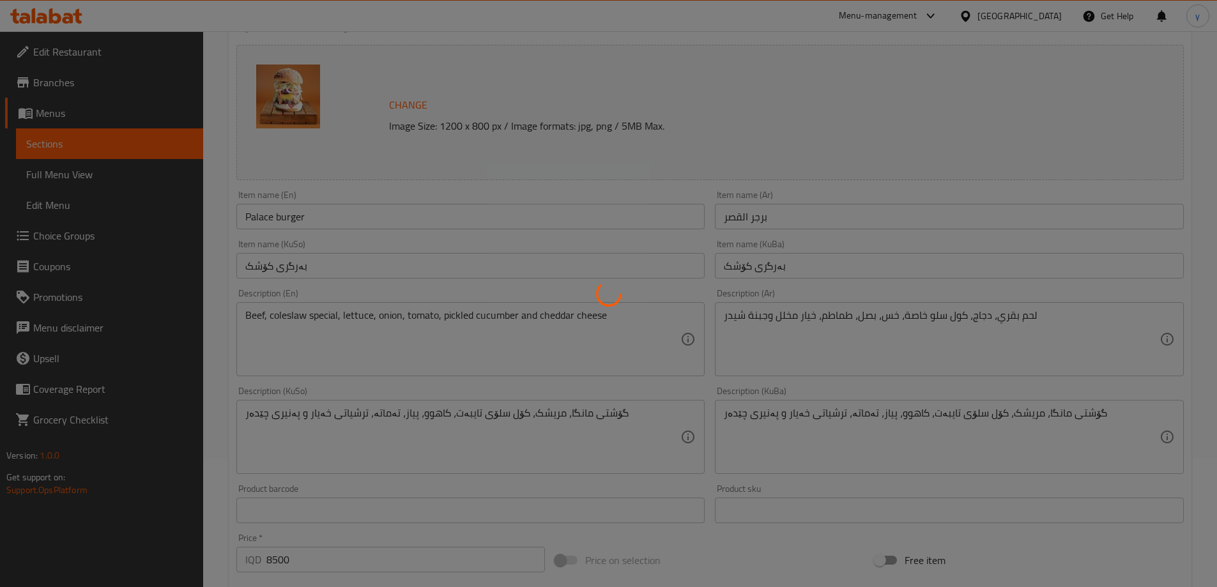
type input "1"
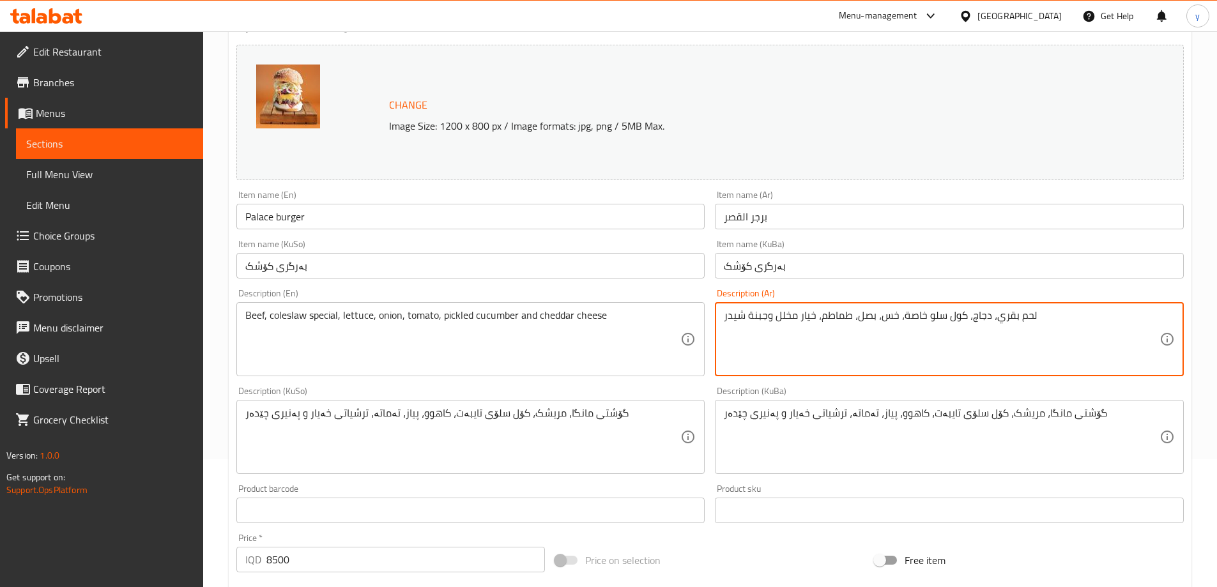
click at [982, 313] on textarea "لحم بقري، دجاج، كول سلو خاصة، خس، بصل، طماطم، خيار مخلل وجبنة شيدر" at bounding box center [942, 339] width 436 height 61
type textarea "لحم بقري، كول سلو خاصة، خس، بصل، طماطم، خيار مخلل وجبنة شيدر"
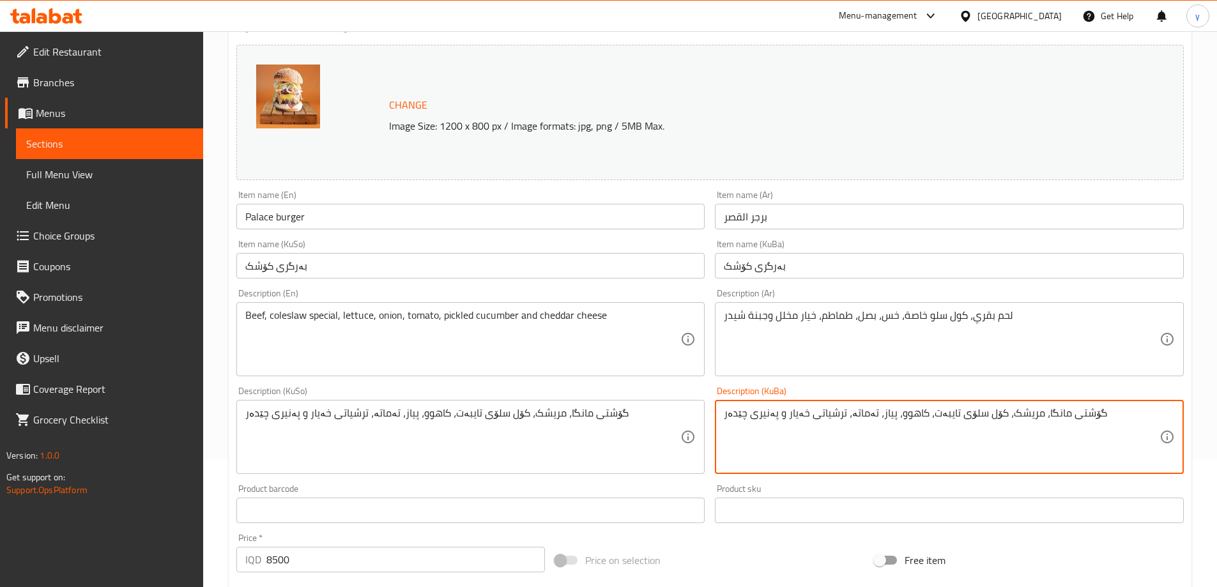
click at [1016, 419] on textarea "گۆشتی مانگا، مریشک، کۆل سلۆی تایبەت، کاهوو، پیاز، تەماتە، ترشیاتی خەیار و پەنیر…" at bounding box center [942, 437] width 436 height 61
click at [1000, 416] on textarea "گۆشتی مانگا، کۆل سلۆی تایبەت، کاهوو، پیاز، تەماتە، ترشیاتی خەیار و پەنیری چێدەر" at bounding box center [942, 437] width 436 height 61
type textarea "گۆشتی مانگا، کۆل سلۆی تایبەت، کاهوو، پیاز، تەماتە، ترشیاتی خەیار و پەنیری چێدەر"
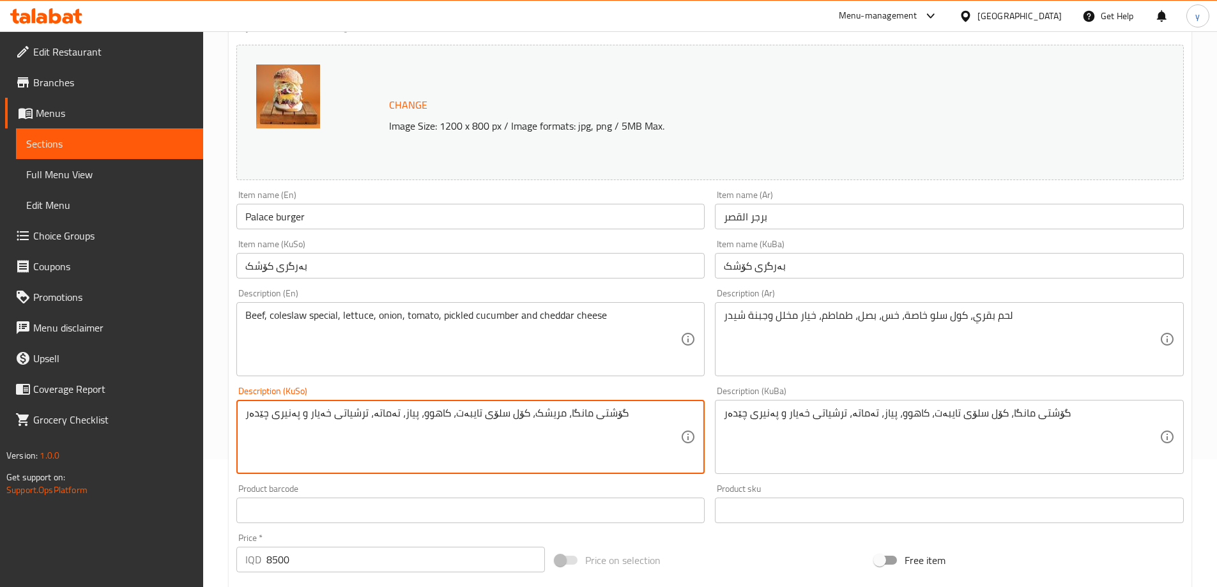
click at [616, 421] on textarea "گۆشتی مانگا، مریشک، کۆل سلۆی تایبەت، کاهوو، پیاز، تەماتە، ترشیاتی خەیار و پەنیر…" at bounding box center [463, 437] width 436 height 61
paste textarea
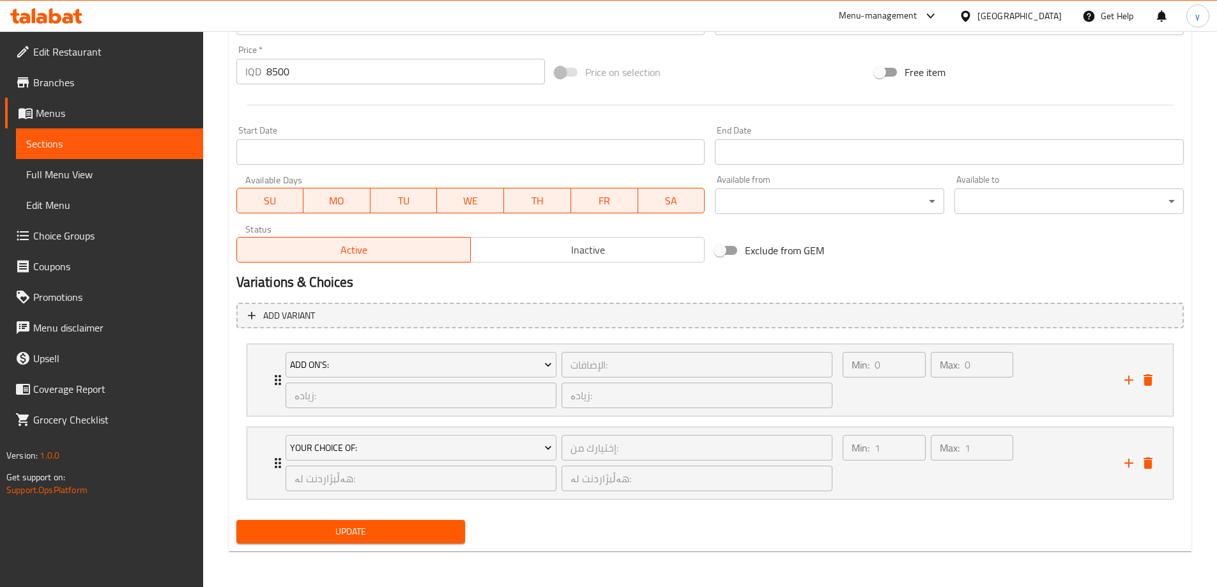
type textarea "گۆشتی مانگا، کۆل سلۆی تایبەت، کاهوو، پیاز، تەماتە، ترشیاتی خەیار و پەنیری چێدەر"
click at [381, 533] on span "Update" at bounding box center [351, 532] width 209 height 16
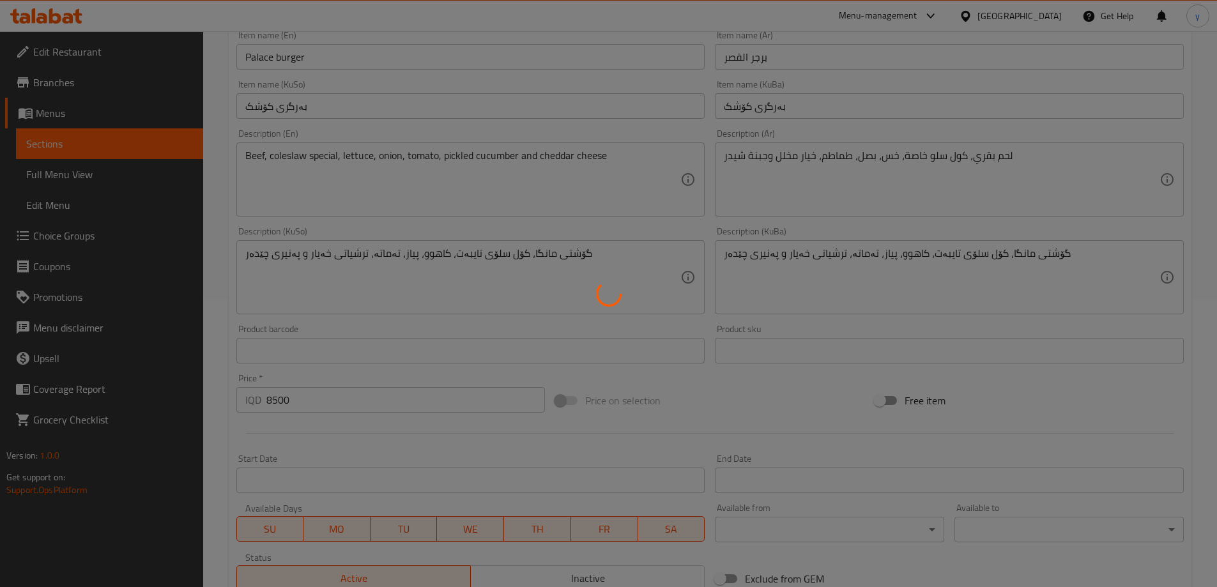
scroll to position [105, 0]
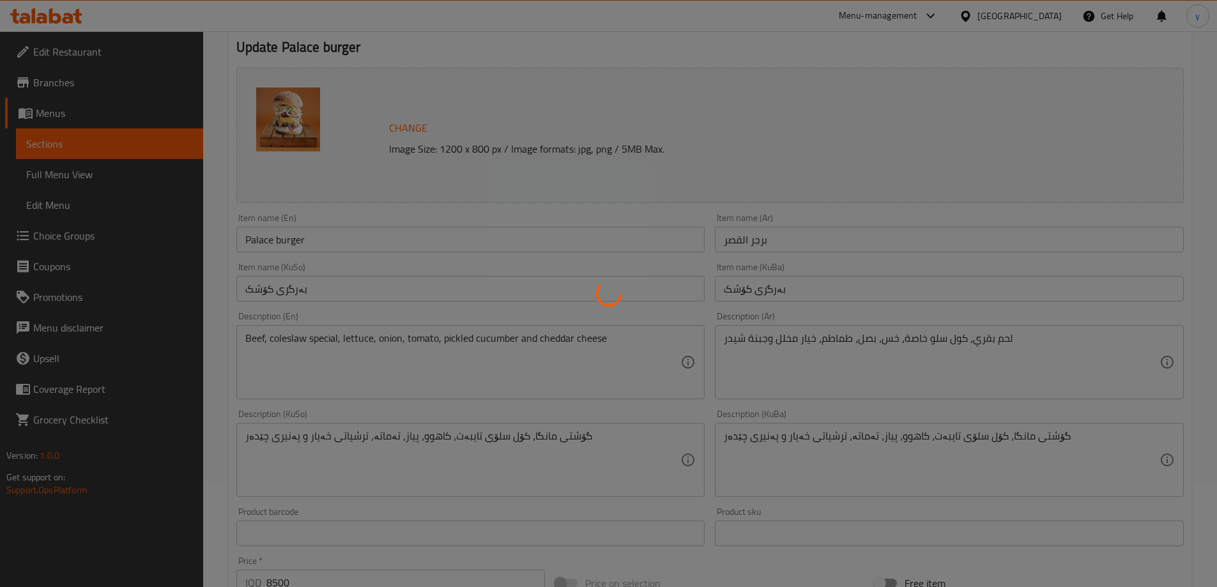
click at [283, 240] on div at bounding box center [608, 293] width 1217 height 587
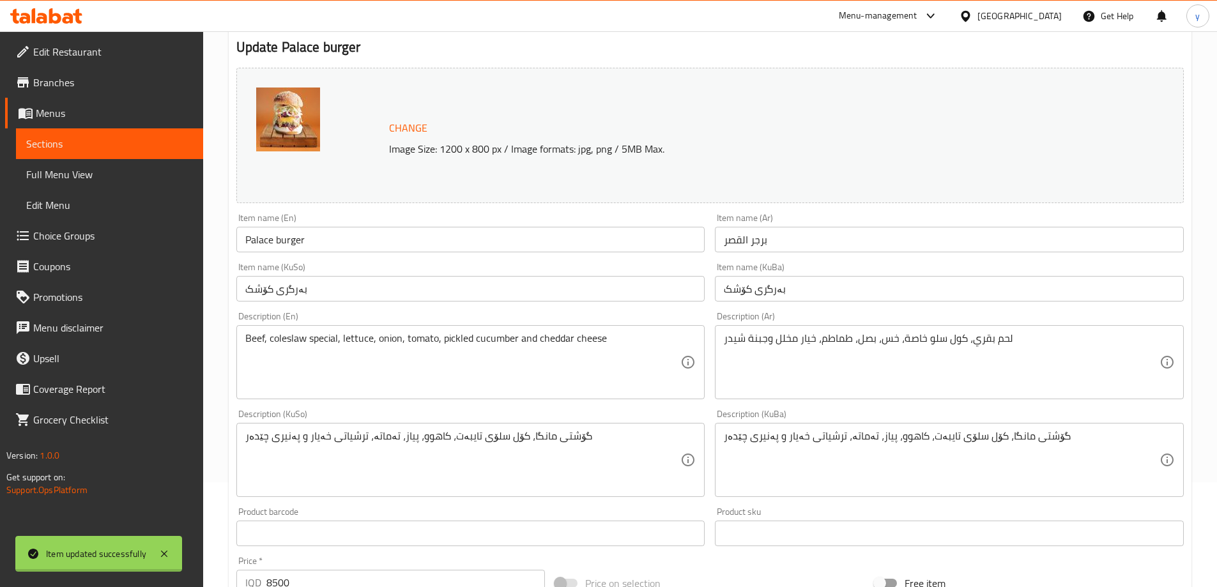
click at [283, 240] on input "Palace burger" at bounding box center [470, 240] width 469 height 26
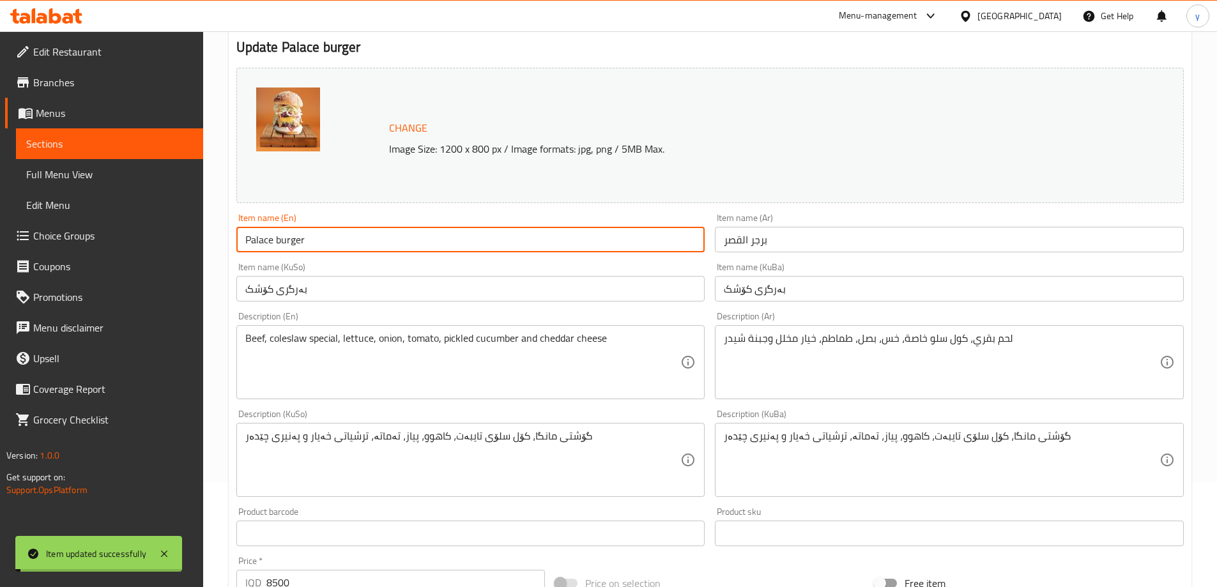
click at [283, 240] on input "Palace burger" at bounding box center [470, 240] width 469 height 26
click at [150, 178] on span "Full Menu View" at bounding box center [109, 174] width 167 height 15
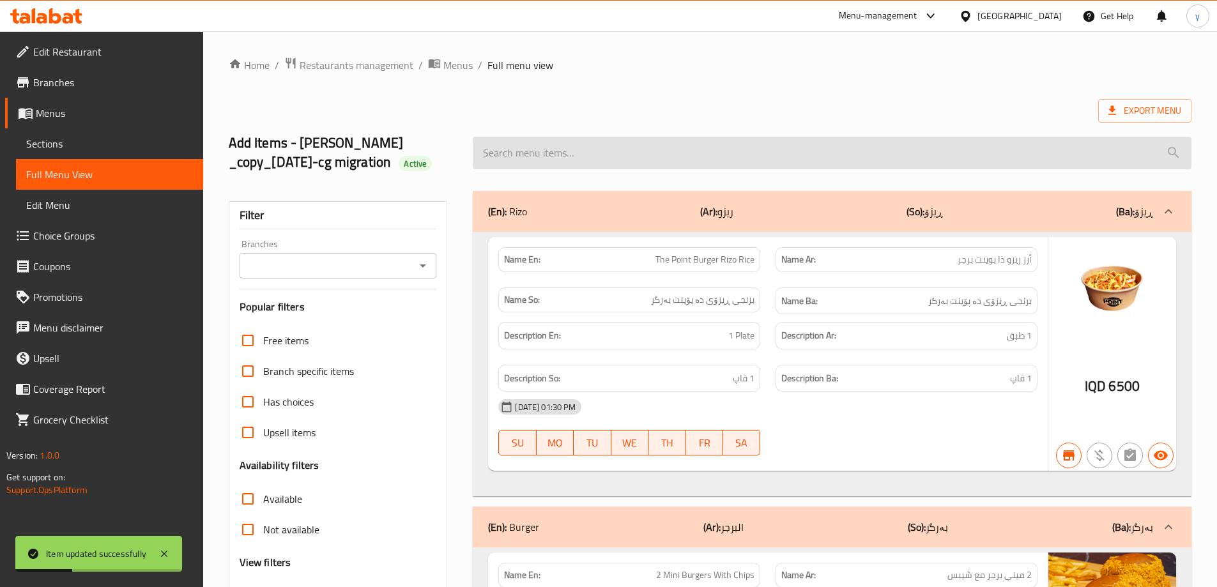
click at [544, 158] on input "search" at bounding box center [832, 153] width 719 height 33
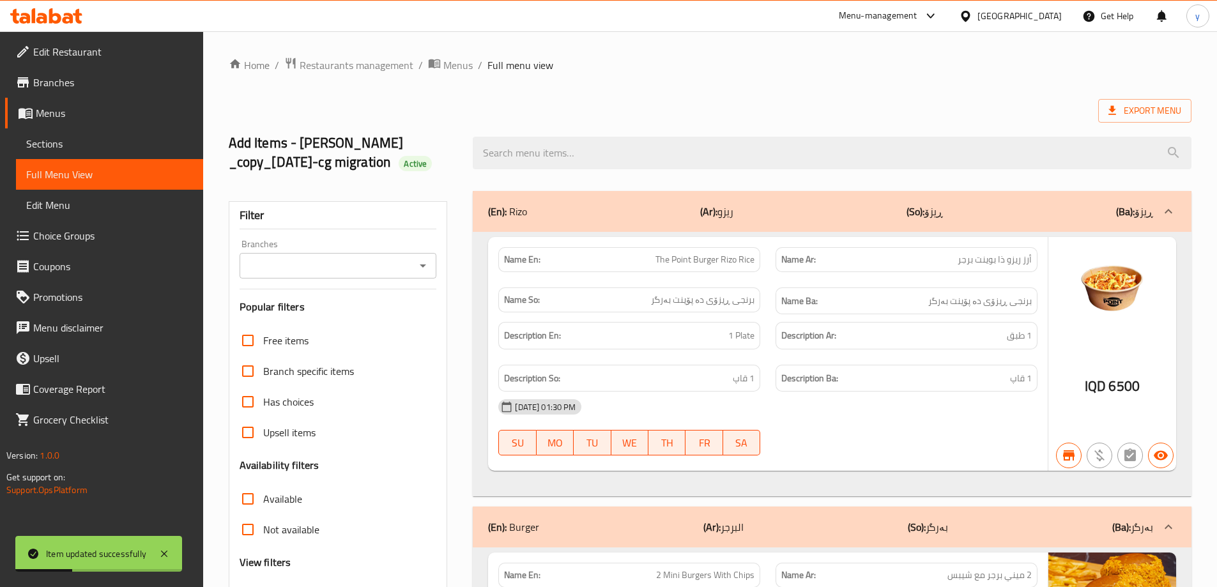
paste input "Palace burger"
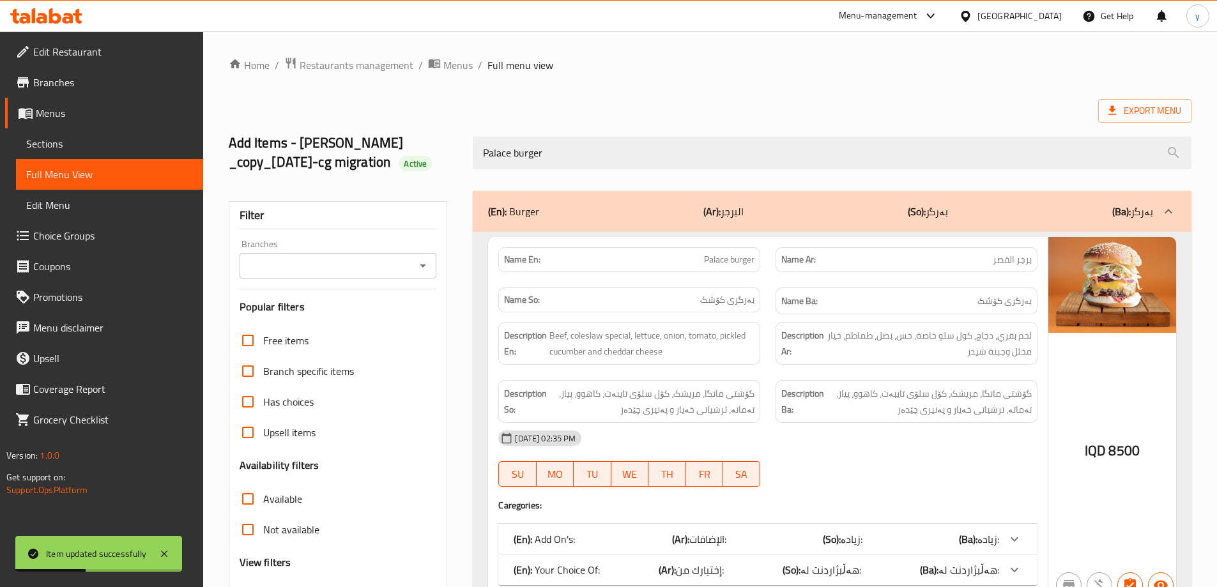
click at [424, 265] on icon "Open" at bounding box center [423, 265] width 6 height 3
type input "Palace burger"
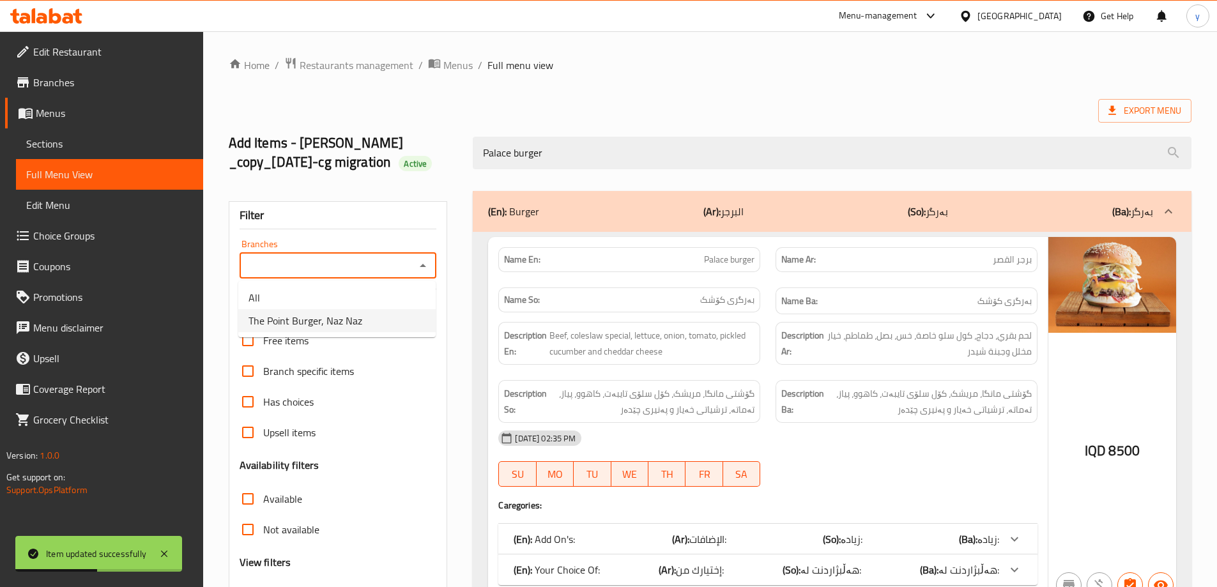
click at [372, 312] on li "The Point Burger, Naz Naz" at bounding box center [336, 320] width 197 height 23
type input "The Point Burger, Naz Naz"
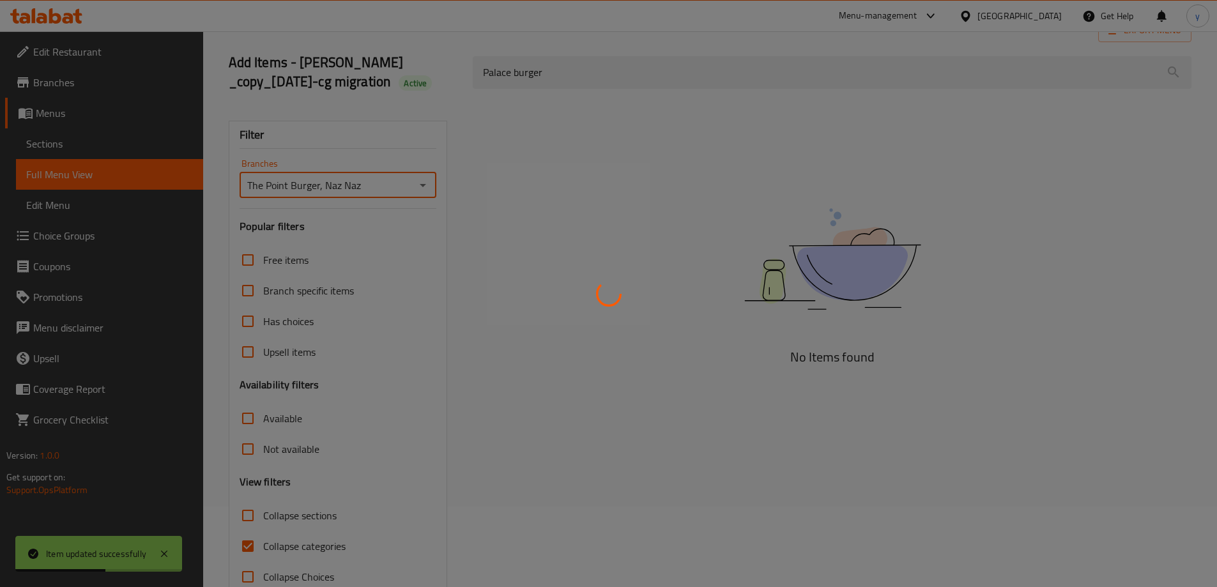
scroll to position [112, 0]
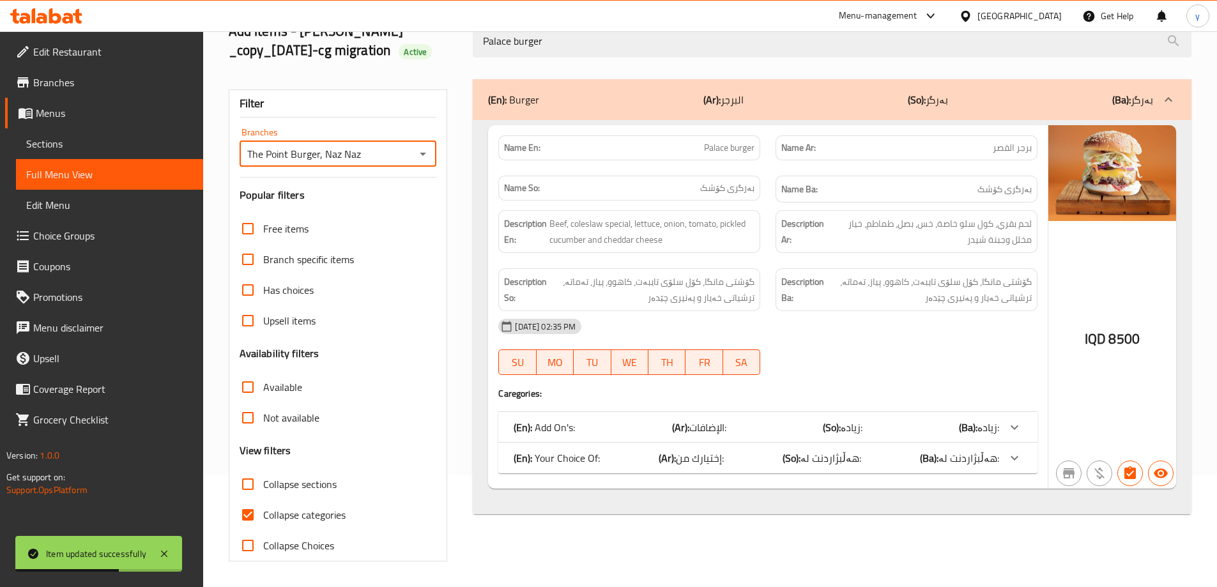
click at [253, 517] on input "Collapse categories" at bounding box center [247, 514] width 31 height 31
checkbox input "false"
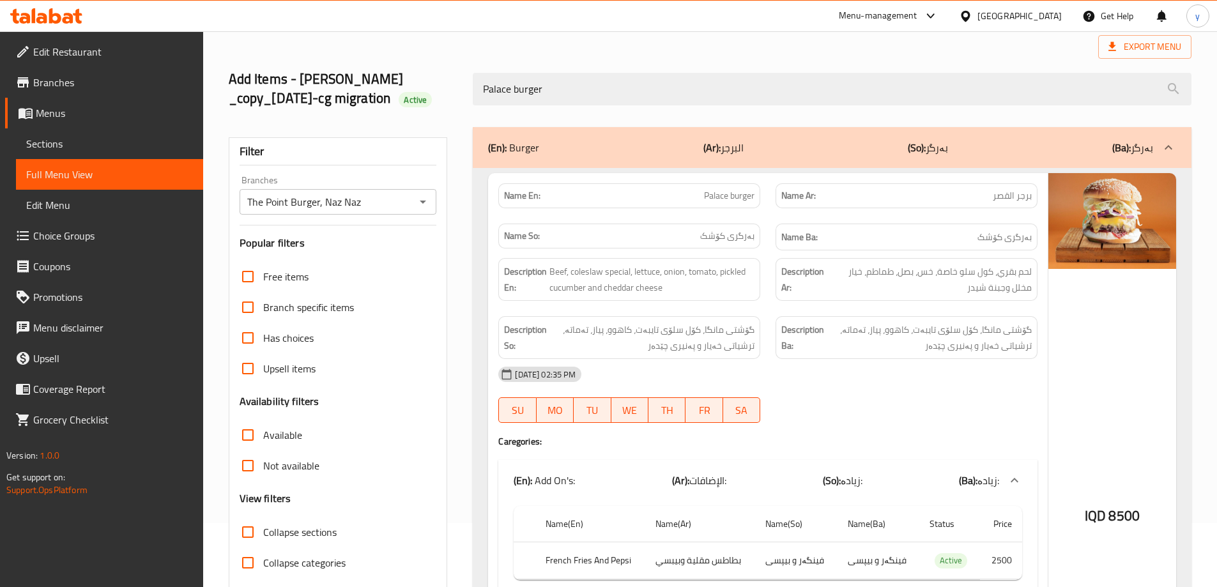
scroll to position [0, 0]
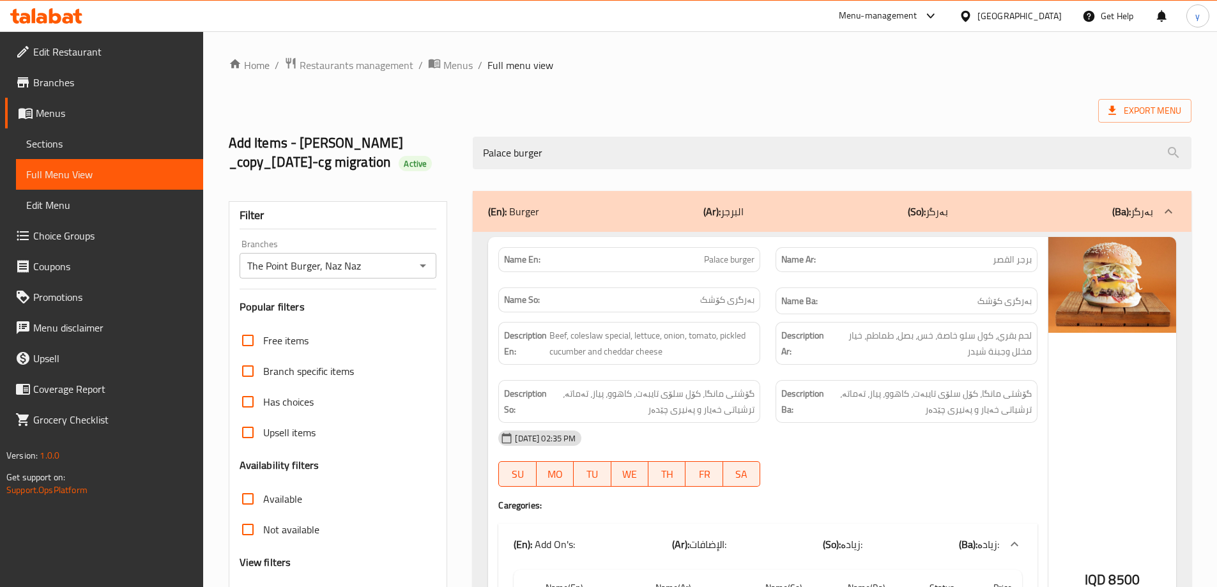
click at [68, 14] on icon at bounding box center [68, 18] width 11 height 11
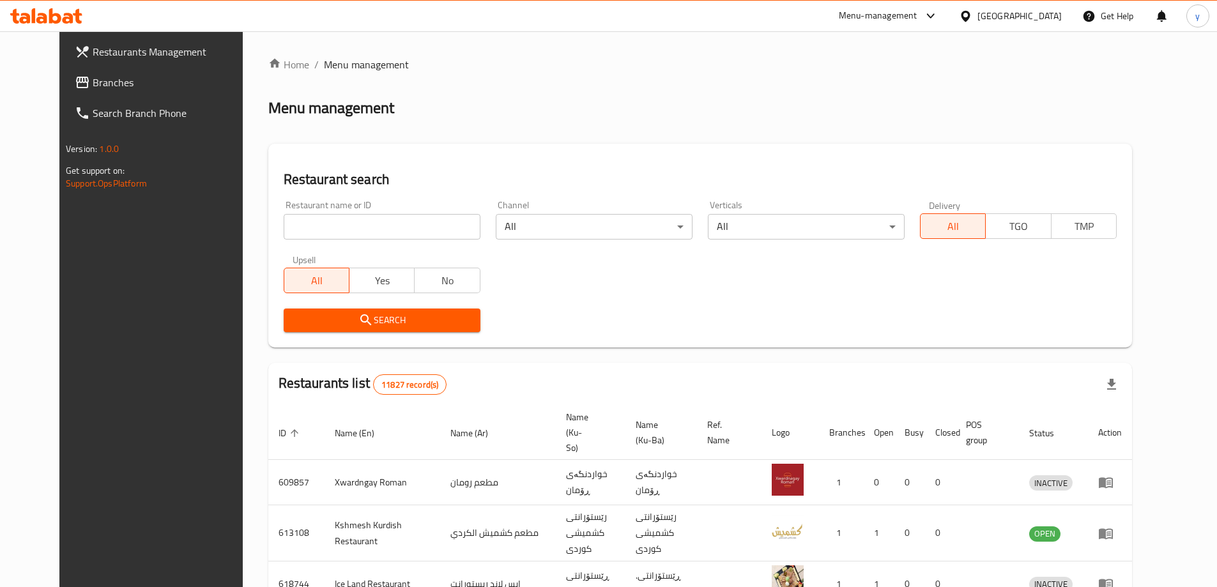
click at [312, 232] on input "search" at bounding box center [382, 227] width 197 height 26
paste input "766224"
type input "766224"
click at [109, 70] on link "Branches" at bounding box center [164, 82] width 198 height 31
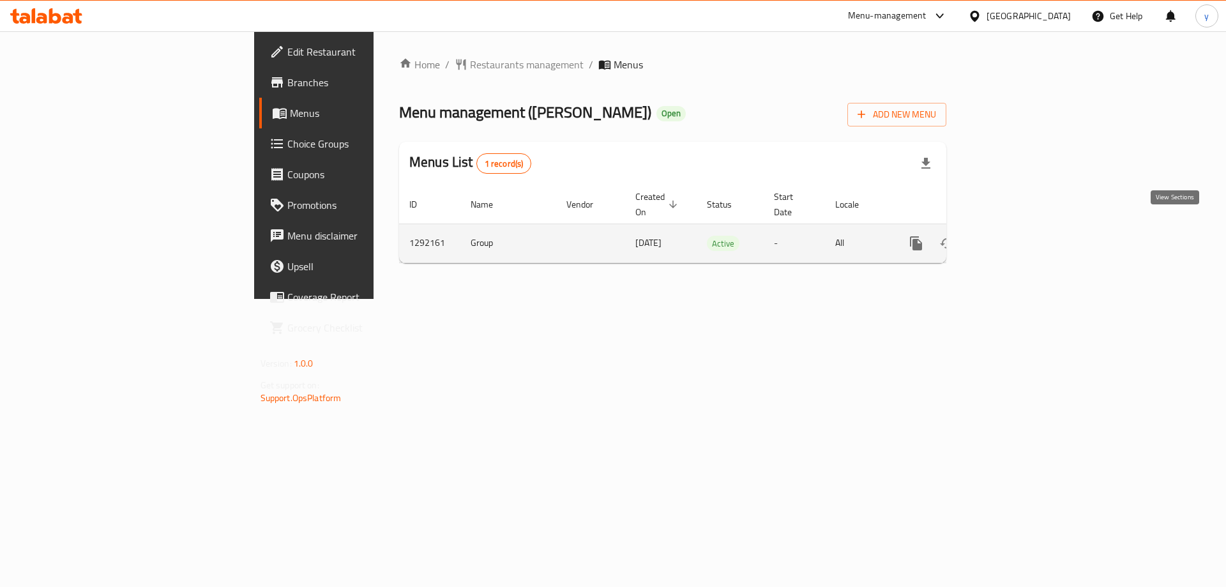
click at [1024, 229] on link "enhanced table" at bounding box center [1008, 243] width 31 height 31
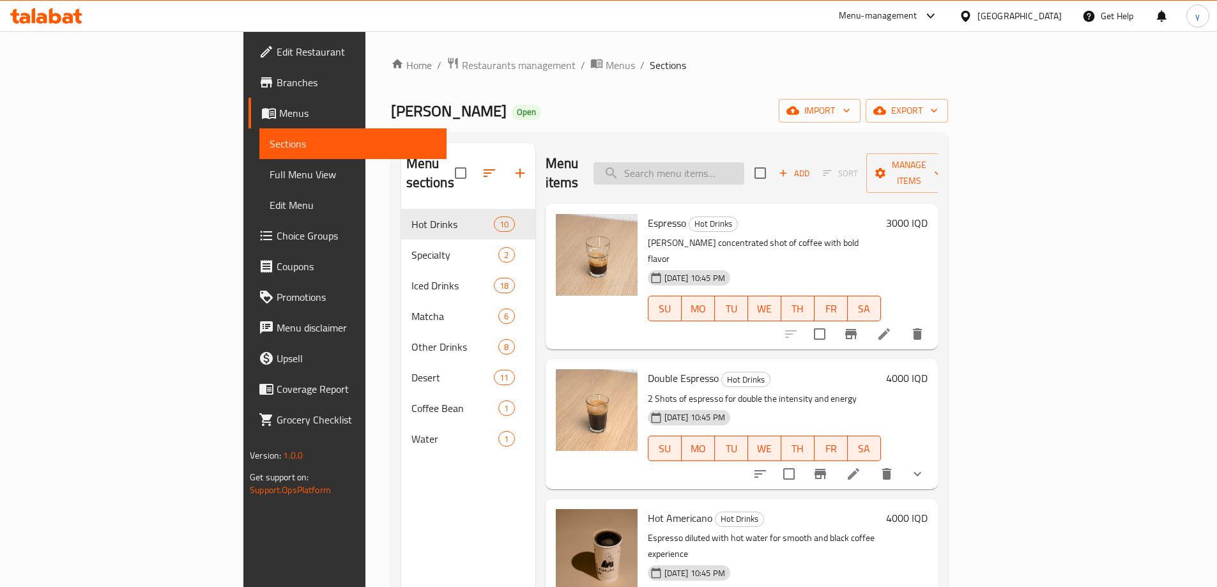
click at [744, 162] on input "search" at bounding box center [668, 173] width 151 height 22
paste input "766224"
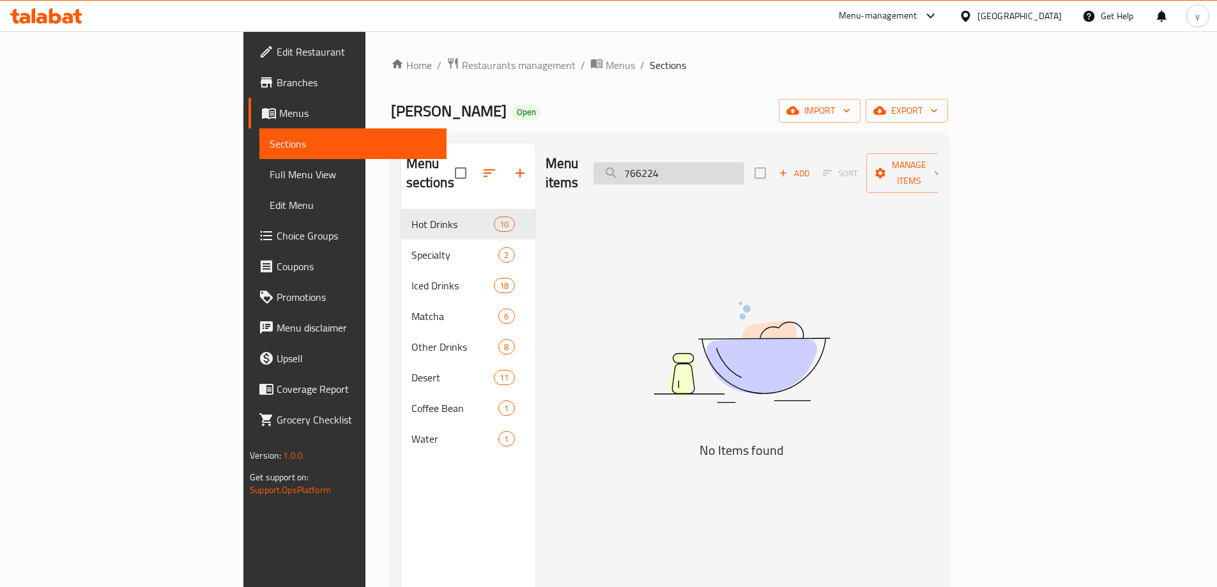
click at [737, 168] on input "766224" at bounding box center [668, 173] width 151 height 22
paste input "?getHistoricalData=true"
click at [744, 164] on input "?getHistoricalData=true" at bounding box center [668, 173] width 151 height 22
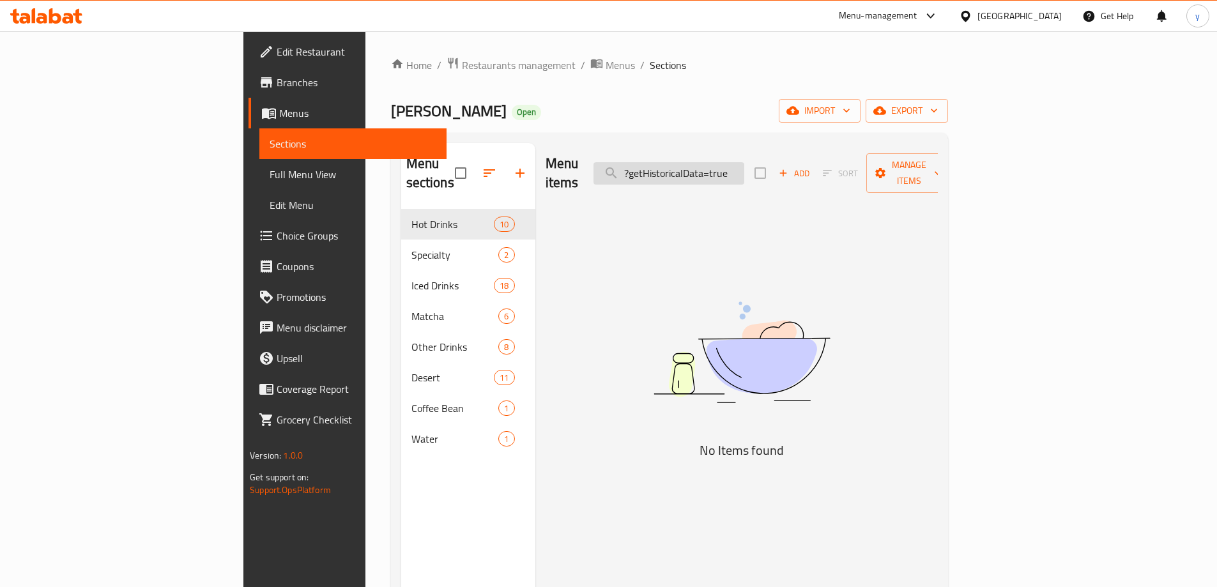
click at [744, 164] on input "?getHistoricalData=true" at bounding box center [668, 173] width 151 height 22
click at [744, 168] on input "?getHistoricalData=true" at bounding box center [668, 173] width 151 height 22
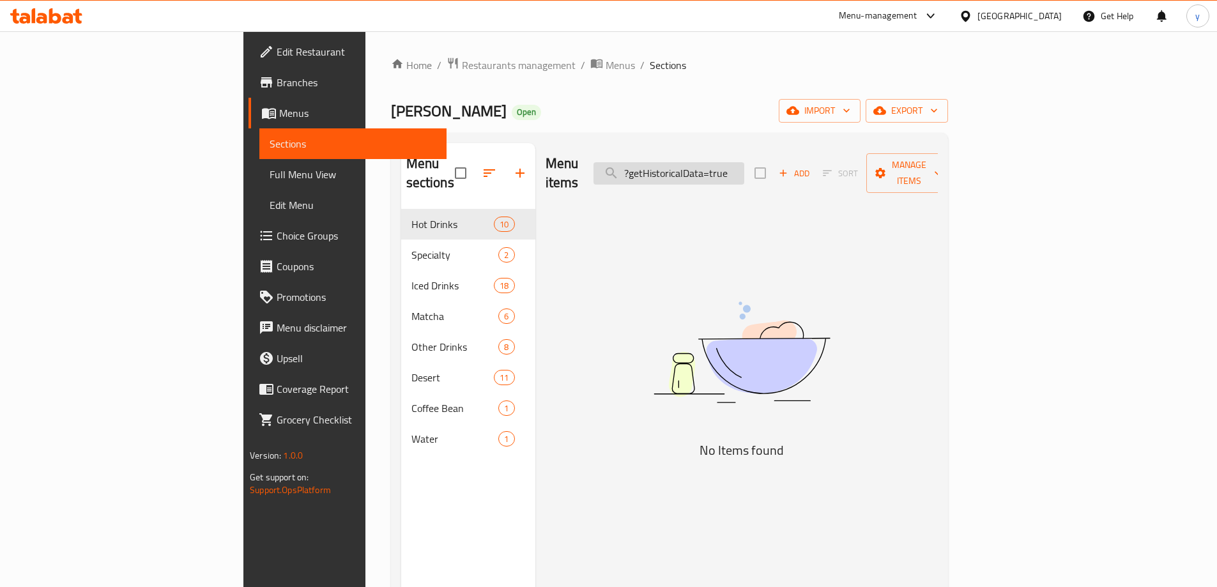
paste input "Pumpkin Spice Latte"
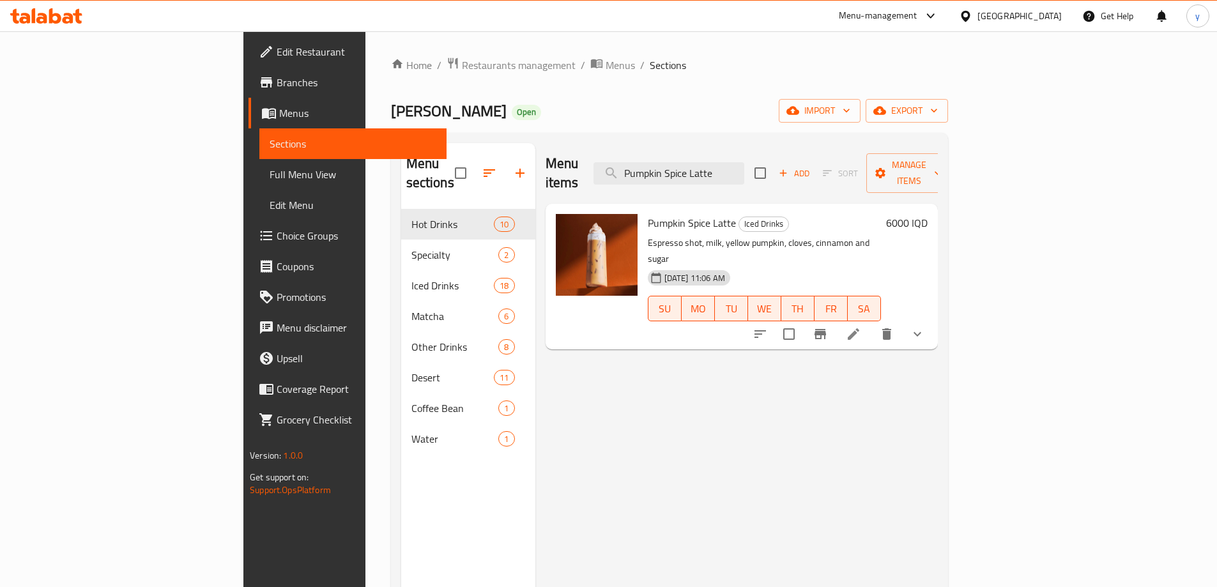
type input "Pumpkin Spice Latte"
click at [861, 326] on icon at bounding box center [853, 333] width 15 height 15
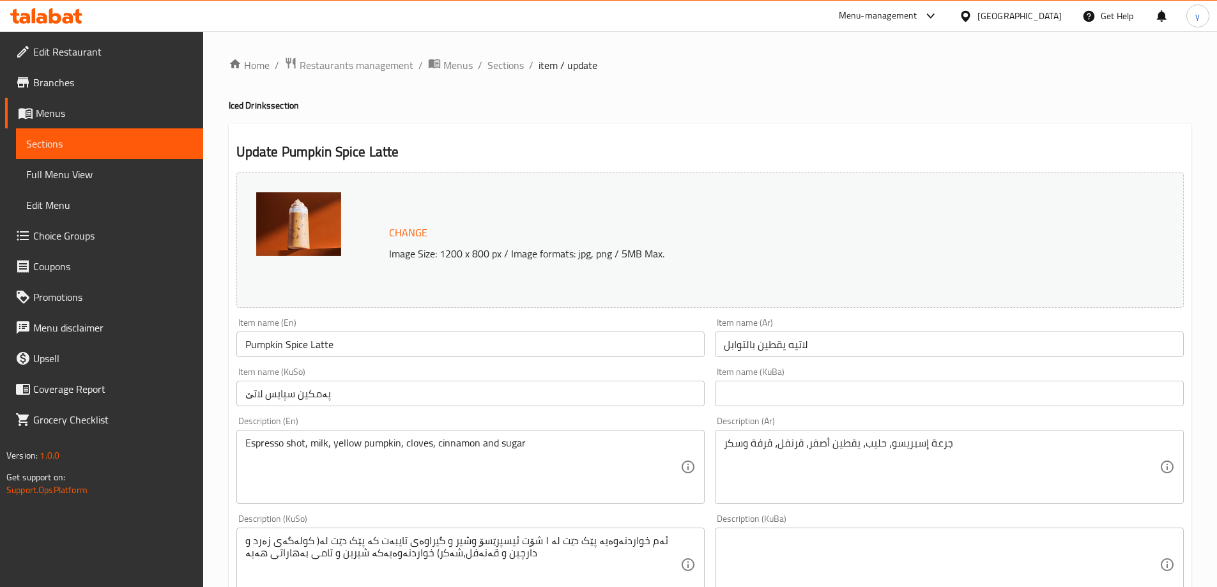
scroll to position [128, 0]
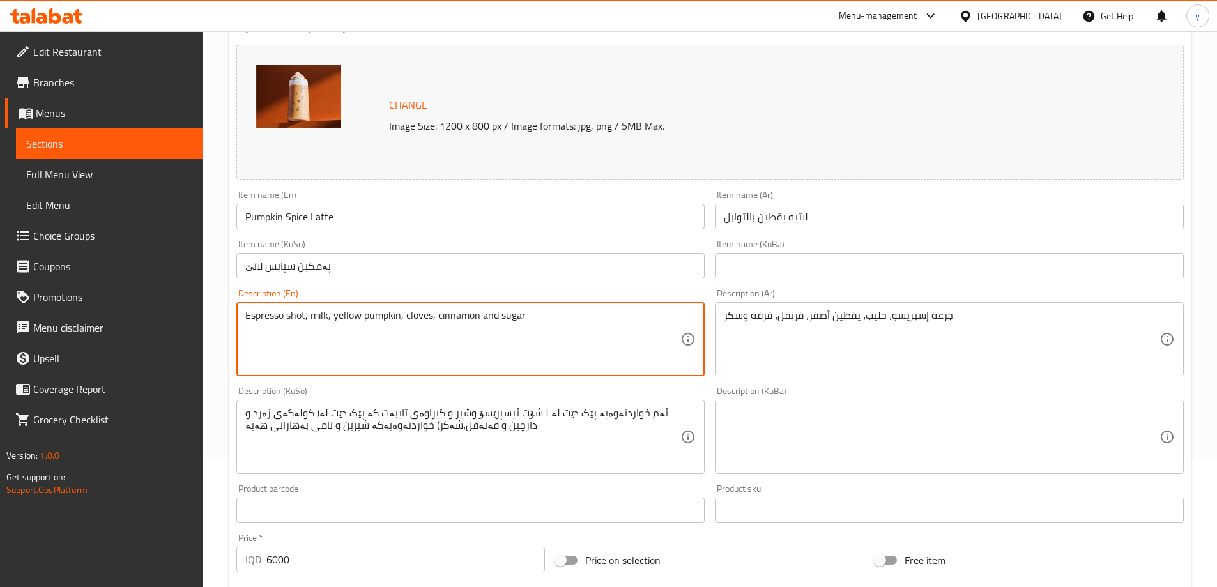
click at [633, 329] on textarea "Espresso shot, milk, yellow pumpkin, cloves, cinnamon and sugar" at bounding box center [463, 339] width 436 height 61
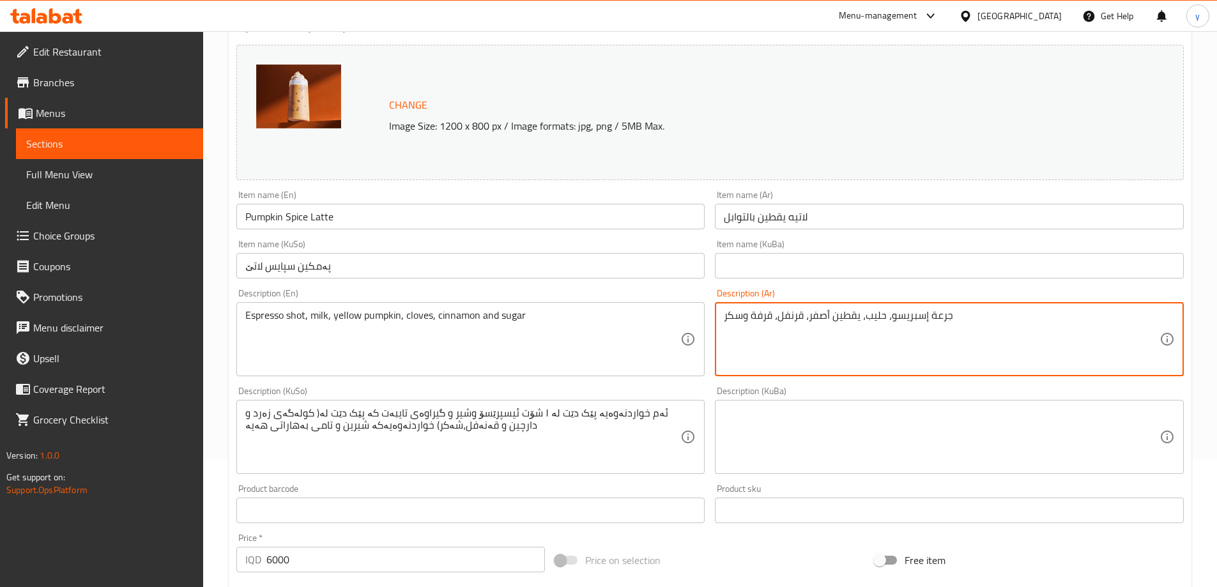
click at [774, 321] on textarea "جرعة إسبريسو، حليب، يقطين أصفر، قرنفل، قرفة وسكر" at bounding box center [942, 339] width 436 height 61
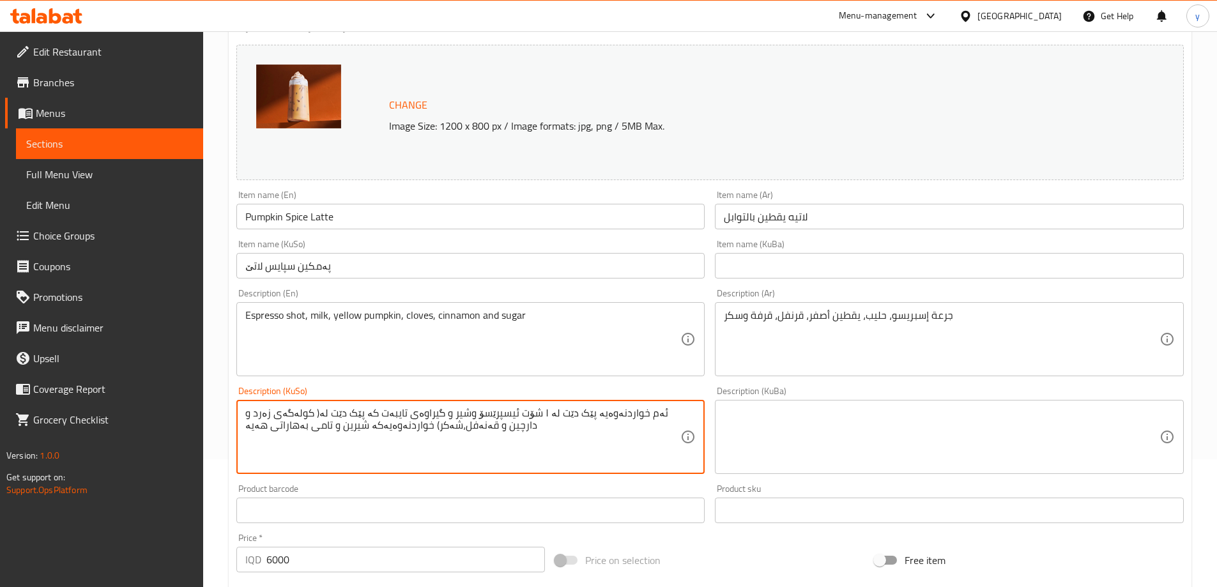
click at [591, 439] on textarea "ئەم خواردنەوەیە پێک دێت لە ١ شۆت ئیسپرێسۆ وشیر و گیراوەی تایبەت کە پێک دێت لە( …" at bounding box center [463, 437] width 436 height 61
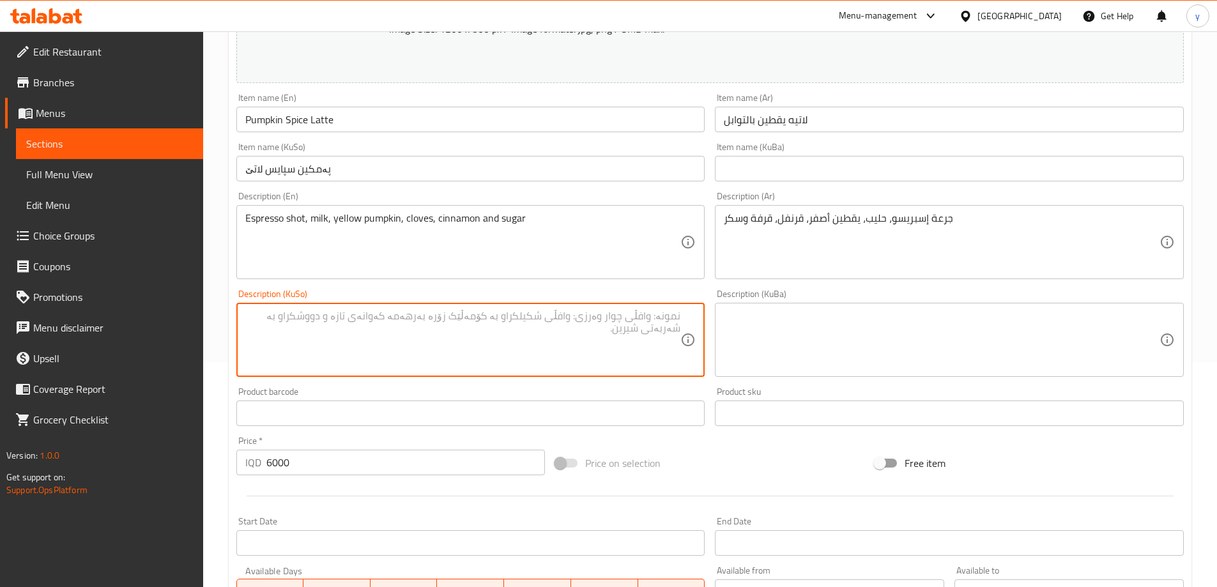
scroll to position [255, 0]
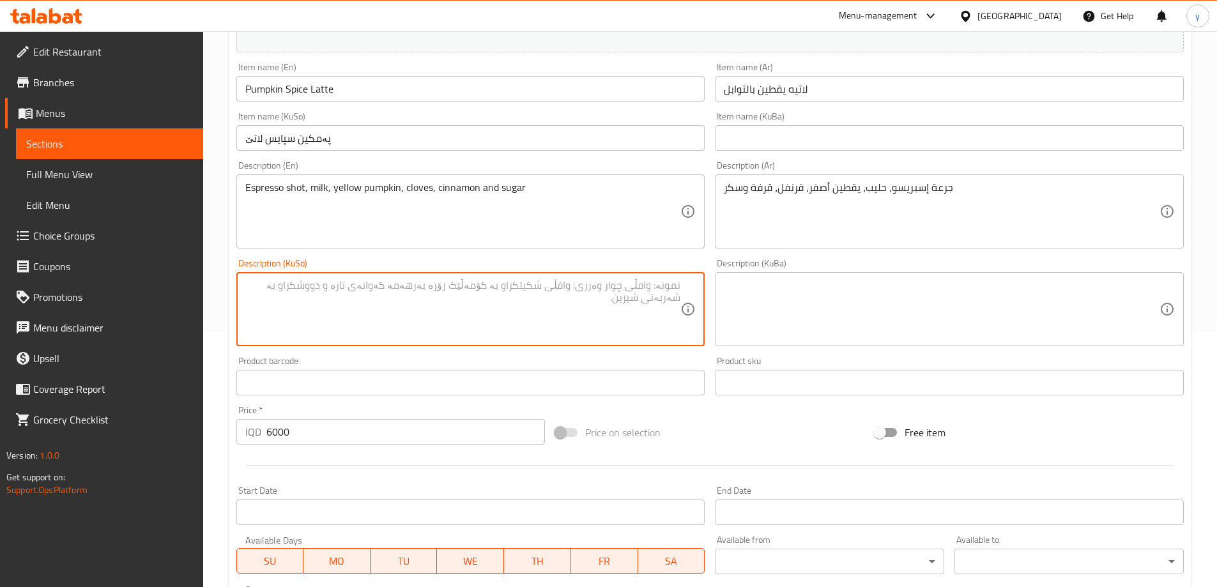
click at [331, 432] on input "6000" at bounding box center [405, 432] width 279 height 26
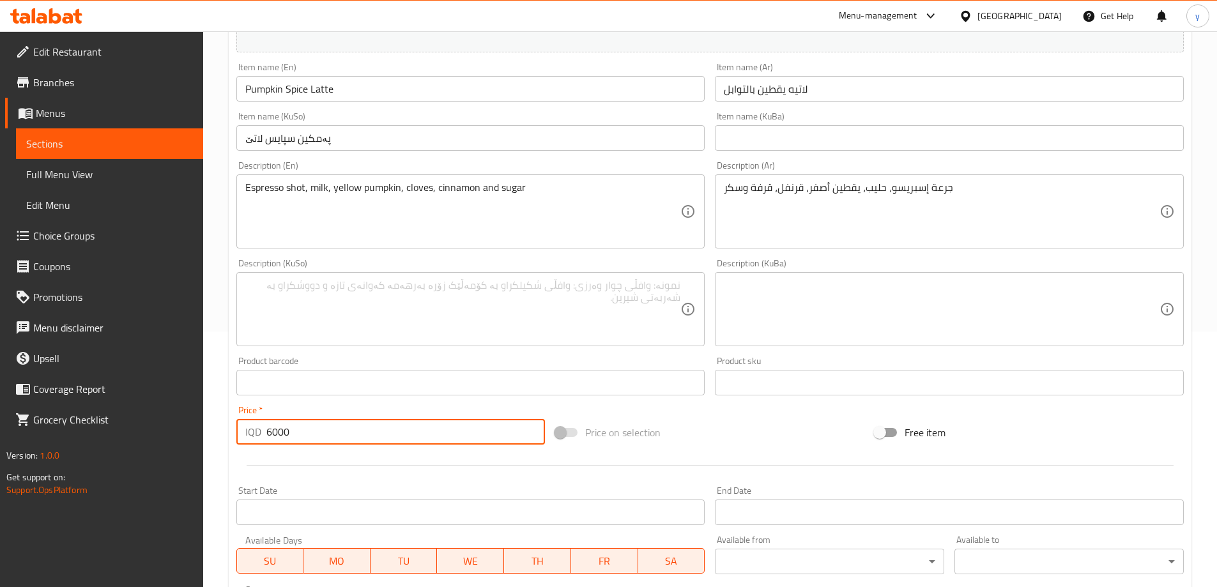
drag, startPoint x: 290, startPoint y: 434, endPoint x: 265, endPoint y: 439, distance: 25.3
click at [265, 439] on div "IQD 6000 Price *" at bounding box center [390, 432] width 309 height 26
drag, startPoint x: 291, startPoint y: 430, endPoint x: 265, endPoint y: 433, distance: 25.7
click at [265, 433] on div "IQD 5999 Price *" at bounding box center [390, 432] width 309 height 26
type input "6000"
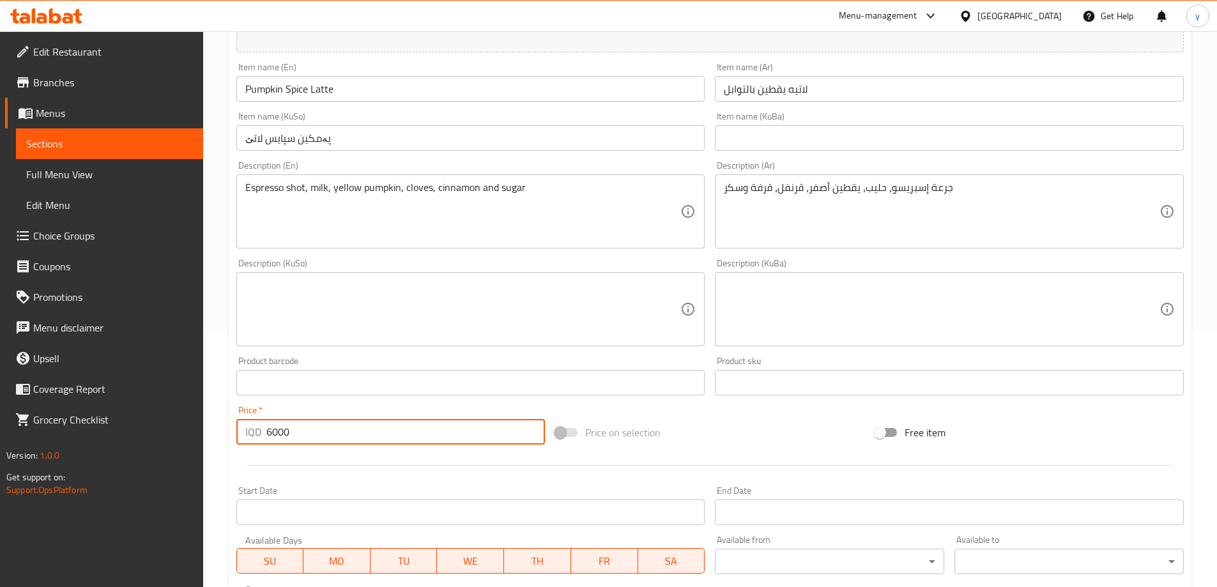
click at [411, 408] on div "Price   * IQD 6000 Price *" at bounding box center [390, 425] width 309 height 39
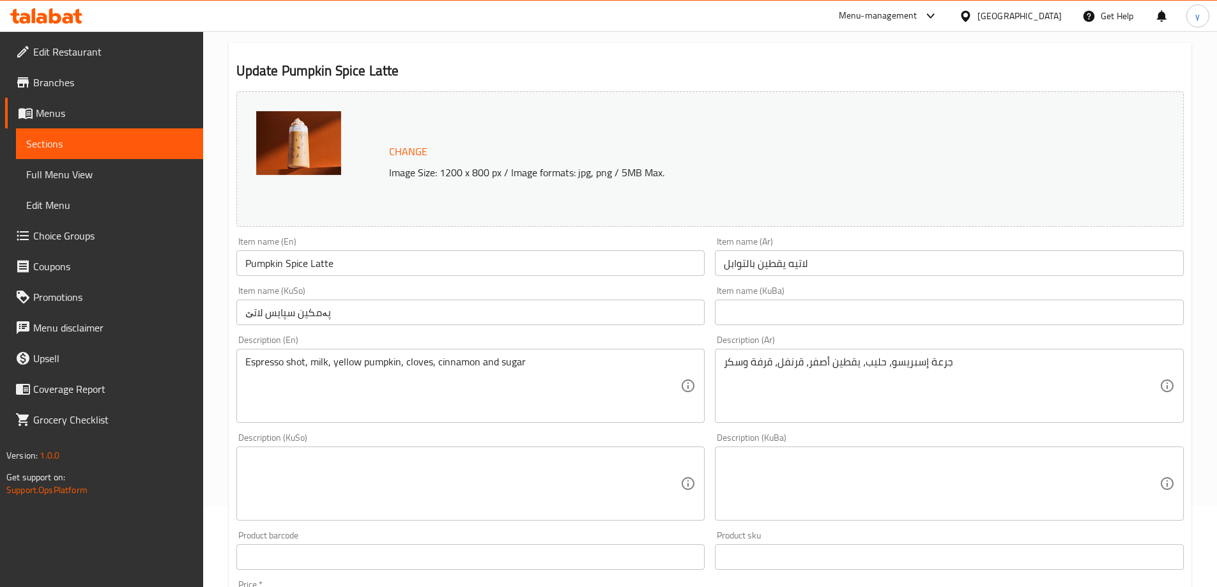
scroll to position [128, 0]
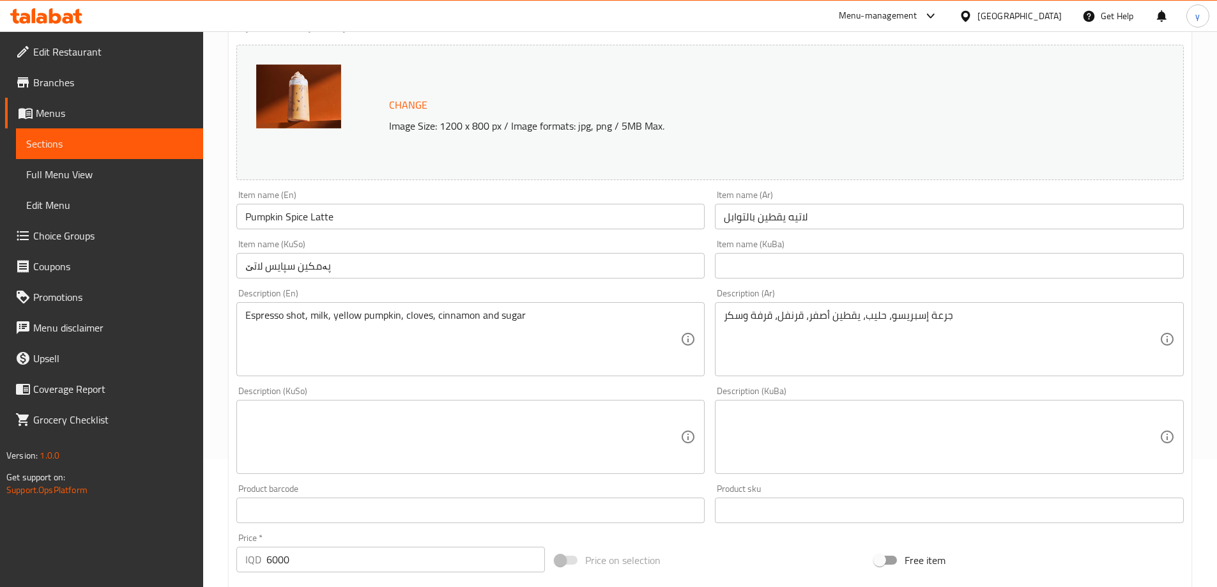
click at [512, 416] on textarea at bounding box center [463, 437] width 436 height 61
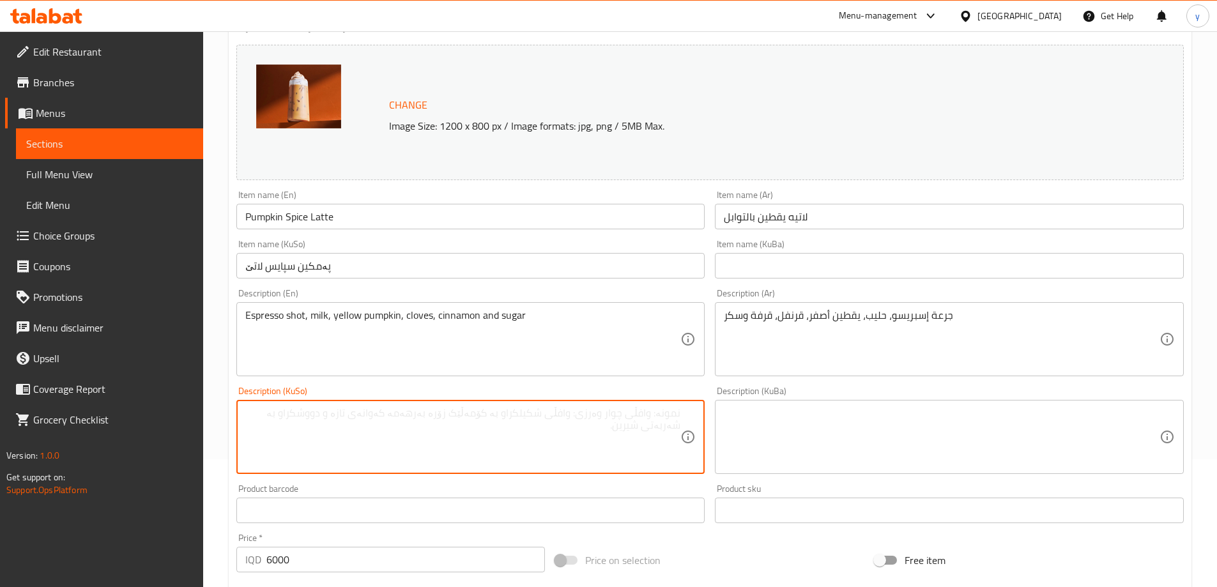
click at [471, 252] on div "Item name (KuSo) پەمکین سپایس لاتێ Item name (KuSo)" at bounding box center [470, 259] width 469 height 39
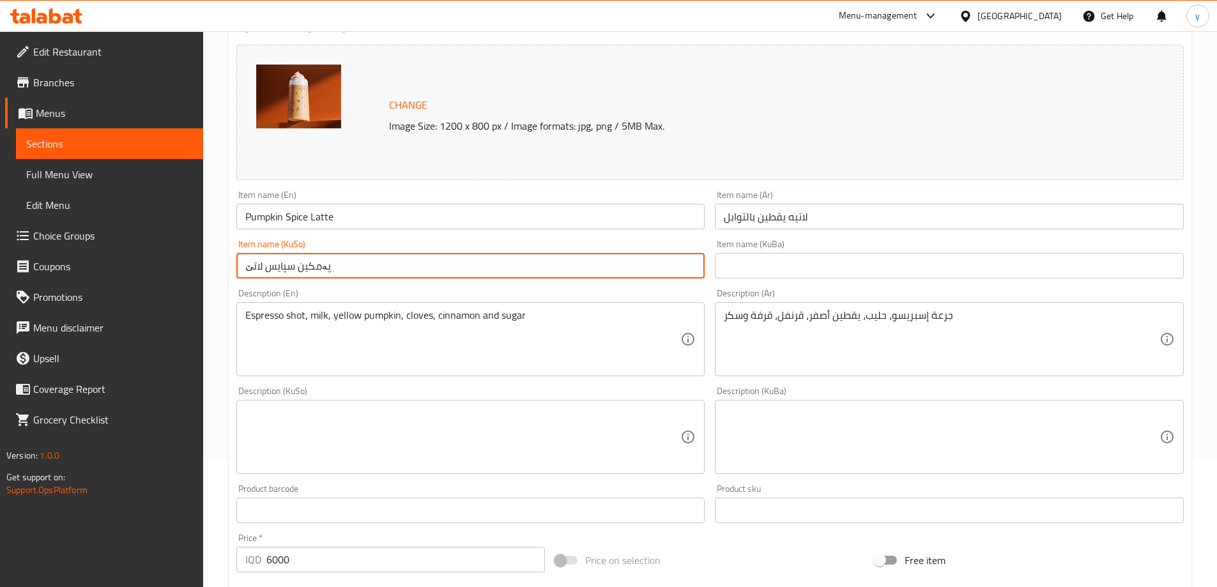
click at [480, 261] on input "پەمکین سپایس لاتێ" at bounding box center [470, 266] width 469 height 26
type input "م"
click at [714, 363] on div "Description (Ar) جرعة إسبريسو، حليب، يقطين أصفر، قرنفل، قرفة وسكر Description (…" at bounding box center [949, 333] width 479 height 98
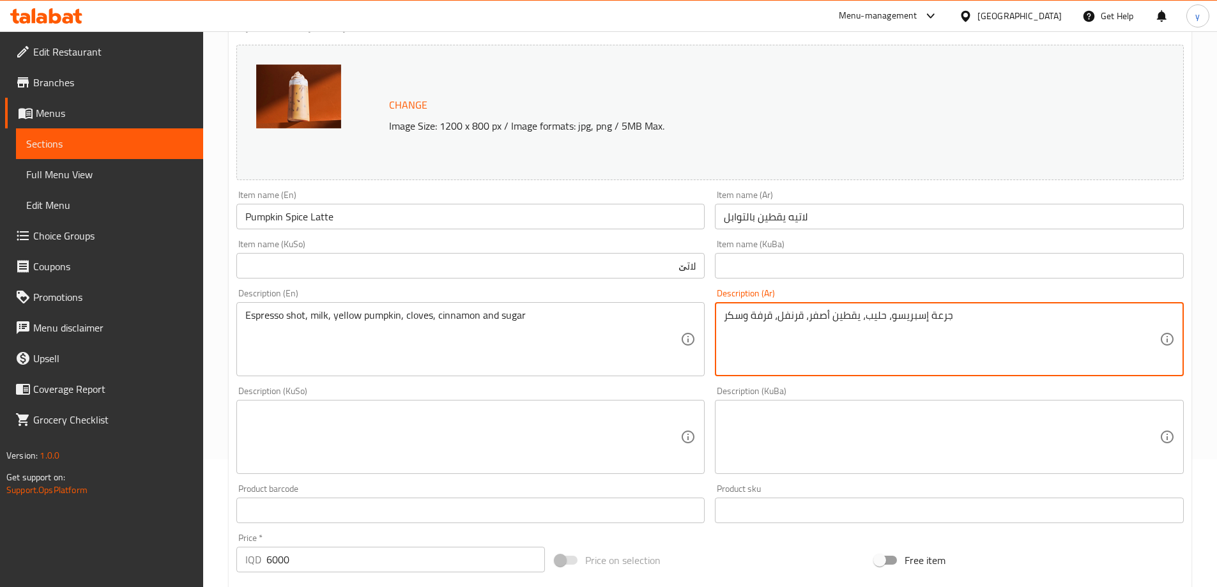
click at [853, 317] on textarea "جرعة إسبريسو، حليب، يقطين أصفر، قرنفل، قرفة وسكر" at bounding box center [942, 339] width 436 height 61
click at [666, 271] on input "لاتێ" at bounding box center [470, 266] width 469 height 26
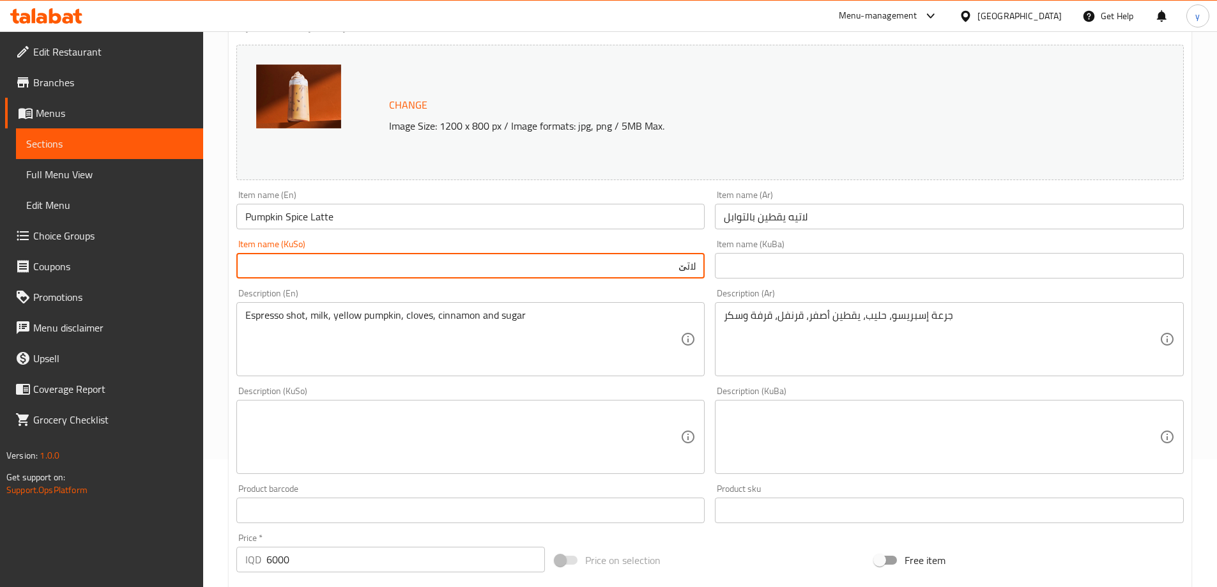
paste input "کاڵەک"
click at [638, 268] on input "لاتێ کاڵەک بە باهارات" at bounding box center [470, 266] width 469 height 26
type input "لاتێ کاڵەک بە بەهارات"
click at [627, 446] on textarea at bounding box center [463, 437] width 436 height 61
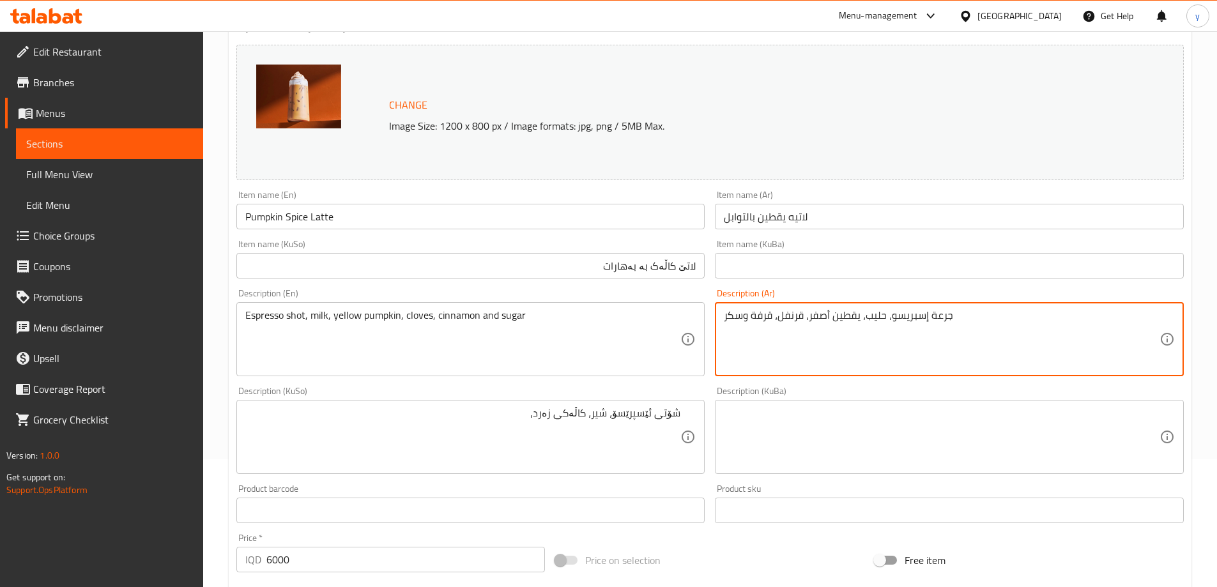
click at [786, 315] on textarea "جرعة إسبريسو، حليب، يقطين أصفر، قرنفل، قرفة وسكر" at bounding box center [942, 339] width 436 height 61
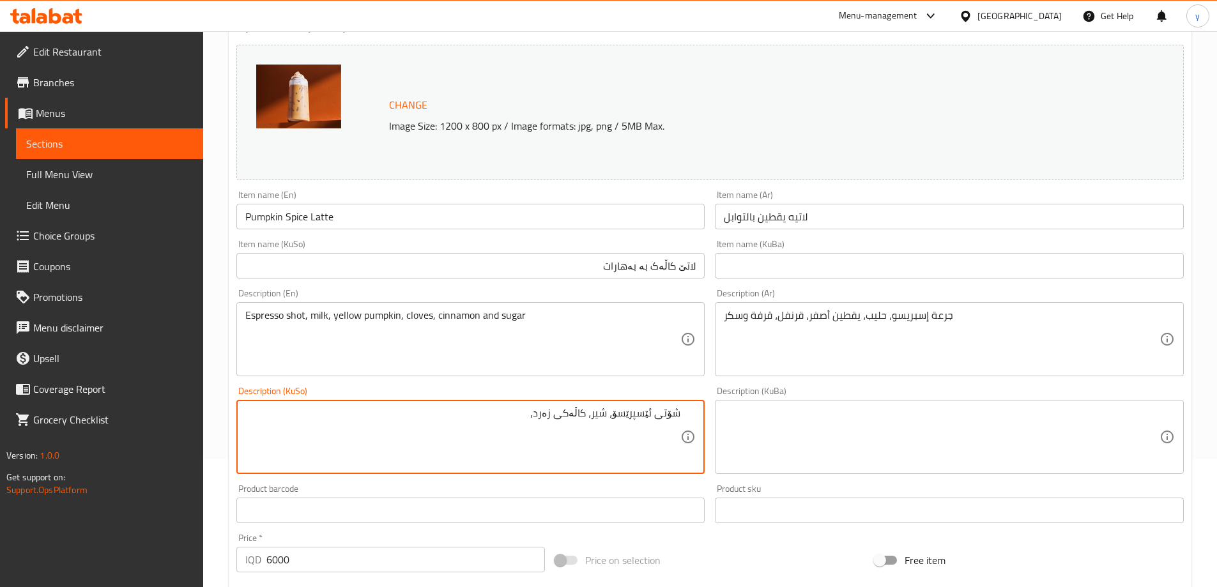
paste textarea "مێخەک"
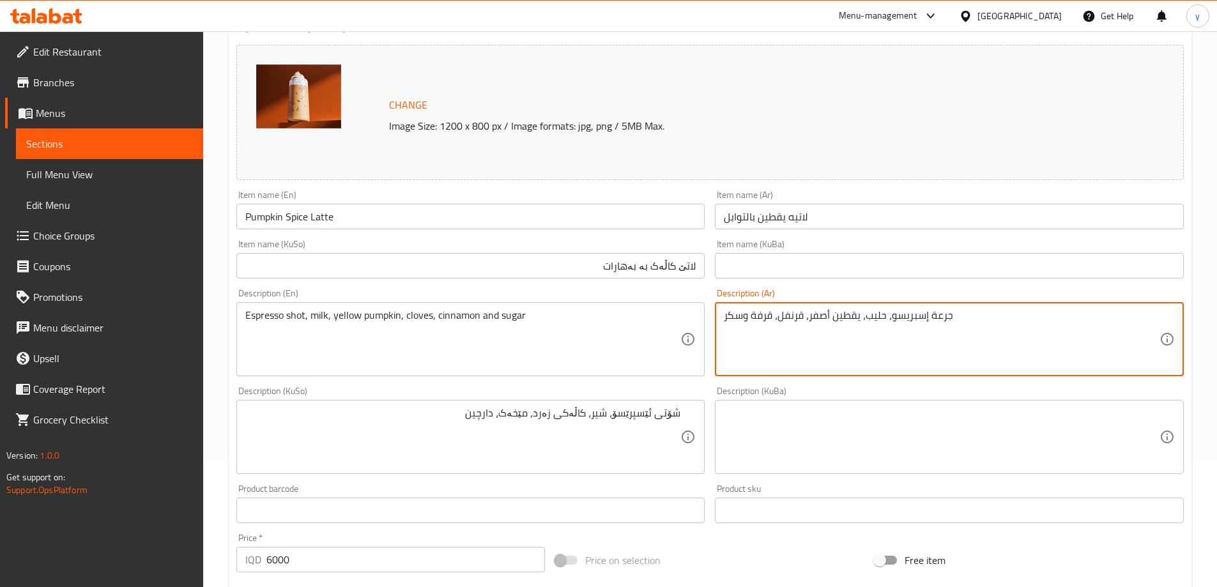
click at [763, 311] on textarea "جرعة إسبريسو، حليب، يقطين أصفر، قرنفل، قرفة وسكر" at bounding box center [942, 339] width 436 height 61
click at [790, 316] on textarea "جرعة إسبريسو، حليب، يقطين أصفر، قرنفل، قرفة وسكر" at bounding box center [942, 339] width 436 height 61
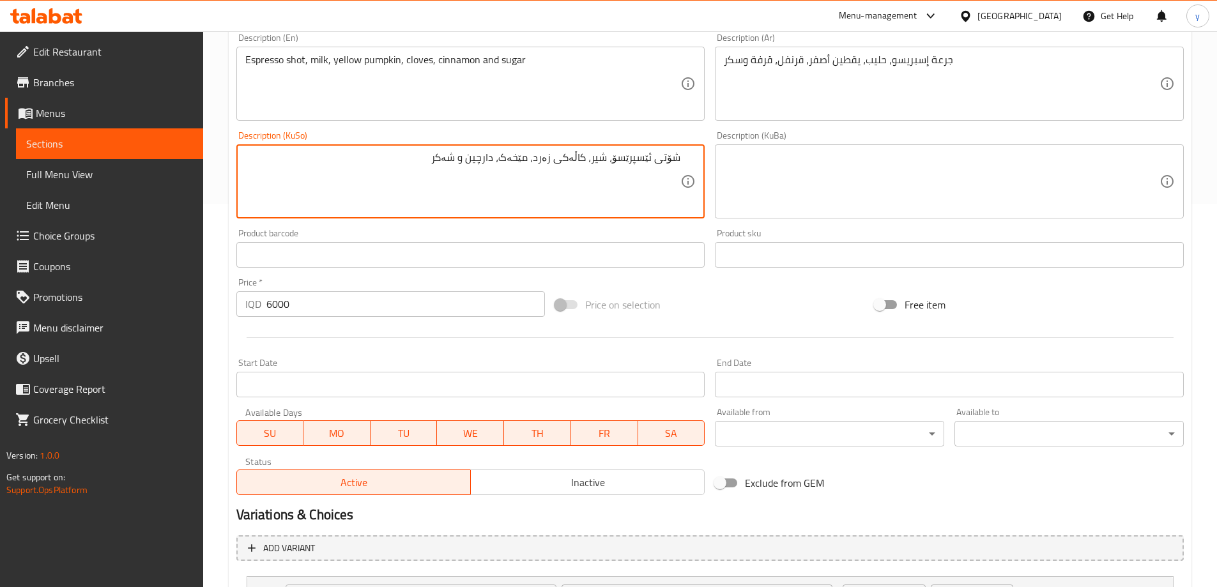
scroll to position [511, 0]
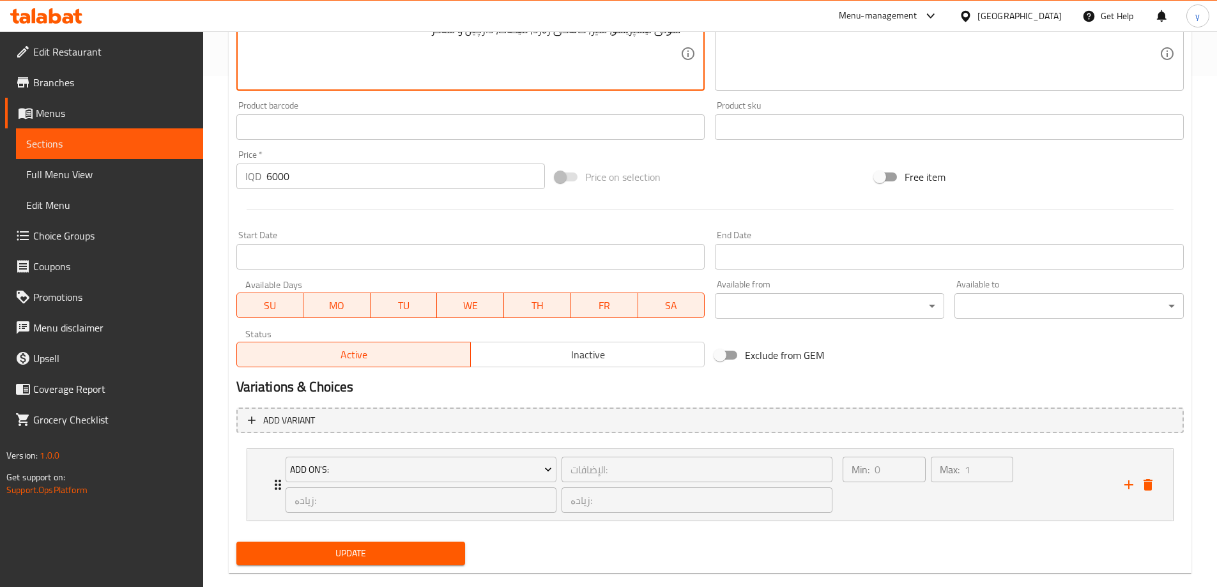
type textarea "شۆتی ئێسپرێسۆ، شیر، کاڵەکی زەرد، مێخەک، دارچین و شەکر"
click at [385, 560] on span "Update" at bounding box center [351, 553] width 209 height 16
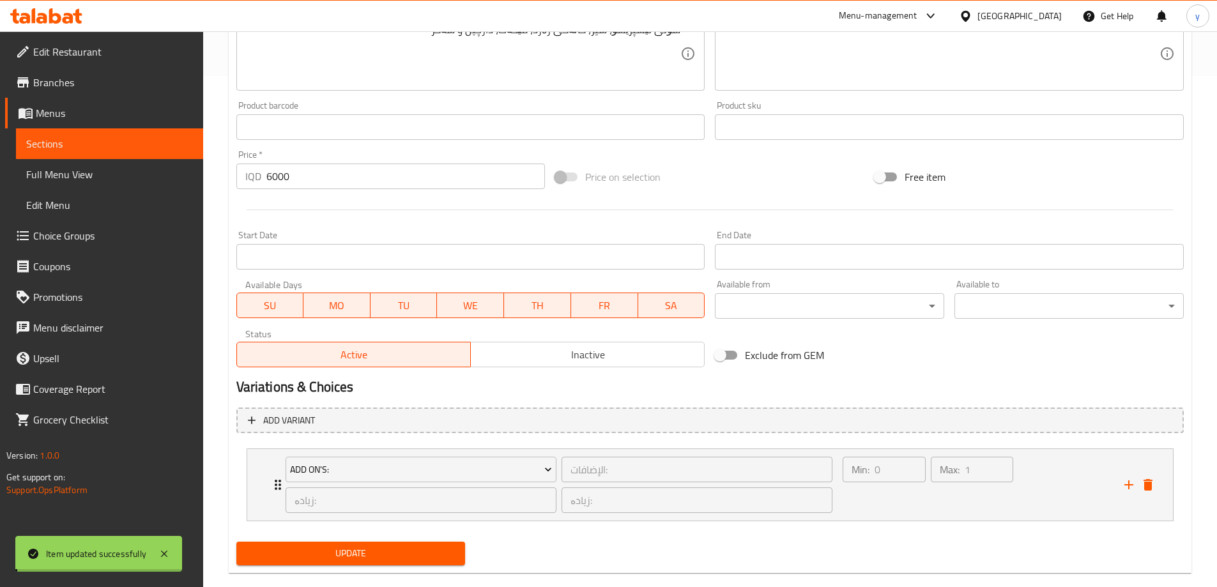
click at [894, 514] on div at bounding box center [608, 293] width 1217 height 587
click at [896, 511] on div "Min: 0 ​" at bounding box center [884, 484] width 88 height 61
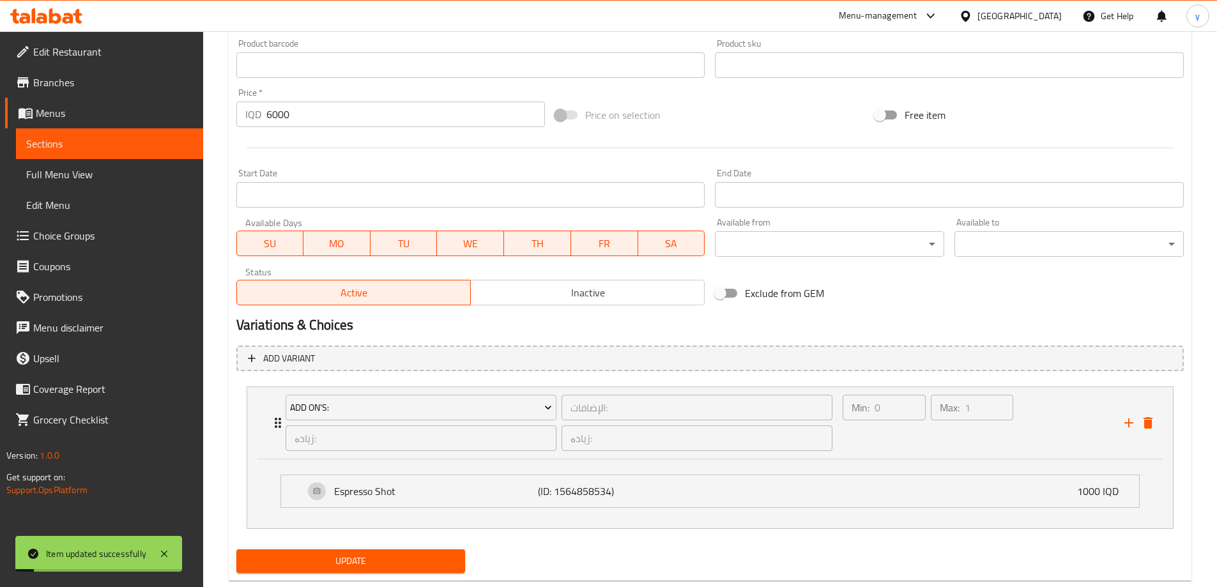
scroll to position [602, 0]
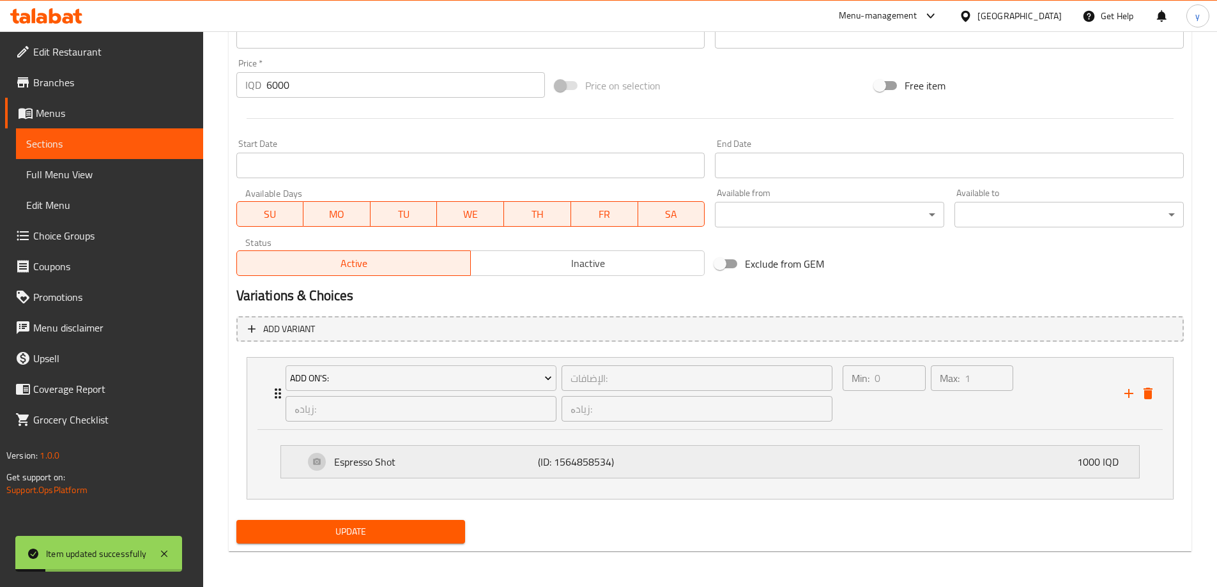
click at [862, 471] on div "Espresso Shot (ID: 1564858534) 1000 IQD" at bounding box center [713, 462] width 819 height 32
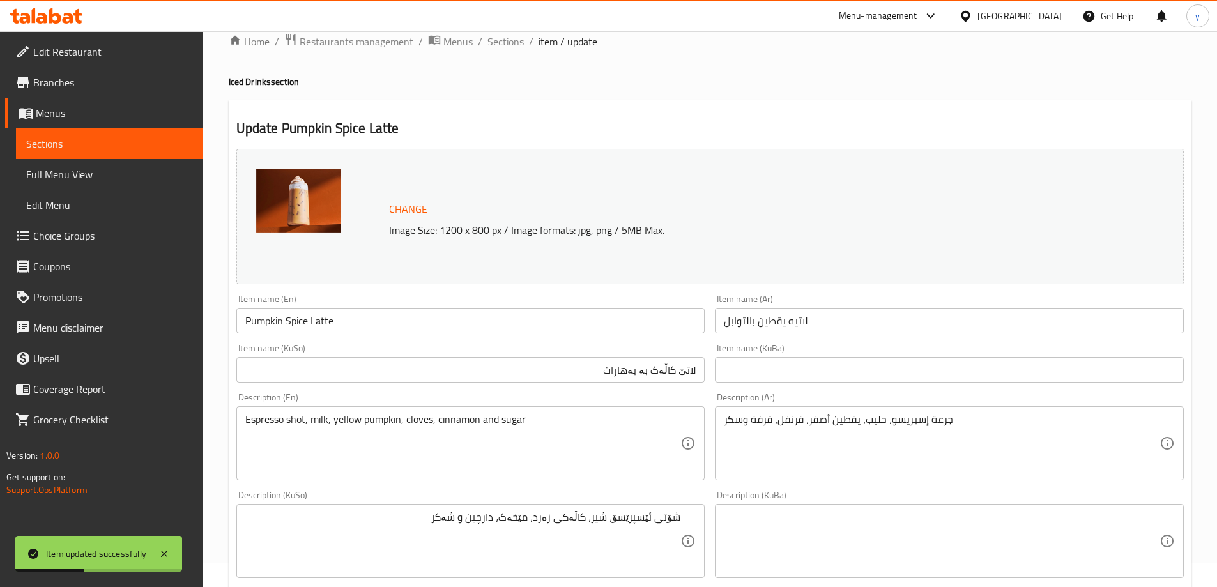
scroll to position [128, 0]
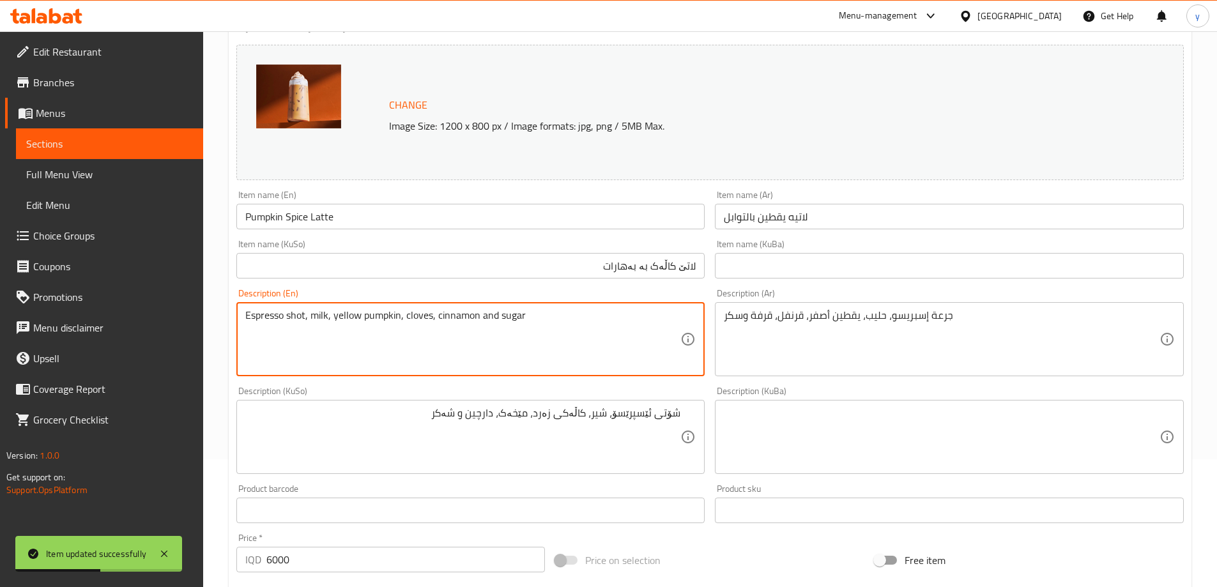
click at [413, 316] on textarea "Espresso shot, milk, yellow pumpkin, cloves, cinnamon and sugar" at bounding box center [463, 339] width 436 height 61
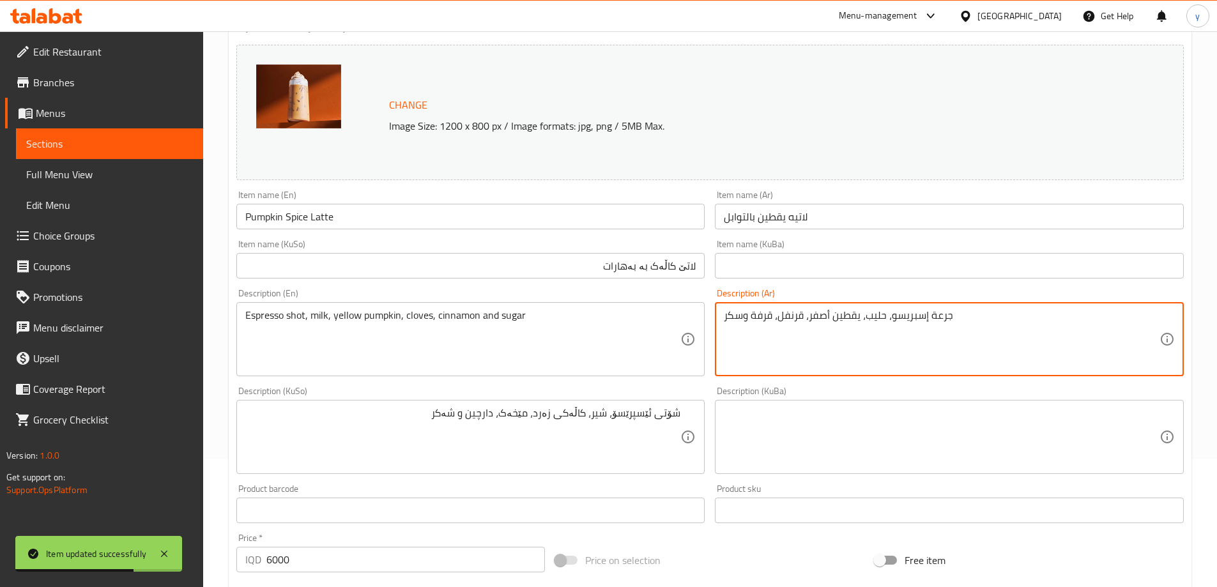
click at [792, 320] on textarea "جرعة إسبريسو، حليب، يقطين أصفر، قرنفل، قرفة وسكر" at bounding box center [942, 339] width 436 height 61
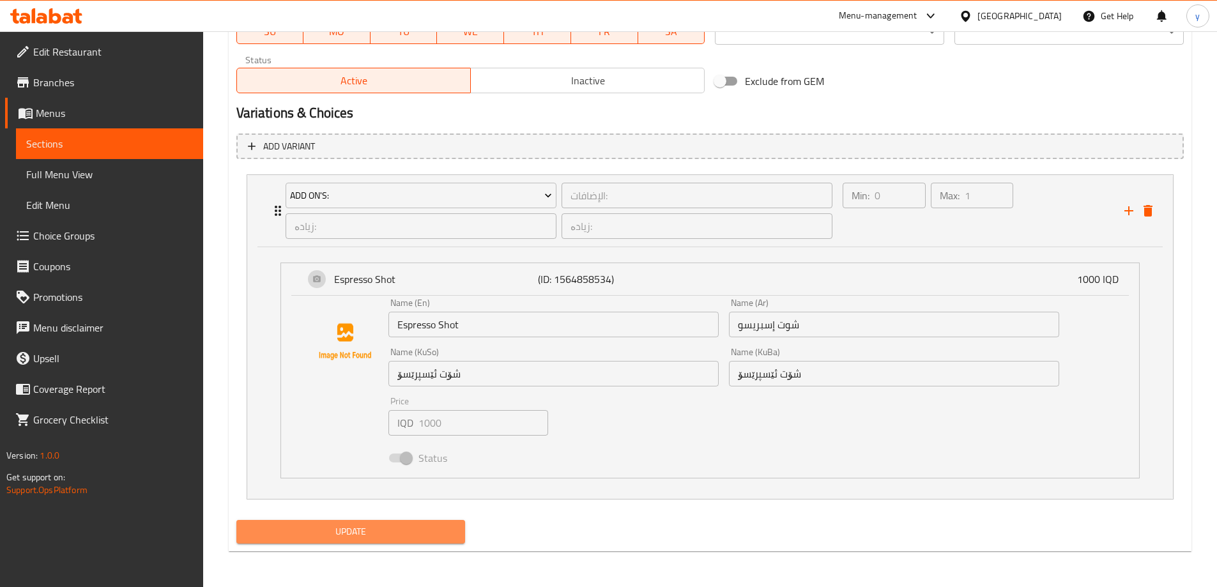
click at [377, 533] on span "Update" at bounding box center [351, 532] width 209 height 16
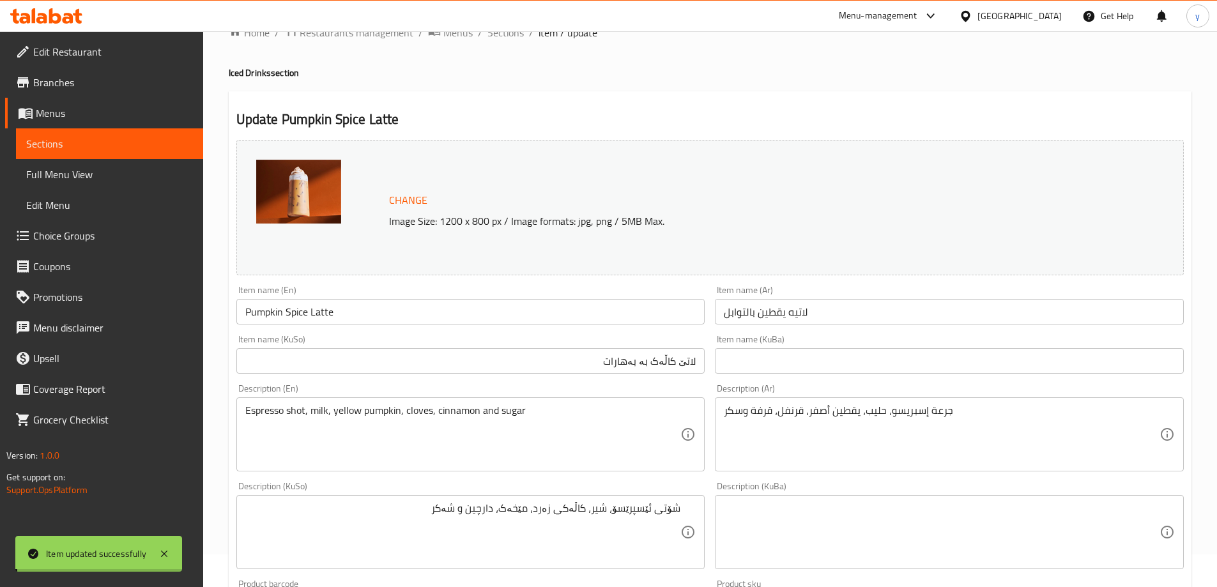
scroll to position [19, 0]
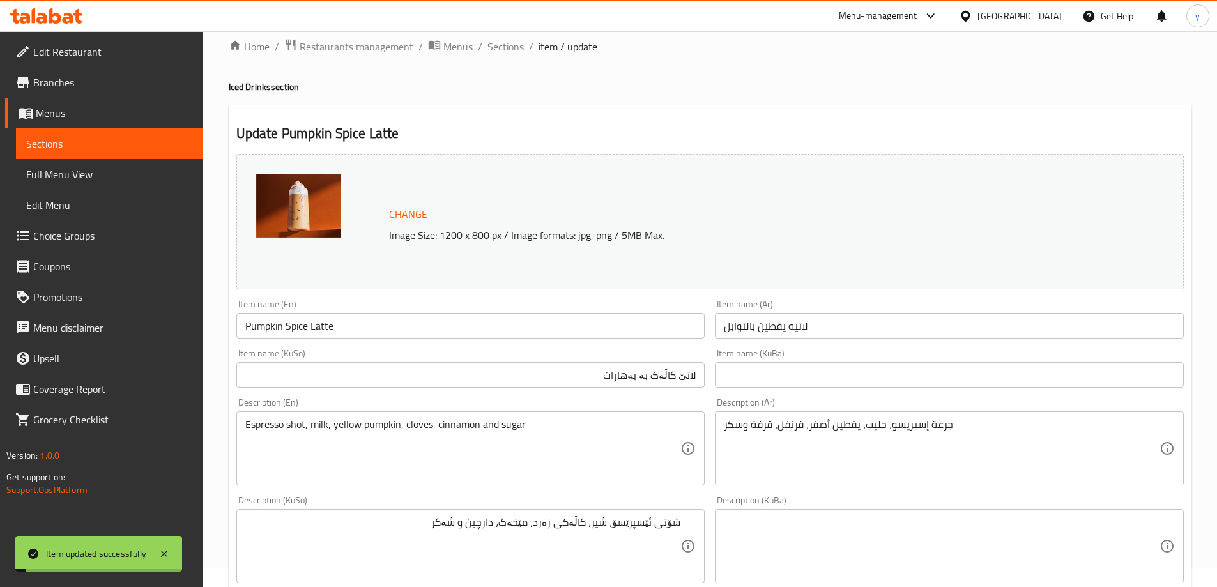
click at [356, 324] on input "Pumpkin Spice Latte" at bounding box center [470, 326] width 469 height 26
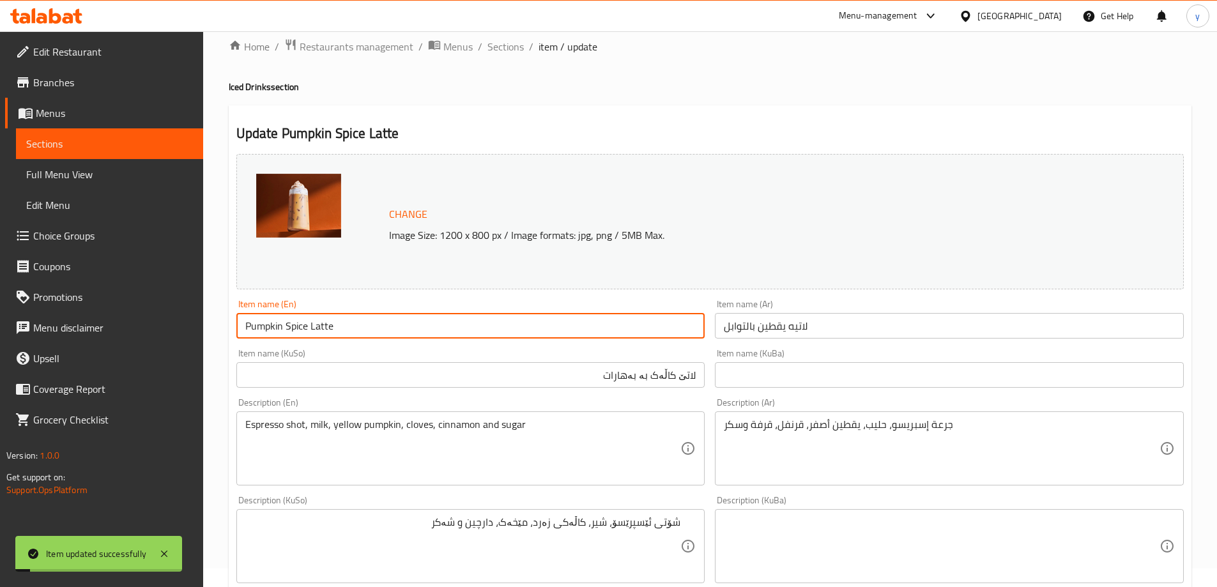
click at [356, 324] on input "Pumpkin Spice Latte" at bounding box center [470, 326] width 469 height 26
click at [360, 323] on input "Pumpkin Spice Latte" at bounding box center [470, 326] width 469 height 26
click at [363, 323] on input "Pumpkin Spice Latte" at bounding box center [470, 326] width 469 height 26
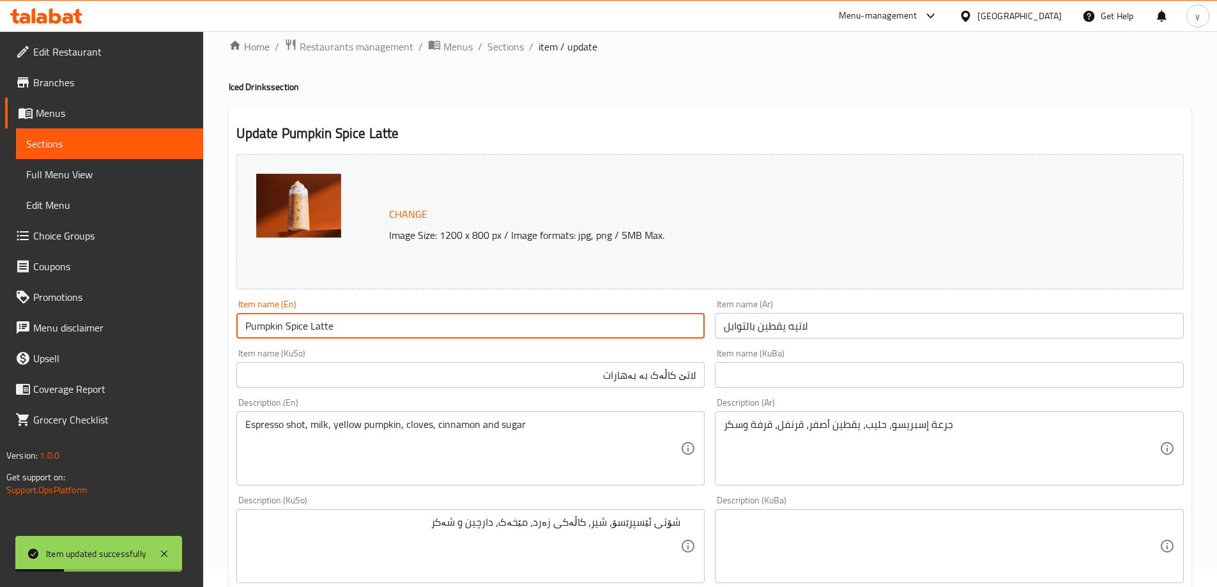
click at [363, 323] on input "Pumpkin Spice Latte" at bounding box center [470, 326] width 469 height 26
type input "Pumpkin Spice Latte"
click at [146, 183] on link "Full Menu View" at bounding box center [109, 174] width 187 height 31
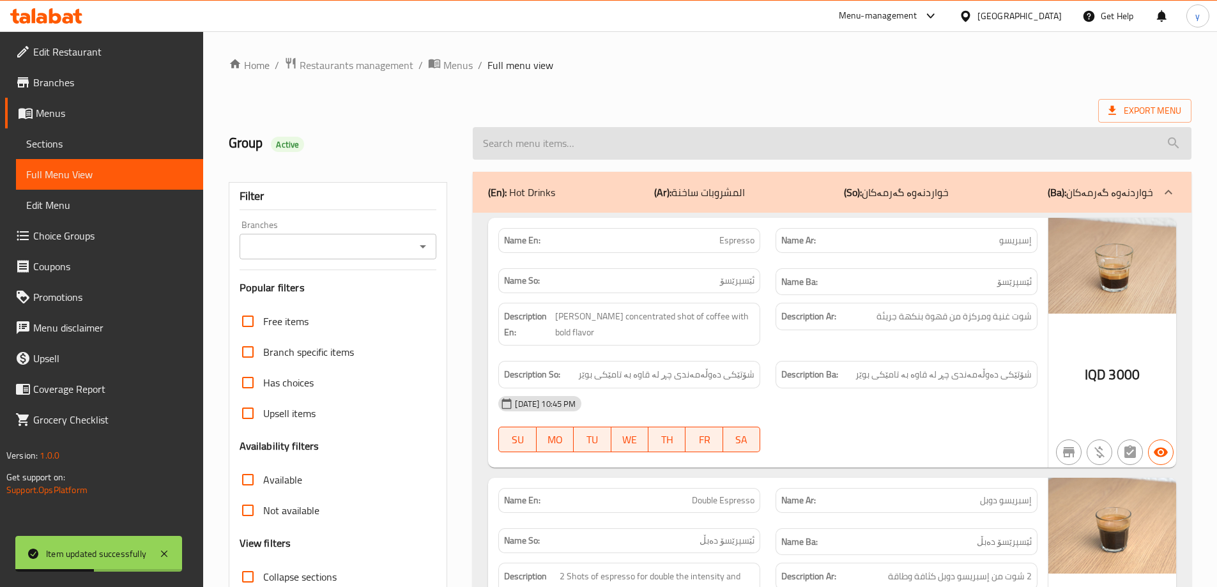
click at [557, 148] on input "search" at bounding box center [832, 143] width 719 height 33
paste input "Pumpkin Spice Latte"
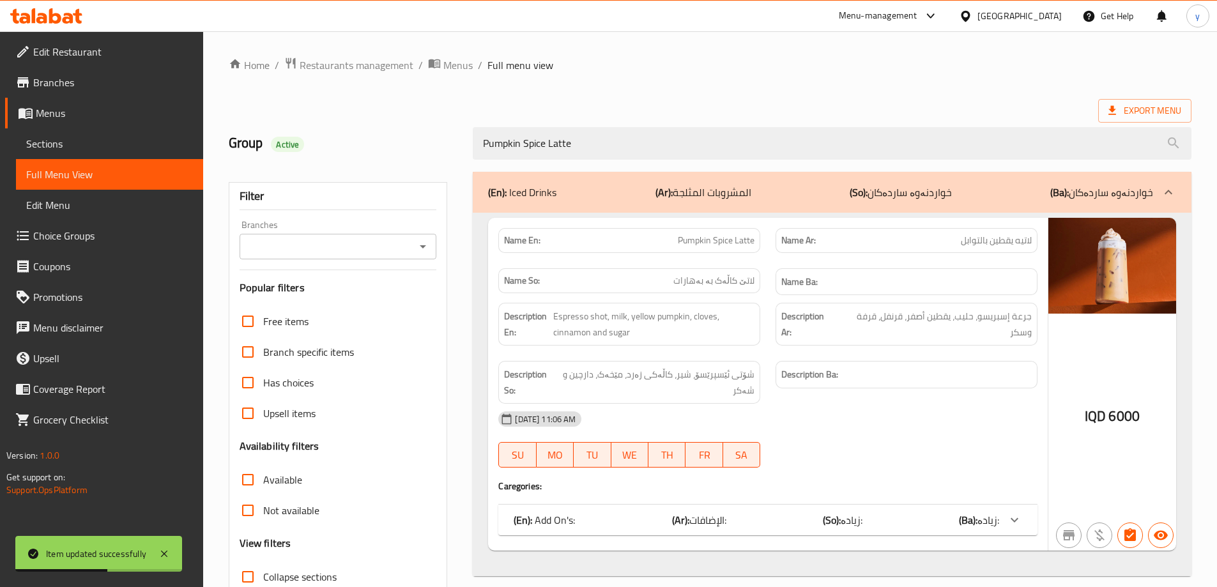
click at [414, 248] on button "Open" at bounding box center [423, 247] width 18 height 18
type input "Pumpkin Spice Latte"
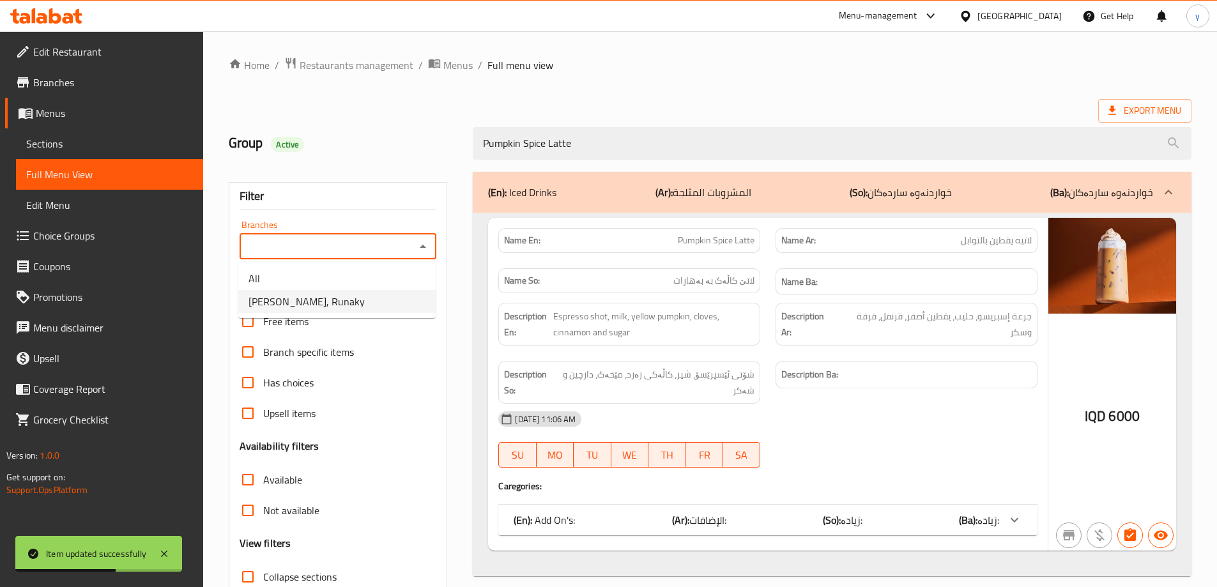
click at [362, 306] on li "[PERSON_NAME], Runaky" at bounding box center [336, 301] width 197 height 23
type input "[PERSON_NAME], Runaky"
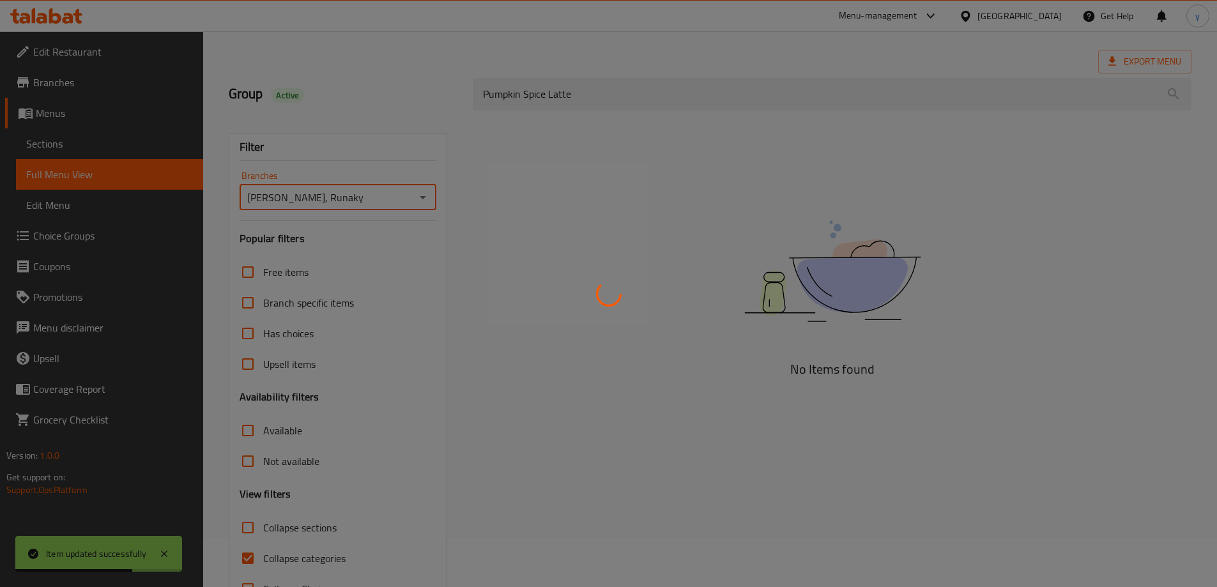
scroll to position [93, 0]
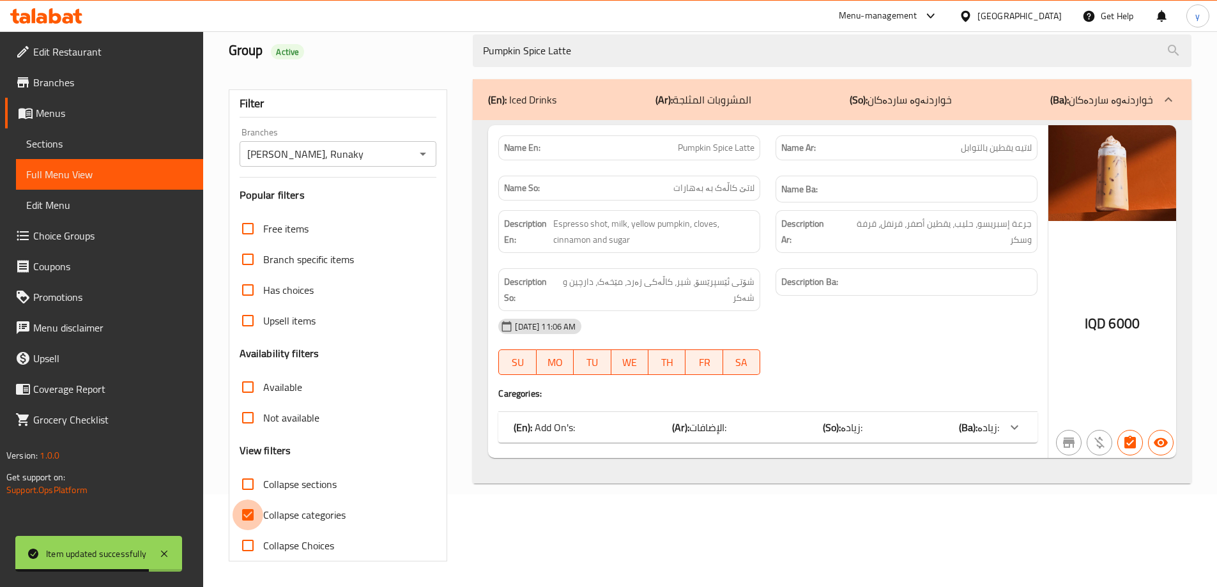
click at [250, 519] on input "Collapse categories" at bounding box center [247, 514] width 31 height 31
checkbox input "false"
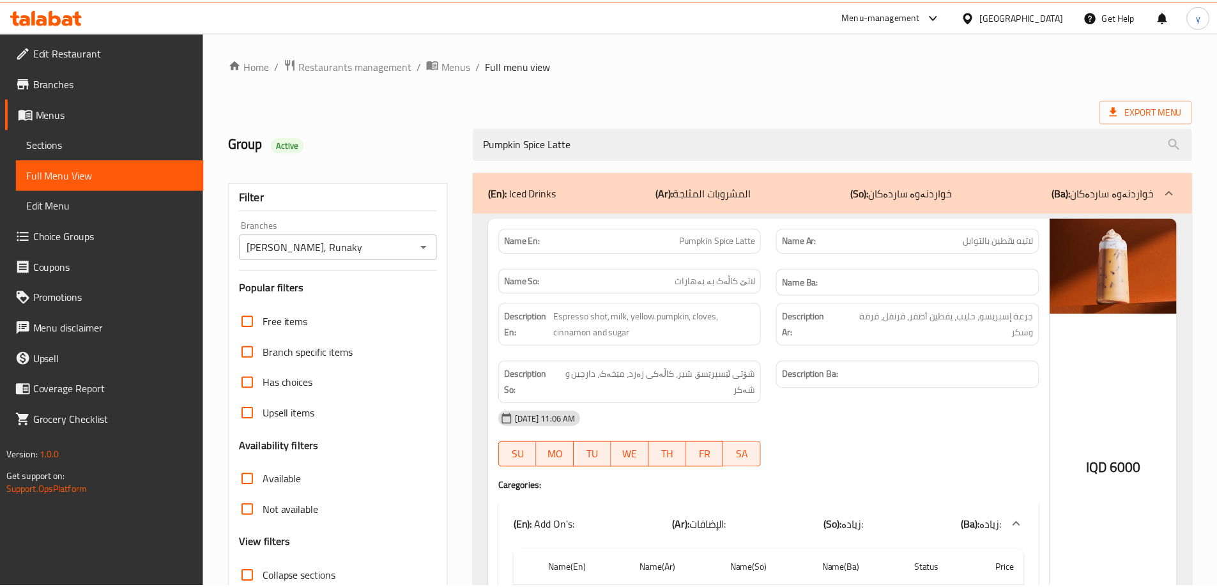
scroll to position [119, 0]
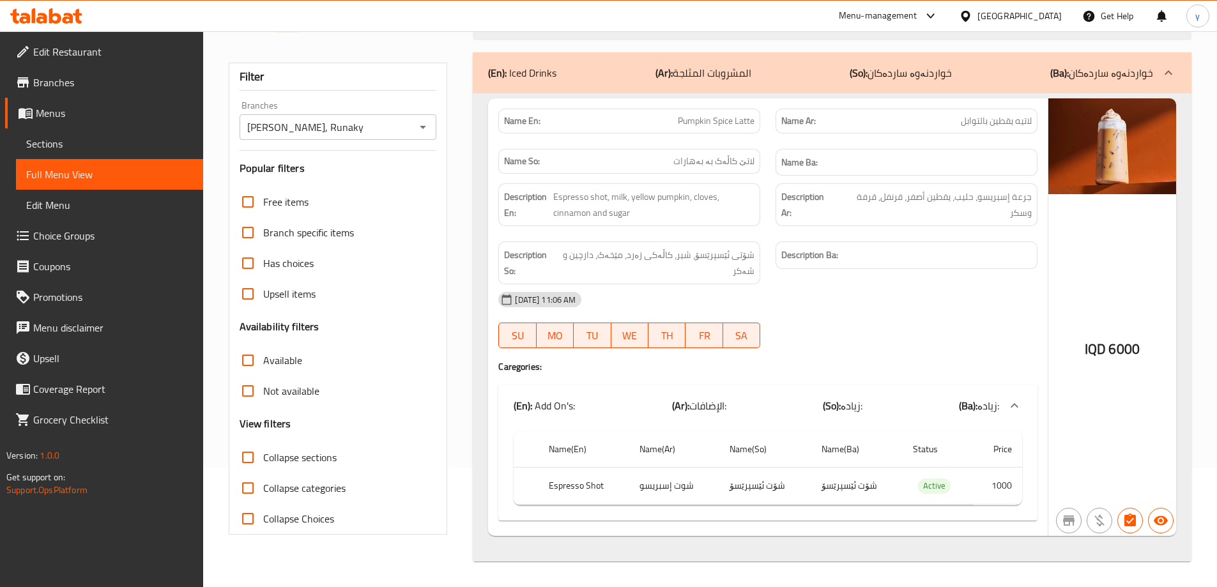
click at [58, 15] on icon at bounding box center [55, 15] width 12 height 15
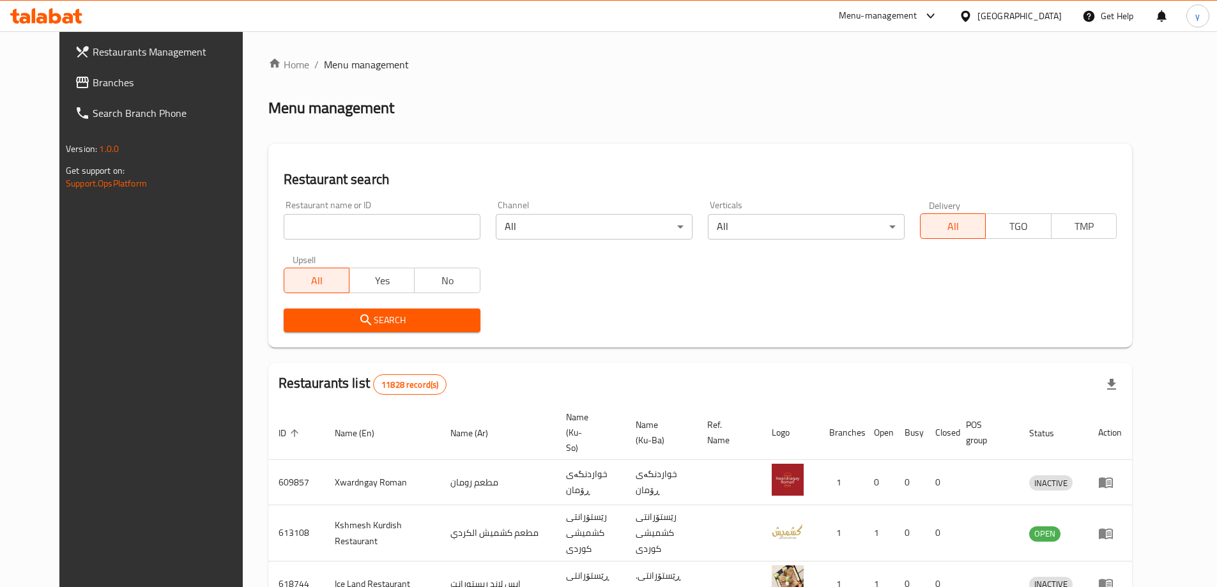
click at [296, 212] on div at bounding box center [608, 293] width 1217 height 587
drag, startPoint x: 296, startPoint y: 218, endPoint x: 204, endPoint y: 156, distance: 110.4
click at [296, 218] on input "search" at bounding box center [382, 227] width 197 height 26
click at [144, 96] on link "Branches" at bounding box center [164, 82] width 198 height 31
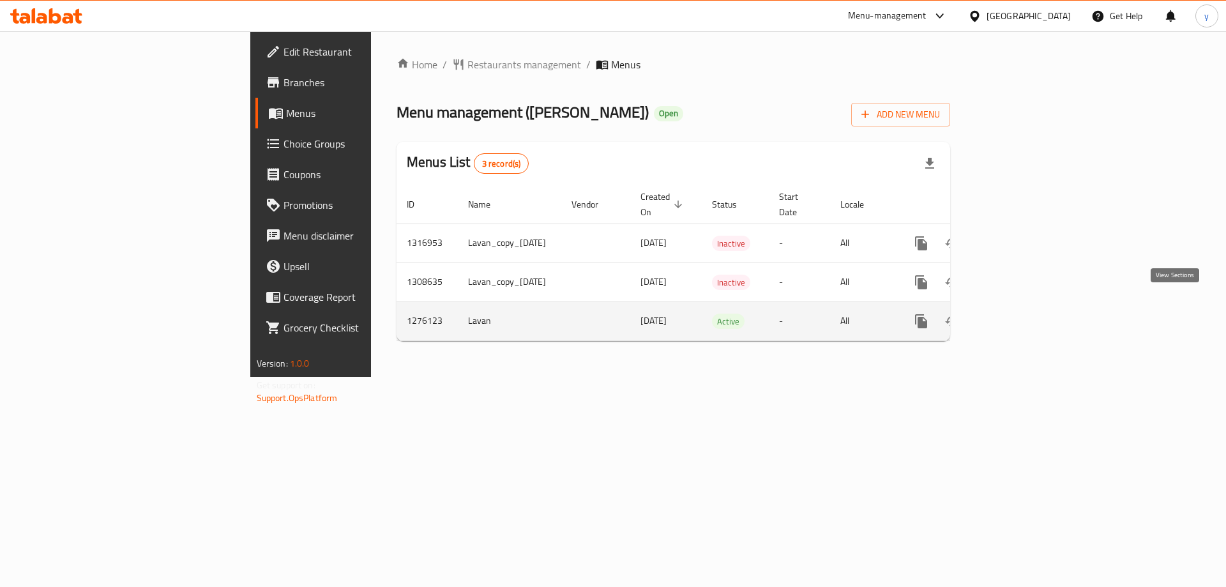
click at [1021, 314] on icon "enhanced table" at bounding box center [1013, 321] width 15 height 15
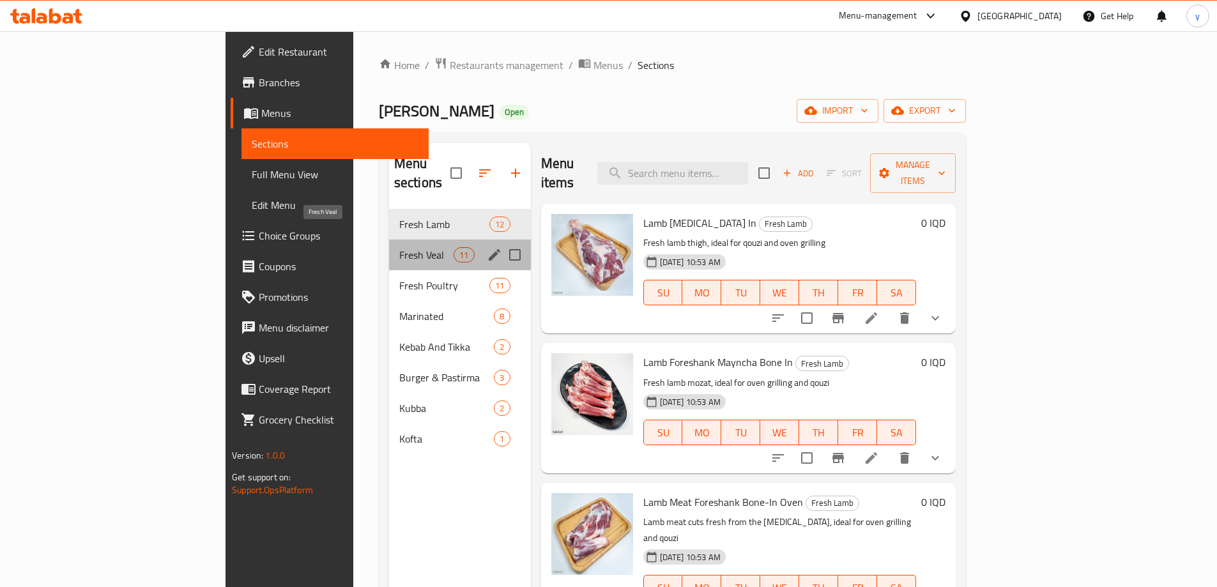
click at [399, 247] on span "Fresh Veal" at bounding box center [426, 254] width 54 height 15
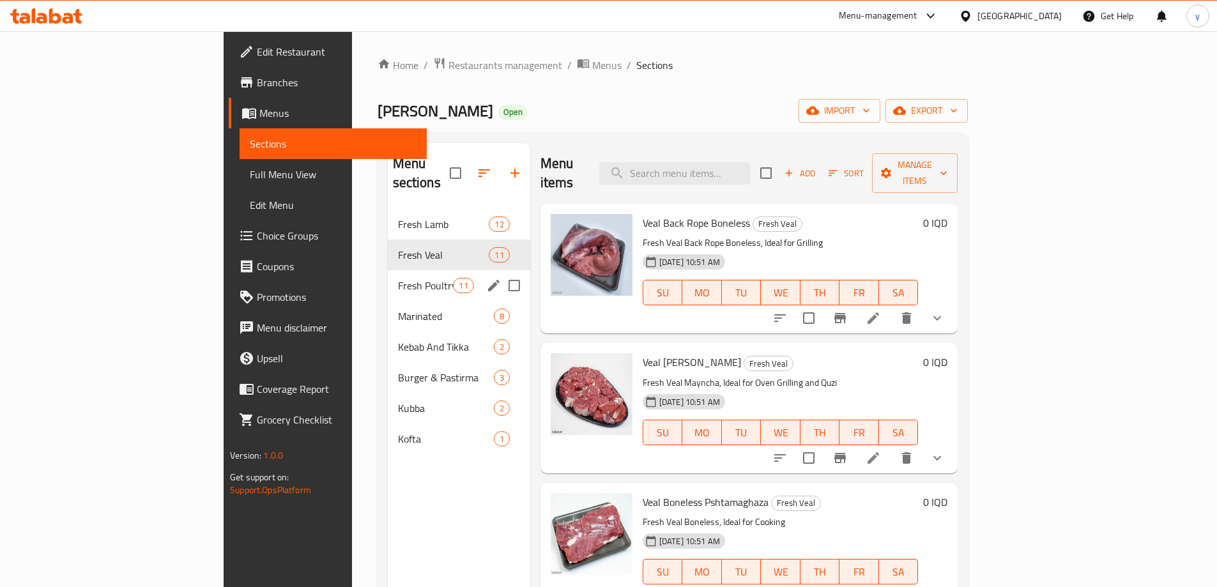
click at [388, 270] on div "Fresh Poultry 11" at bounding box center [459, 285] width 142 height 31
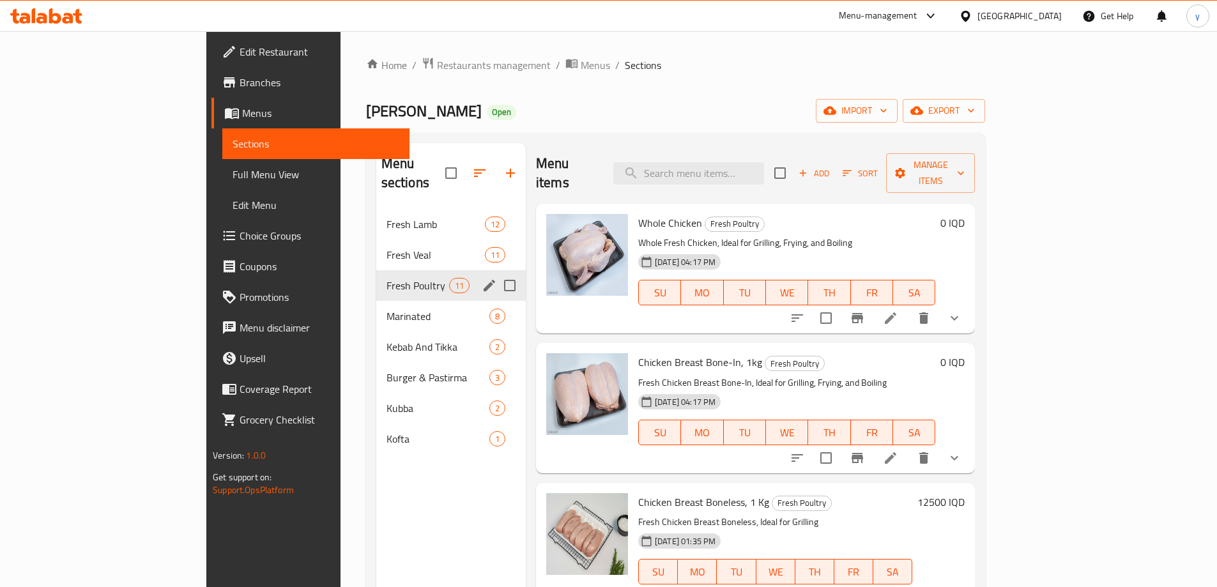
click at [376, 279] on div "Fresh Poultry 11" at bounding box center [450, 285] width 149 height 31
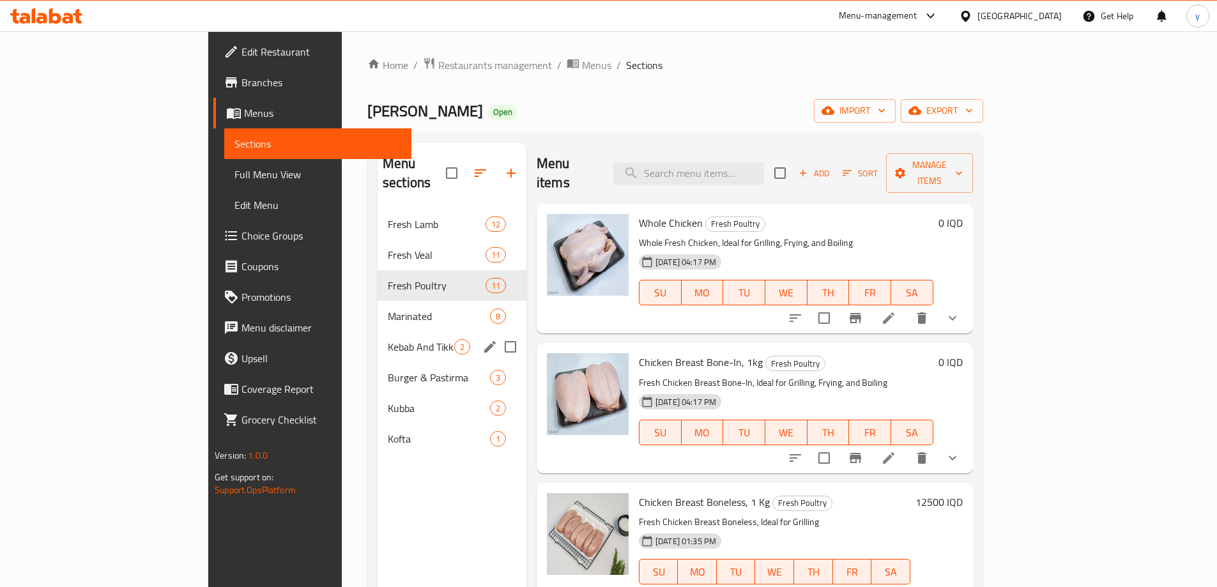
click at [377, 332] on div "Kebab And Tikka 2" at bounding box center [451, 347] width 149 height 31
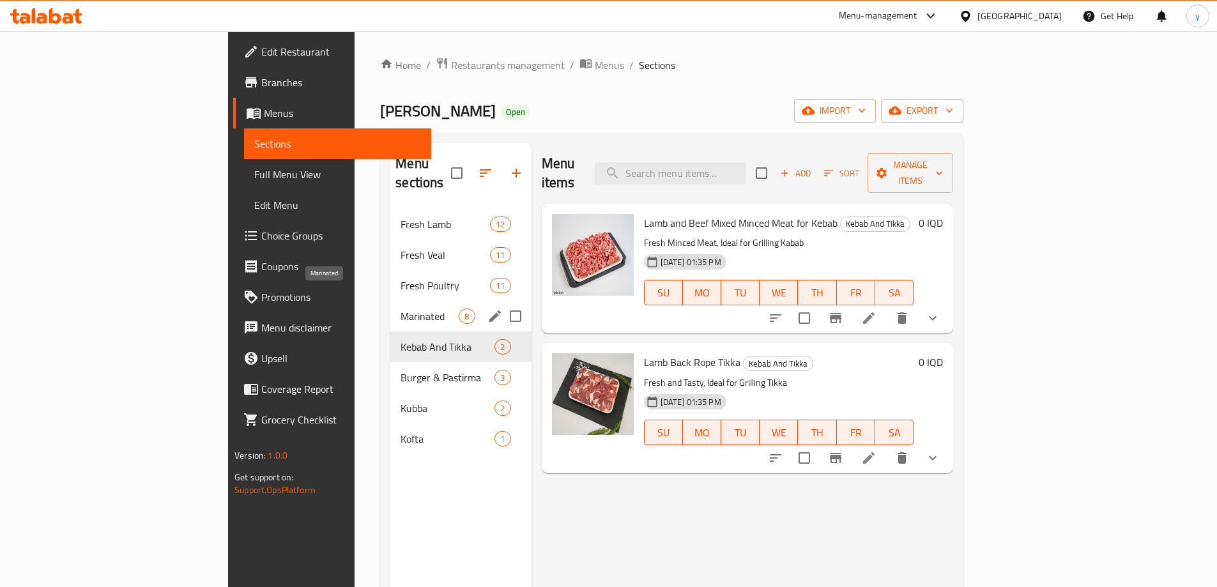
click at [400, 309] on span "Marinated" at bounding box center [429, 316] width 58 height 15
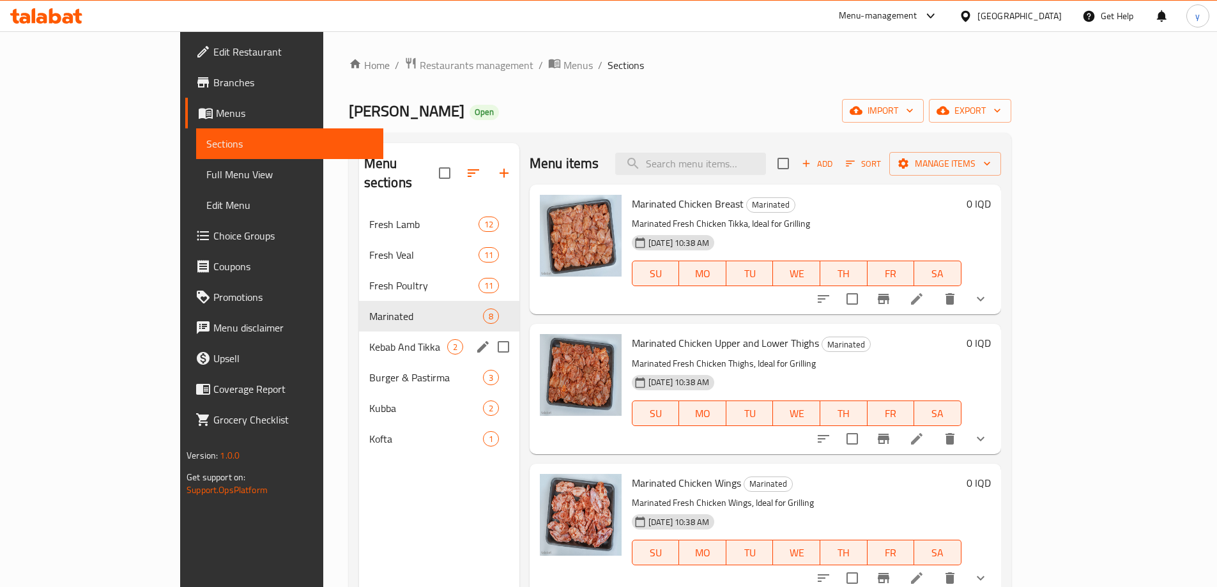
click at [359, 340] on div "Kebab And Tikka 2" at bounding box center [439, 347] width 160 height 31
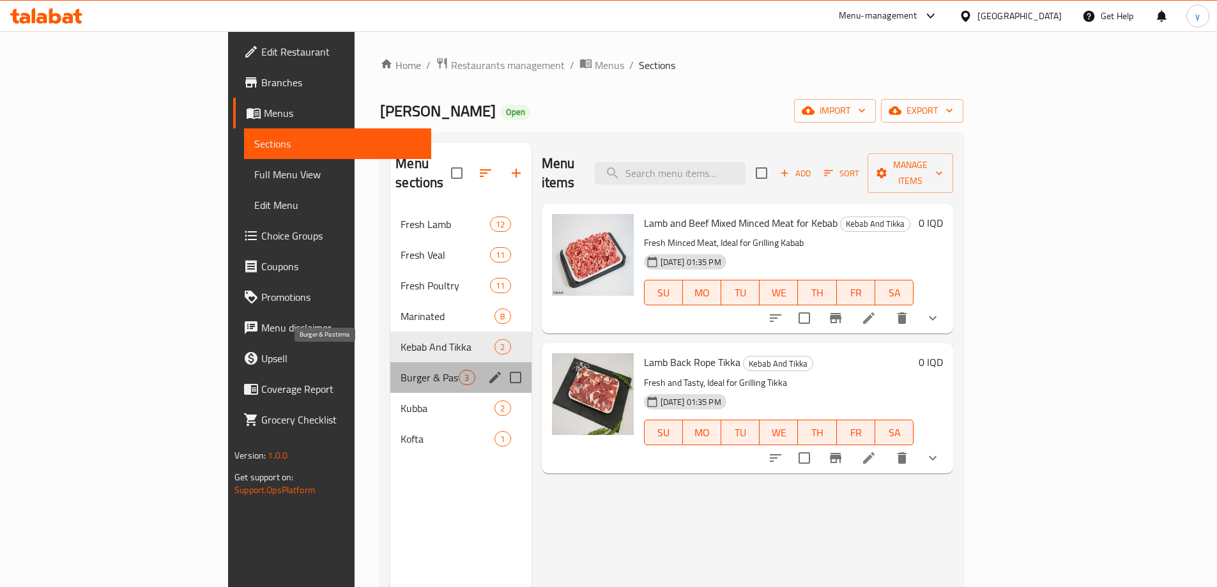
click at [400, 370] on span "Burger & Pastirma" at bounding box center [429, 377] width 58 height 15
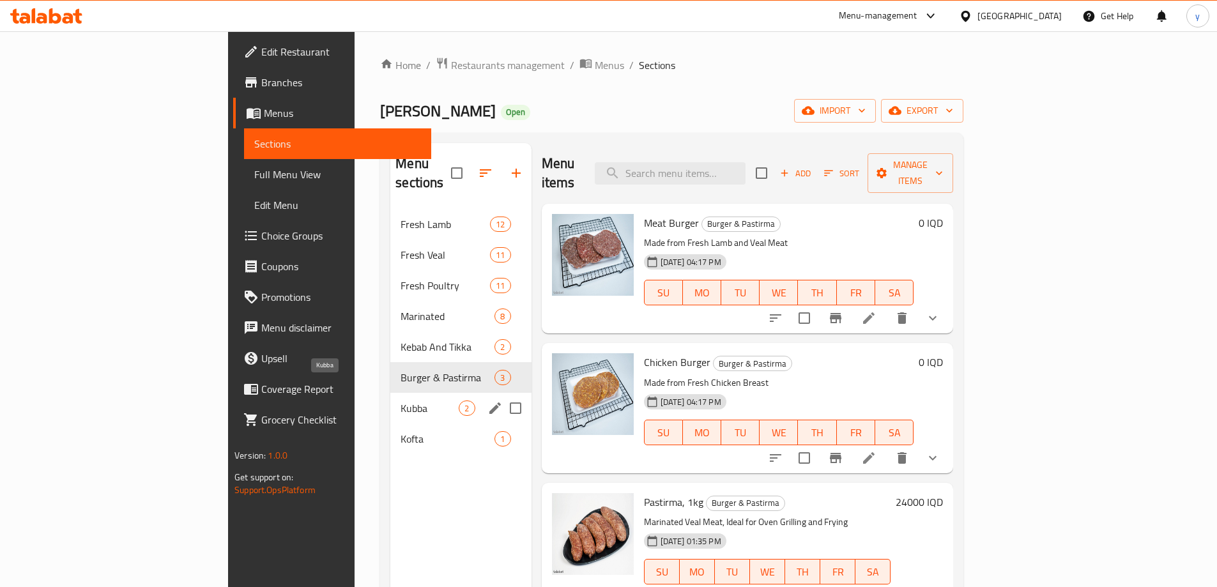
click at [400, 400] on span "Kubba" at bounding box center [429, 407] width 58 height 15
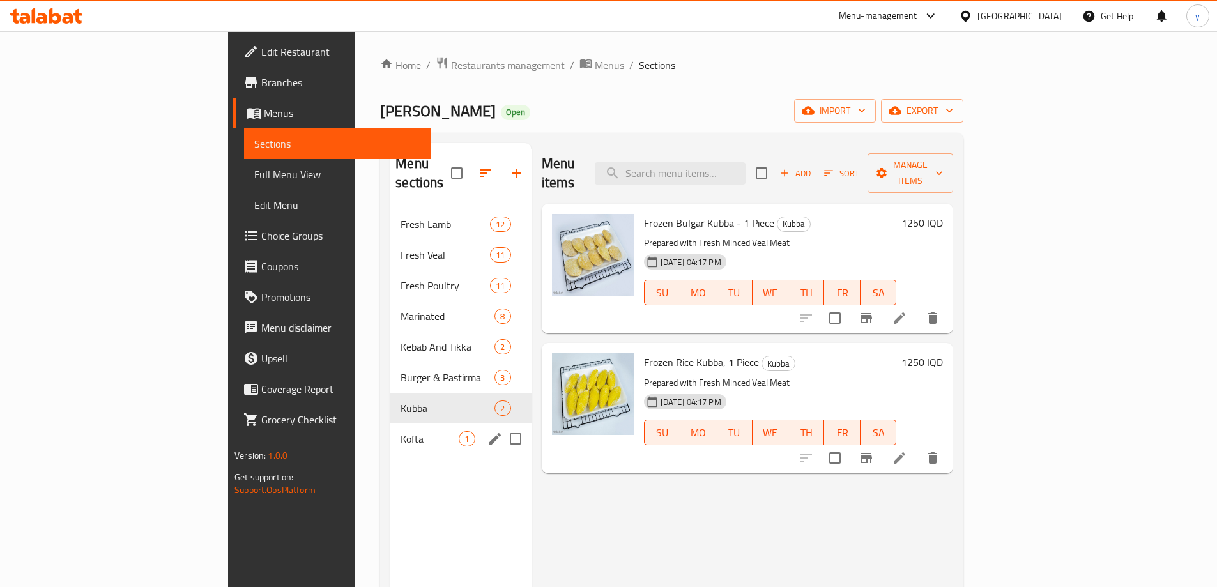
click at [390, 423] on div "Kofta 1" at bounding box center [460, 438] width 141 height 31
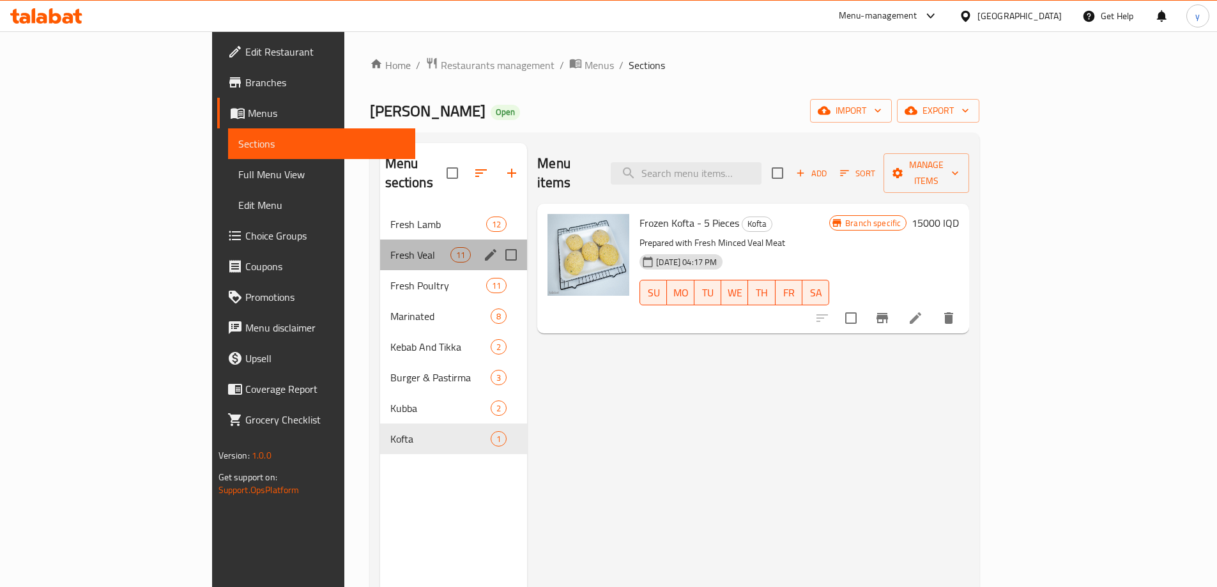
click at [380, 240] on div "Fresh Veal 11" at bounding box center [454, 255] width 148 height 31
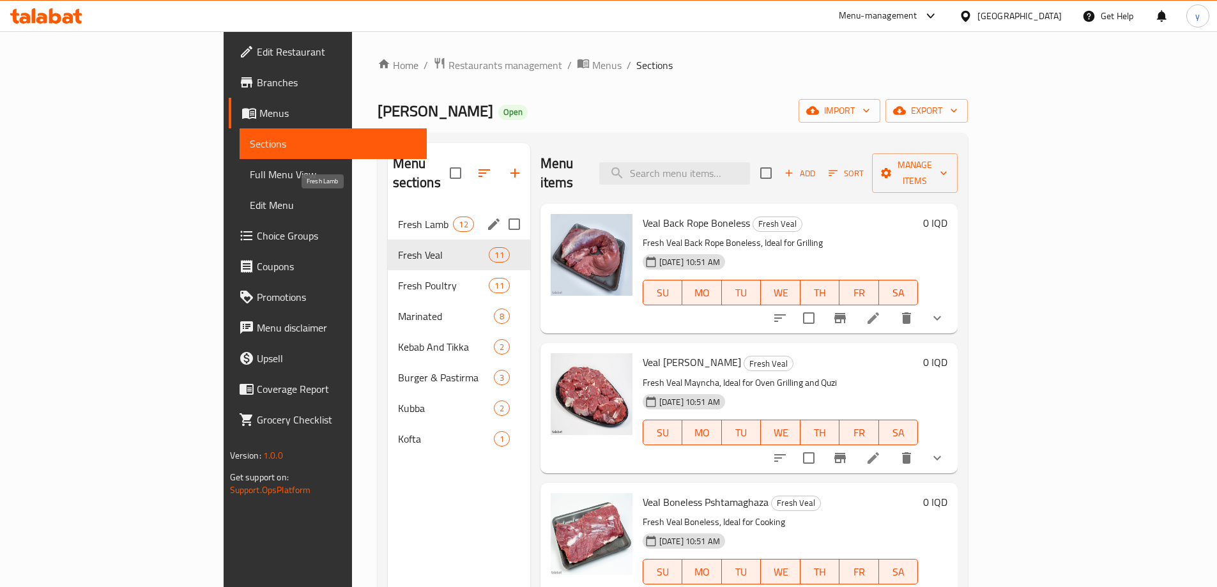
click at [398, 217] on span "Fresh Lamb" at bounding box center [426, 224] width 56 height 15
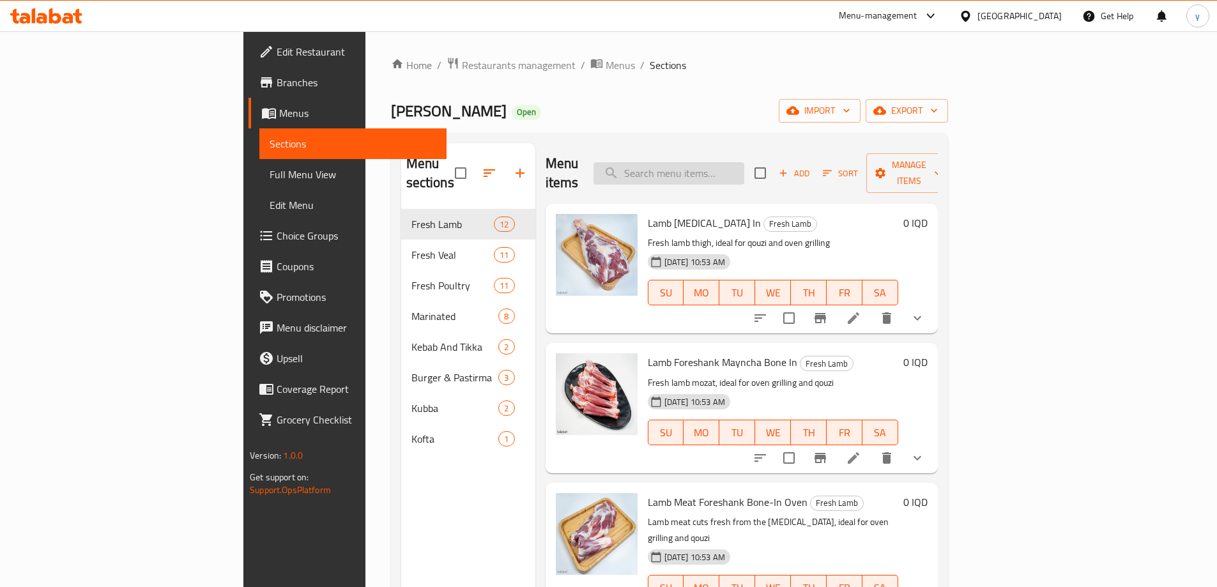
click at [744, 174] on input "search" at bounding box center [668, 173] width 151 height 22
paste input "342972453"
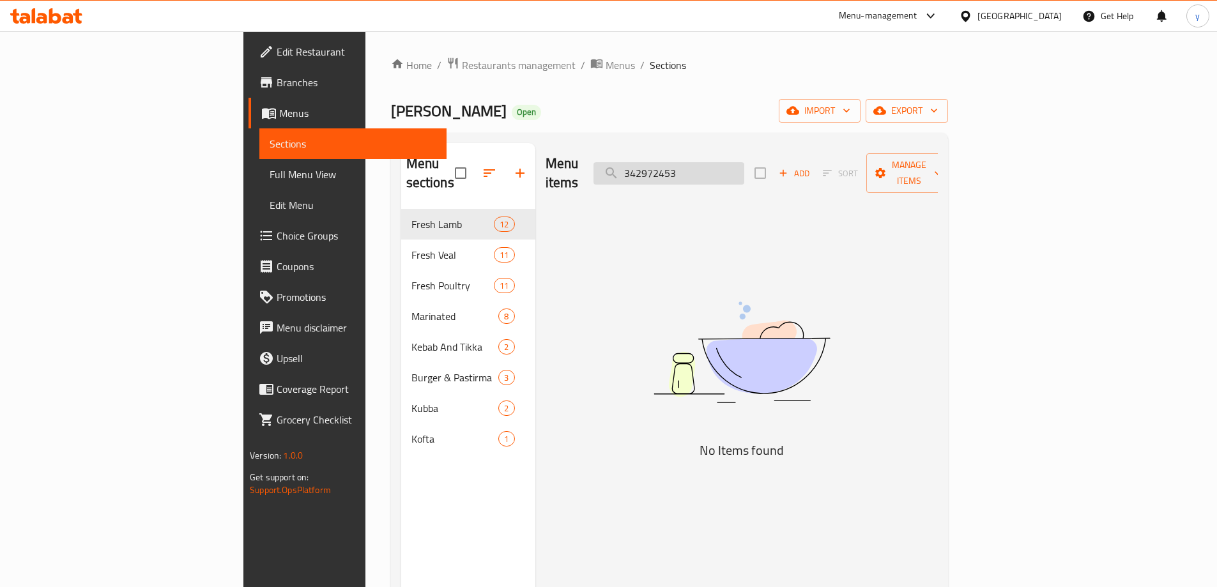
click at [744, 167] on input "342972453" at bounding box center [668, 173] width 151 height 22
paste input "Lamb Liver"
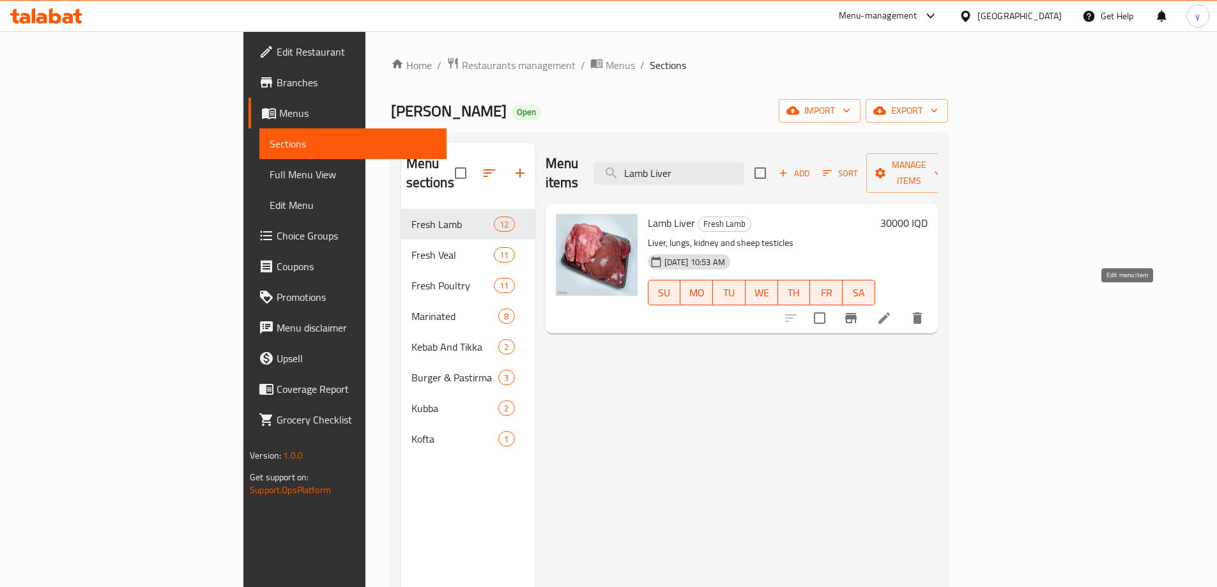
type input "Lamb Liver"
click at [892, 310] on icon at bounding box center [883, 317] width 15 height 15
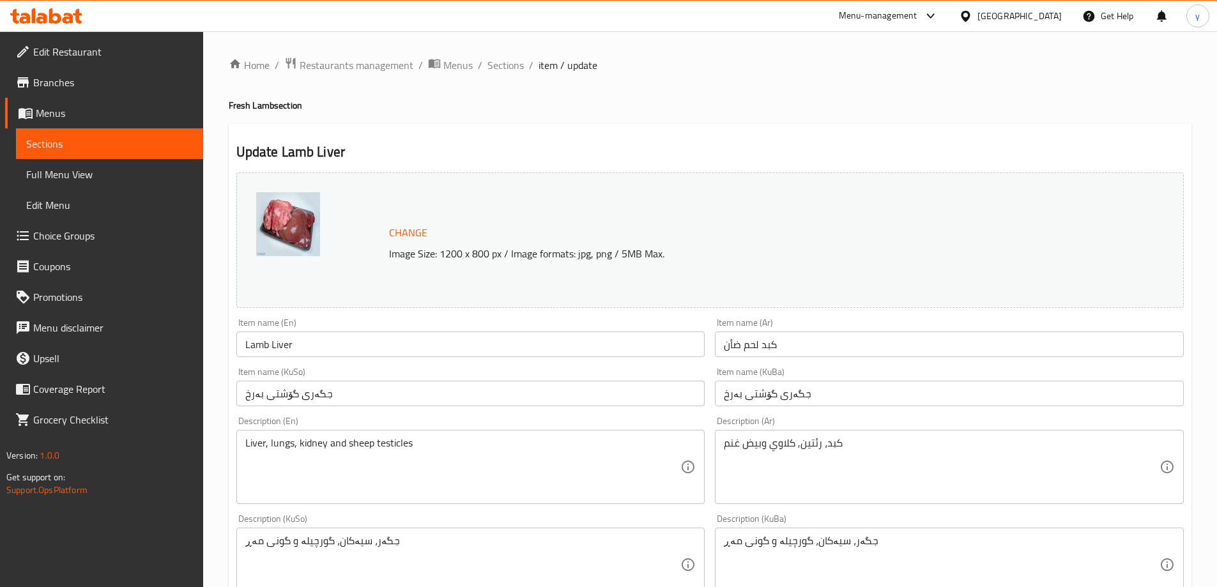
click at [392, 337] on input "Lamb Liver" at bounding box center [470, 345] width 469 height 26
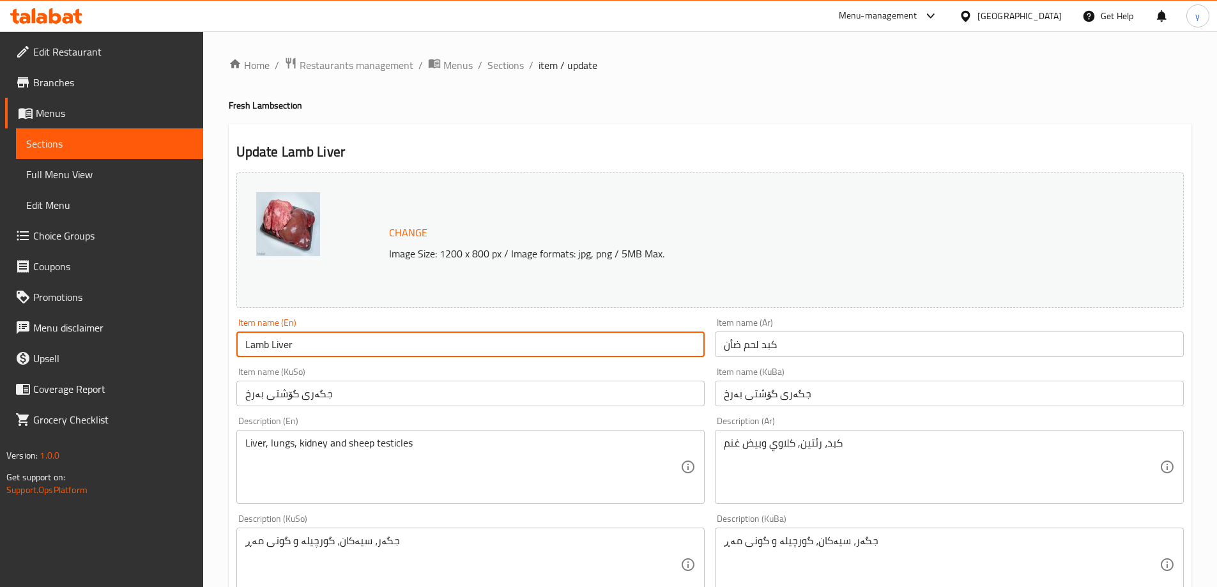
click at [72, 19] on icon at bounding box center [68, 18] width 11 height 11
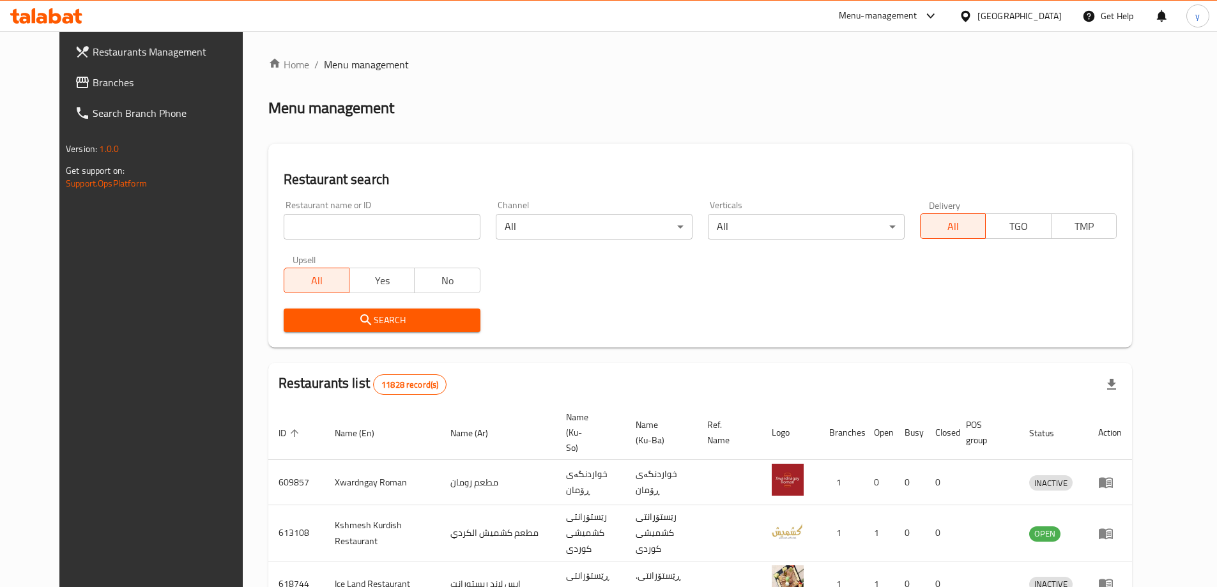
click at [380, 219] on input "search" at bounding box center [382, 227] width 197 height 26
paste input "691734"
type input "691734"
click at [383, 315] on span "Search" at bounding box center [382, 320] width 176 height 16
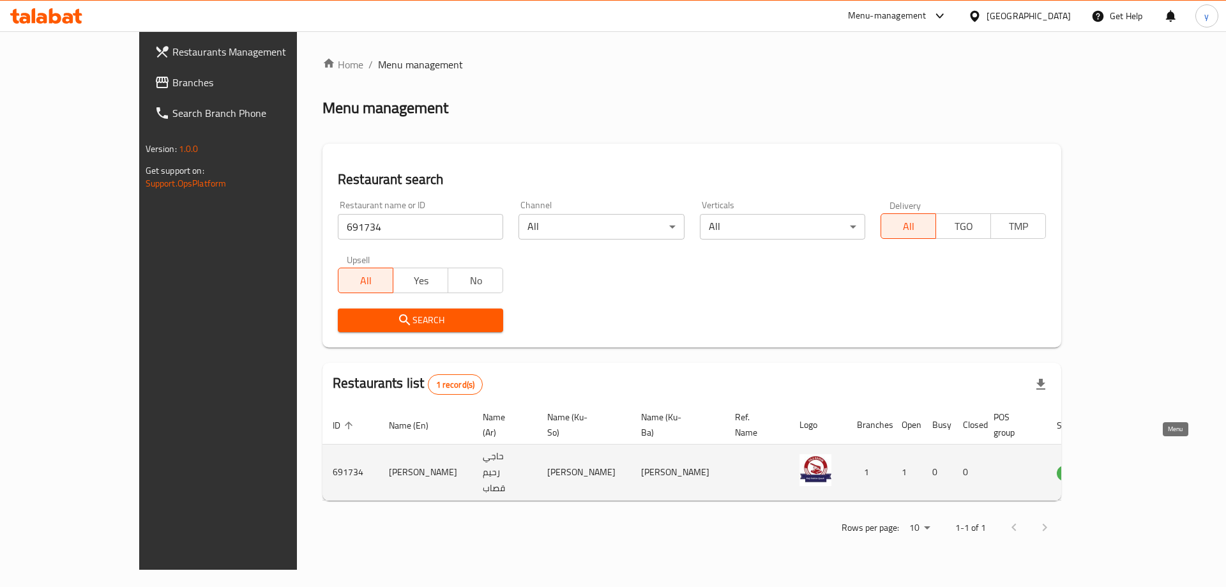
click at [1139, 465] on icon "enhanced table" at bounding box center [1131, 472] width 15 height 15
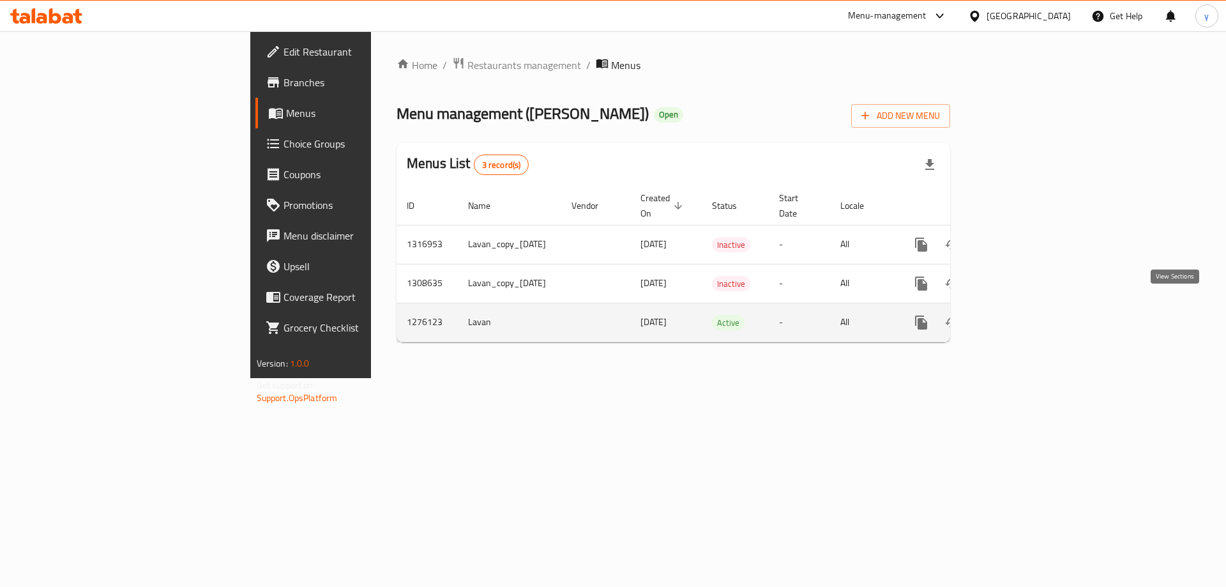
click at [1021, 315] on icon "enhanced table" at bounding box center [1013, 322] width 15 height 15
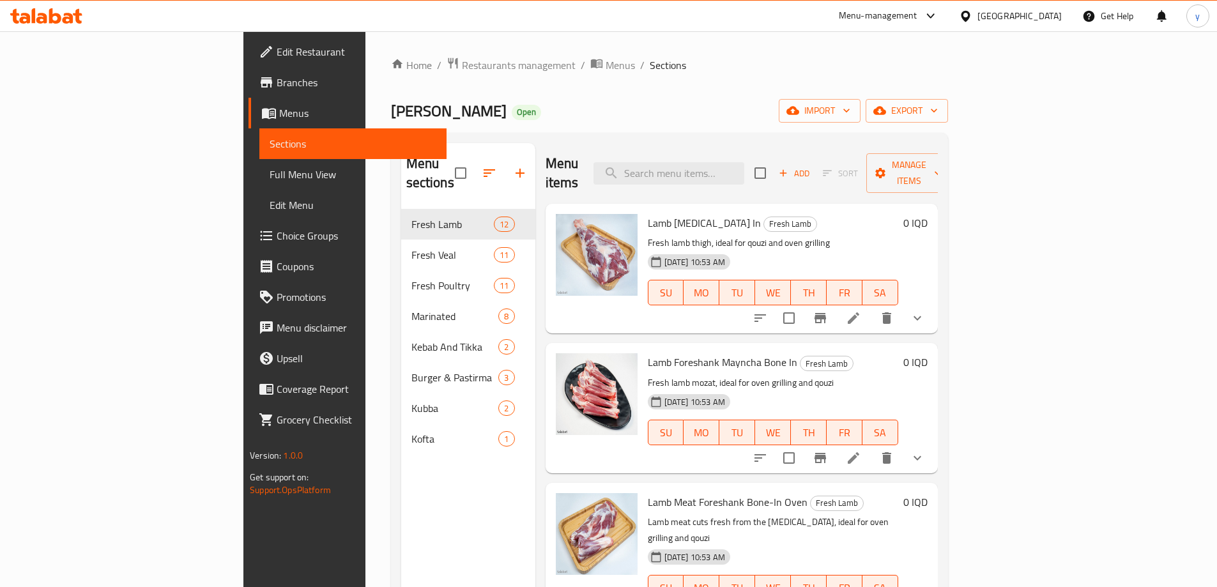
click at [790, 148] on div "Menu items Add Sort Manage items" at bounding box center [741, 173] width 392 height 61
click at [744, 162] on input "search" at bounding box center [668, 173] width 151 height 22
paste input "Pizza Abu Al Ez"
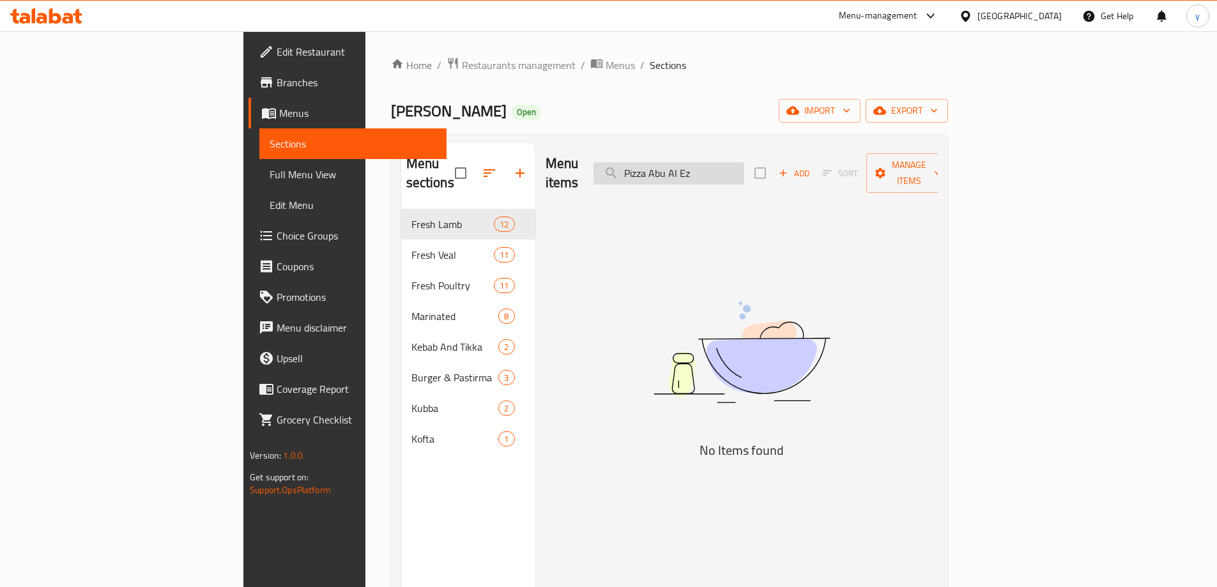
click at [744, 167] on input "Pizza Abu Al Ez" at bounding box center [668, 173] width 151 height 22
paste input "Lamb Liver"
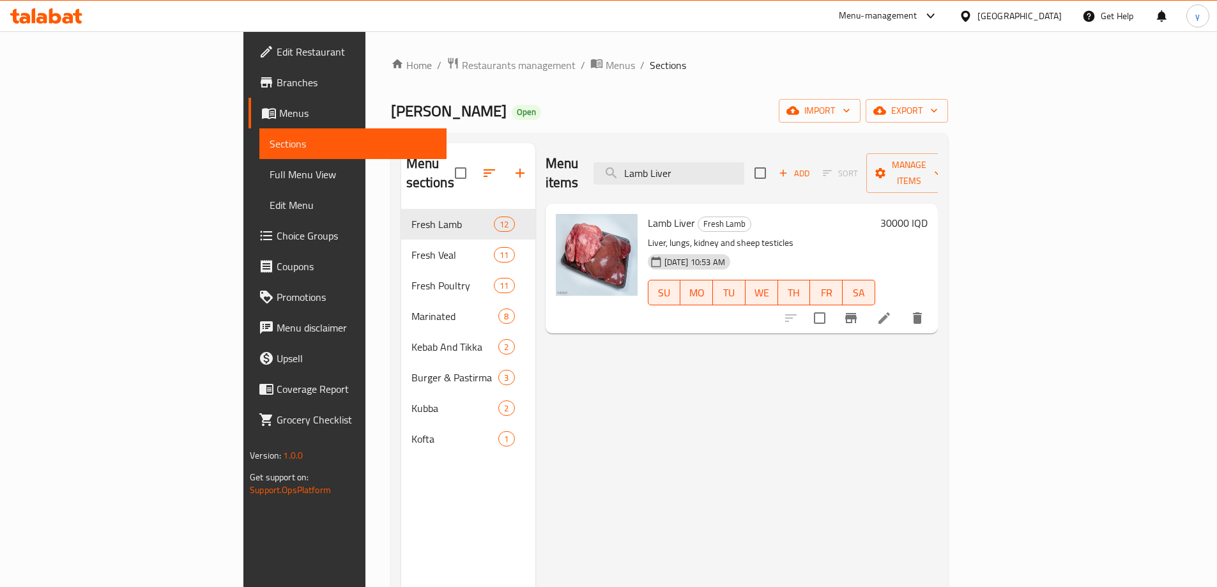
type input "Lamb Liver"
click at [902, 308] on li at bounding box center [884, 318] width 36 height 23
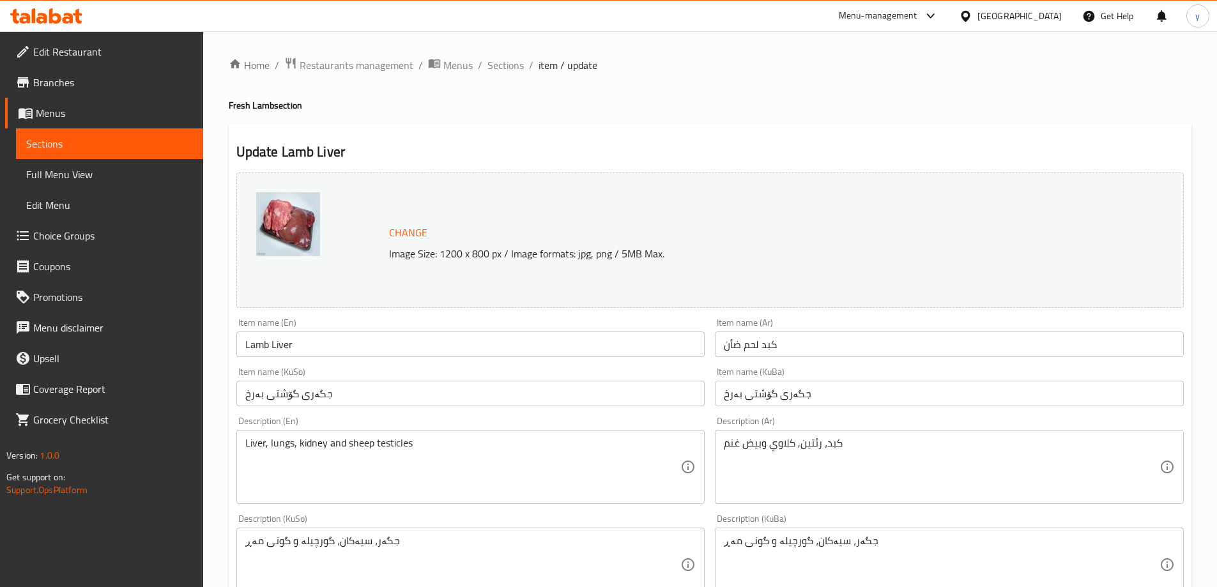
click at [505, 370] on div "Item name (KuSo) جگەری گۆشتی بەرخ Item name (KuSo)" at bounding box center [470, 386] width 469 height 39
click at [514, 398] on input "جگەری گۆشتی بەرخ" at bounding box center [470, 394] width 469 height 26
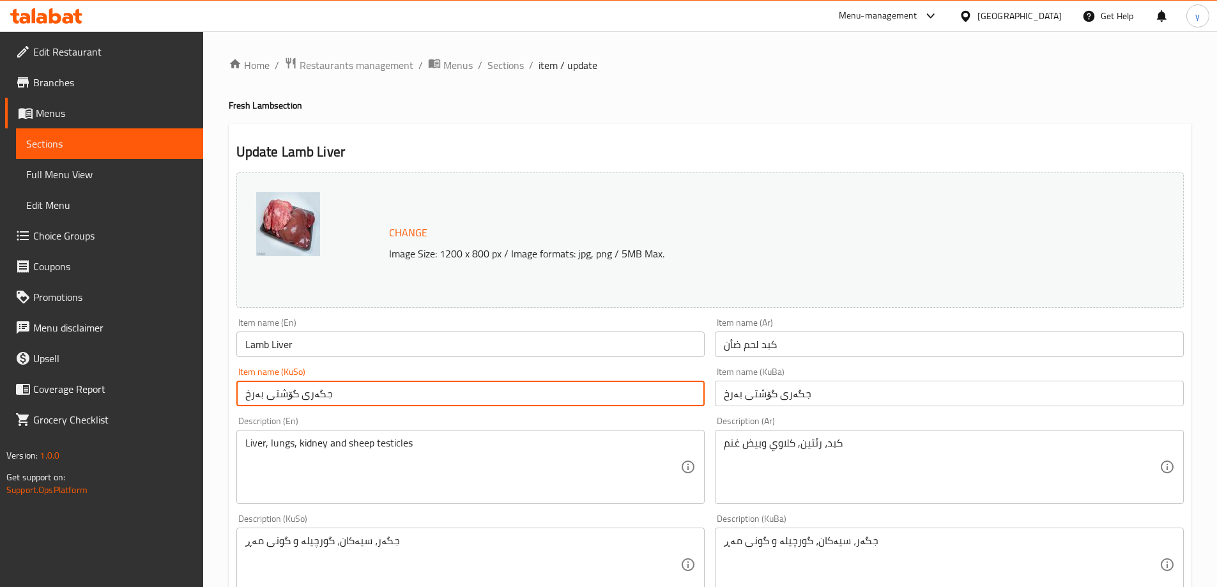
click at [514, 398] on input "جگەری گۆشتی بەرخ" at bounding box center [470, 394] width 469 height 26
paste input "ەرگی تەواوی بەرخ، ۱دانە"
click at [610, 392] on input "جەرگی تەواوی بەرخ، ۱دانە" at bounding box center [470, 394] width 469 height 26
click at [611, 392] on input "[PERSON_NAME]، ۱ دانە" at bounding box center [470, 394] width 469 height 26
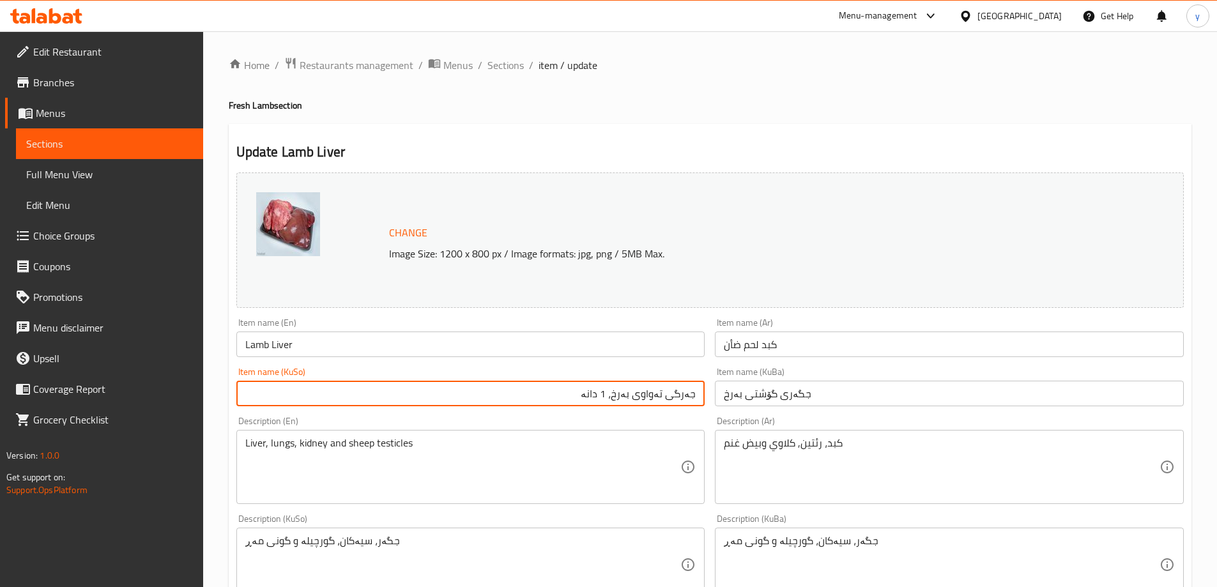
click at [614, 399] on input "جەرگی تەواوی بەرخ، 1 دانە" at bounding box center [470, 394] width 469 height 26
click at [646, 392] on input "جەرگی تەواوی بەرخ - 1 دانە" at bounding box center [470, 394] width 469 height 26
type input "جەرگی تەواوی بەرخ - 1 دانە"
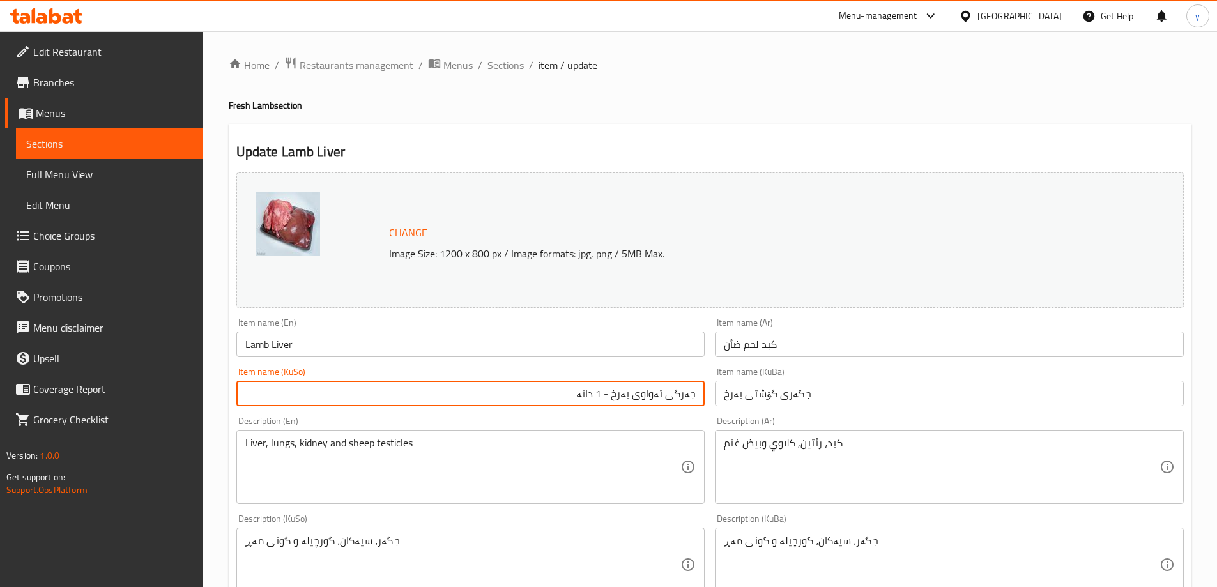
click at [754, 390] on input "جگەری گۆشتی بەرخ" at bounding box center [949, 394] width 469 height 26
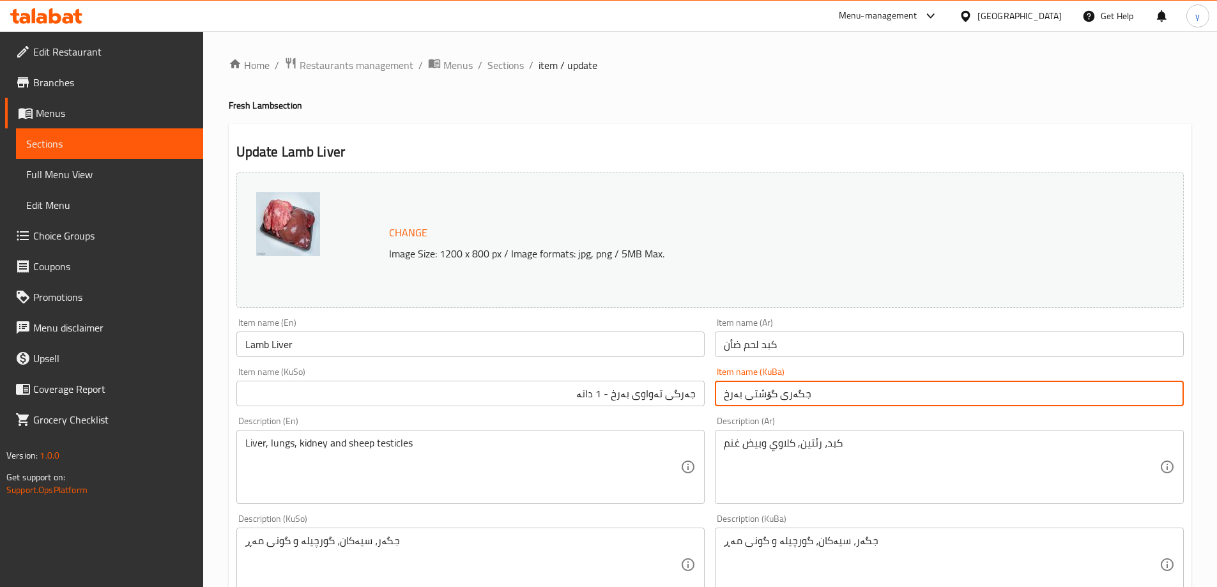
click at [754, 390] on input "جگەری گۆشتی بەرخ" at bounding box center [949, 394] width 469 height 26
paste input "Lamb Complete Liver, 1Package"
click at [747, 390] on input "Lamb Complete Liver, 1Package" at bounding box center [949, 394] width 469 height 26
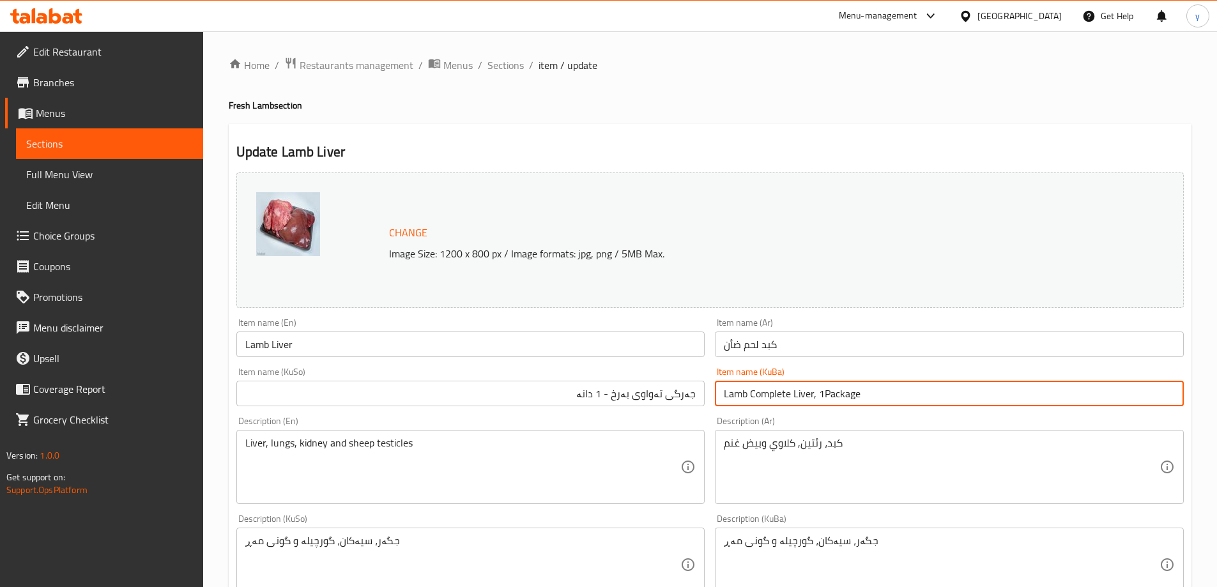
click at [747, 390] on input "Lamb Complete Liver, 1Package" at bounding box center [949, 394] width 469 height 26
paste input "جەرگی تەواوی بەرخ - 1 دانە"
type input "جەرگی تەواوی بەرخ - 1 دانە"
click at [763, 339] on input "كبد لحم ضأن" at bounding box center [949, 345] width 469 height 26
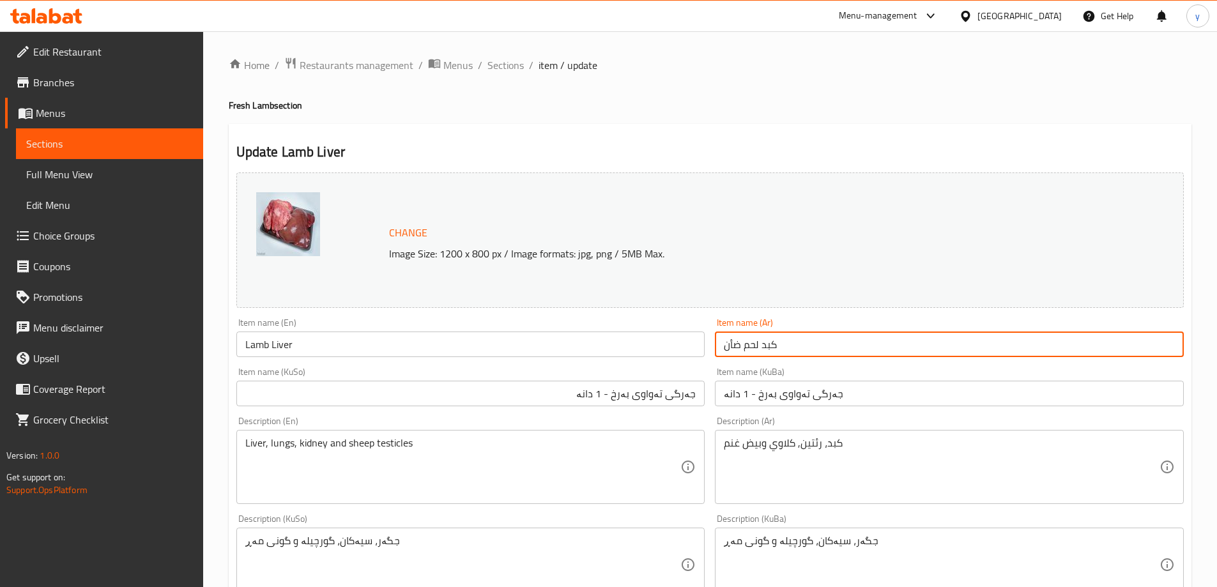
click at [763, 339] on input "كبد لحم ضأن" at bounding box center [949, 345] width 469 height 26
paste input "خروف كامل، 1قطعة"
click at [1099, 347] on input "كبد خروف كامل، 1قطعة" at bounding box center [949, 345] width 469 height 26
drag, startPoint x: 1110, startPoint y: 345, endPoint x: 1104, endPoint y: 349, distance: 7.8
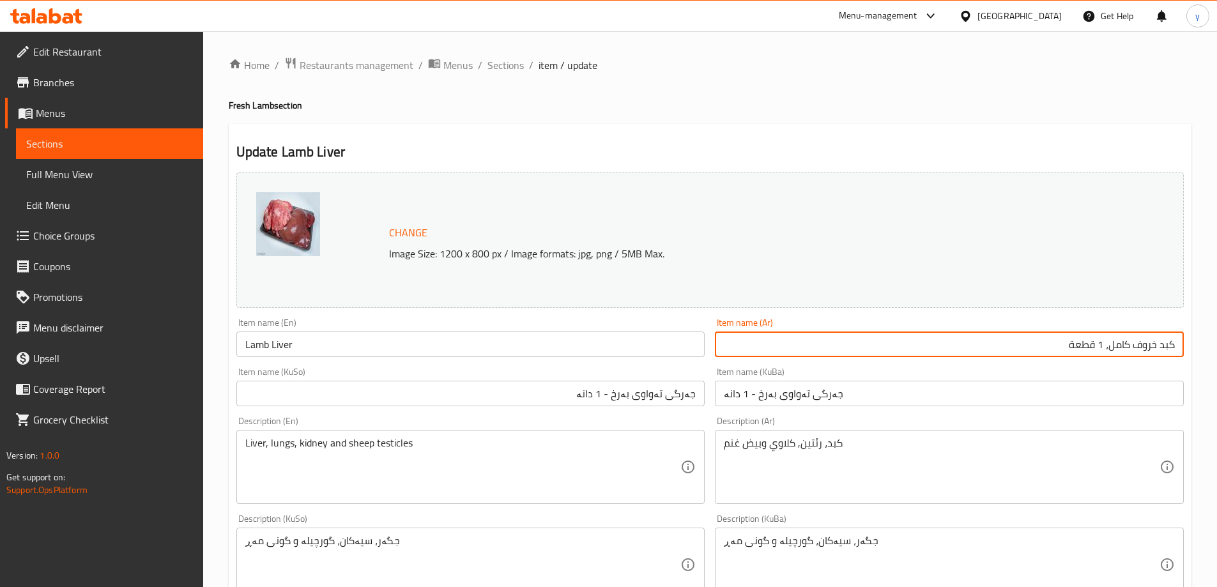
click at [1104, 349] on input "كبد خروف كامل، 1 قطعة" at bounding box center [949, 345] width 469 height 26
type input "كبد خروف كامل - 1 قطعة"
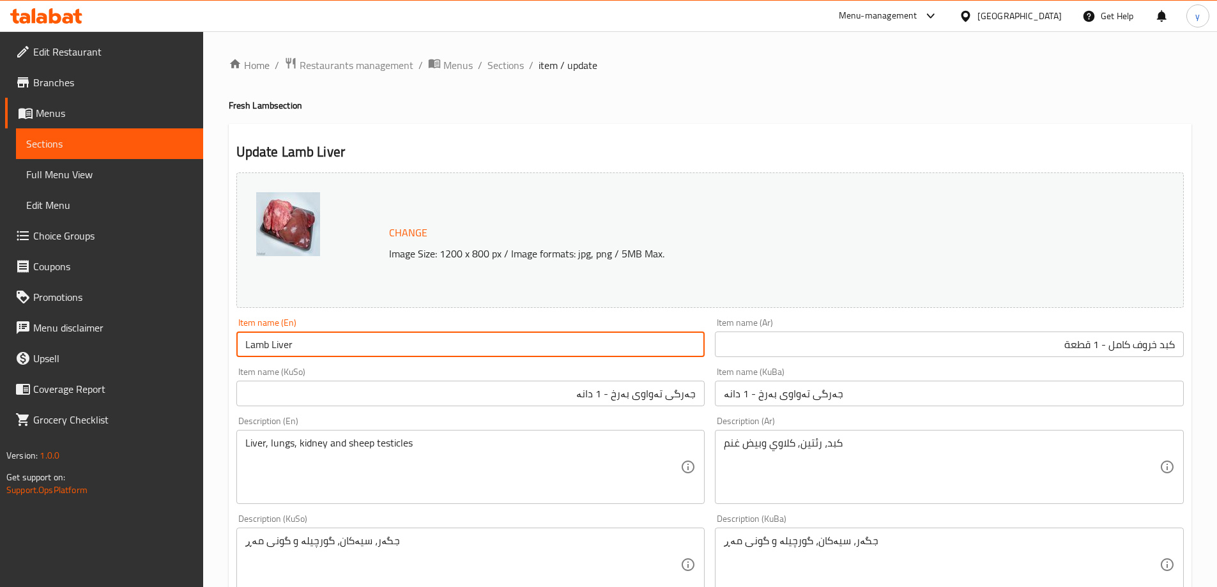
click at [353, 351] on input "Lamb Liver" at bounding box center [470, 345] width 469 height 26
paste input "Complete Liver, 1Package"
click at [345, 336] on input "Lamb Complete Liver, 1Package" at bounding box center [470, 345] width 469 height 26
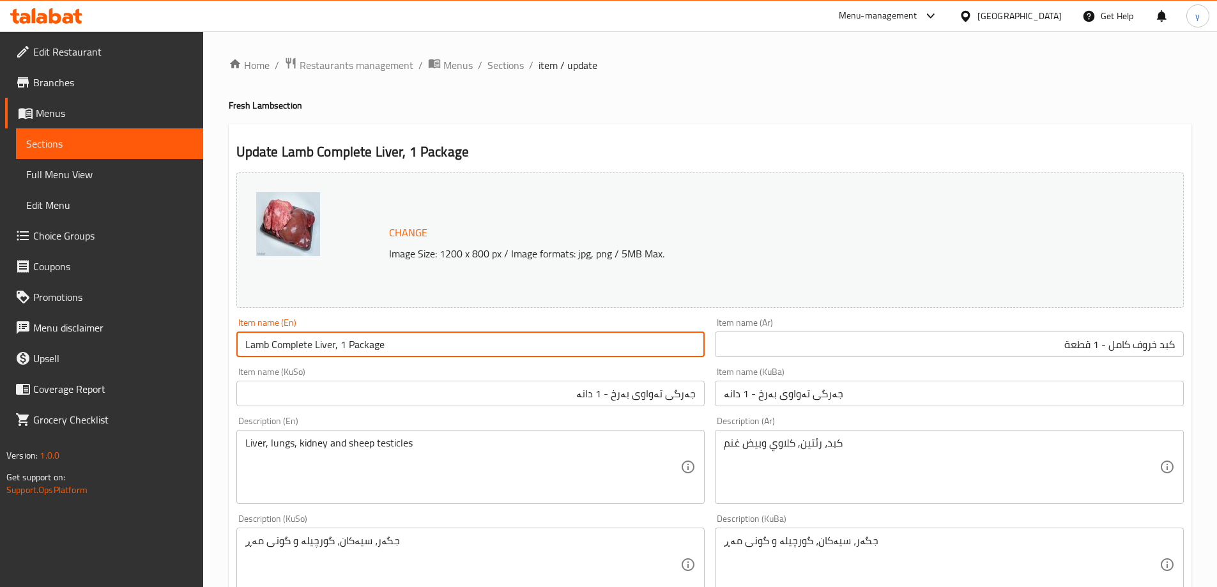
click at [337, 347] on input "Lamb Complete Liver, 1 Package" at bounding box center [470, 345] width 469 height 26
drag, startPoint x: 335, startPoint y: 347, endPoint x: 342, endPoint y: 349, distance: 7.3
click at [342, 349] on input "Lamb Complete Liver, 1 Package" at bounding box center [470, 345] width 469 height 26
drag, startPoint x: 419, startPoint y: 349, endPoint x: 492, endPoint y: 379, distance: 78.5
click at [420, 352] on input "Lamb Complete Liver - 1 Package" at bounding box center [470, 345] width 469 height 26
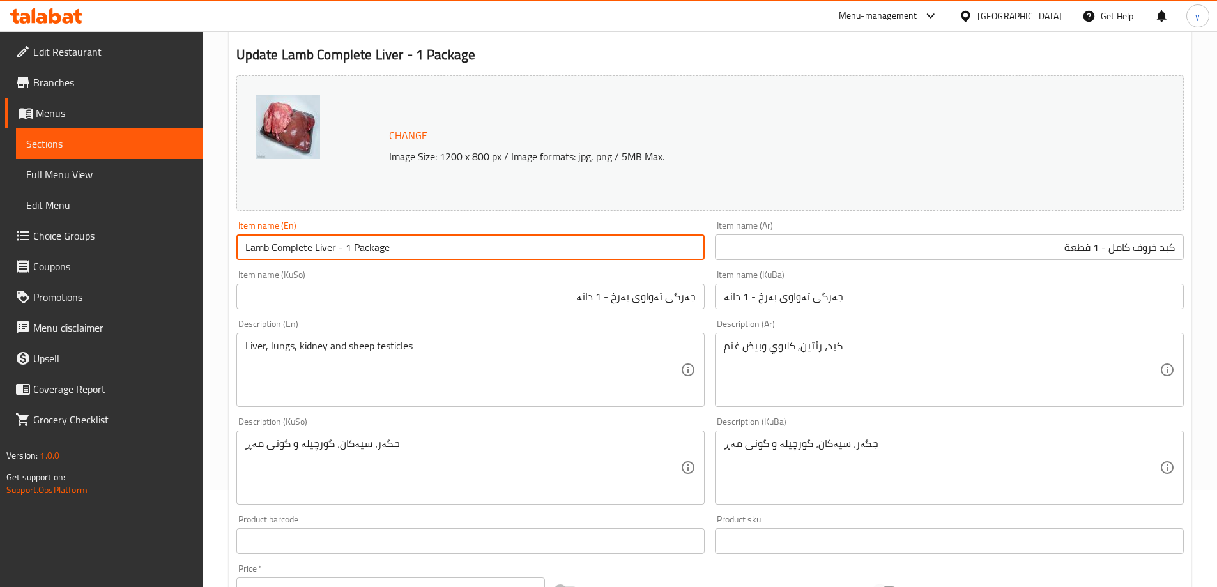
scroll to position [128, 0]
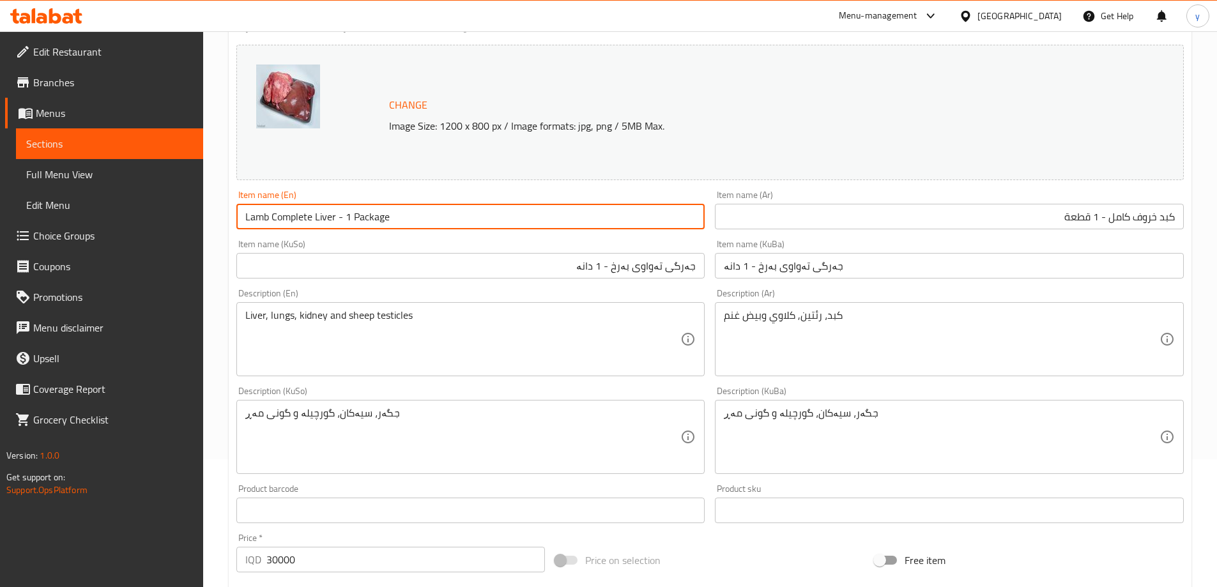
click at [368, 222] on input "Lamb Complete Liver - 1 Package" at bounding box center [470, 217] width 469 height 26
type input "Lamb Complete Liver - 1 Package"
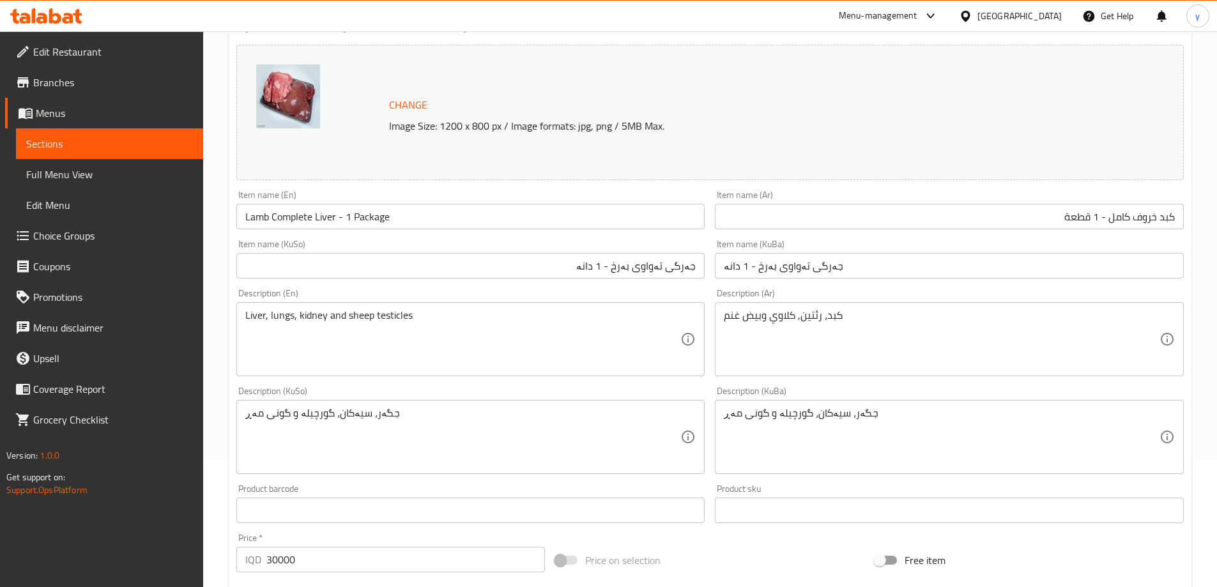
click at [377, 245] on div "Item name (KuSo) جەرگی تەواوی بەرخ - 1 دانە Item name (KuSo)" at bounding box center [470, 259] width 469 height 39
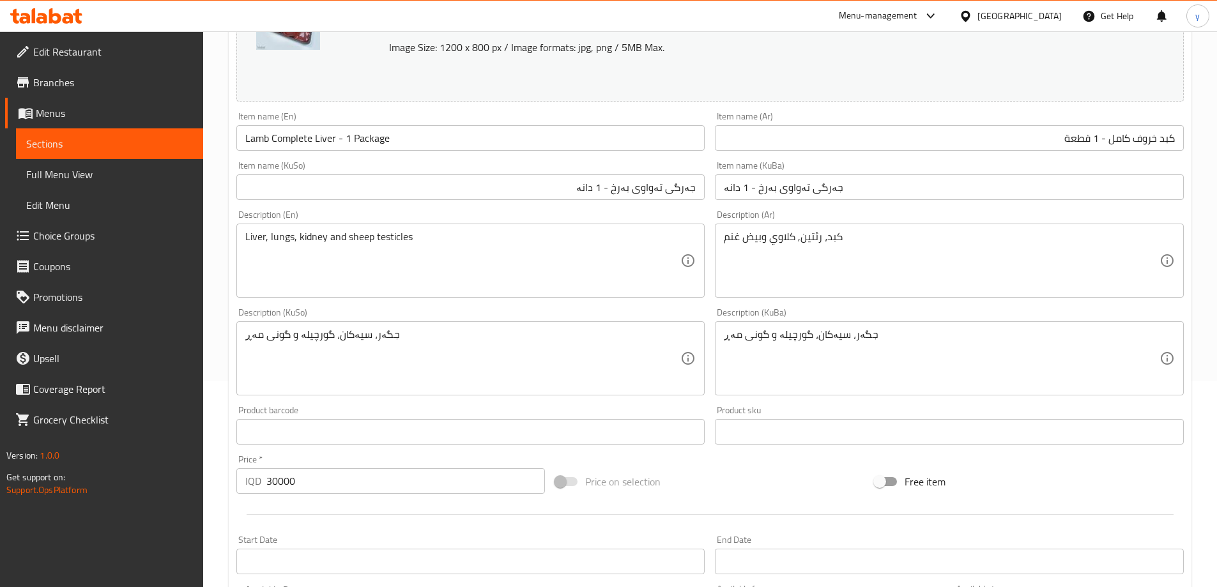
scroll to position [481, 0]
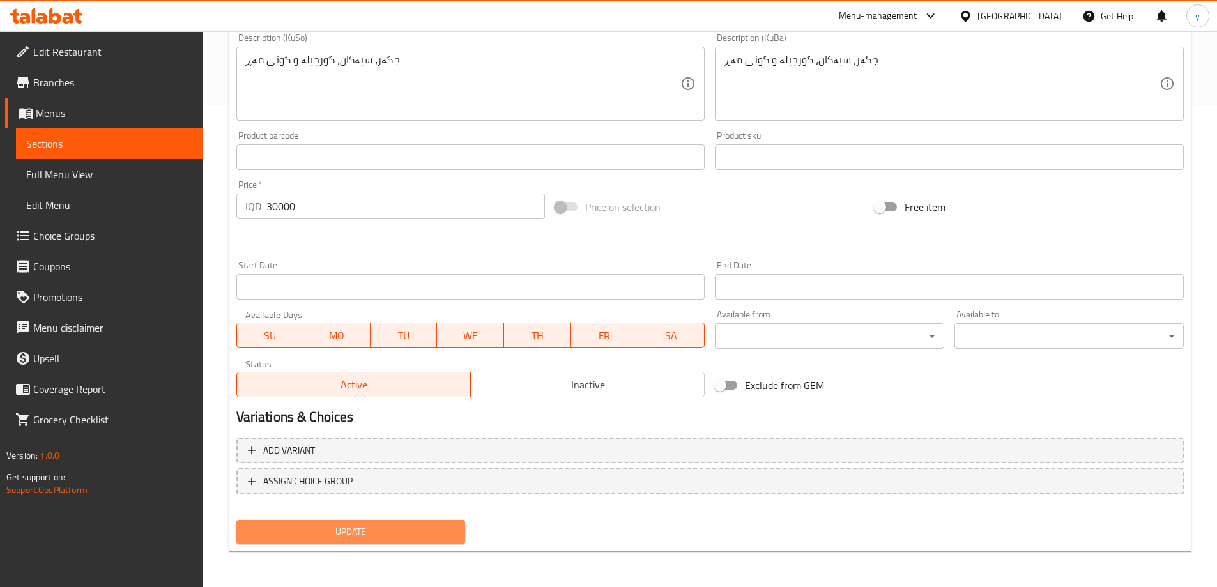
click at [349, 528] on span "Update" at bounding box center [351, 532] width 209 height 16
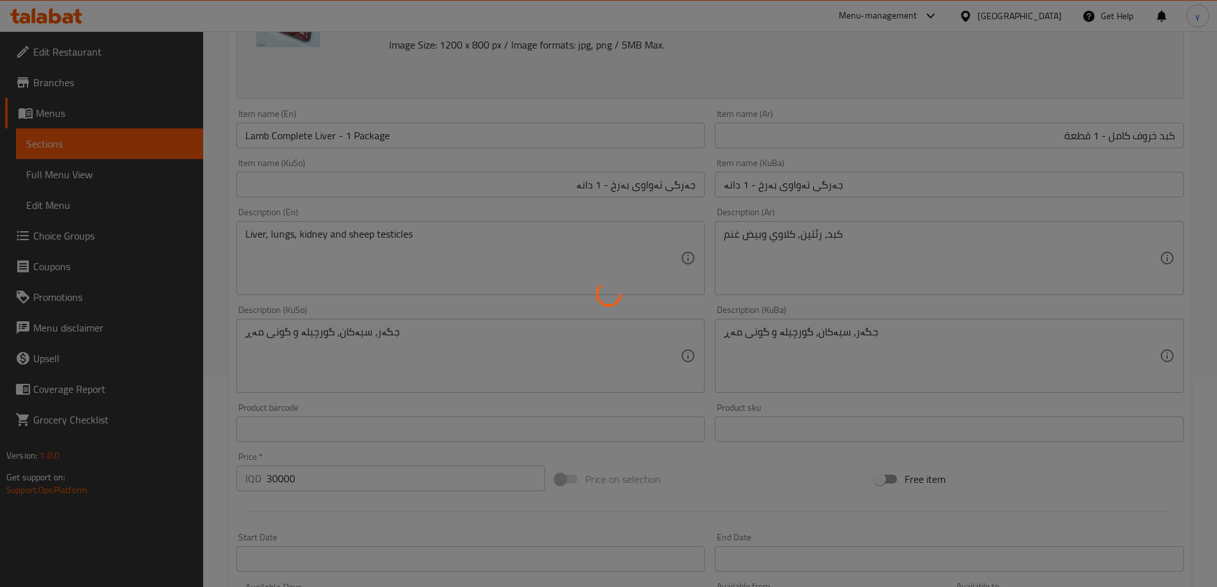
scroll to position [98, 0]
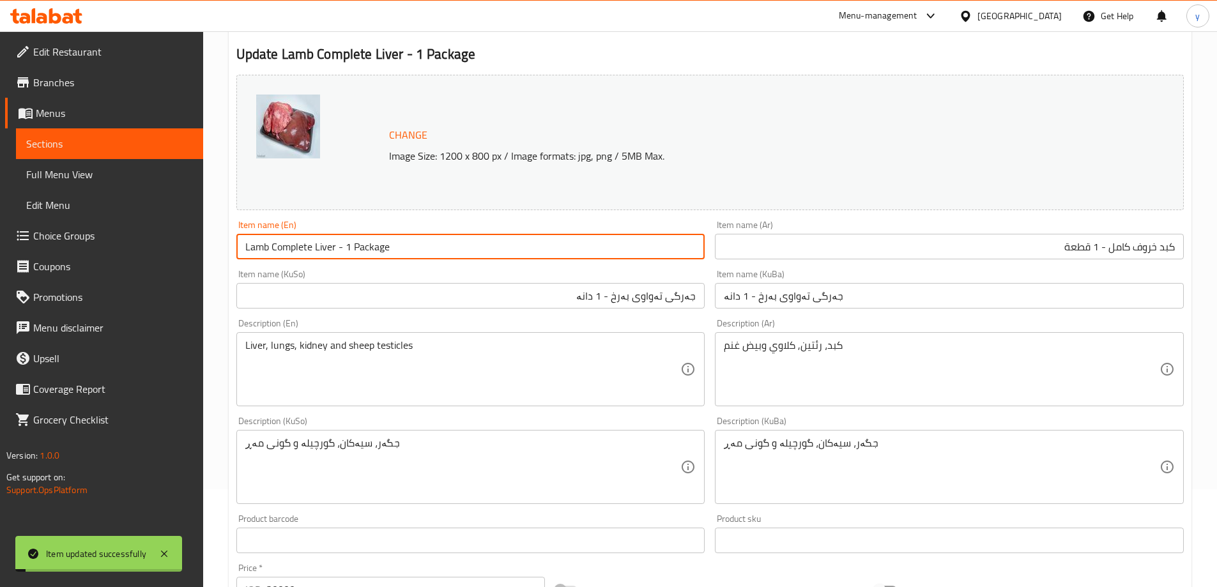
click at [364, 259] on input "Lamb Complete Liver - 1 Package" at bounding box center [470, 247] width 469 height 26
click at [367, 265] on div "Item name (KuSo) جەرگی تەواوی بەرخ - 1 دانە Item name (KuSo)" at bounding box center [470, 288] width 479 height 49
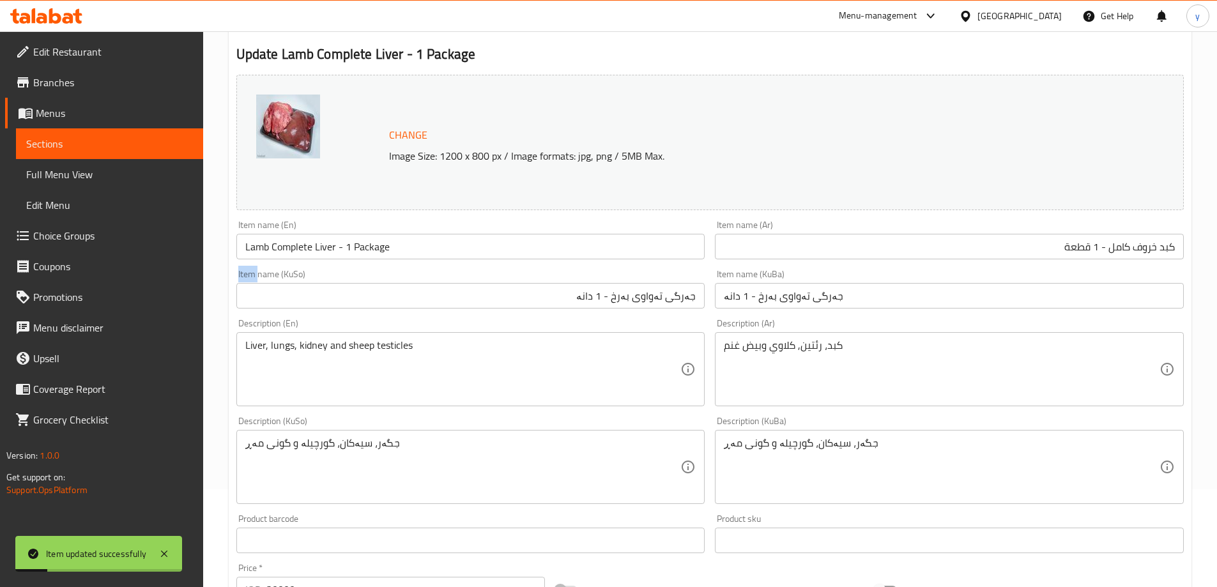
click at [367, 265] on div "Item name (KuSo) جەرگی تەواوی بەرخ - 1 دانە Item name (KuSo)" at bounding box center [470, 288] width 479 height 49
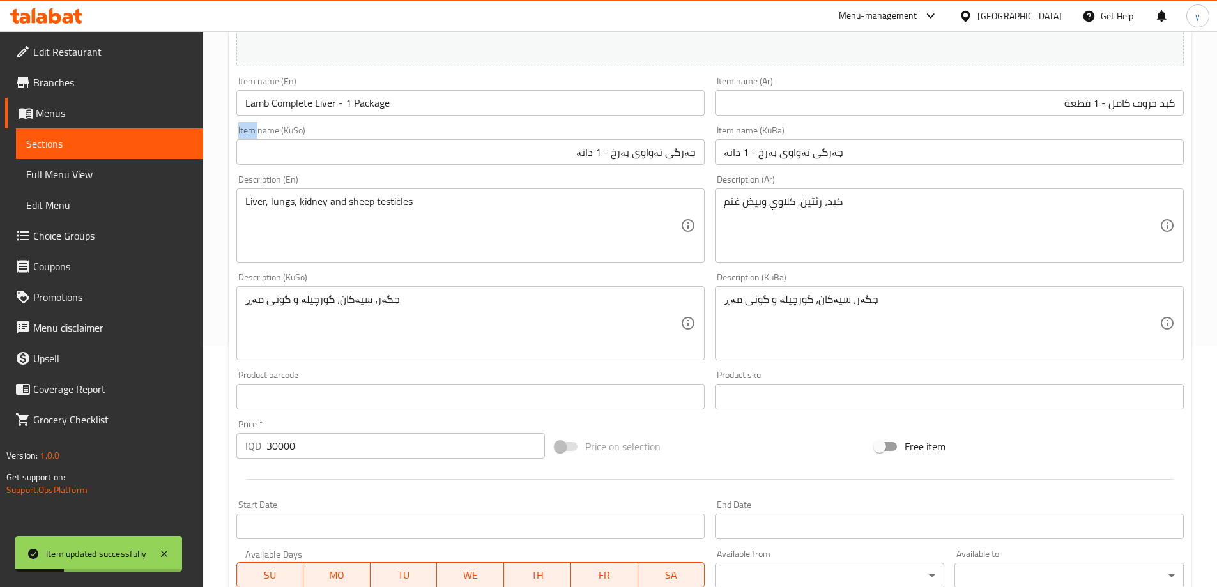
scroll to position [225, 0]
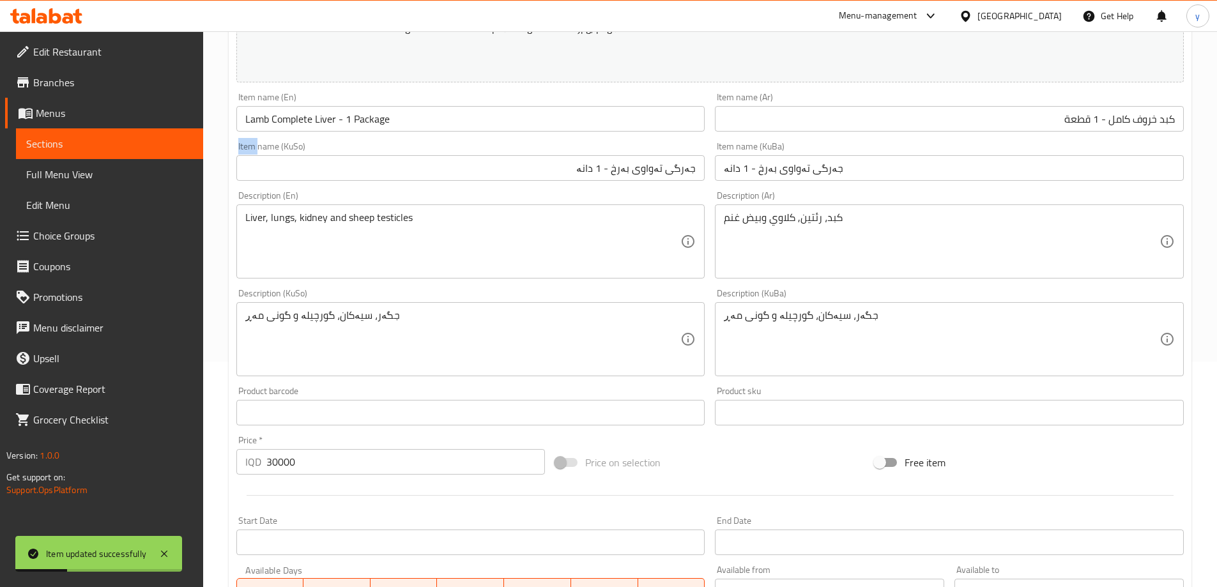
click at [133, 181] on span "Full Menu View" at bounding box center [109, 174] width 167 height 15
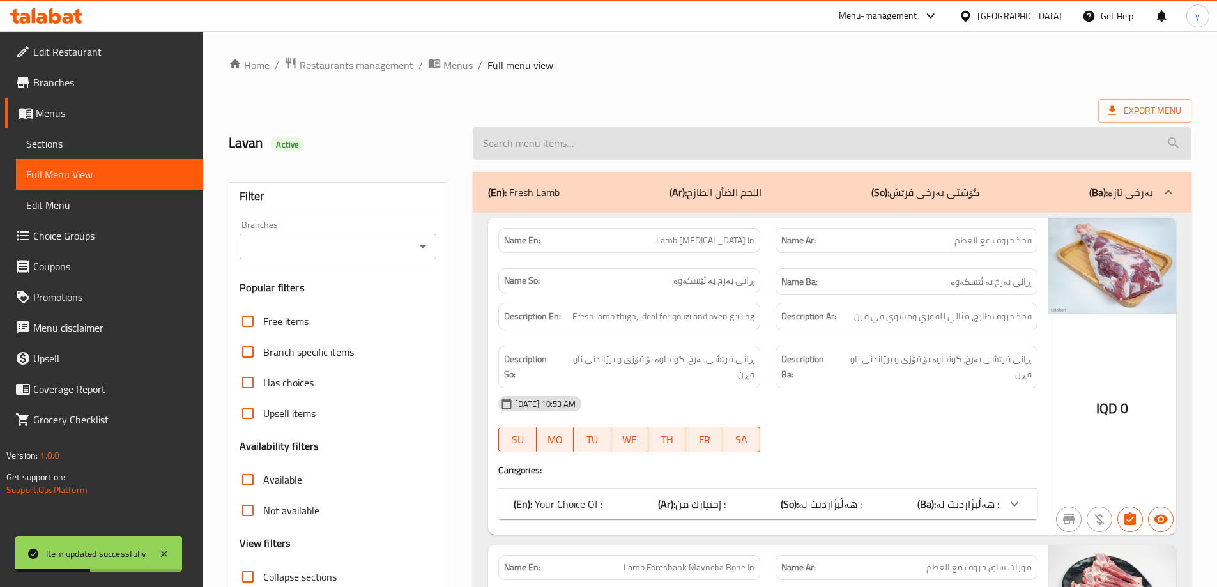
click at [572, 151] on input "search" at bounding box center [832, 143] width 719 height 33
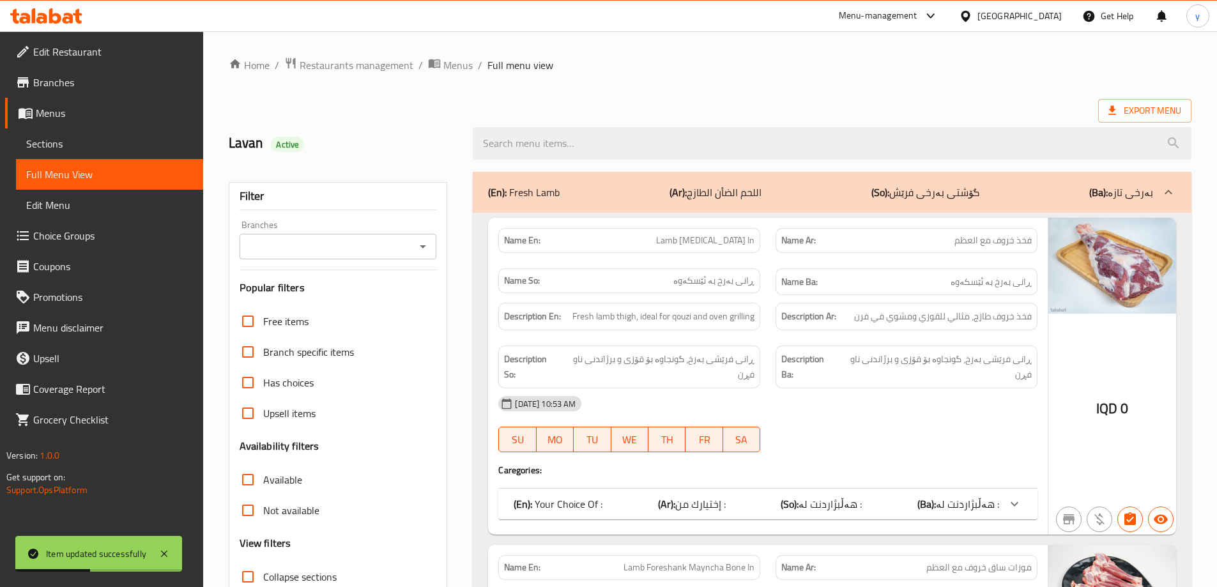
paste input "Lamb Complete Liver - 1 Package"
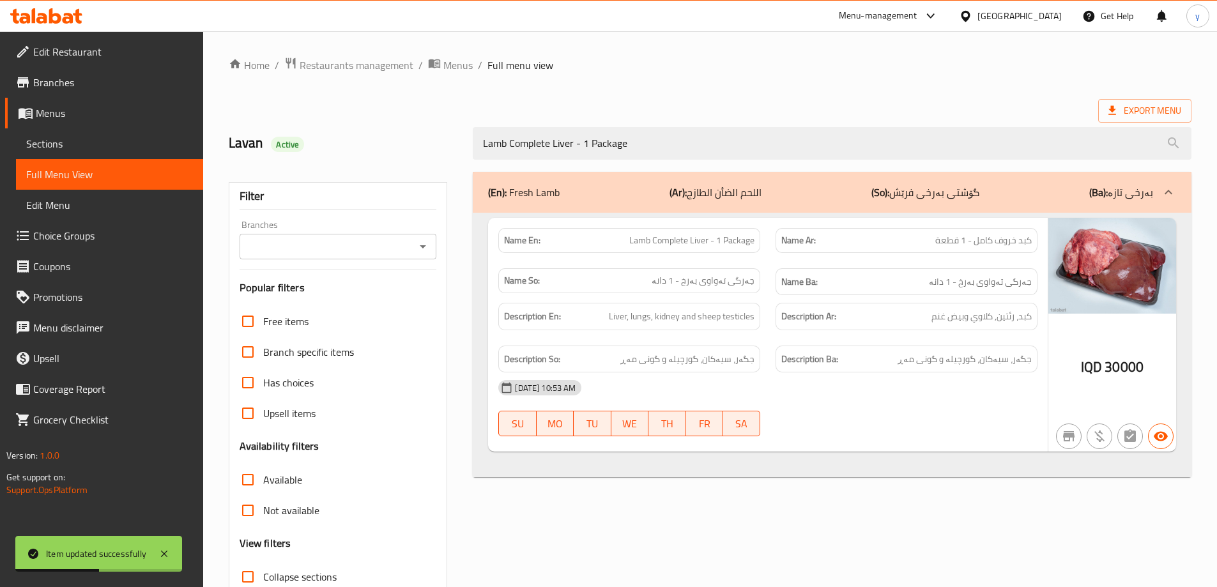
click at [425, 252] on icon "Open" at bounding box center [422, 246] width 15 height 15
type input "Lamb Complete Liver - 1 Package"
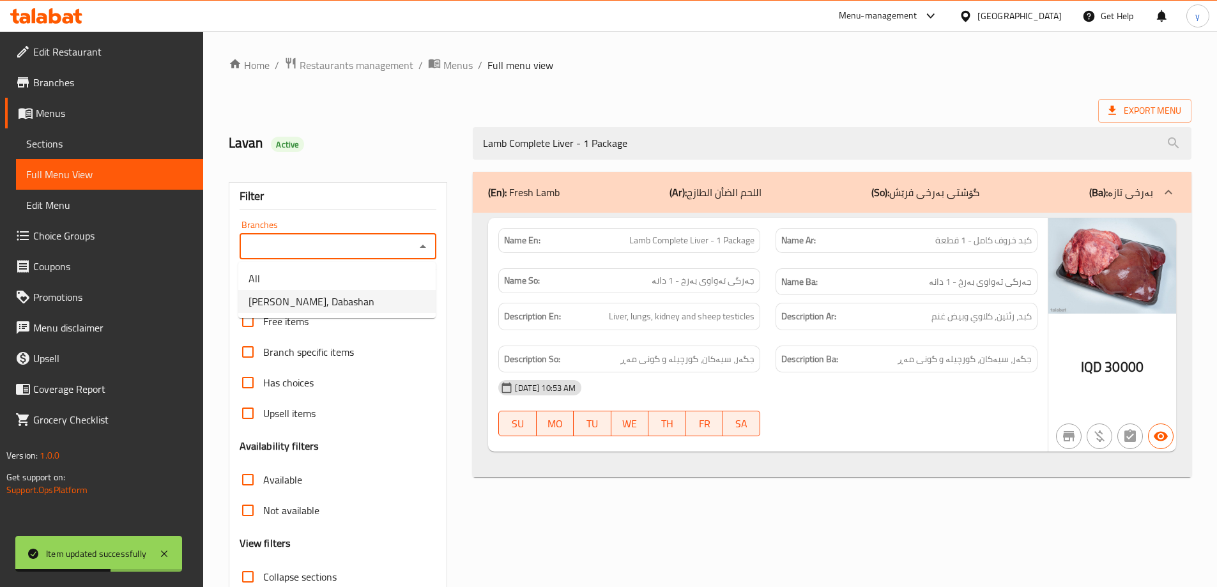
click at [389, 294] on li "Haji Rahim Qasab, Dabashan" at bounding box center [336, 301] width 197 height 23
type input "Haji Rahim Qasab, Dabashan"
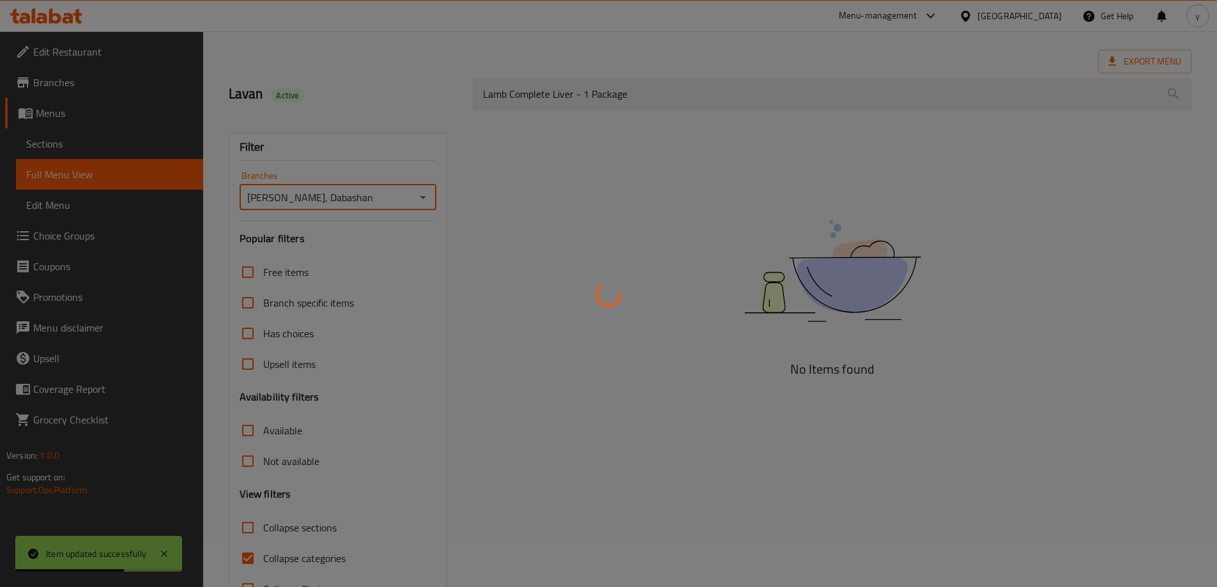
scroll to position [93, 0]
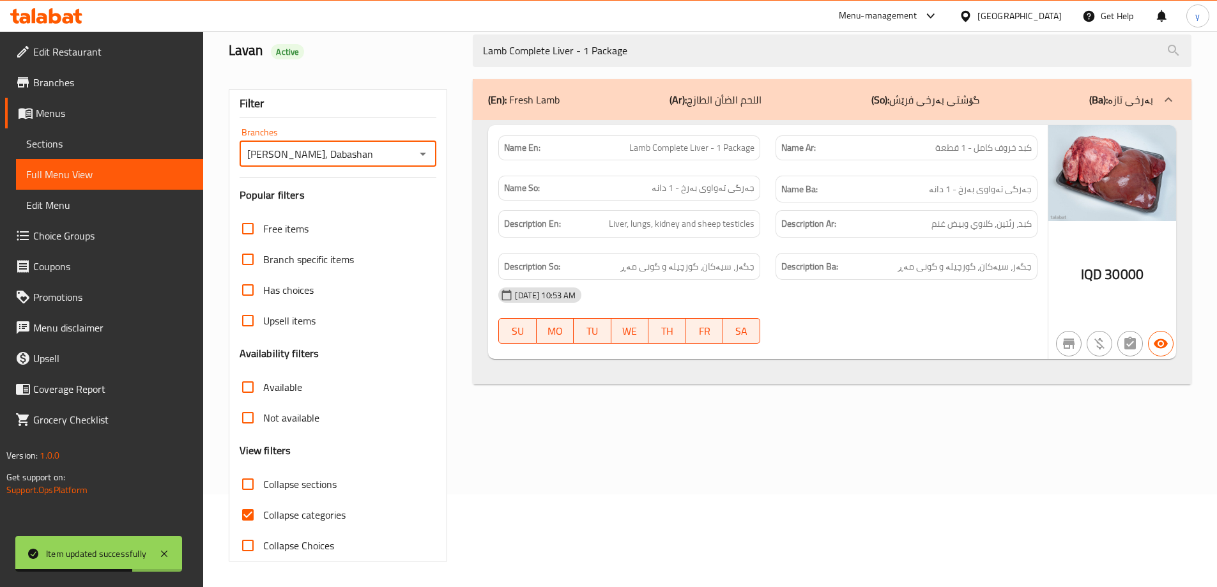
click at [270, 508] on span "Collapse categories" at bounding box center [304, 514] width 82 height 15
click at [263, 508] on input "Collapse categories" at bounding box center [247, 514] width 31 height 31
checkbox input "false"
click at [164, 544] on div "Item updated successfully" at bounding box center [98, 554] width 167 height 36
click at [165, 546] on icon at bounding box center [163, 553] width 15 height 15
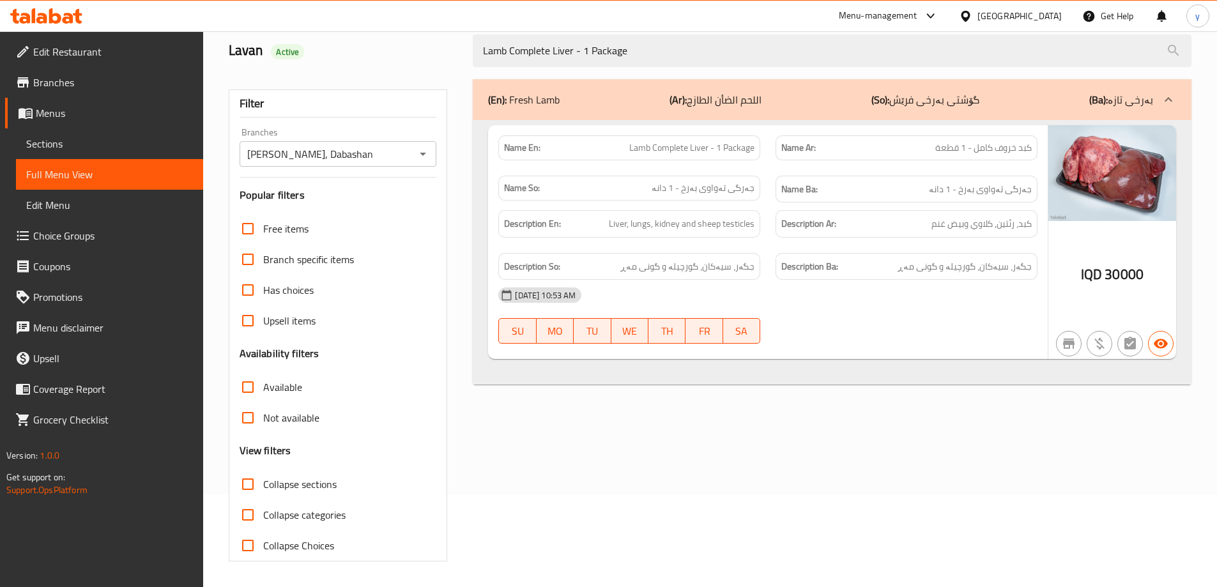
click at [106, 135] on link "Sections" at bounding box center [109, 143] width 187 height 31
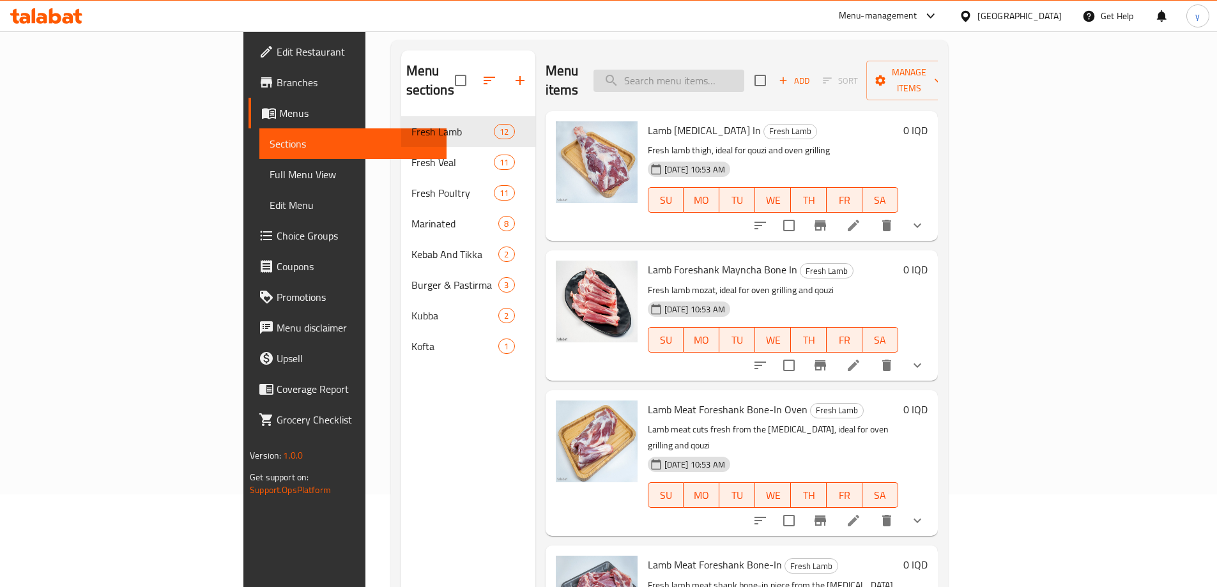
click at [742, 74] on input "search" at bounding box center [668, 81] width 151 height 22
paste input "Lamb Complete Liver - 1 Package"
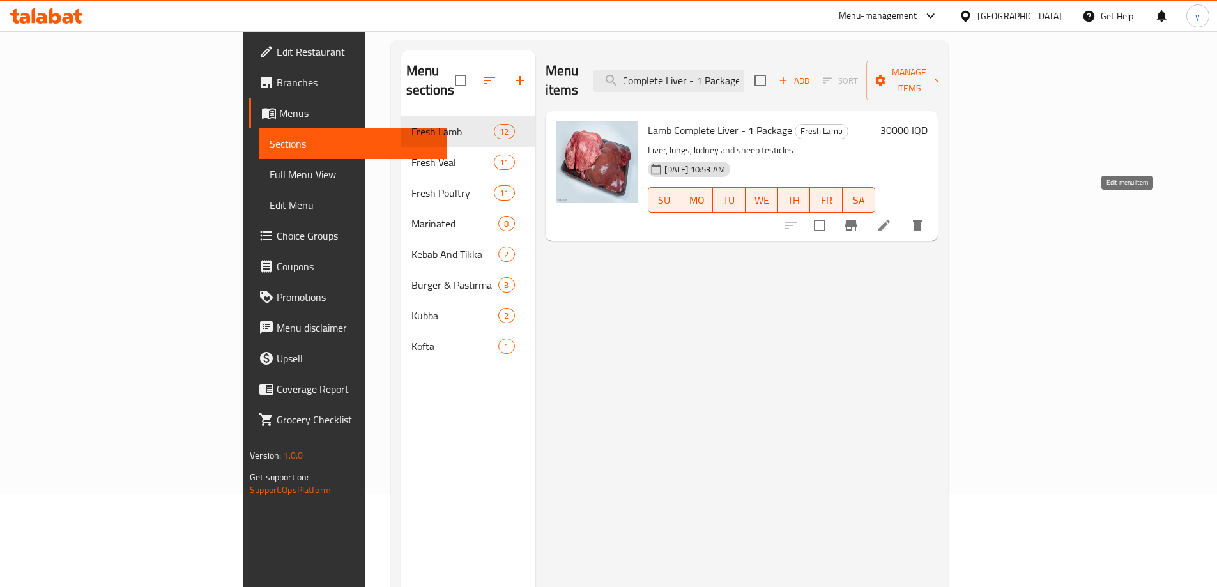
type input "Lamb Complete Liver - 1 Package"
click at [890, 220] on icon at bounding box center [883, 225] width 11 height 11
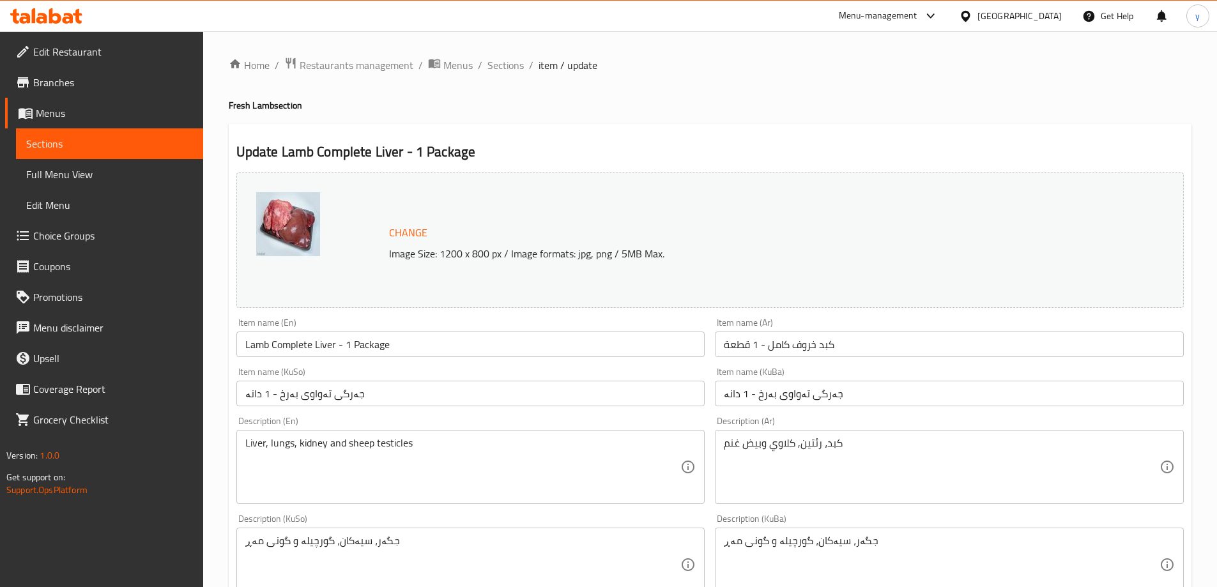
scroll to position [128, 0]
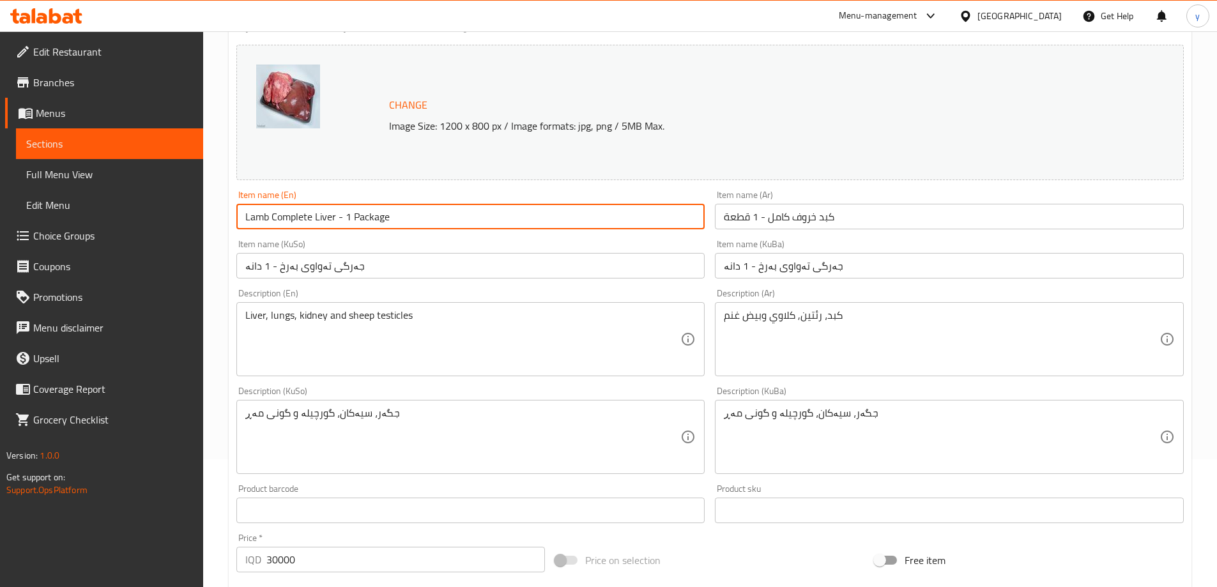
drag, startPoint x: 341, startPoint y: 218, endPoint x: 334, endPoint y: 219, distance: 7.1
click at [334, 219] on input "Lamb Complete Liver - 1 Package" at bounding box center [470, 217] width 469 height 26
type input "Lamb Complete Liver, 1 Package"
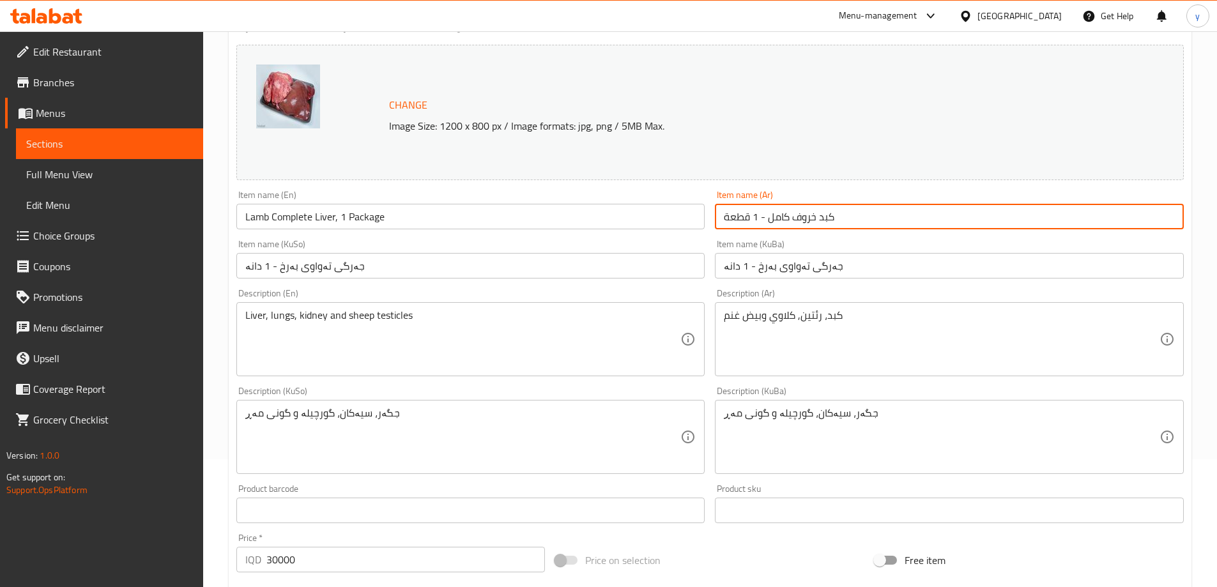
drag, startPoint x: 761, startPoint y: 216, endPoint x: 769, endPoint y: 215, distance: 8.3
click at [769, 215] on input "كبد خروف كامل - 1 قطعة" at bounding box center [949, 217] width 469 height 26
type input "كبد خروف كامل، 1 قطعة"
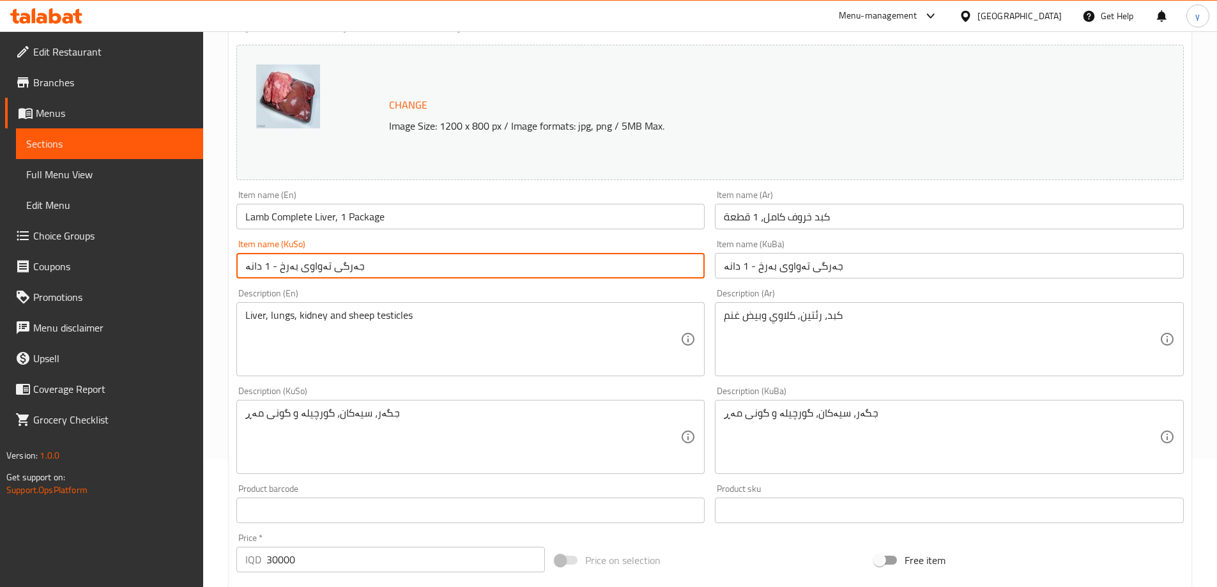
click at [390, 264] on input "جەرگی تەواوی بەرخ - 1 دانە" at bounding box center [470, 266] width 469 height 26
drag, startPoint x: 613, startPoint y: 263, endPoint x: 620, endPoint y: 265, distance: 6.7
click at [620, 265] on input "جەرگی تەواوی بەرخ - 1 دانە" at bounding box center [470, 266] width 469 height 26
click at [625, 264] on input "جەرگی تەواوی بەرخ، 1 دانە" at bounding box center [470, 266] width 469 height 26
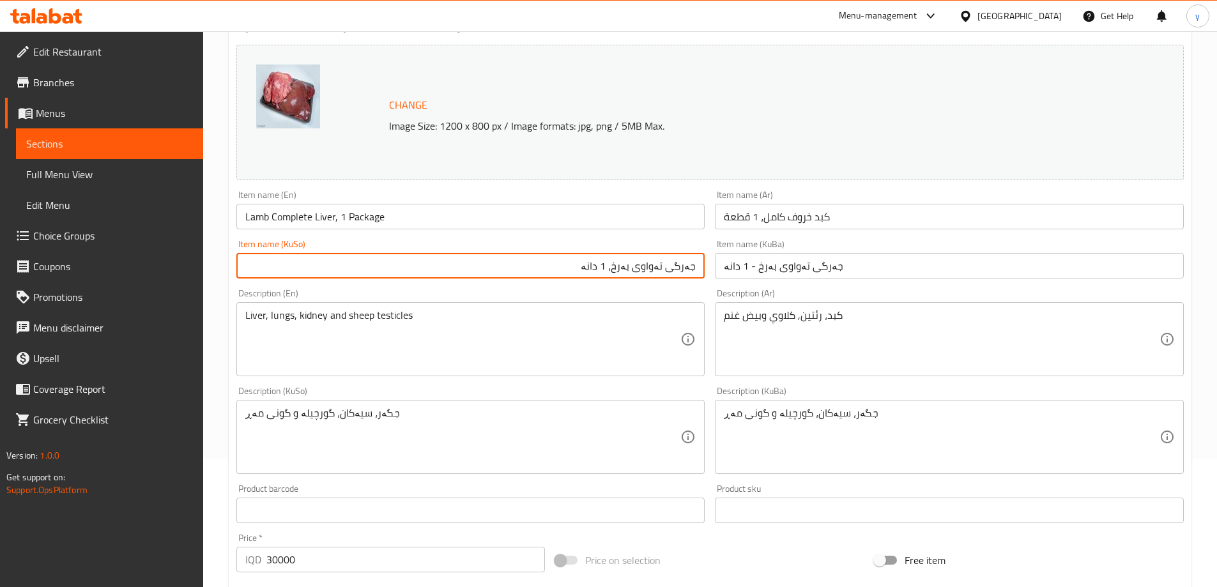
click at [625, 264] on input "جەرگی تەواوی بەرخ، 1 دانە" at bounding box center [470, 266] width 469 height 26
type input "جەرگی تەواوی بەرخ، 1 دانە"
click at [759, 271] on input "جەرگی تەواوی بەرخ - 1 دانە" at bounding box center [949, 266] width 469 height 26
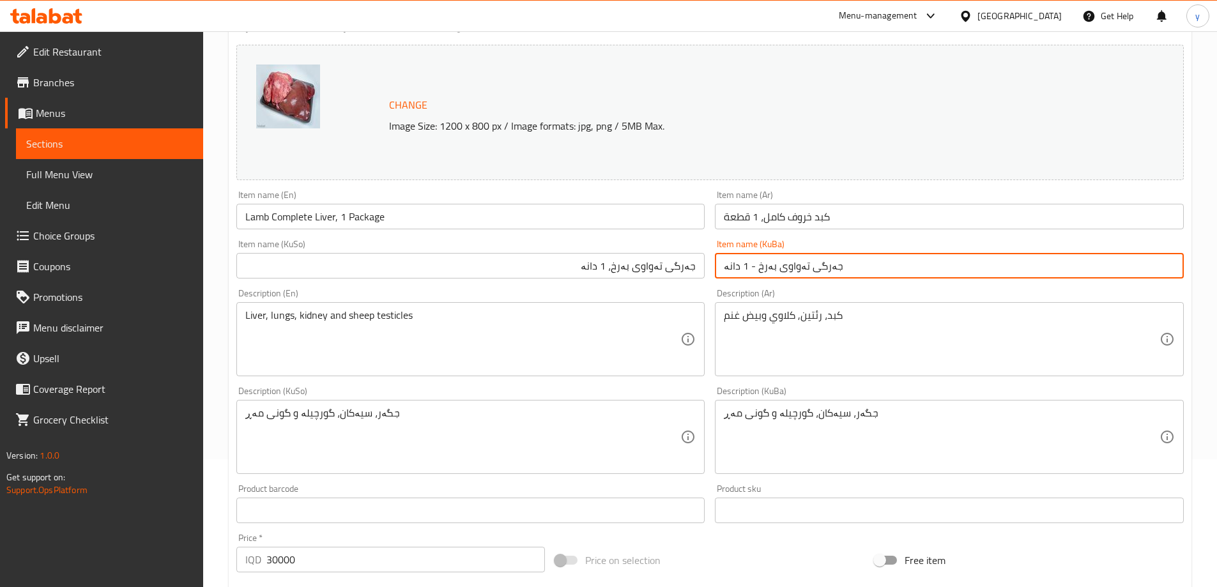
click at [759, 271] on input "جەرگی تەواوی بەرخ - 1 دانە" at bounding box center [949, 266] width 469 height 26
paste input "،"
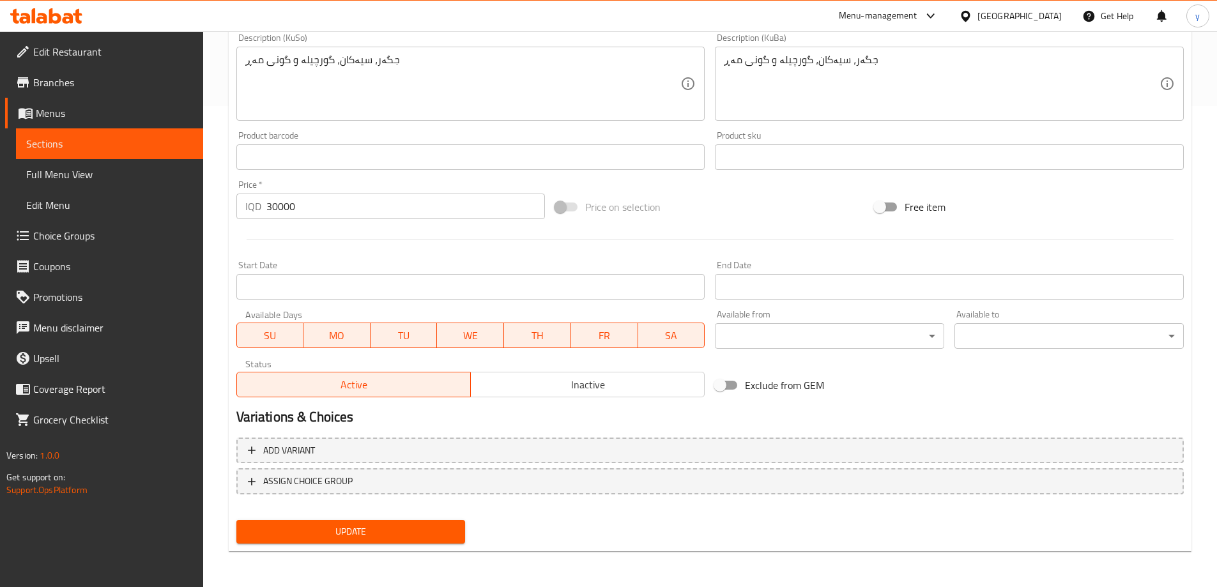
type input "جەرگی تەواوی بەرخ، 1 دانە"
click at [398, 525] on span "Update" at bounding box center [351, 532] width 209 height 16
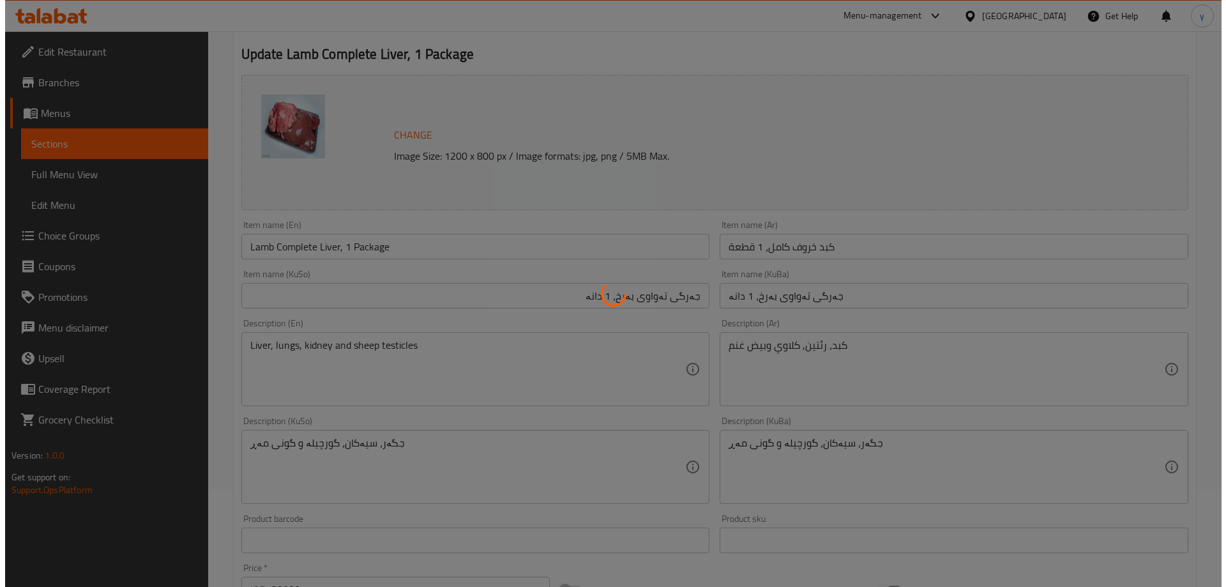
scroll to position [0, 0]
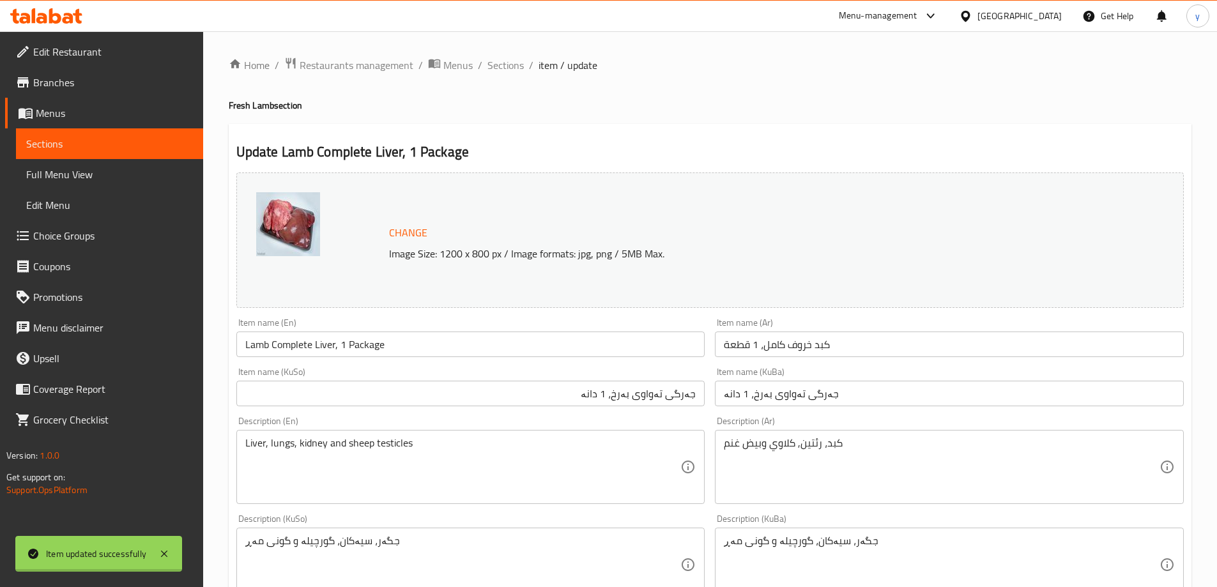
click at [363, 343] on div at bounding box center [608, 293] width 1217 height 587
click at [363, 343] on div "Home / Restaurants management / Menus / Sections / item / update Fresh Lamb sec…" at bounding box center [710, 550] width 963 height 986
click at [363, 343] on input "Lamb Complete Liver, 1 Package" at bounding box center [470, 345] width 469 height 26
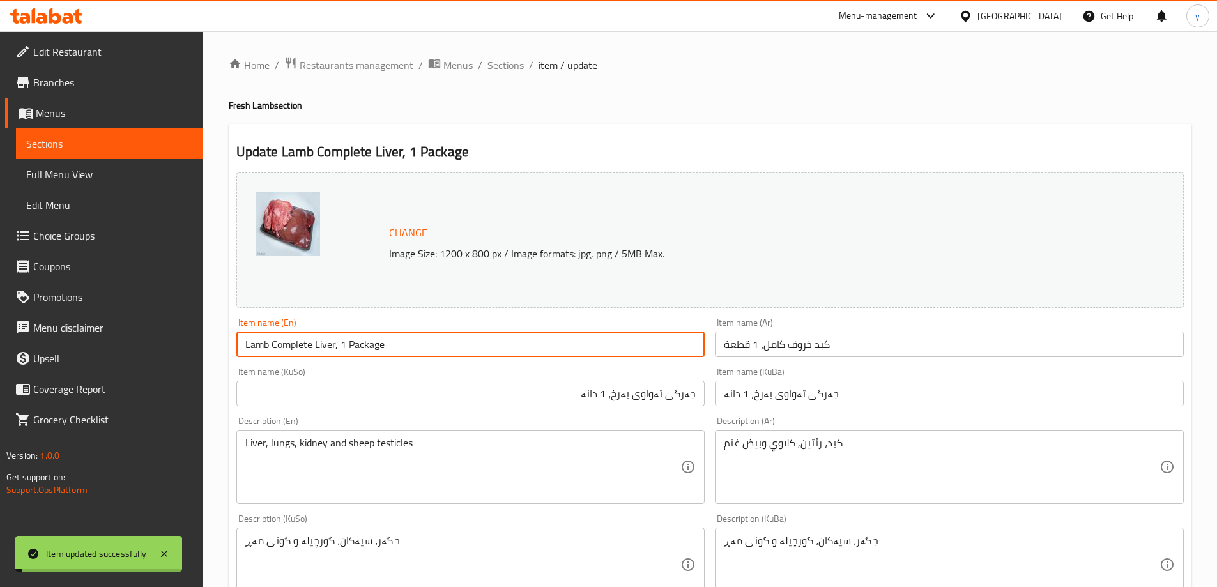
click at [363, 343] on input "Lamb Complete Liver, 1 Package" at bounding box center [470, 345] width 469 height 26
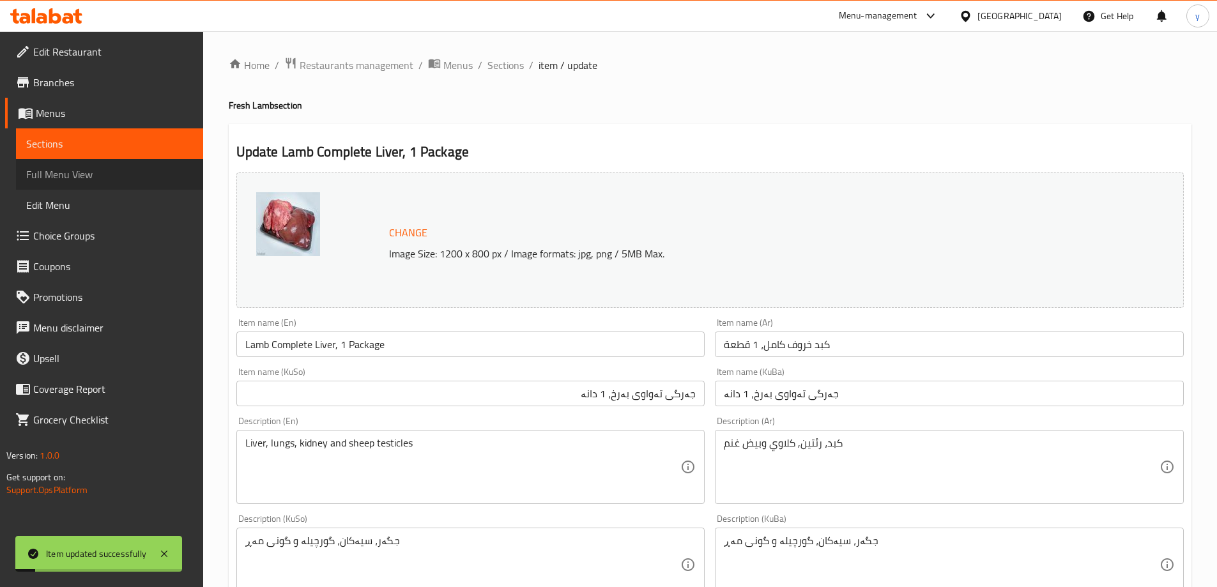
click at [147, 176] on span "Full Menu View" at bounding box center [109, 174] width 167 height 15
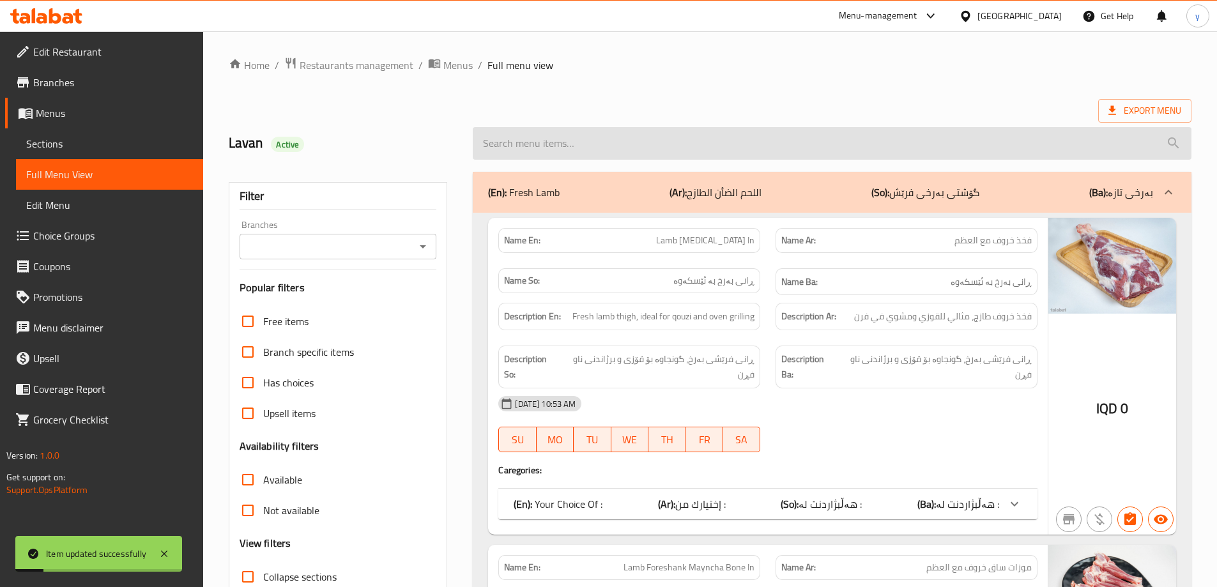
click at [571, 151] on input "search" at bounding box center [832, 143] width 719 height 33
paste input "Lamb Complete Liver, 1 Package"
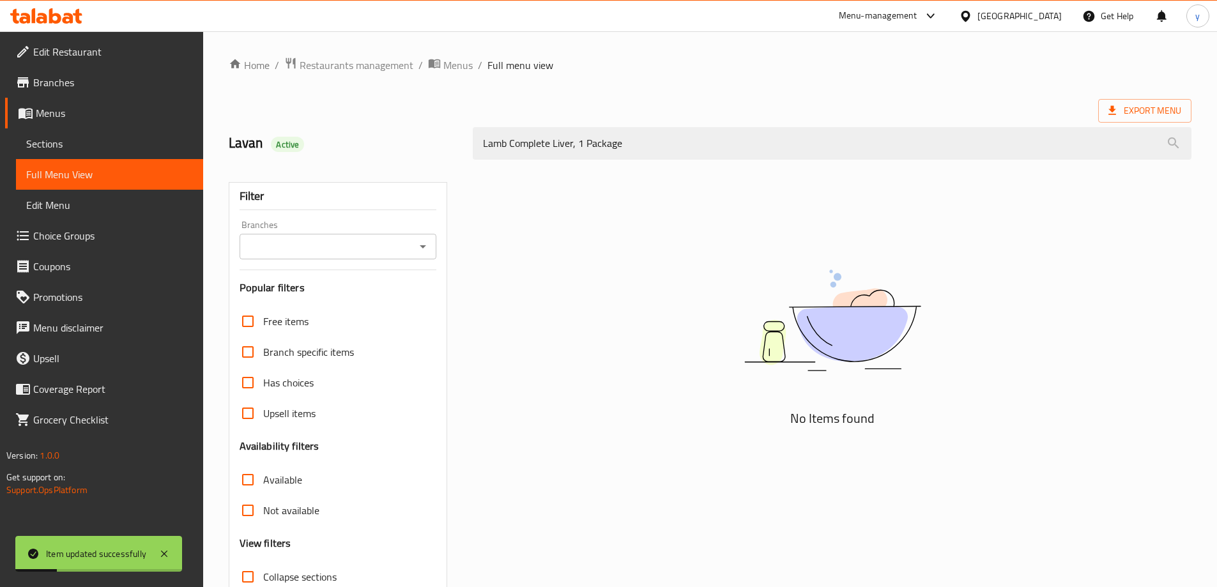
click at [425, 238] on button "Open" at bounding box center [423, 247] width 18 height 18
type input "Lamb Complete Liver, 1 Package"
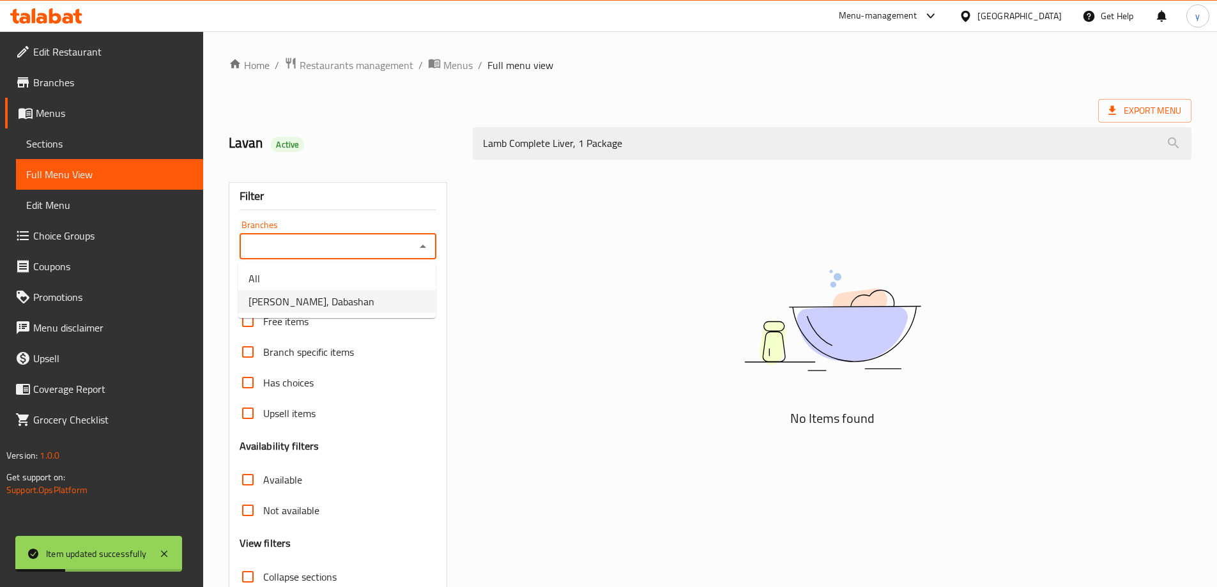
click at [390, 298] on li "Haji Rahim Qasab, Dabashan" at bounding box center [336, 301] width 197 height 23
type input "Haji Rahim Qasab, Dabashan"
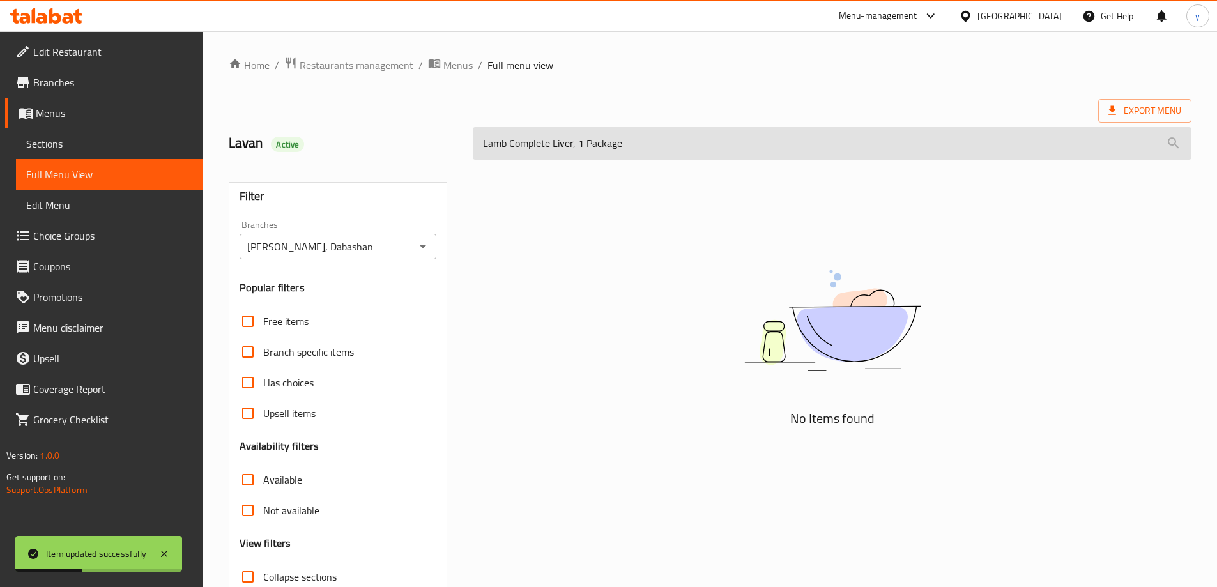
click at [589, 147] on input "Lamb Complete Liver, 1 Package" at bounding box center [832, 143] width 719 height 33
click at [580, 146] on input "Lamb Complete Liver, 1 Package" at bounding box center [832, 143] width 719 height 33
click at [576, 158] on input "Lamb Complete Liver,1 Package" at bounding box center [832, 143] width 719 height 33
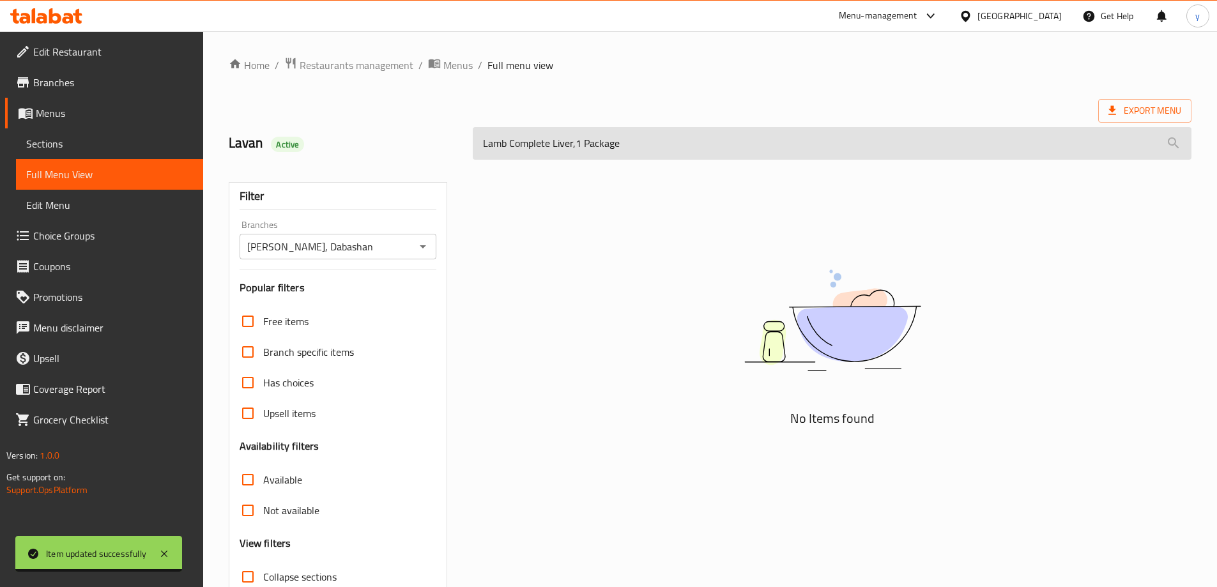
click at [581, 142] on input "Lamb Complete Liver,1 Package" at bounding box center [832, 143] width 719 height 33
click at [577, 143] on input "Lamb Complete Liver,1 Package" at bounding box center [832, 143] width 719 height 33
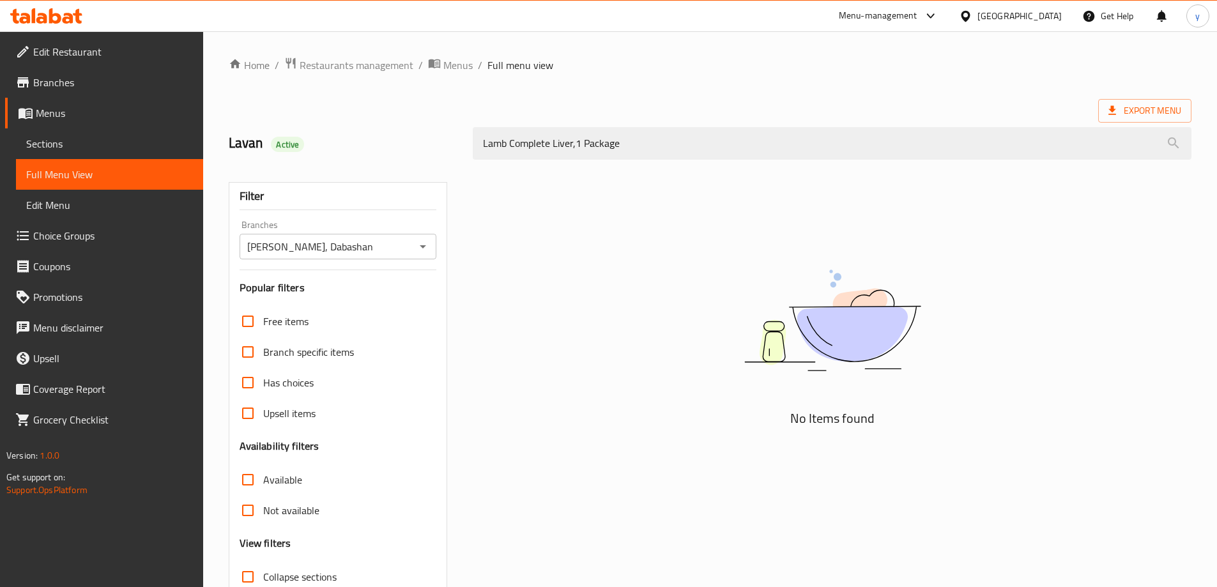
type input "Lamb Complete Liver, 1 Package"
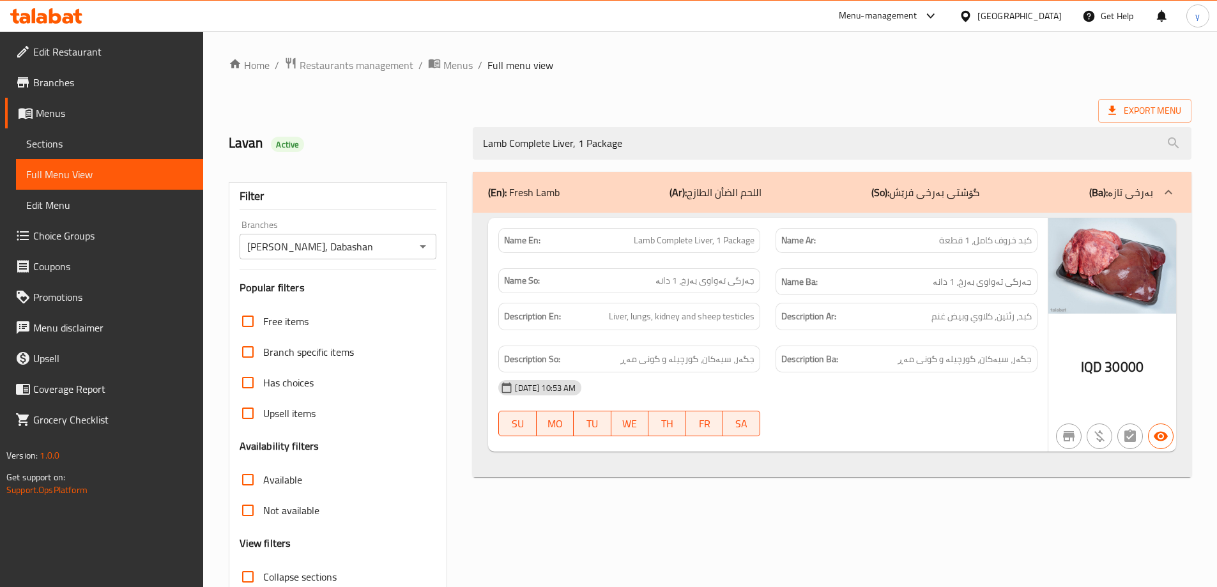
click at [814, 299] on div "Description Ar: كبد، رئتين, كلاوي وبيض غنم" at bounding box center [906, 316] width 277 height 43
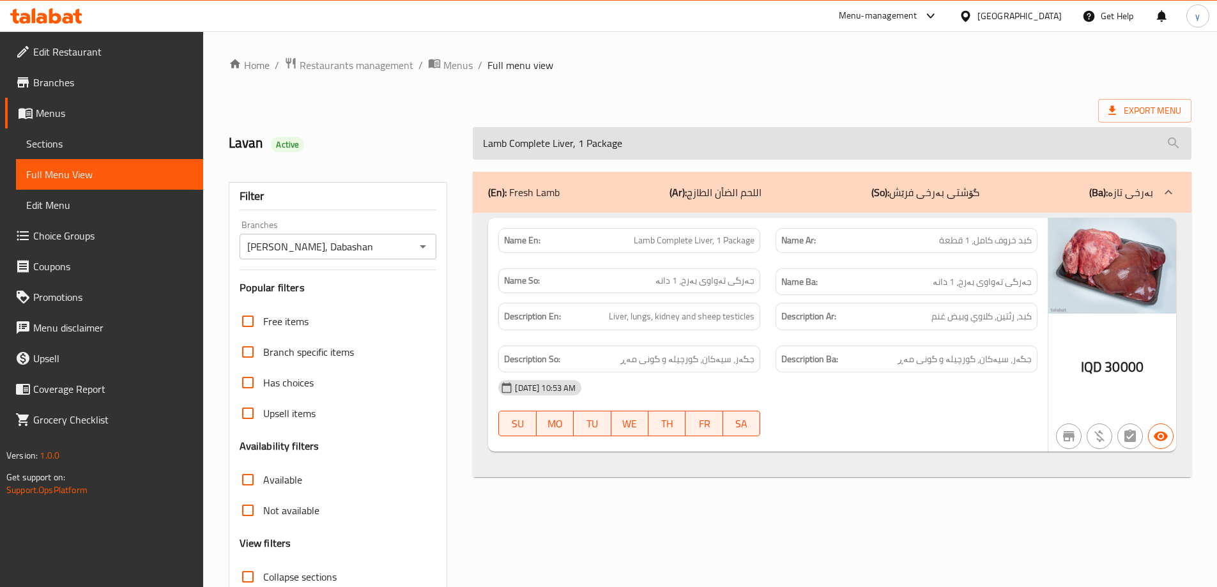
click at [605, 150] on input "Lamb Complete Liver, 1 Package" at bounding box center [832, 143] width 719 height 33
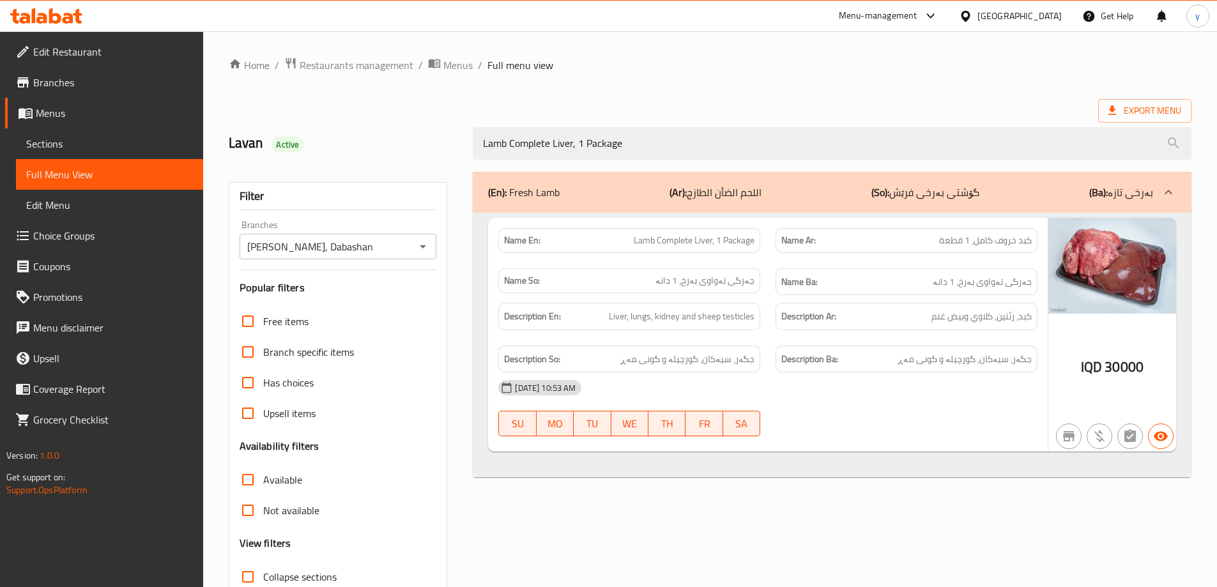
click at [1049, 232] on img at bounding box center [1112, 266] width 128 height 96
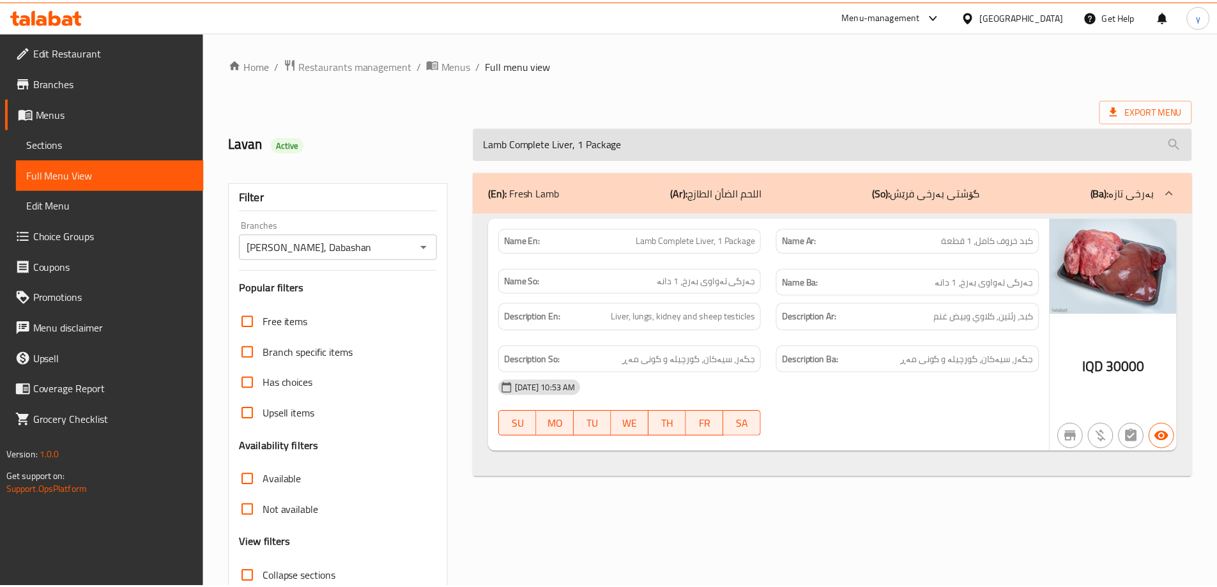
scroll to position [93, 0]
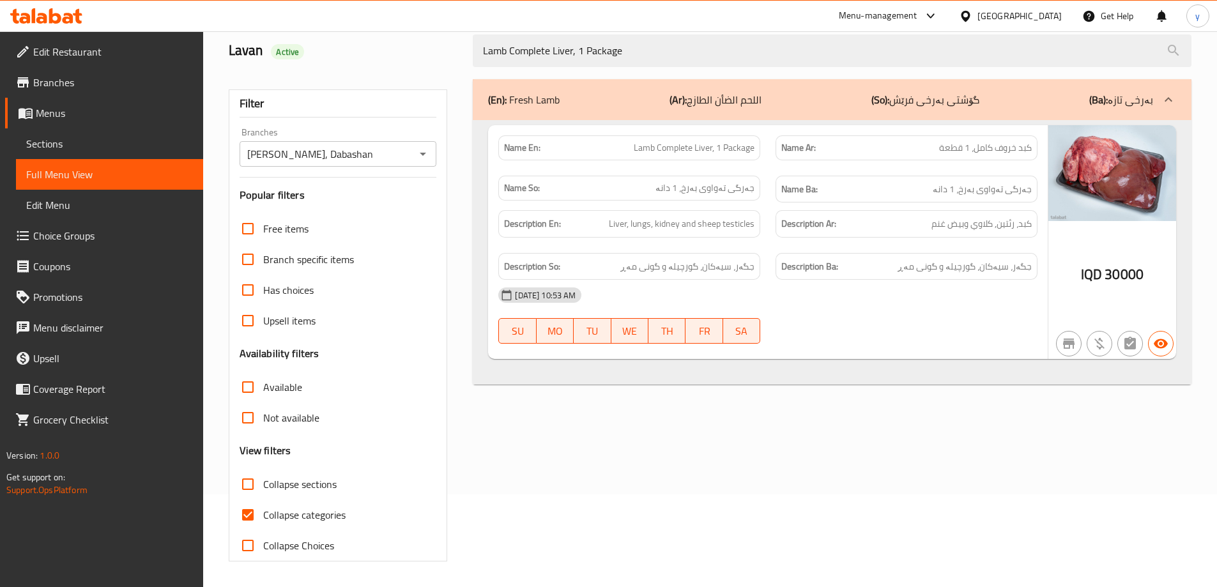
click at [116, 83] on span "Branches" at bounding box center [113, 82] width 160 height 15
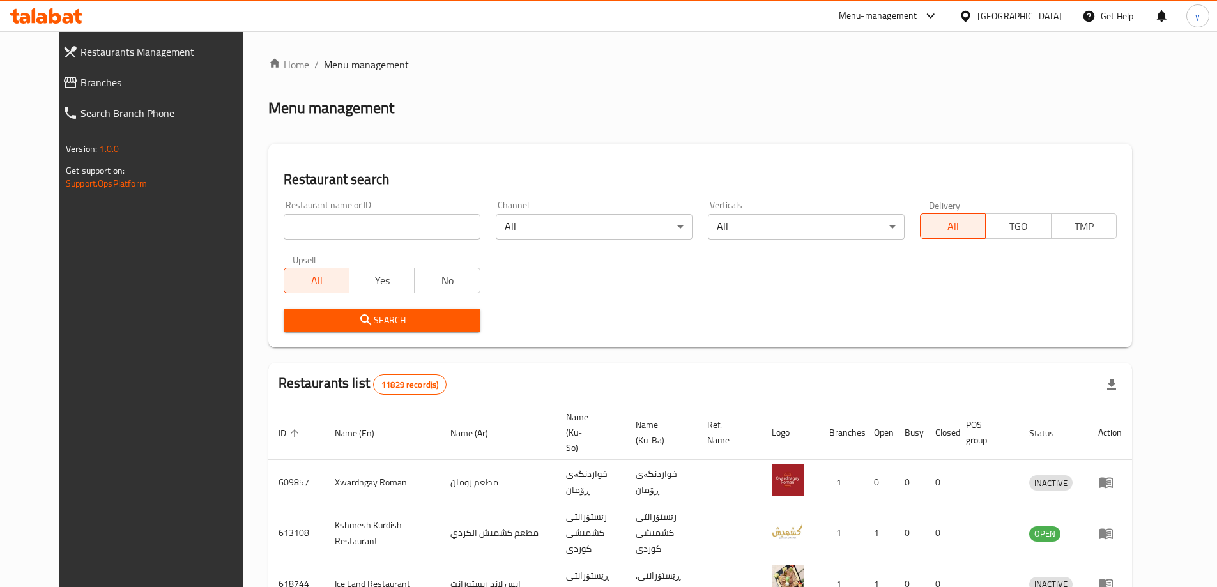
click at [311, 232] on input "search" at bounding box center [382, 227] width 197 height 26
paste input "621916"
type input "621916"
click at [346, 326] on span "Search" at bounding box center [382, 320] width 176 height 16
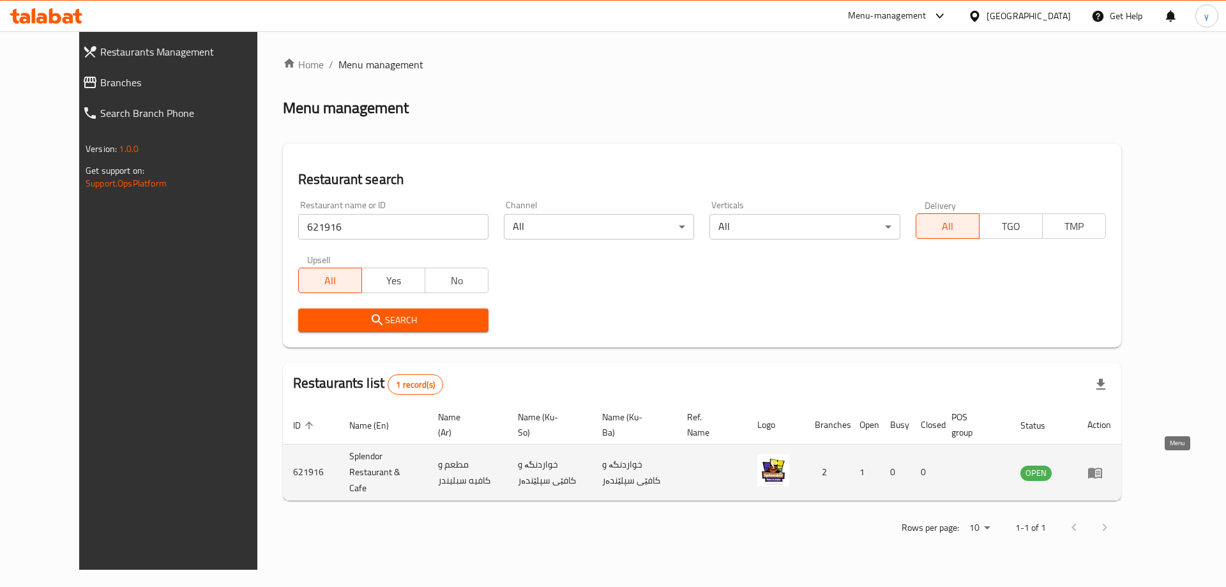
click at [1102, 468] on icon "enhanced table" at bounding box center [1095, 473] width 14 height 11
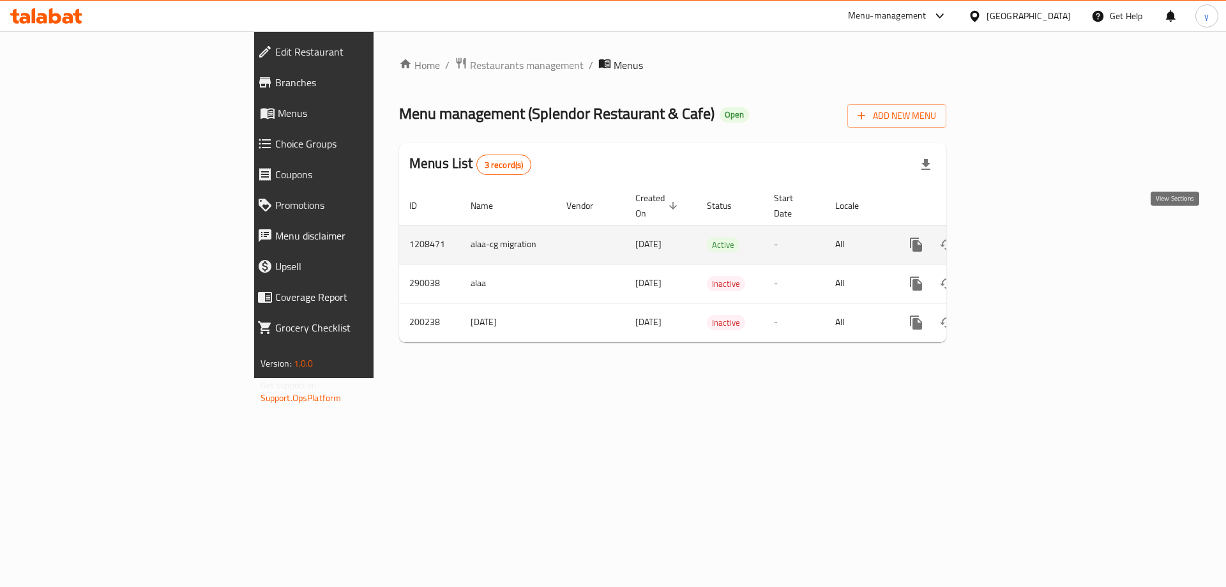
click at [1016, 237] on icon "enhanced table" at bounding box center [1008, 244] width 15 height 15
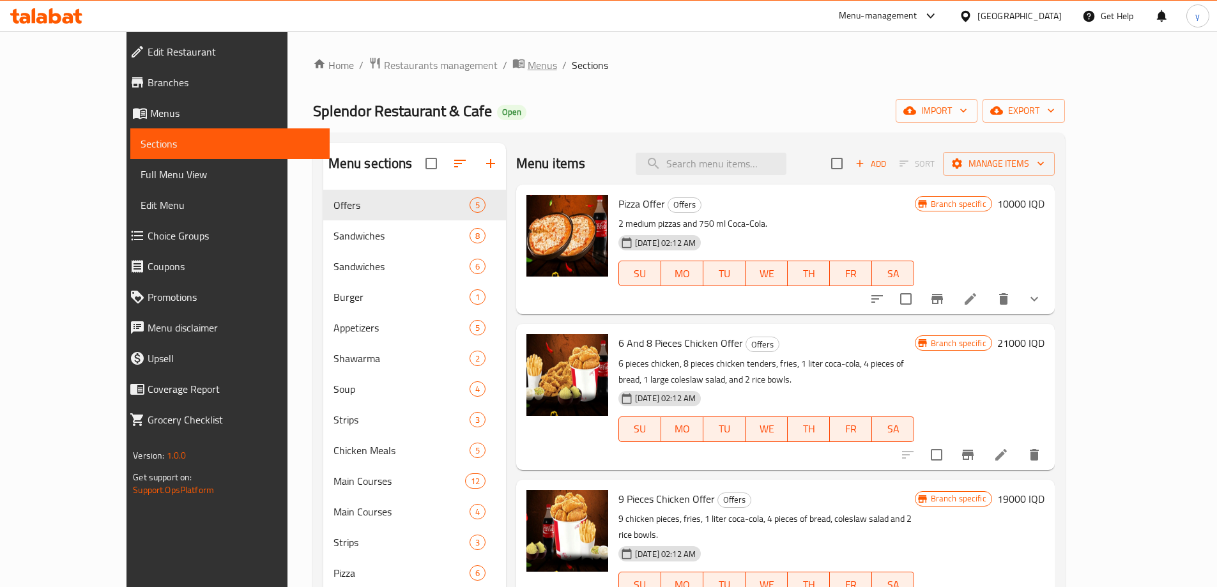
click at [528, 65] on span "Menus" at bounding box center [542, 64] width 29 height 15
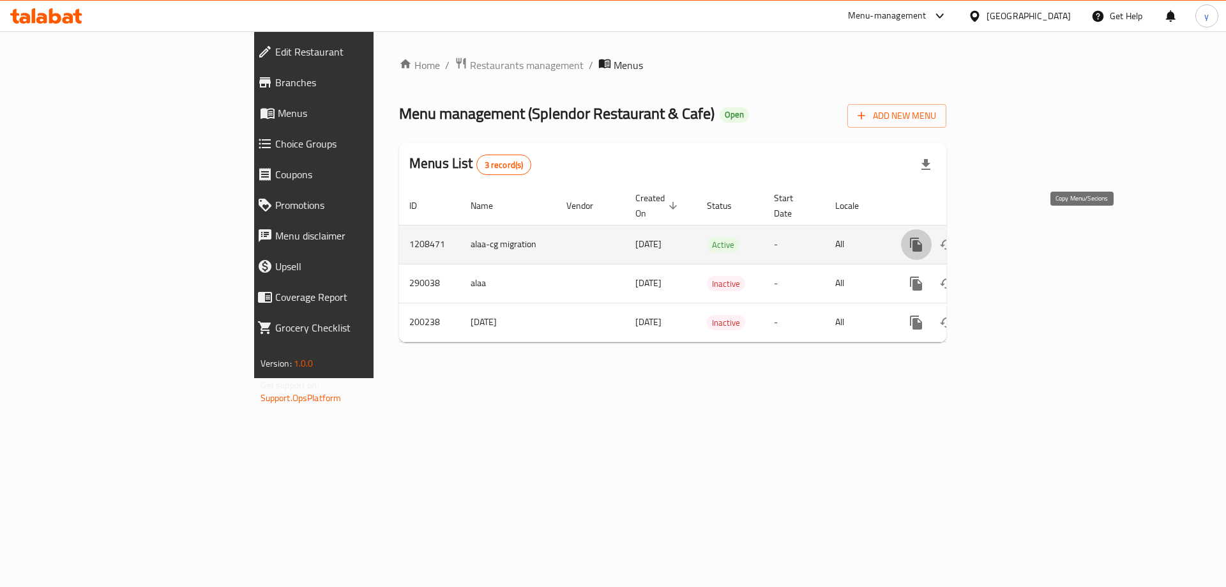
click at [922, 238] on icon "more" at bounding box center [916, 245] width 12 height 14
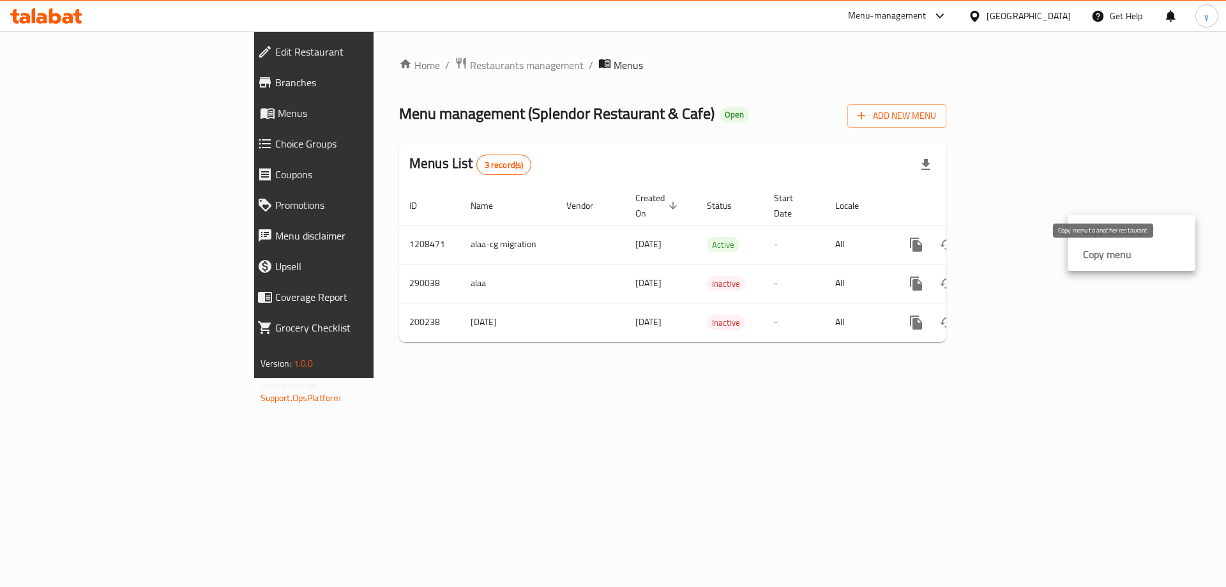
click at [1101, 252] on strong "Copy menu" at bounding box center [1107, 254] width 49 height 15
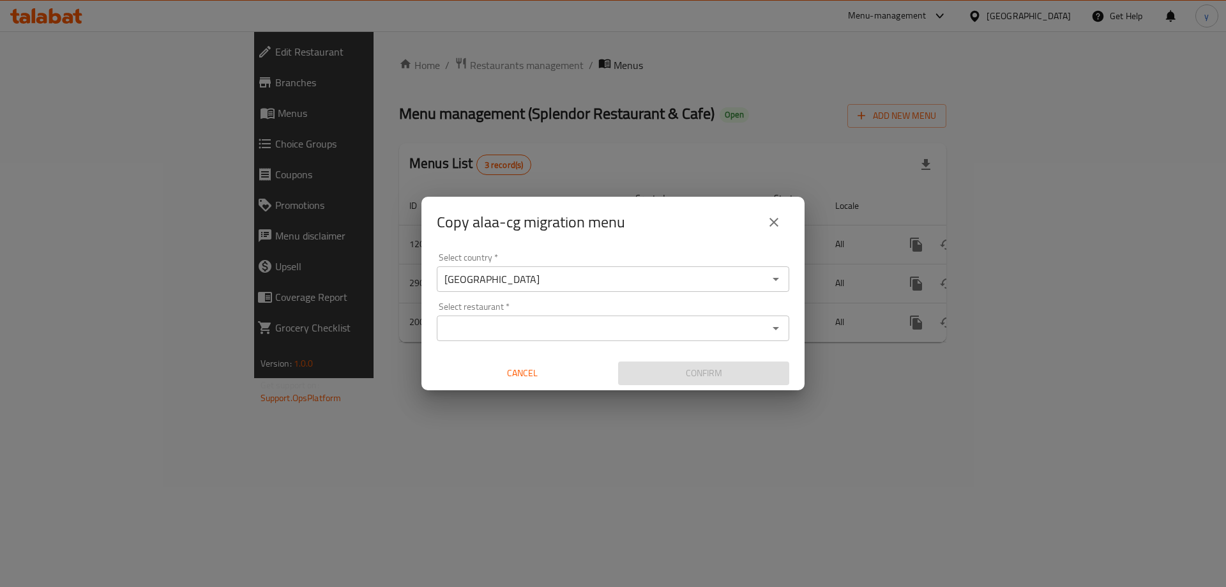
click at [585, 321] on input "Select restaurant   *" at bounding box center [603, 328] width 324 height 18
paste input "621916"
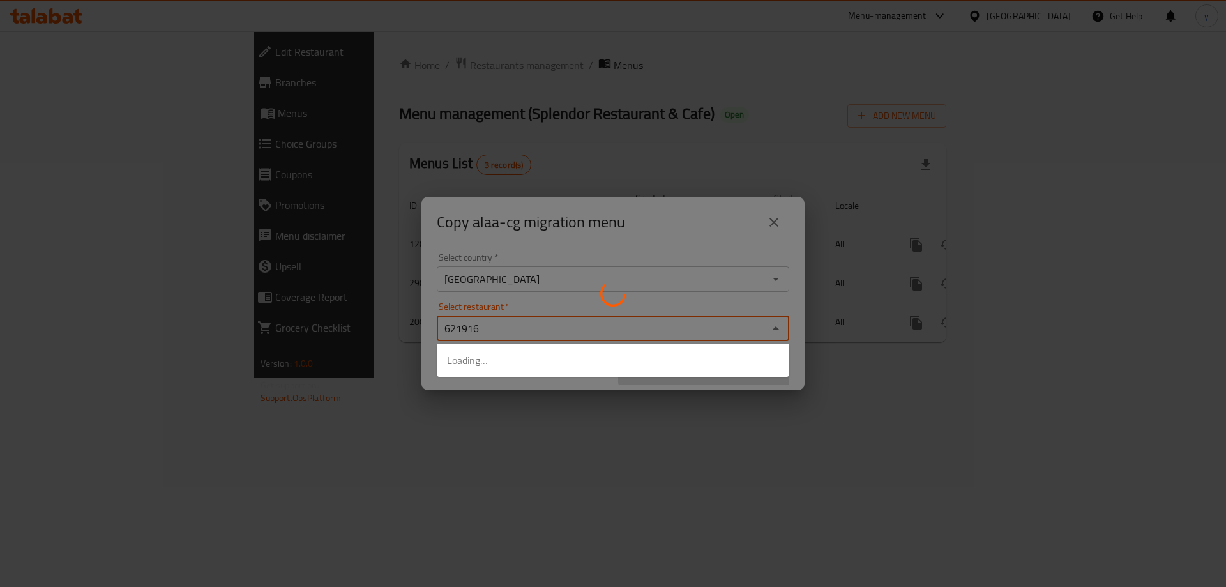
type input "621916"
click at [632, 394] on div at bounding box center [613, 293] width 1226 height 587
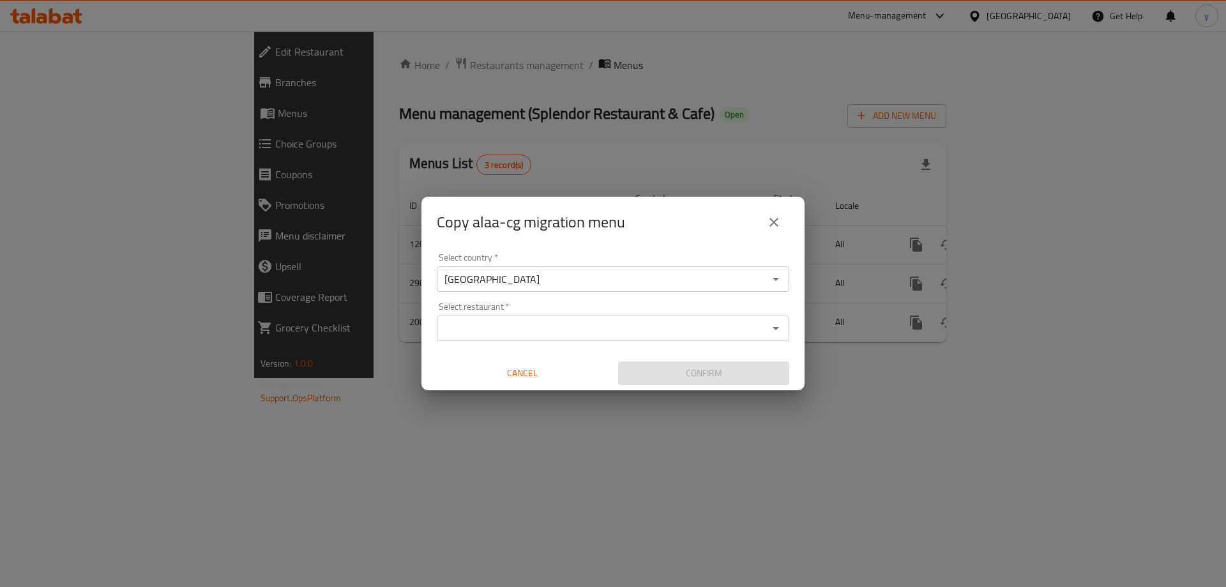
click at [644, 331] on input "Select restaurant   *" at bounding box center [603, 328] width 324 height 18
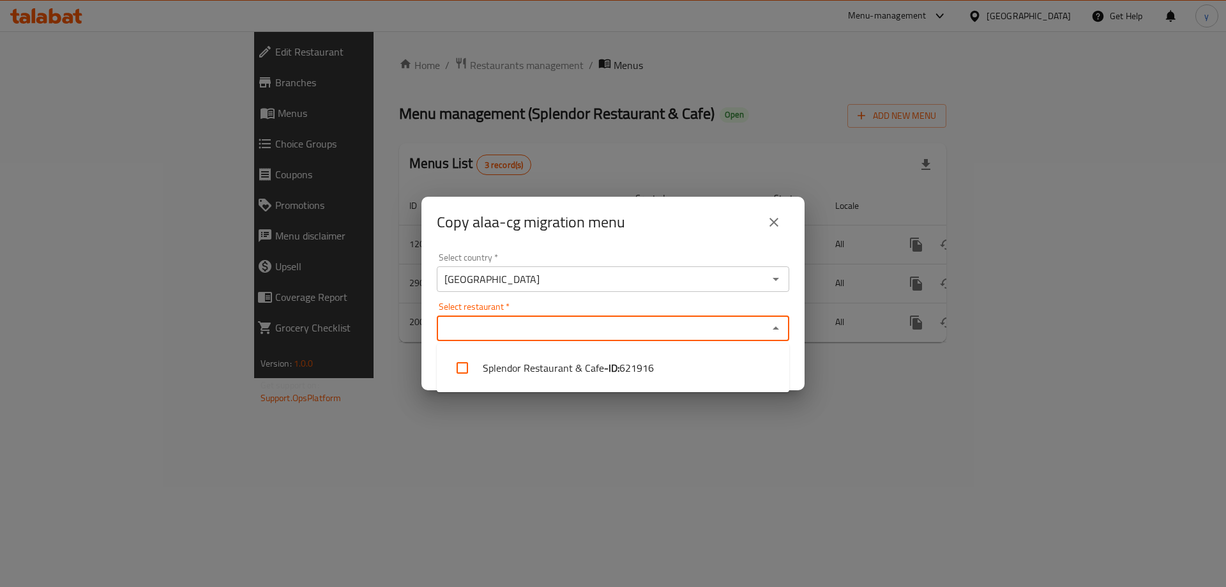
click at [636, 365] on span "621916" at bounding box center [637, 367] width 34 height 15
checkbox input "true"
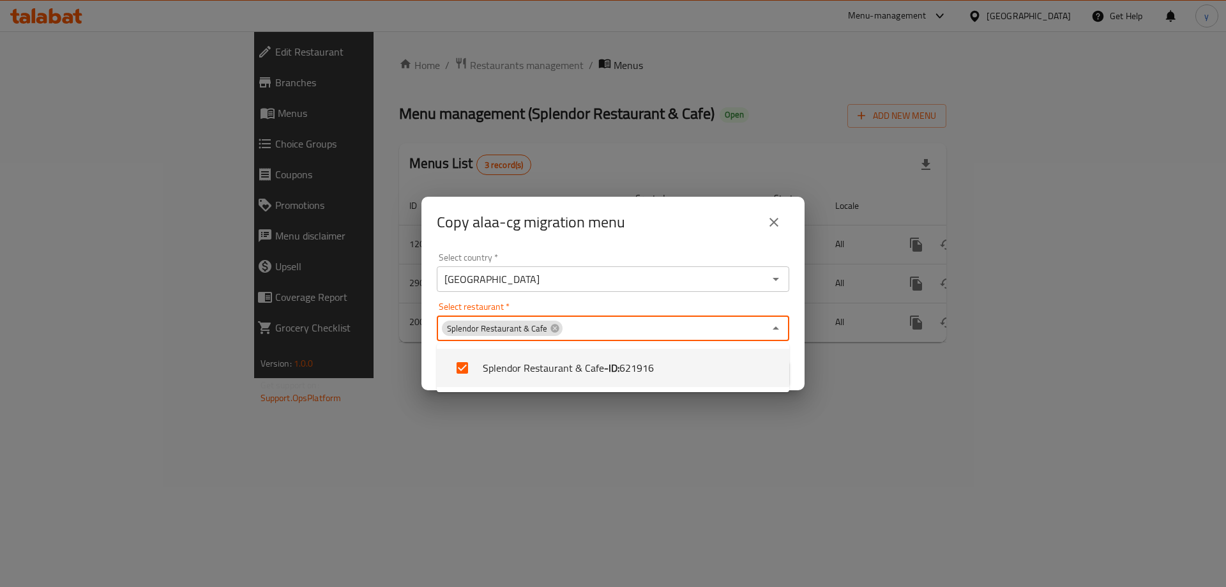
click at [623, 406] on div "Copy alaa-cg migration menu Select country   * [GEOGRAPHIC_DATA] Select country…" at bounding box center [613, 293] width 1226 height 587
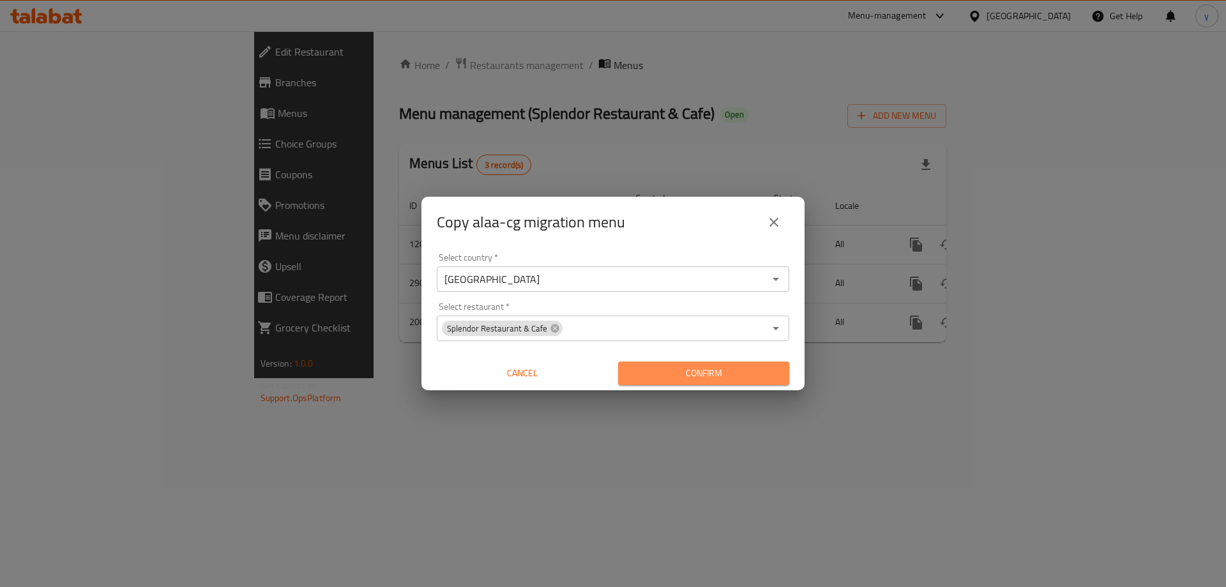
click at [645, 377] on span "Confirm" at bounding box center [704, 373] width 151 height 16
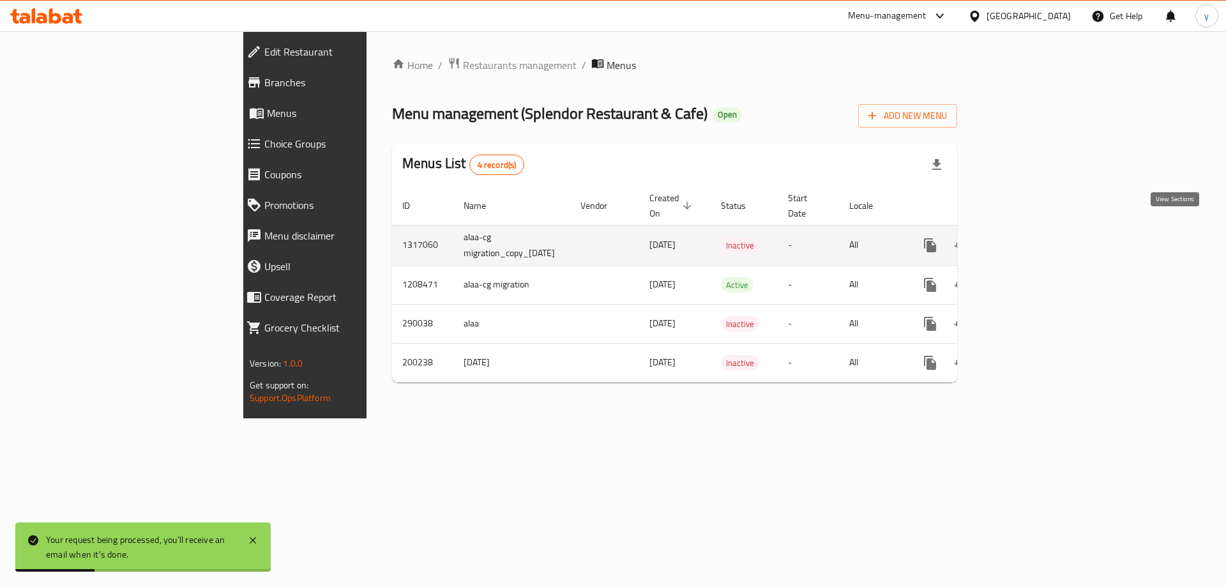
click at [1038, 235] on link "enhanced table" at bounding box center [1022, 245] width 31 height 31
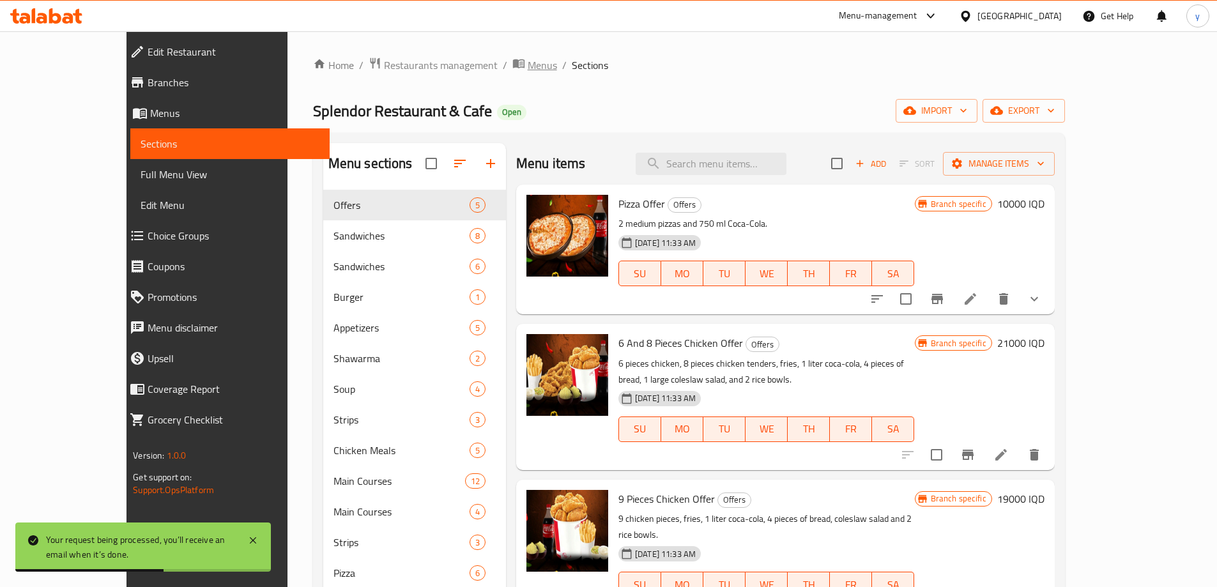
click at [528, 69] on span "Menus" at bounding box center [542, 64] width 29 height 15
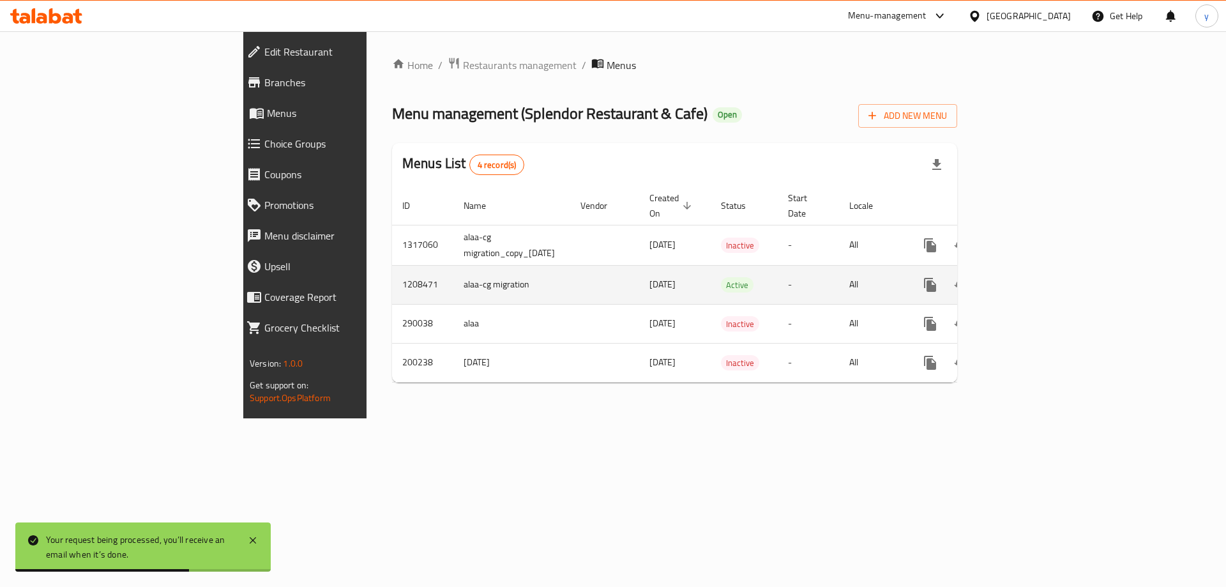
click at [1030, 277] on icon "enhanced table" at bounding box center [1022, 284] width 15 height 15
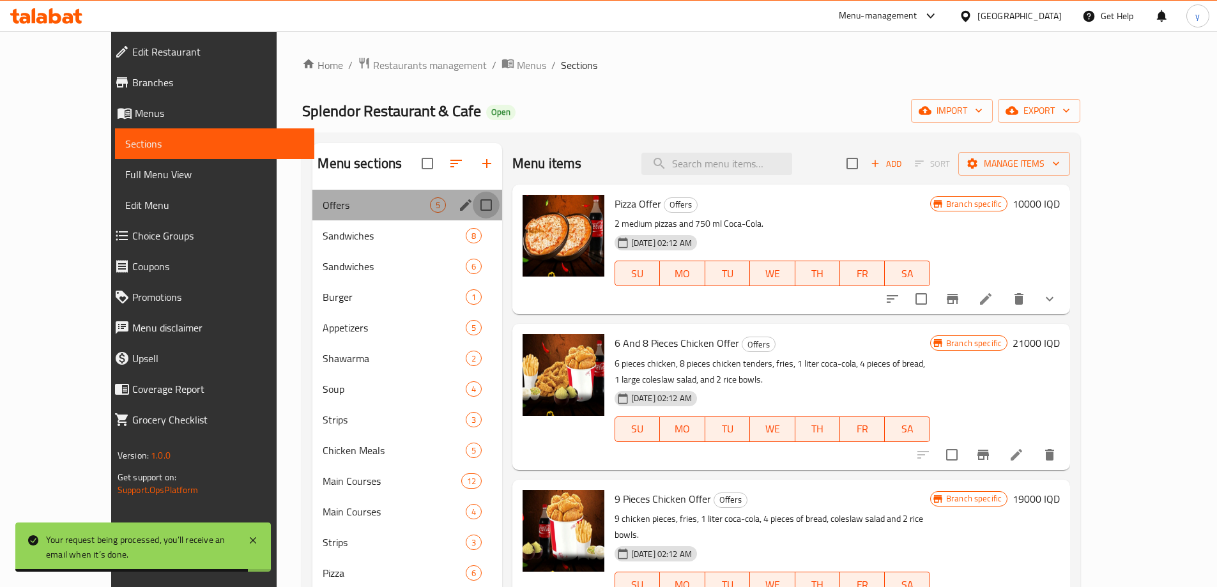
click at [473, 210] on input "Menu sections" at bounding box center [486, 205] width 27 height 27
checkbox input "true"
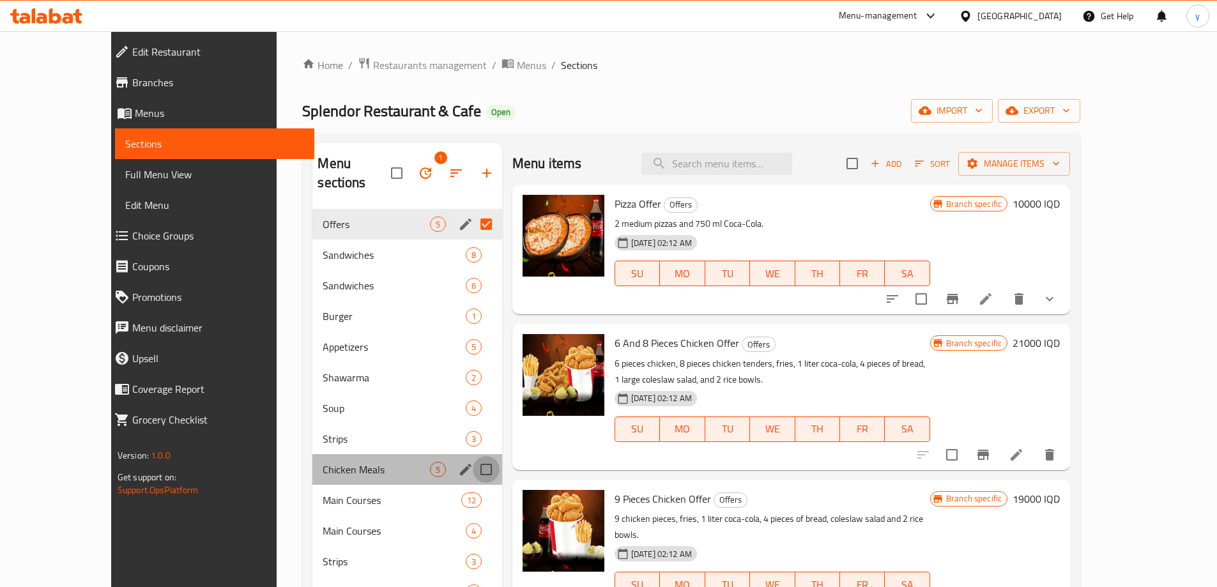
click at [473, 456] on input "Menu sections" at bounding box center [486, 469] width 27 height 27
checkbox input "true"
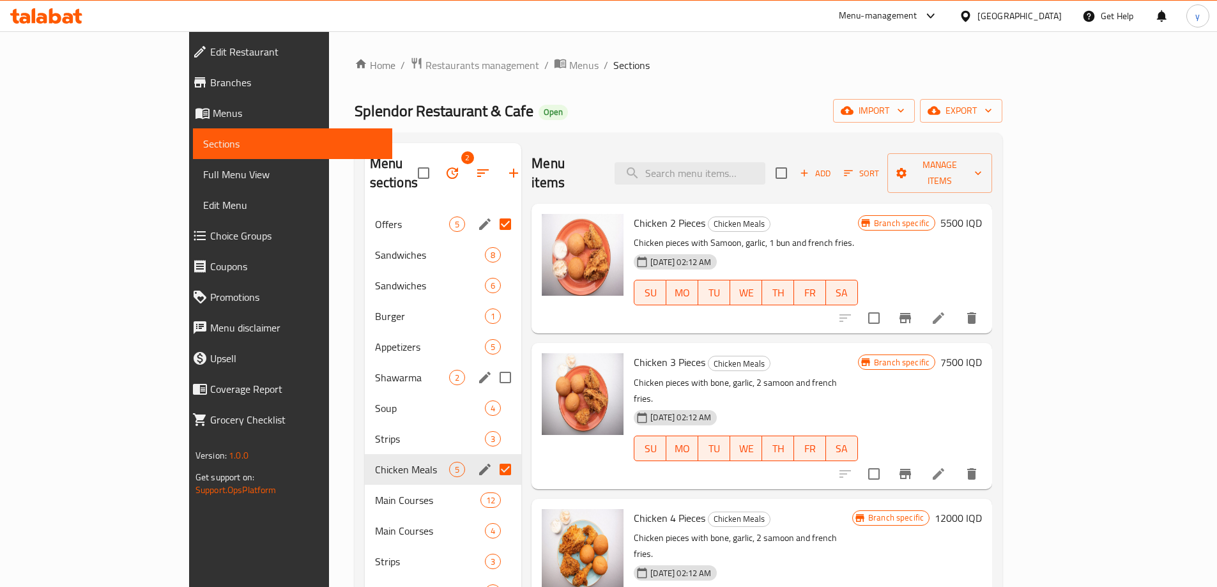
click at [492, 364] on input "Menu sections" at bounding box center [505, 377] width 27 height 27
checkbox input "true"
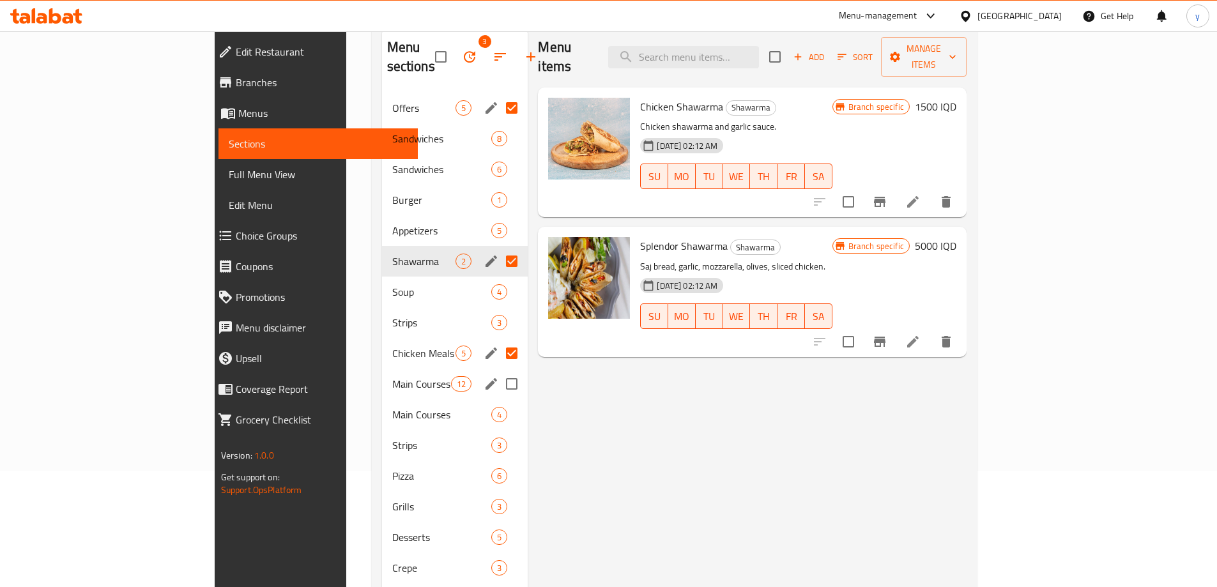
scroll to position [255, 0]
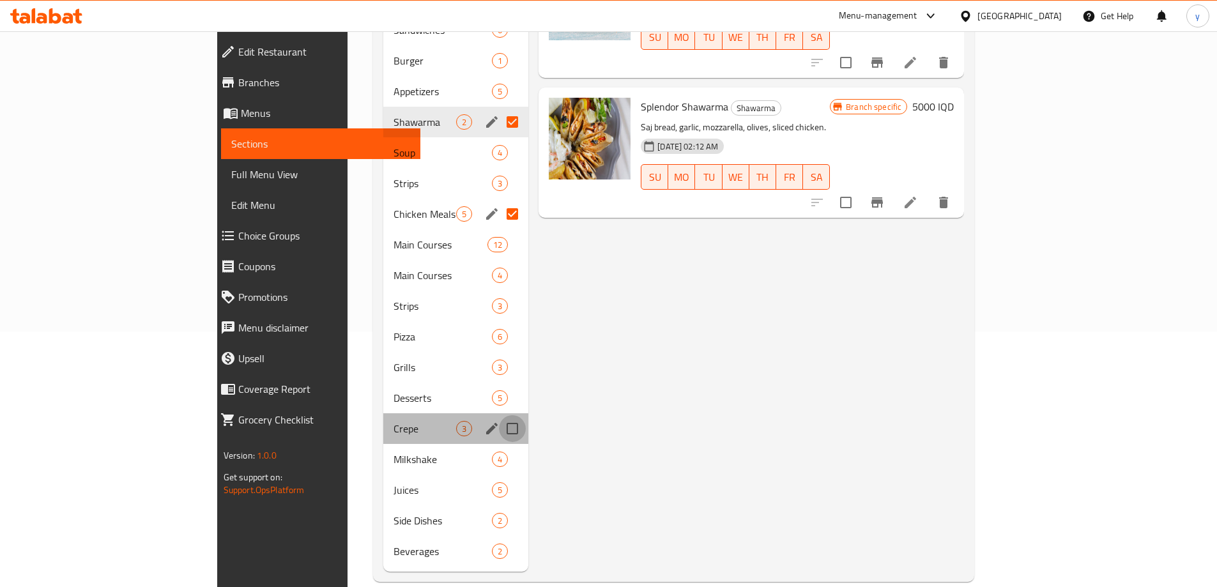
click at [499, 415] on input "Menu sections" at bounding box center [512, 428] width 27 height 27
checkbox input "true"
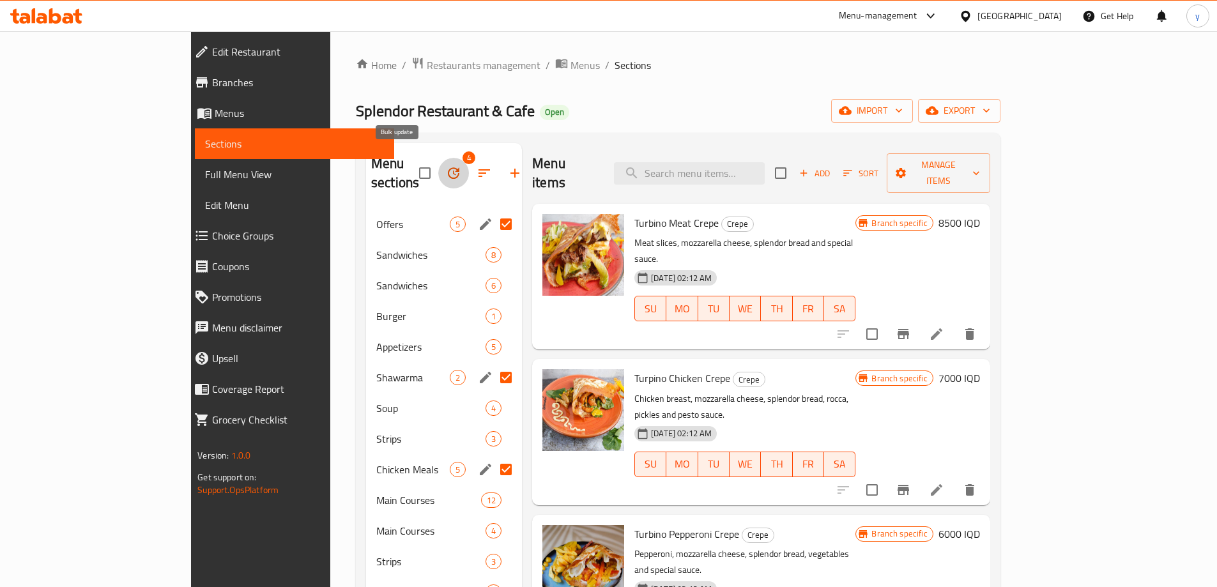
click at [446, 165] on icon "button" at bounding box center [453, 172] width 15 height 15
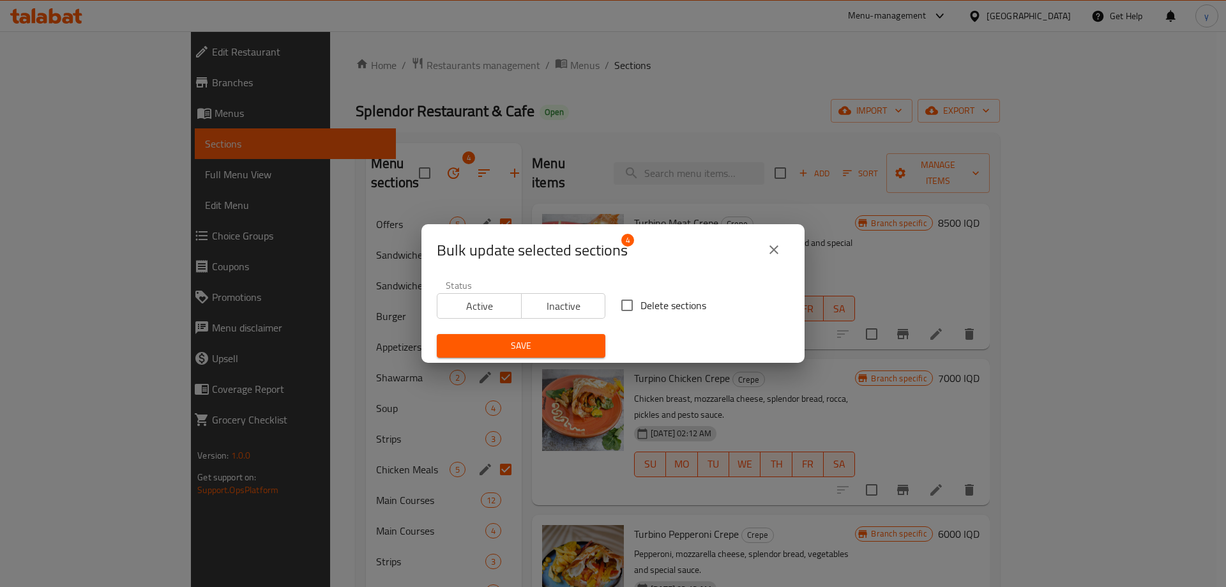
click at [593, 305] on span "Inactive" at bounding box center [564, 306] width 74 height 19
click at [496, 302] on span "Active" at bounding box center [480, 306] width 74 height 19
click at [616, 300] on input "Delete sections" at bounding box center [627, 305] width 27 height 27
checkbox input "true"
click at [583, 333] on div "Save" at bounding box center [521, 345] width 184 height 39
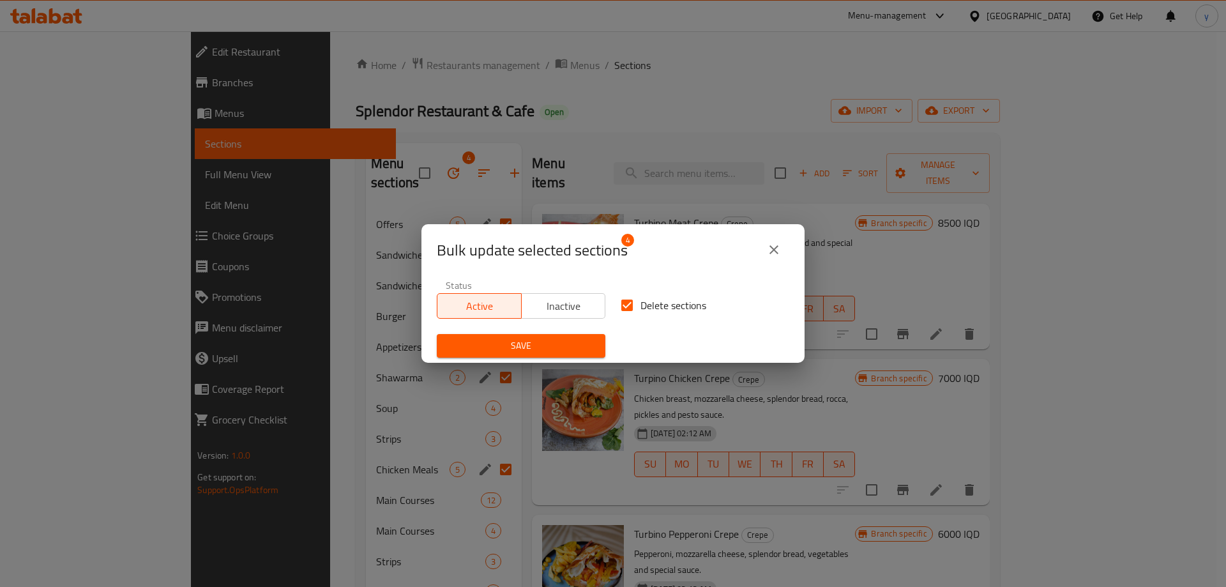
click at [584, 338] on span "Save" at bounding box center [521, 346] width 148 height 16
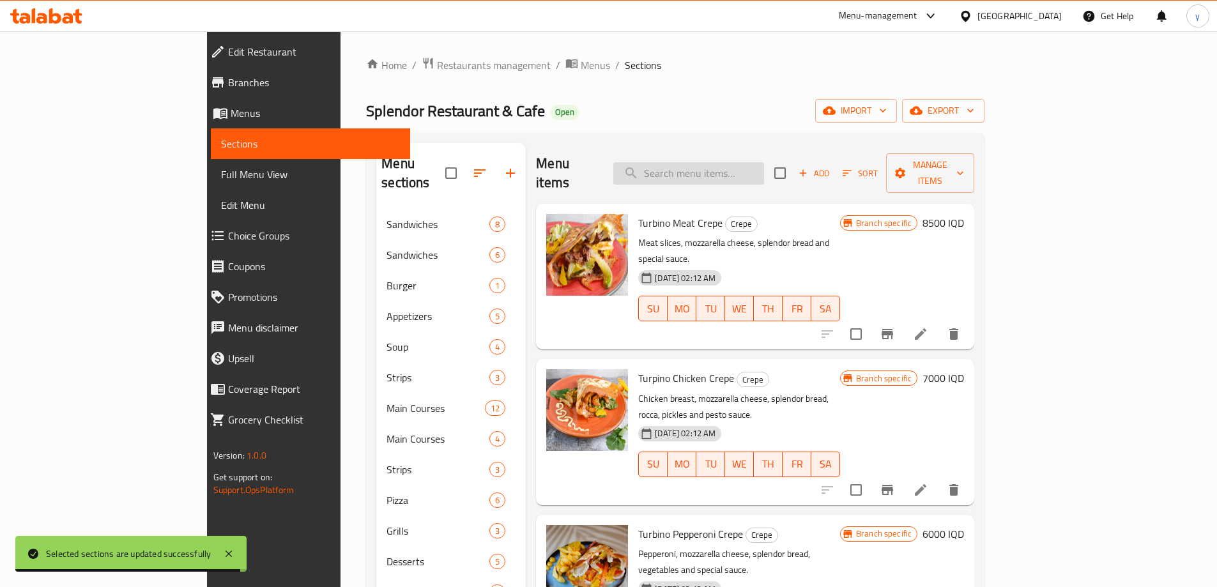
click at [764, 162] on input "search" at bounding box center [688, 173] width 151 height 22
paste input "Potatoes With Cheese"
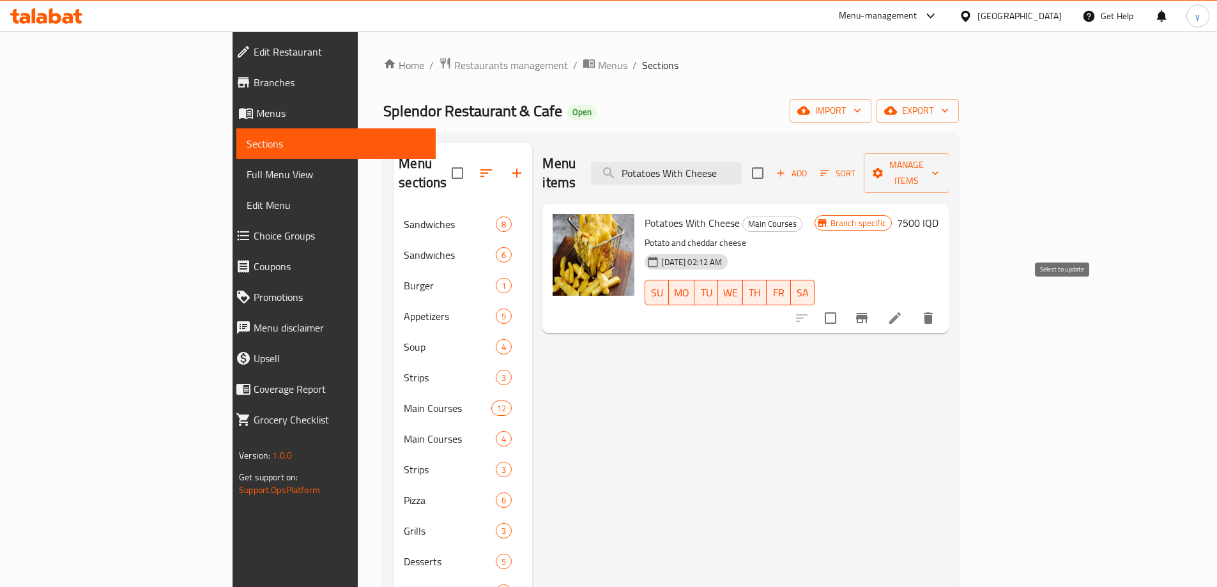
type input "Potatoes With Cheese"
click at [844, 305] on input "checkbox" at bounding box center [830, 318] width 27 height 27
checkbox input "true"
click at [949, 172] on button "Manage items" at bounding box center [907, 173] width 86 height 40
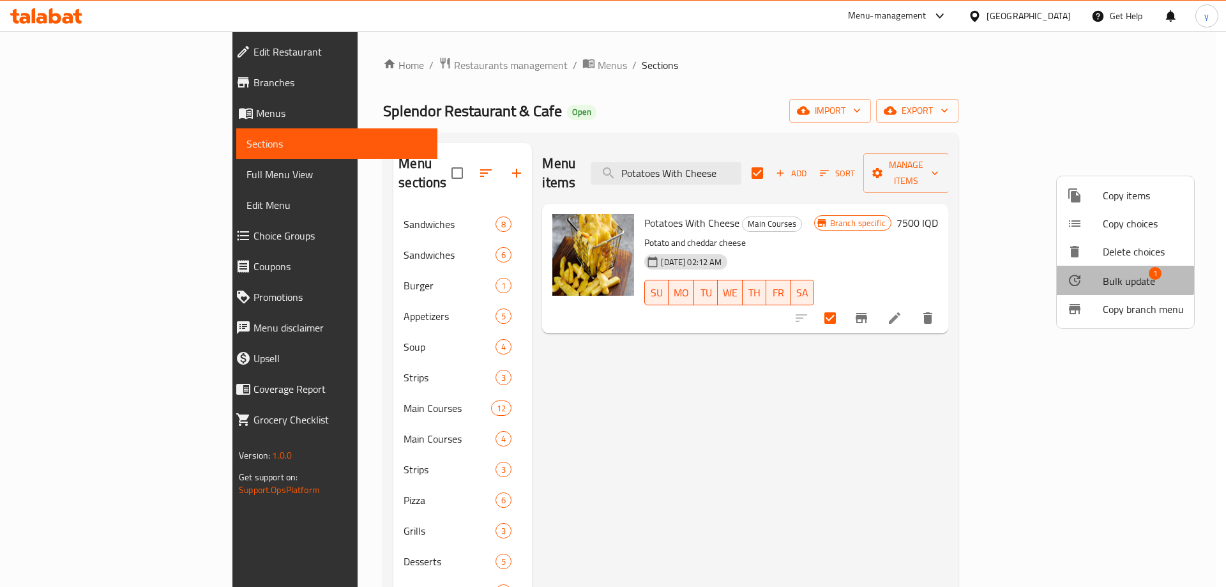
click at [1094, 277] on div at bounding box center [1085, 280] width 36 height 15
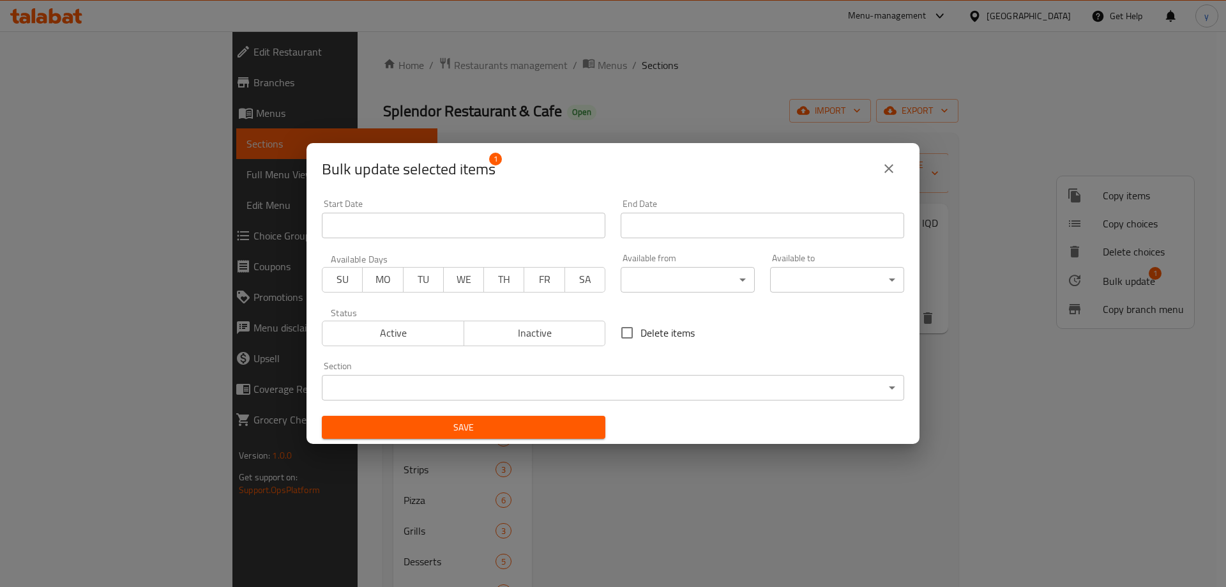
click at [623, 335] on input "Delete items" at bounding box center [627, 332] width 27 height 27
checkbox input "true"
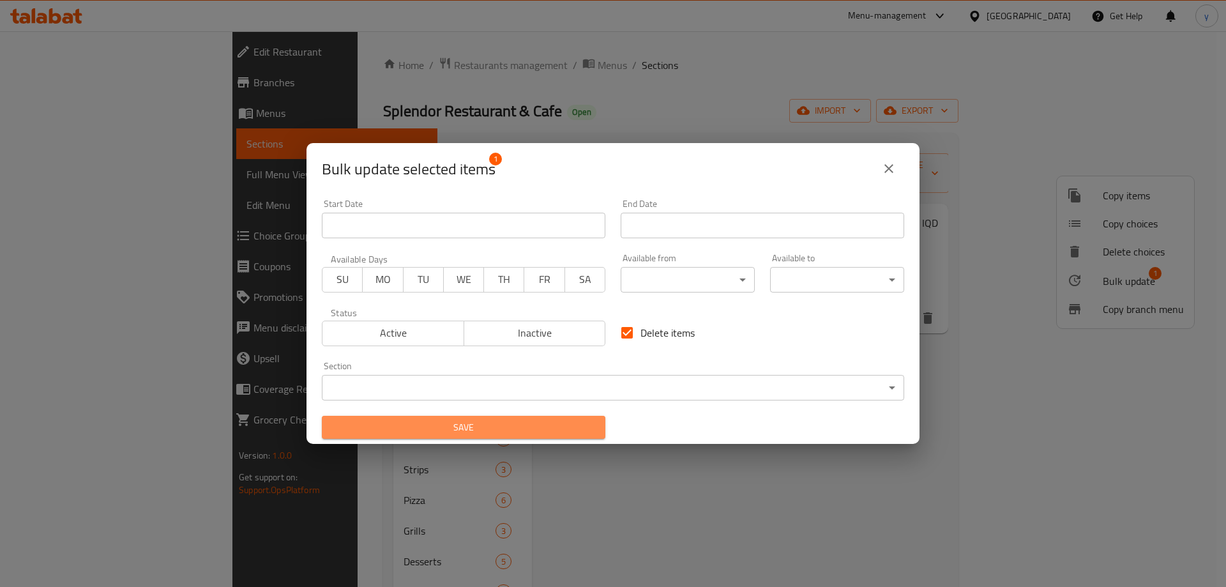
click at [567, 438] on button "Save" at bounding box center [464, 428] width 284 height 24
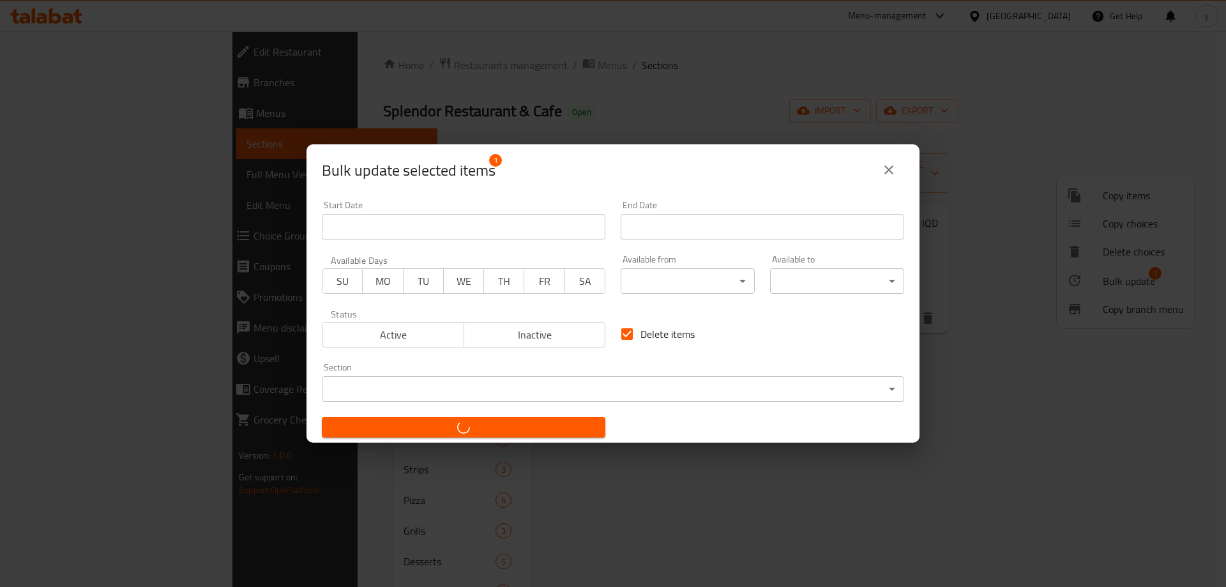
checkbox input "false"
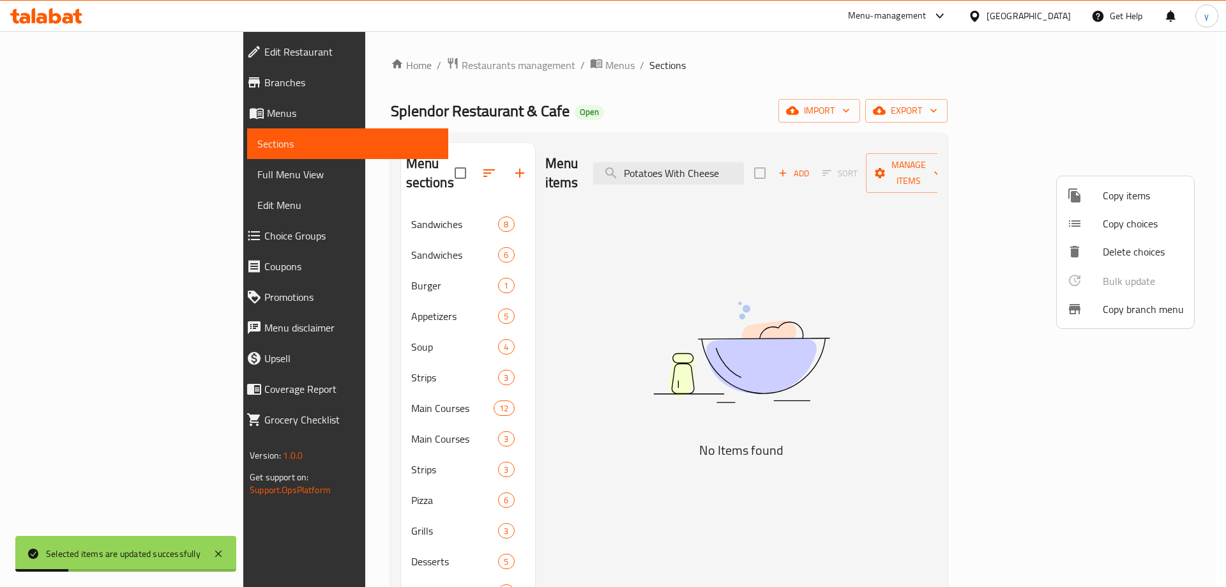
click at [734, 173] on div at bounding box center [613, 293] width 1226 height 587
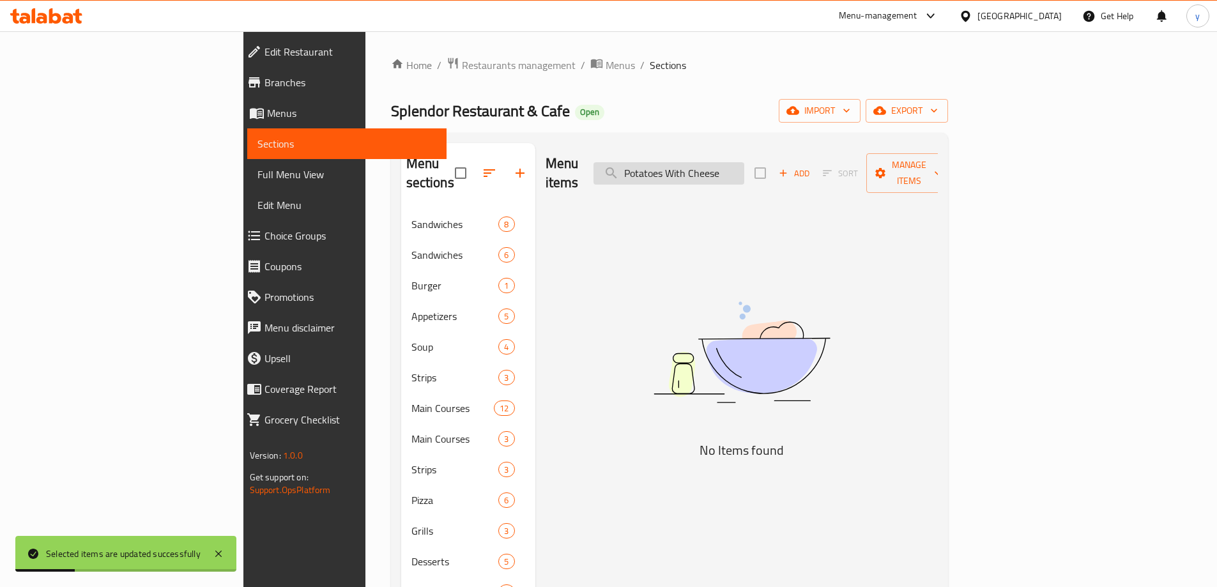
click at [738, 163] on input "Potatoes With Cheese" at bounding box center [668, 173] width 151 height 22
click at [740, 170] on input "Potatoes With Cheese" at bounding box center [668, 173] width 151 height 22
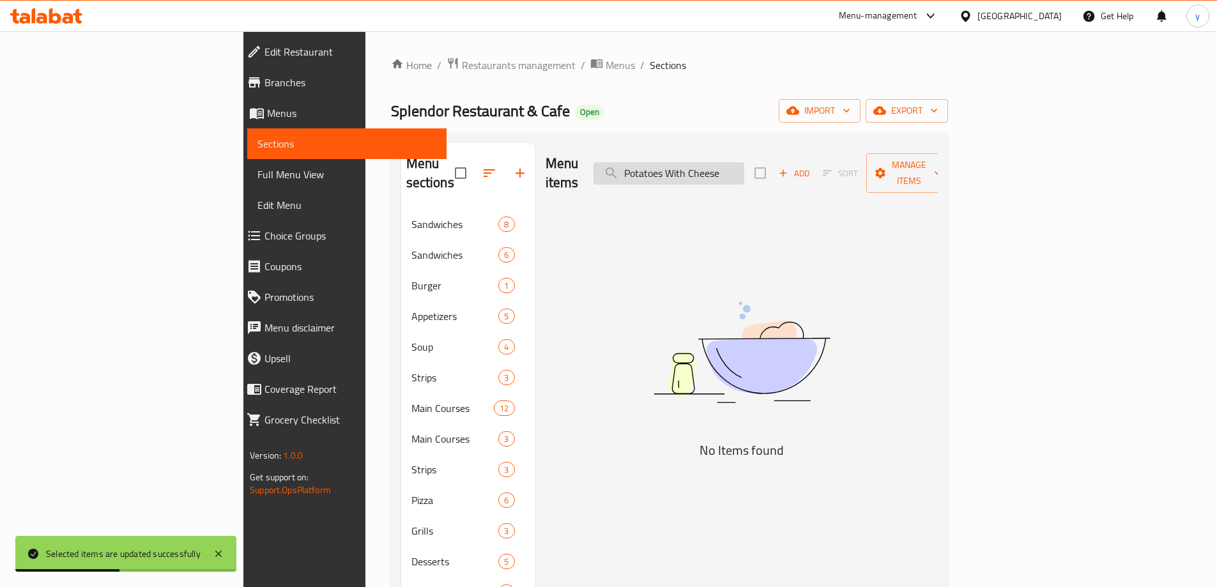
click at [740, 170] on input "Potatoes With Cheese" at bounding box center [668, 173] width 151 height 22
paste input "pcorn Fries"
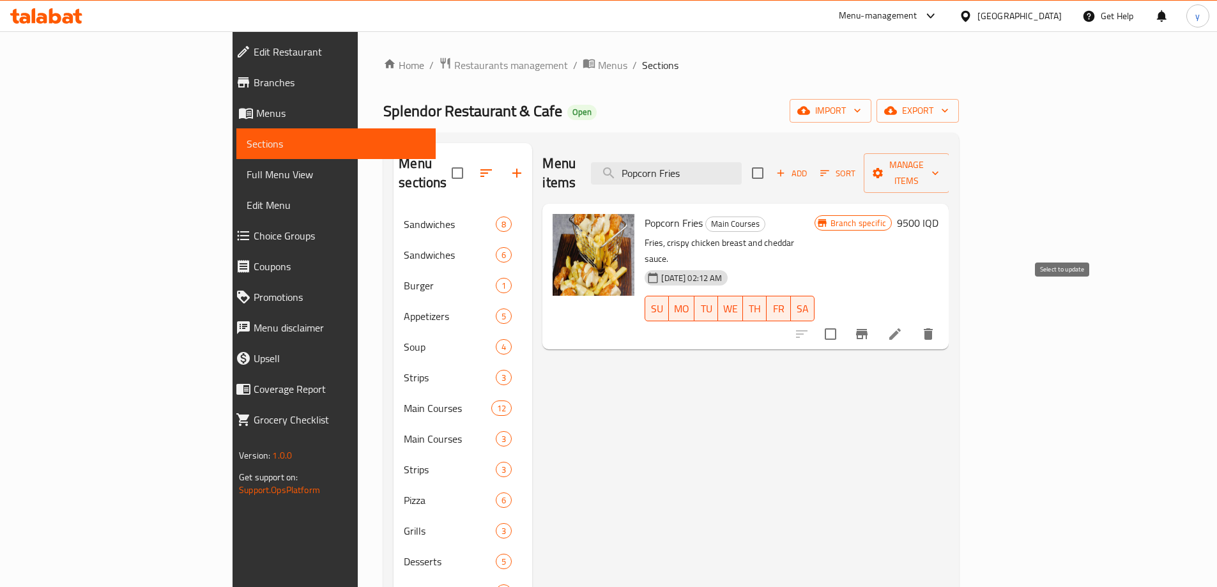
type input "Popcorn Fries"
click at [844, 321] on input "checkbox" at bounding box center [830, 334] width 27 height 27
checkbox input "true"
click at [949, 176] on div "Add Sort Manage items" at bounding box center [850, 173] width 197 height 40
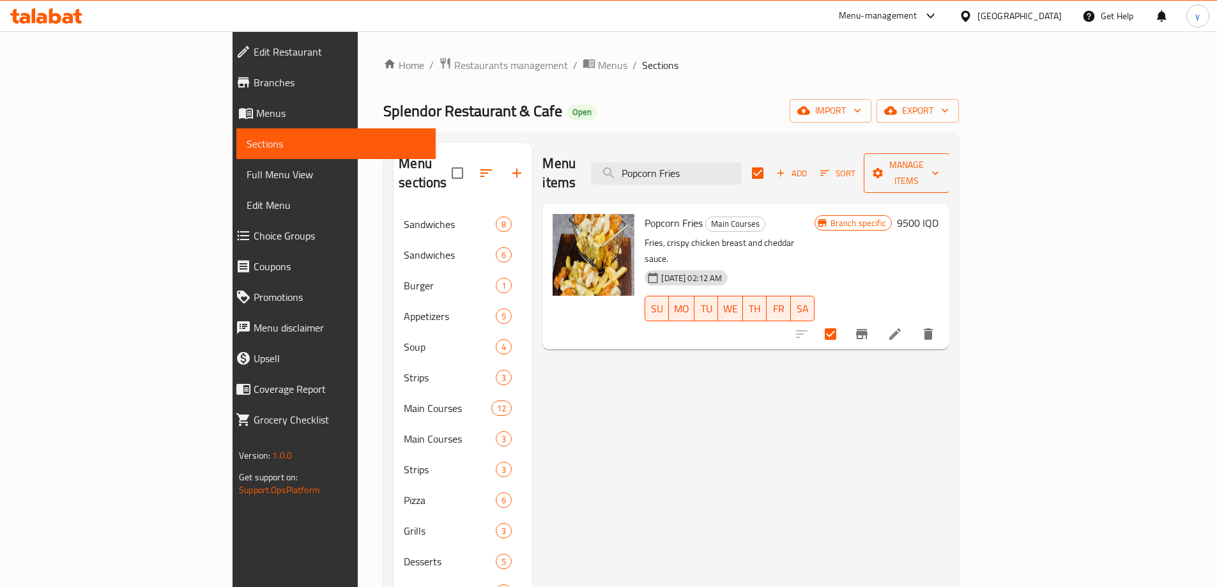
click at [939, 162] on span "Manage items" at bounding box center [906, 173] width 65 height 32
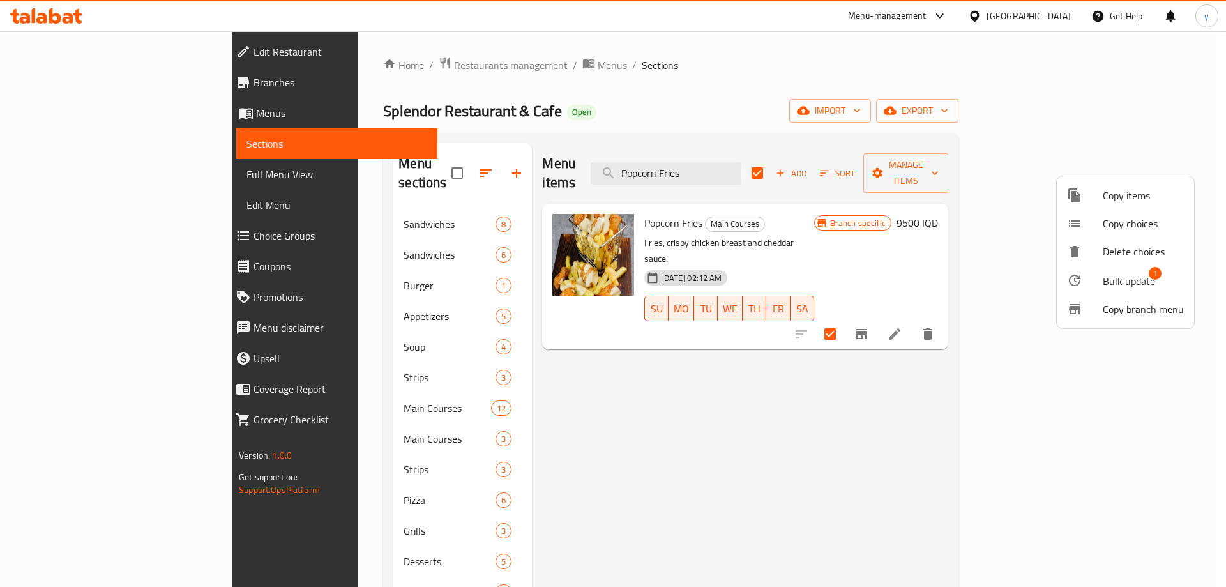
click at [1097, 285] on div at bounding box center [1085, 280] width 36 height 15
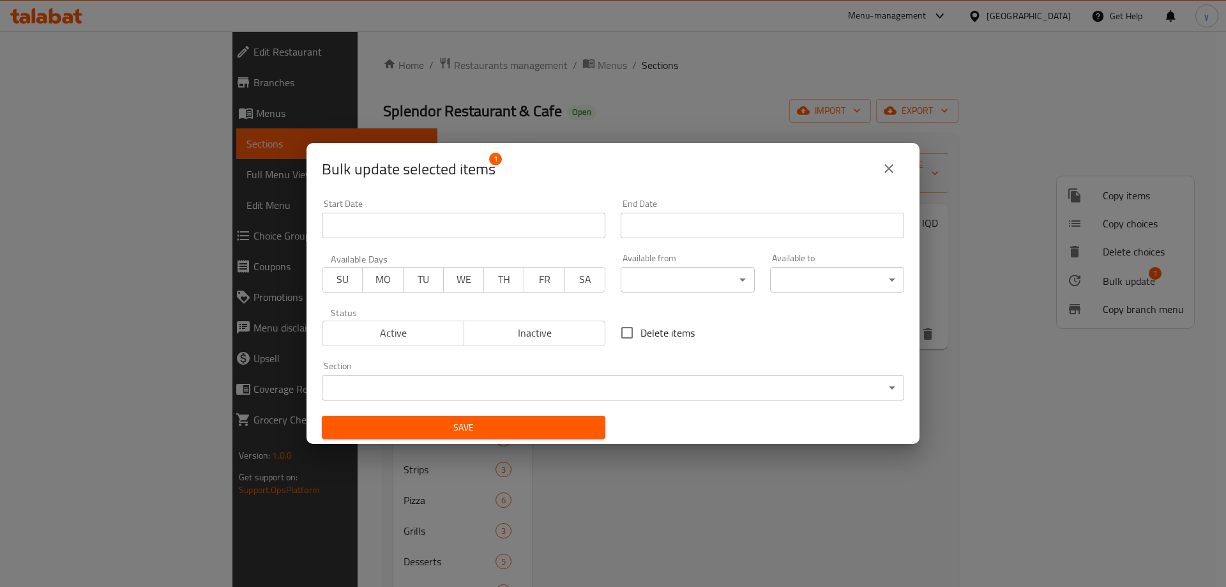
drag, startPoint x: 630, startPoint y: 332, endPoint x: 616, endPoint y: 349, distance: 22.4
click at [623, 339] on input "Delete items" at bounding box center [627, 332] width 27 height 27
checkbox input "true"
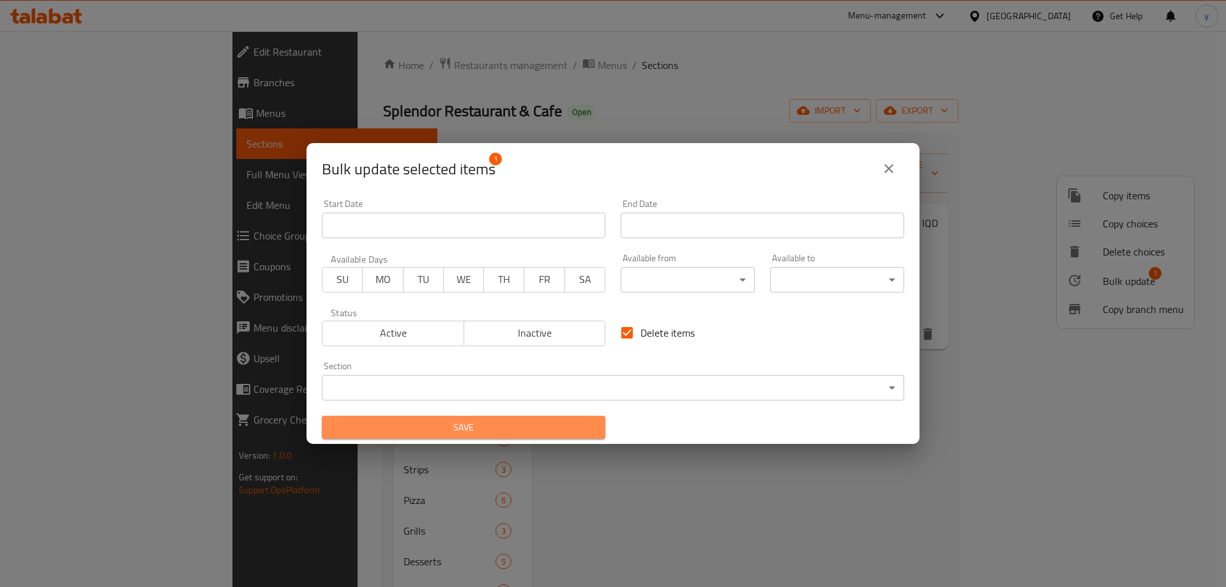
click at [566, 420] on span "Save" at bounding box center [463, 428] width 263 height 16
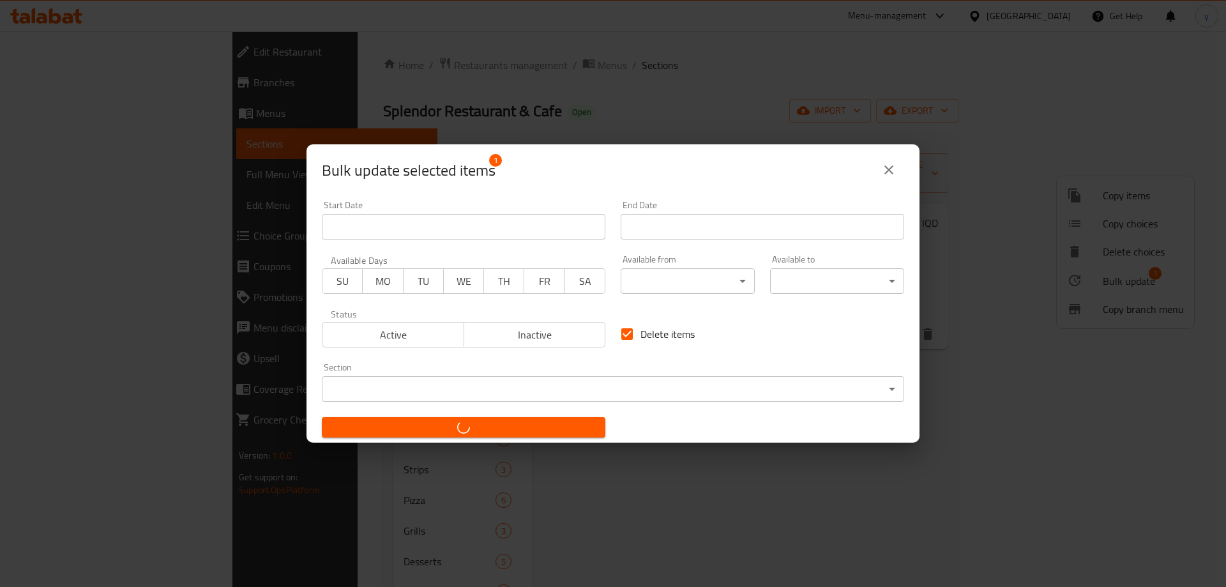
checkbox input "false"
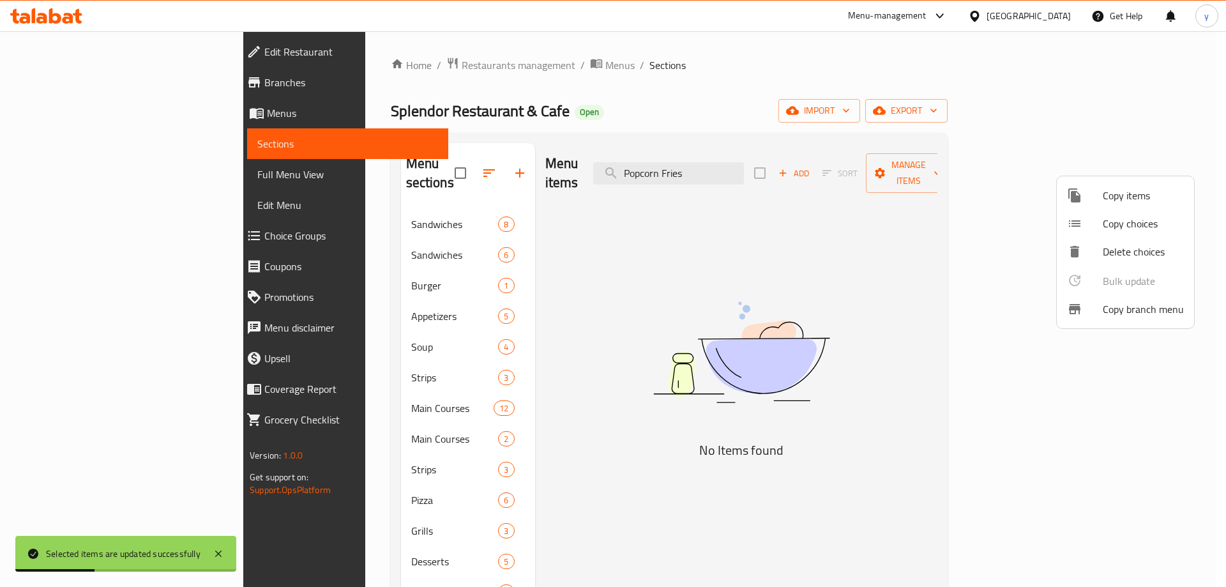
click at [751, 167] on div at bounding box center [613, 293] width 1226 height 587
click at [744, 167] on input "Popcorn Fries" at bounding box center [668, 173] width 151 height 22
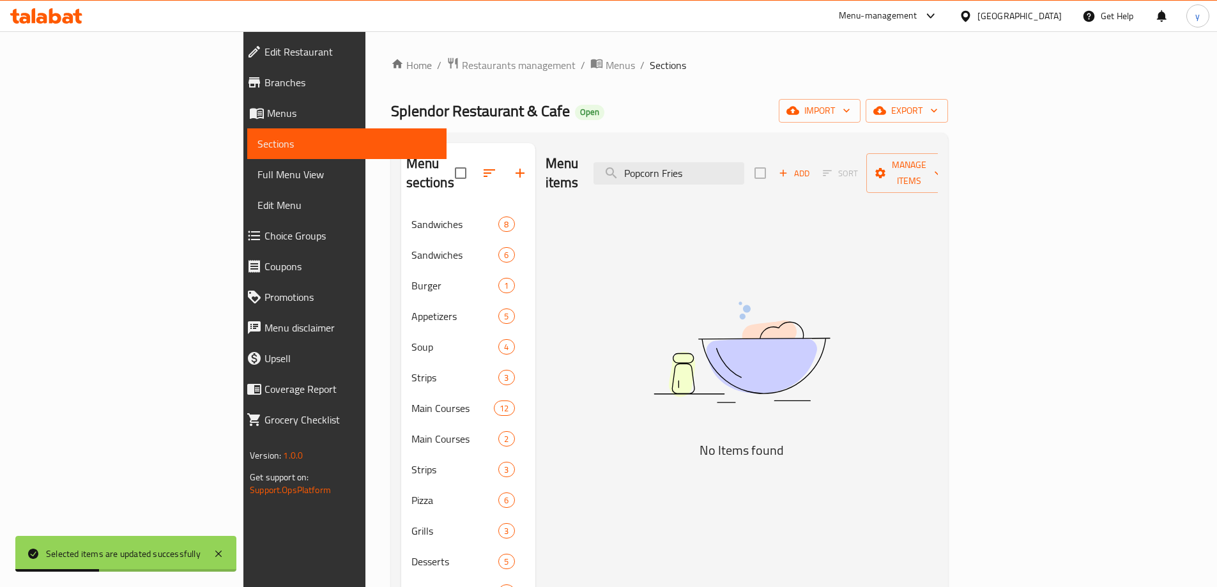
click at [744, 167] on input "Popcorn Fries" at bounding box center [668, 173] width 151 height 22
paste input "Chili Cheese Meat"
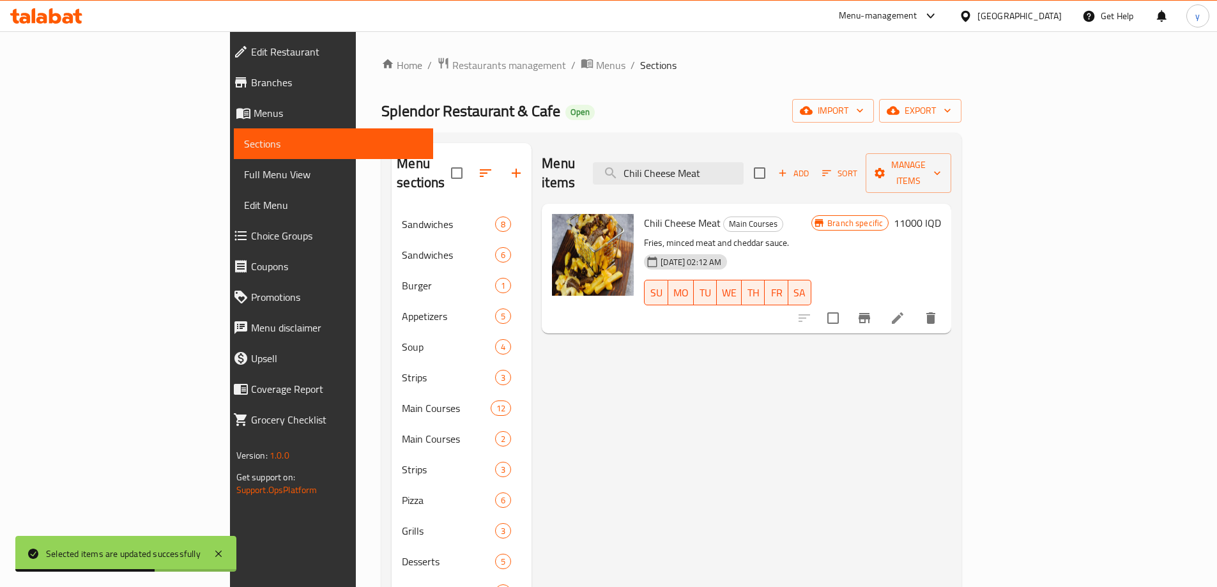
type input "Chili Cheese Meat"
click at [846, 305] on input "checkbox" at bounding box center [832, 318] width 27 height 27
checkbox input "true"
click at [941, 164] on span "Manage items" at bounding box center [908, 173] width 65 height 32
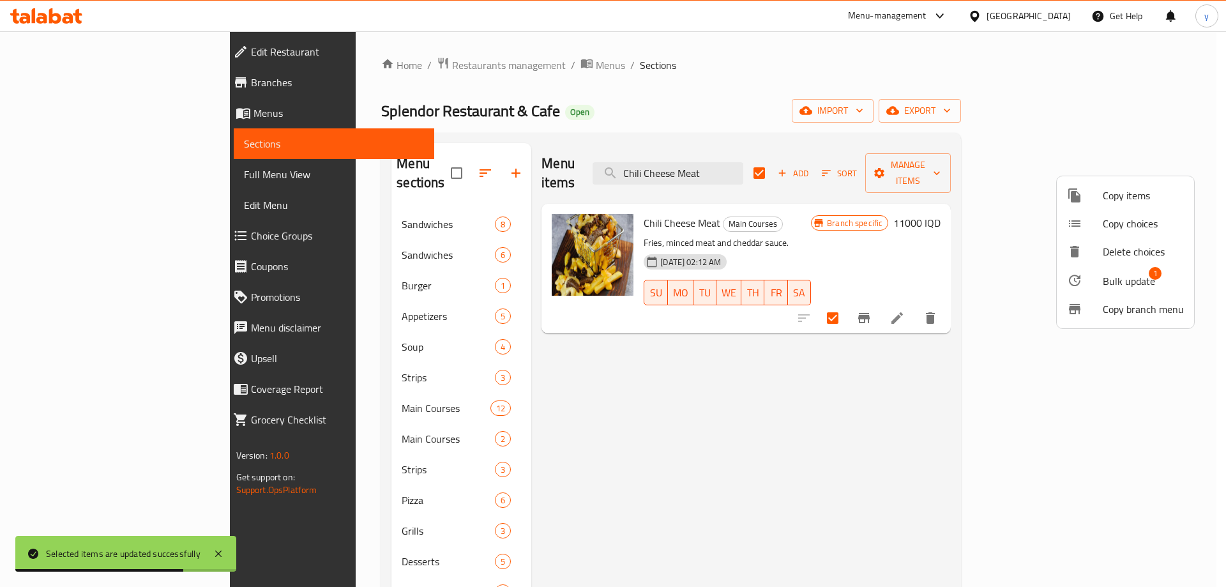
click at [1101, 283] on div at bounding box center [1085, 280] width 36 height 15
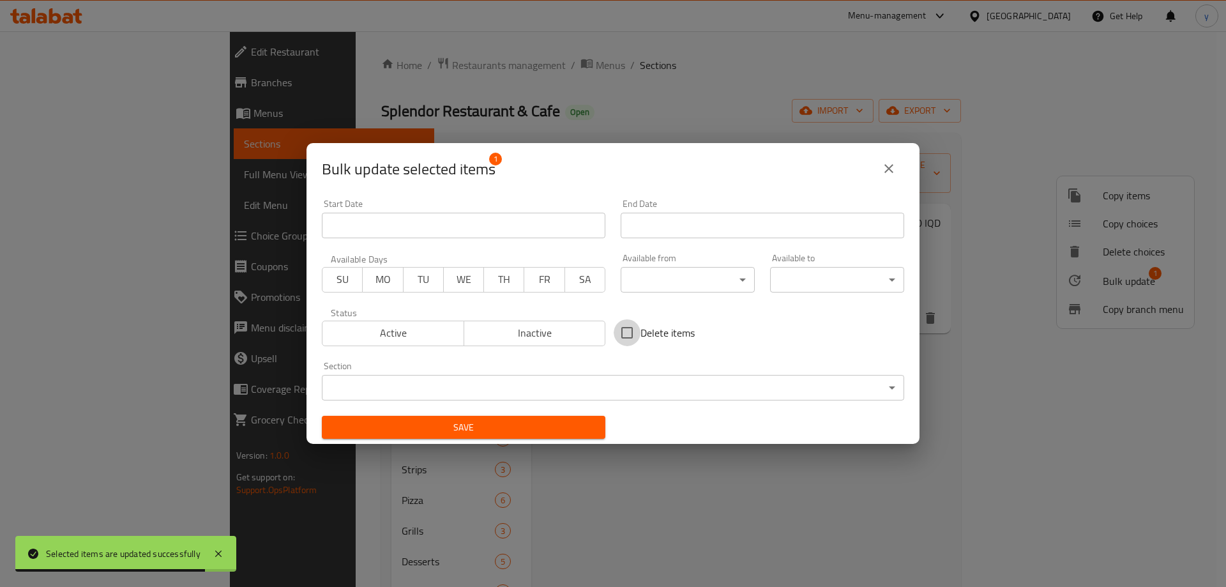
click at [632, 333] on input "Delete items" at bounding box center [627, 332] width 27 height 27
checkbox input "true"
click at [553, 431] on span "Save" at bounding box center [463, 428] width 263 height 16
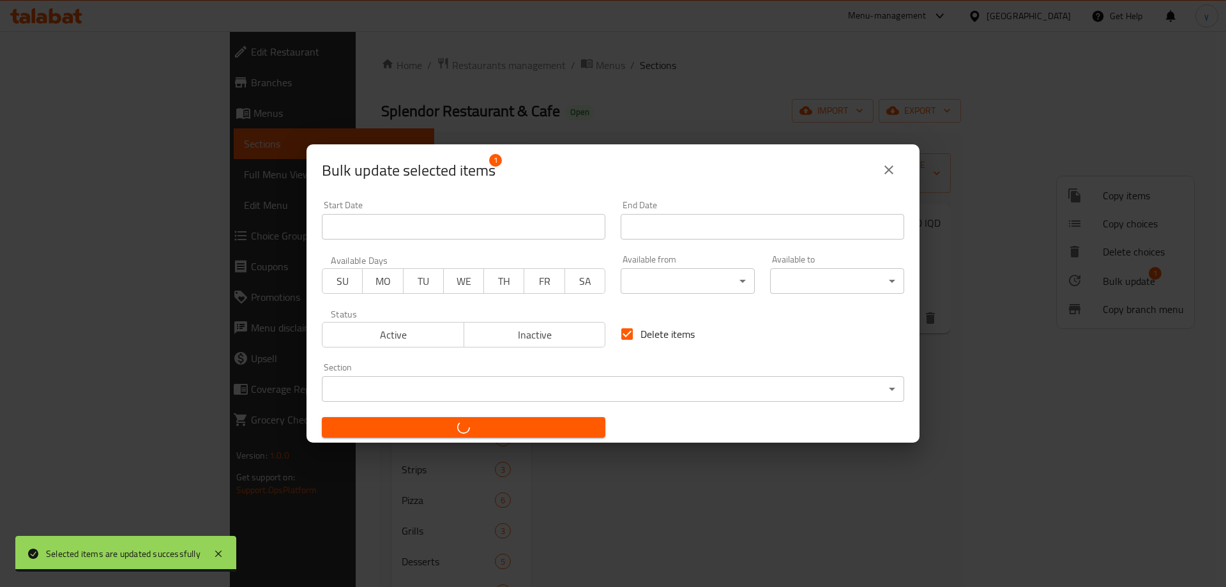
checkbox input "false"
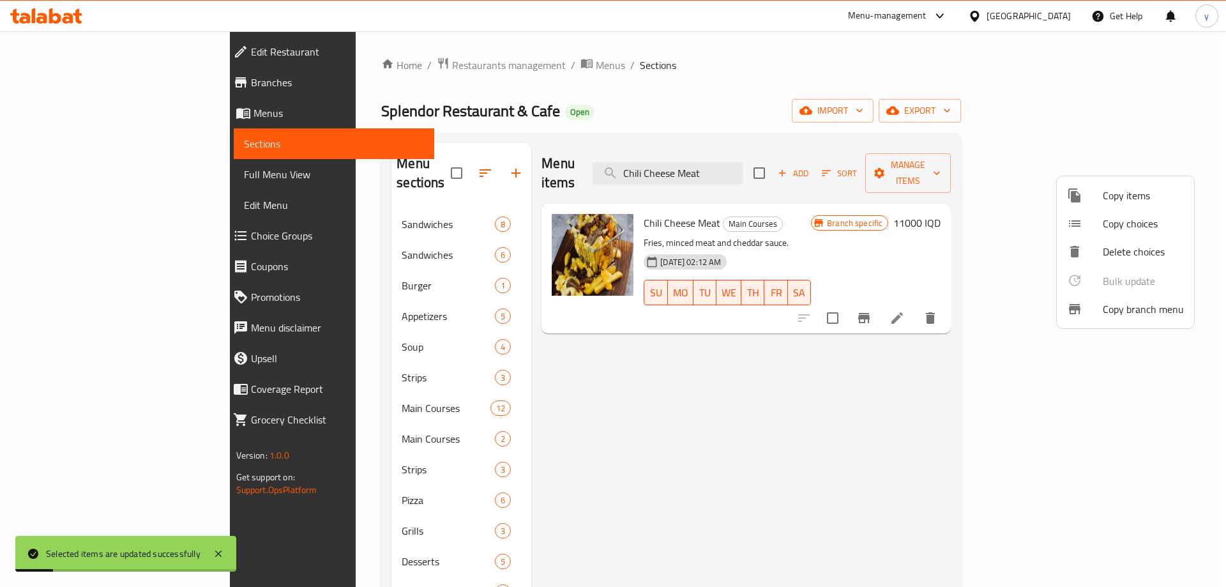
click at [735, 158] on div at bounding box center [613, 293] width 1226 height 587
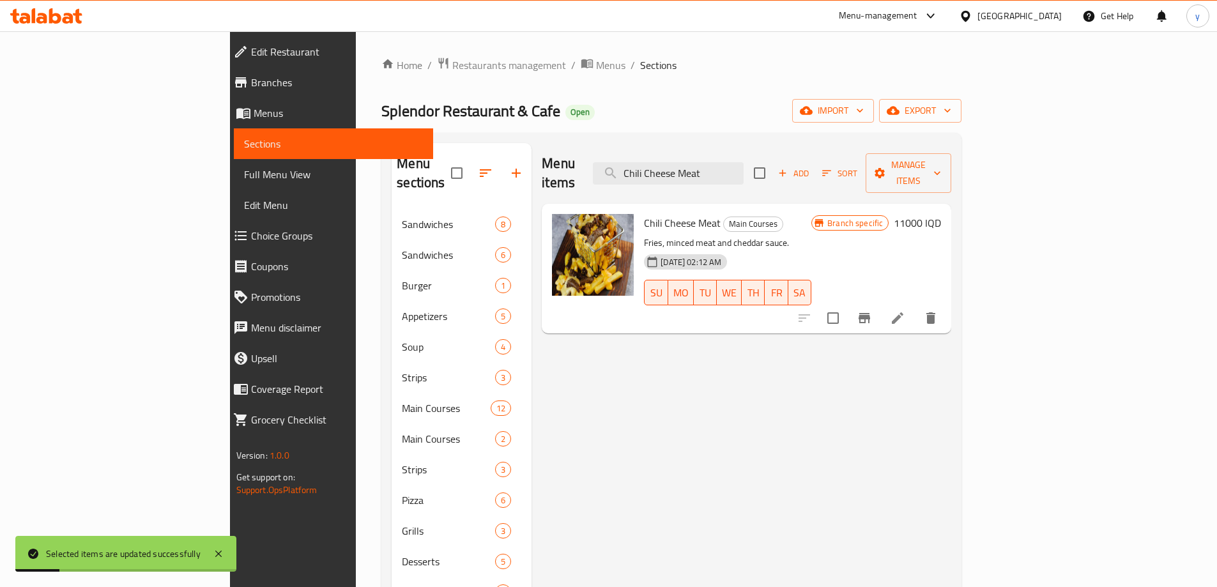
click at [735, 162] on input "Chili Cheese Meat" at bounding box center [668, 173] width 151 height 22
click at [743, 171] on input "Chili Cheese Meat" at bounding box center [668, 173] width 151 height 22
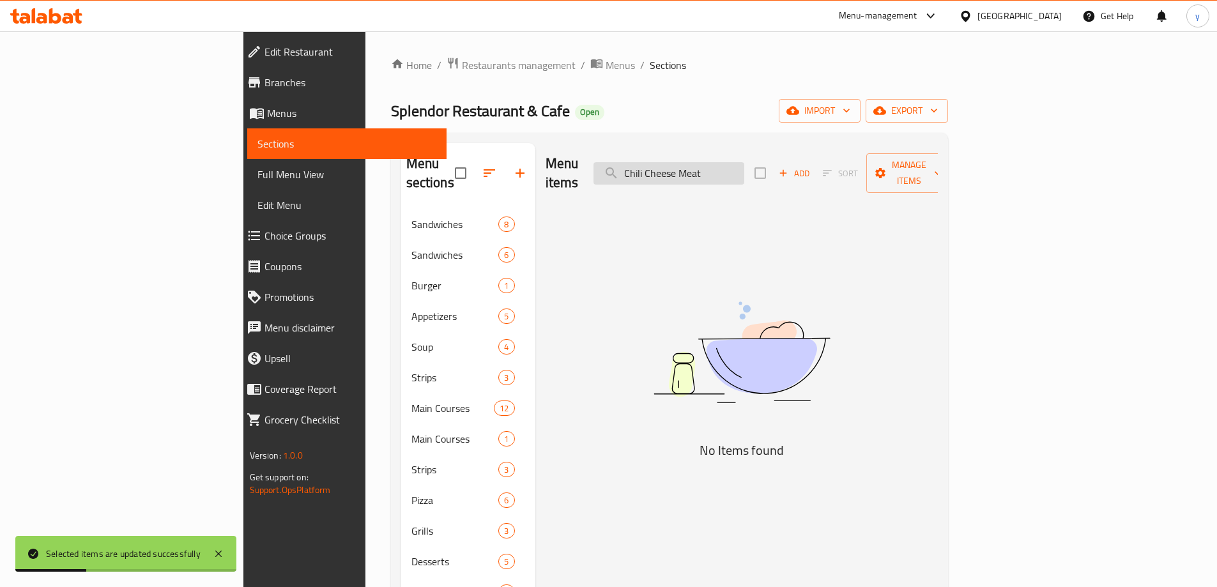
click at [744, 171] on input "Chili Cheese Meat" at bounding box center [668, 173] width 151 height 22
paste input "Shawarma With Cheese"
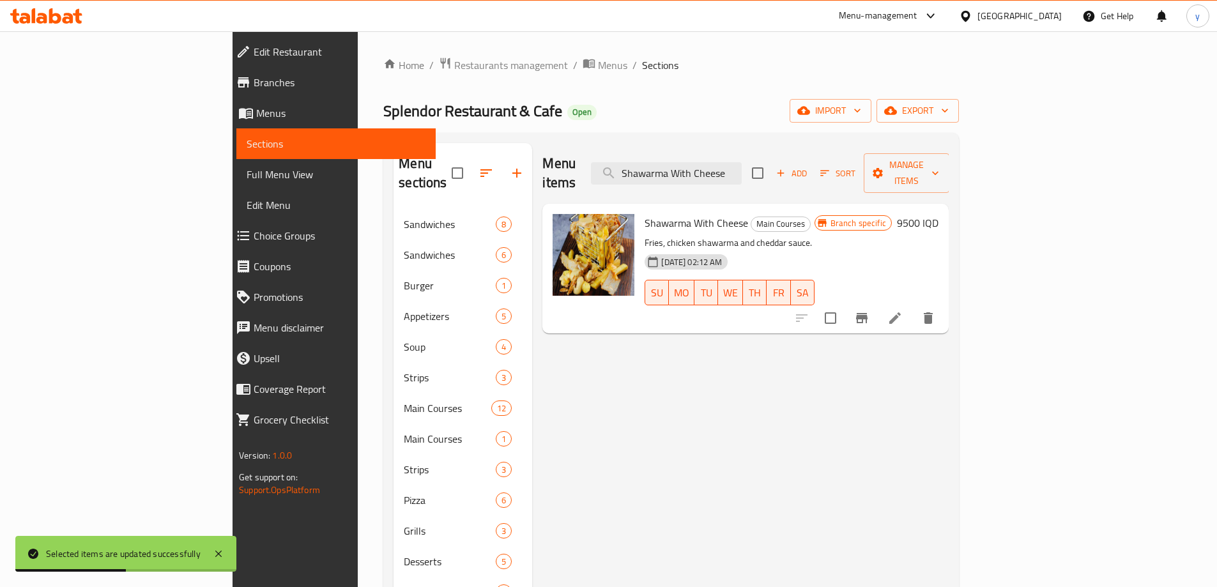
type input "Shawarma With Cheese"
click at [844, 305] on input "checkbox" at bounding box center [830, 318] width 27 height 27
checkbox input "true"
click at [949, 173] on button "Manage items" at bounding box center [907, 173] width 86 height 40
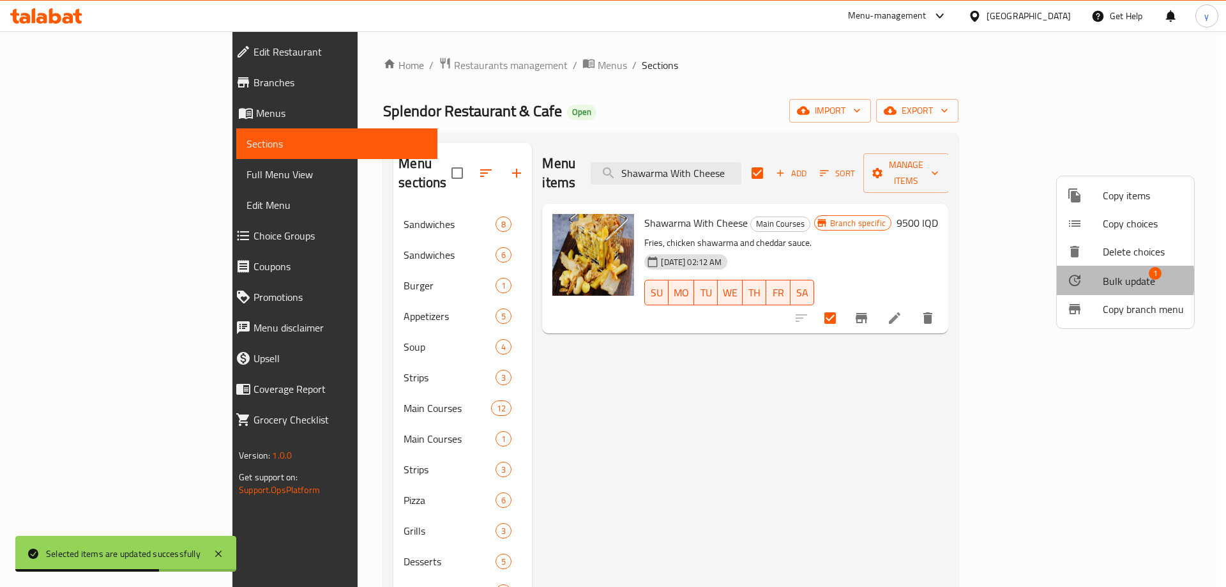
click at [1102, 280] on div at bounding box center [1085, 280] width 36 height 15
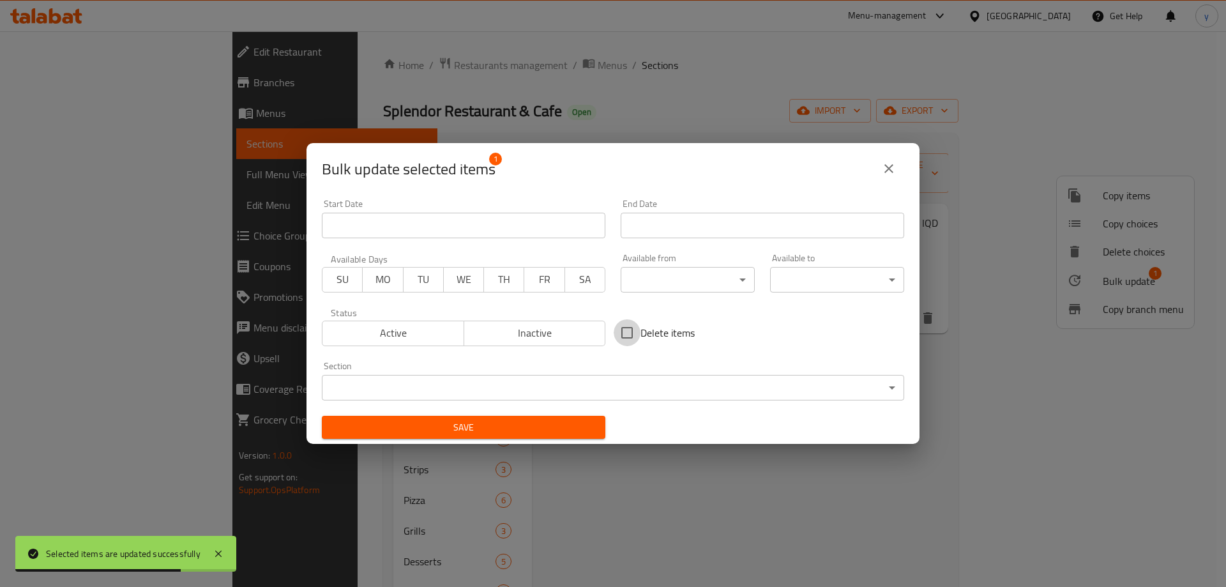
click at [615, 330] on input "Delete items" at bounding box center [627, 332] width 27 height 27
checkbox input "true"
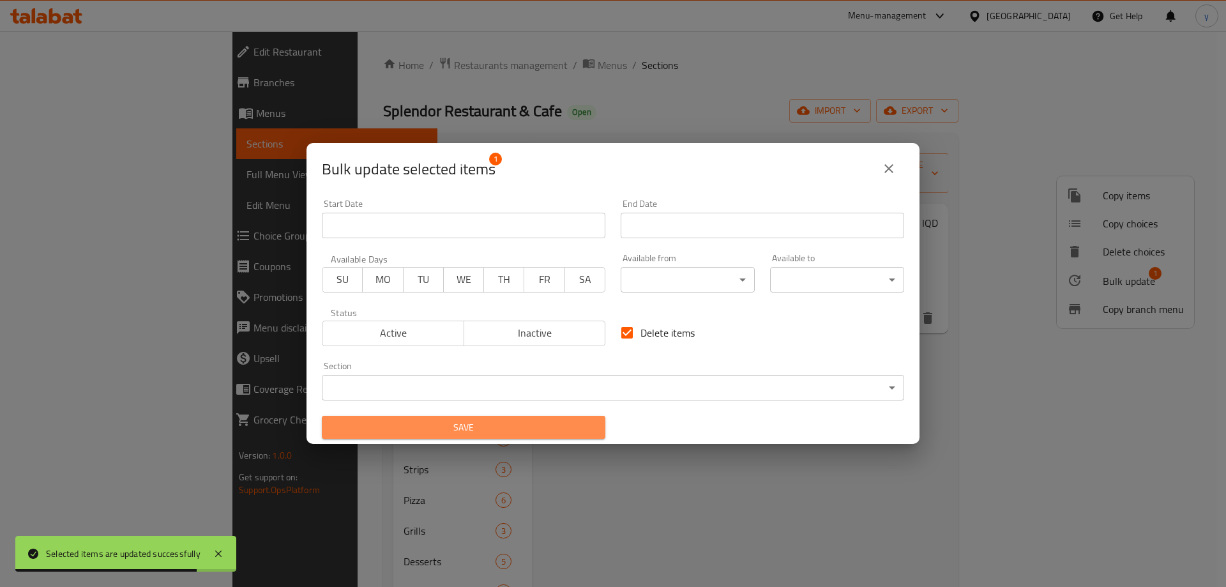
click at [517, 438] on button "Save" at bounding box center [464, 428] width 284 height 24
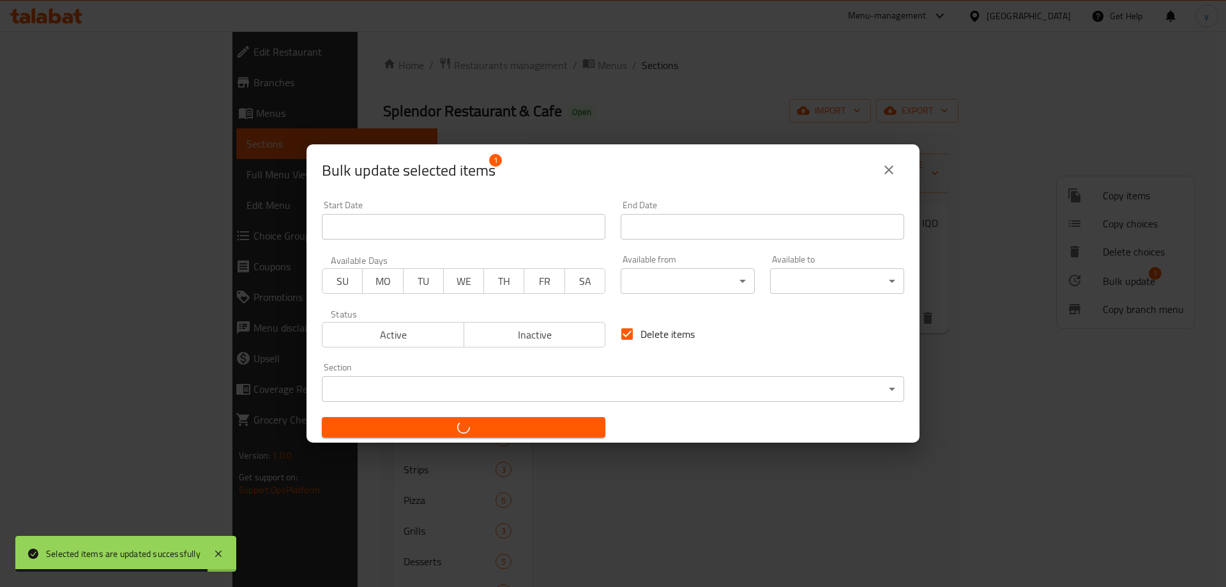
checkbox input "false"
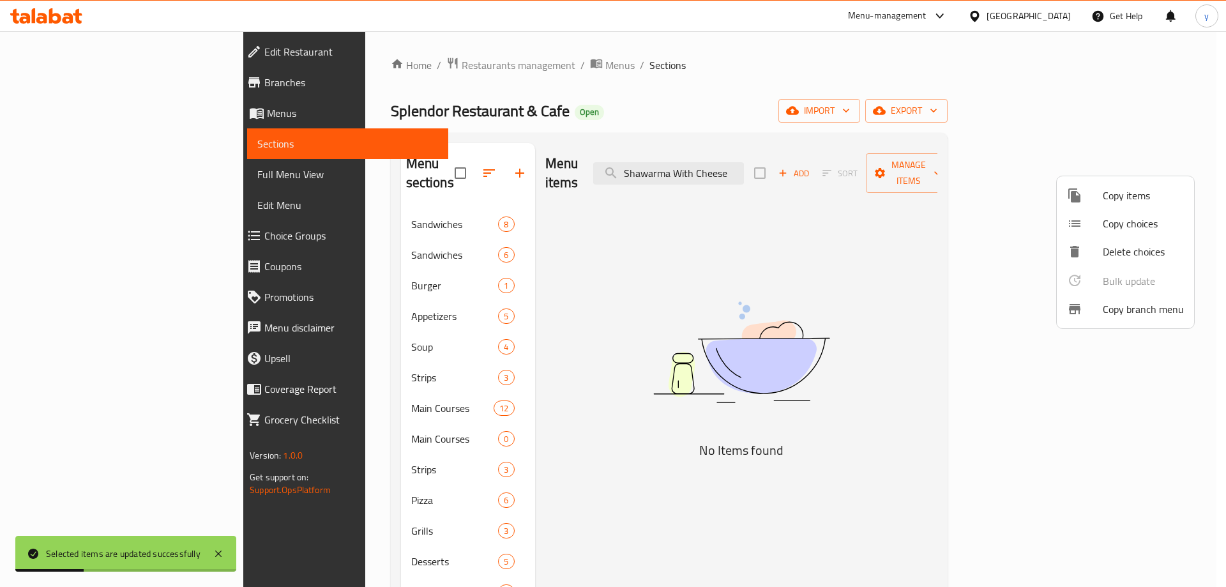
click at [750, 161] on div at bounding box center [613, 293] width 1226 height 587
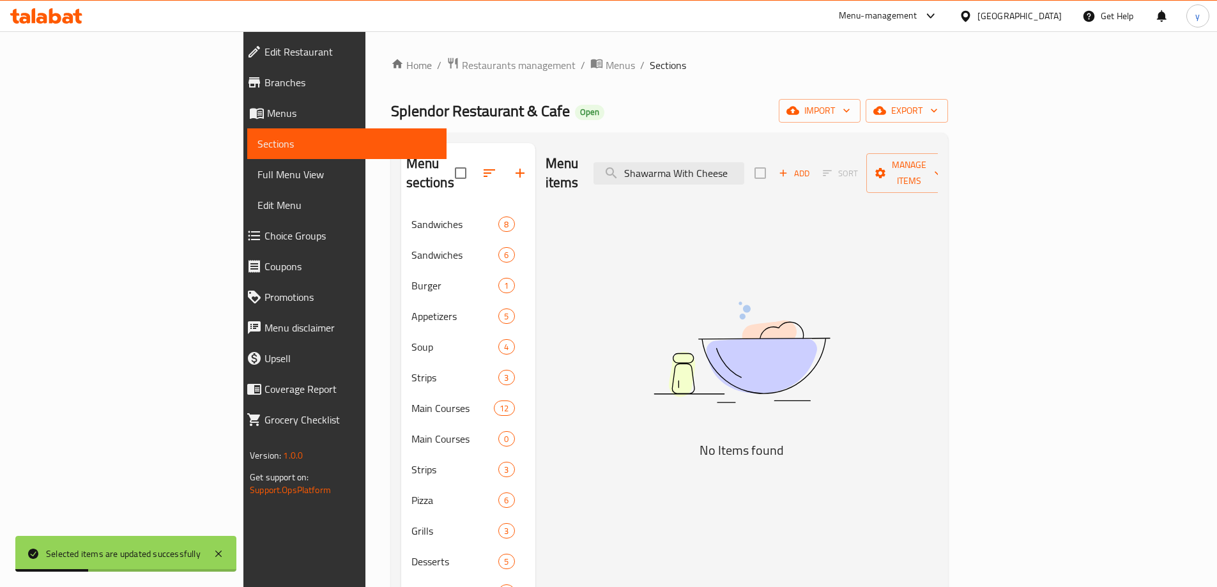
click at [744, 162] on input "Shawarma With Cheese" at bounding box center [668, 173] width 151 height 22
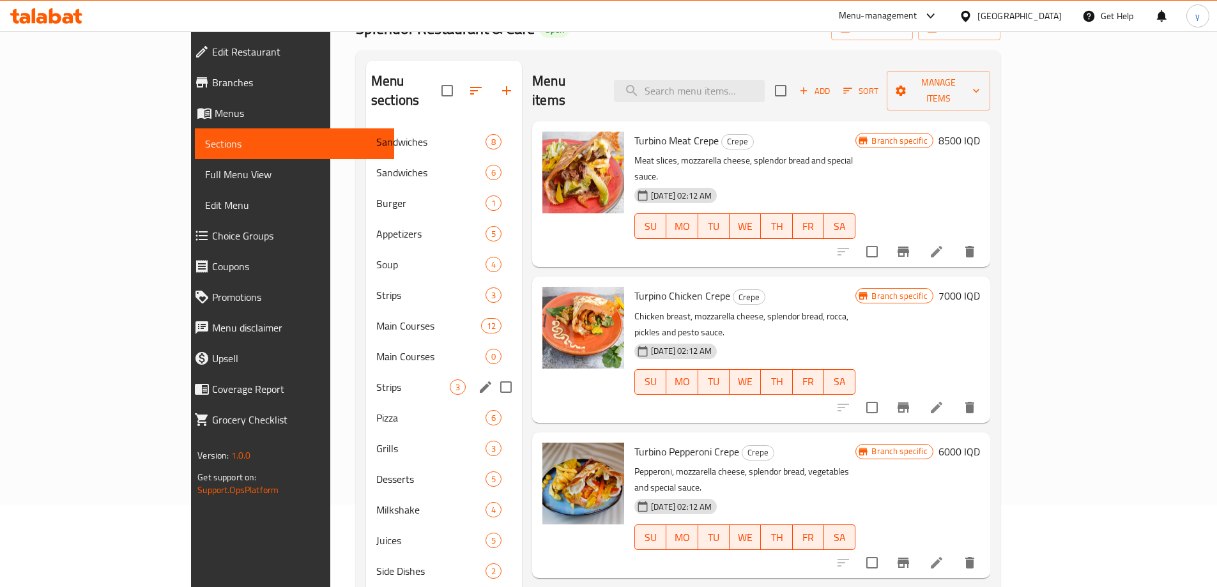
scroll to position [51, 0]
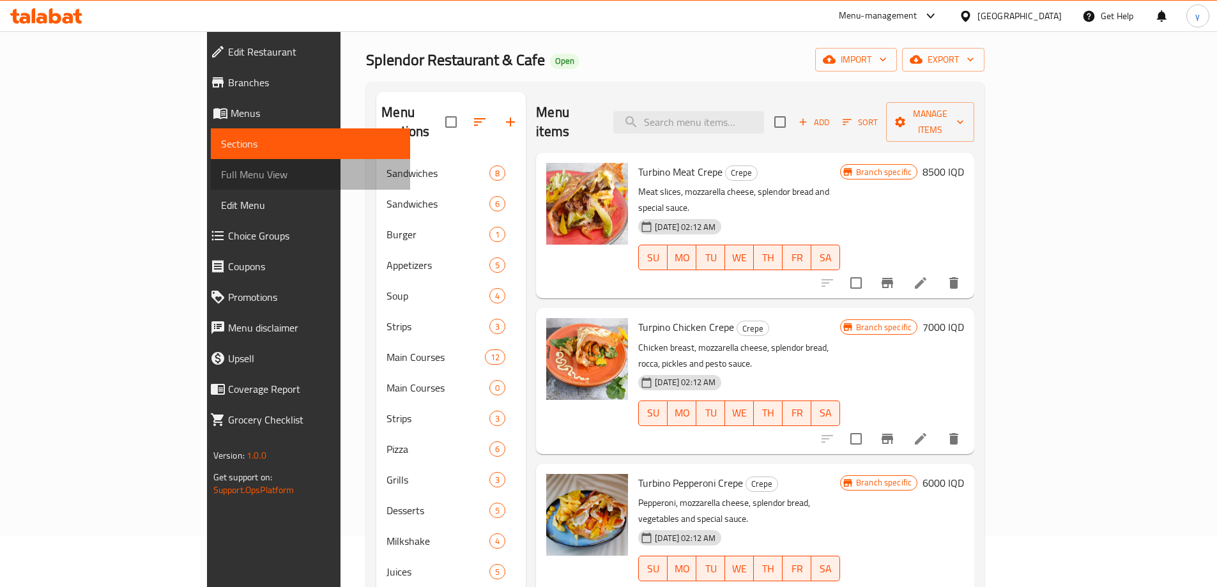
click at [211, 187] on link "Full Menu View" at bounding box center [310, 174] width 199 height 31
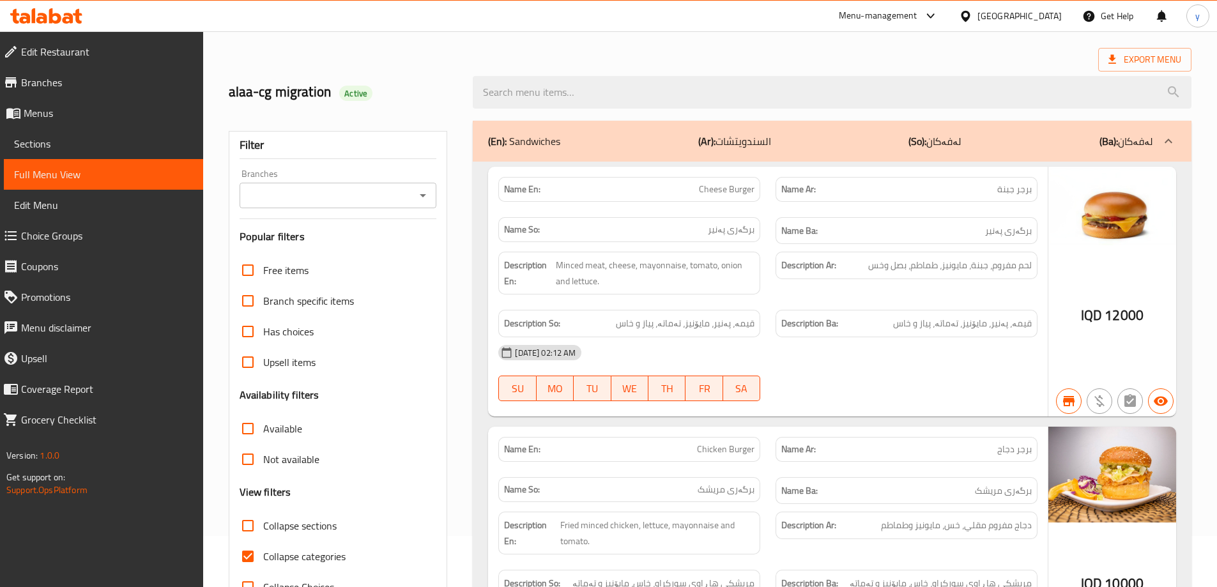
click at [419, 198] on icon "Open" at bounding box center [422, 195] width 15 height 15
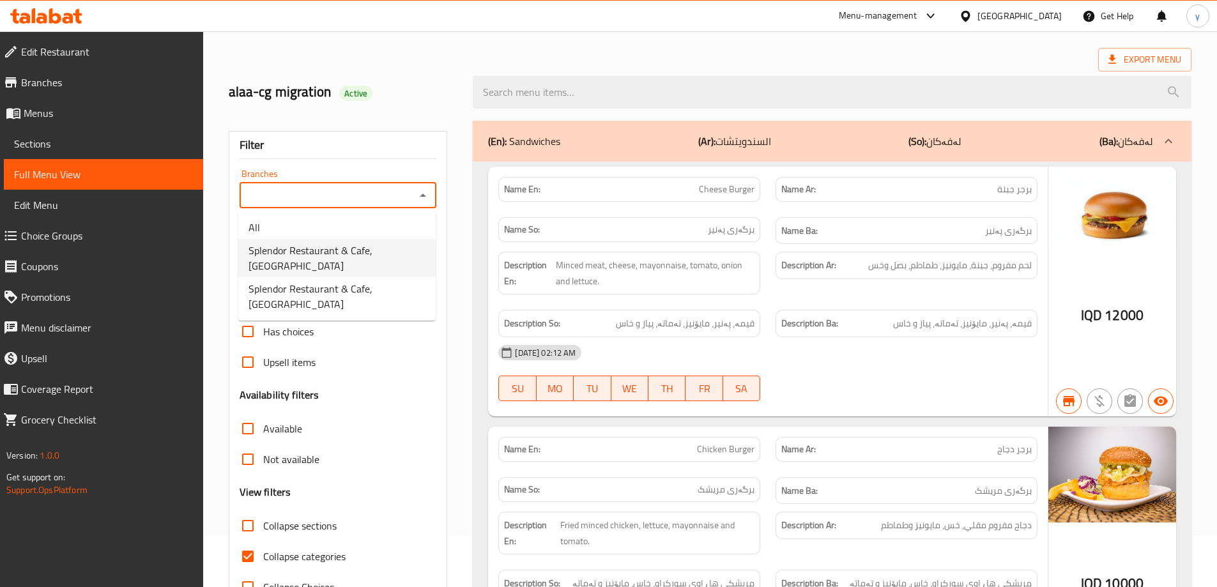
click at [383, 251] on span "Splendor Restaurant & Cafe, Brayaty" at bounding box center [336, 258] width 177 height 31
type input "Splendor Restaurant & Cafe, Brayaty"
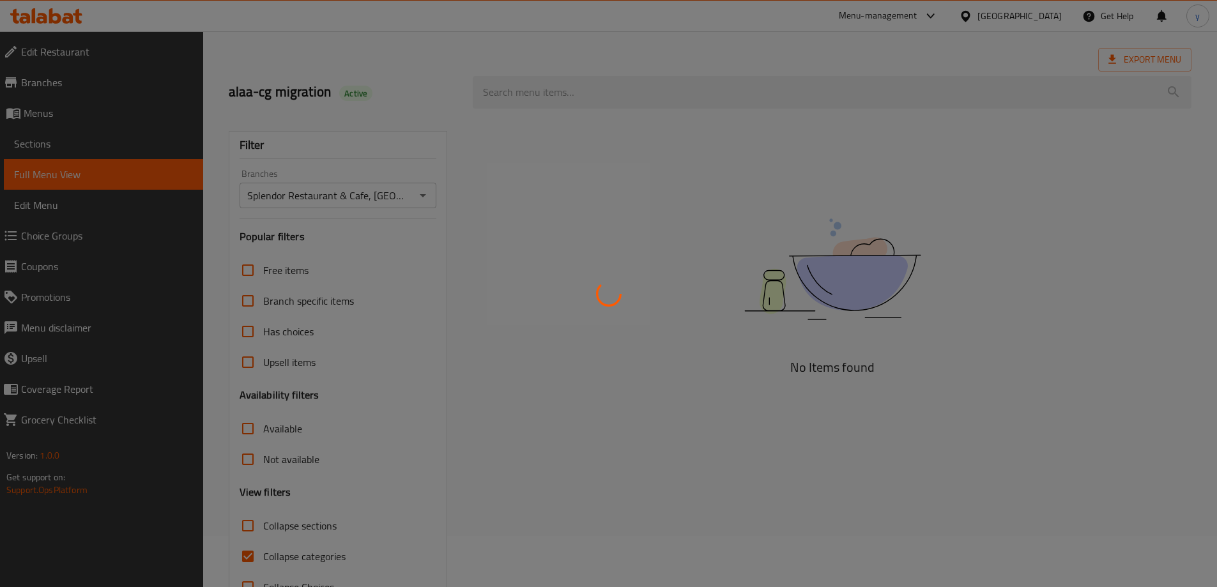
click at [383, 251] on div at bounding box center [608, 293] width 1217 height 587
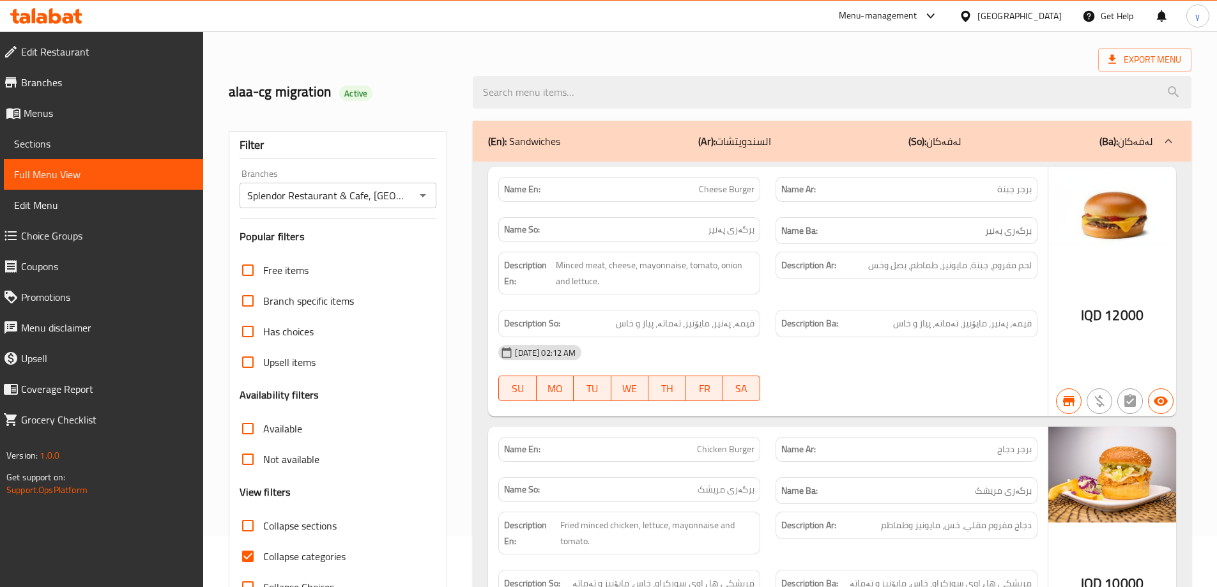
click at [372, 264] on div "Free items" at bounding box center [338, 270] width 197 height 31
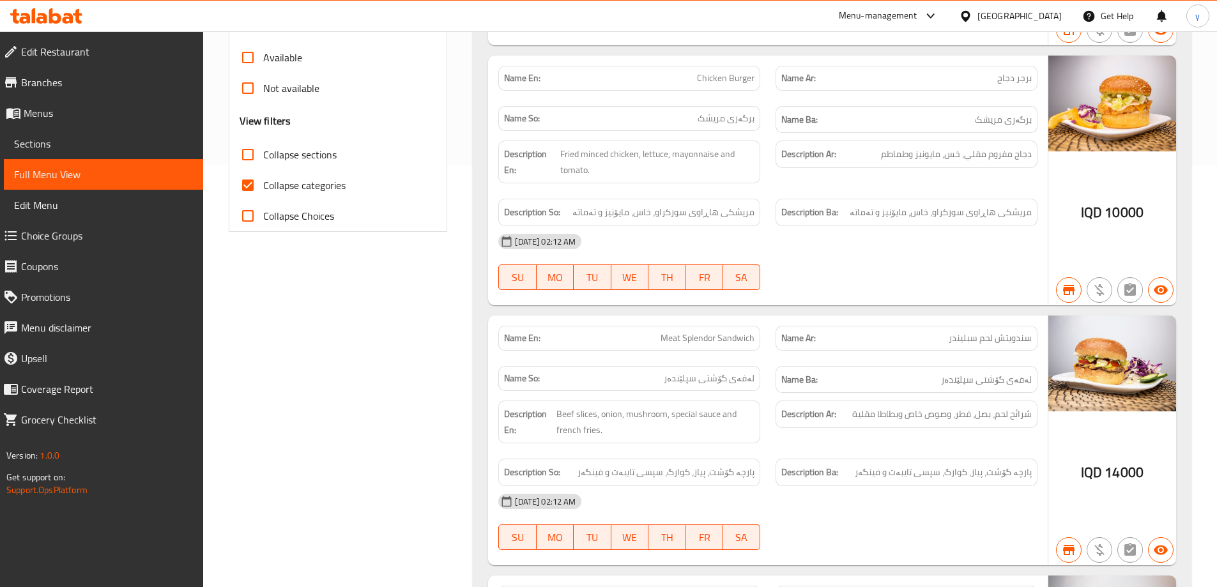
scroll to position [434, 0]
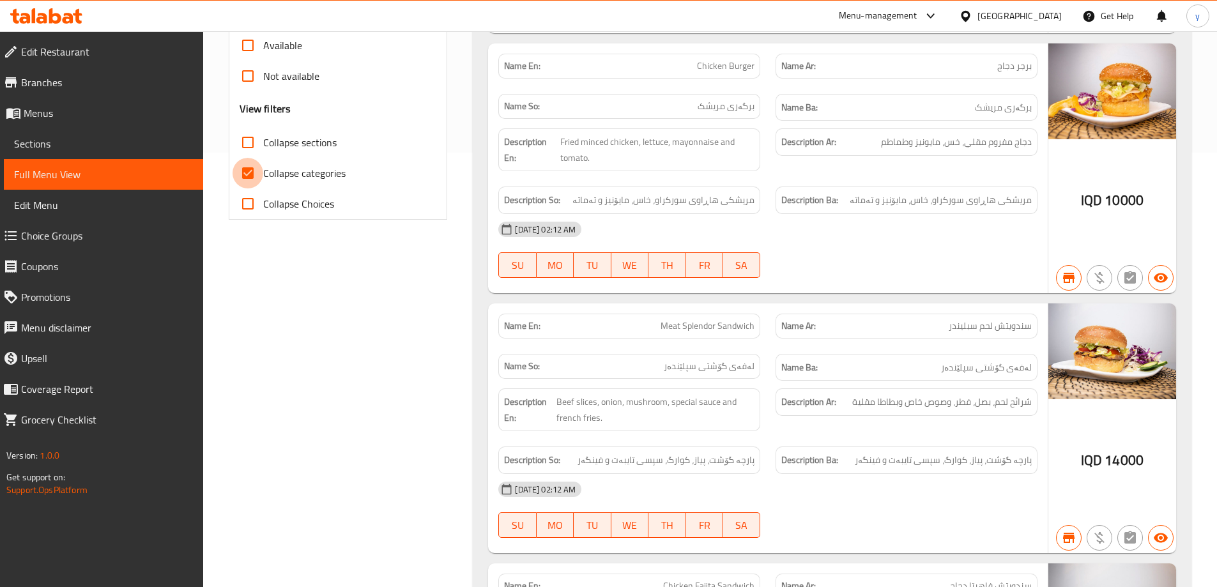
click at [239, 167] on input "Collapse categories" at bounding box center [247, 173] width 31 height 31
checkbox input "false"
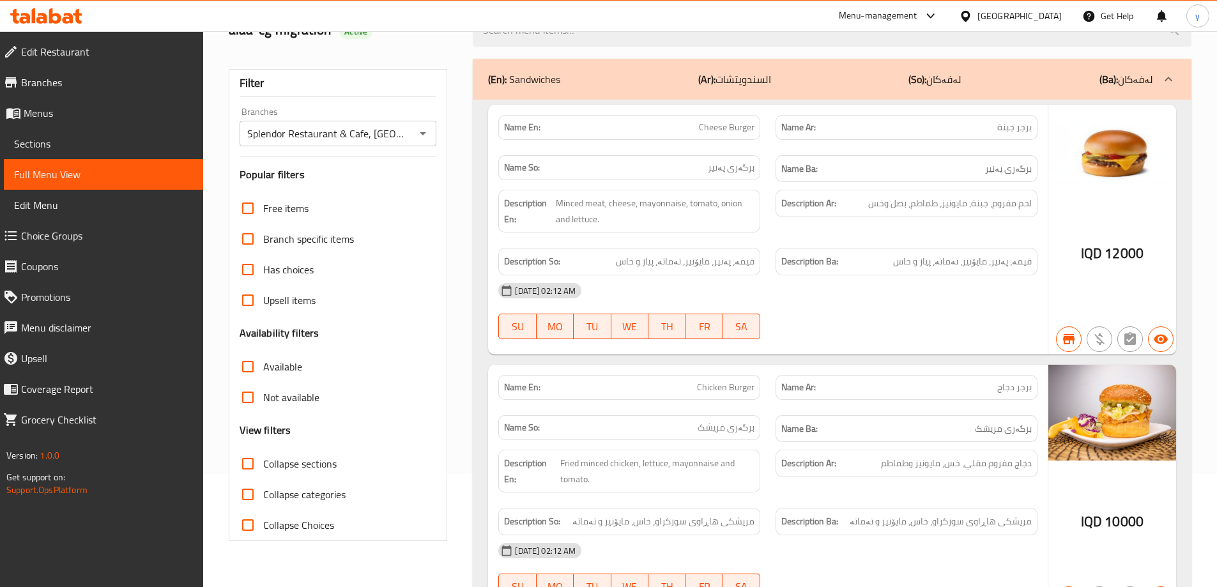
scroll to position [0, 0]
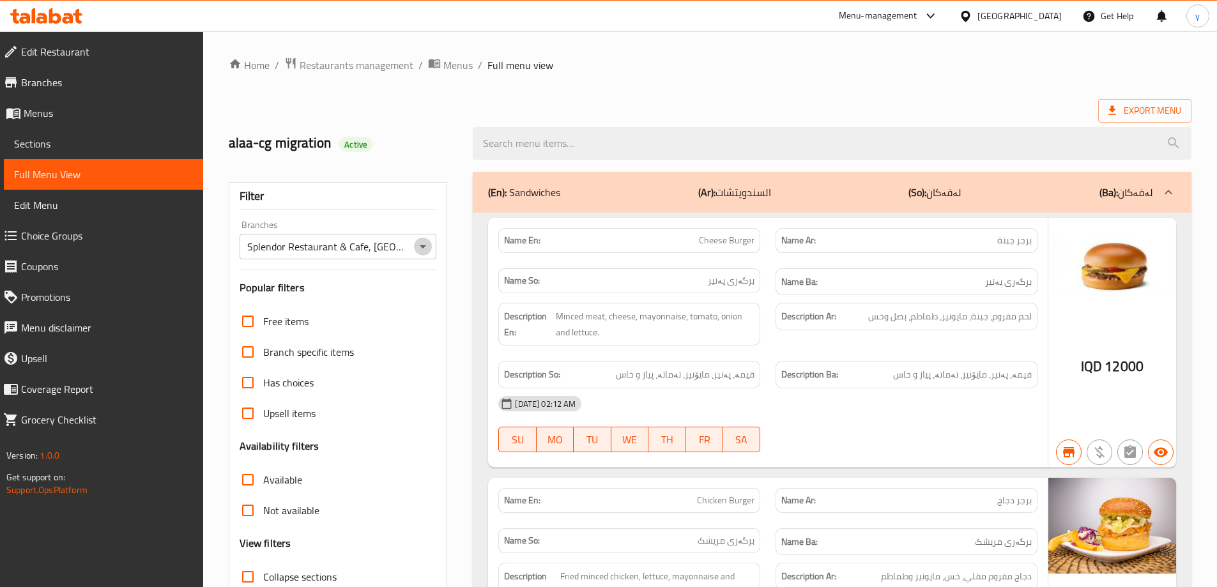
click at [417, 247] on icon "Open" at bounding box center [422, 246] width 15 height 15
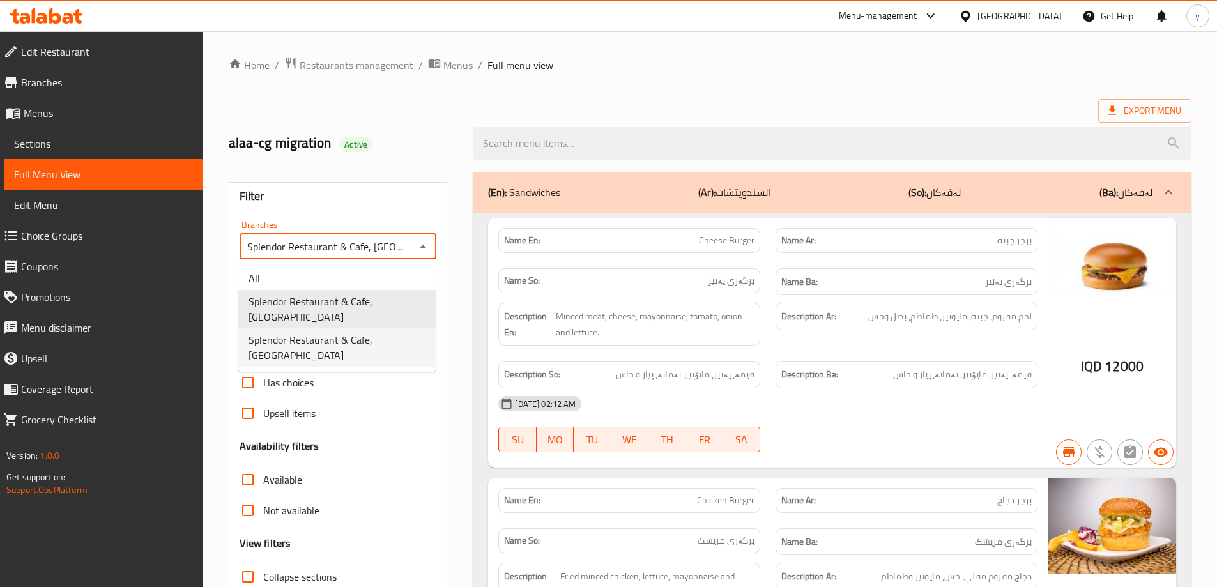
click at [359, 332] on span "Splendor Restaurant & Cafe, Sarbasti" at bounding box center [336, 347] width 177 height 31
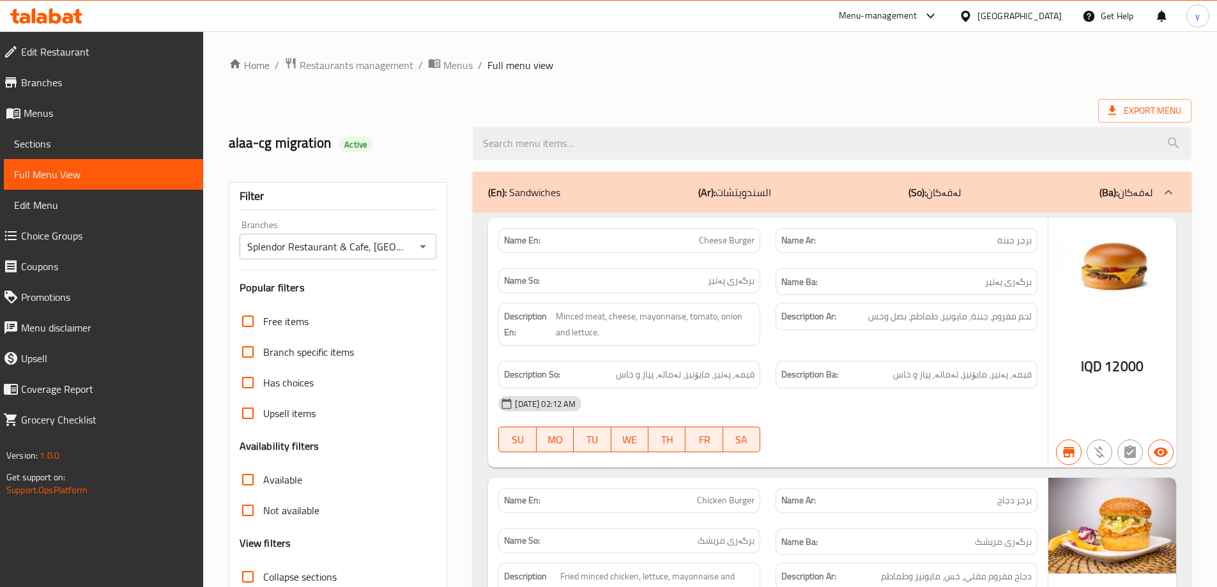
click at [421, 247] on icon "Open" at bounding box center [422, 246] width 15 height 15
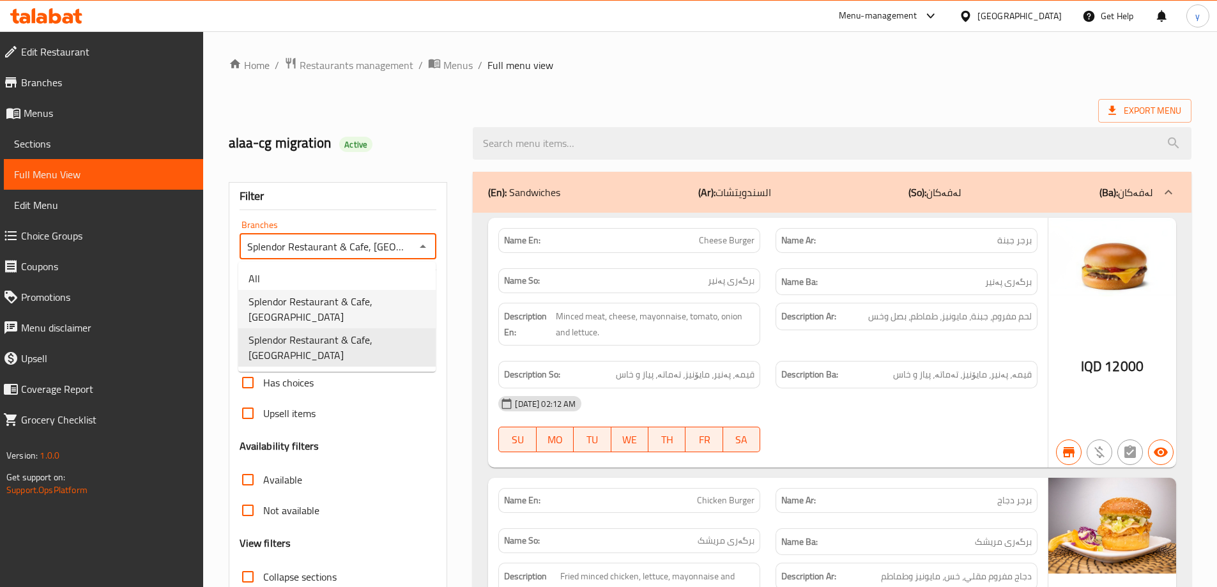
click at [374, 309] on span "Splendor Restaurant & Cafe, Brayaty" at bounding box center [336, 309] width 177 height 31
type input "Splendor Restaurant & Cafe, Brayaty"
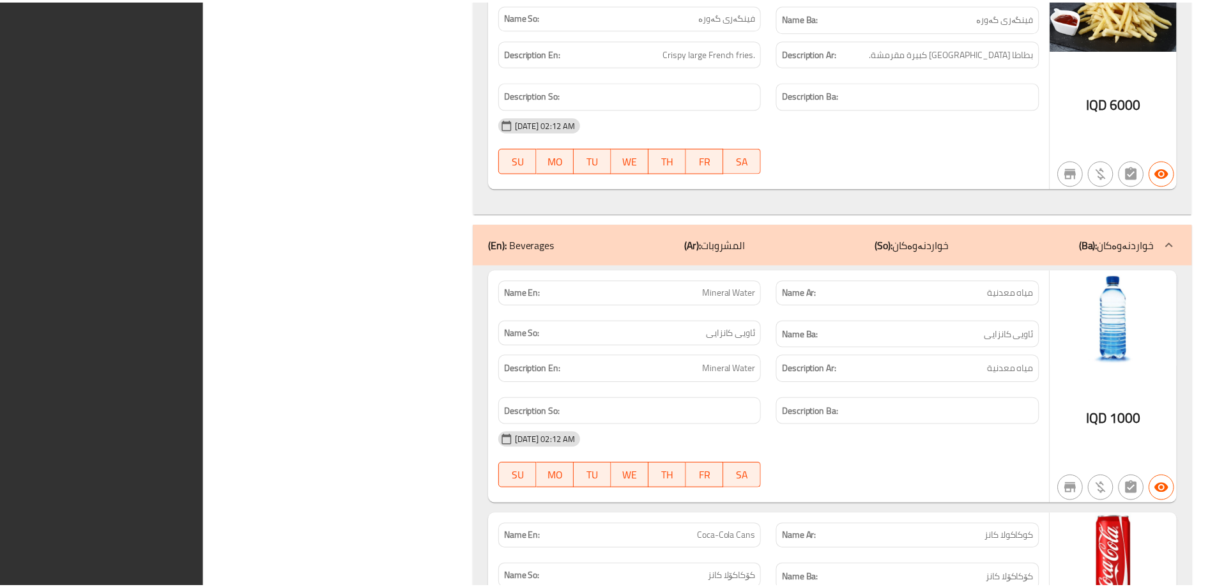
scroll to position [18526, 0]
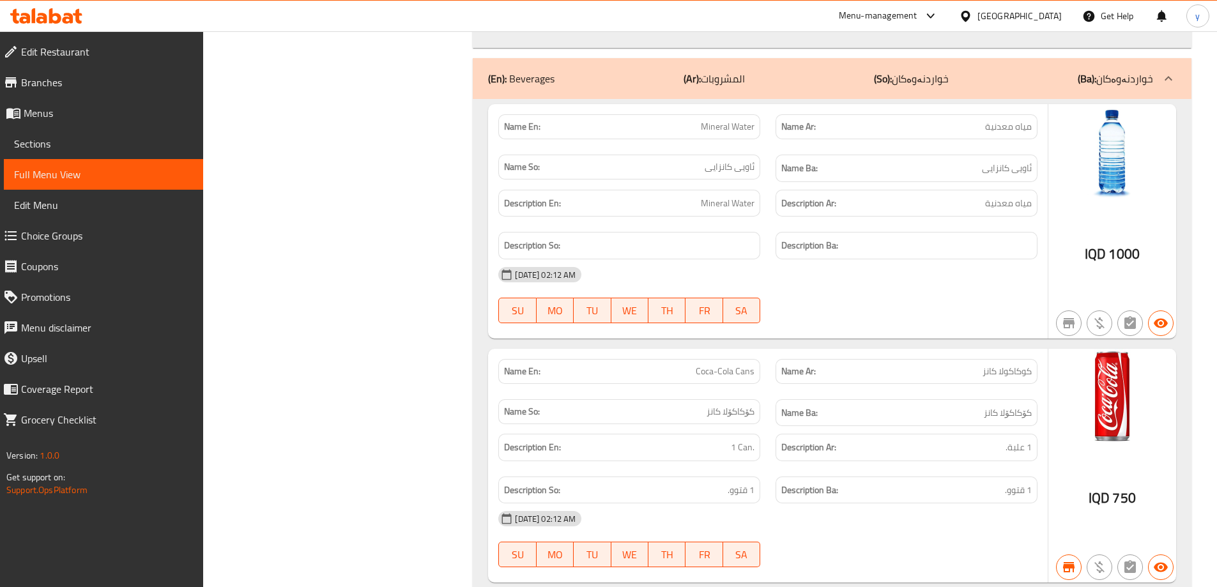
click at [120, 88] on span "Branches" at bounding box center [107, 82] width 172 height 15
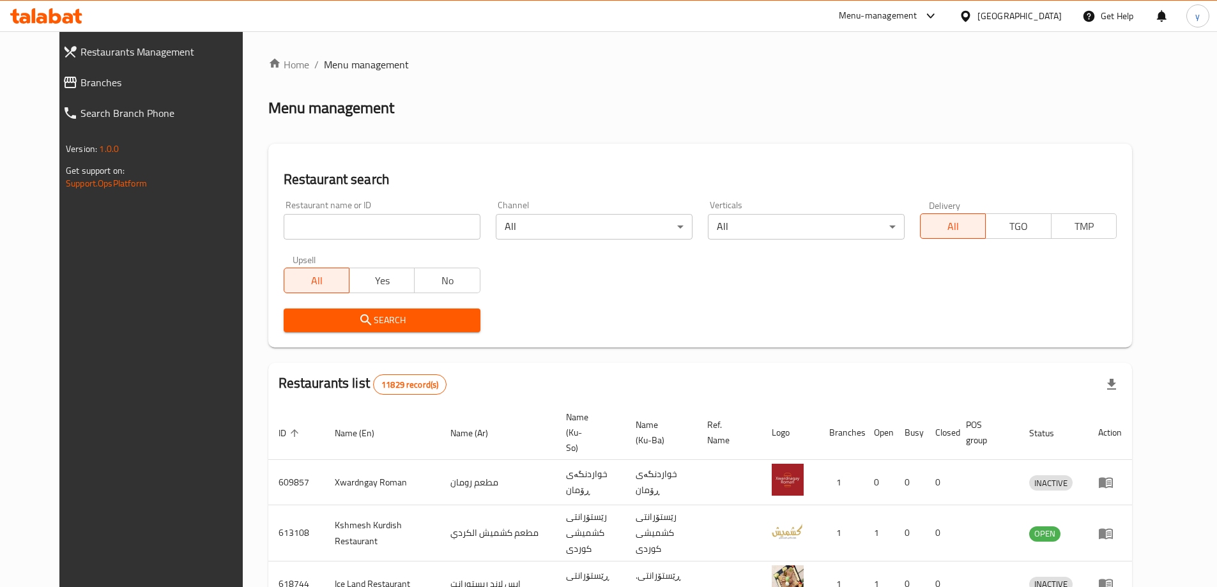
click at [126, 95] on link "Branches" at bounding box center [157, 82] width 210 height 31
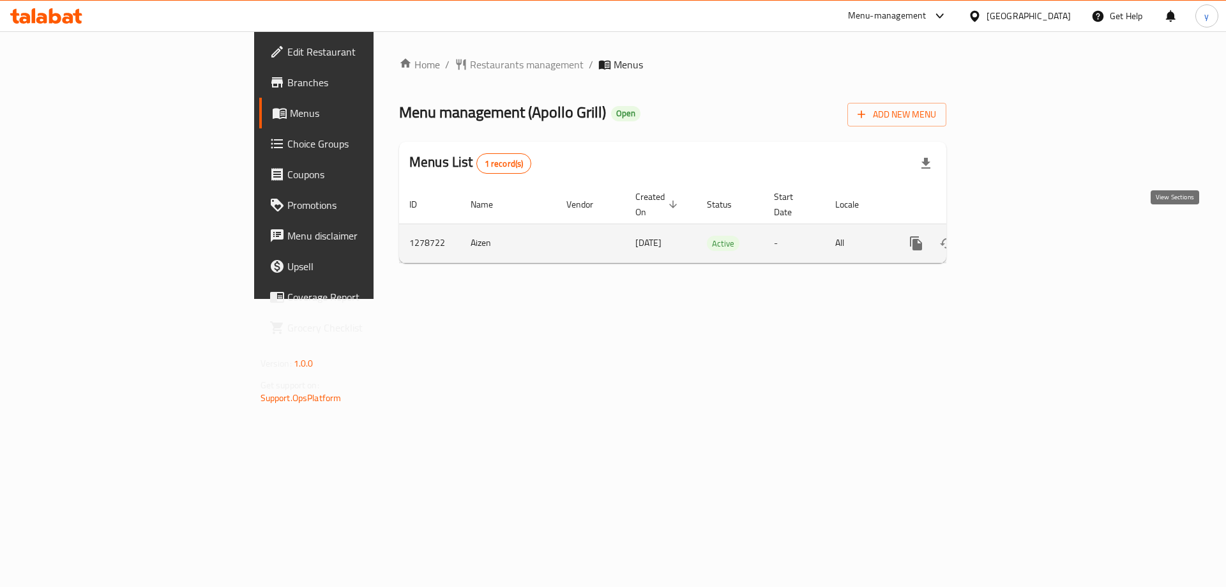
click at [1016, 236] on icon "enhanced table" at bounding box center [1008, 243] width 15 height 15
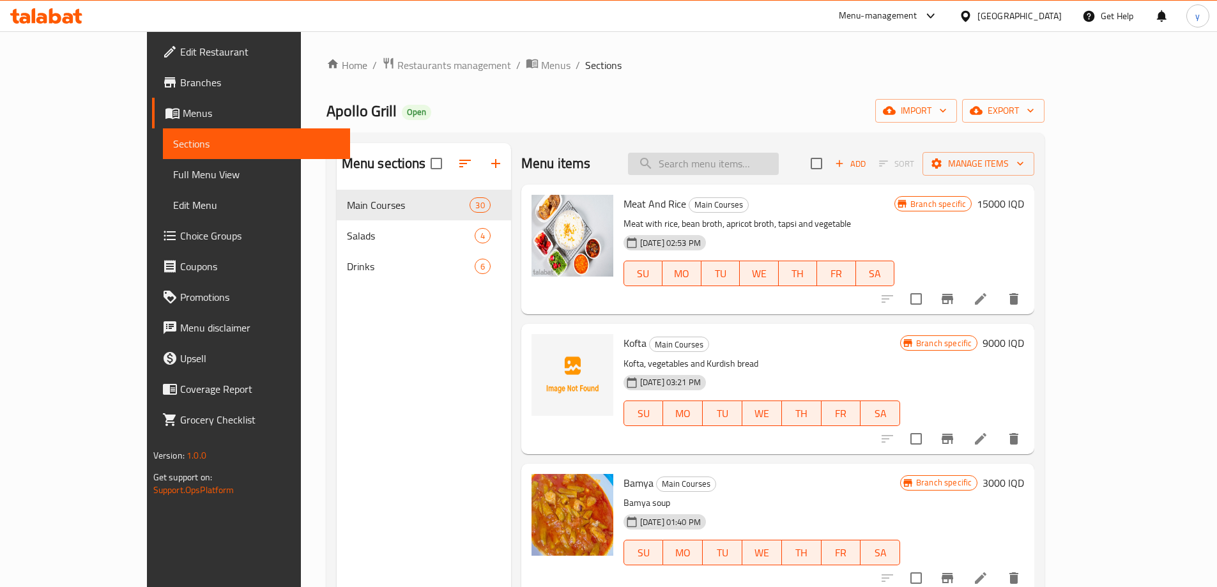
click at [709, 171] on input "search" at bounding box center [703, 164] width 151 height 22
paste input "Mushroom Chicken"
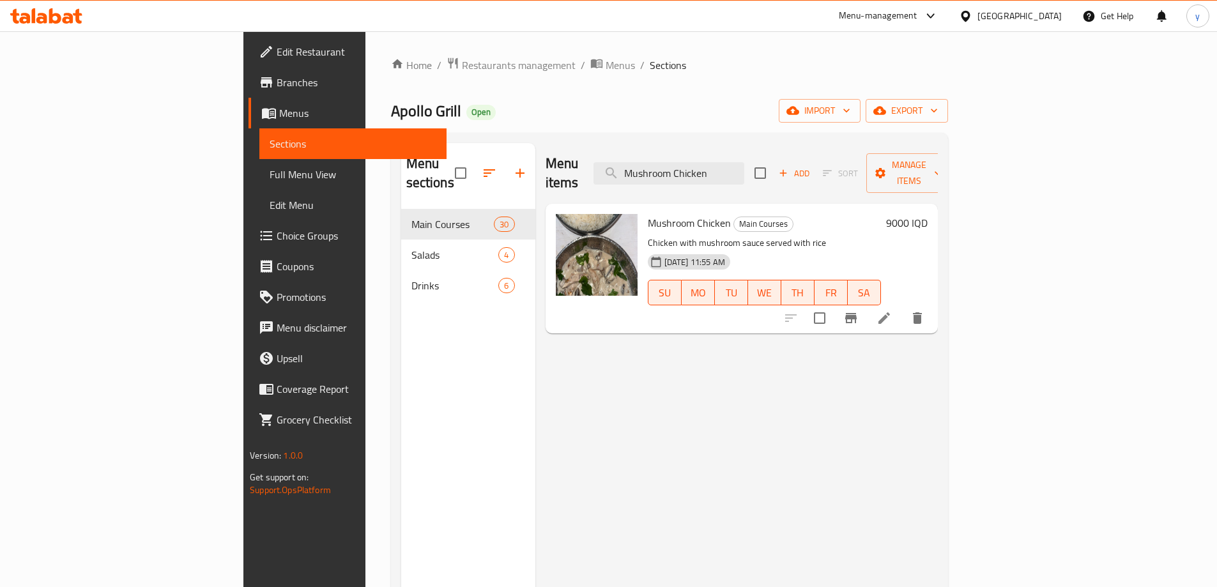
type input "Mushroom Chicken"
click at [892, 310] on icon at bounding box center [883, 317] width 15 height 15
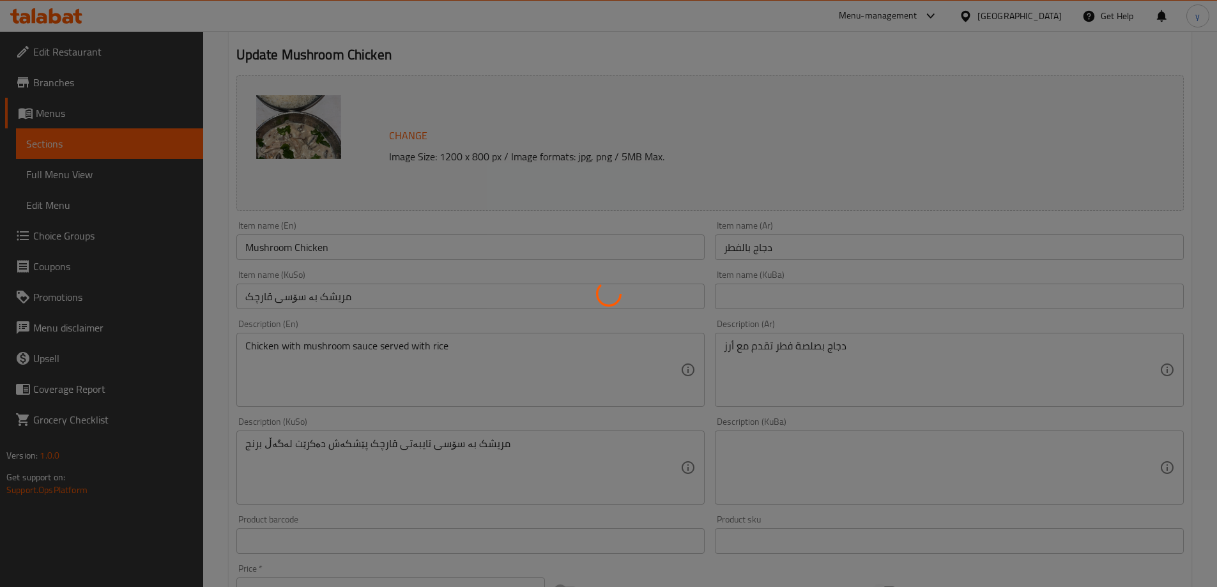
scroll to position [128, 0]
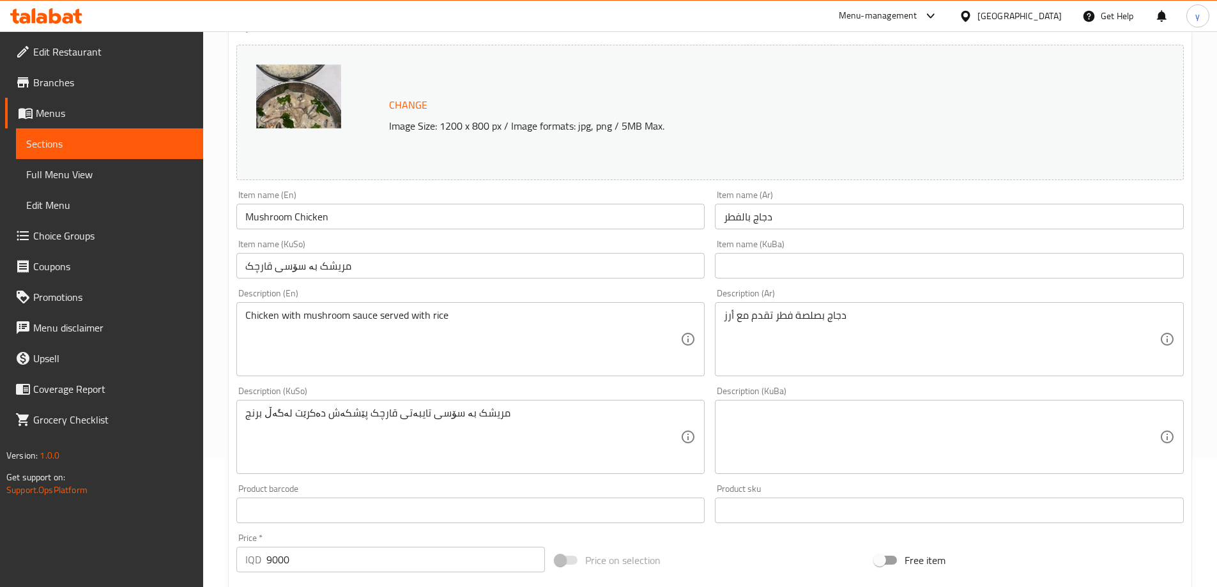
click at [583, 269] on input "مریشک بە سۆسی قارچک" at bounding box center [470, 266] width 469 height 26
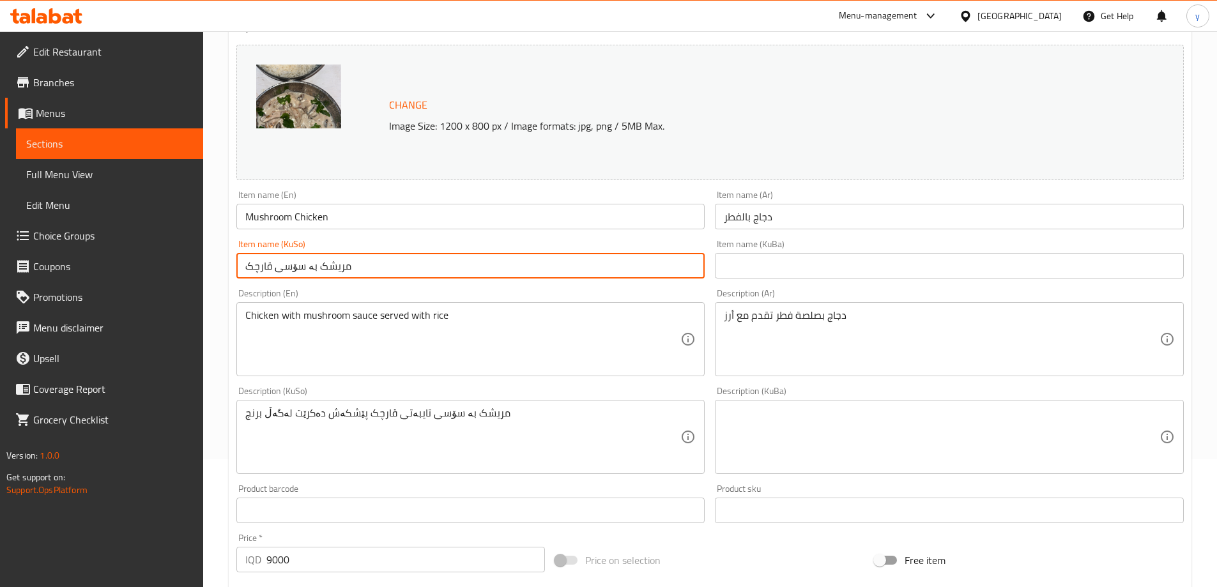
click at [583, 269] on input "مریشک بە سۆسی قارچک" at bounding box center [470, 266] width 469 height 26
type input "مریشک بە قارچک"
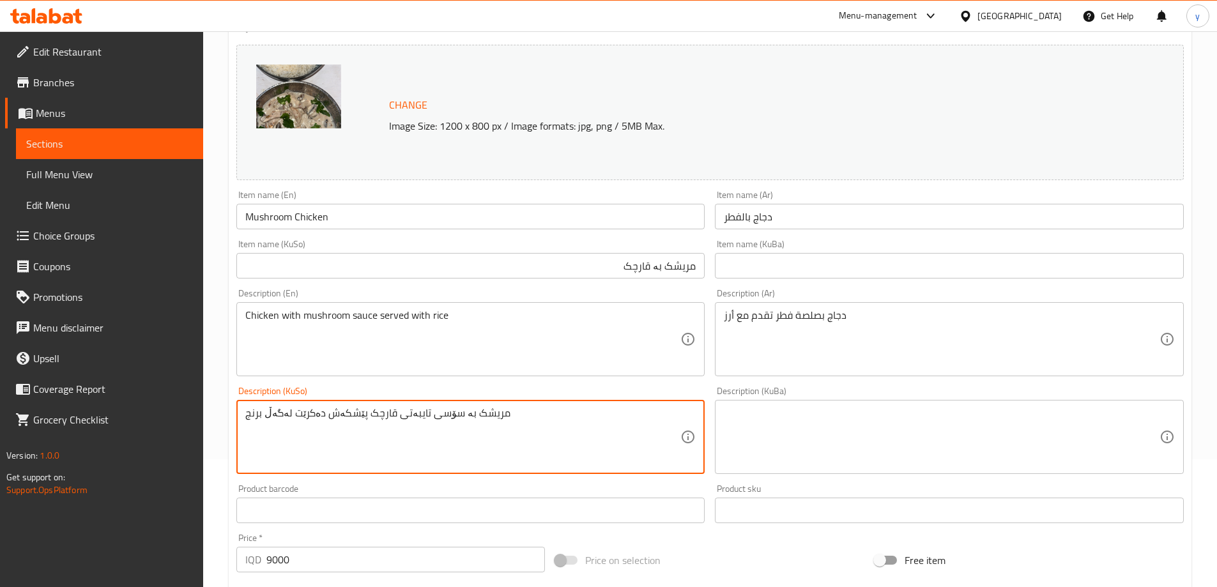
click at [618, 413] on textarea "مریشک بە سۆسی تایبەتی قارچک پێشکەش دەکرێت لەگەڵ برنج" at bounding box center [463, 437] width 436 height 61
type textarea "مریشک بە سۆسی قارچک پێشکەش ئەکرێت لەگەڵ برنج"
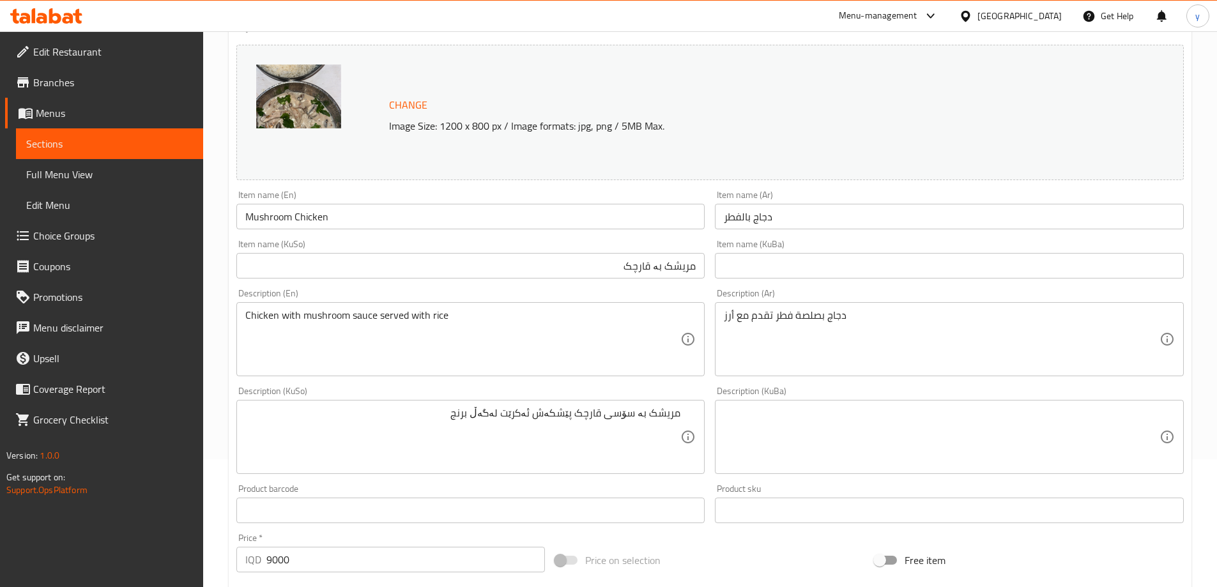
click at [420, 305] on div "Chicken with mushroom sauce served with rice Description (En)" at bounding box center [470, 339] width 469 height 74
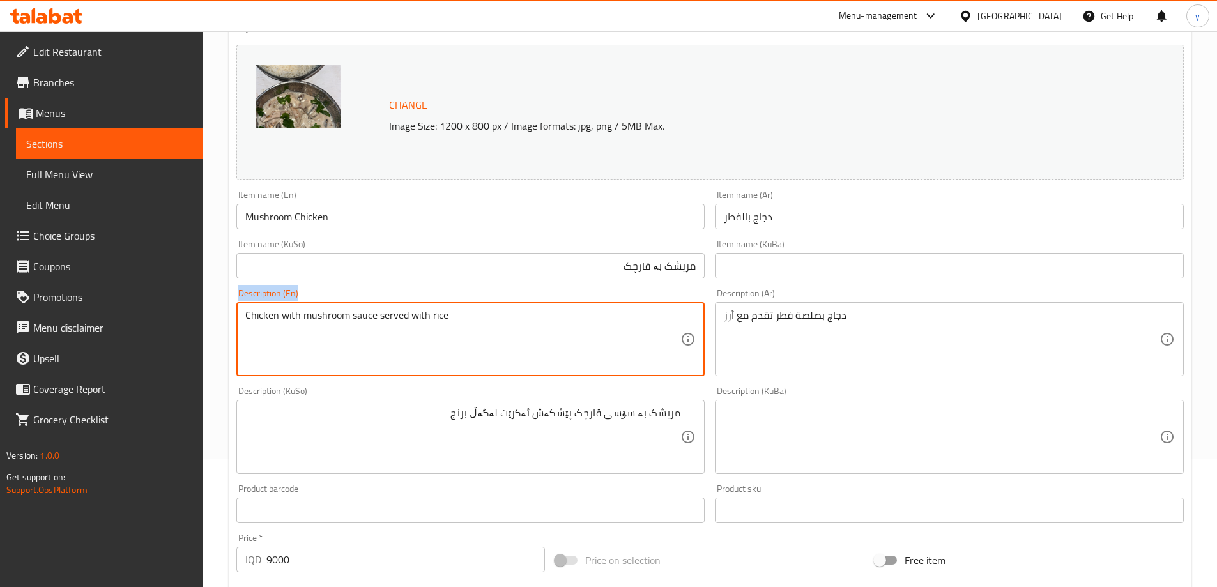
click at [420, 305] on div "Chicken with mushroom sauce served with rice Description (En)" at bounding box center [470, 339] width 469 height 74
click at [426, 312] on textarea "Chicken with mushroom sauce served with rice" at bounding box center [463, 339] width 436 height 61
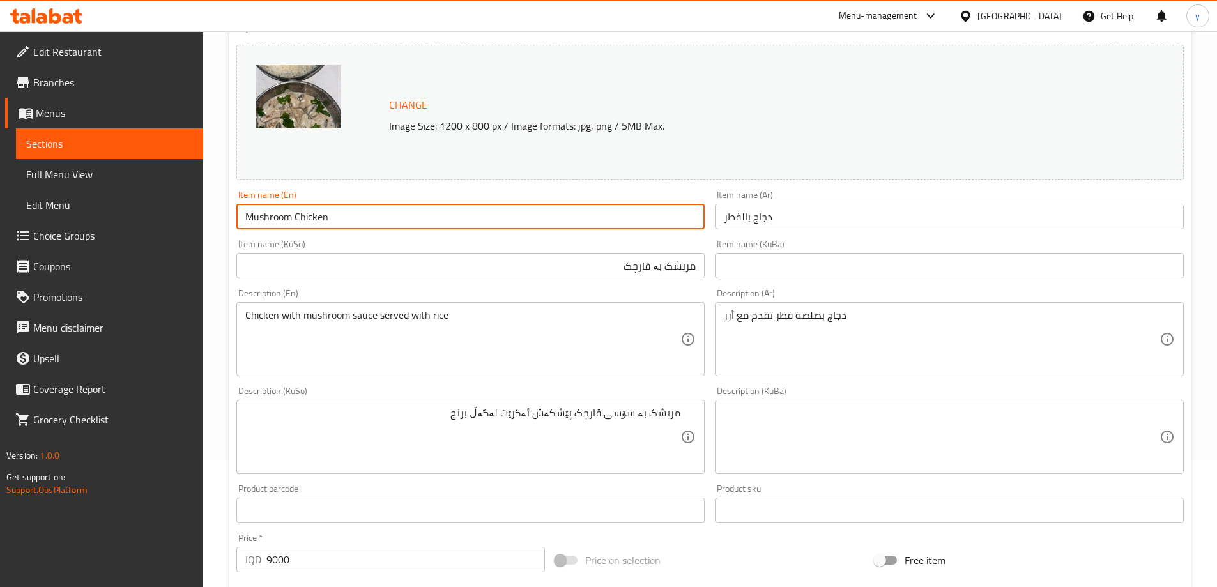
click at [345, 207] on input "Mushroom Chicken" at bounding box center [470, 217] width 469 height 26
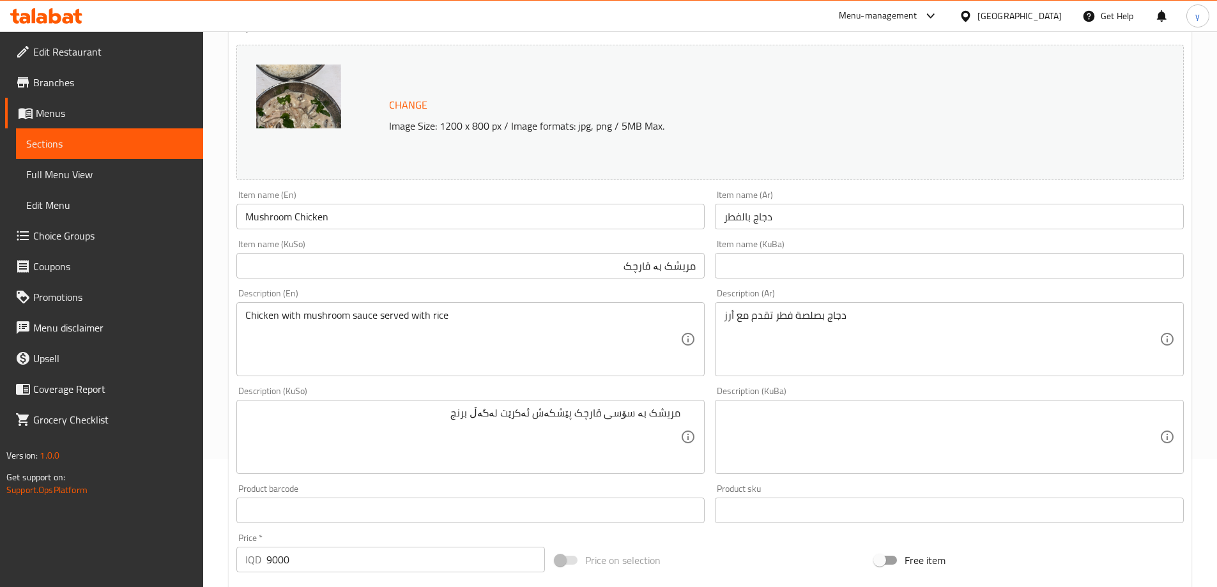
click at [586, 238] on div "Item name (KuSo) مریشک بە قارچک Item name (KuSo)" at bounding box center [470, 258] width 479 height 49
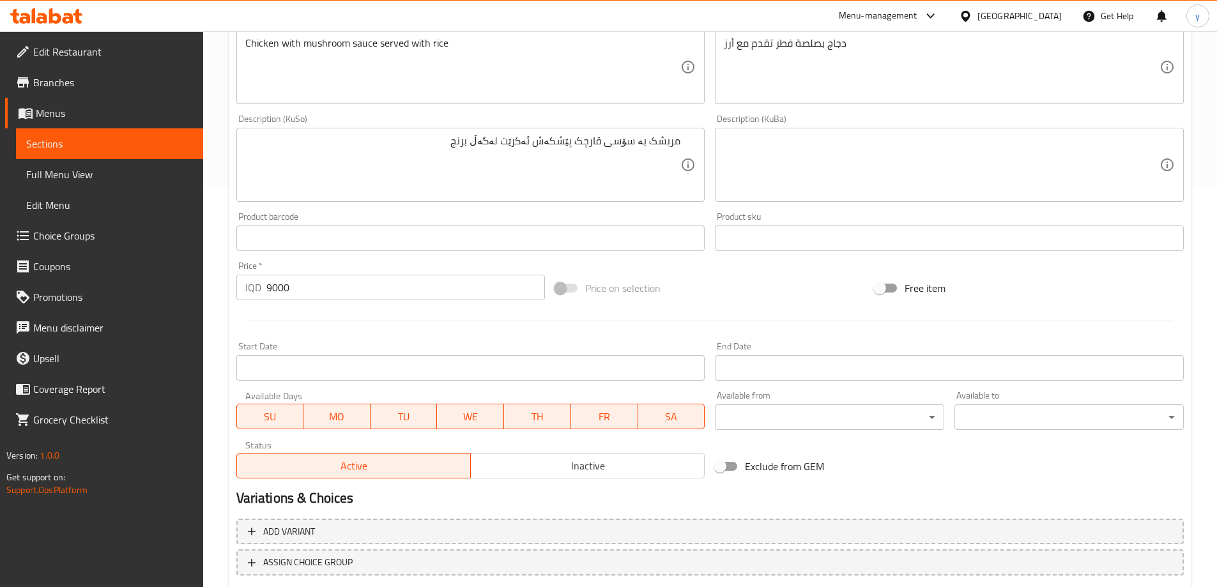
scroll to position [481, 0]
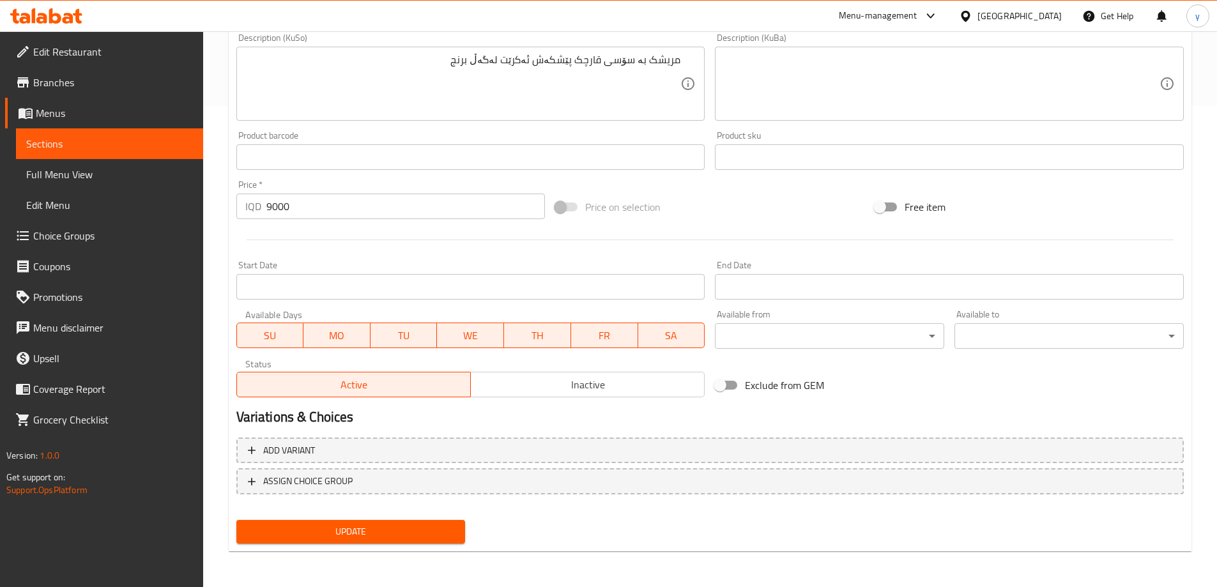
click at [416, 521] on button "Update" at bounding box center [350, 532] width 229 height 24
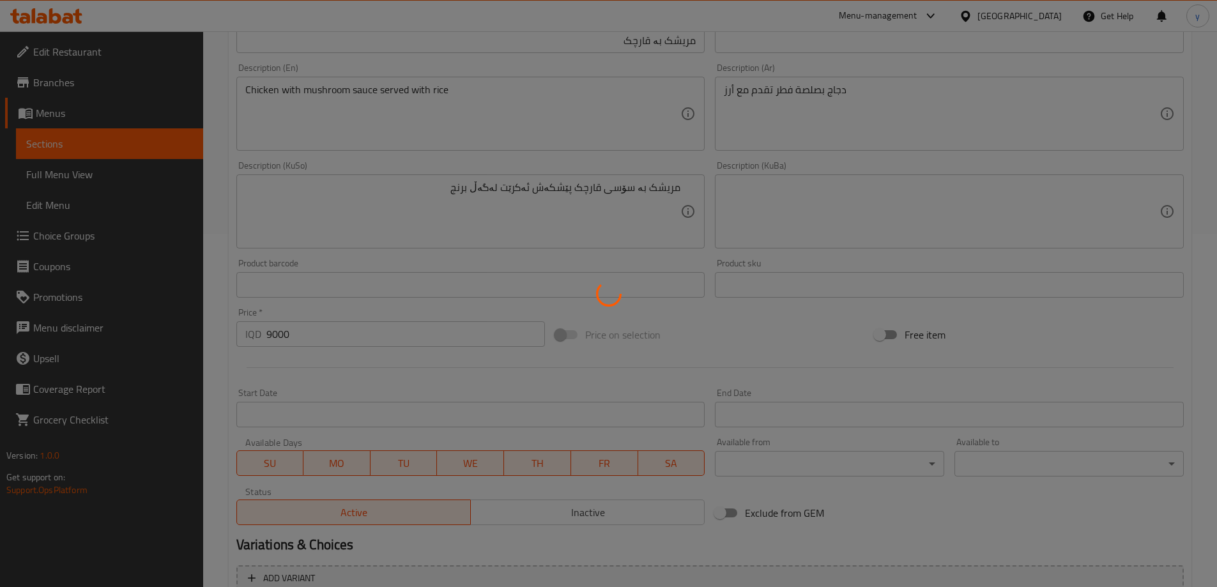
scroll to position [0, 0]
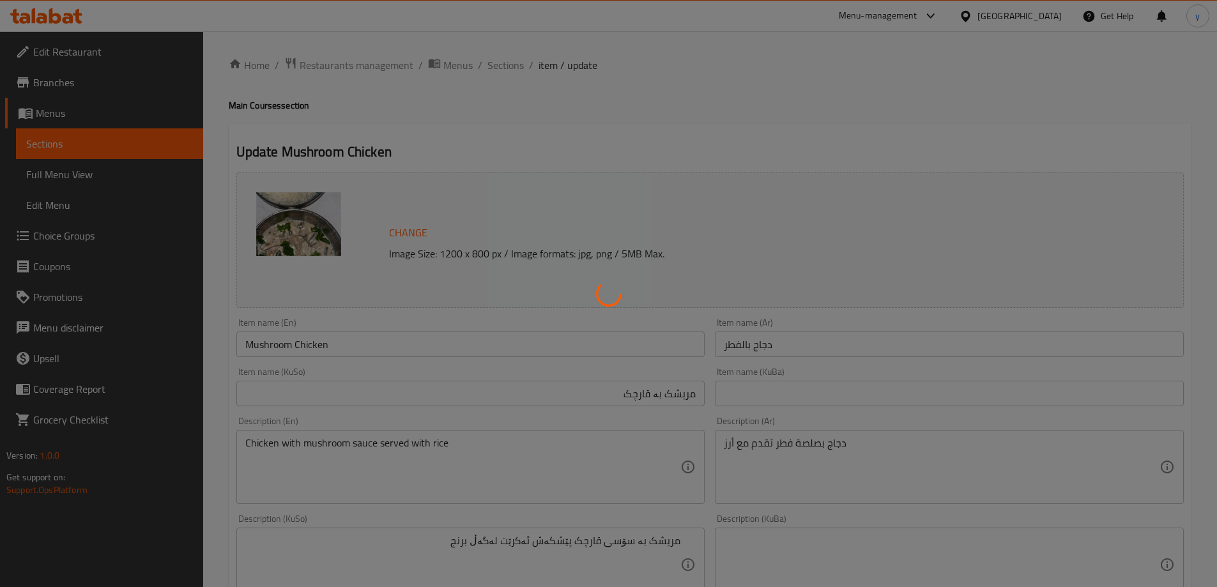
click at [142, 180] on div at bounding box center [608, 293] width 1217 height 587
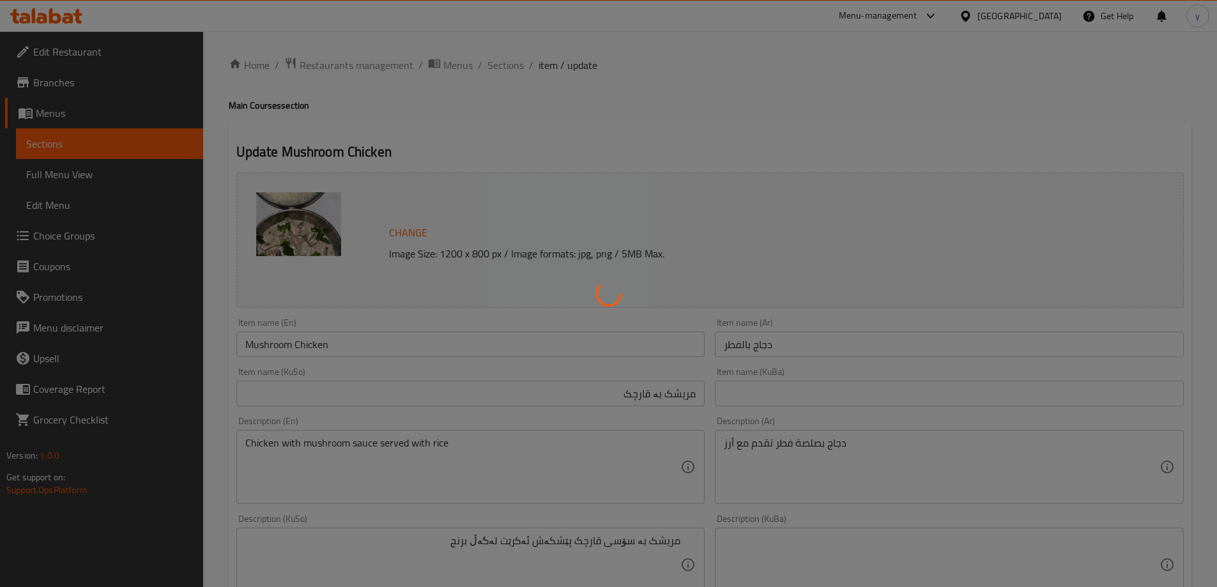
click at [142, 180] on div at bounding box center [608, 293] width 1217 height 587
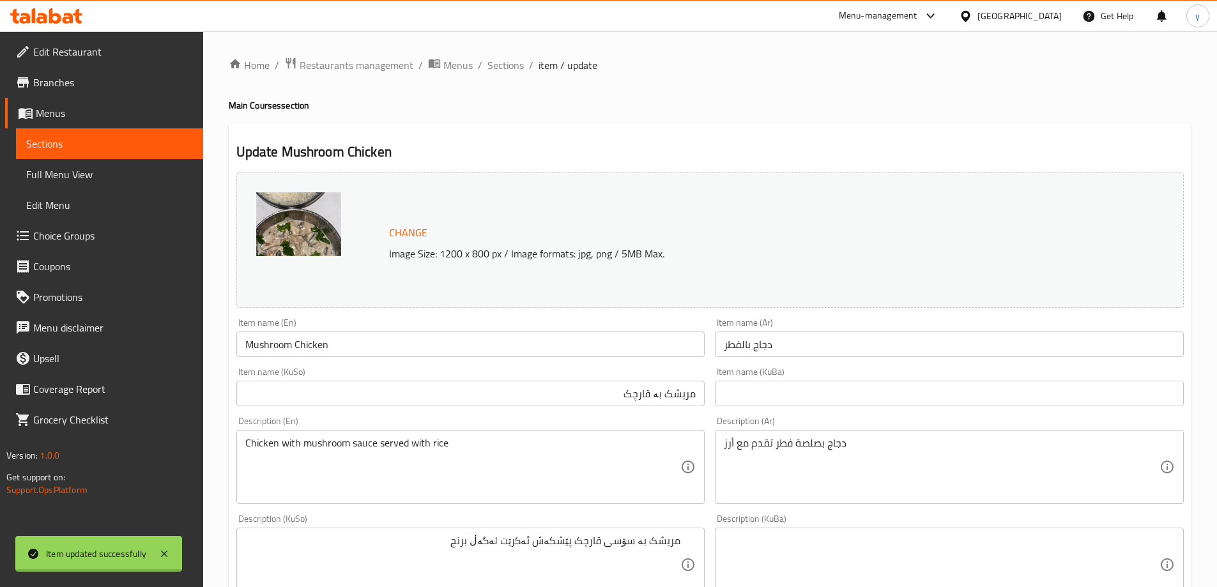
click at [142, 180] on div "Edit Restaurant Branches Menus Sections Full Menu View Edit Menu Choice Groups …" at bounding box center [608, 549] width 1217 height 1037
click at [142, 180] on span "Full Menu View" at bounding box center [109, 174] width 167 height 15
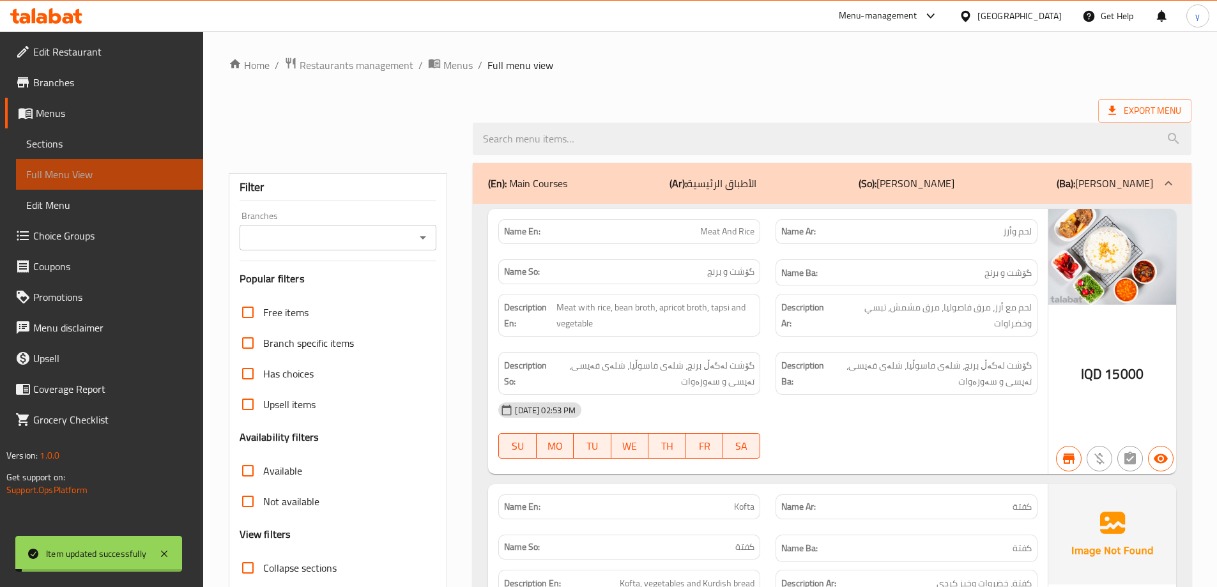
click at [142, 180] on span "Full Menu View" at bounding box center [109, 174] width 167 height 15
drag, startPoint x: 590, startPoint y: 121, endPoint x: 485, endPoint y: 173, distance: 117.7
click at [588, 121] on div at bounding box center [832, 139] width 734 height 48
paste input "Mushroom Chicken"
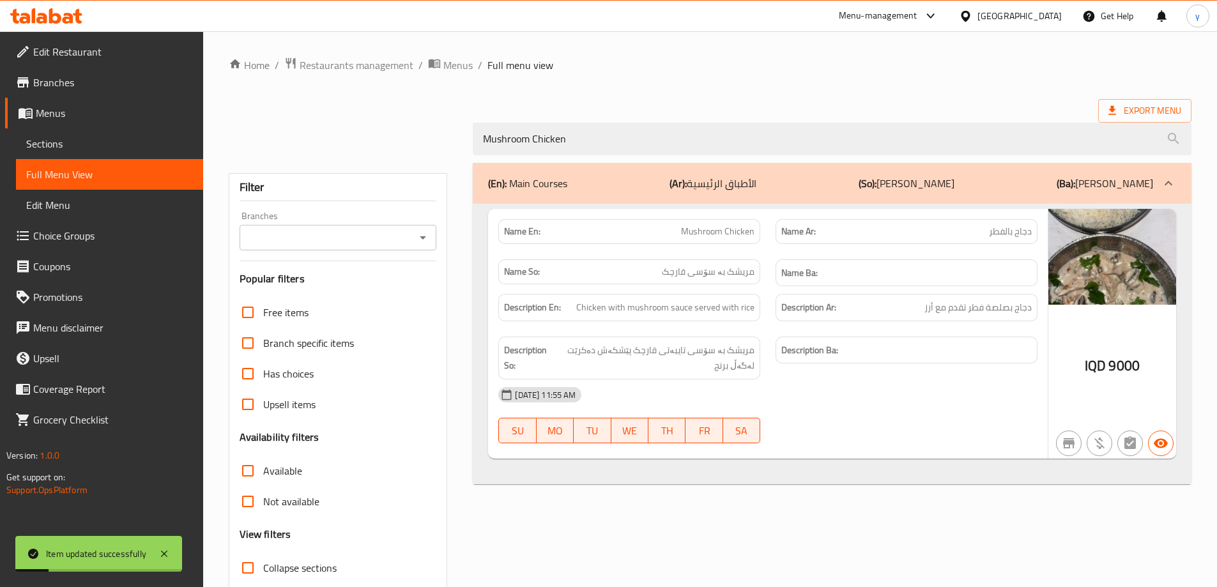
click at [426, 227] on div "Branches" at bounding box center [338, 238] width 197 height 26
type input "Mushroom Chicken"
click at [417, 236] on icon "Open" at bounding box center [422, 237] width 15 height 15
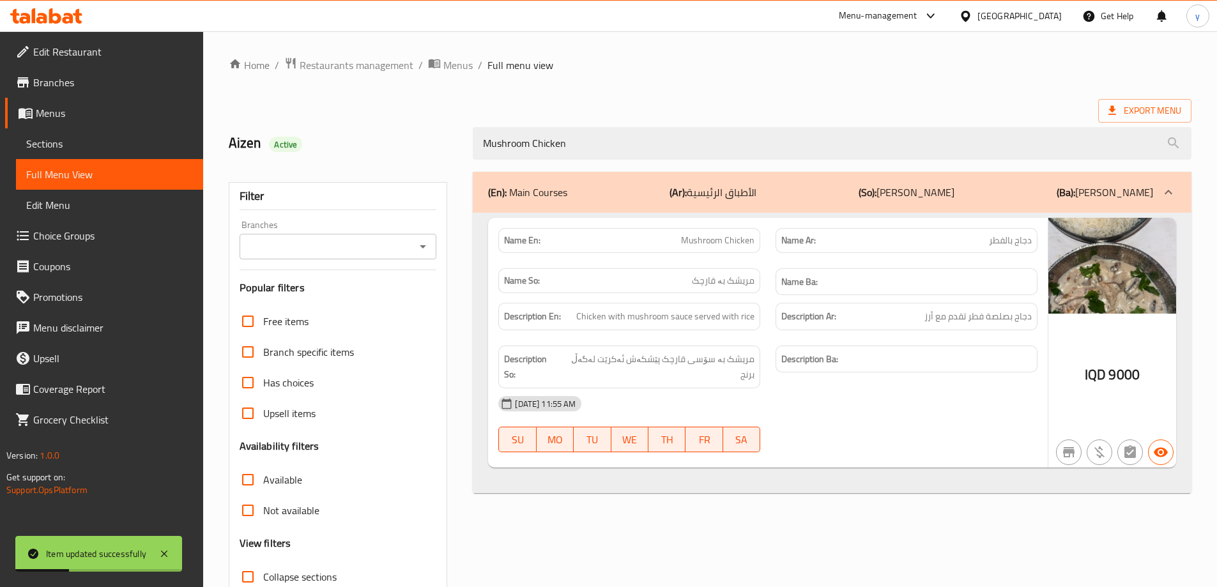
click at [429, 248] on icon "Open" at bounding box center [422, 246] width 15 height 15
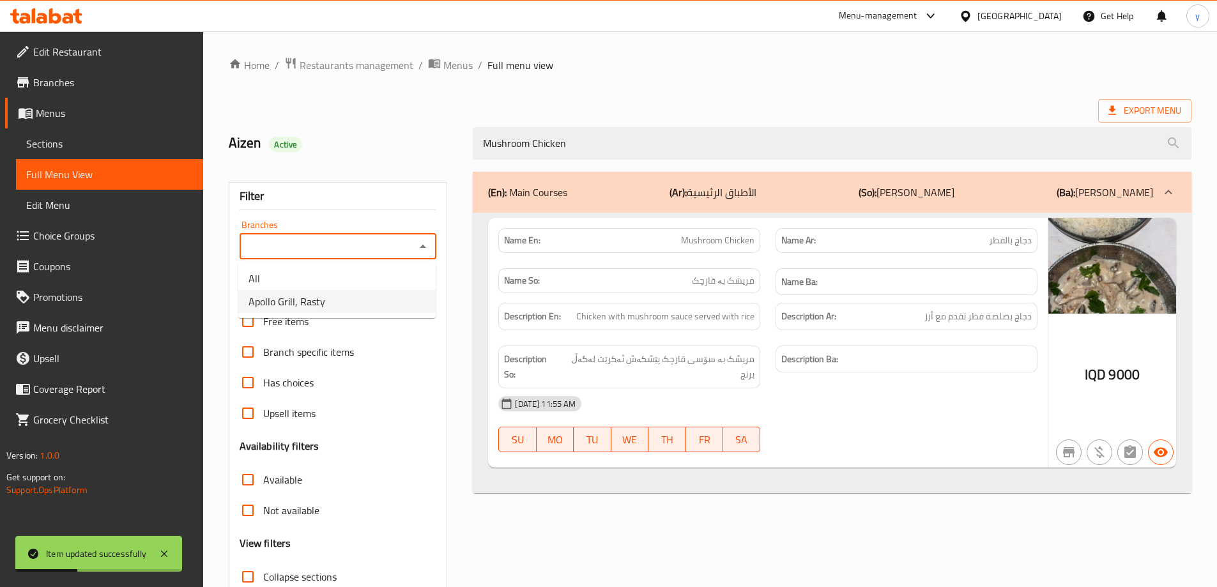
click at [378, 300] on li "Apollo Grill, Rasty" at bounding box center [336, 301] width 197 height 23
type input "Apollo Grill, Rasty"
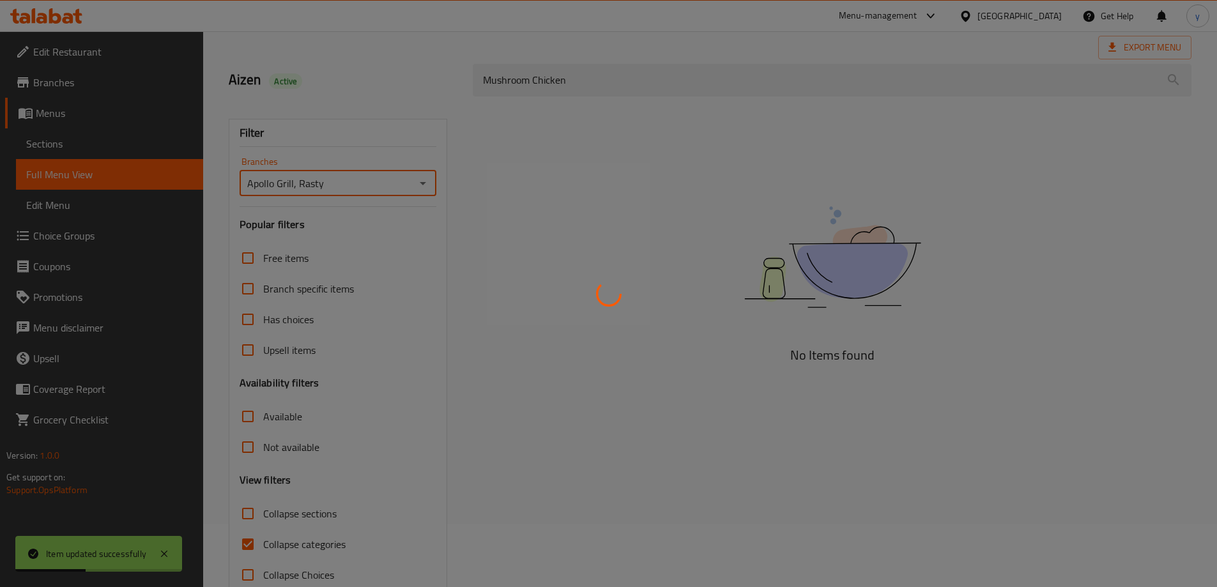
scroll to position [93, 0]
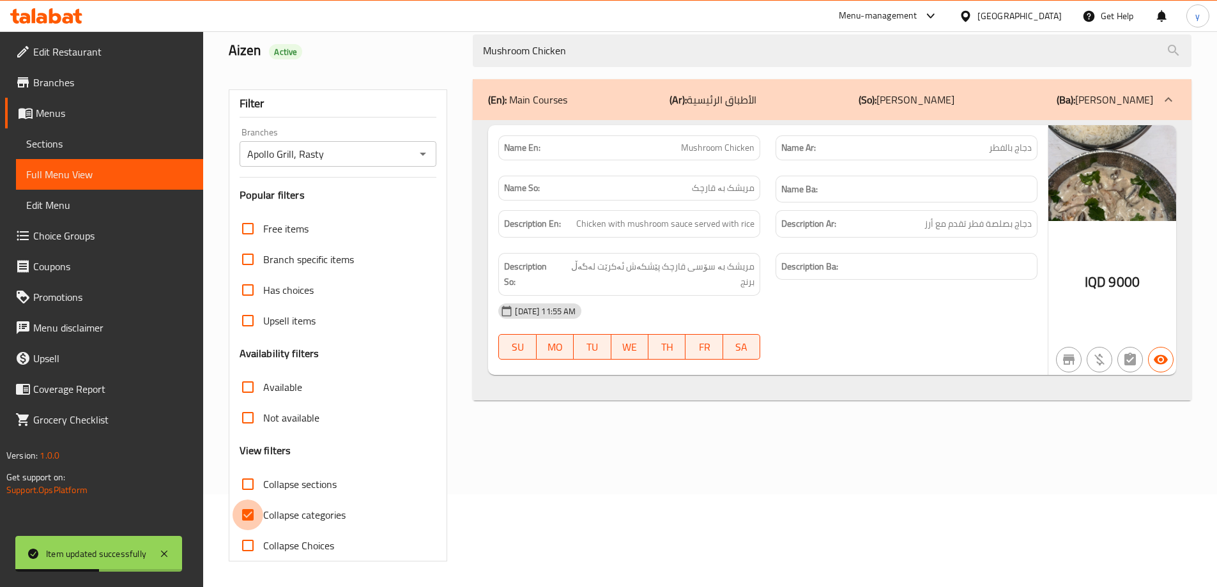
click at [250, 525] on input "Collapse categories" at bounding box center [247, 514] width 31 height 31
checkbox input "false"
click at [156, 560] on div "Item updated successfully" at bounding box center [98, 554] width 167 height 36
click at [158, 549] on icon at bounding box center [163, 553] width 15 height 15
